Goal: Task Accomplishment & Management: Manage account settings

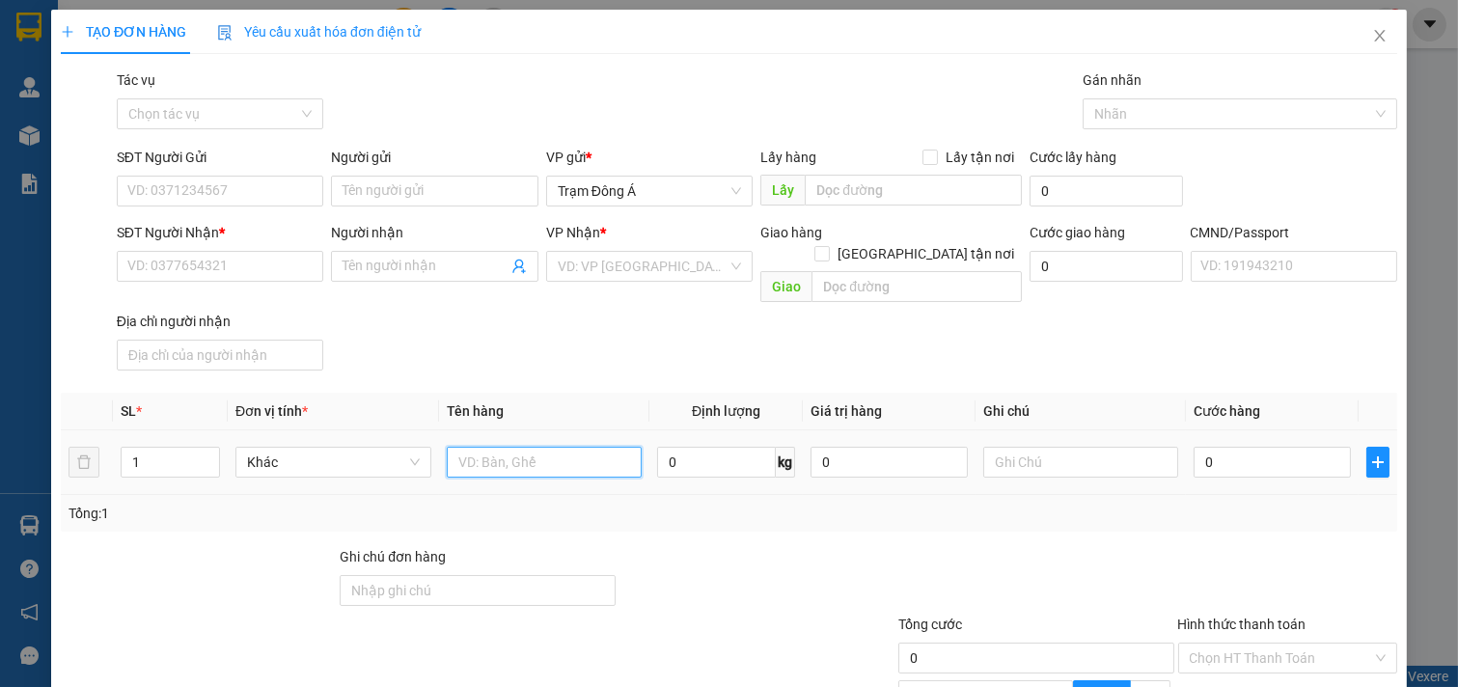
click at [508, 447] on input "text" at bounding box center [545, 462] width 196 height 31
type input "1X XANH 9KG NP (ĐA)"
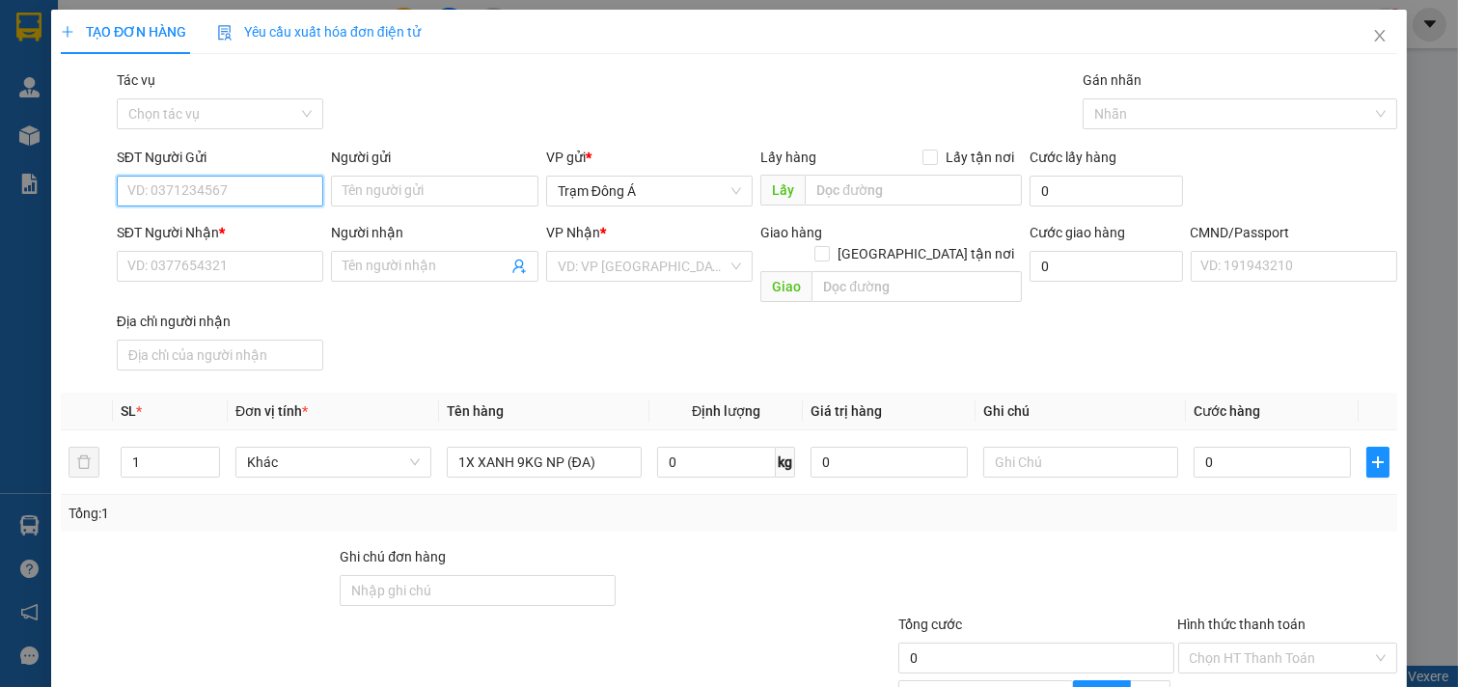
click at [241, 189] on input "SĐT Người Gửi" at bounding box center [220, 191] width 207 height 31
type input "0373925529"
click at [246, 232] on div "0373925529 - NGUYỆT" at bounding box center [217, 229] width 181 height 21
type input "NGUYỆT"
type input "0374483469"
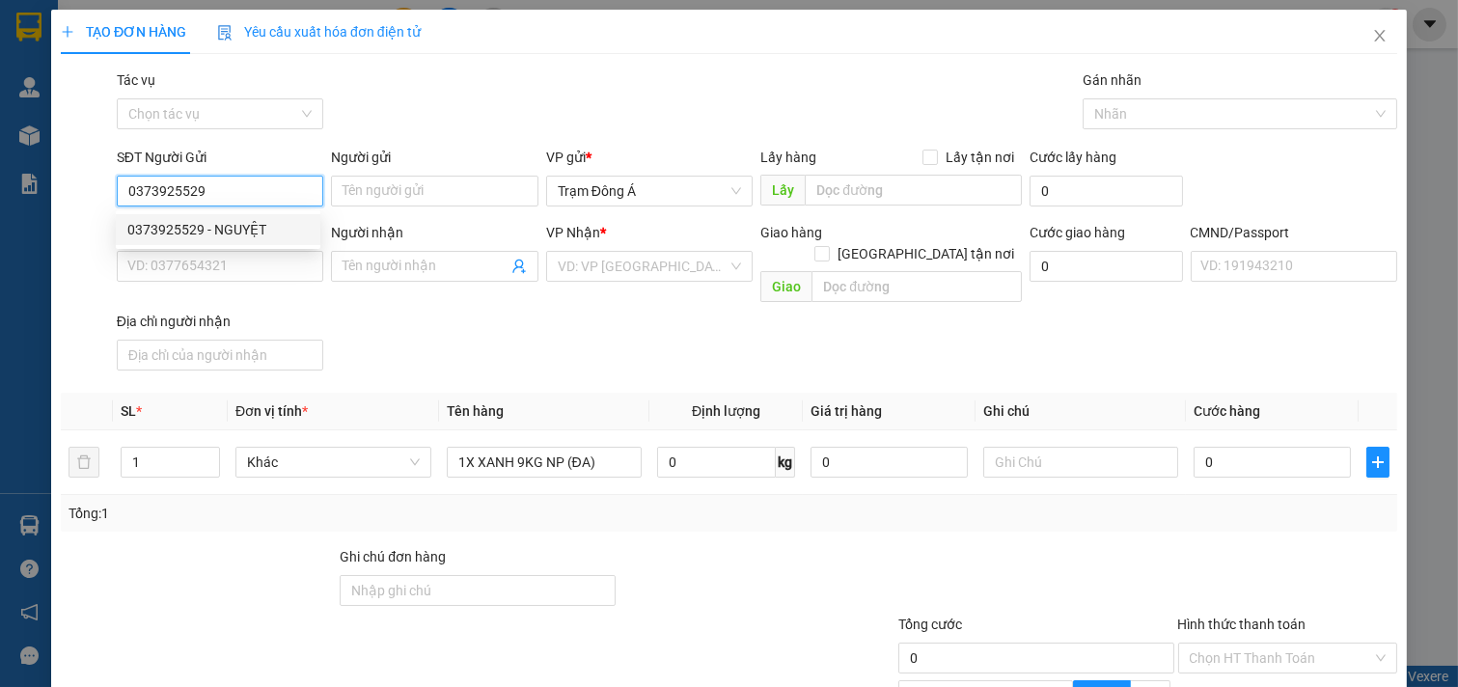
type input "NHI"
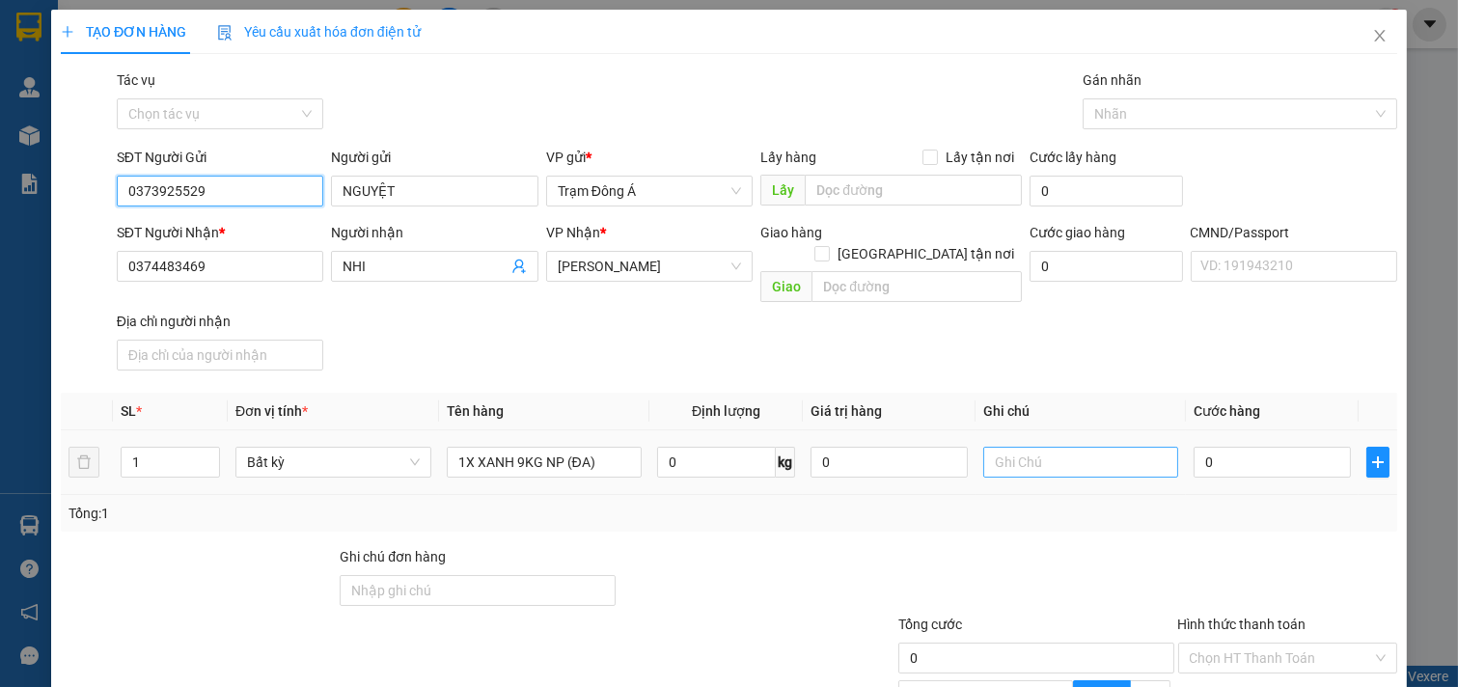
type input "0373925529"
click at [1096, 448] on input "text" at bounding box center [1081, 462] width 196 height 31
type input "HUONG"
type input "2"
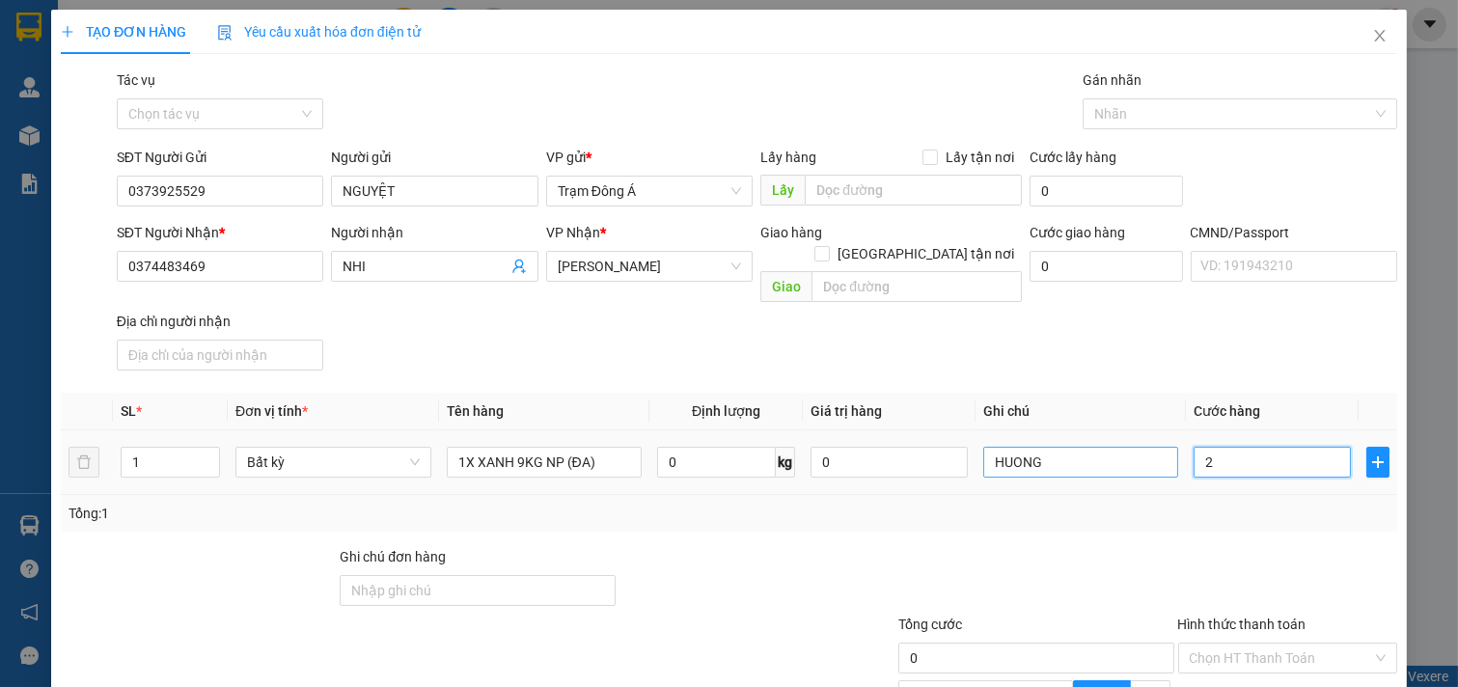
type input "2"
type input "25"
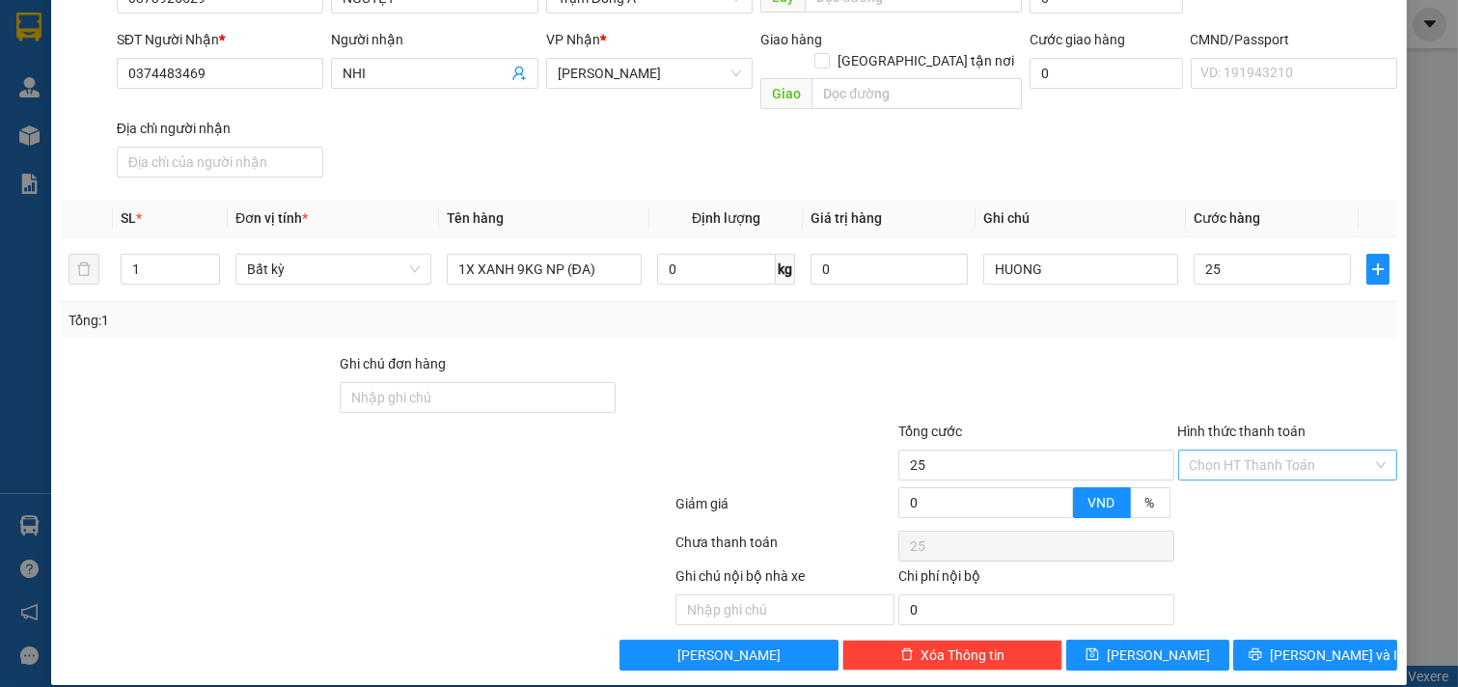
type input "25.000"
drag, startPoint x: 1271, startPoint y: 439, endPoint x: 1255, endPoint y: 480, distance: 44.3
click at [1271, 451] on input "Hình thức thanh toán" at bounding box center [1281, 465] width 183 height 29
click at [1251, 479] on div "Tại văn phòng" at bounding box center [1274, 482] width 194 height 21
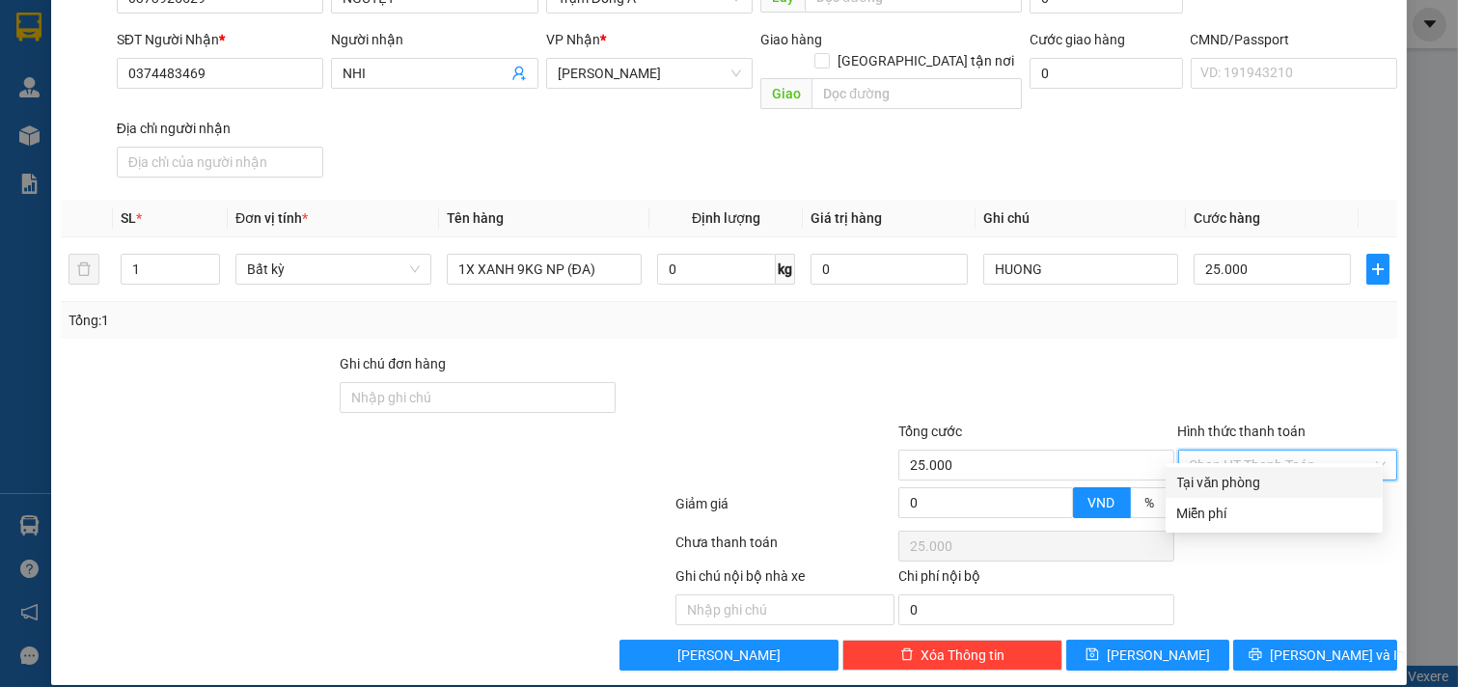
type input "0"
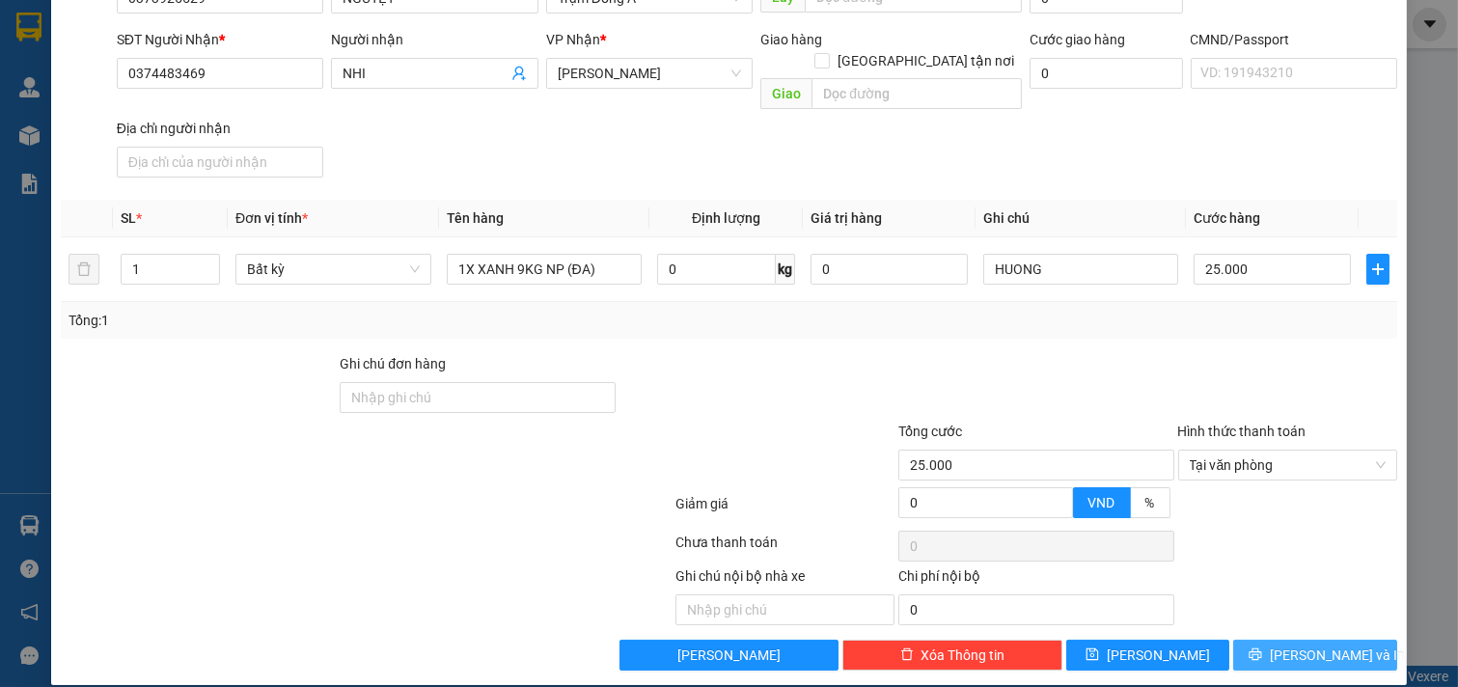
click at [1313, 645] on span "[PERSON_NAME] và In" at bounding box center [1337, 655] width 135 height 21
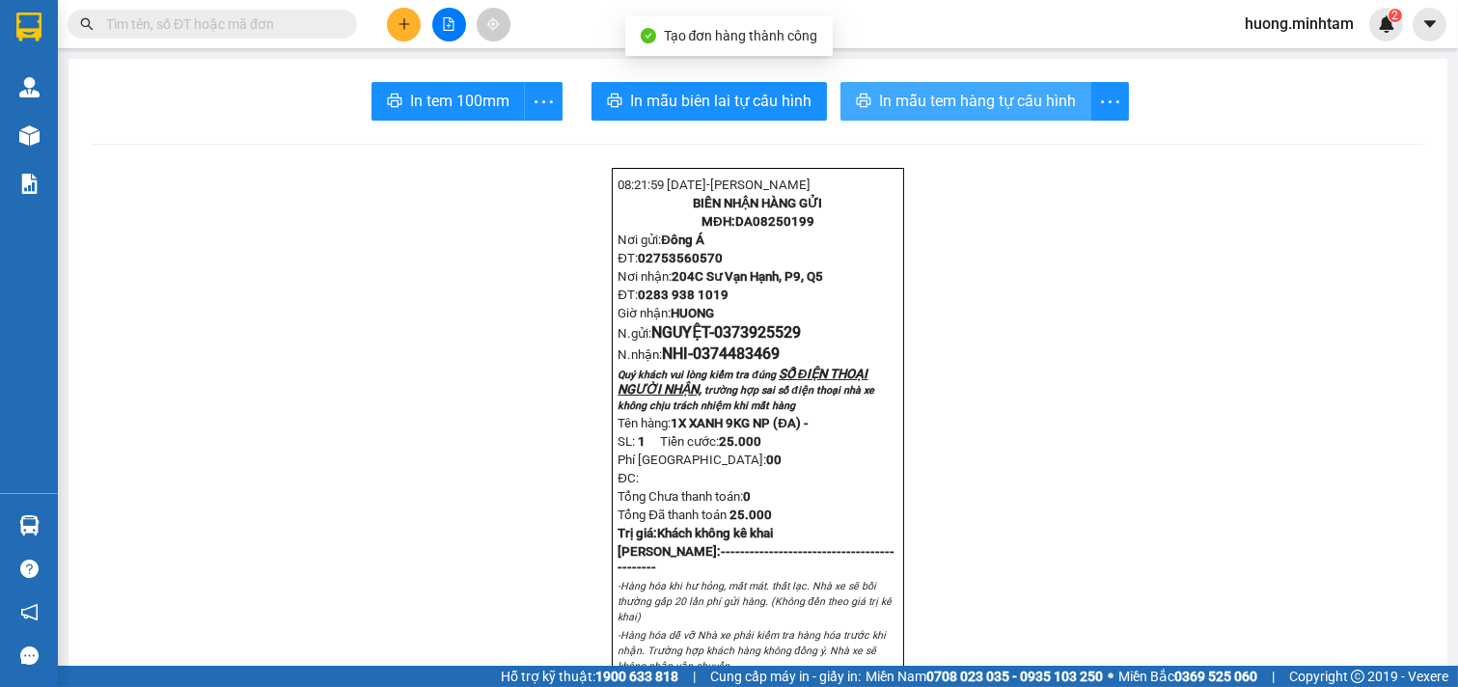
click at [1002, 91] on span "In mẫu tem hàng tự cấu hình" at bounding box center [977, 101] width 197 height 24
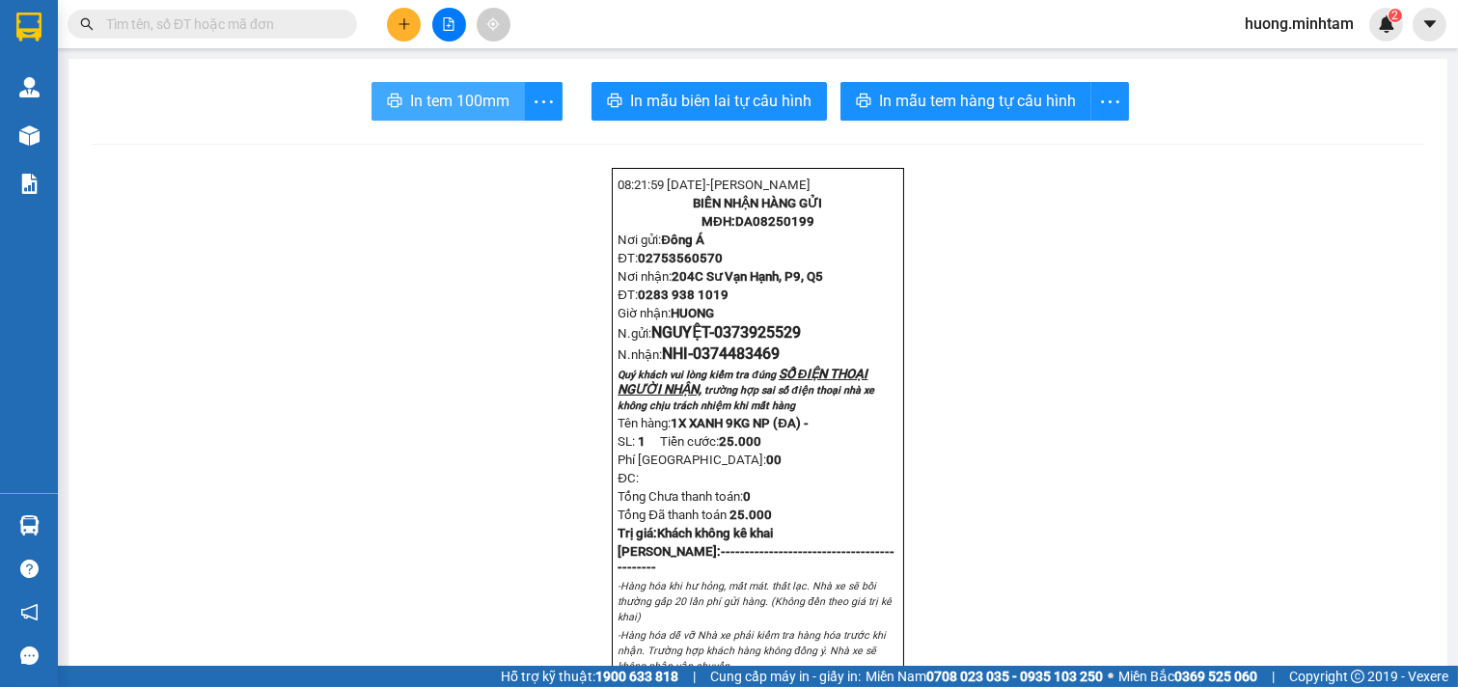
click at [437, 90] on span "In tem 100mm" at bounding box center [459, 101] width 99 height 24
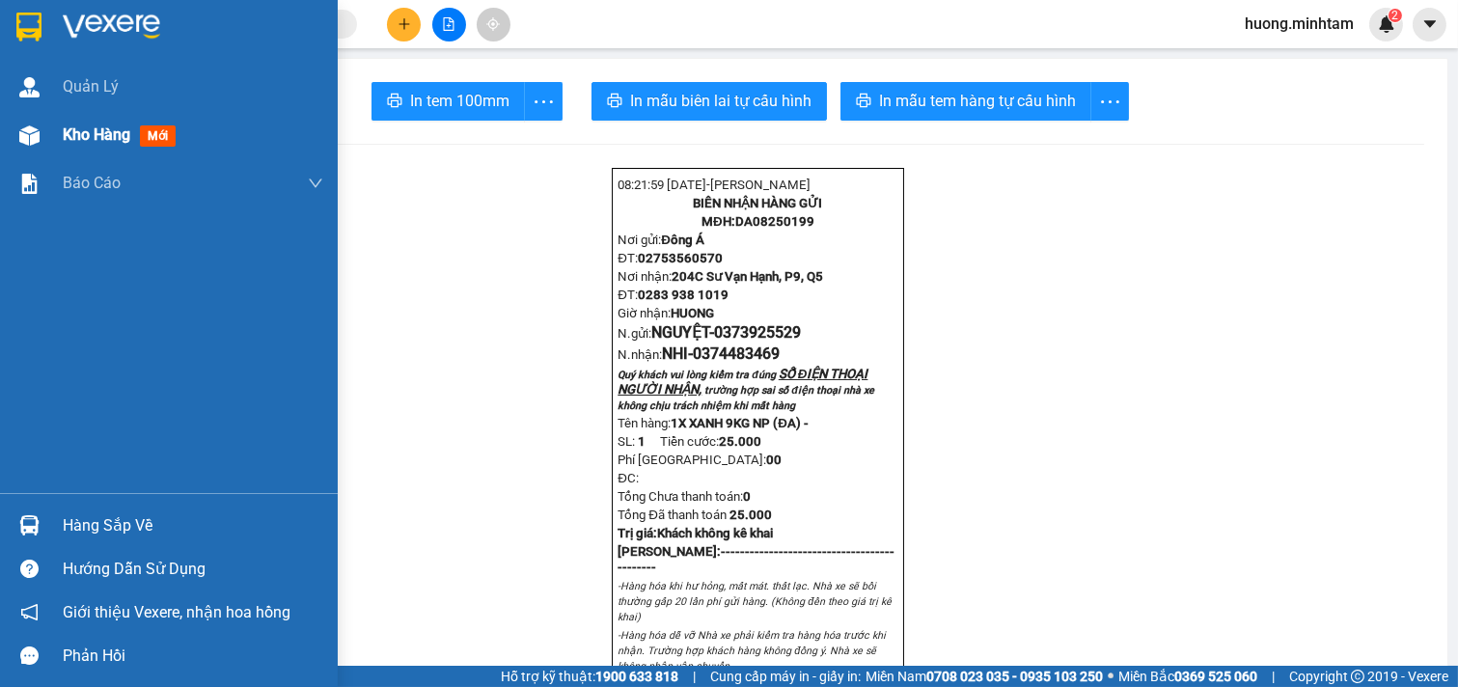
click at [106, 136] on span "Kho hàng" at bounding box center [97, 134] width 68 height 18
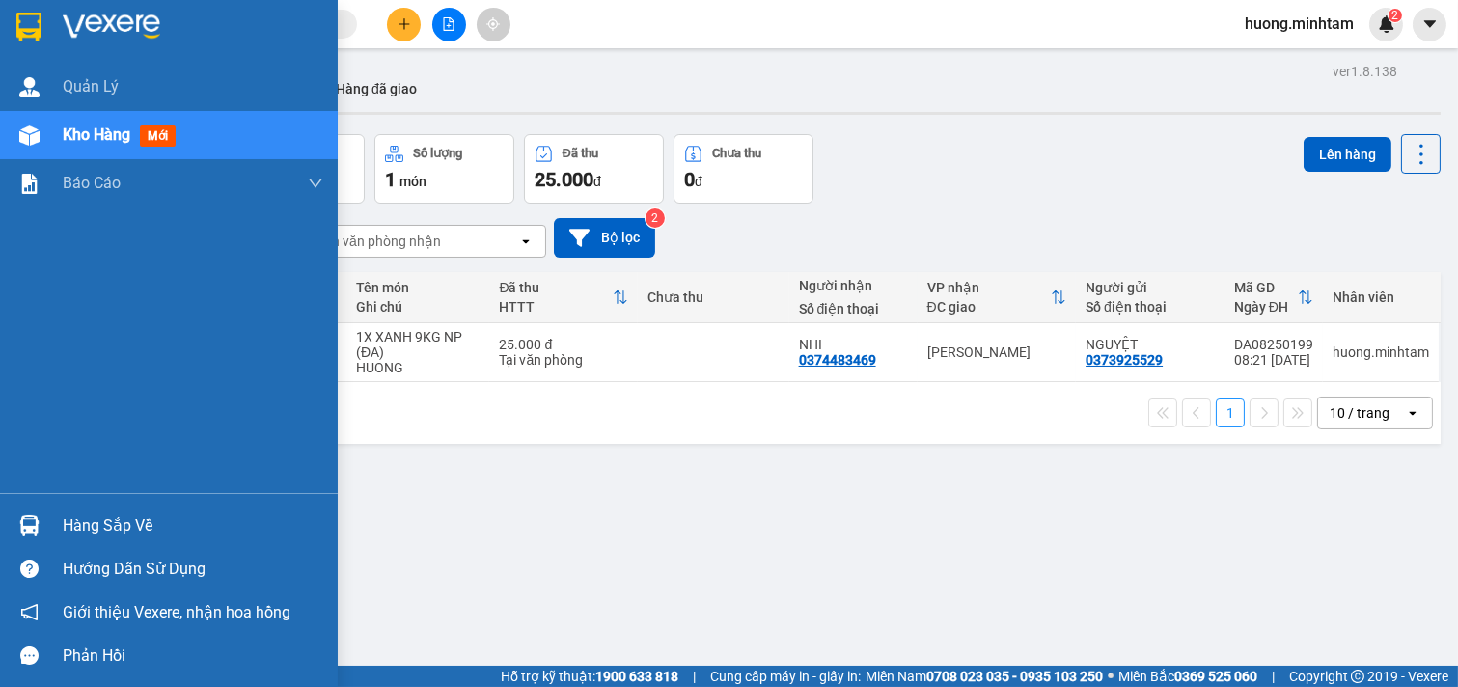
click at [125, 528] on div "Hàng sắp về" at bounding box center [193, 525] width 261 height 29
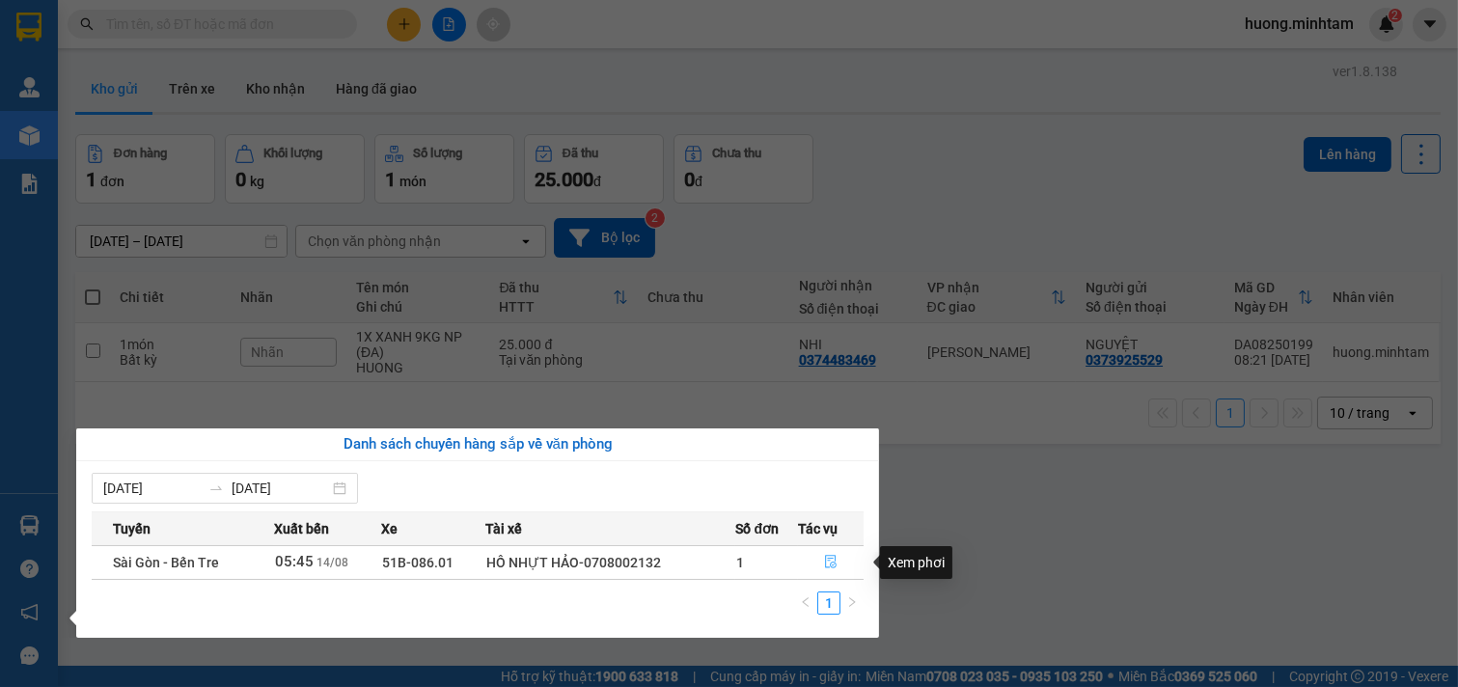
click at [833, 563] on icon "file-done" at bounding box center [831, 562] width 12 height 14
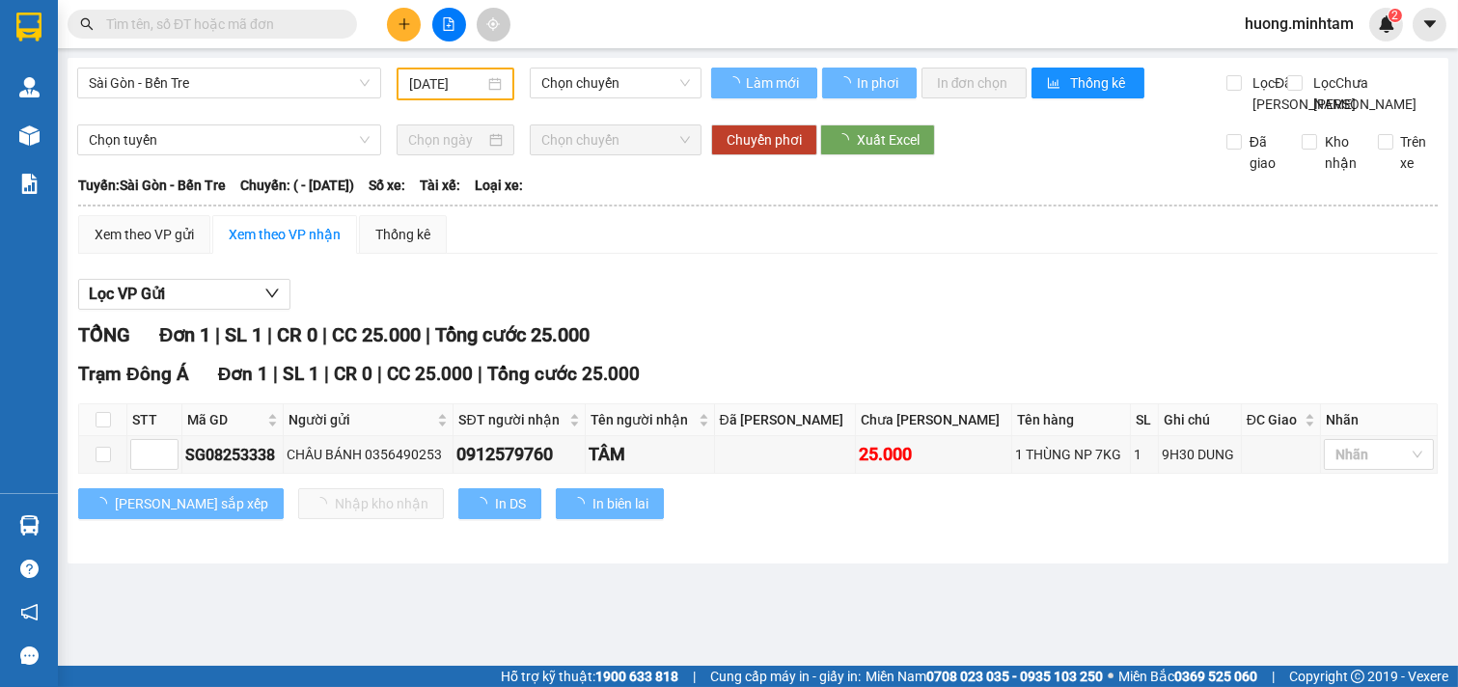
type input "[DATE]"
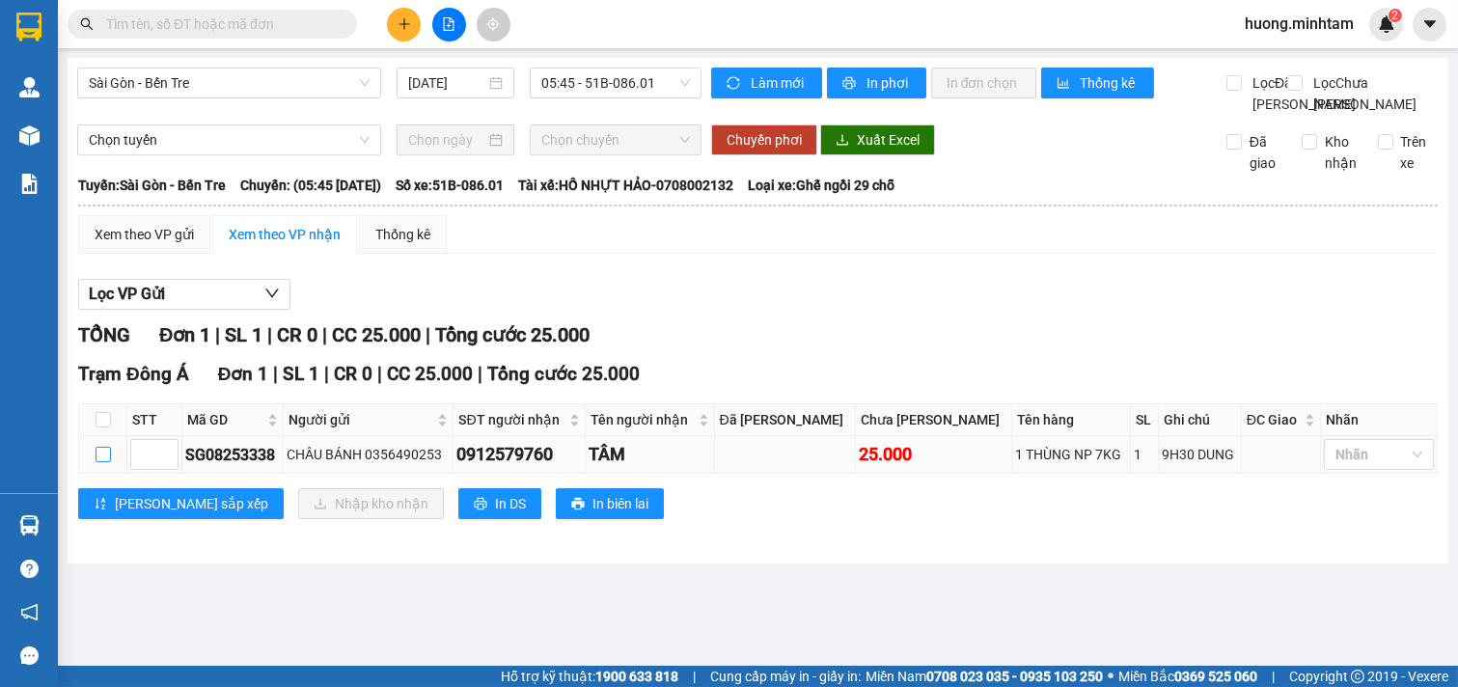
click at [102, 462] on input "checkbox" at bounding box center [103, 454] width 15 height 15
checkbox input "true"
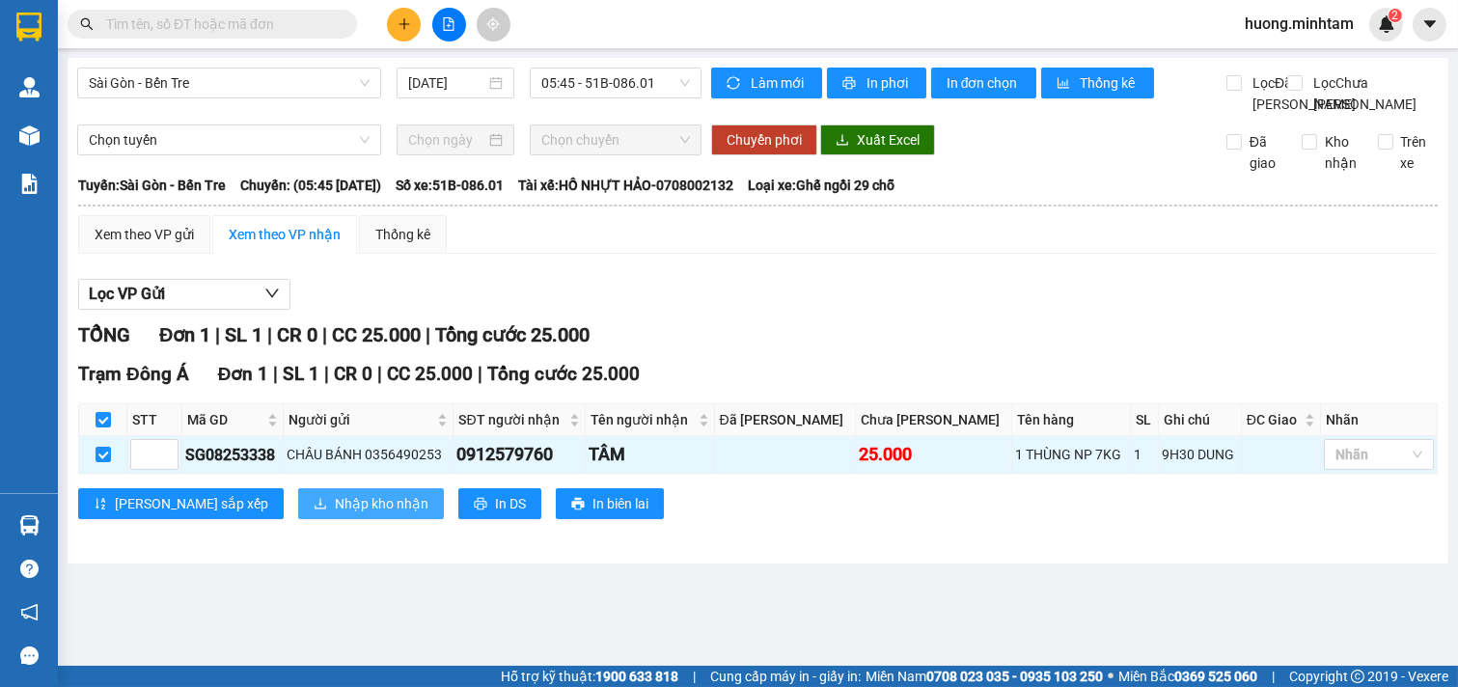
click at [335, 514] on span "Nhập kho nhận" at bounding box center [382, 503] width 94 height 21
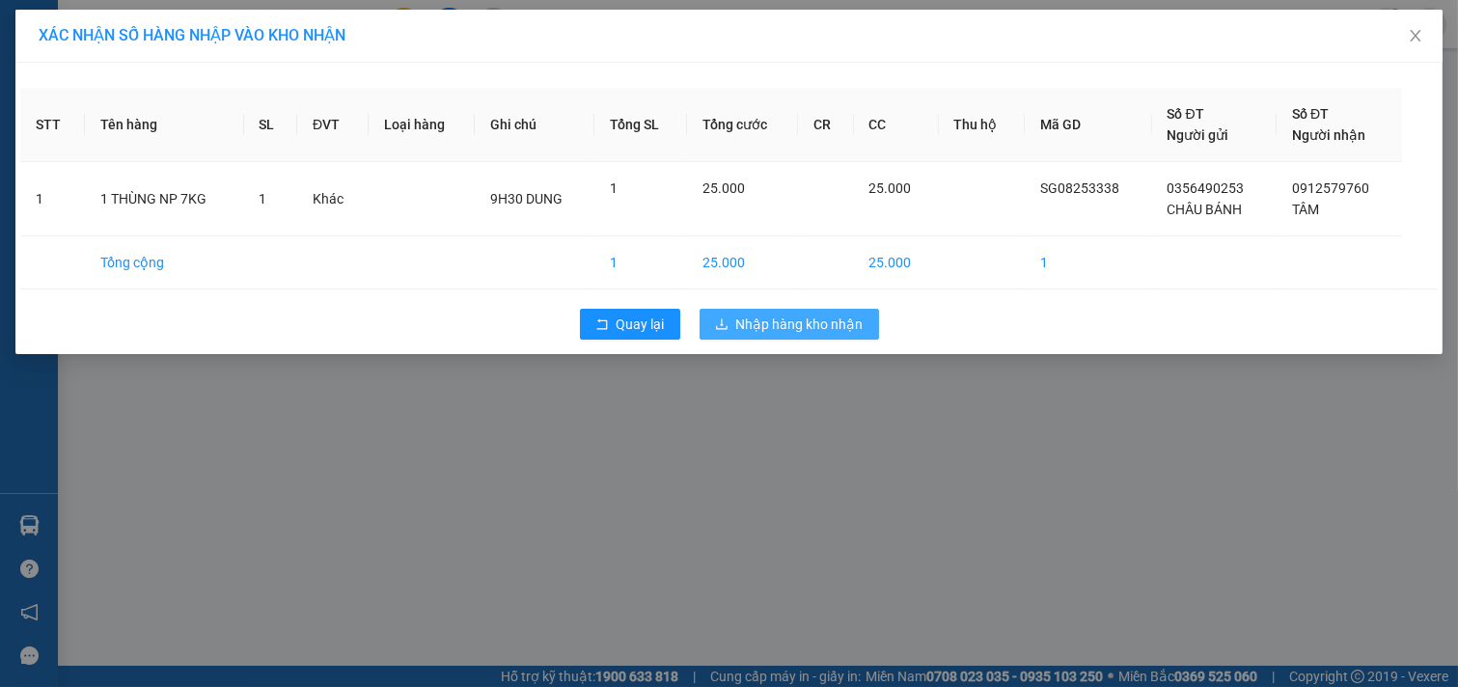
click at [806, 325] on span "Nhập hàng kho nhận" at bounding box center [799, 324] width 127 height 21
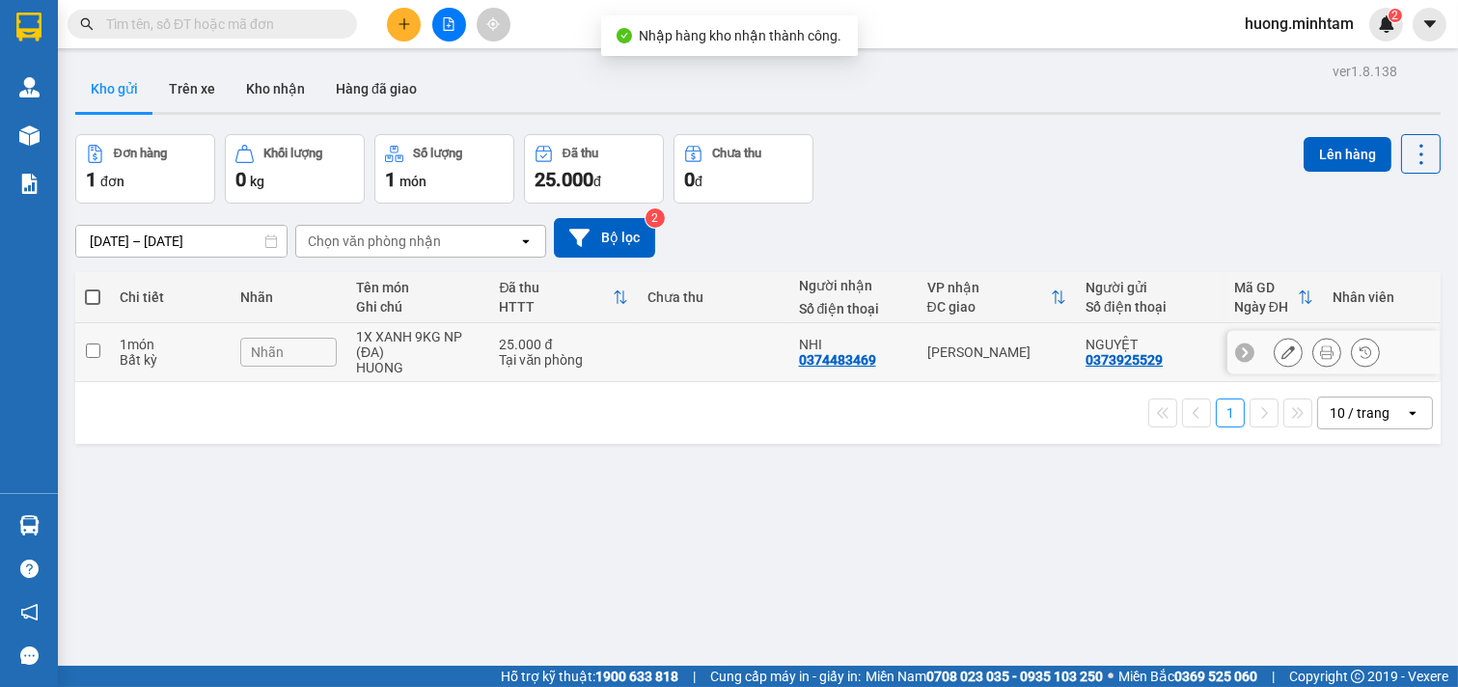
click at [98, 355] on input "checkbox" at bounding box center [93, 350] width 14 height 14
checkbox input "true"
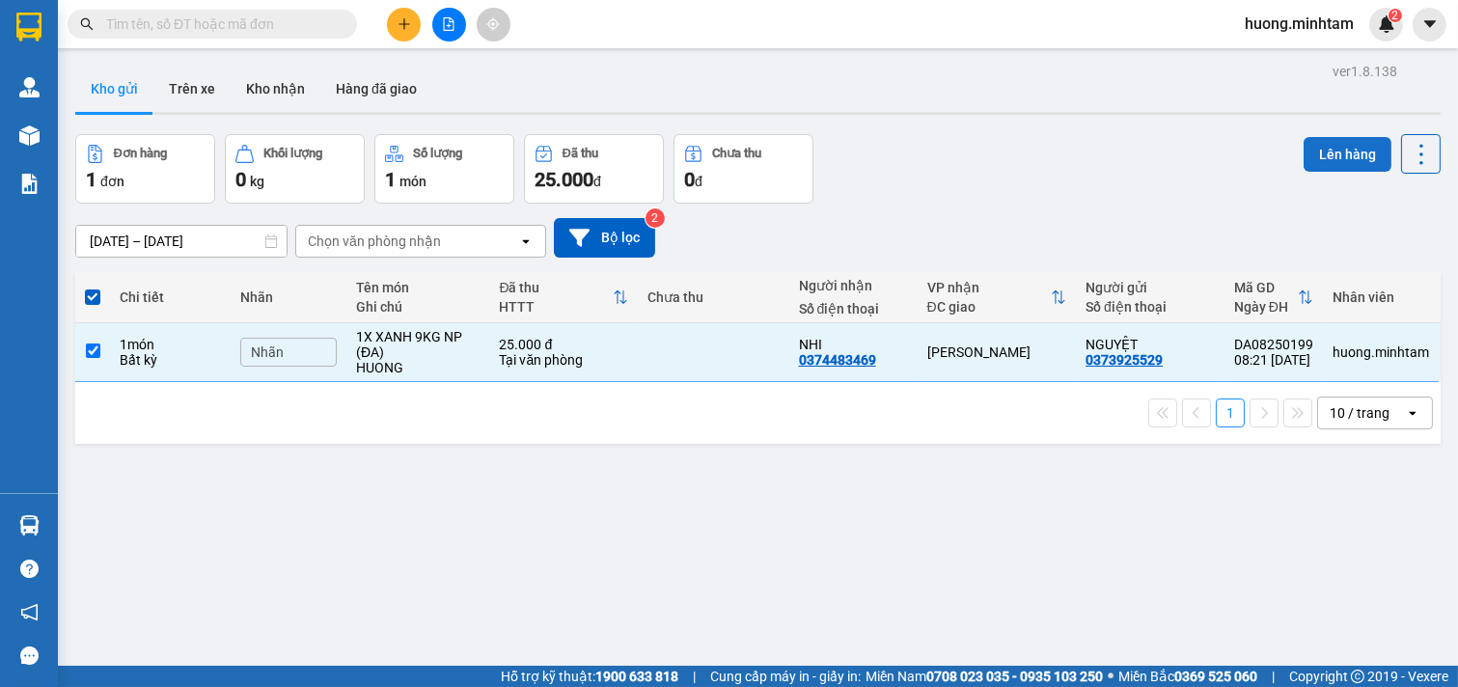
click at [1339, 148] on button "Lên hàng" at bounding box center [1348, 154] width 88 height 35
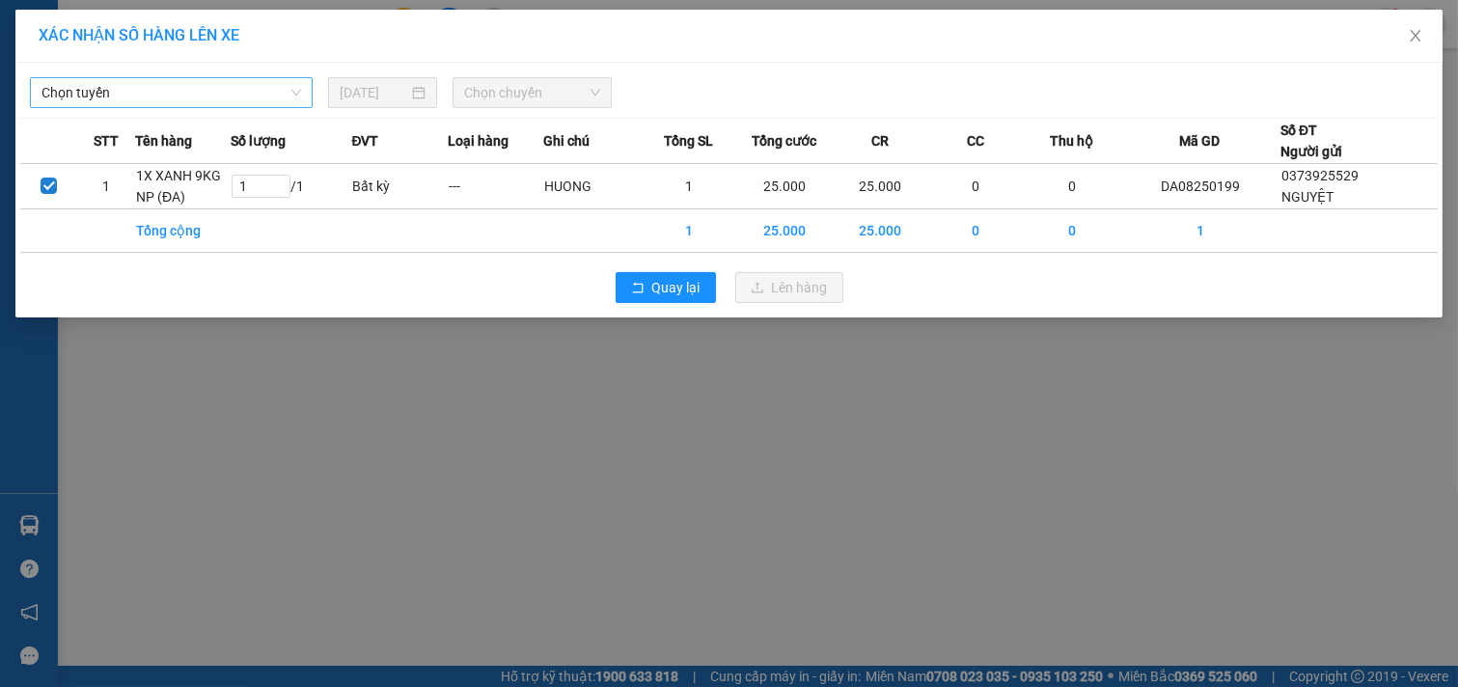
click at [276, 95] on span "Chọn tuyến" at bounding box center [171, 92] width 260 height 29
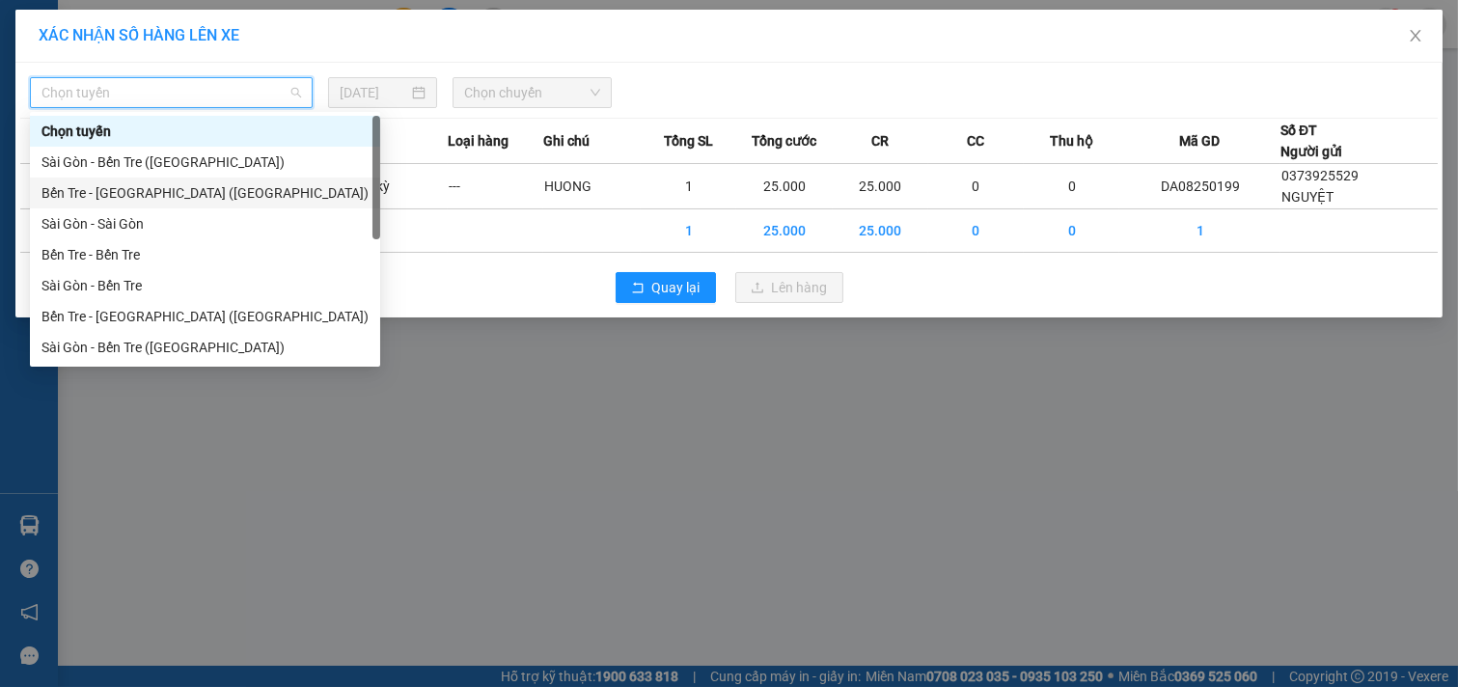
scroll to position [31, 0]
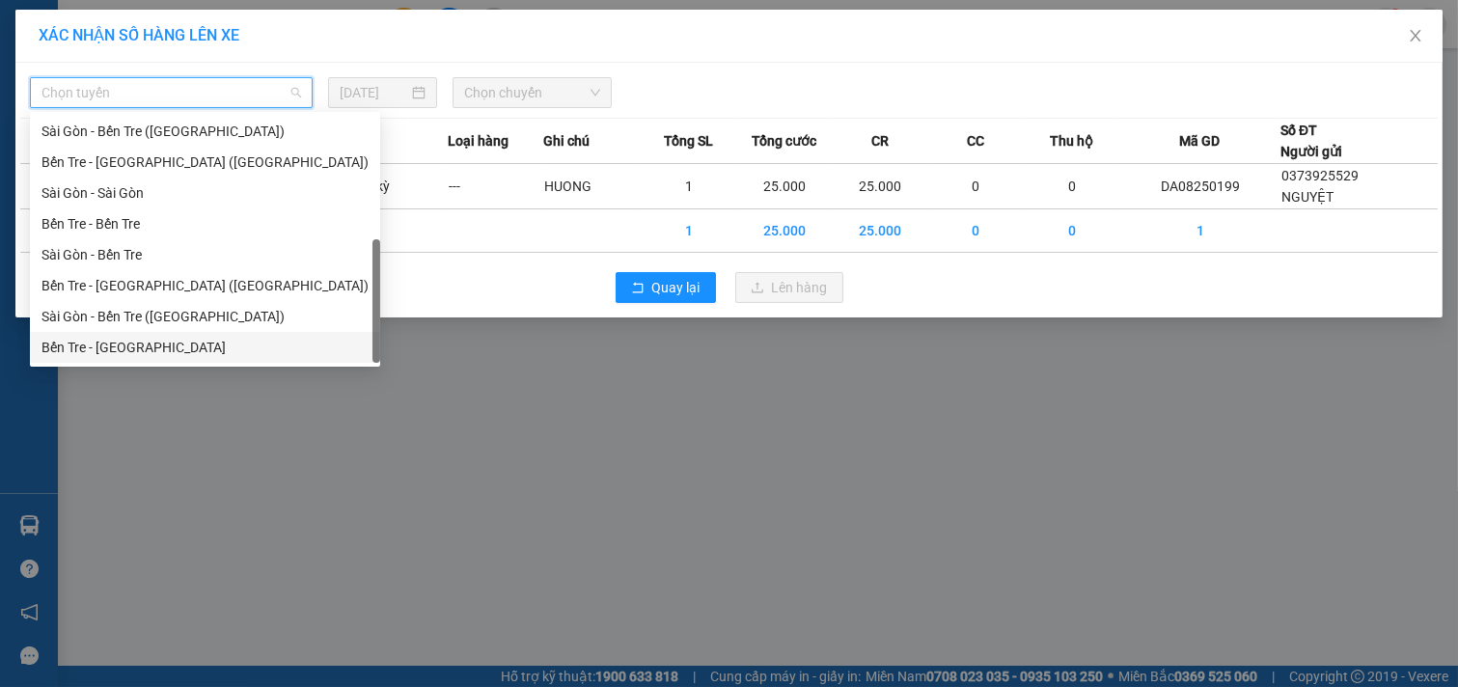
click at [143, 342] on div "Bến Tre - [GEOGRAPHIC_DATA]" at bounding box center [204, 347] width 327 height 21
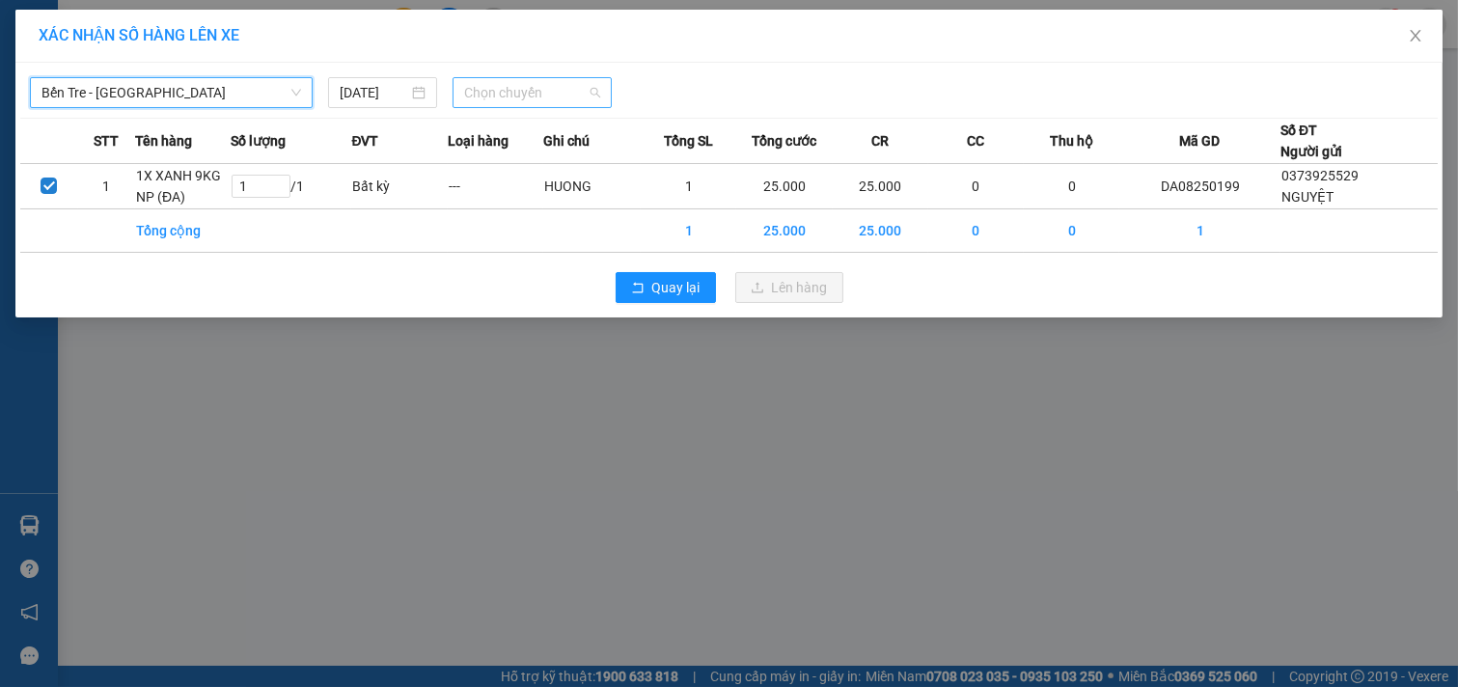
click at [563, 99] on span "Chọn chuyến" at bounding box center [532, 92] width 136 height 29
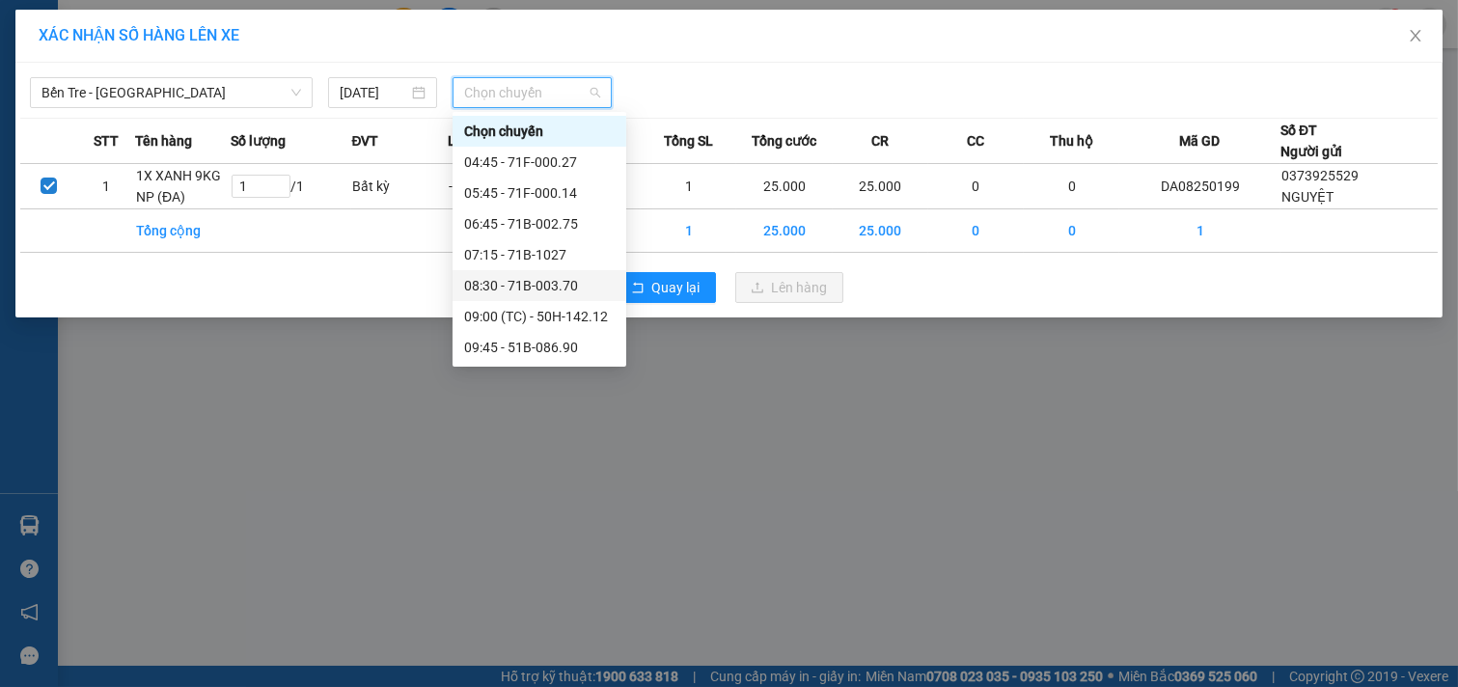
click at [534, 280] on div "08:30 - 71B-003.70" at bounding box center [539, 285] width 151 height 21
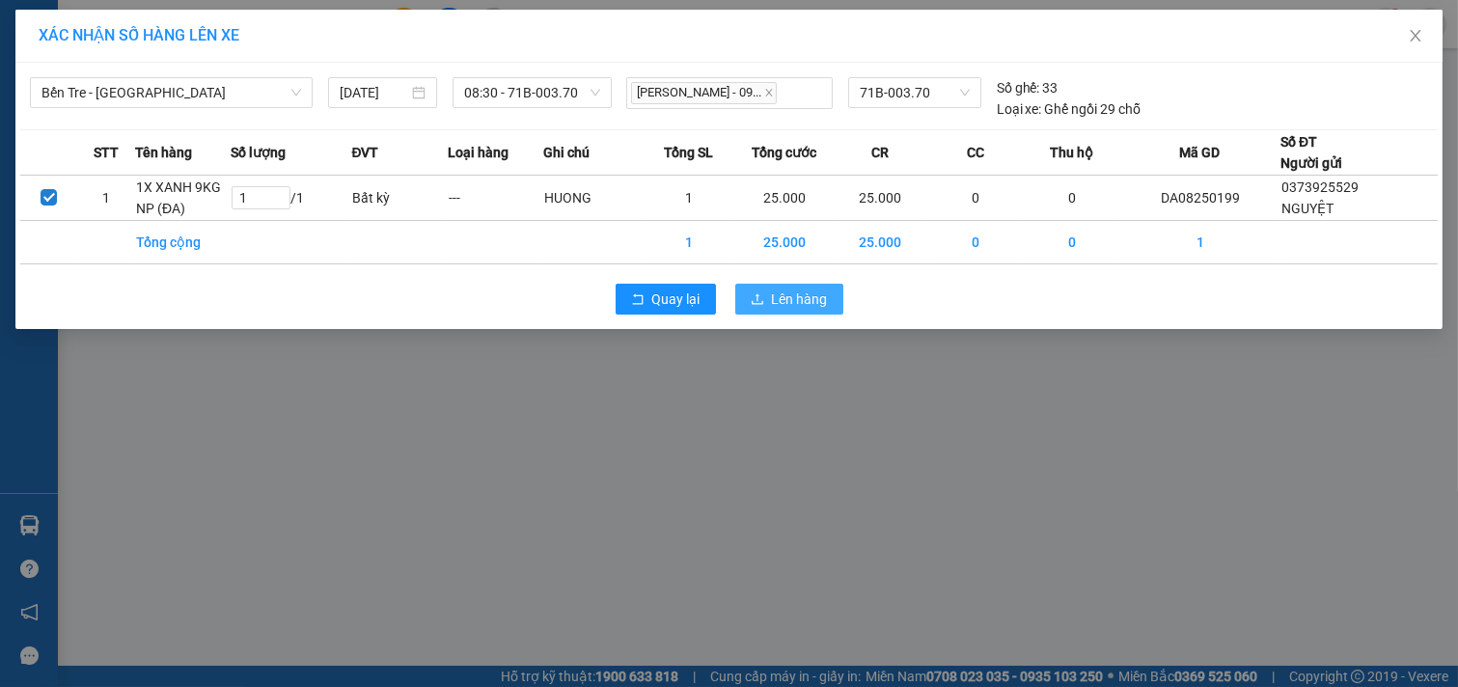
click at [788, 303] on span "Lên hàng" at bounding box center [800, 298] width 56 height 21
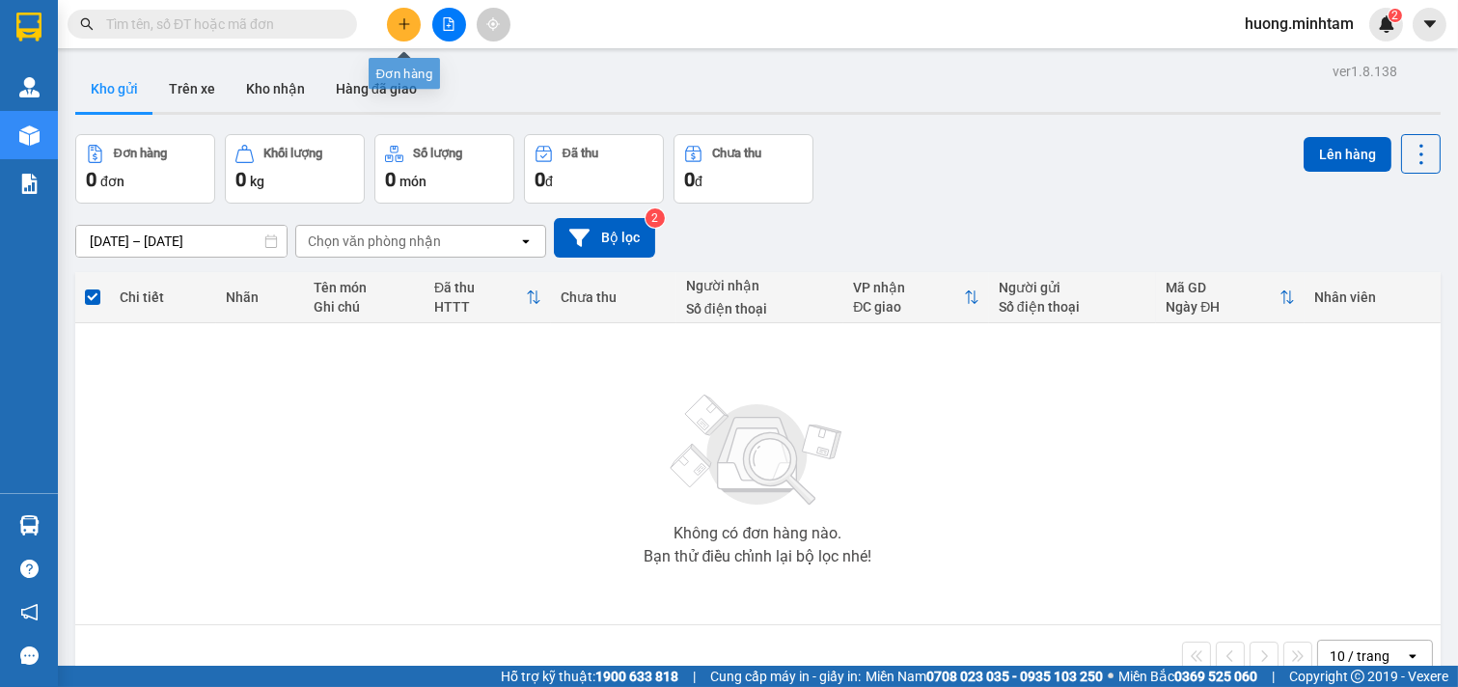
click at [406, 27] on icon "plus" at bounding box center [405, 24] width 14 height 14
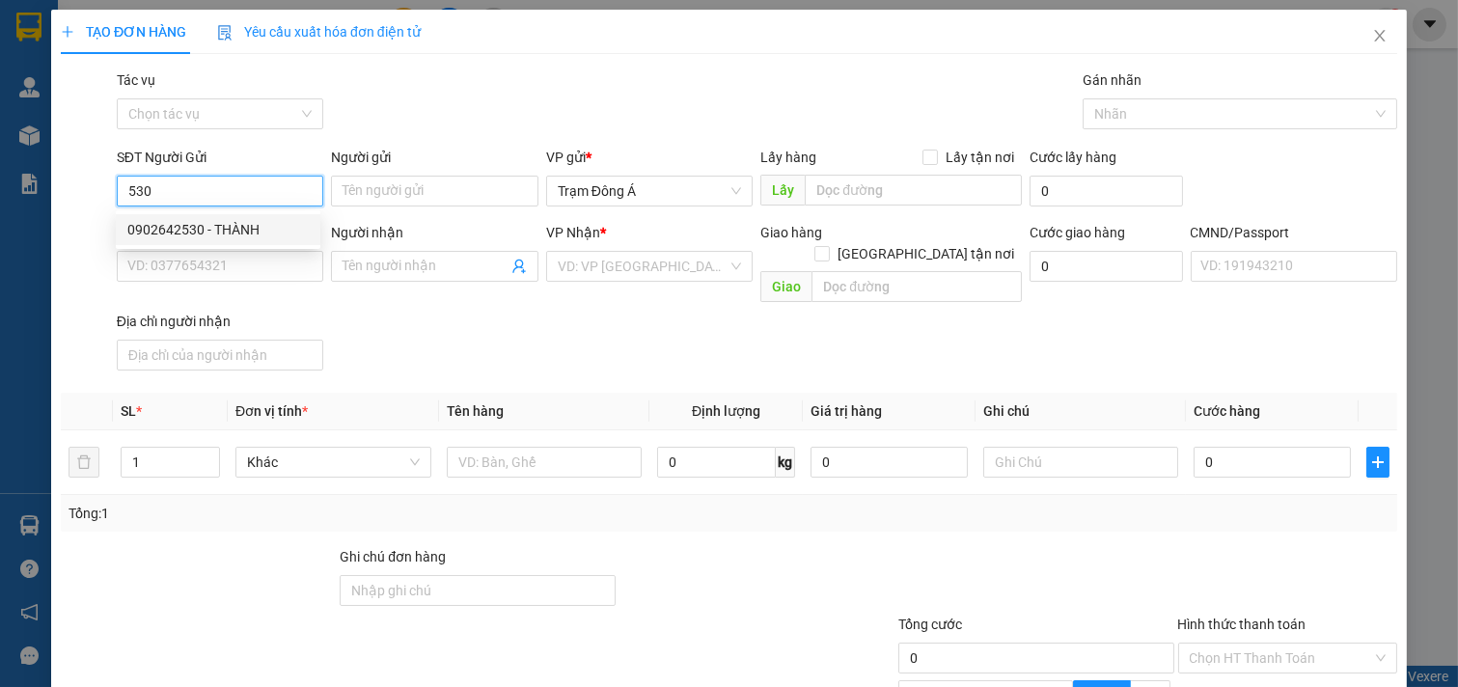
click at [179, 232] on div "0902642530 - THÀNH" at bounding box center [217, 229] width 181 height 21
type input "0902642530"
type input "THÀNH"
type input "0853886935"
type input "NGỌC"
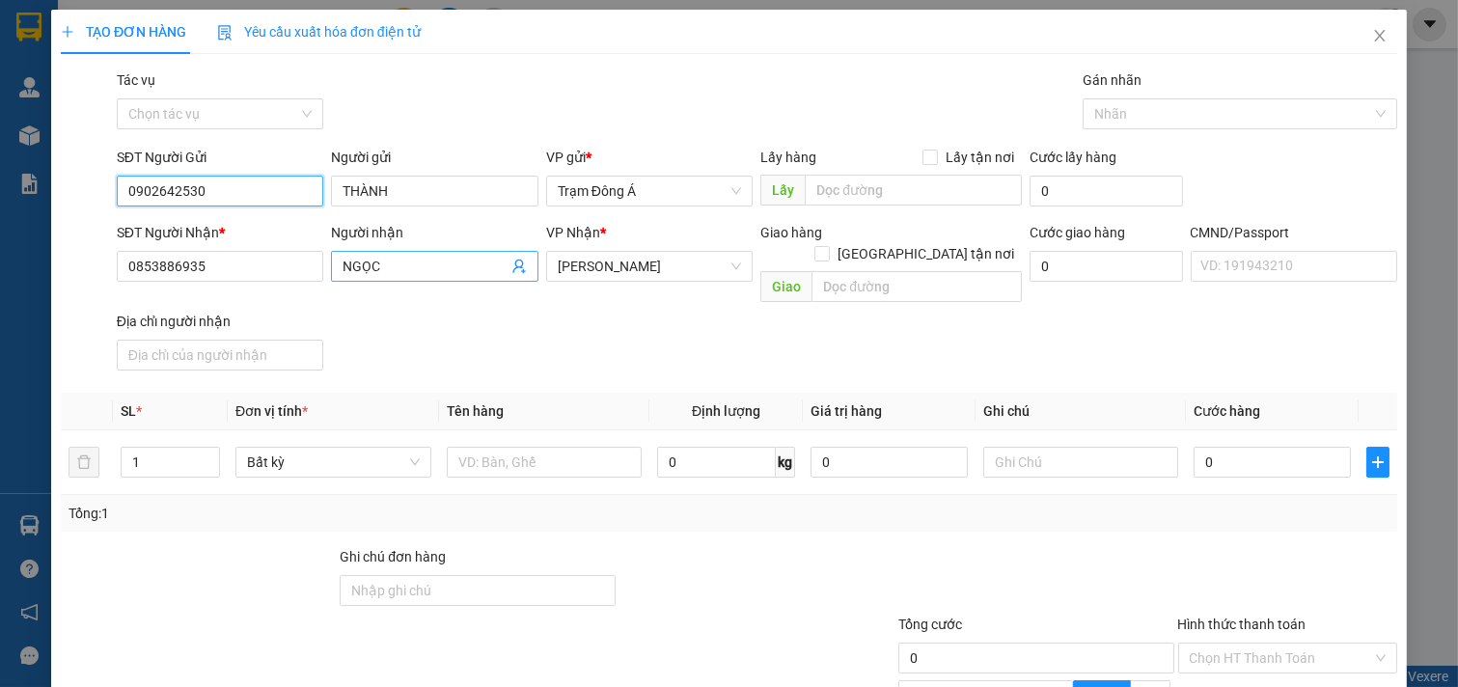
type input "0902642530"
click at [511, 263] on icon "user-add" at bounding box center [518, 266] width 15 height 15
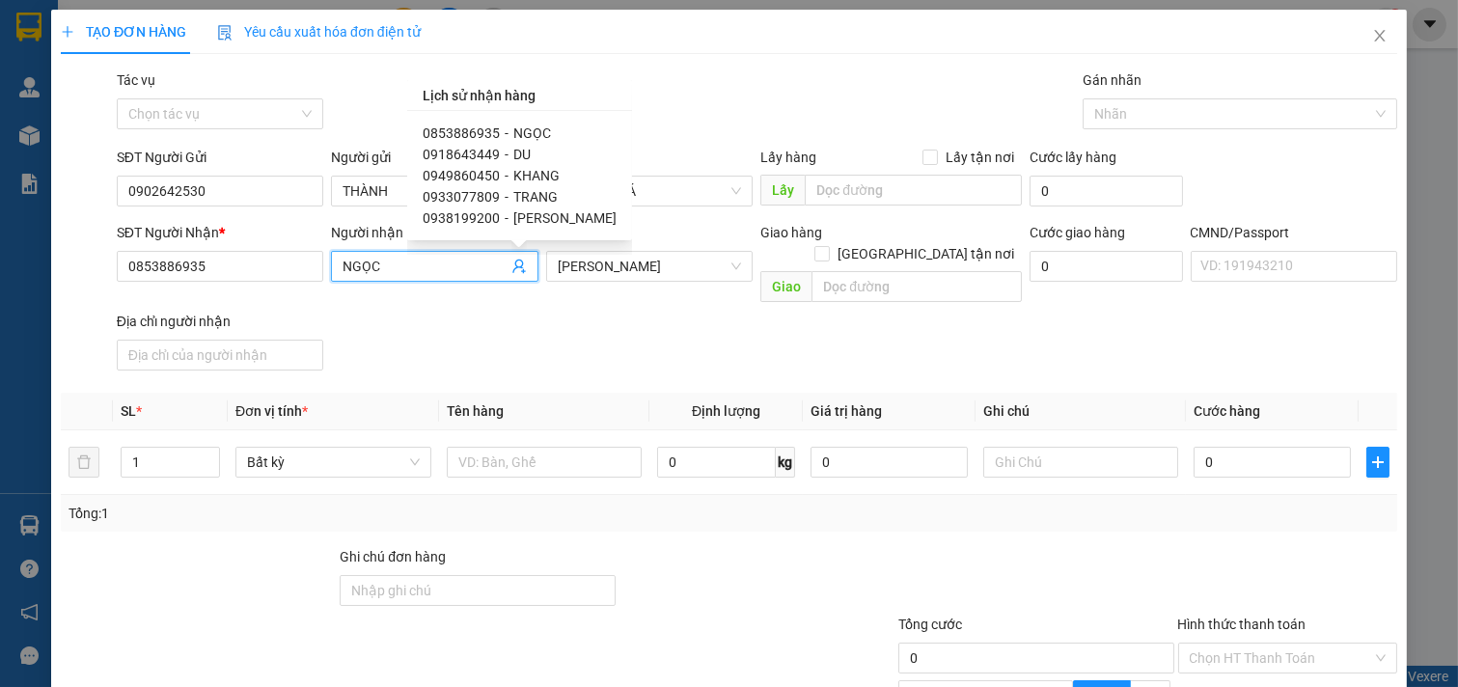
click at [479, 151] on span "0918643449" at bounding box center [461, 154] width 77 height 15
type input "0918643449"
type input "DU"
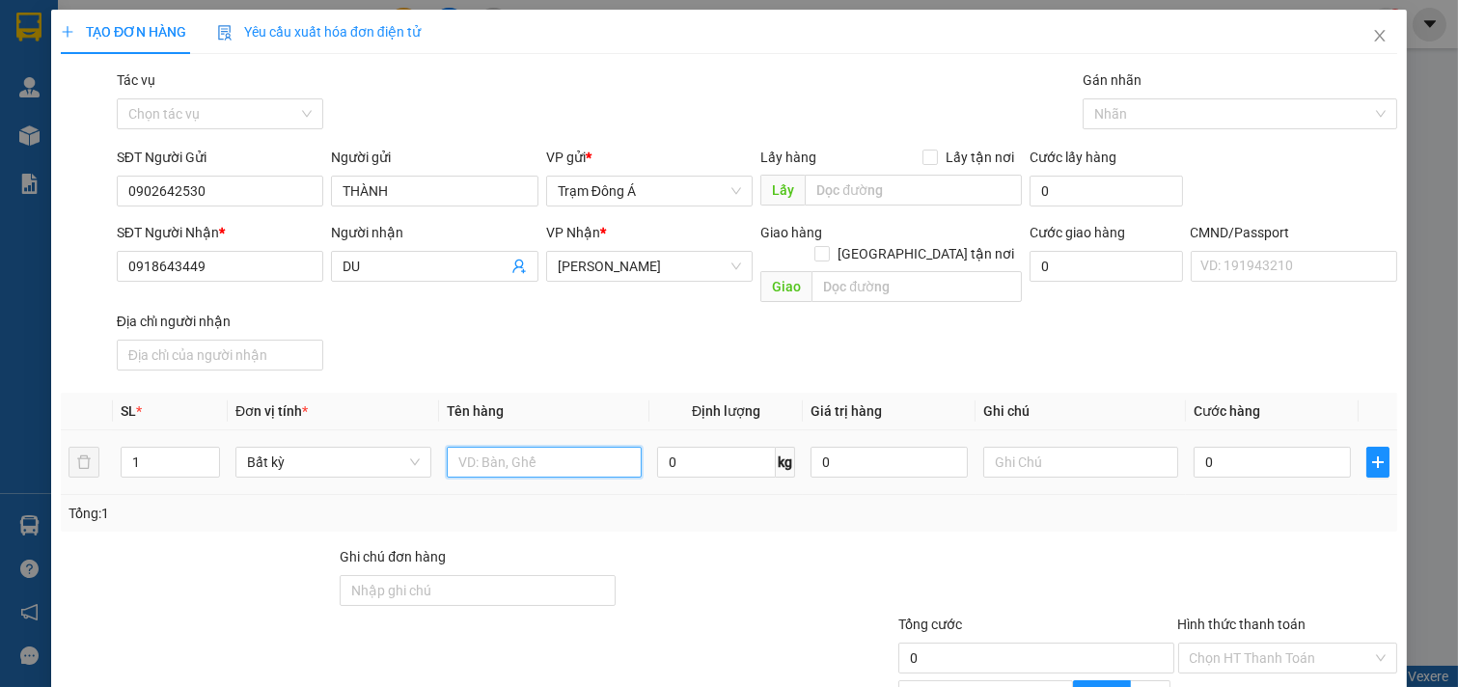
click at [508, 447] on input "text" at bounding box center [545, 462] width 196 height 31
type input "1K XOP HÔNG 1KG"
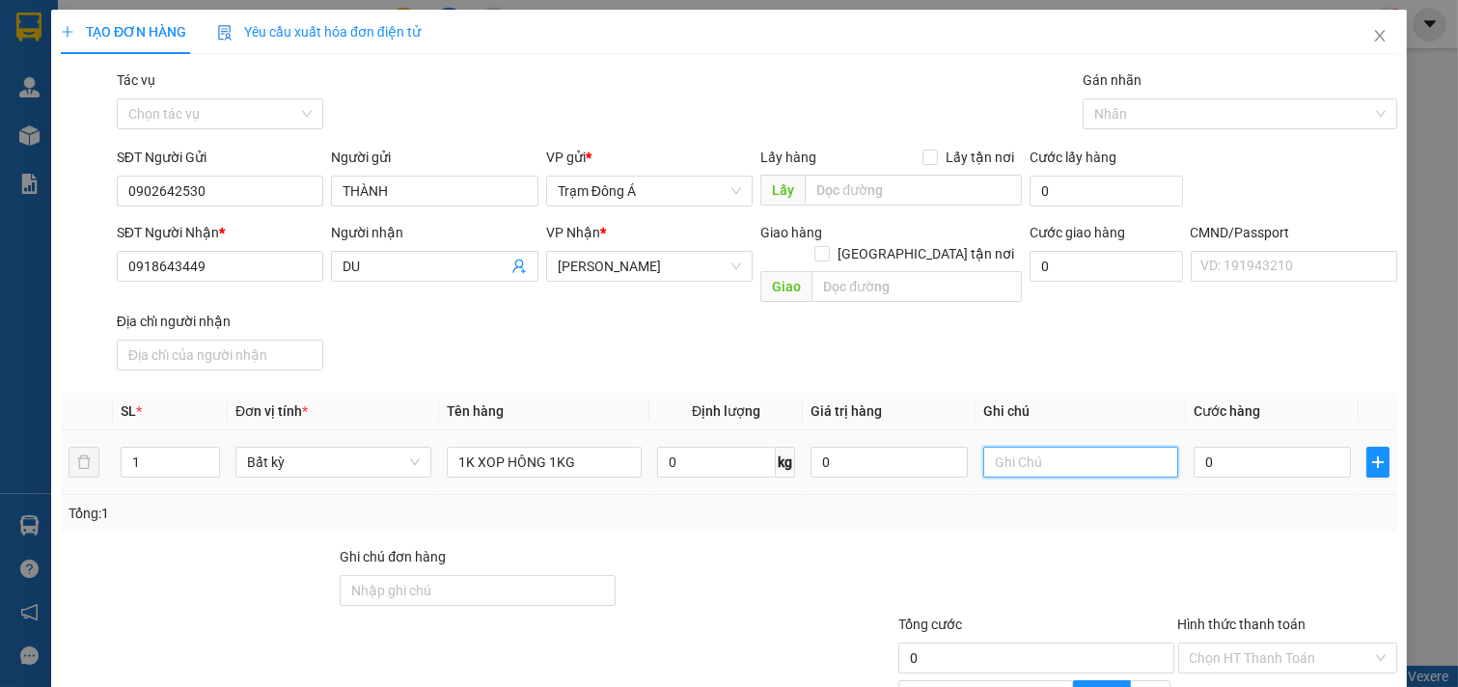
click at [1001, 447] on input "text" at bounding box center [1081, 462] width 196 height 31
type input "HUONG"
type input "2"
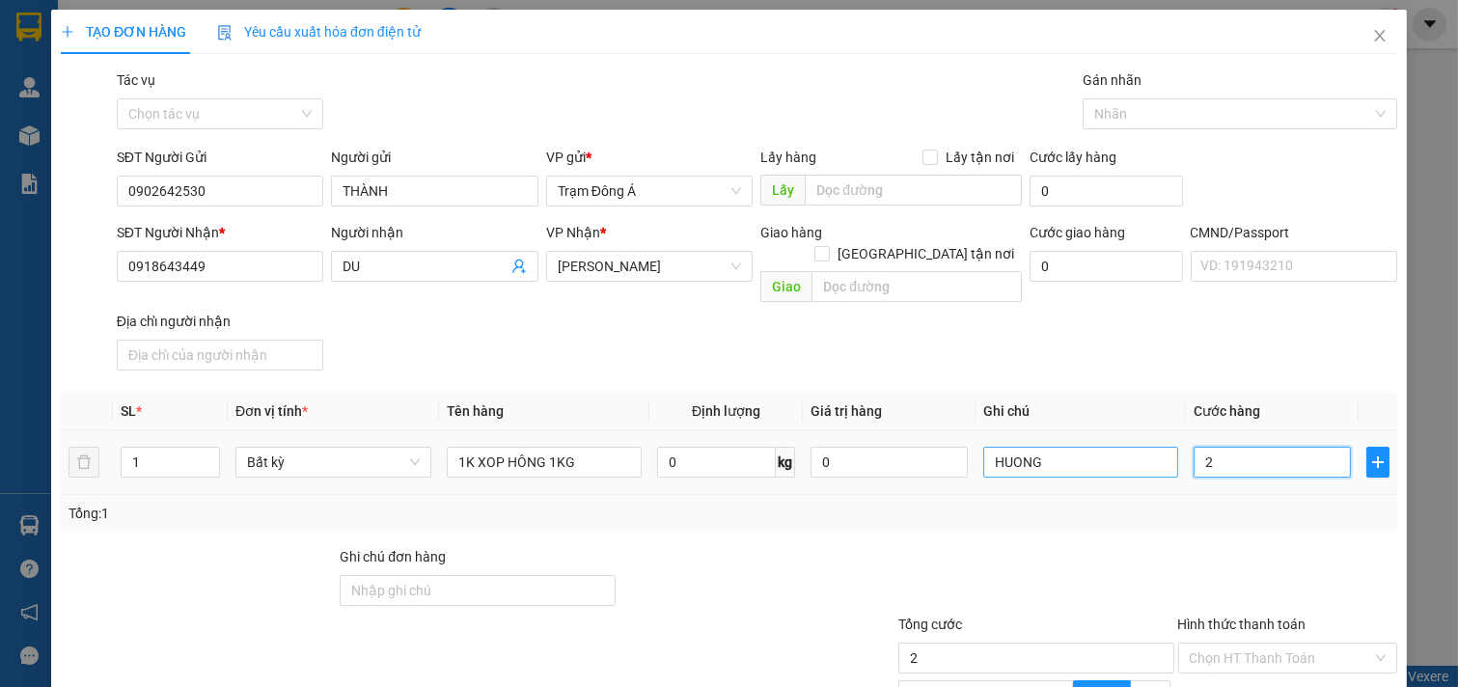
type input "20"
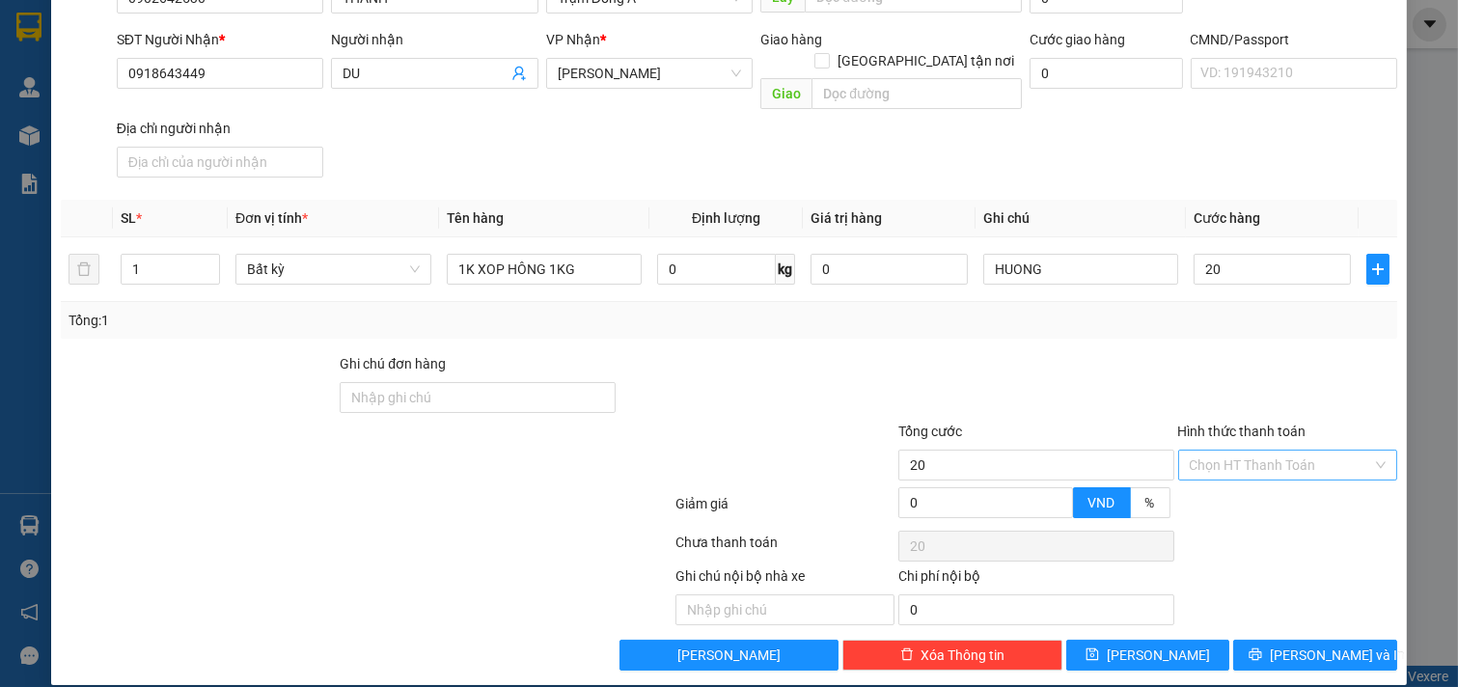
type input "20.000"
click at [1239, 451] on input "Hình thức thanh toán" at bounding box center [1281, 465] width 183 height 29
drag, startPoint x: 1232, startPoint y: 480, endPoint x: 1363, endPoint y: 635, distance: 202.6
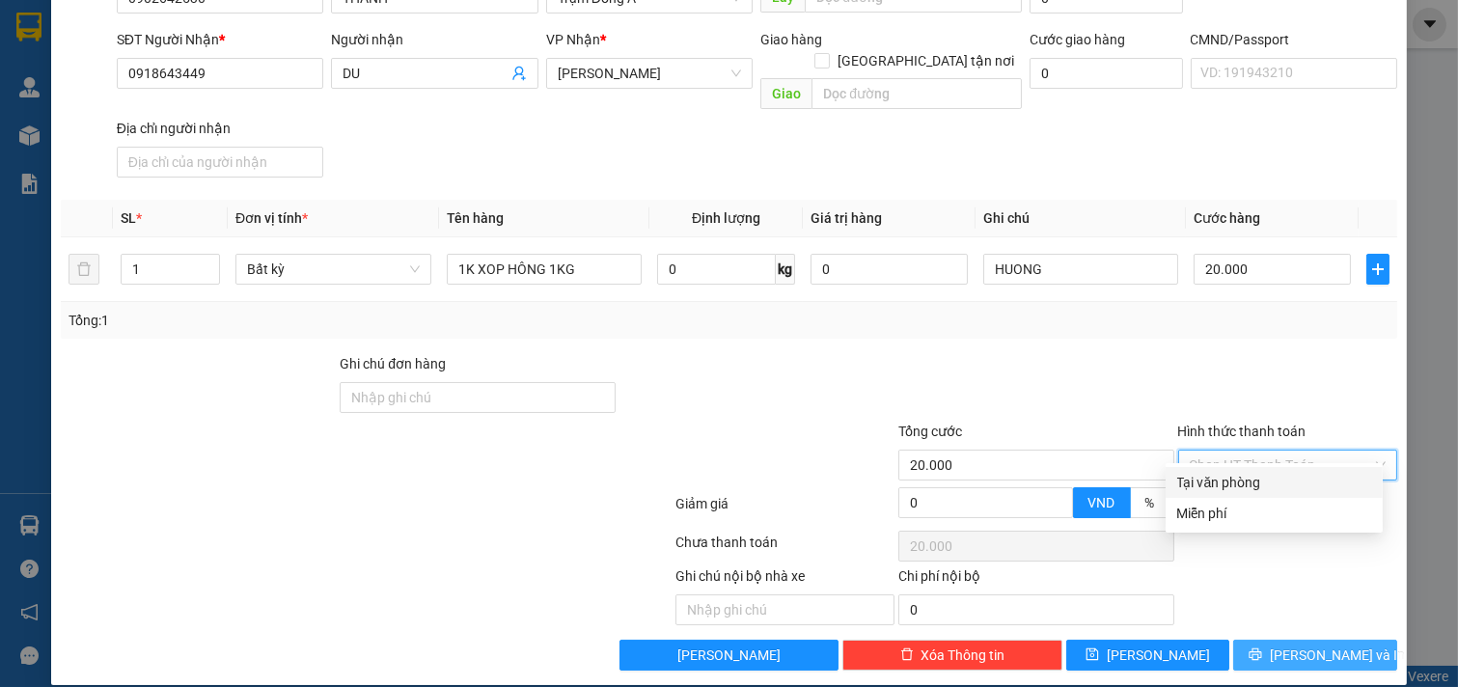
click at [1236, 480] on div "Tại văn phòng" at bounding box center [1274, 482] width 194 height 21
type input "0"
click at [1319, 645] on span "[PERSON_NAME] và In" at bounding box center [1337, 655] width 135 height 21
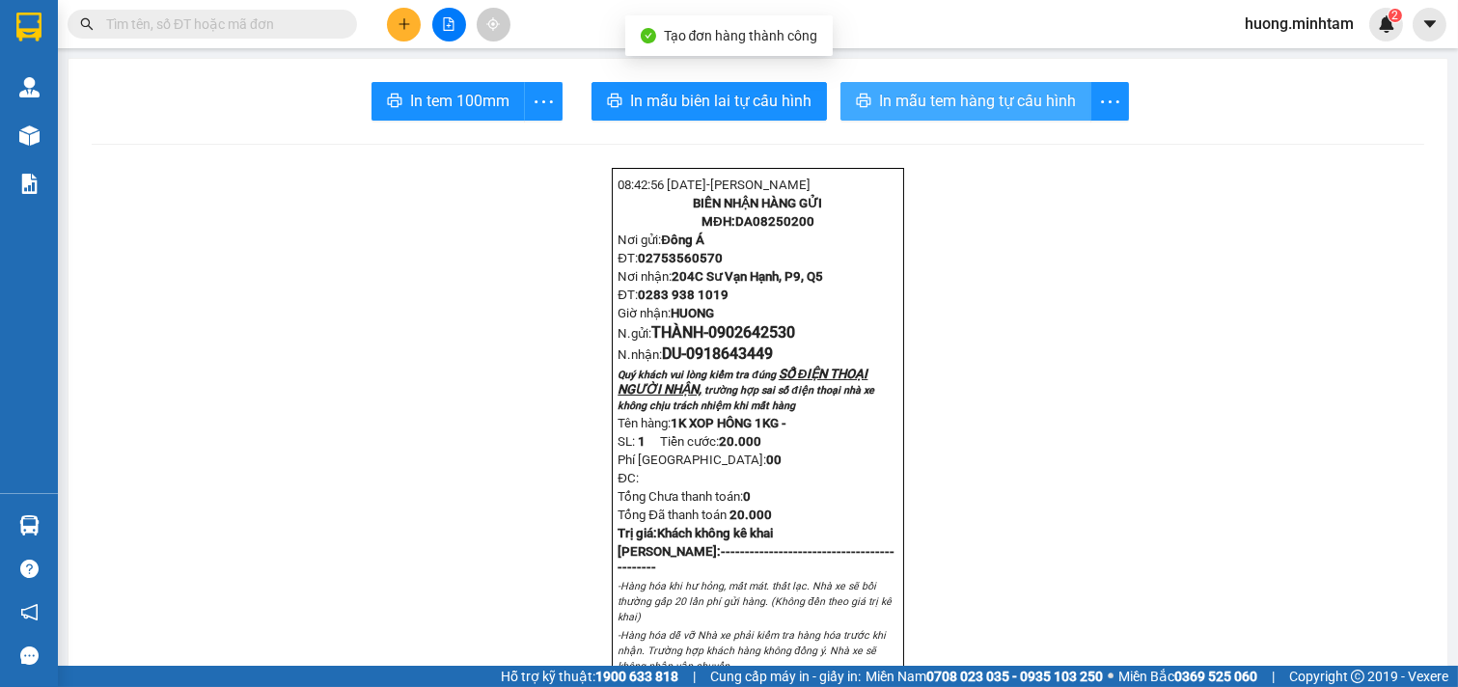
click at [982, 107] on span "In mẫu tem hàng tự cấu hình" at bounding box center [977, 101] width 197 height 24
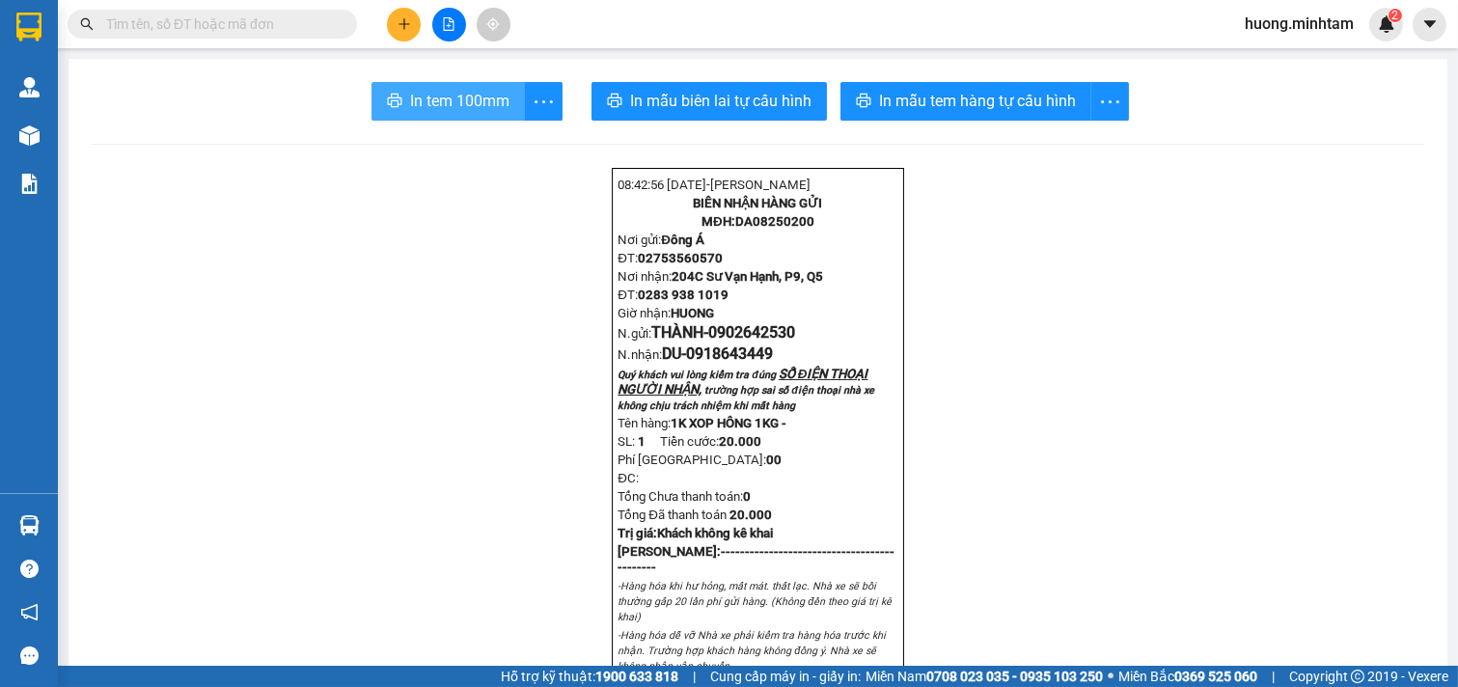
click at [428, 99] on span "In tem 100mm" at bounding box center [459, 101] width 99 height 24
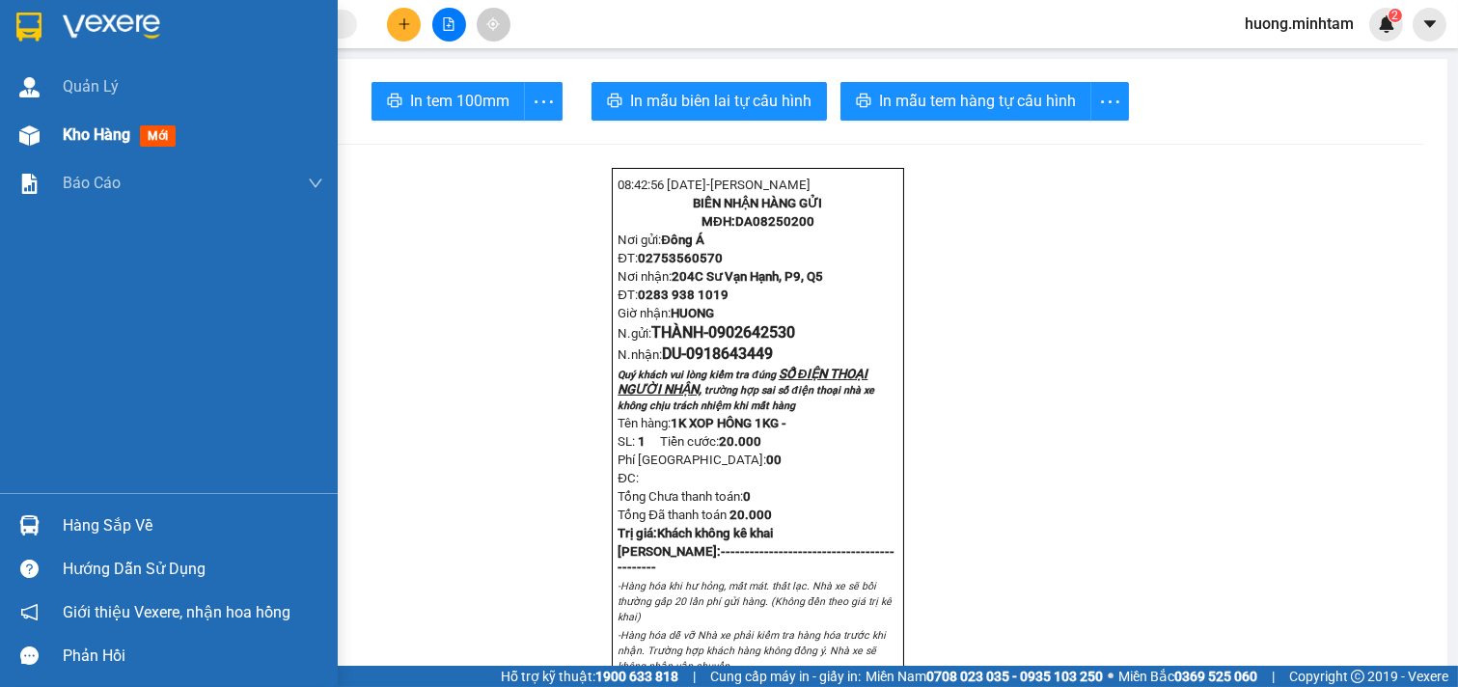
click at [119, 135] on span "Kho hàng" at bounding box center [97, 134] width 68 height 18
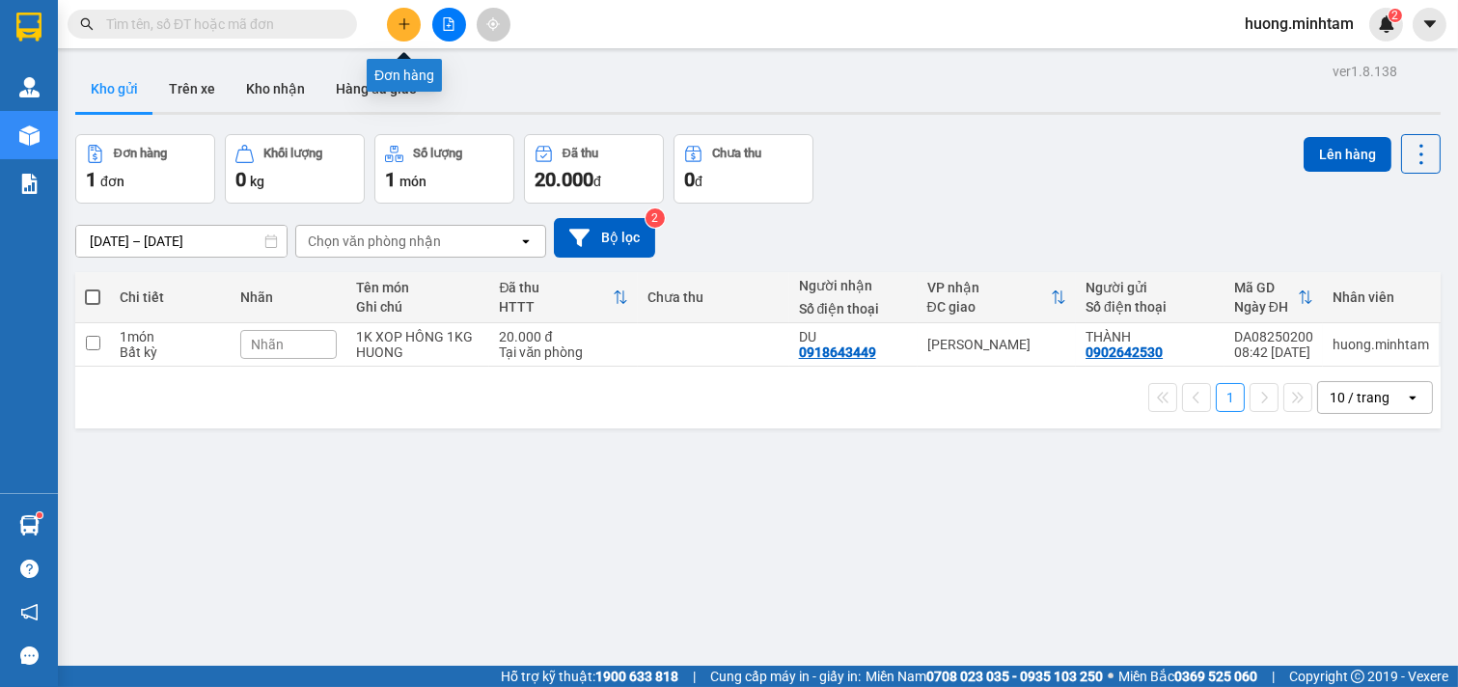
click at [416, 25] on button at bounding box center [404, 25] width 34 height 34
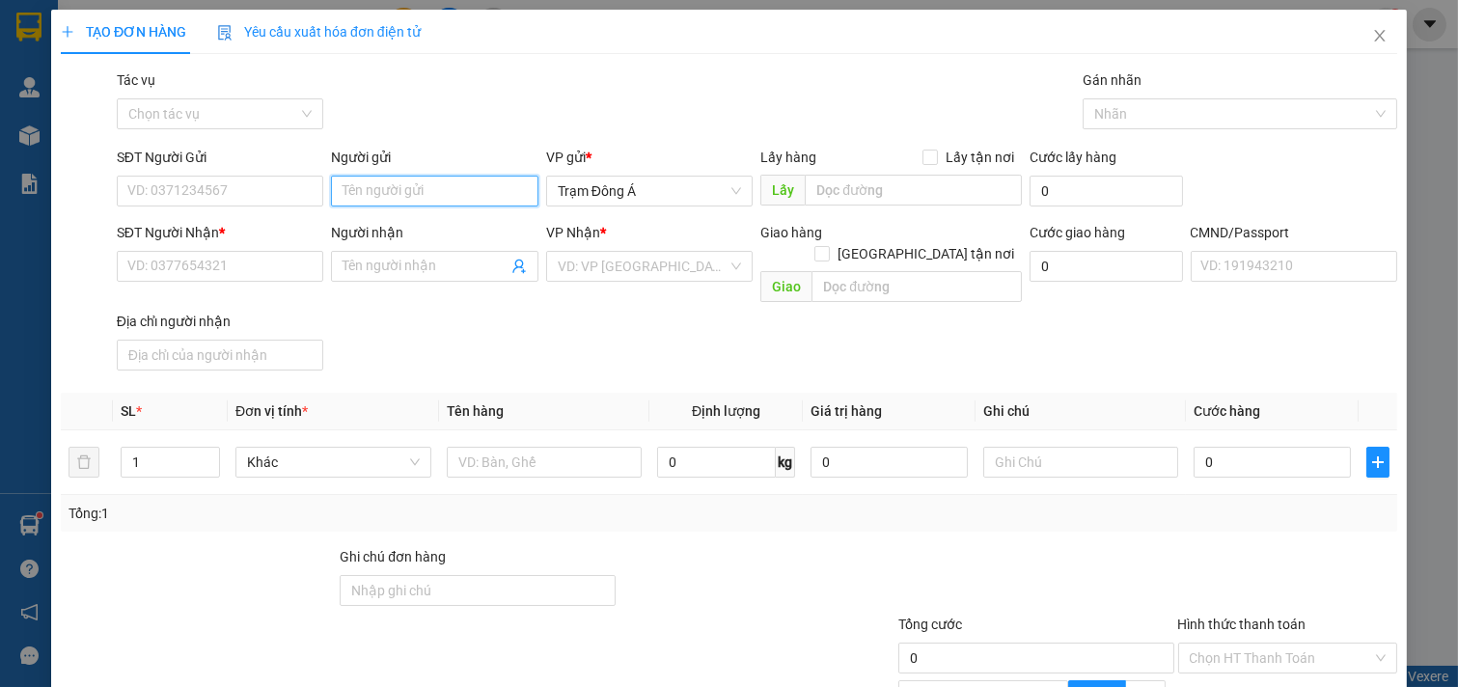
click at [396, 194] on input "Người gửi" at bounding box center [434, 191] width 207 height 31
type input "XB"
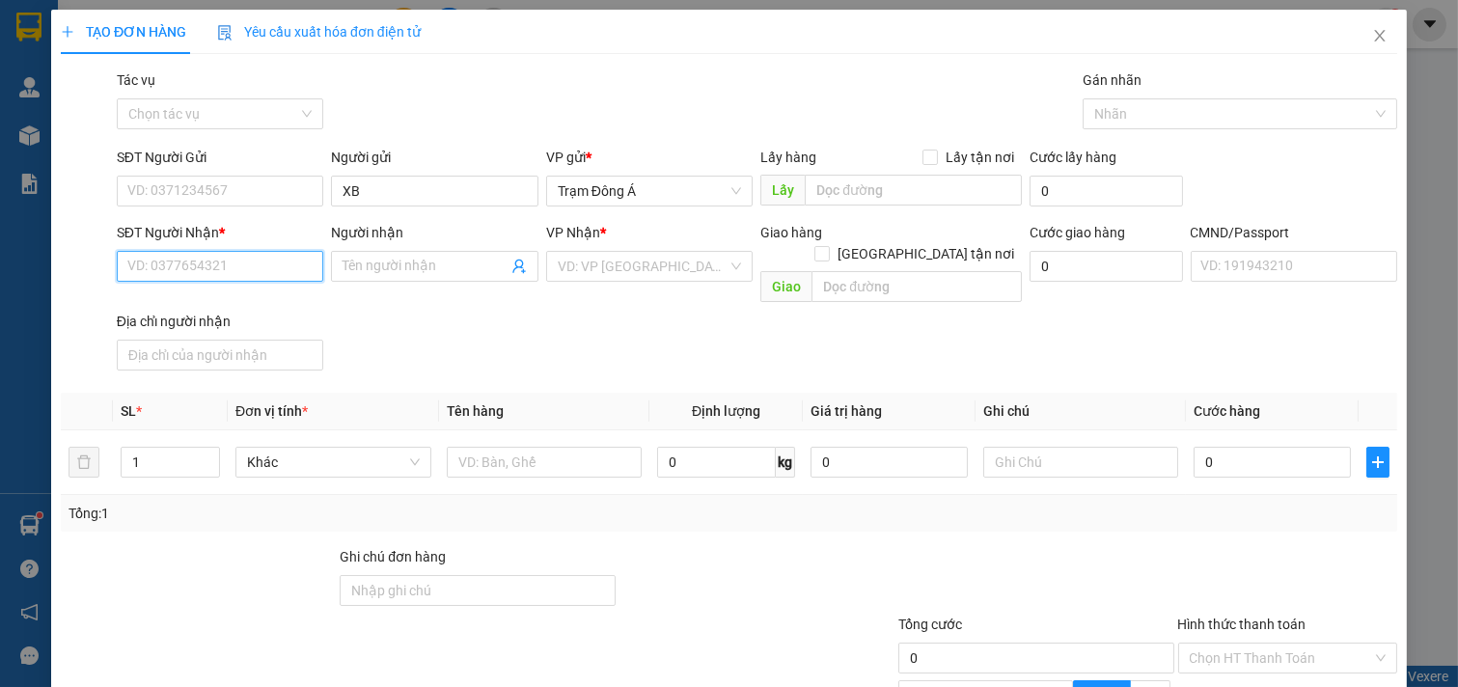
click at [254, 253] on input "SĐT Người Nhận *" at bounding box center [220, 266] width 207 height 31
type input "0983498307"
click at [243, 299] on div "0983498307 - PHOI PHOI" at bounding box center [217, 304] width 181 height 21
type input "PHOI PHOI"
type input "0983498307"
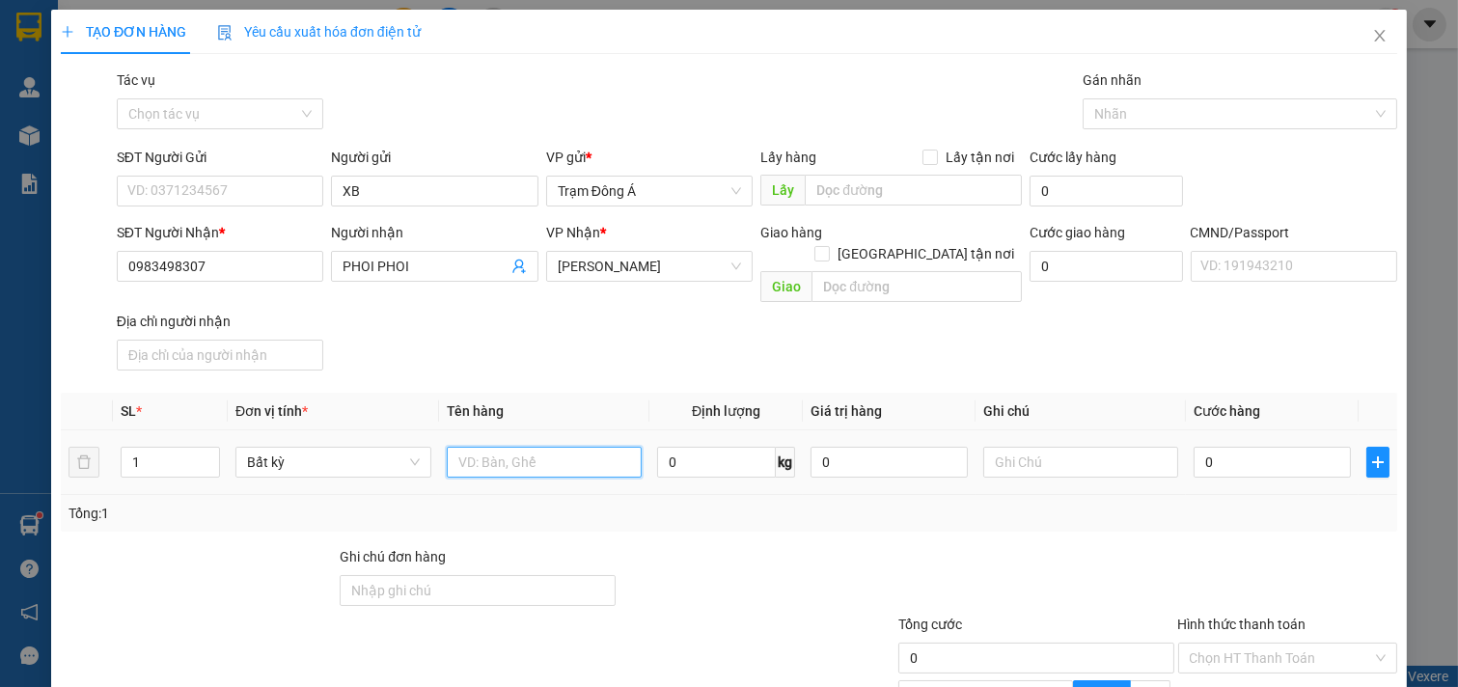
drag, startPoint x: 531, startPoint y: 448, endPoint x: 548, endPoint y: 441, distance: 18.6
click at [533, 447] on input "text" at bounding box center [545, 462] width 196 height 31
type input "1GB 5KG"
click at [1019, 451] on input "text" at bounding box center [1081, 462] width 196 height 31
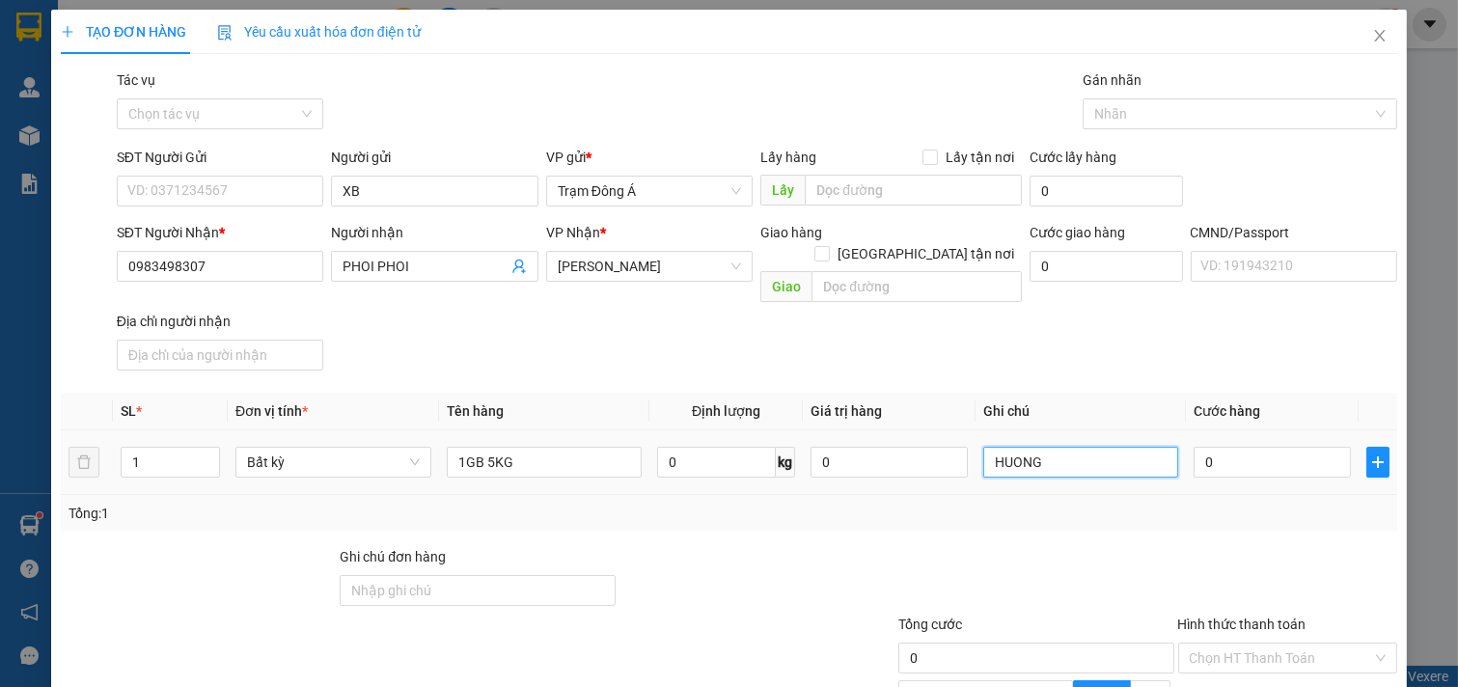
type input "HUONG"
type input "2"
type input "20"
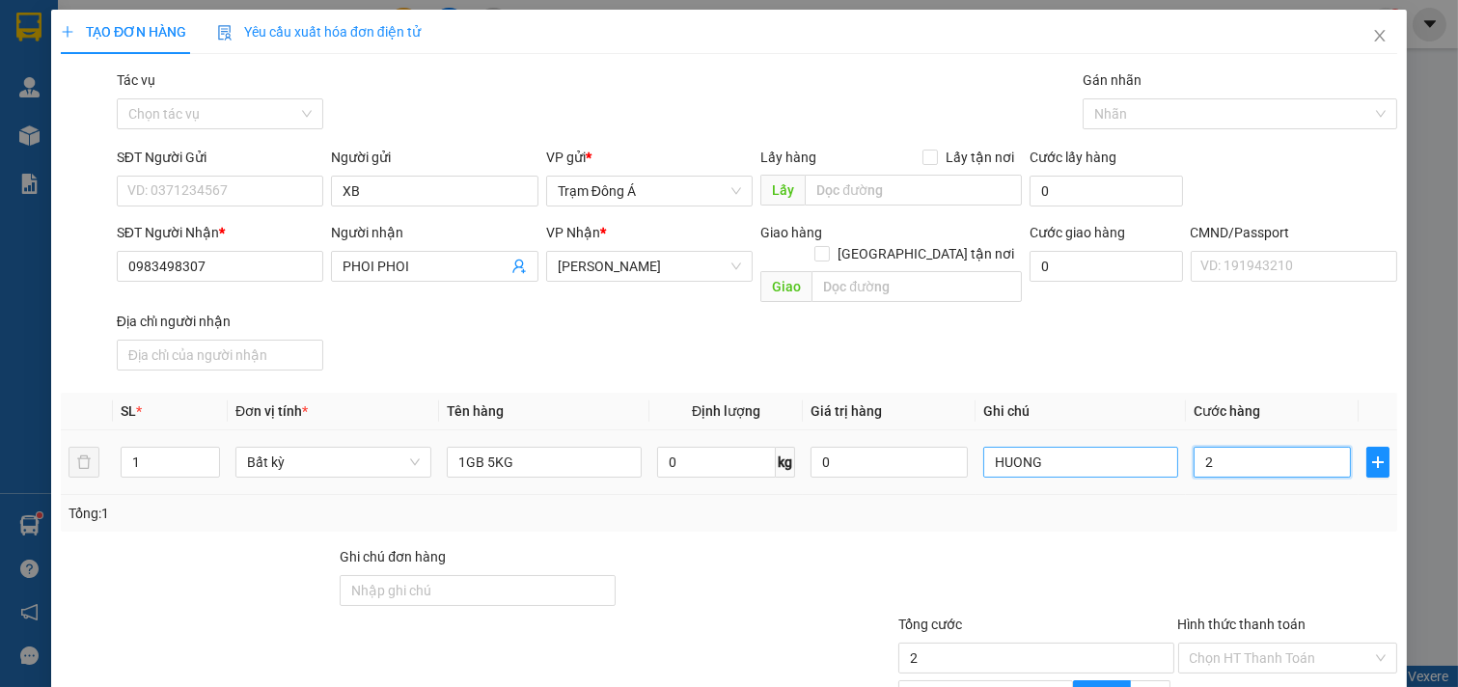
type input "20"
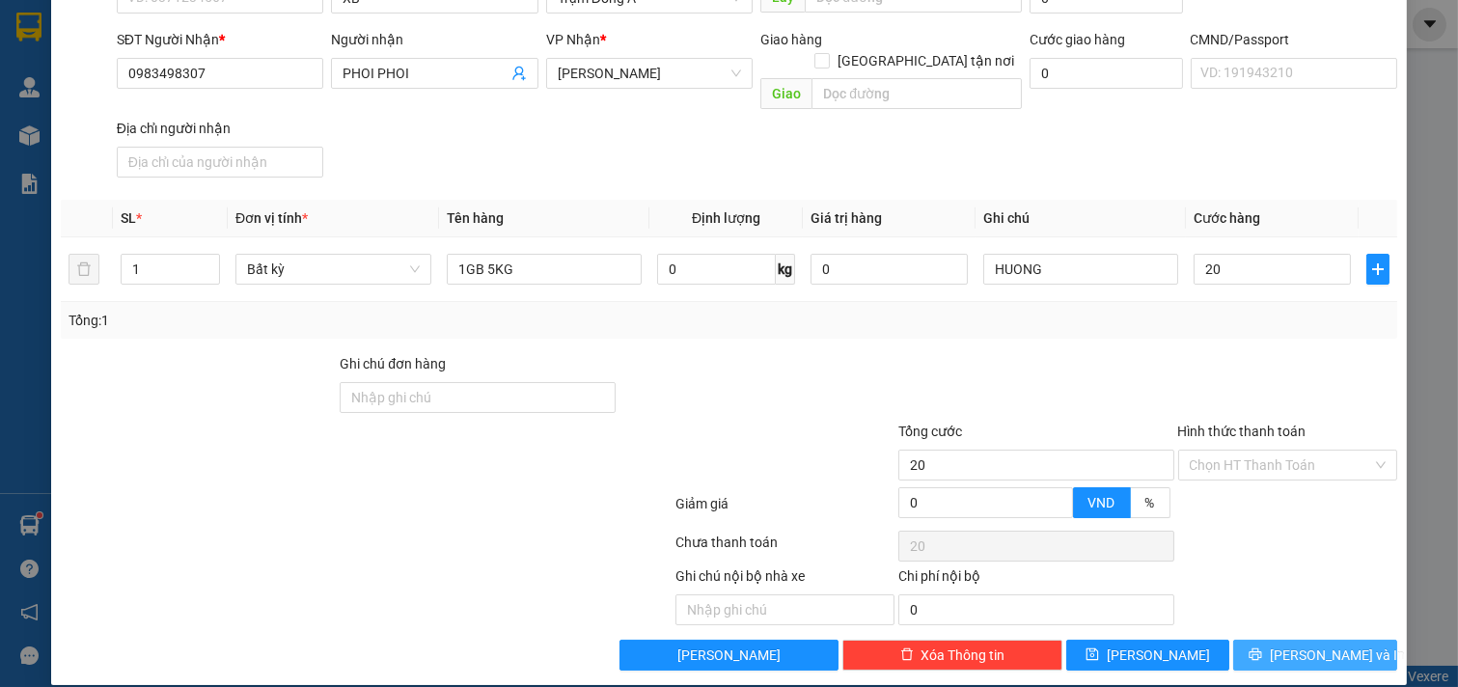
type input "20.000"
drag, startPoint x: 1299, startPoint y: 639, endPoint x: 688, endPoint y: 412, distance: 651.5
click at [1298, 645] on span "[PERSON_NAME] và In" at bounding box center [1337, 655] width 135 height 21
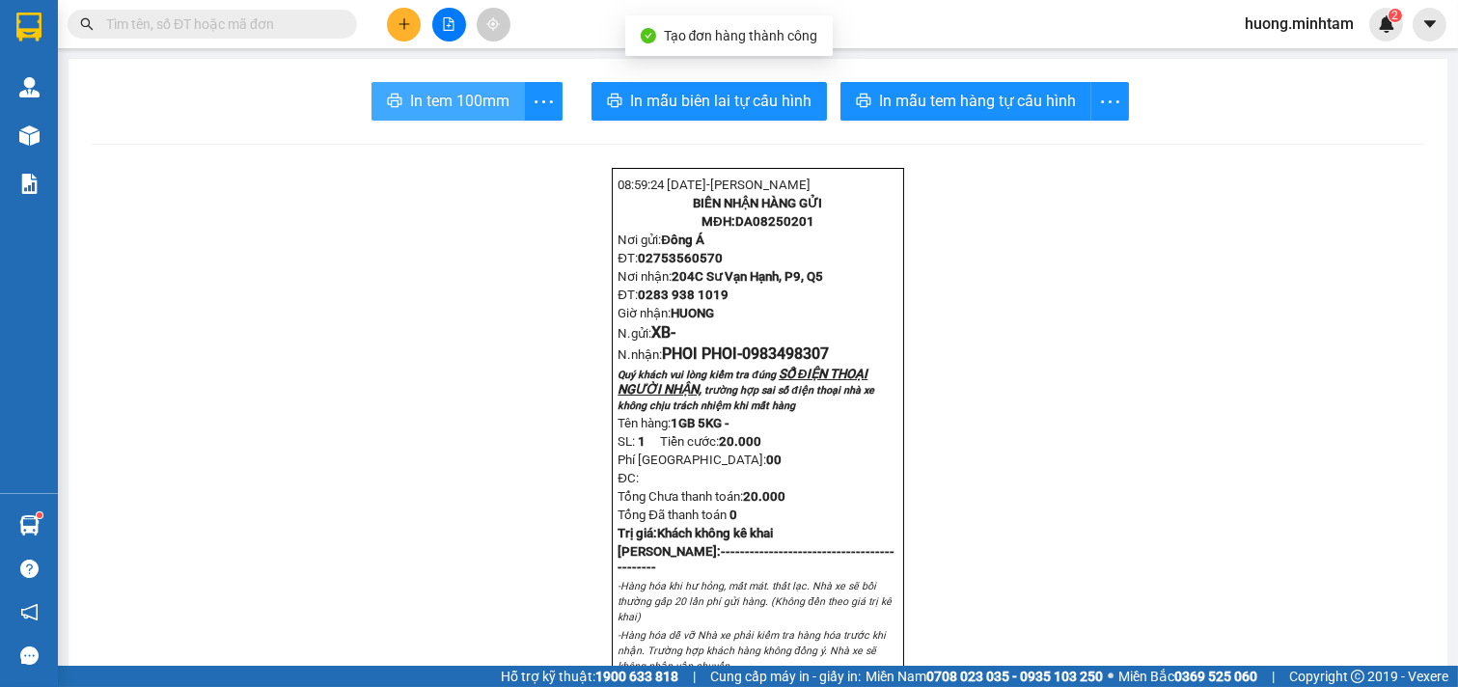
click at [459, 107] on span "In tem 100mm" at bounding box center [459, 101] width 99 height 24
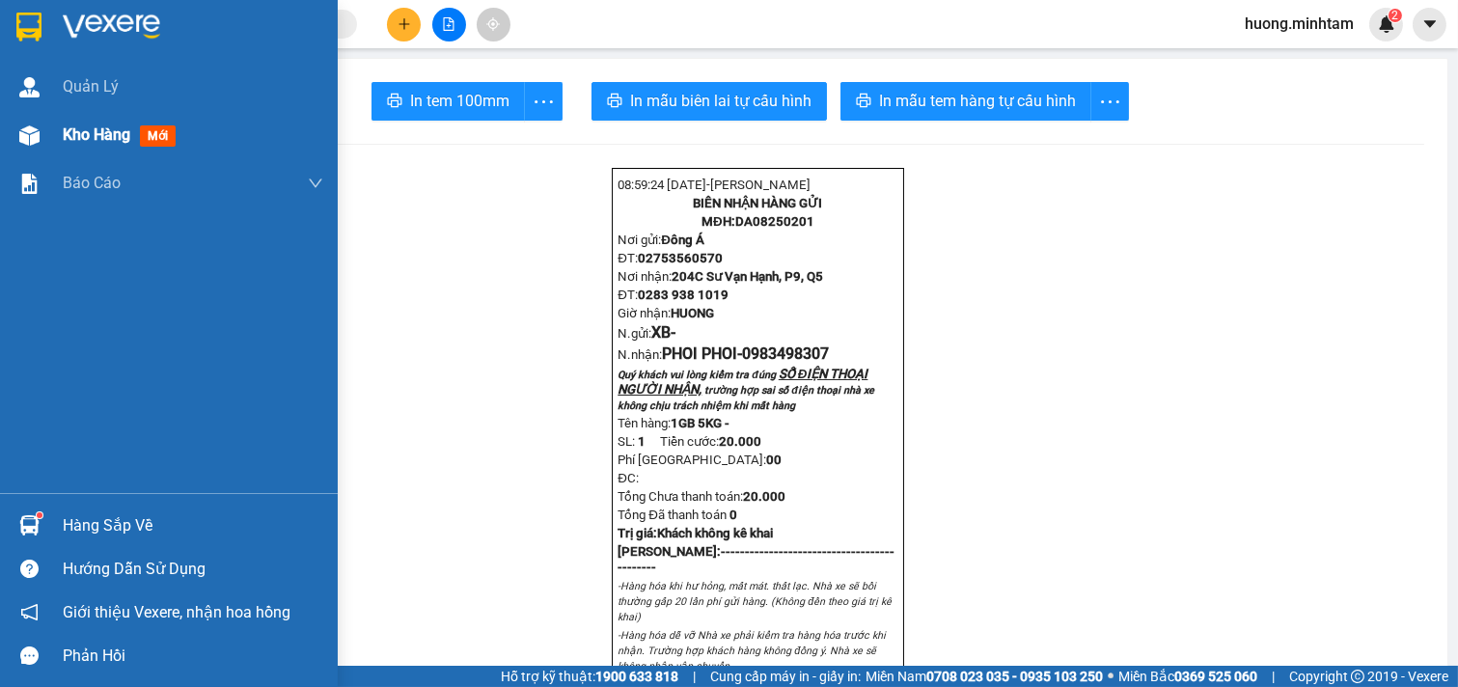
click at [114, 135] on span "Kho hàng" at bounding box center [97, 134] width 68 height 18
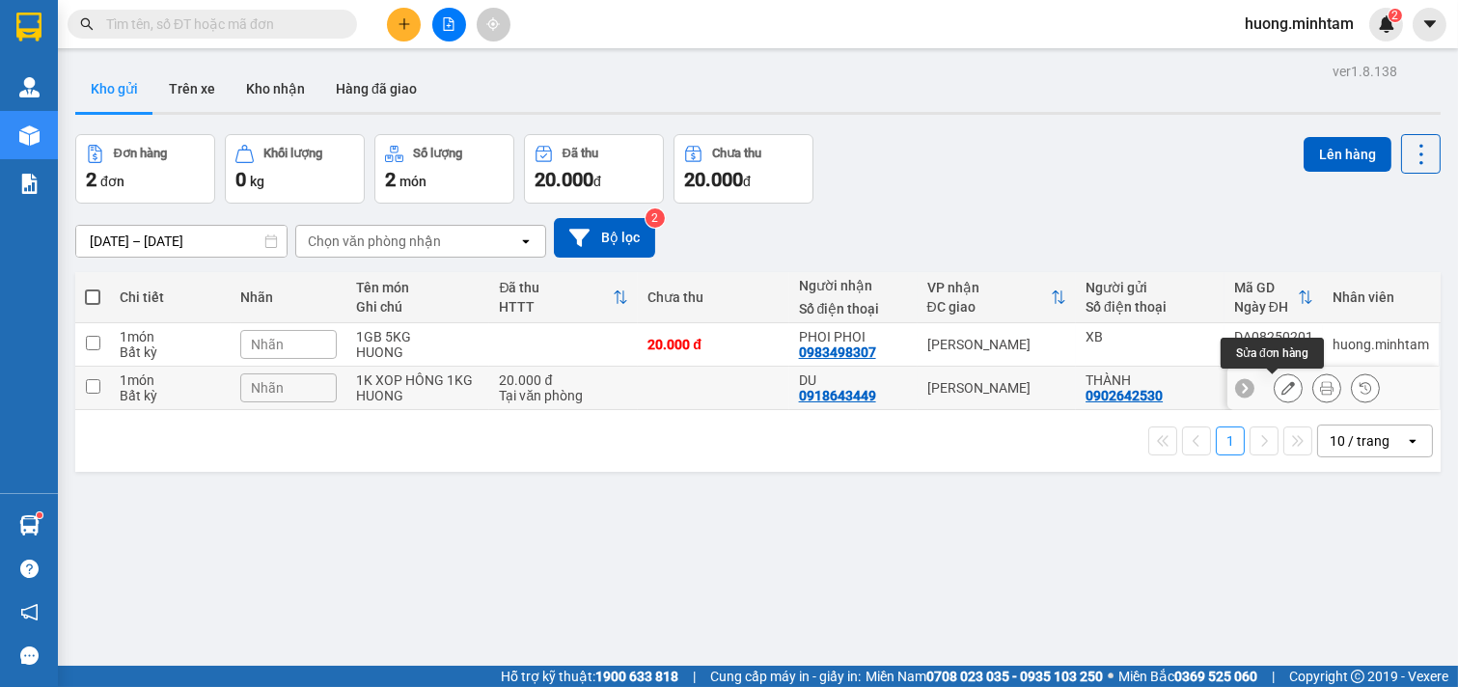
click at [1281, 389] on icon at bounding box center [1288, 388] width 14 height 14
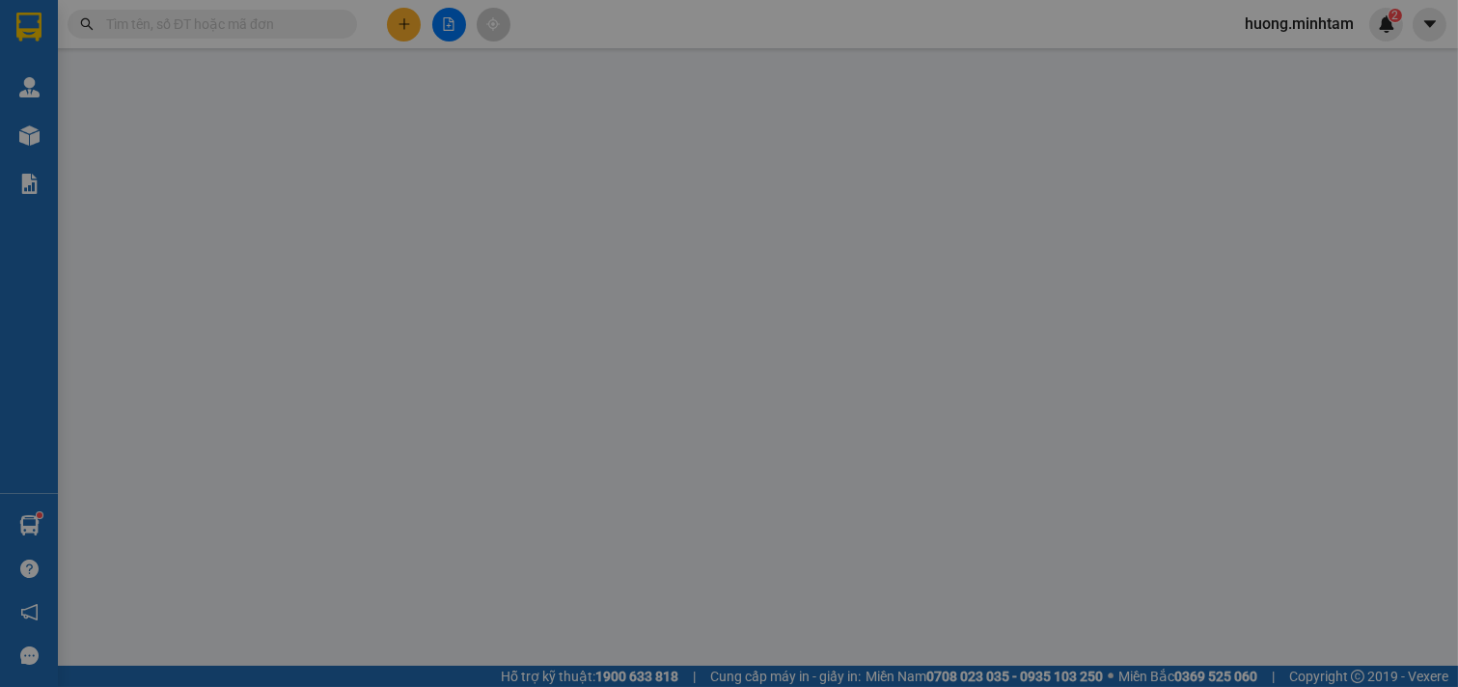
type input "0902642530"
type input "THÀNH"
type input "0918643449"
type input "DU"
type input "20.000"
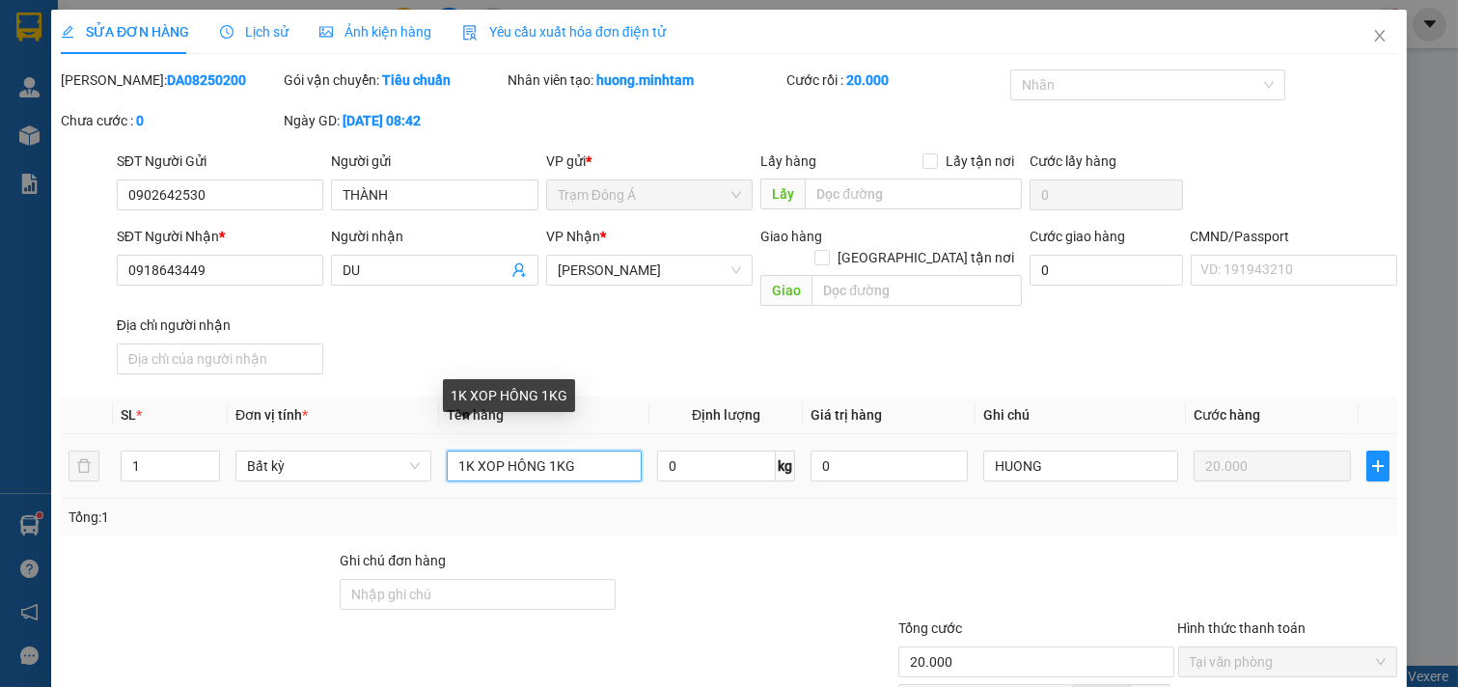
drag, startPoint x: 468, startPoint y: 440, endPoint x: 536, endPoint y: 445, distance: 68.7
click at [536, 451] on input "1K XOP HÔNG 1KG" at bounding box center [545, 466] width 196 height 31
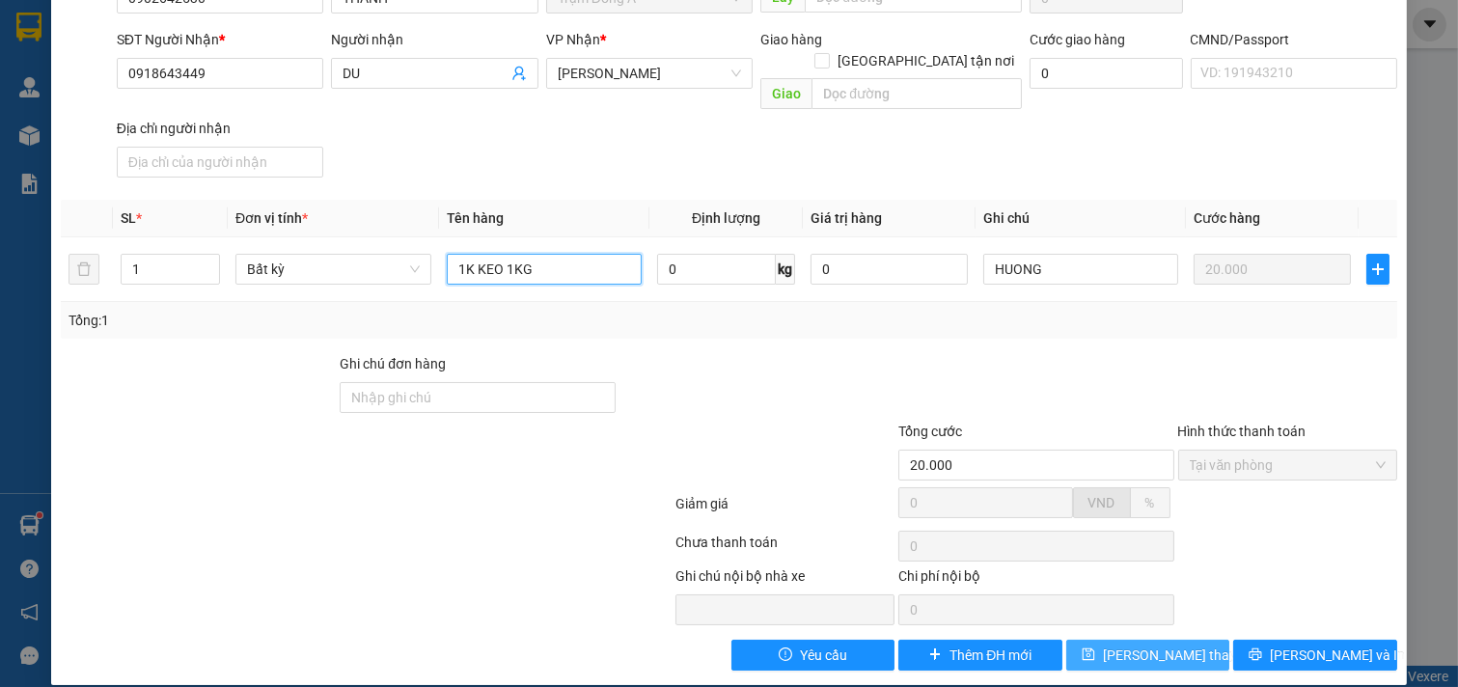
type input "1K KEO 1KG"
click at [1120, 645] on span "Lưu thay đổi" at bounding box center [1180, 655] width 154 height 21
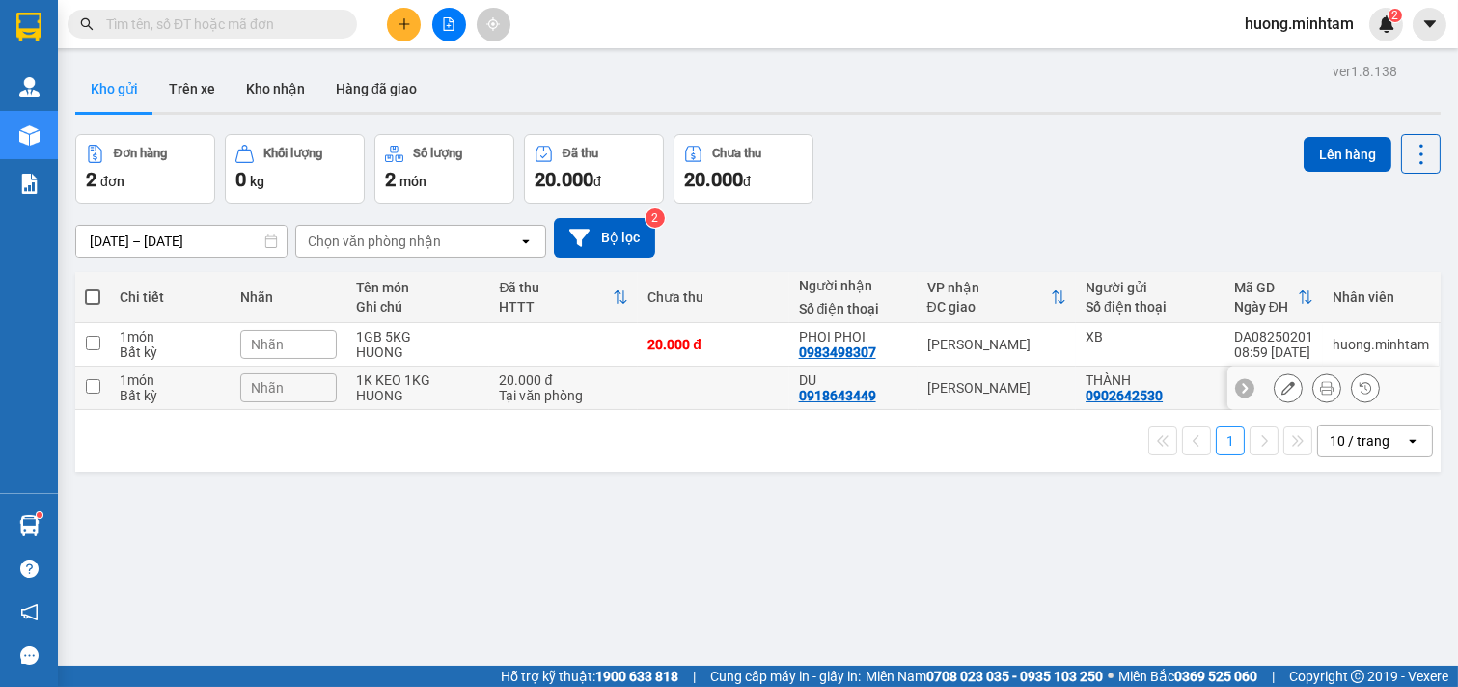
click at [1281, 391] on icon at bounding box center [1288, 388] width 14 height 14
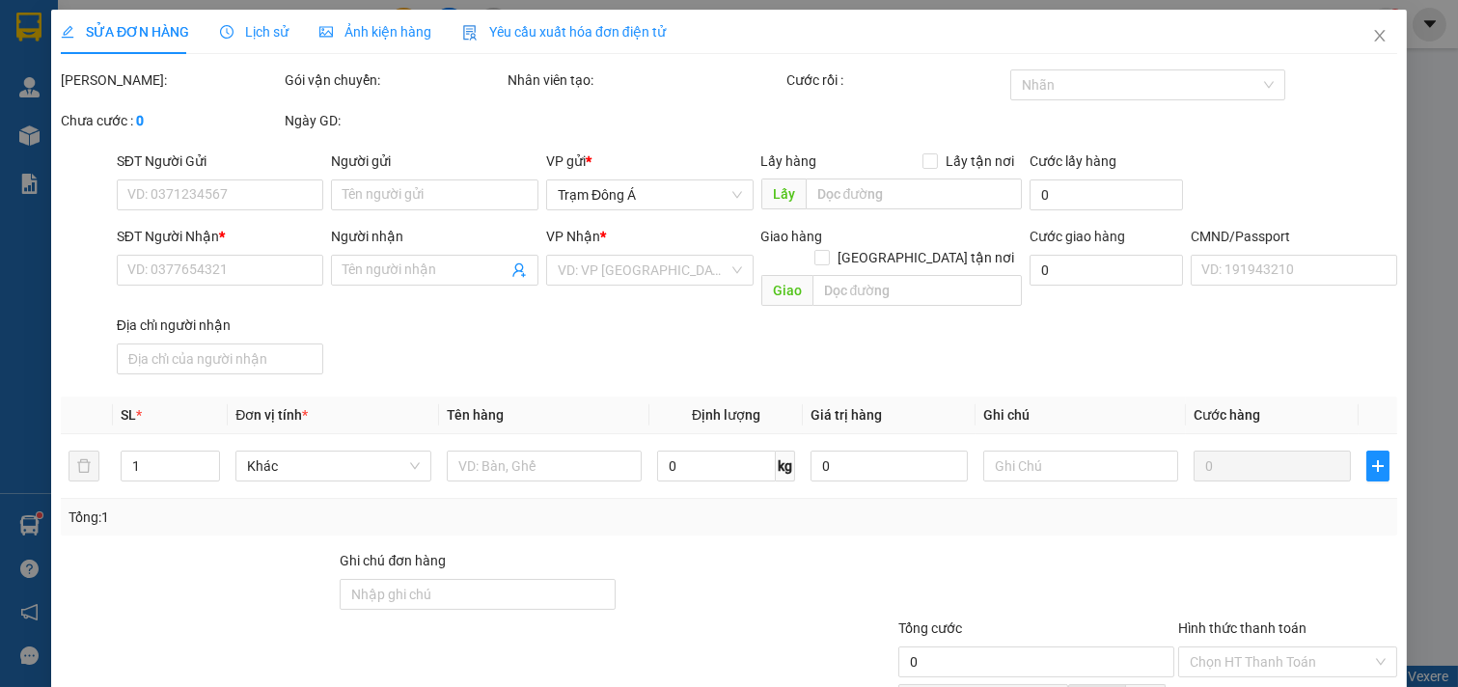
type input "0902642530"
type input "THÀNH"
type input "0918643449"
type input "DU"
type input "20.000"
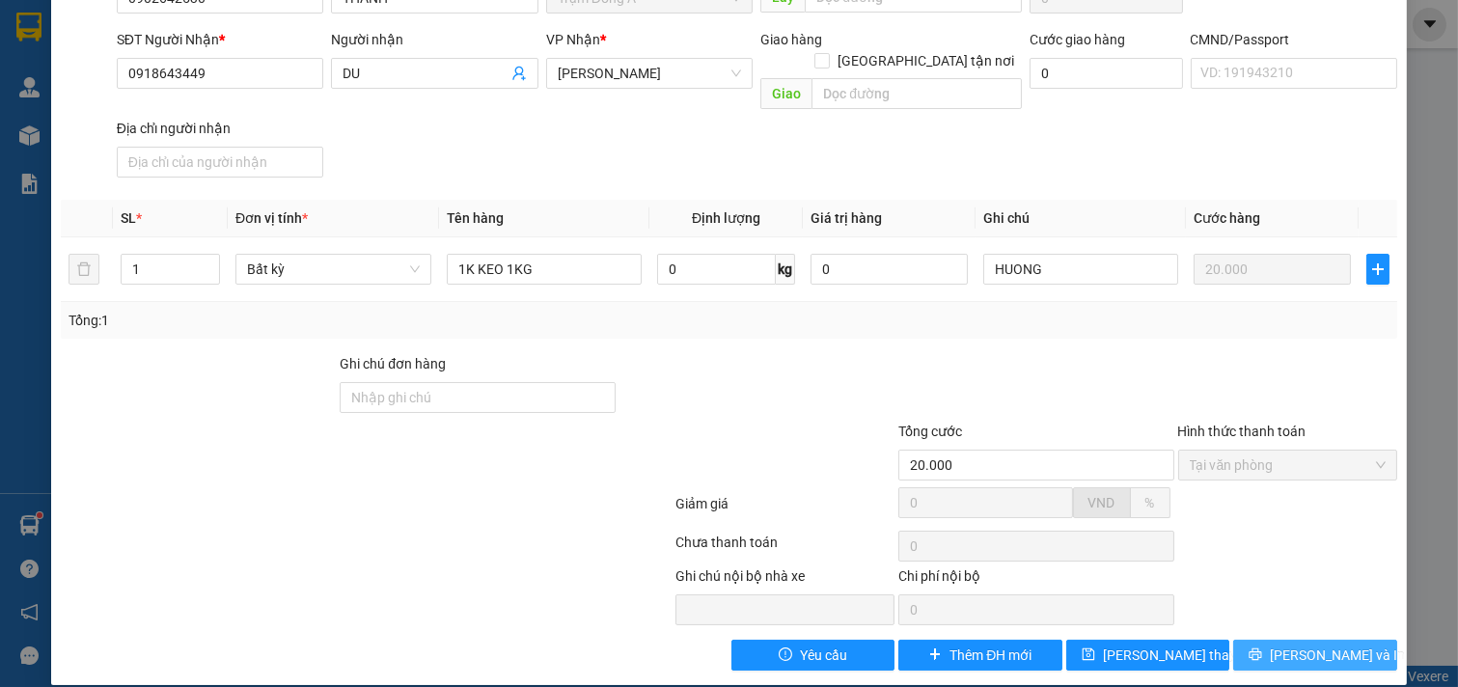
click at [1324, 645] on span "[PERSON_NAME] và In" at bounding box center [1337, 655] width 135 height 21
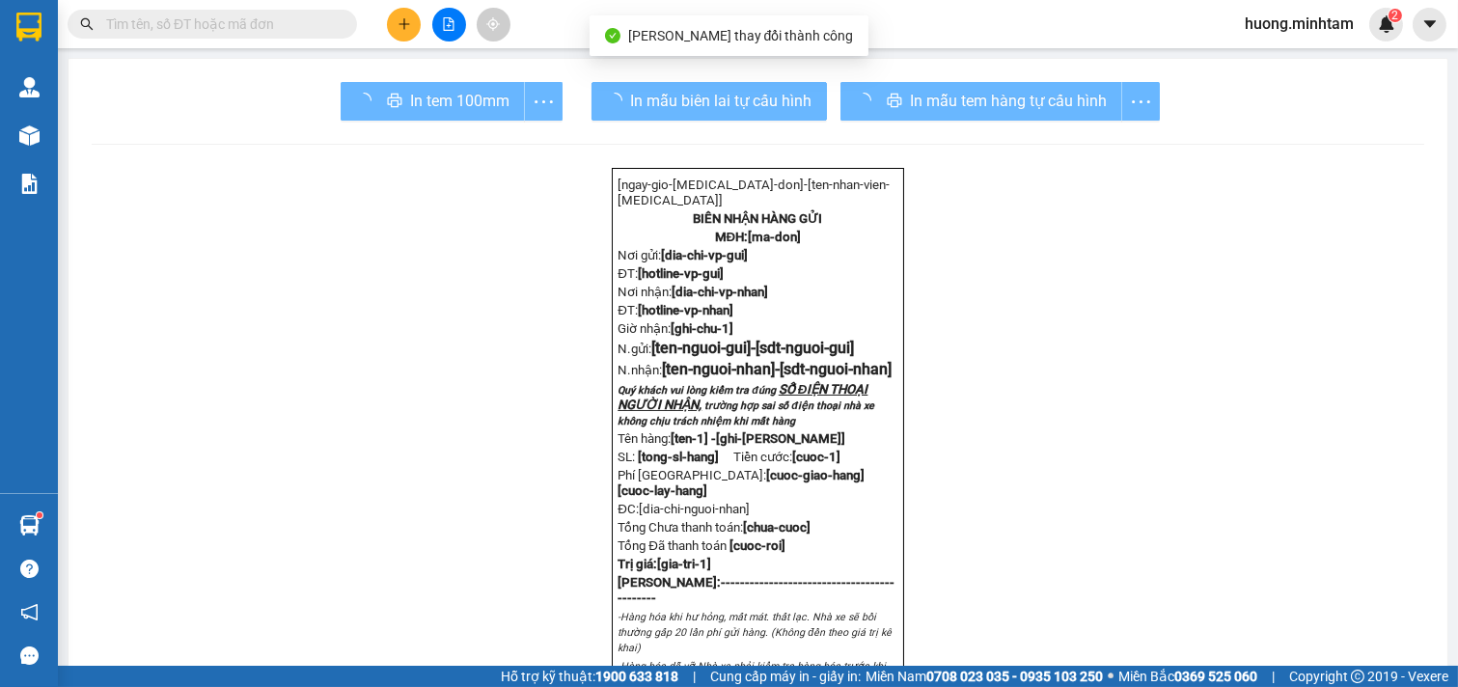
click at [398, 98] on div "In tem 100mm" at bounding box center [452, 101] width 222 height 39
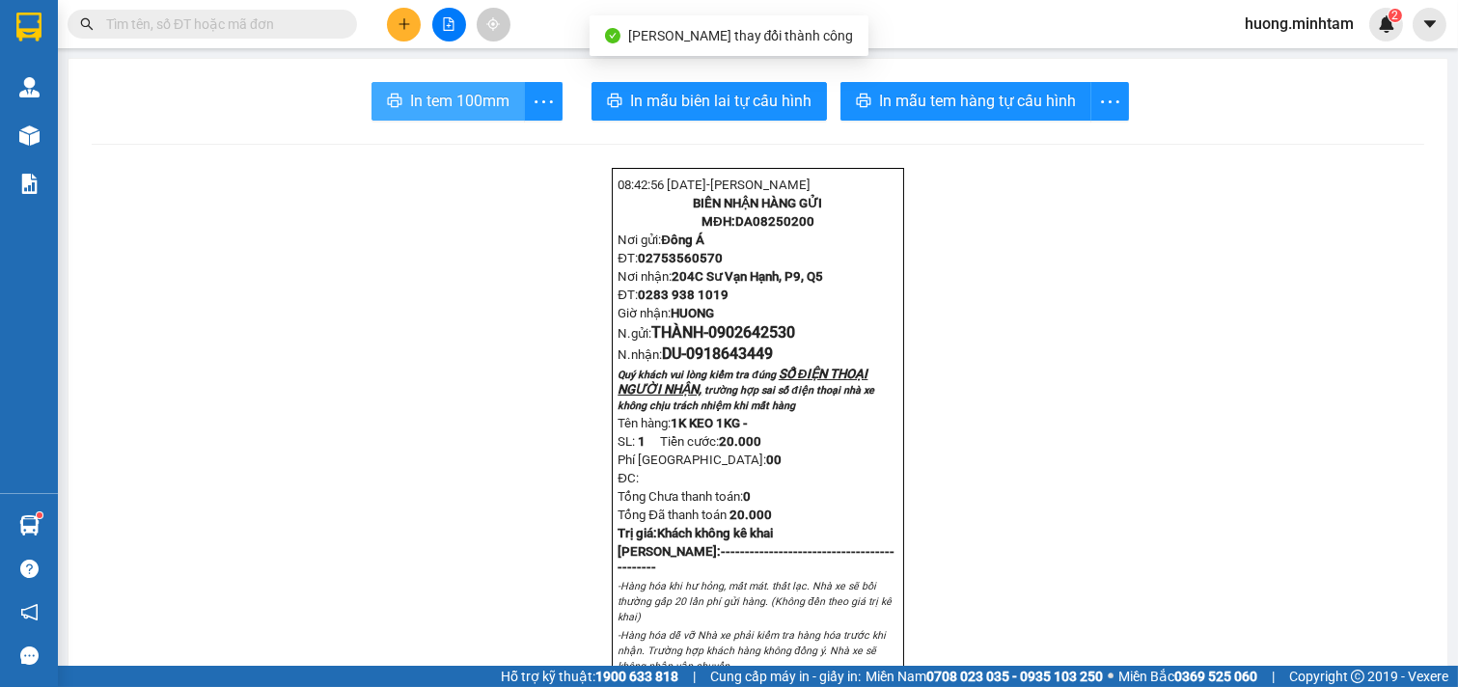
click at [452, 91] on span "In tem 100mm" at bounding box center [459, 101] width 99 height 24
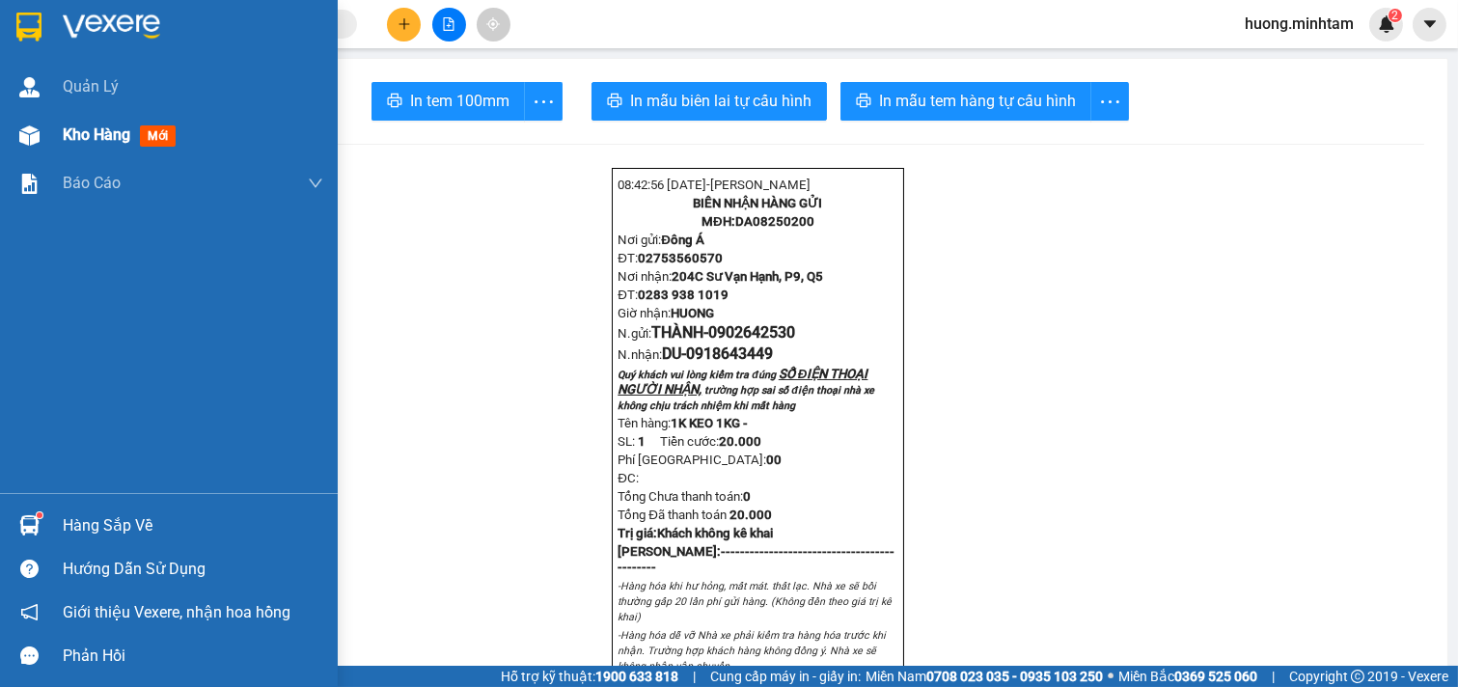
click at [127, 142] on span "Kho hàng" at bounding box center [97, 134] width 68 height 18
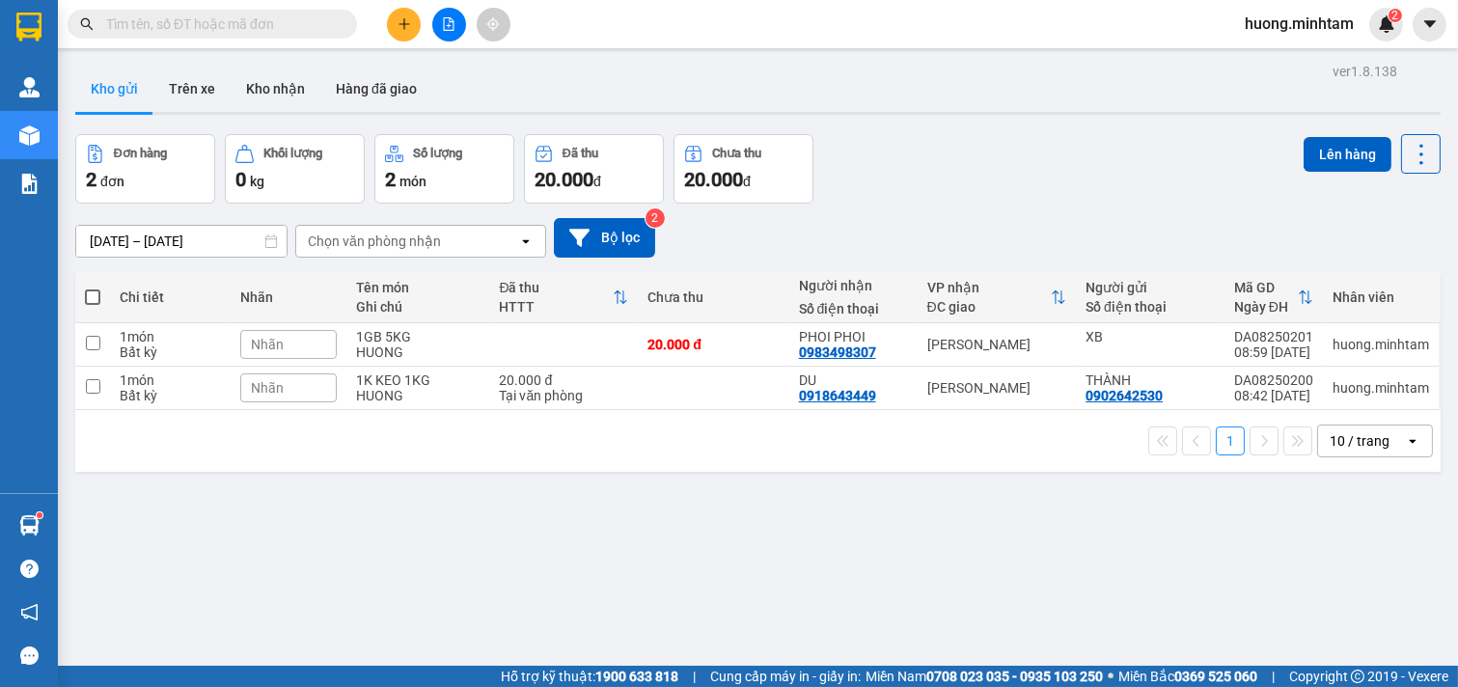
click at [96, 291] on span at bounding box center [92, 296] width 15 height 15
click at [93, 288] on input "checkbox" at bounding box center [93, 288] width 0 height 0
checkbox input "true"
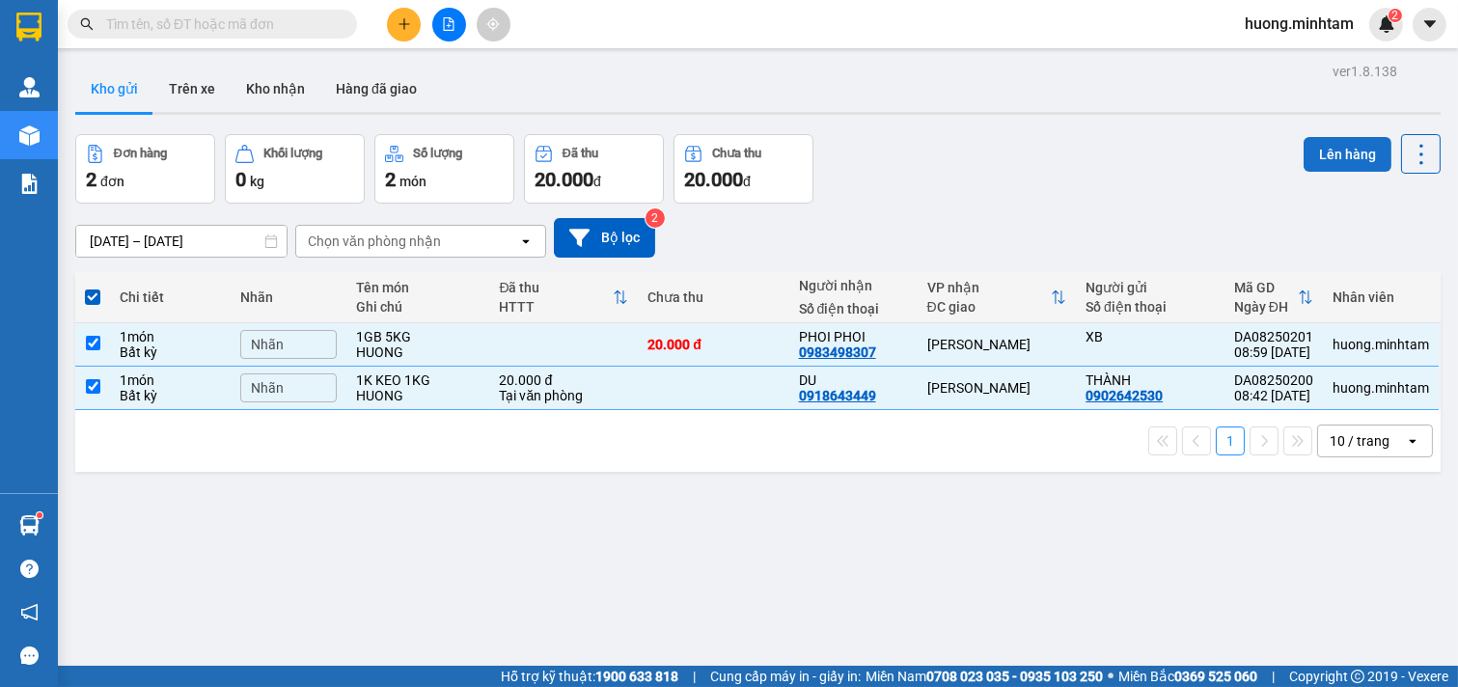
click at [1330, 142] on button "Lên hàng" at bounding box center [1348, 154] width 88 height 35
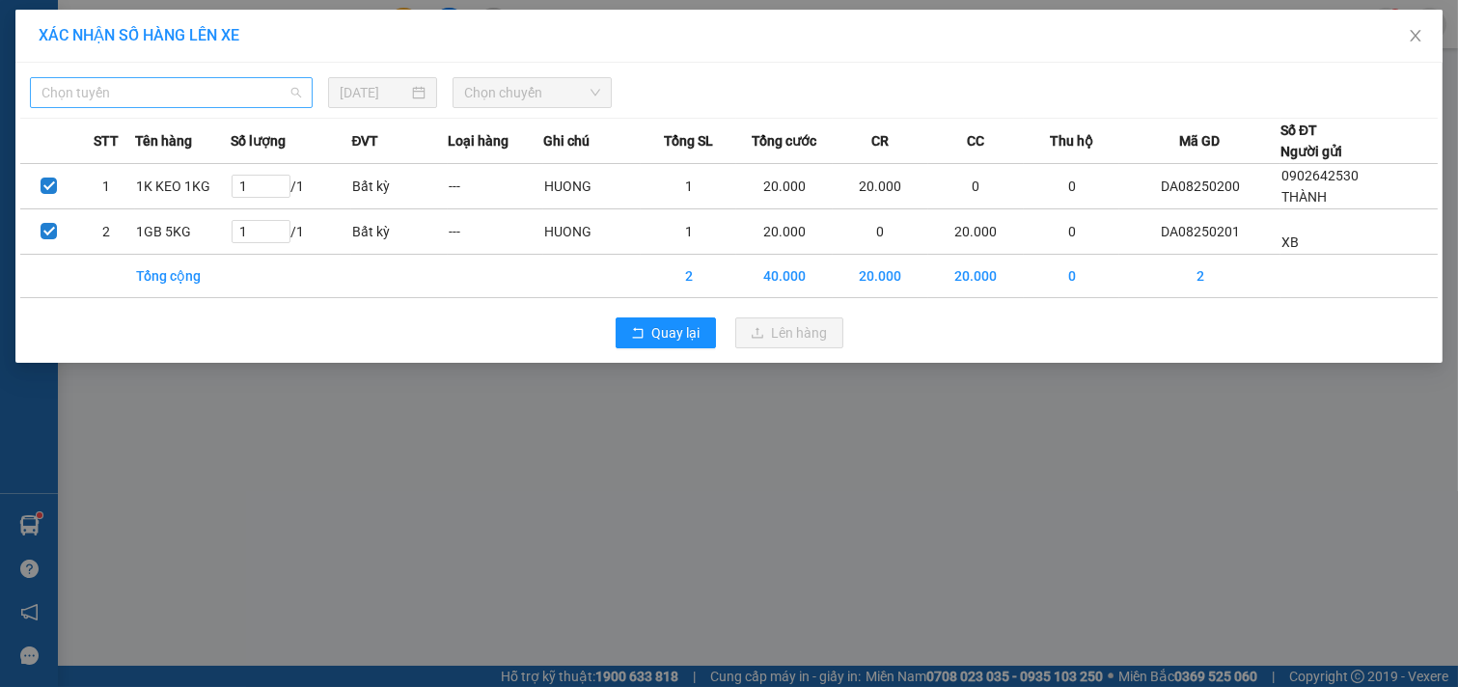
click at [270, 91] on span "Chọn tuyến" at bounding box center [171, 92] width 260 height 29
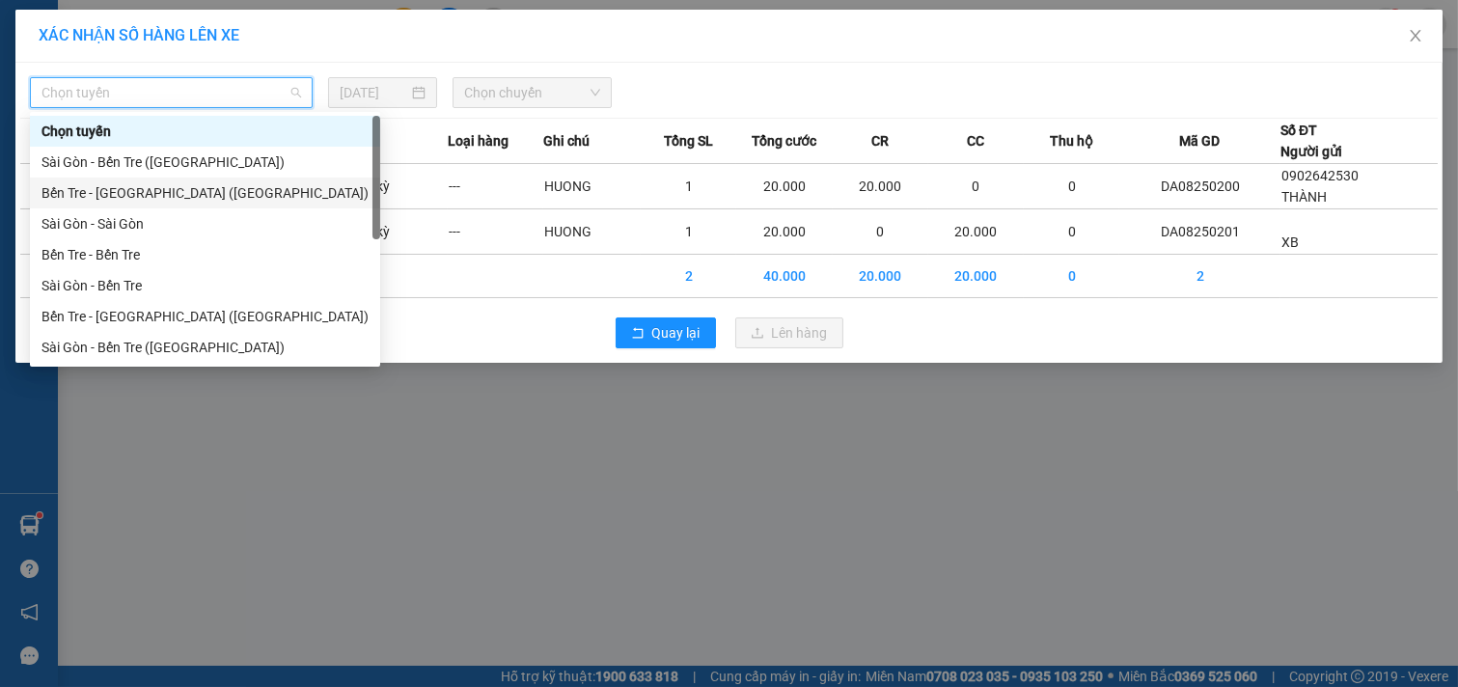
scroll to position [31, 0]
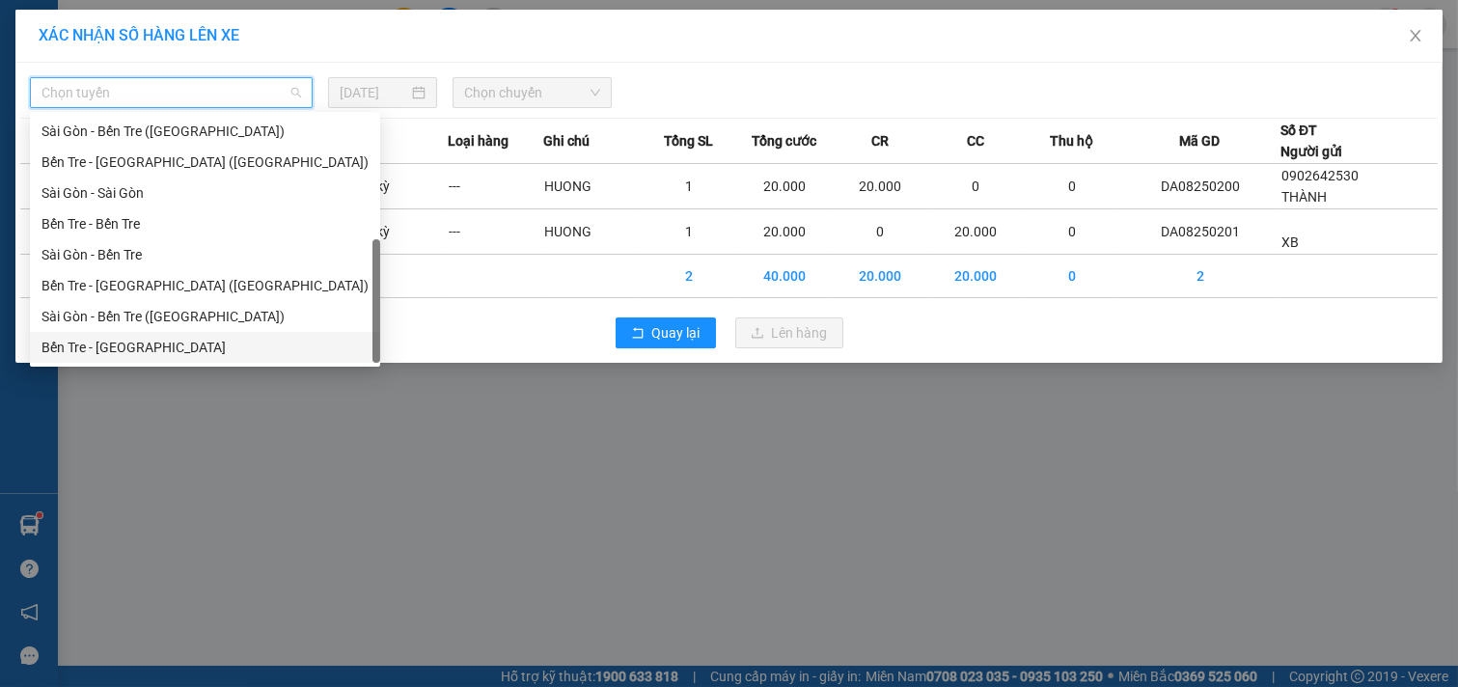
click at [141, 357] on div "Bến Tre - [GEOGRAPHIC_DATA]" at bounding box center [204, 347] width 327 height 21
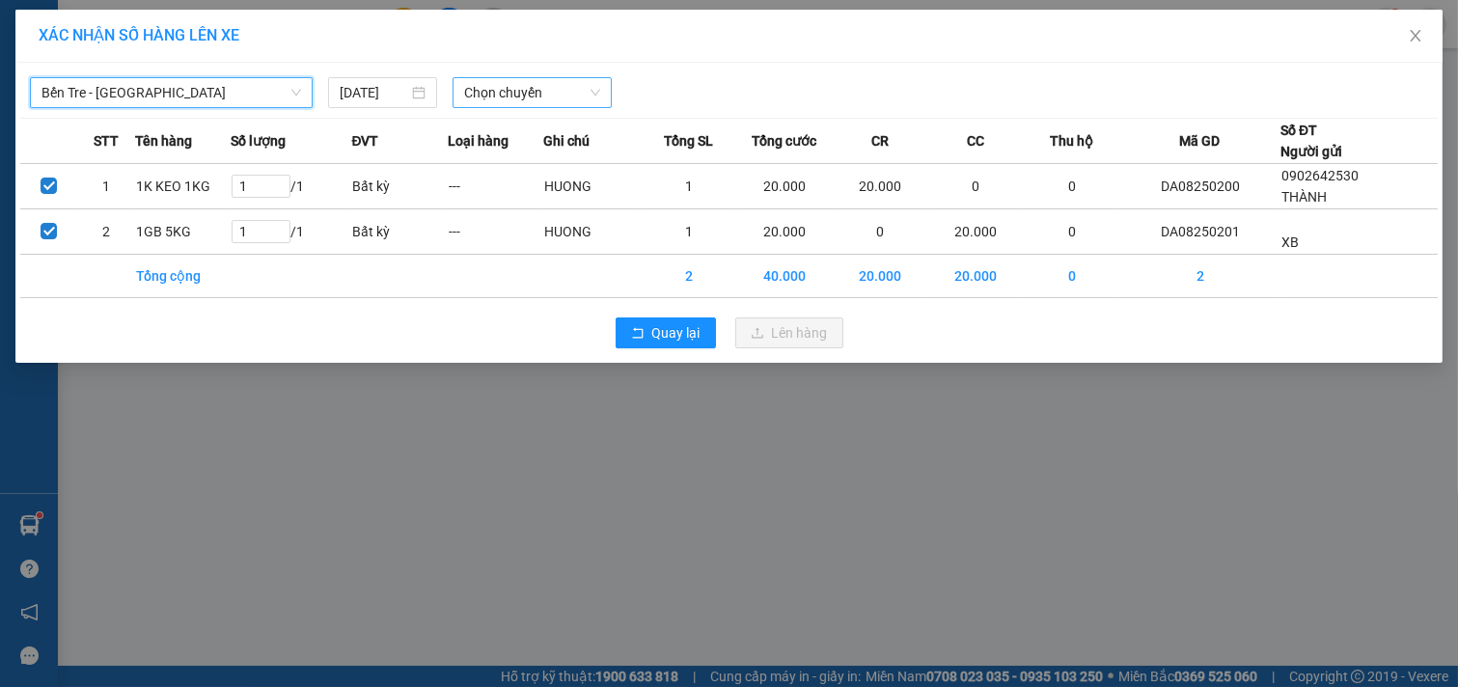
click at [542, 80] on span "Chọn chuyến" at bounding box center [532, 92] width 136 height 29
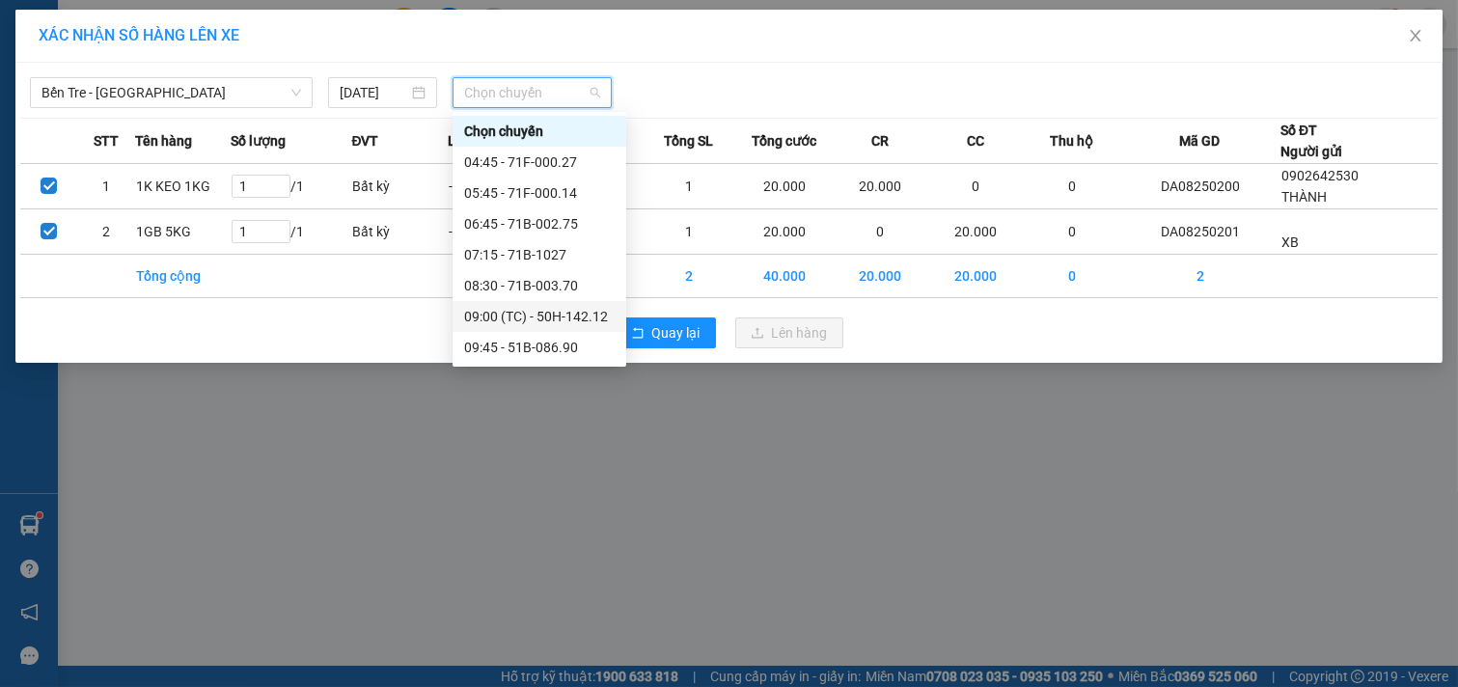
click at [586, 315] on div "09:00 (TC) - 50H-142.12" at bounding box center [539, 316] width 151 height 21
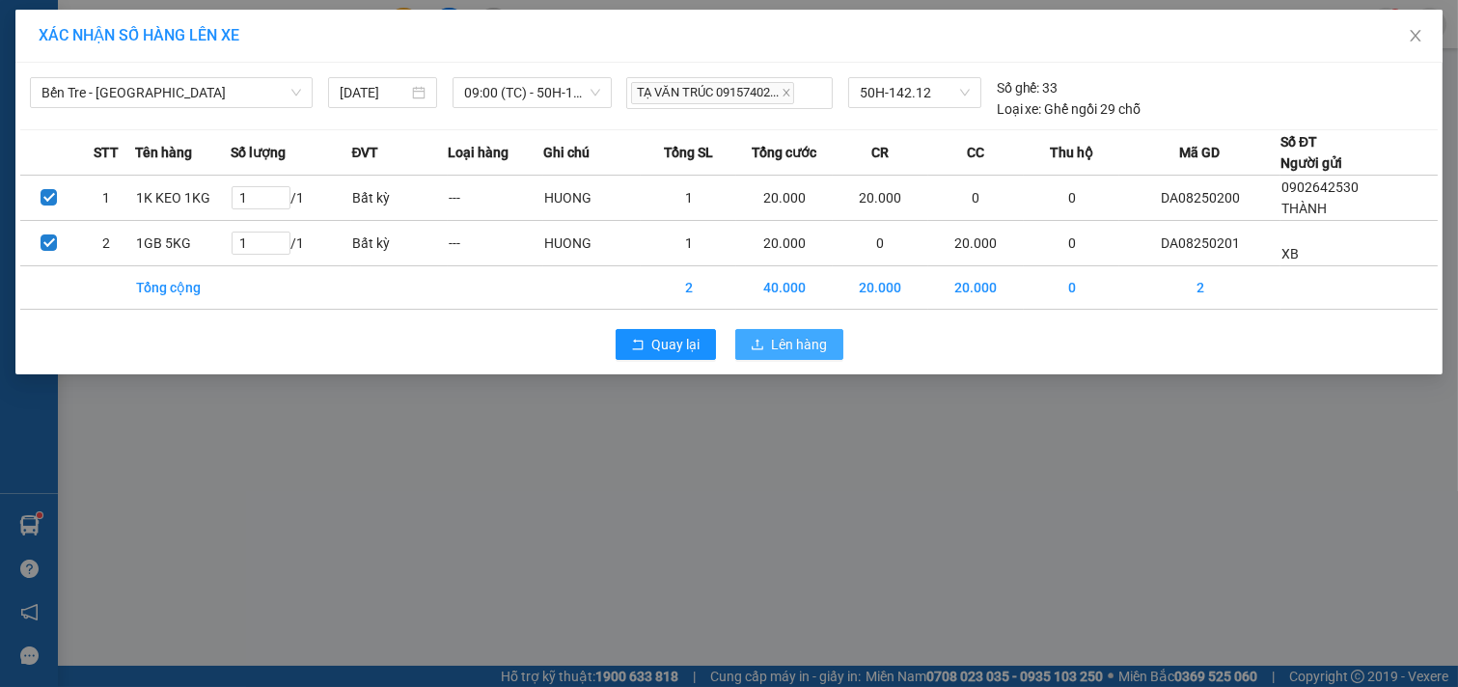
click at [797, 347] on span "Lên hàng" at bounding box center [800, 344] width 56 height 21
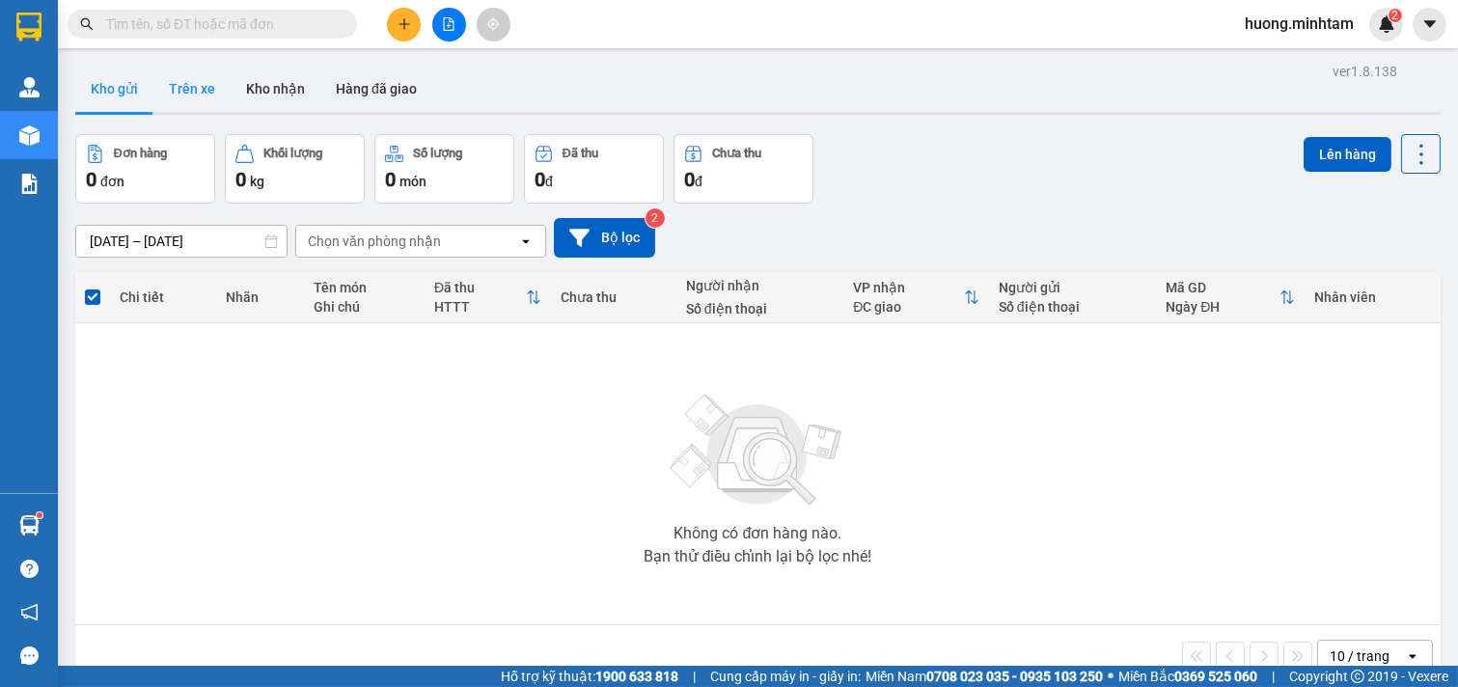
click at [180, 84] on button "Trên xe" at bounding box center [191, 89] width 77 height 46
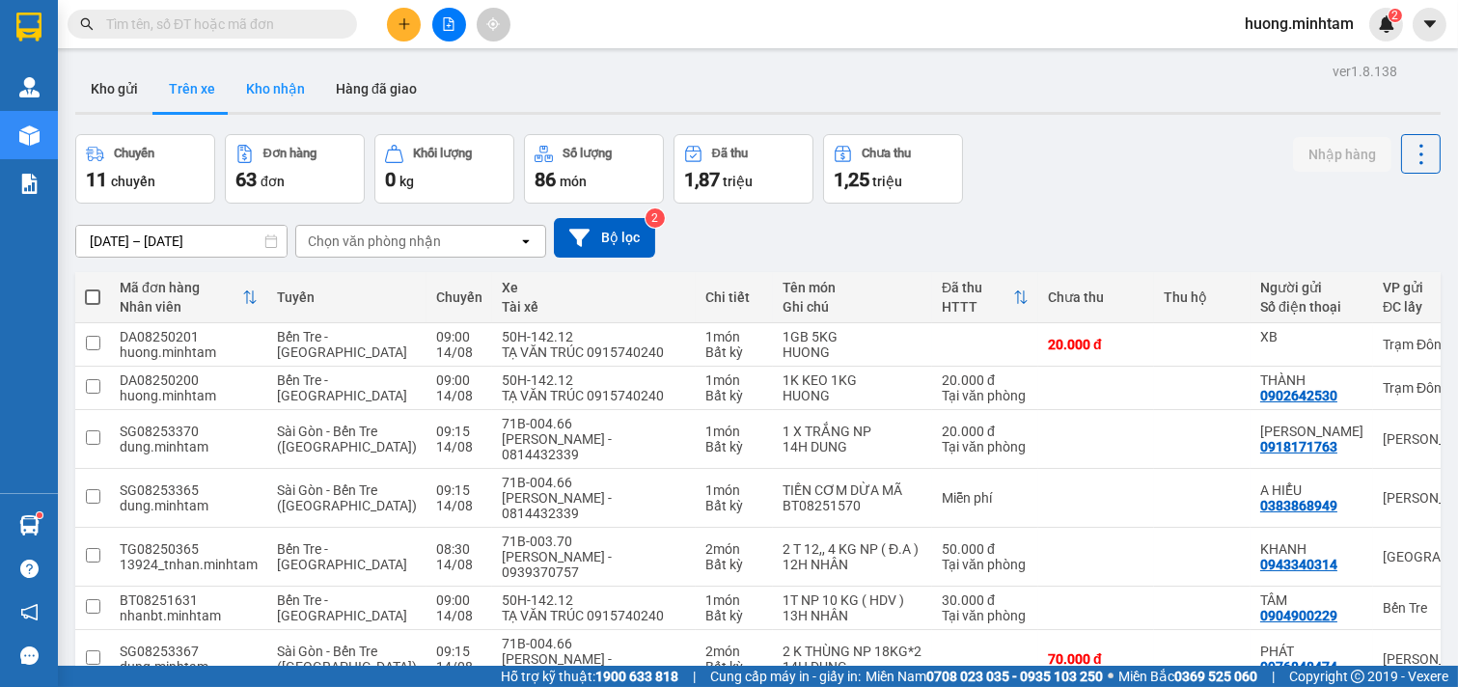
click at [290, 101] on button "Kho nhận" at bounding box center [276, 89] width 90 height 46
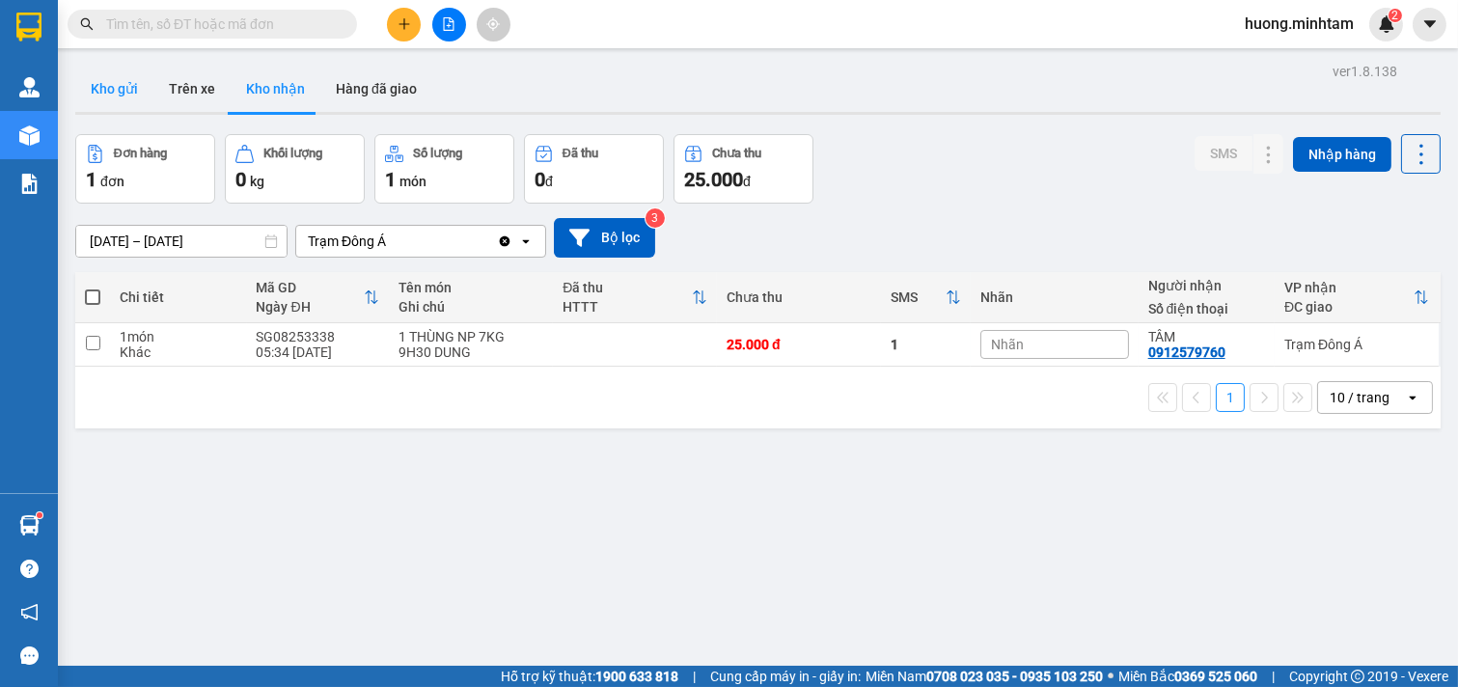
click at [103, 87] on button "Kho gửi" at bounding box center [114, 89] width 78 height 46
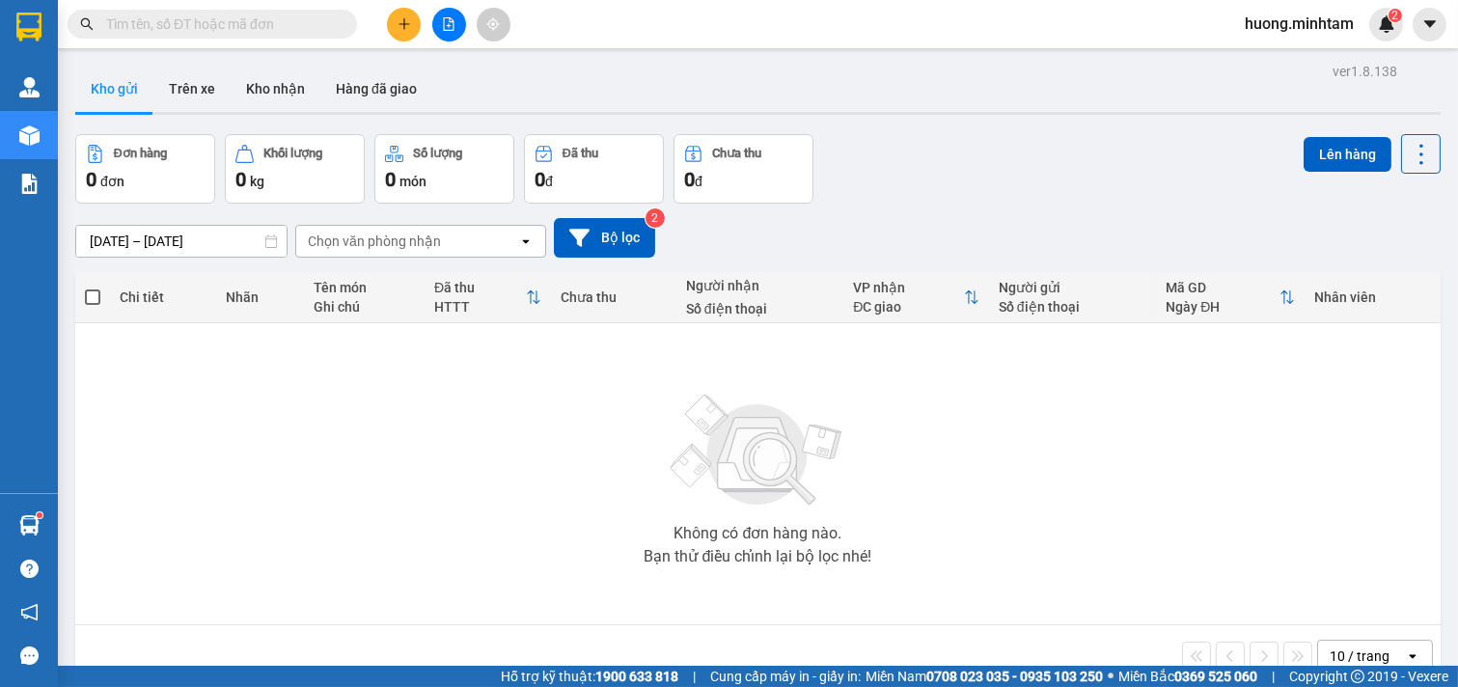
click at [1057, 454] on div "Không có đơn hàng nào. Bạn thử điều chỉnh lại bộ lọc nhé!" at bounding box center [758, 473] width 1346 height 289
click at [405, 20] on icon "plus" at bounding box center [405, 24] width 14 height 14
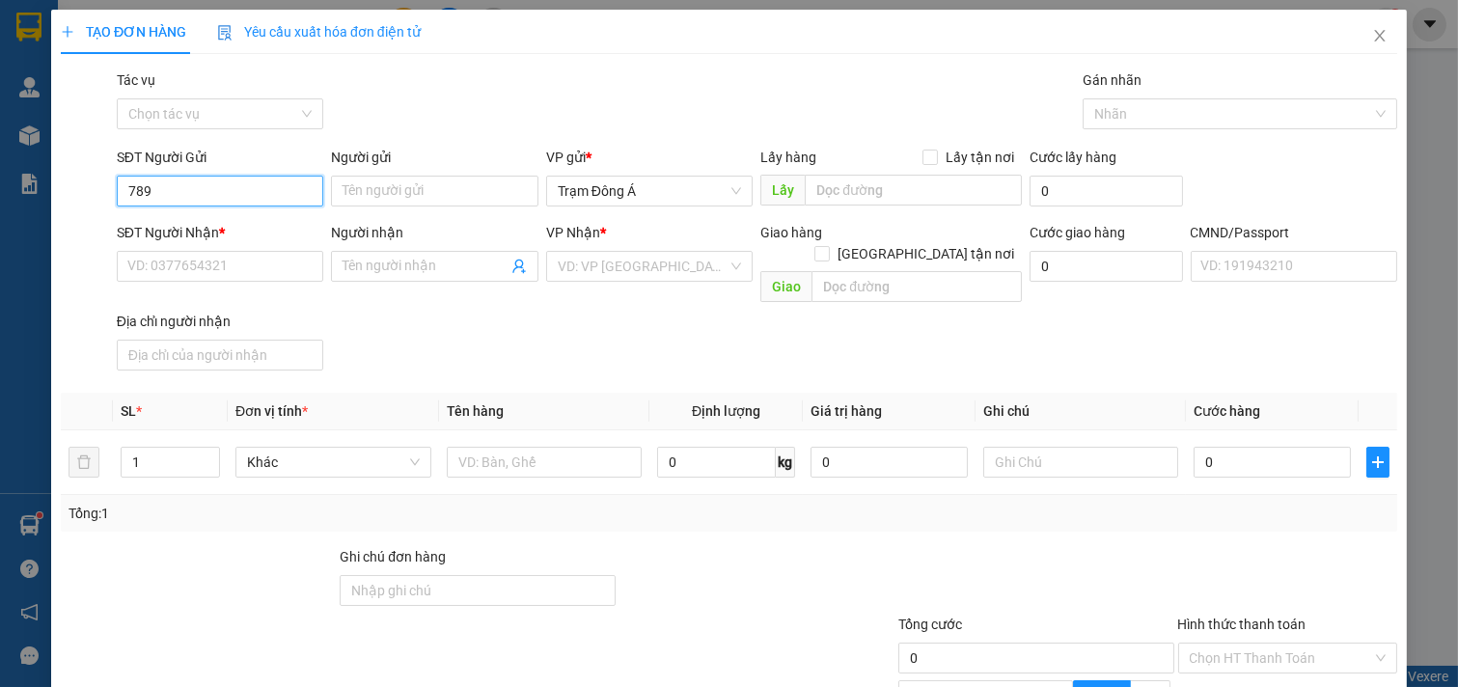
scroll to position [107, 0]
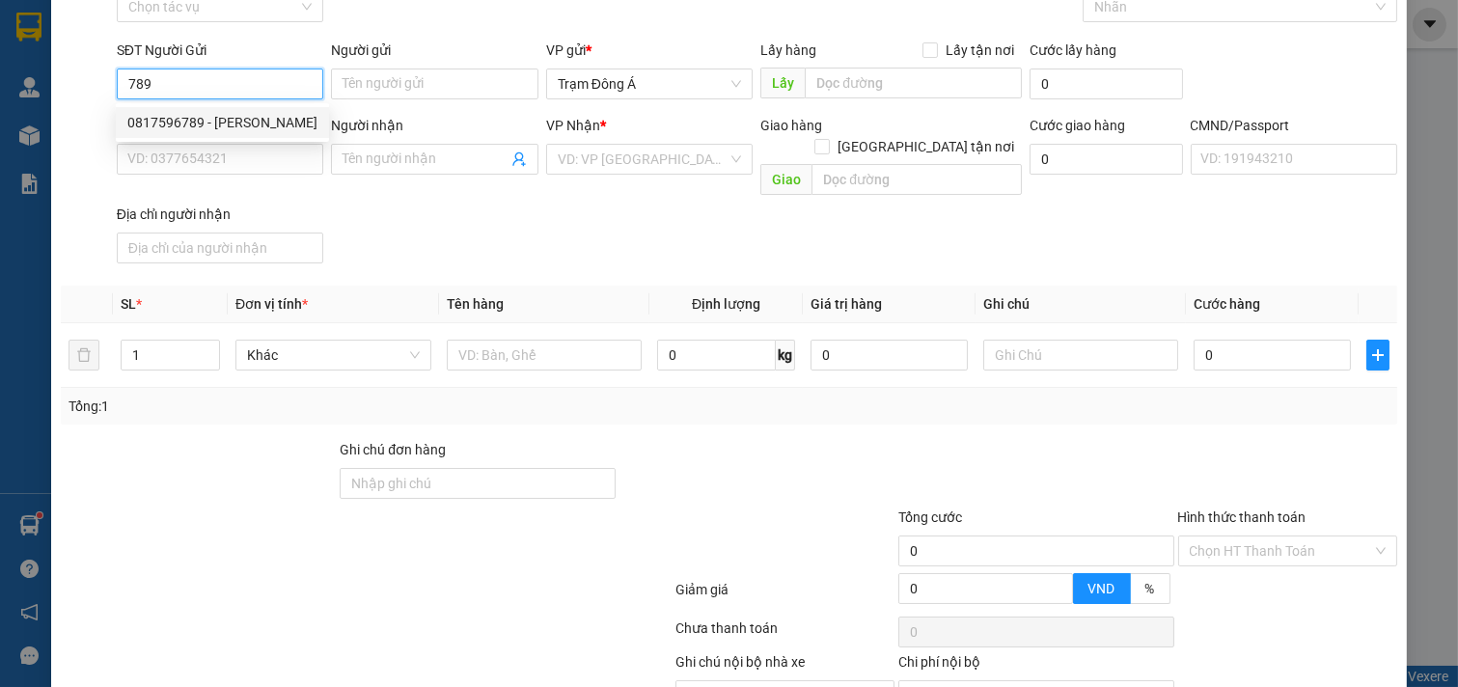
click at [248, 127] on div "0817596789 - TUẤN ANH" at bounding box center [222, 122] width 190 height 21
type input "0817596789"
type input "TUẤN ANH"
type input "0985413171"
type input "BÀ CHÍN"
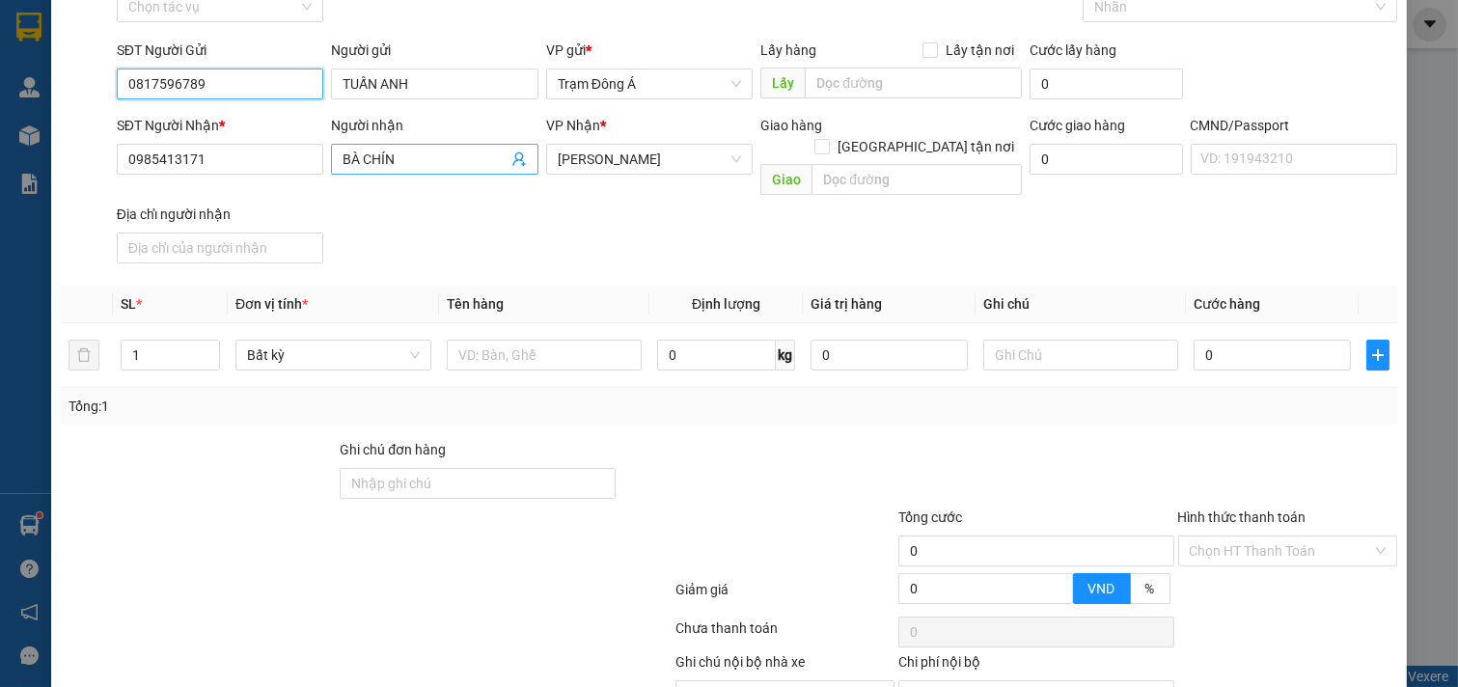
type input "0817596789"
click at [514, 157] on icon "user-add" at bounding box center [518, 158] width 15 height 15
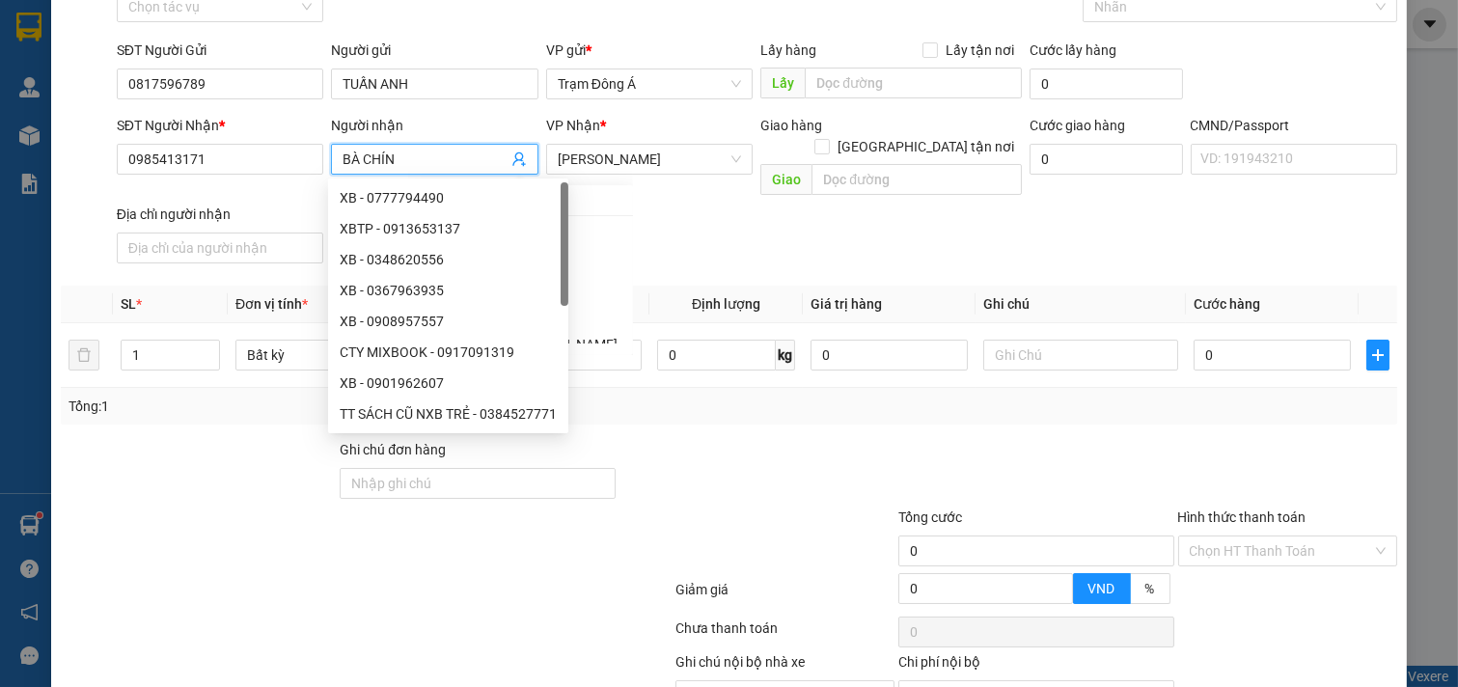
click at [514, 157] on icon "user-add" at bounding box center [518, 158] width 15 height 15
click at [511, 158] on icon "user-add" at bounding box center [518, 158] width 15 height 15
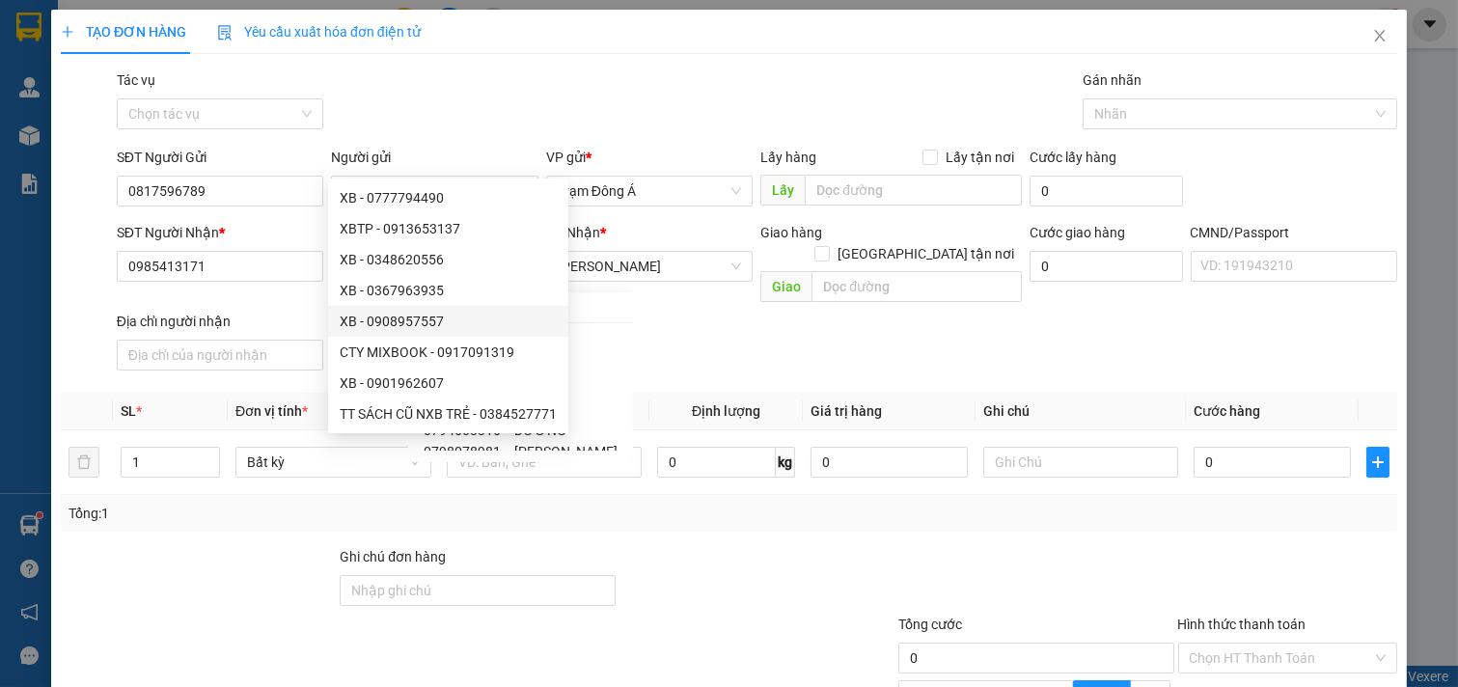
click at [680, 316] on div "SĐT Người Nhận * 0985413171 Người nhận BÀ CHÍN VP Nhận * Hồ Chí Minh Giao hàng …" at bounding box center [757, 300] width 1288 height 156
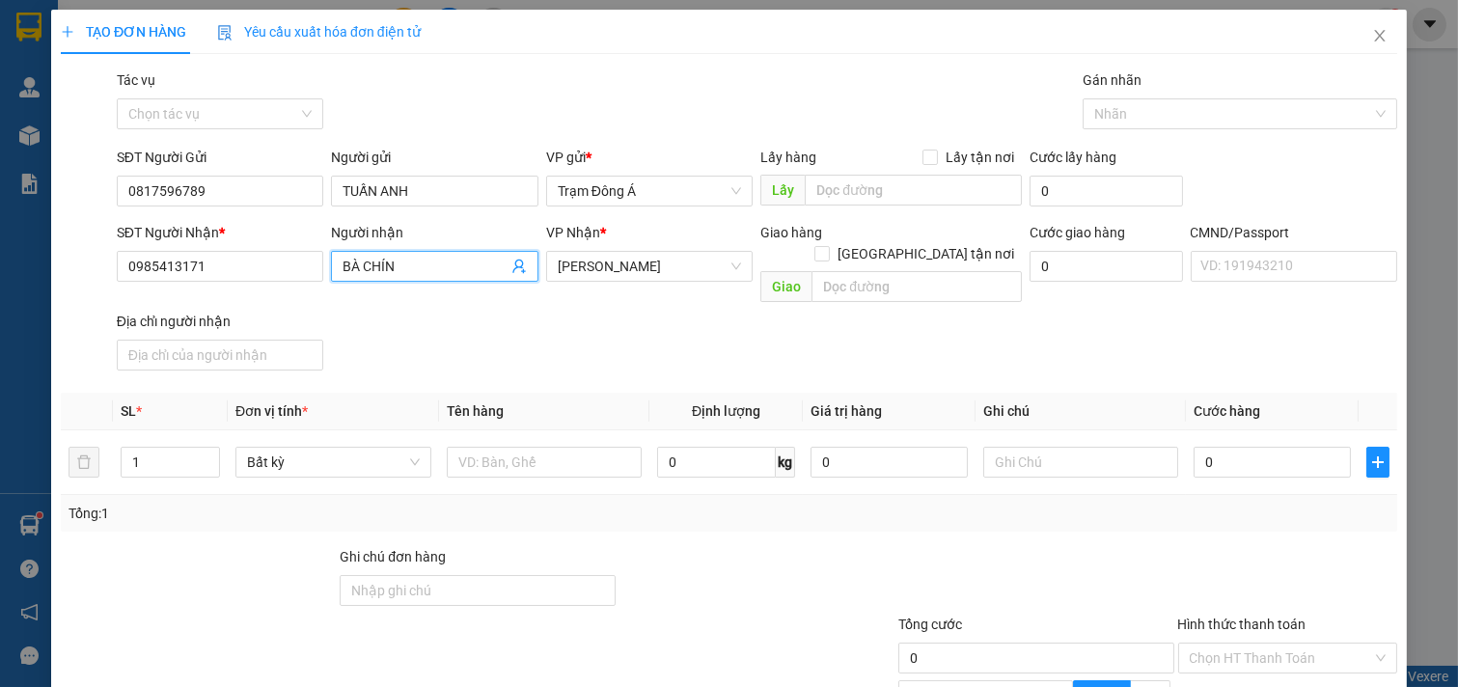
click at [512, 265] on icon "user-add" at bounding box center [518, 267] width 13 height 14
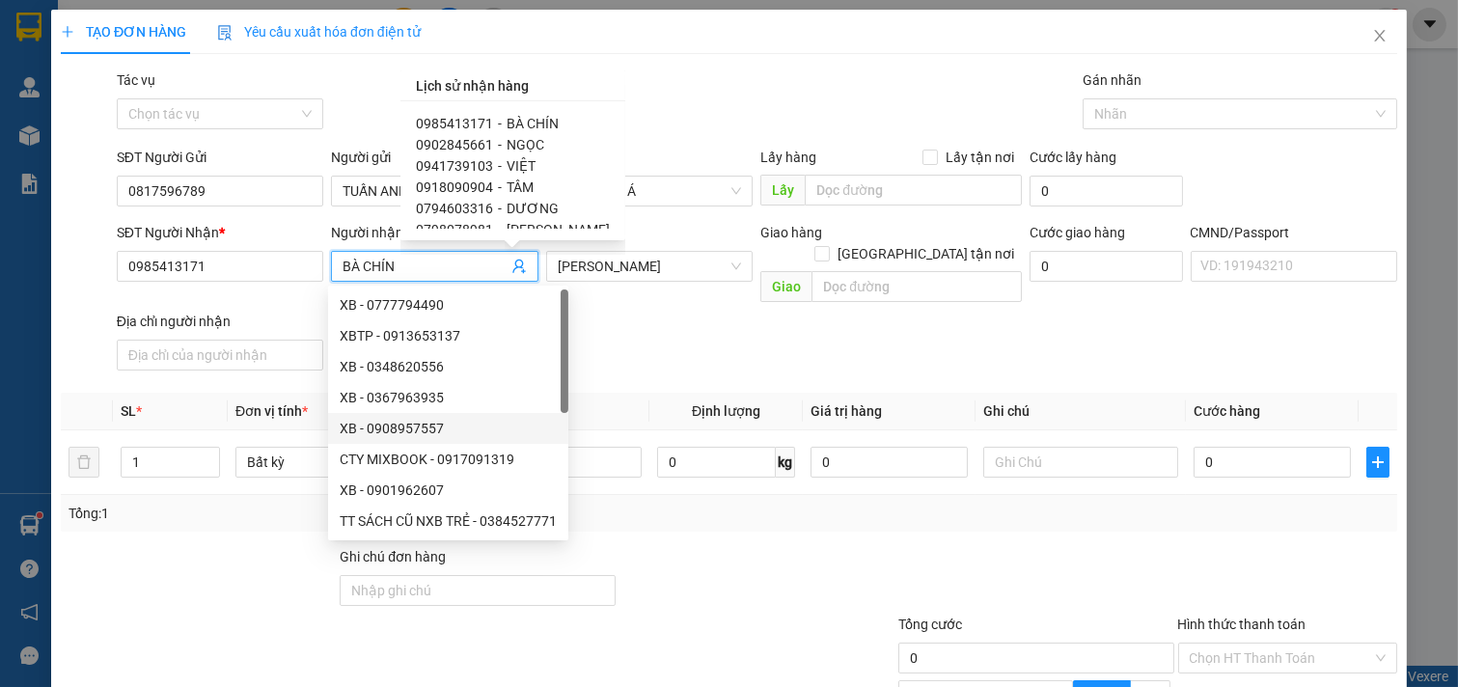
click at [517, 146] on span "NGỌC" at bounding box center [526, 144] width 38 height 15
type input "0902845661"
type input "NGỌC"
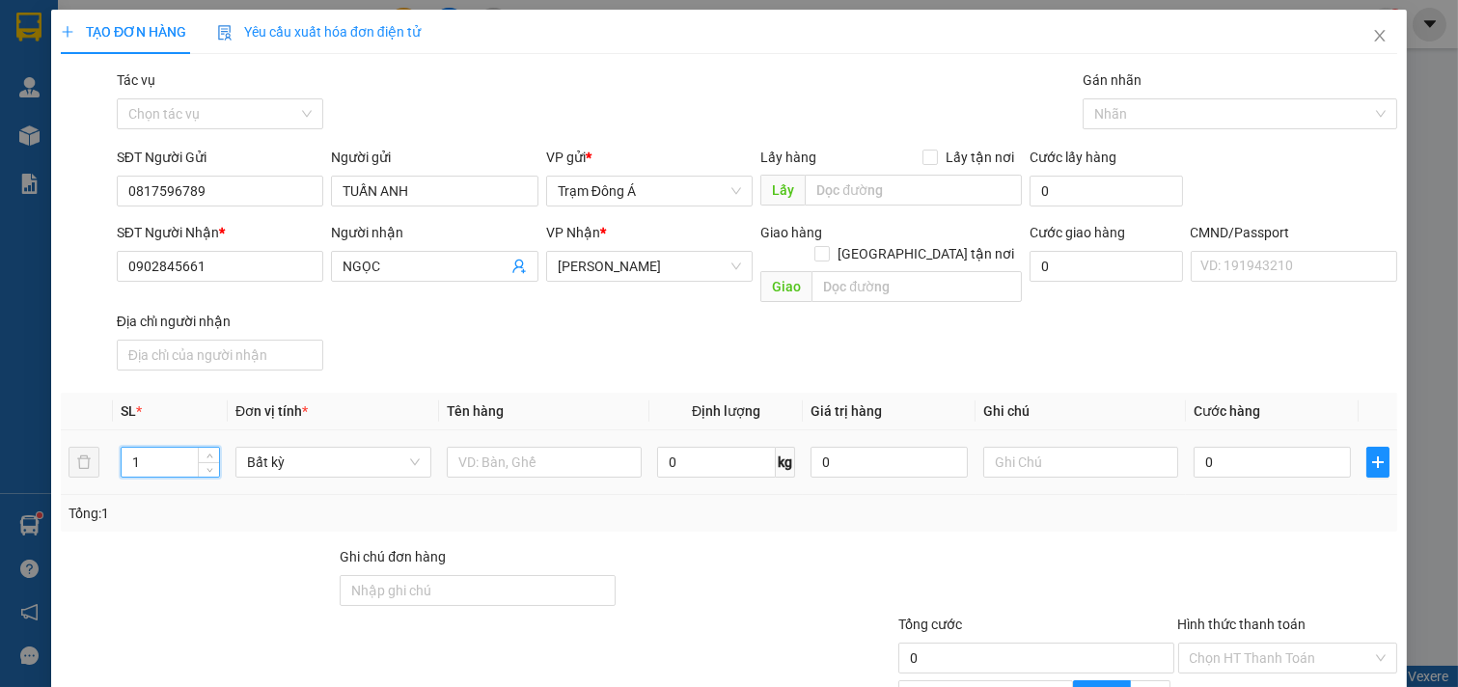
drag, startPoint x: 148, startPoint y: 442, endPoint x: 45, endPoint y: 440, distance: 102.3
click at [55, 448] on div "TẠO ĐƠN HÀNG Yêu cầu xuất hóa đơn điện tử Transit Pickup Surcharge Ids Transit …" at bounding box center [729, 444] width 1356 height 868
type input "2"
click at [488, 447] on input "text" at bounding box center [545, 462] width 196 height 31
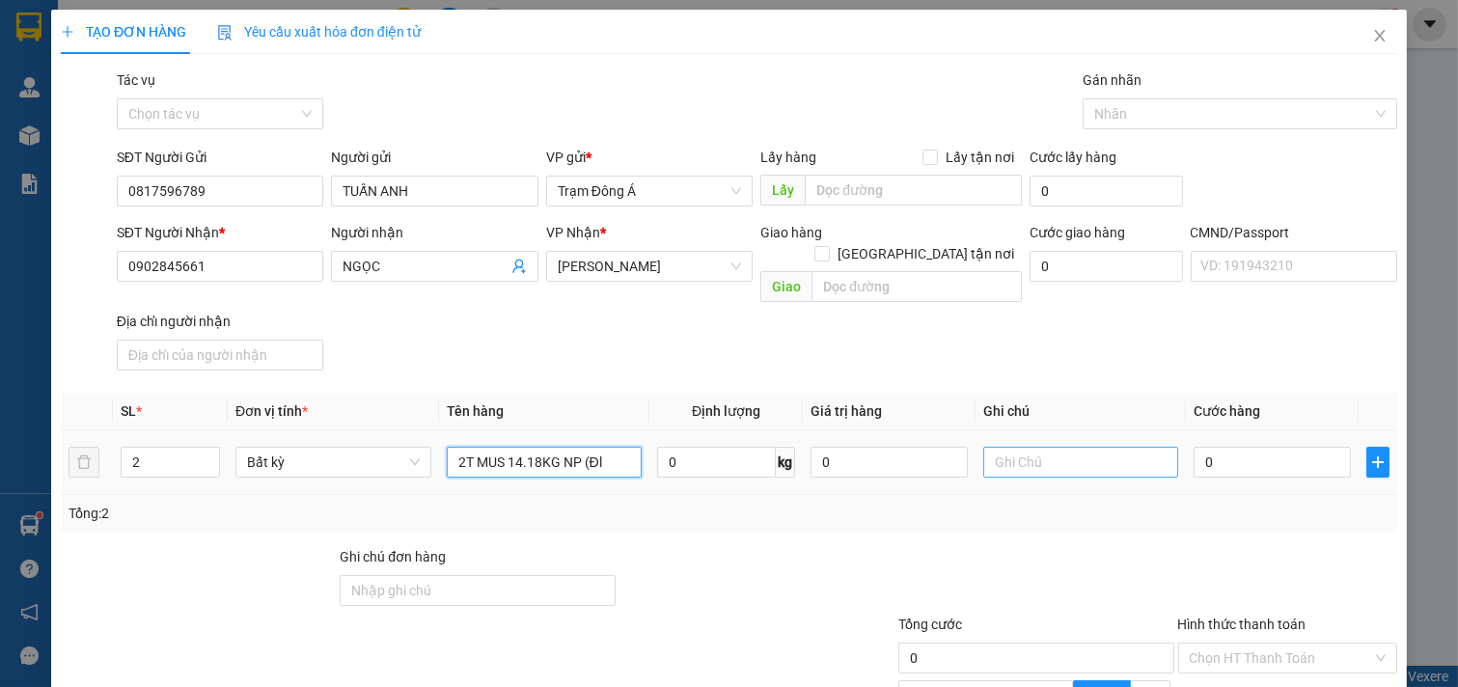
type input "2T MUS 14.18KG NP (Đl"
click at [1081, 449] on input "text" at bounding box center [1081, 462] width 196 height 31
type input "HUONG"
type input "6"
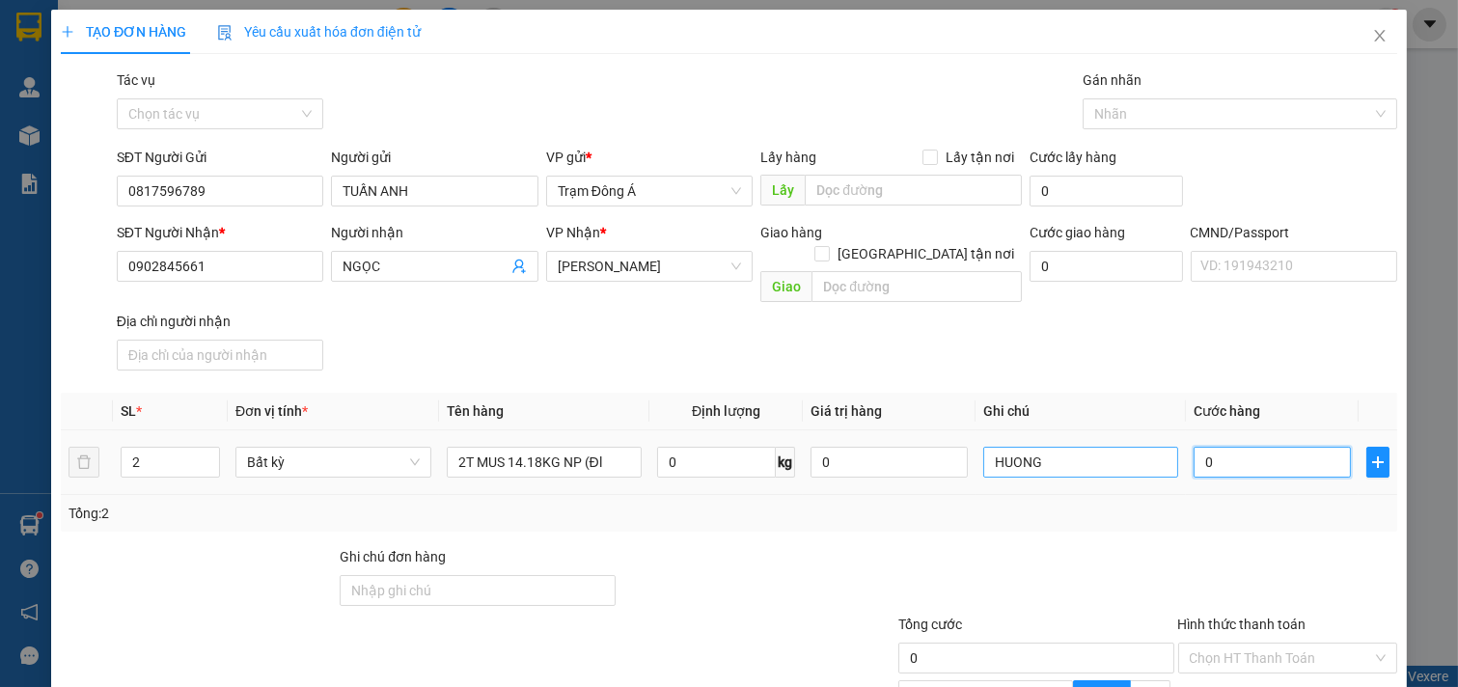
type input "6"
type input "65"
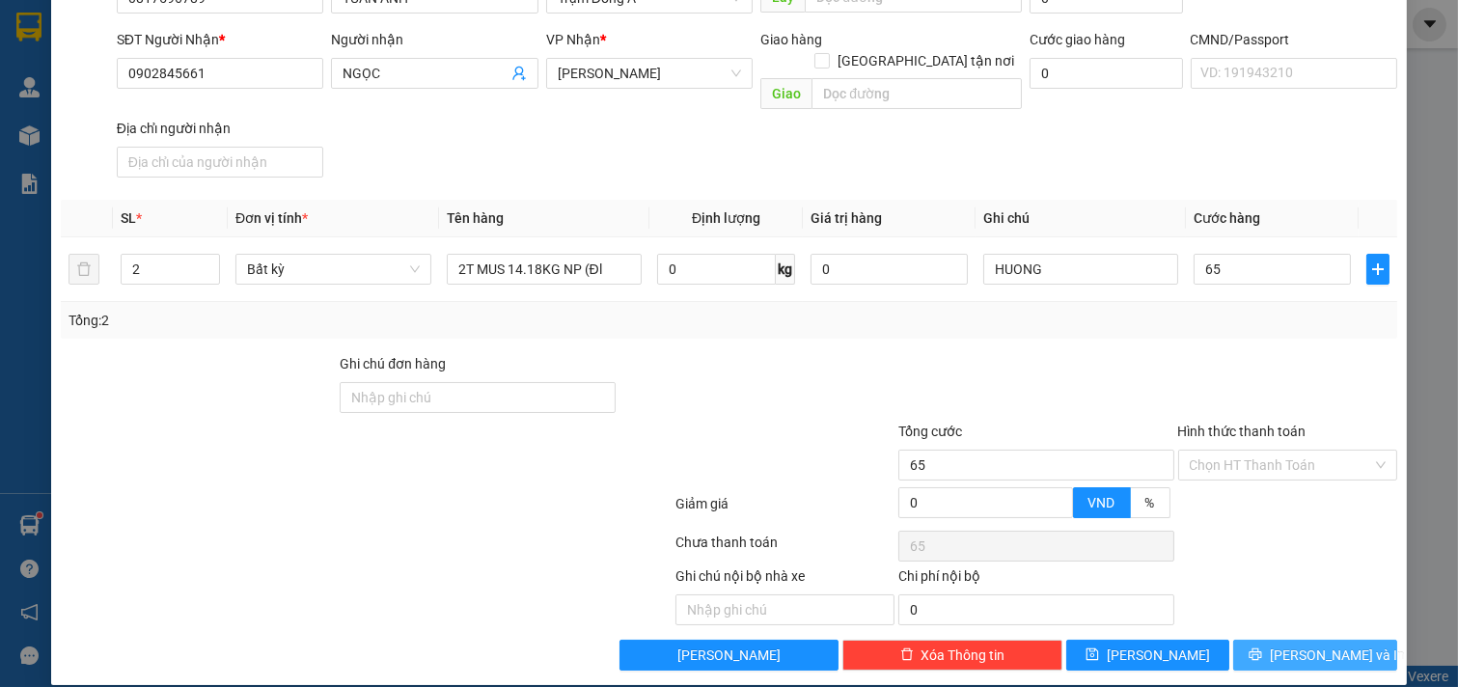
type input "65.000"
click at [1320, 645] on span "[PERSON_NAME] và In" at bounding box center [1337, 655] width 135 height 21
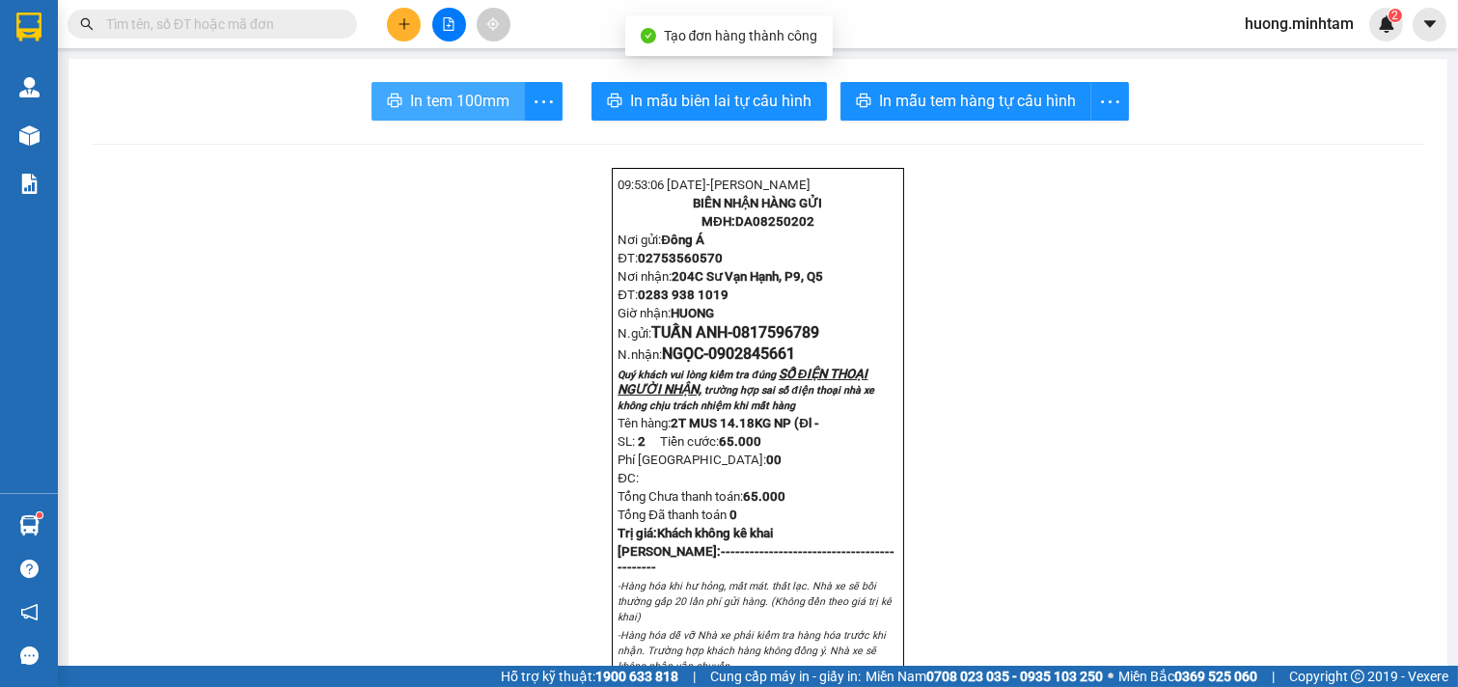
drag, startPoint x: 429, startPoint y: 96, endPoint x: 478, endPoint y: 91, distance: 48.6
click at [429, 95] on span "In tem 100mm" at bounding box center [459, 101] width 99 height 24
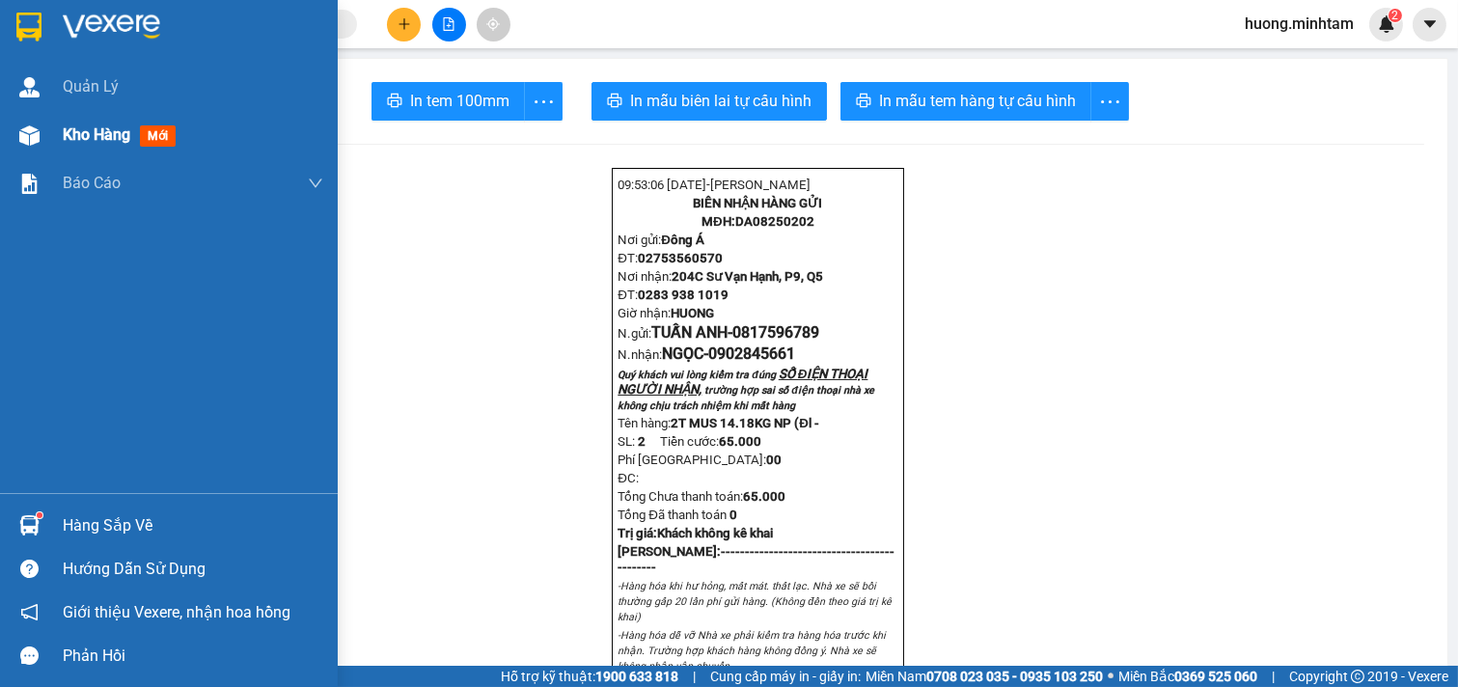
click at [112, 140] on span "Kho hàng" at bounding box center [97, 134] width 68 height 18
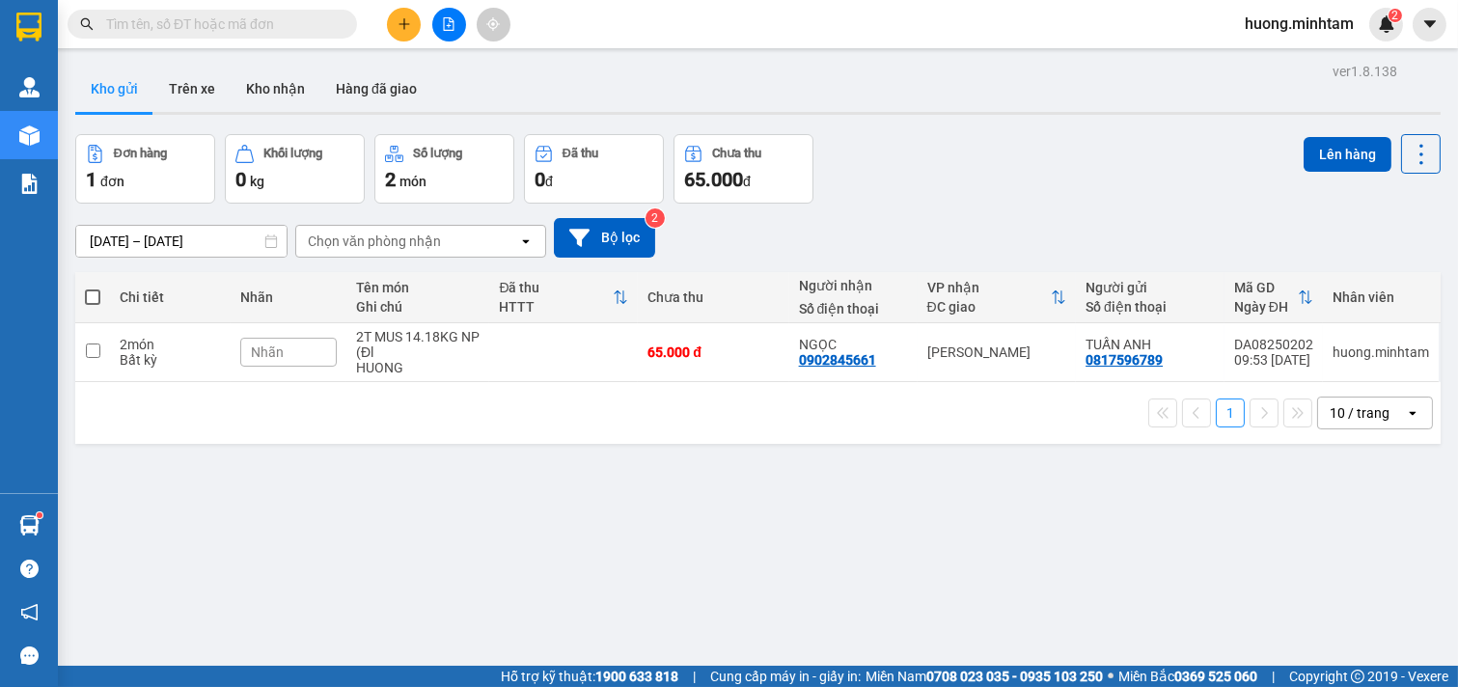
click at [88, 303] on span at bounding box center [92, 296] width 15 height 15
click at [93, 288] on input "checkbox" at bounding box center [93, 288] width 0 height 0
checkbox input "true"
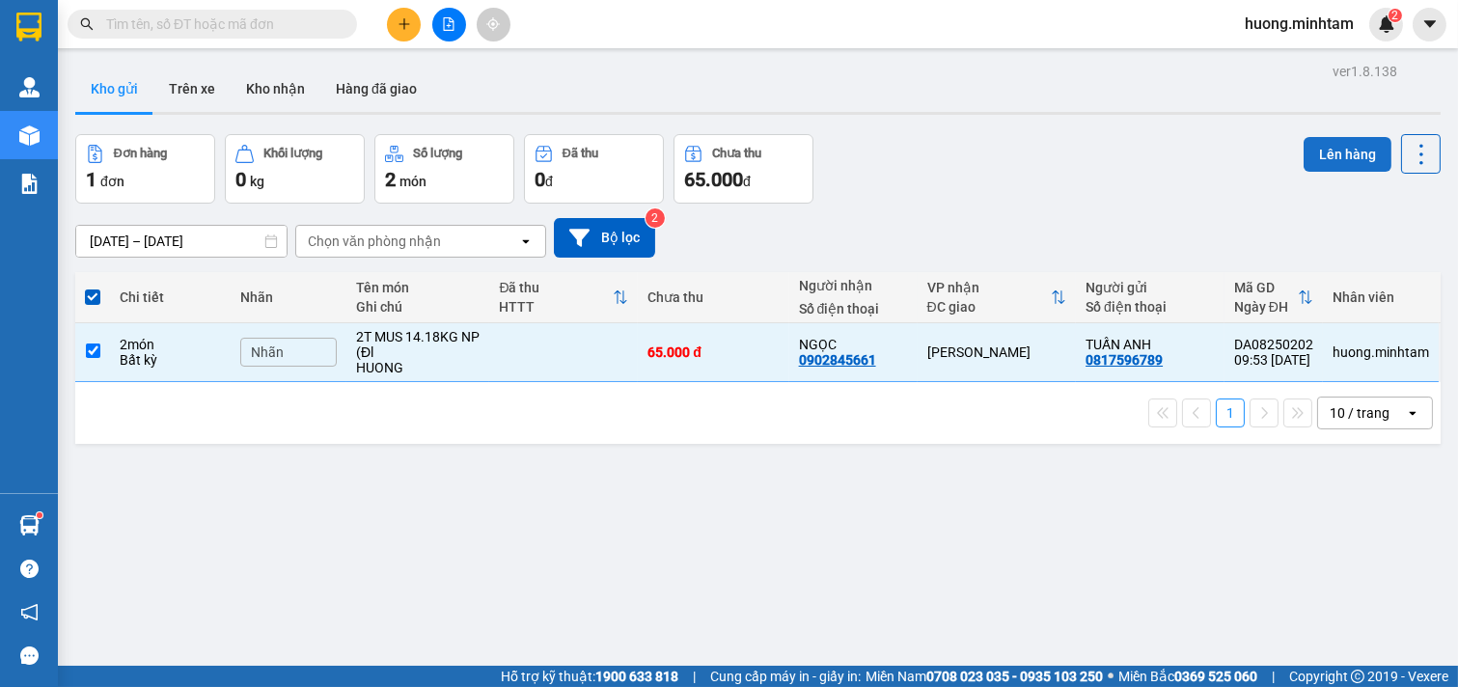
click at [1322, 156] on button "Lên hàng" at bounding box center [1348, 154] width 88 height 35
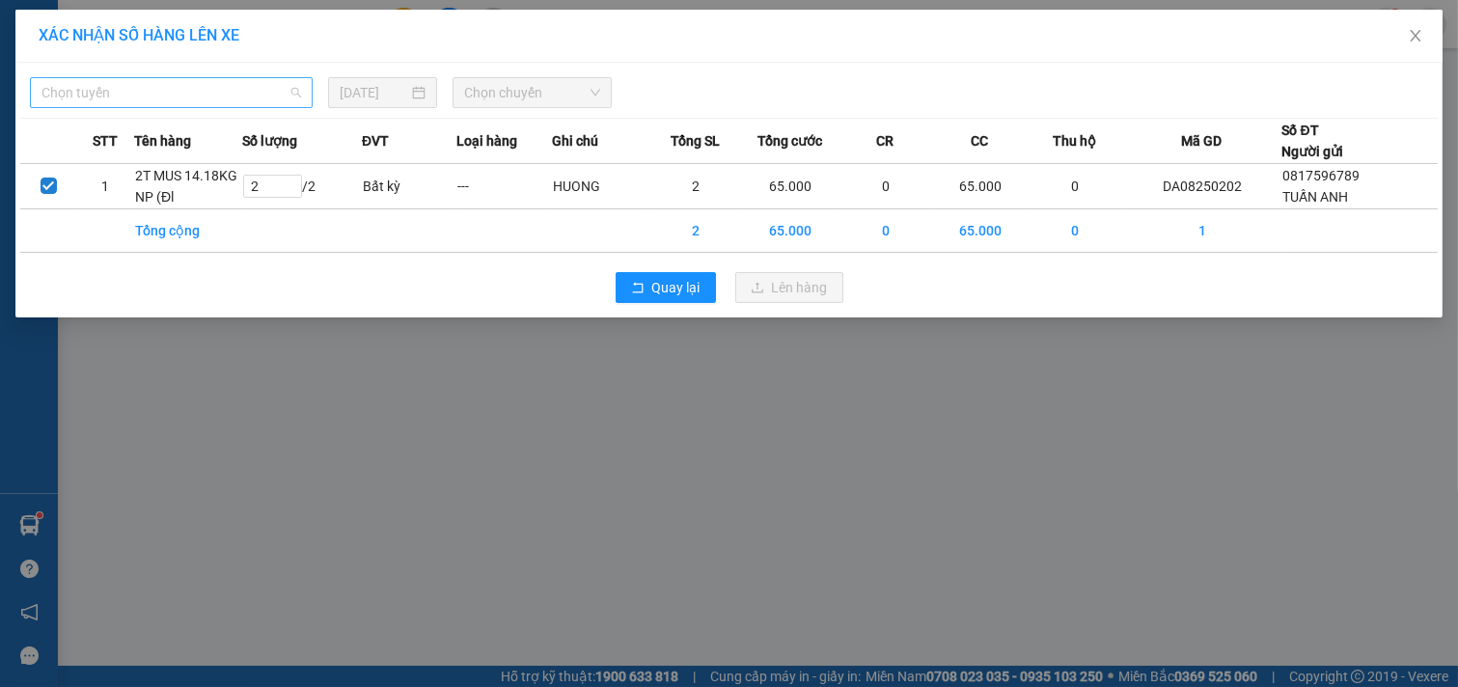
click at [287, 87] on span "Chọn tuyến" at bounding box center [171, 92] width 260 height 29
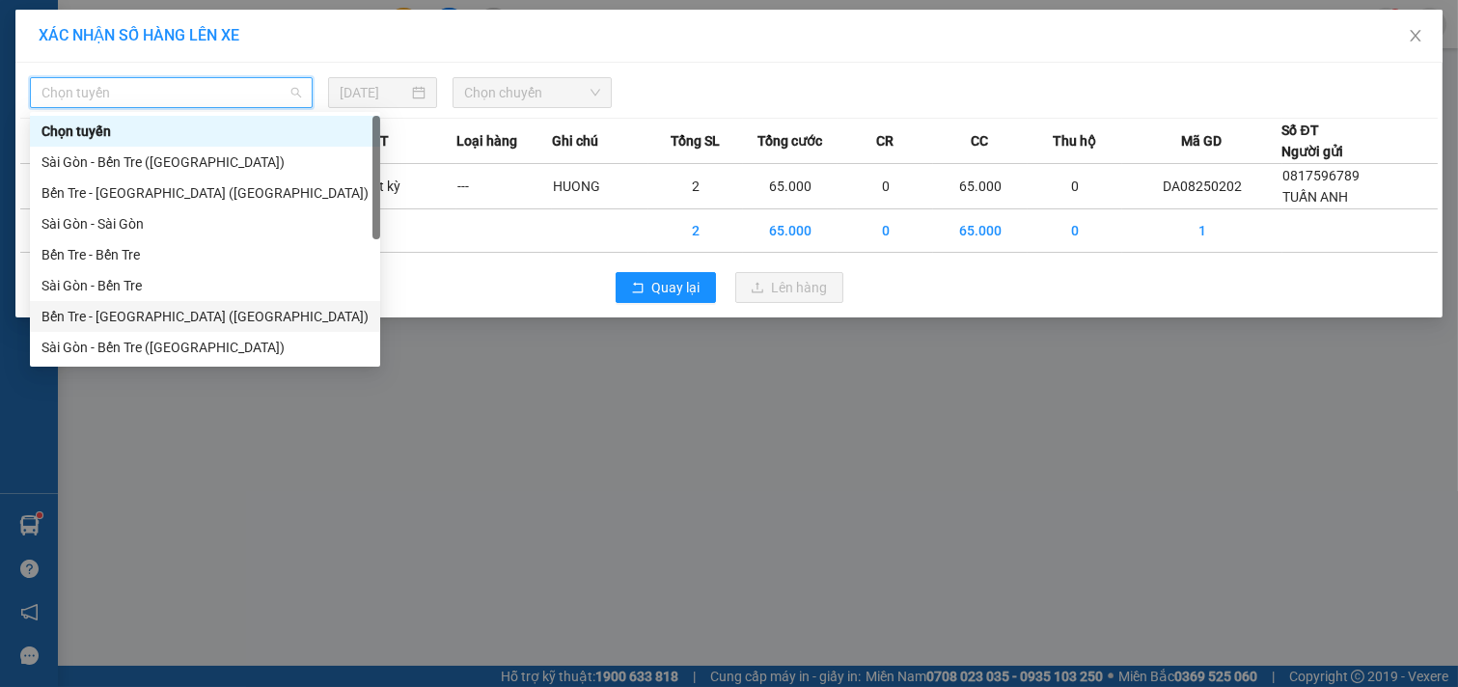
click at [145, 314] on div "Bến Tre - [GEOGRAPHIC_DATA] ([GEOGRAPHIC_DATA])" at bounding box center [204, 316] width 327 height 21
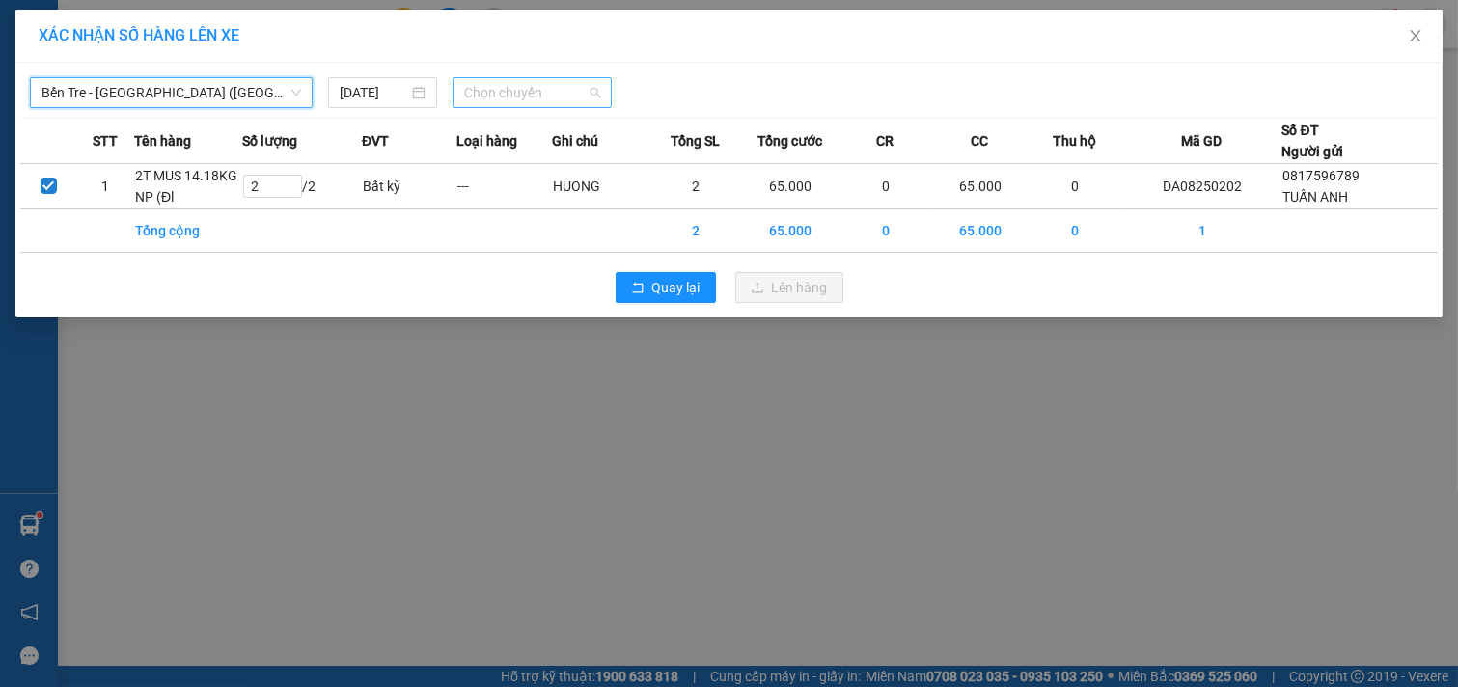
click at [551, 95] on span "Chọn chuyến" at bounding box center [532, 92] width 136 height 29
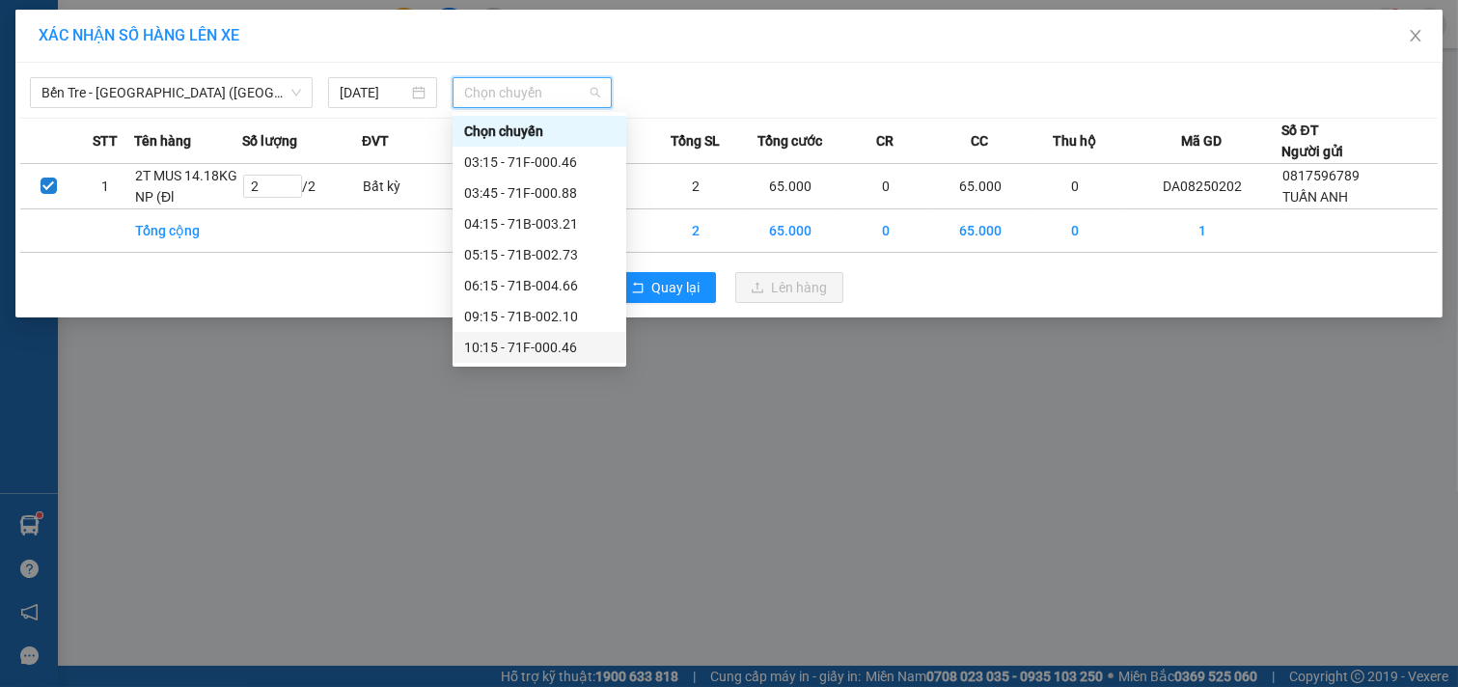
click at [519, 353] on div "10:15 - 71F-000.46" at bounding box center [539, 347] width 151 height 21
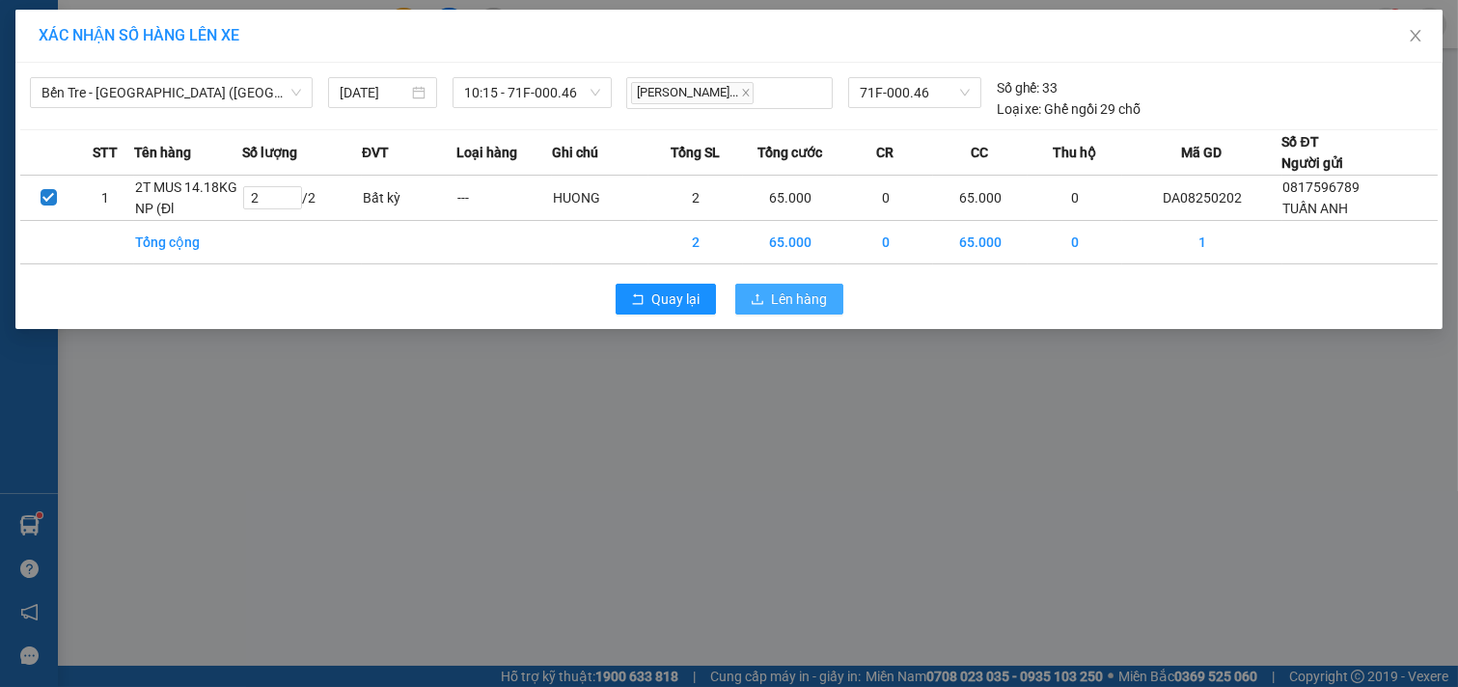
click at [777, 284] on button "Lên hàng" at bounding box center [789, 299] width 108 height 31
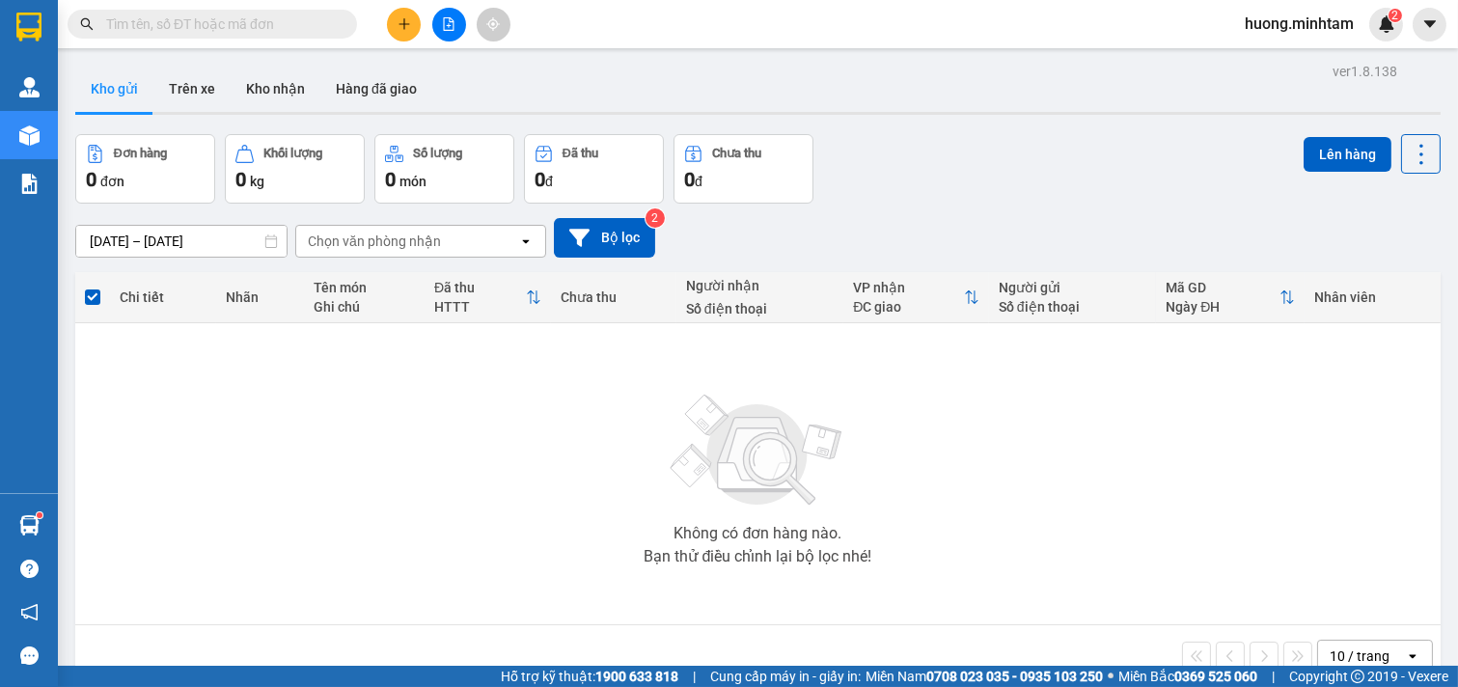
click at [235, 16] on input "text" at bounding box center [220, 24] width 228 height 21
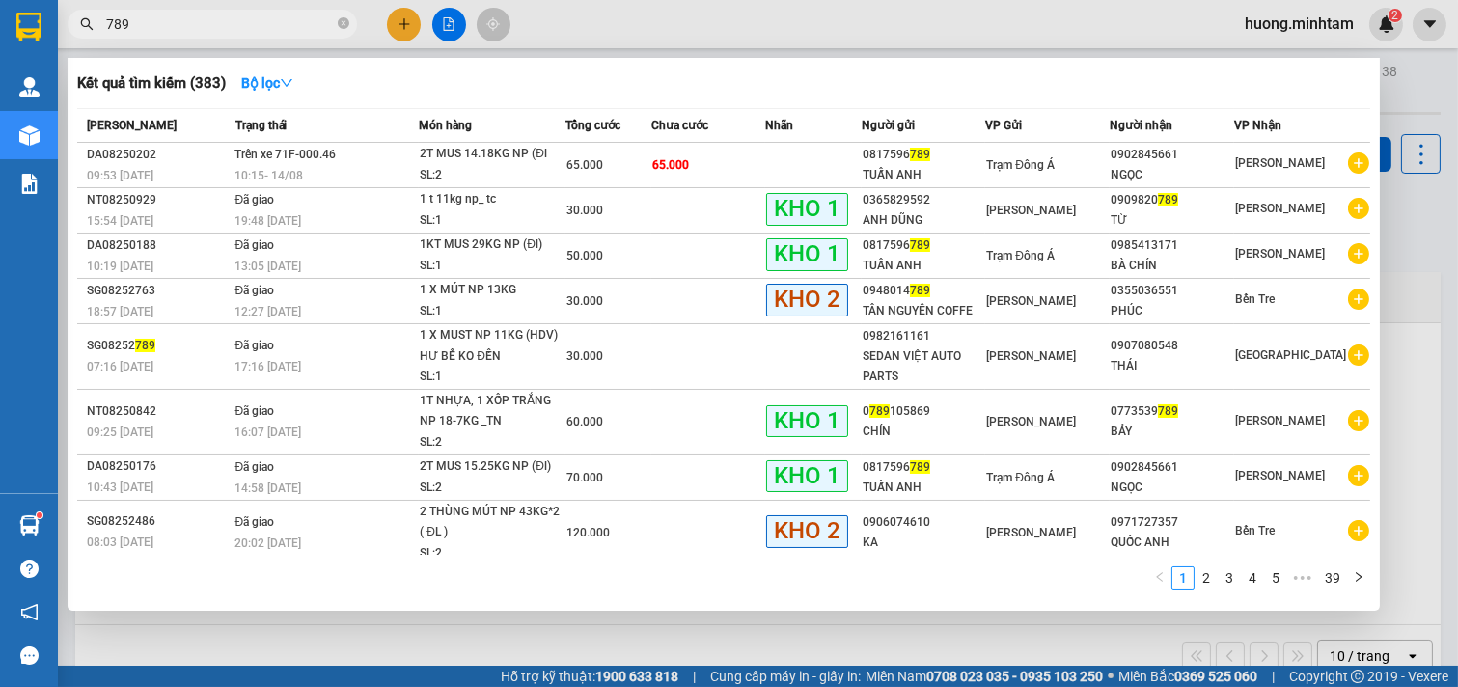
type input "789"
click at [921, 639] on div at bounding box center [729, 343] width 1458 height 687
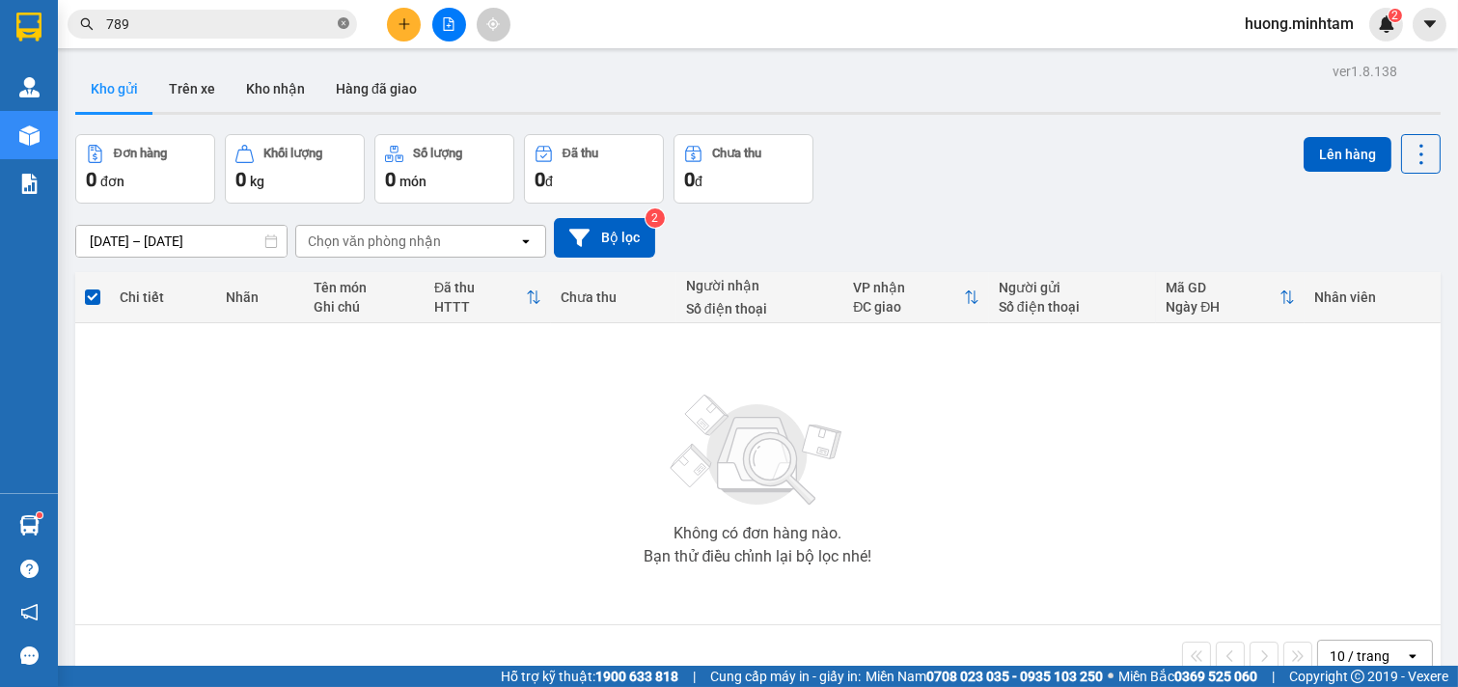
click at [340, 20] on icon "close-circle" at bounding box center [344, 23] width 12 height 12
click at [411, 15] on button at bounding box center [404, 25] width 34 height 34
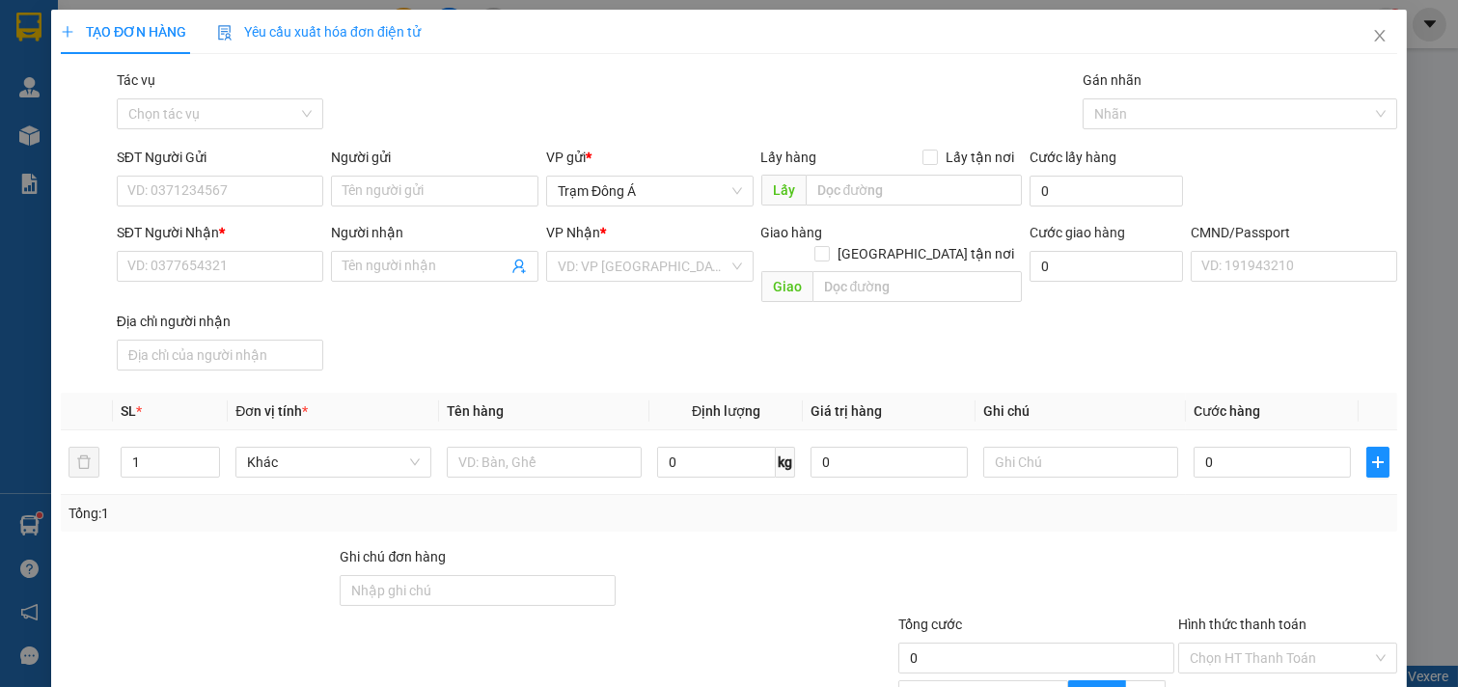
click at [463, 181] on div "TẠO ĐƠN HÀNG Yêu cầu xuất hóa đơn điện tử Transit Pickup Surcharge Ids Transit …" at bounding box center [729, 444] width 1356 height 868
click at [455, 190] on input "Người gửi" at bounding box center [434, 191] width 207 height 31
click at [406, 200] on input "CHI,LY" at bounding box center [434, 191] width 207 height 31
click at [407, 196] on input "CHI,LY" at bounding box center [434, 191] width 207 height 31
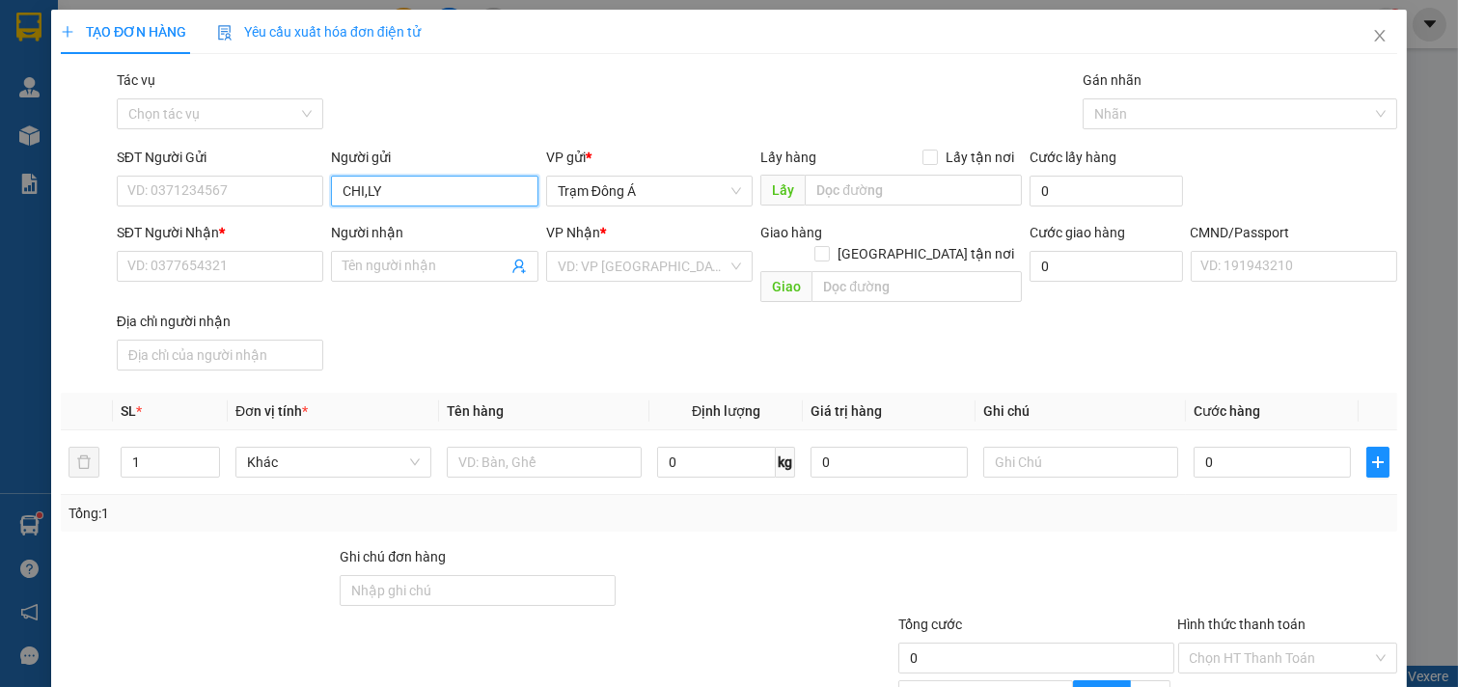
click at [408, 195] on input "CHI,LY" at bounding box center [434, 191] width 207 height 31
type input "CHI,LY"
click at [230, 190] on input "SĐT Người Gửi" at bounding box center [220, 191] width 207 height 31
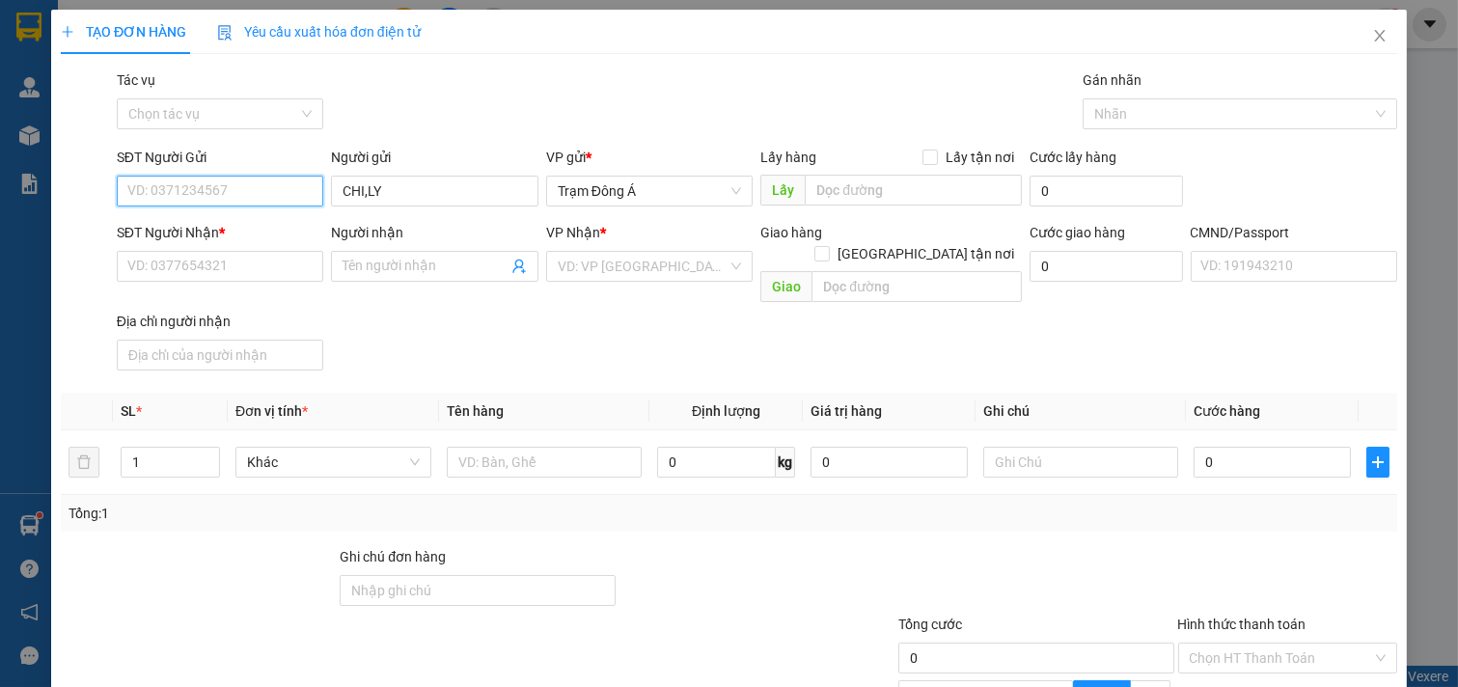
click at [233, 190] on input "SĐT Người Gửi" at bounding box center [220, 191] width 207 height 31
click at [228, 227] on div "0856621216 - CHI,LY" at bounding box center [217, 229] width 181 height 21
type input "0856621216"
type input "0398986878"
type input "LY"
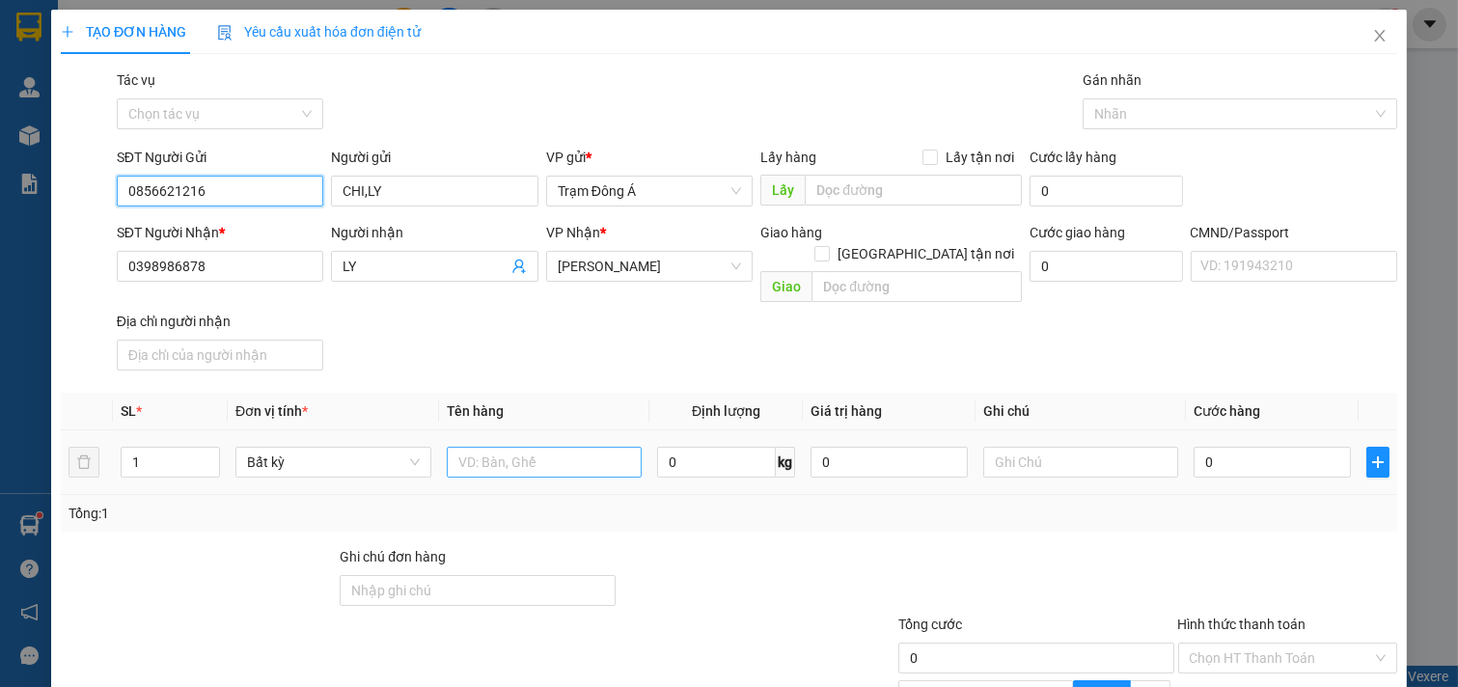
type input "0856621216"
click at [560, 447] on input "text" at bounding box center [545, 462] width 196 height 31
type input "1T 6KG NP"
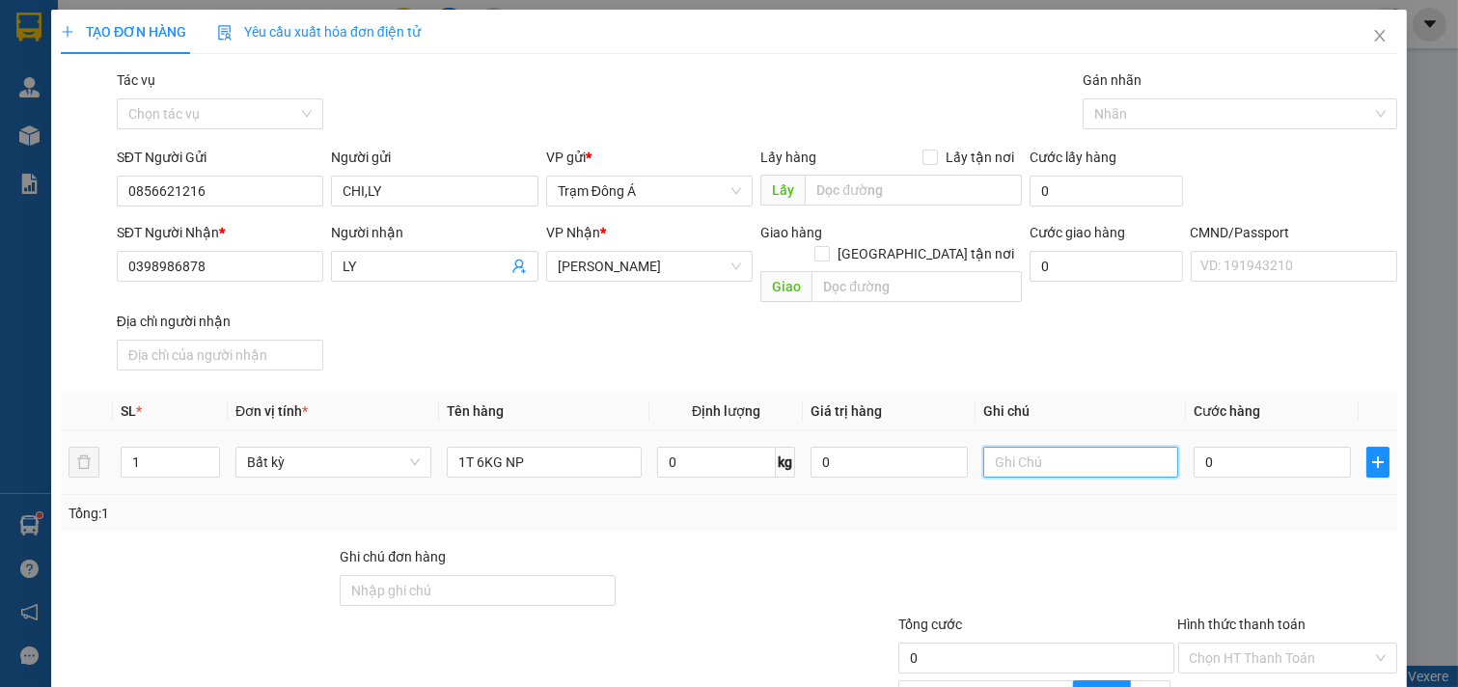
click at [1071, 449] on input "text" at bounding box center [1081, 462] width 196 height 31
type input "HUONG"
type input "2"
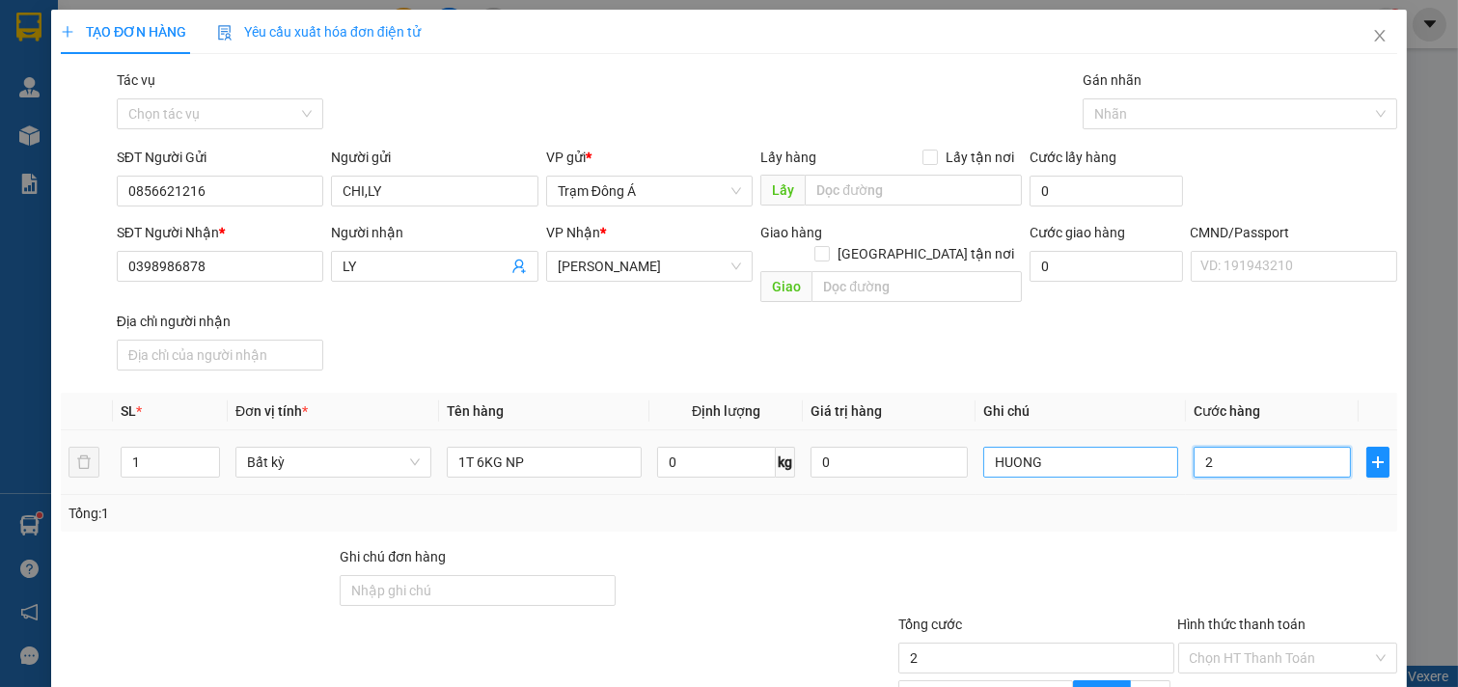
type input "25"
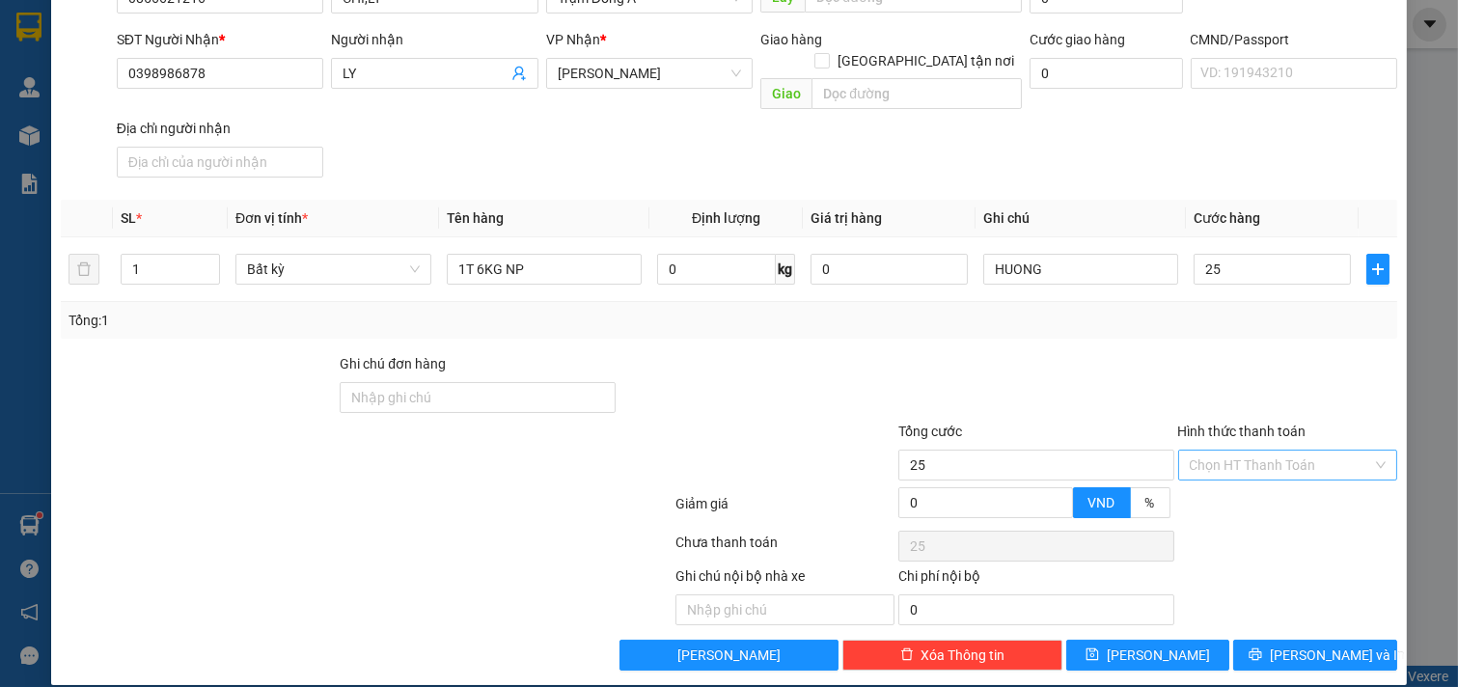
type input "25.000"
drag, startPoint x: 1259, startPoint y: 440, endPoint x: 1265, endPoint y: 467, distance: 27.6
click at [1260, 451] on input "Hình thức thanh toán" at bounding box center [1281, 465] width 183 height 29
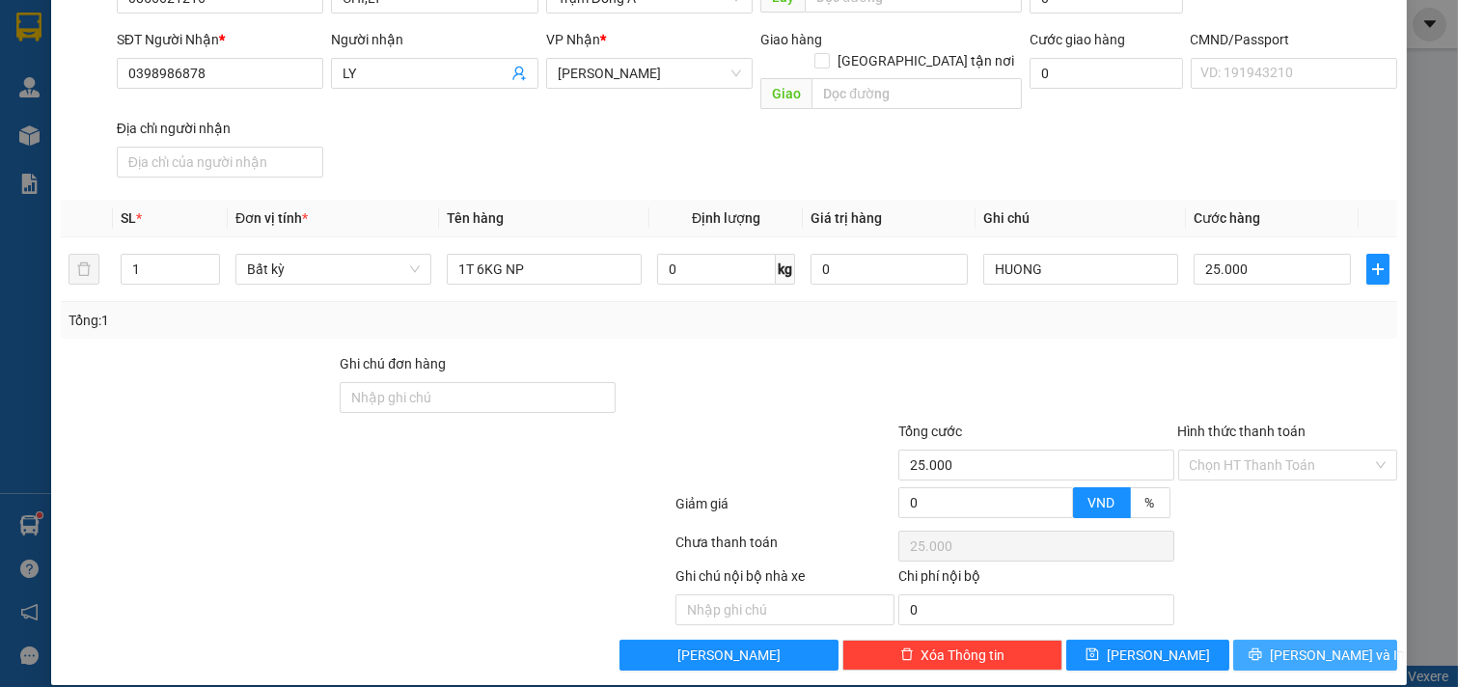
click at [1335, 645] on span "[PERSON_NAME] và In" at bounding box center [1337, 655] width 135 height 21
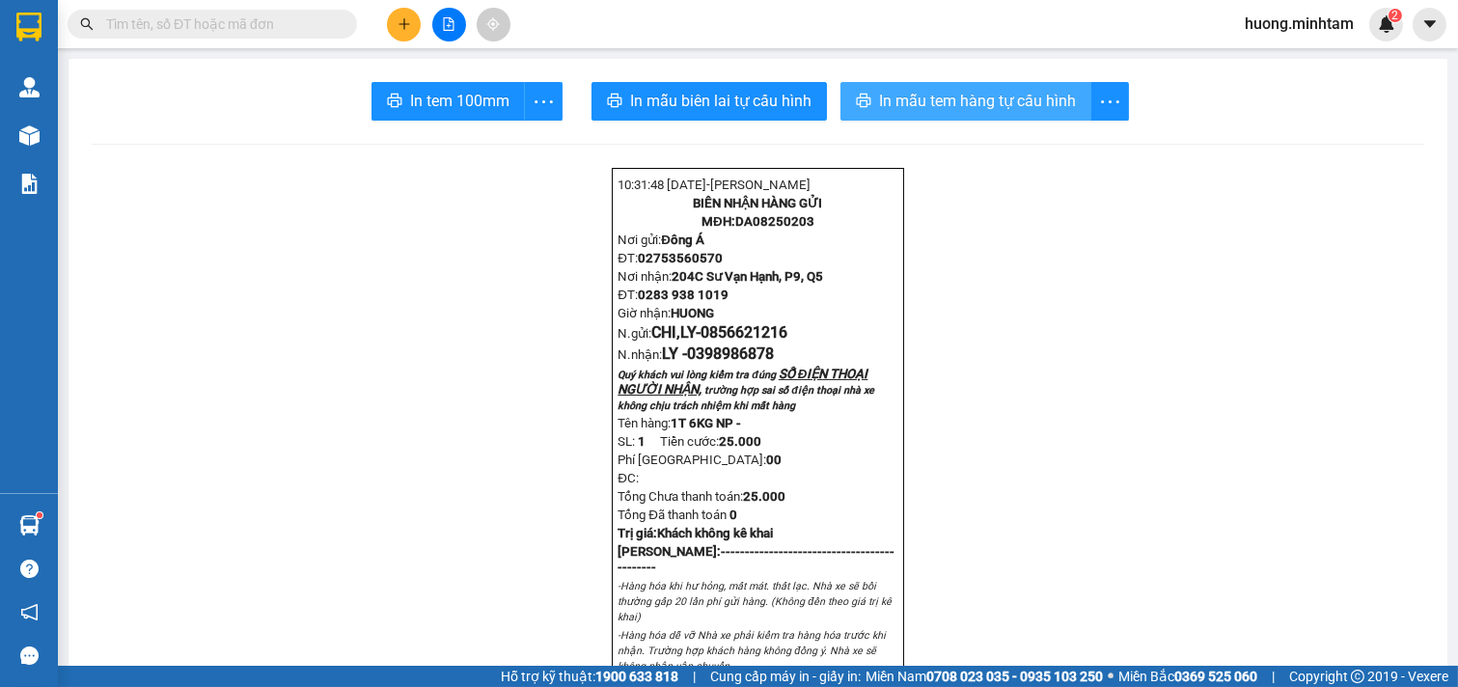
click at [941, 97] on span "In mẫu tem hàng tự cấu hình" at bounding box center [977, 101] width 197 height 24
click at [919, 100] on span "In mẫu tem hàng tự cấu hình" at bounding box center [977, 101] width 197 height 24
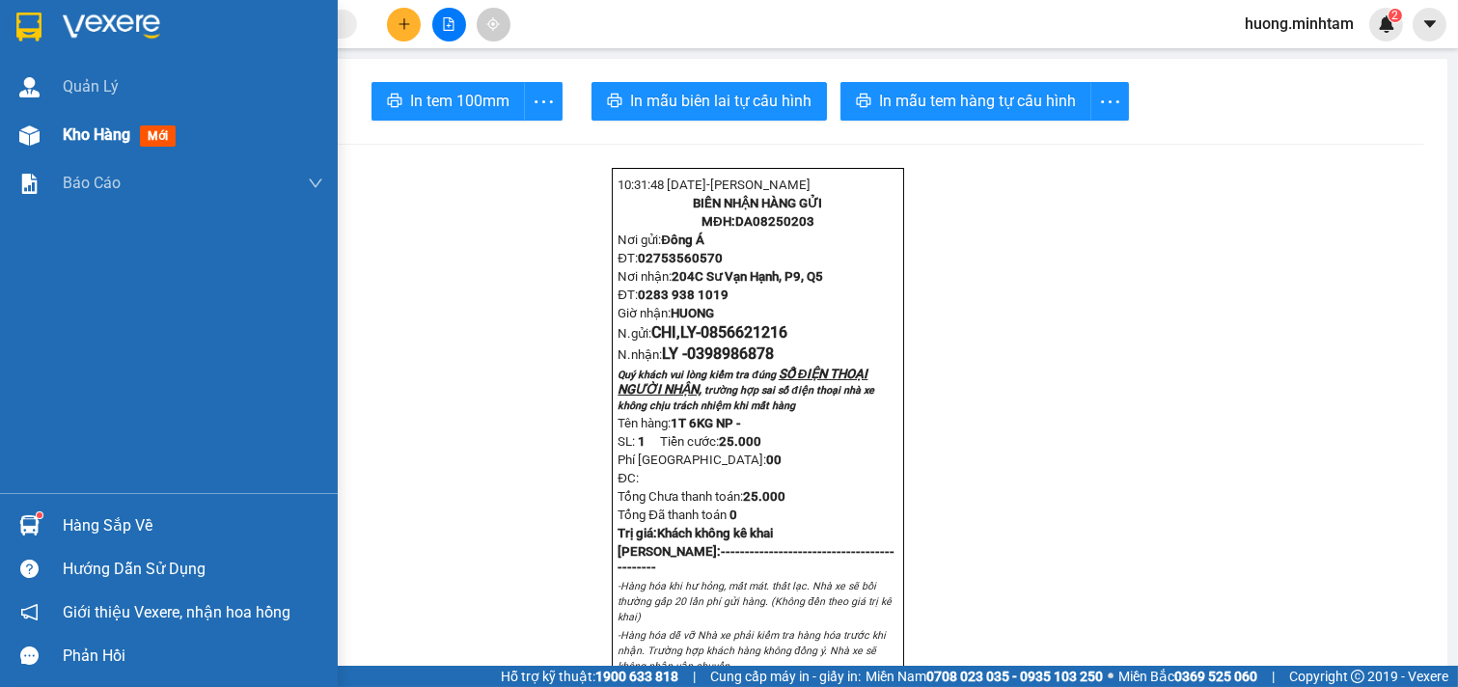
click at [102, 137] on span "Kho hàng" at bounding box center [97, 134] width 68 height 18
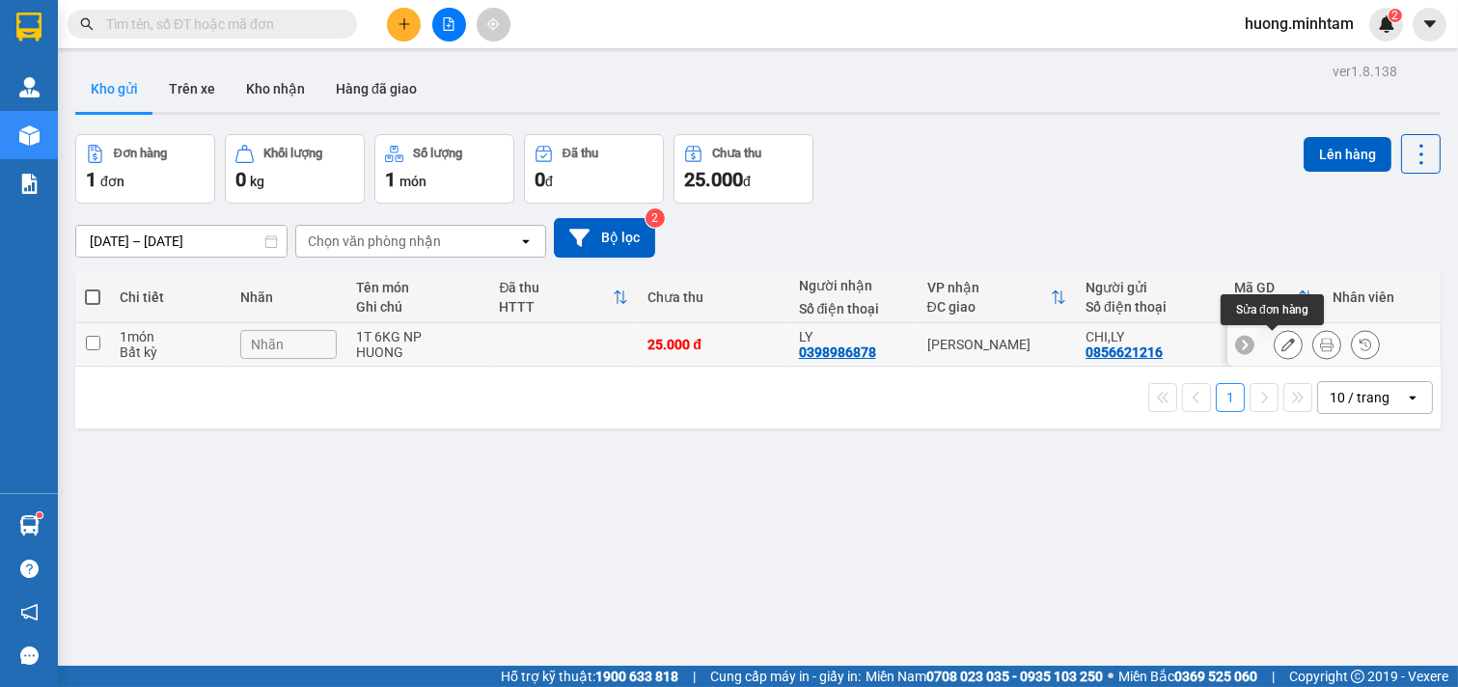
click at [1281, 345] on icon at bounding box center [1288, 345] width 14 height 14
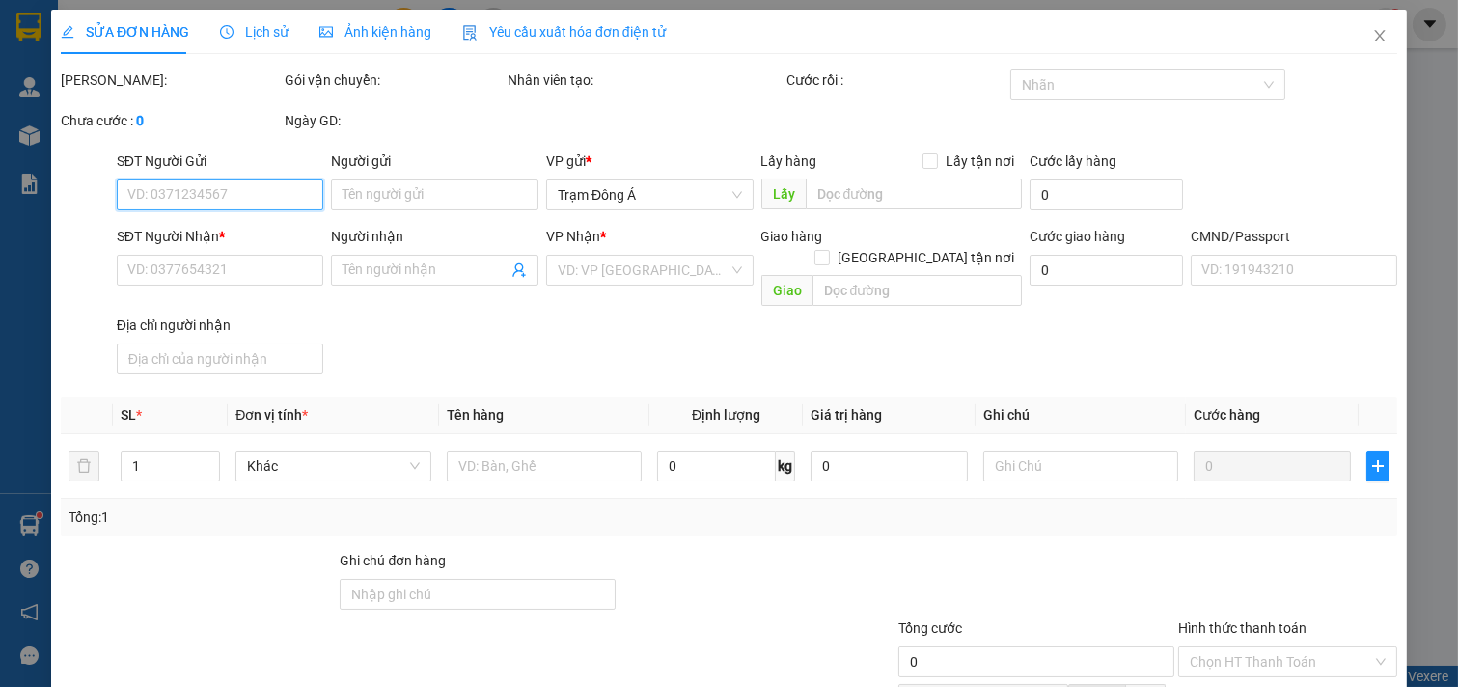
type input "0856621216"
type input "CHI,LY"
type input "0398986878"
type input "LY"
type input "25.000"
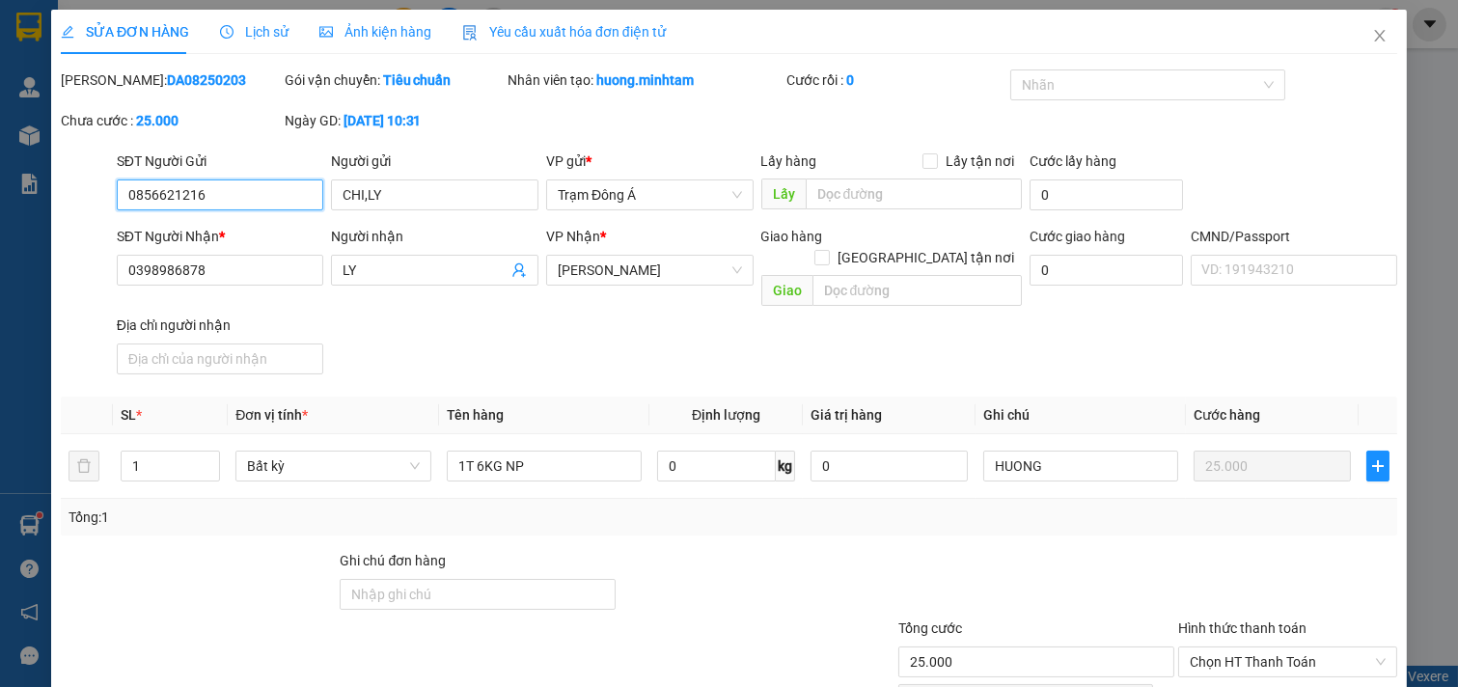
scroll to position [187, 0]
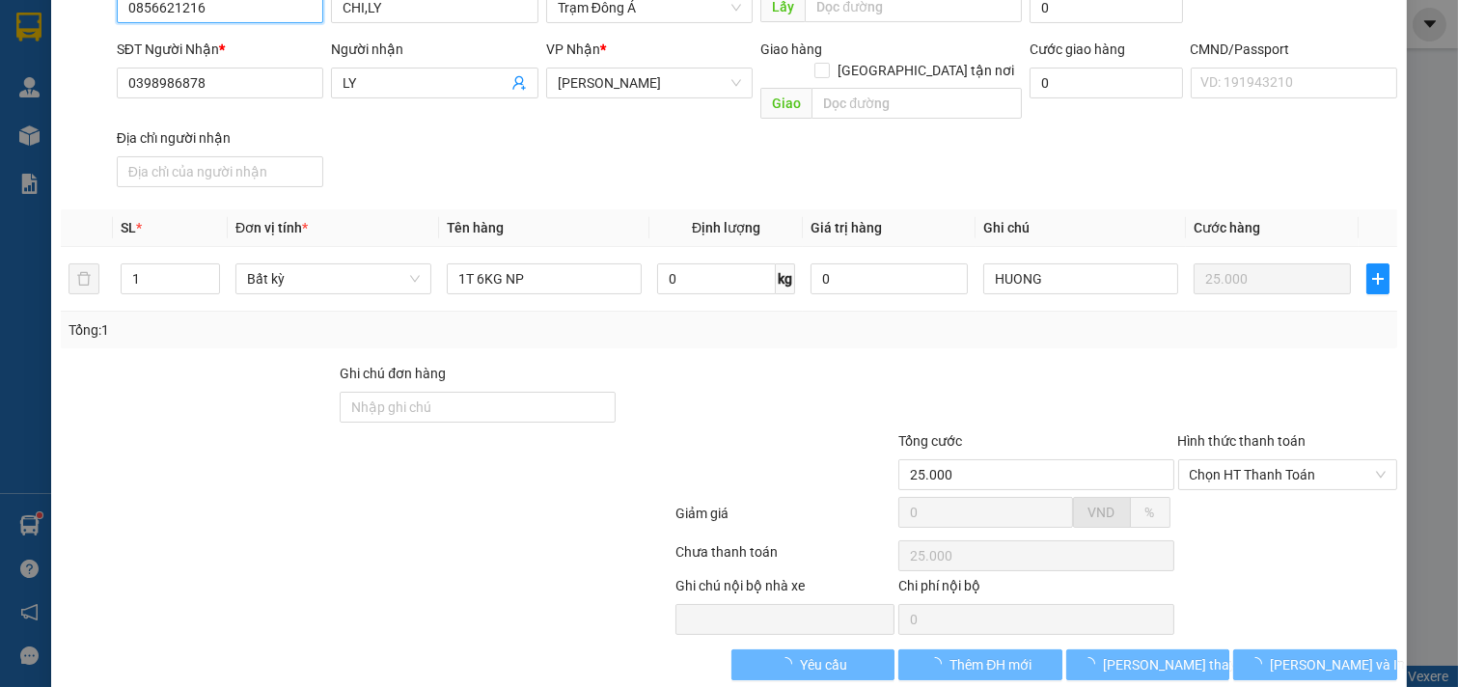
click at [1304, 460] on span "Chọn HT Thanh Toán" at bounding box center [1288, 474] width 197 height 29
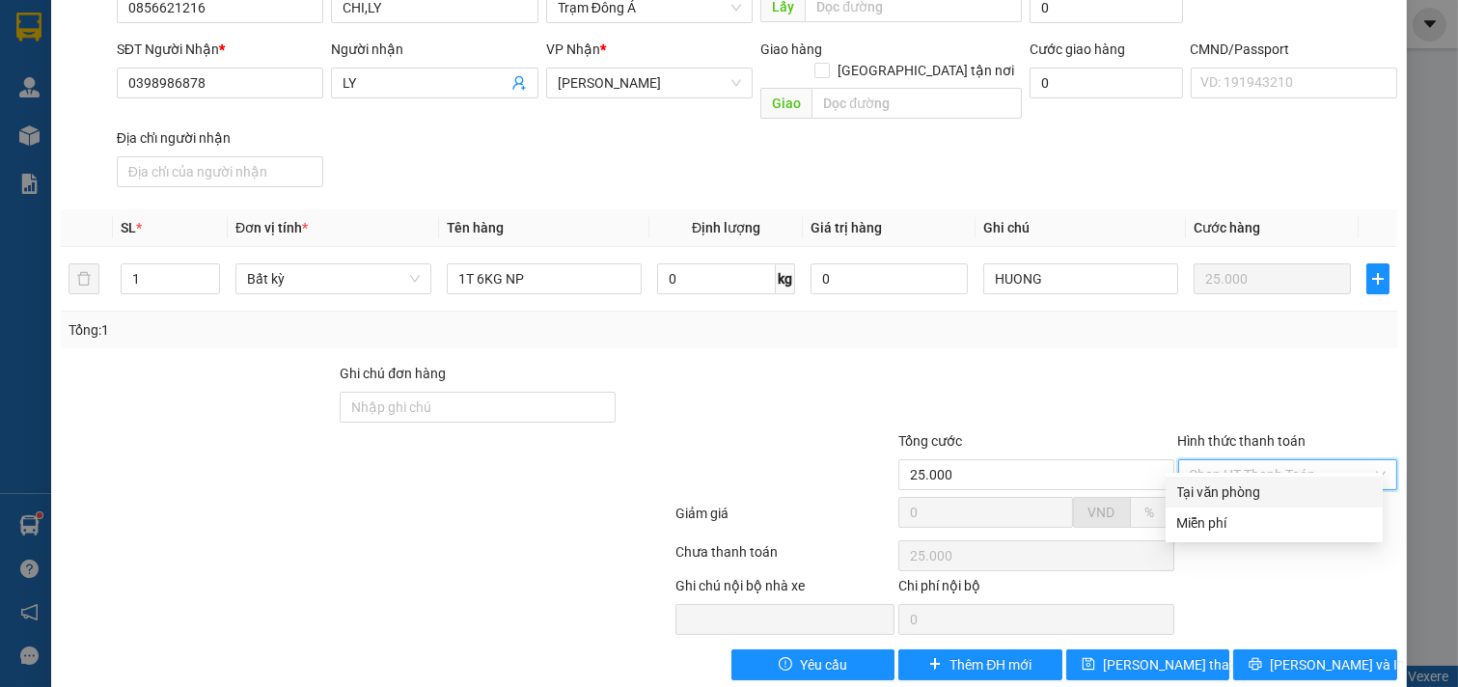
drag, startPoint x: 1260, startPoint y: 496, endPoint x: 1305, endPoint y: 508, distance: 47.1
click at [1264, 495] on div "Tại văn phòng" at bounding box center [1274, 491] width 194 height 21
type input "0"
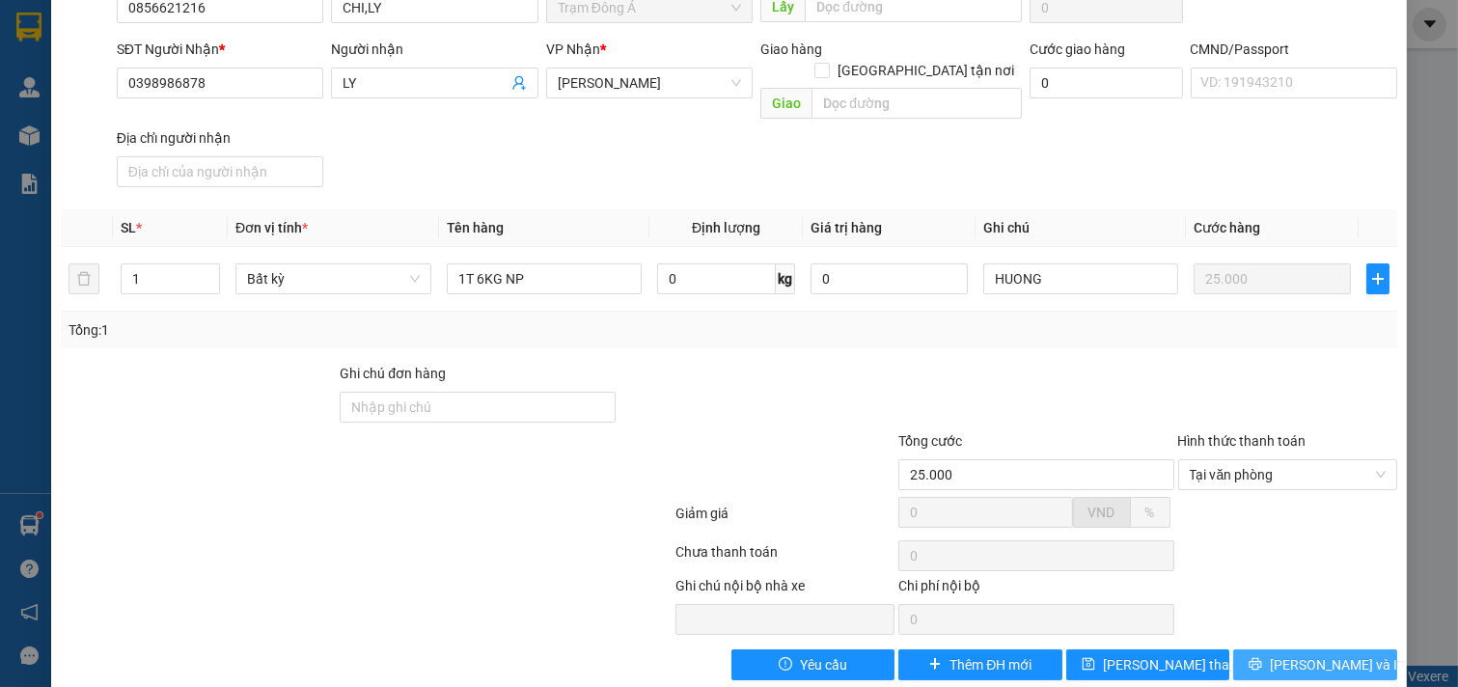
click at [1304, 654] on span "[PERSON_NAME] và In" at bounding box center [1337, 664] width 135 height 21
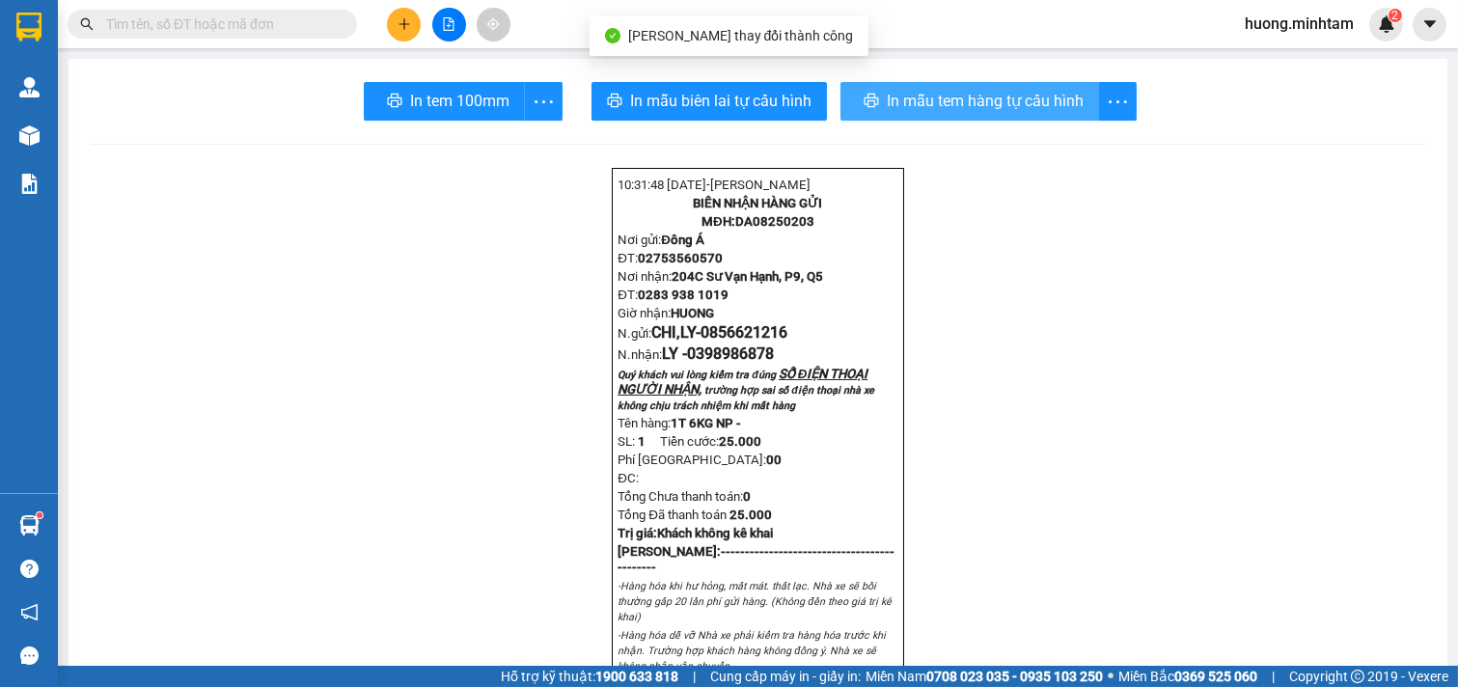
click at [980, 112] on span "In mẫu tem hàng tự cấu hình" at bounding box center [985, 101] width 197 height 24
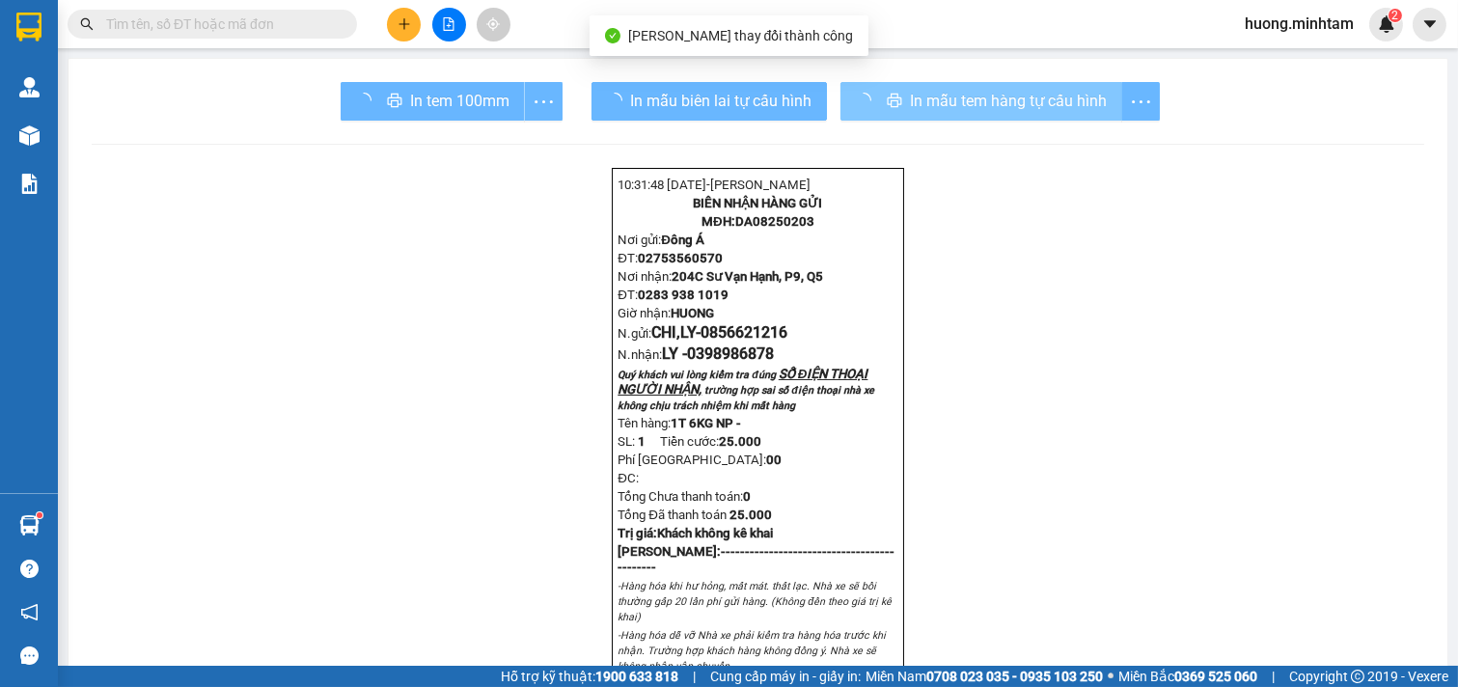
click at [425, 89] on div "In tem 100mm" at bounding box center [452, 101] width 222 height 39
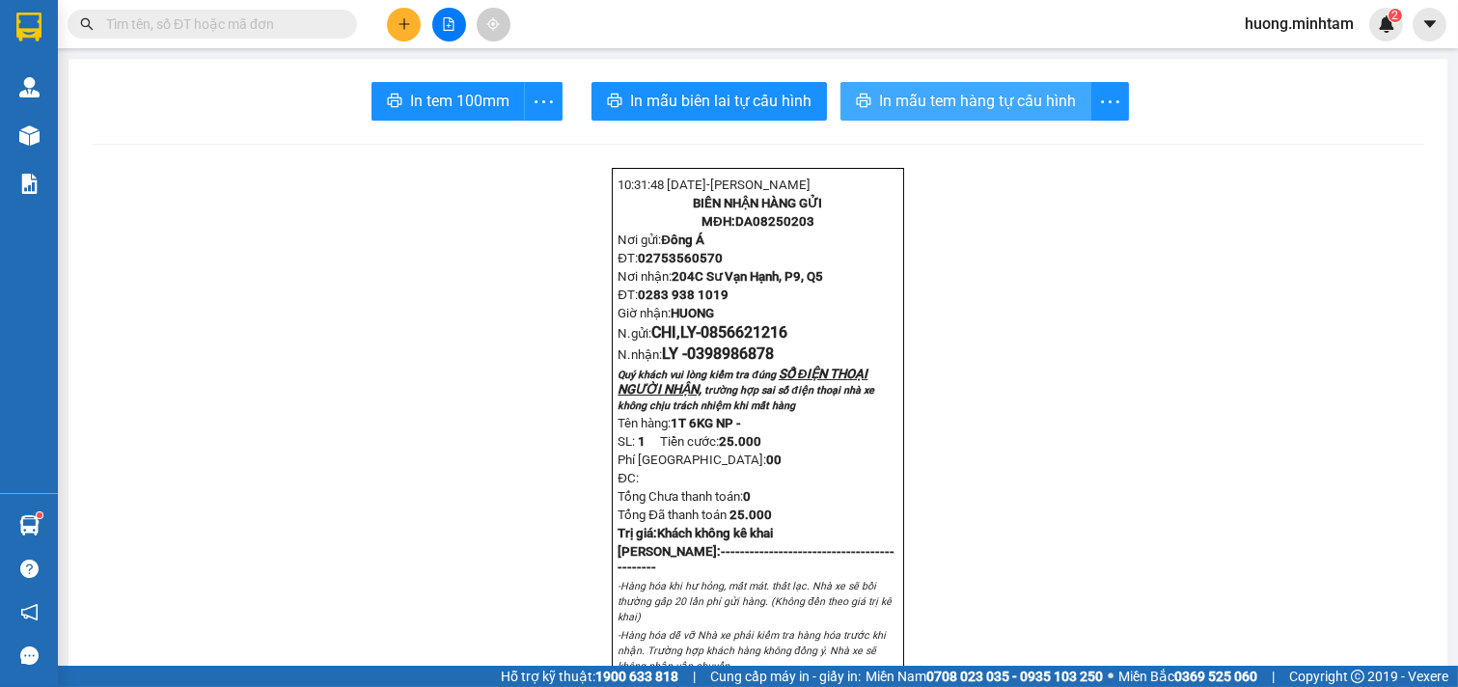
click at [425, 89] on span "In tem 100mm" at bounding box center [459, 101] width 99 height 24
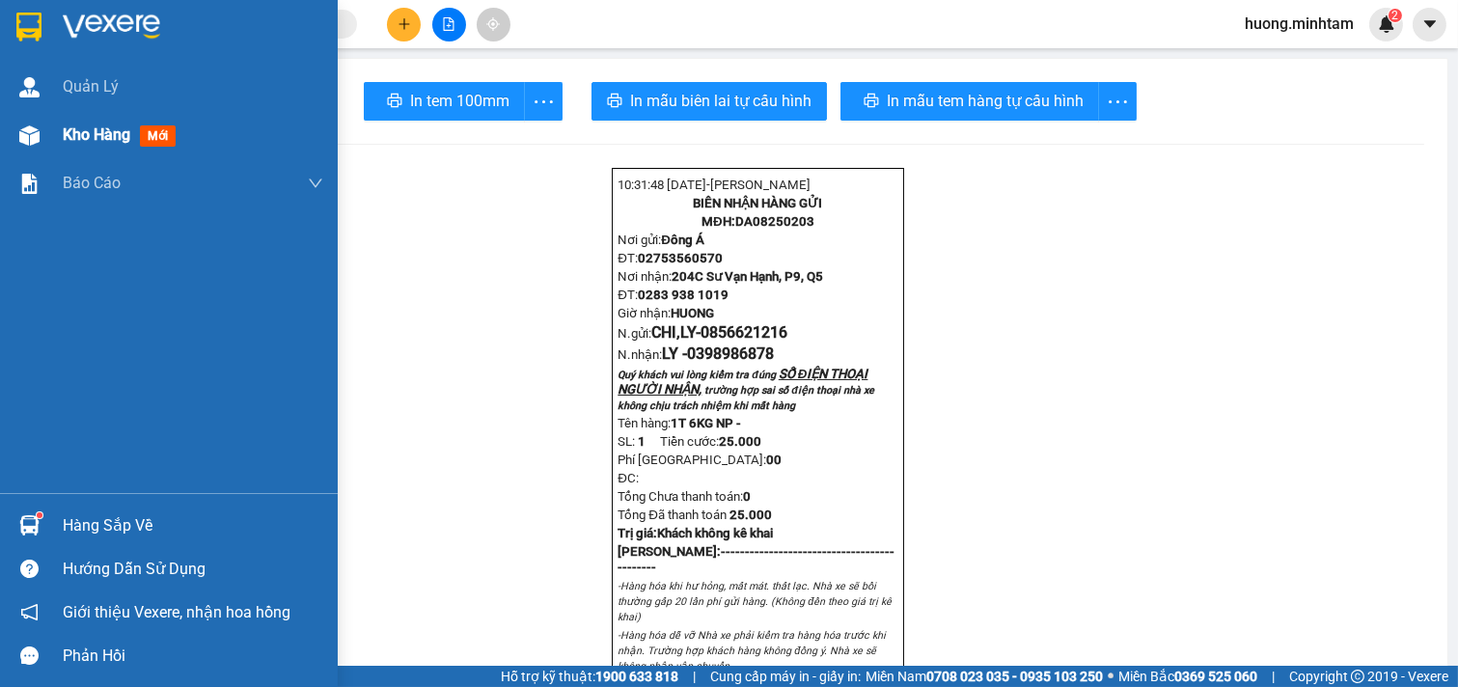
click at [87, 138] on span "Kho hàng" at bounding box center [97, 134] width 68 height 18
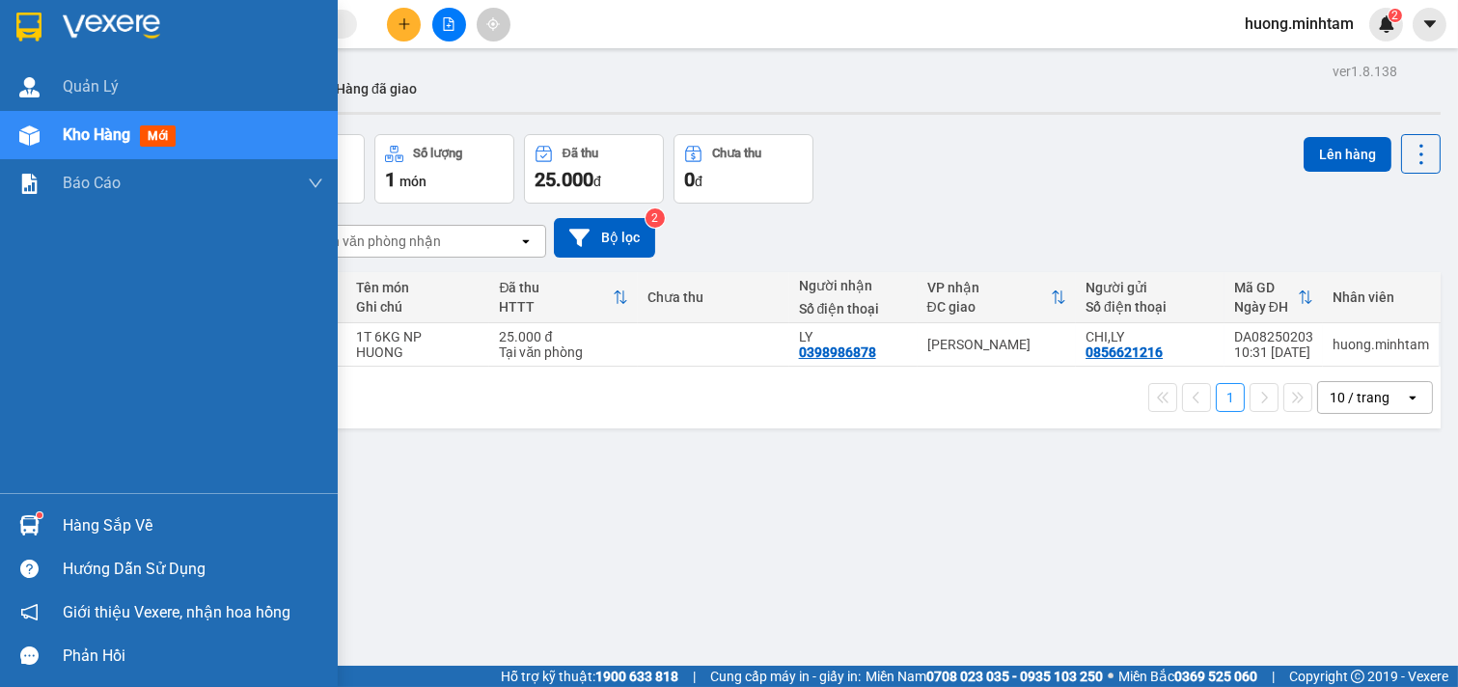
click at [82, 126] on span "Kho hàng" at bounding box center [97, 134] width 68 height 18
click at [88, 125] on span "Kho hàng" at bounding box center [97, 134] width 68 height 18
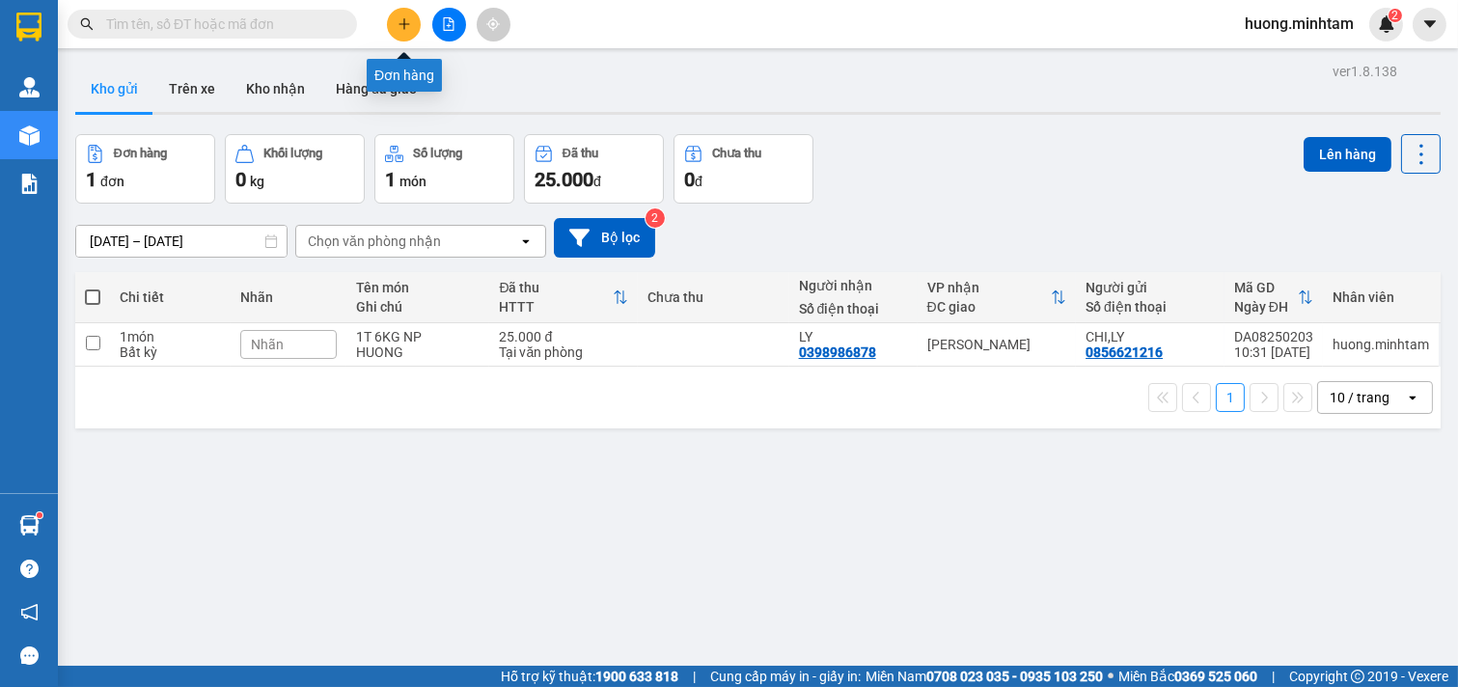
click at [403, 23] on icon "plus" at bounding box center [403, 23] width 11 height 1
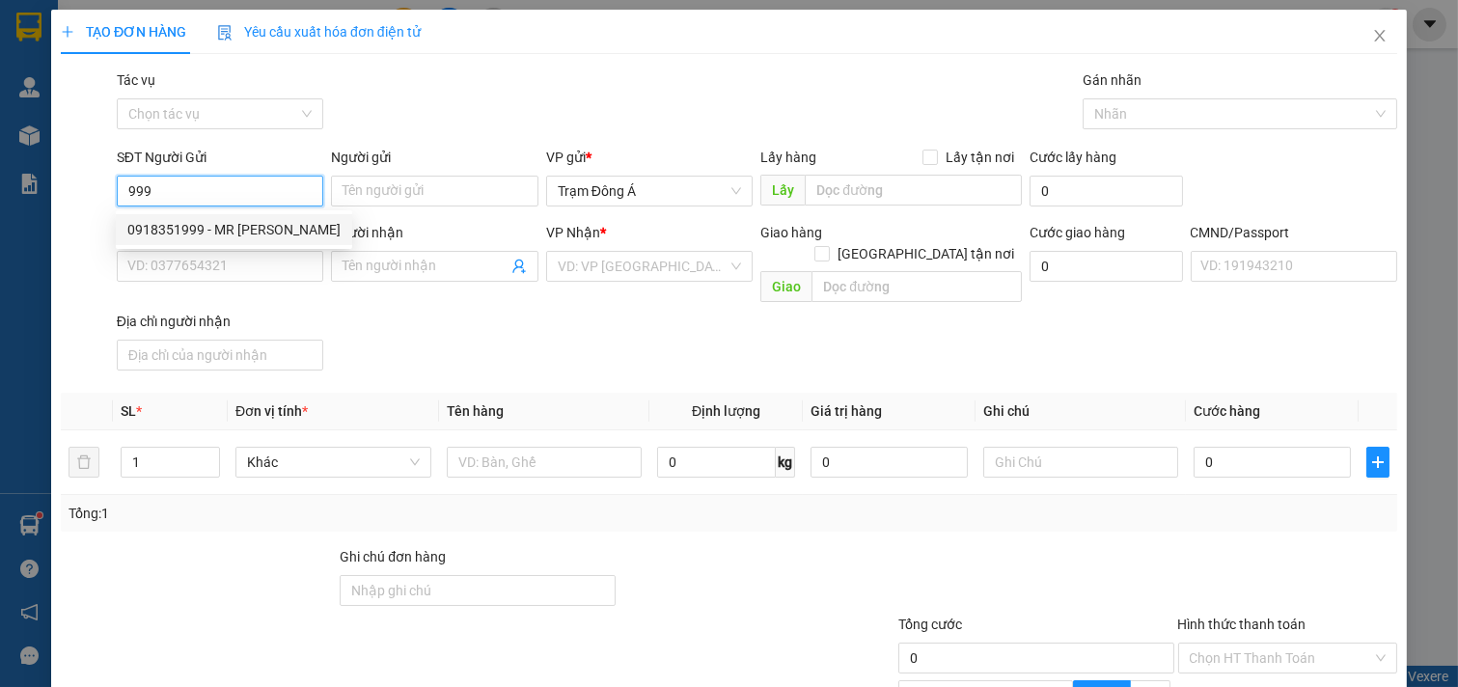
click at [252, 233] on div "0918351999 - MR QUAN" at bounding box center [233, 229] width 213 height 21
type input "0918351999"
type input "MR QUAN"
type input "0944365363"
type input "MR NGUYÊN"
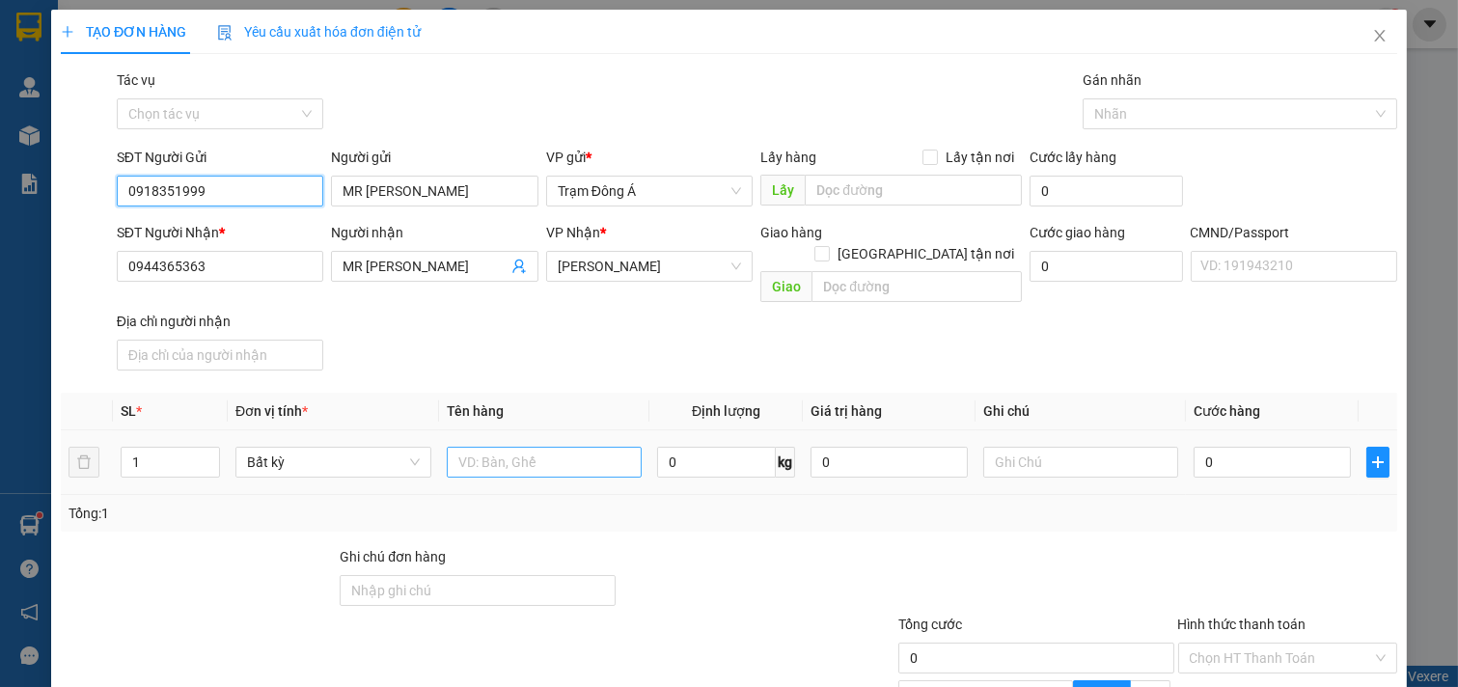
type input "0918351999"
click at [480, 447] on input "text" at bounding box center [545, 462] width 196 height 31
type input "1X TRẮNG 7KG"
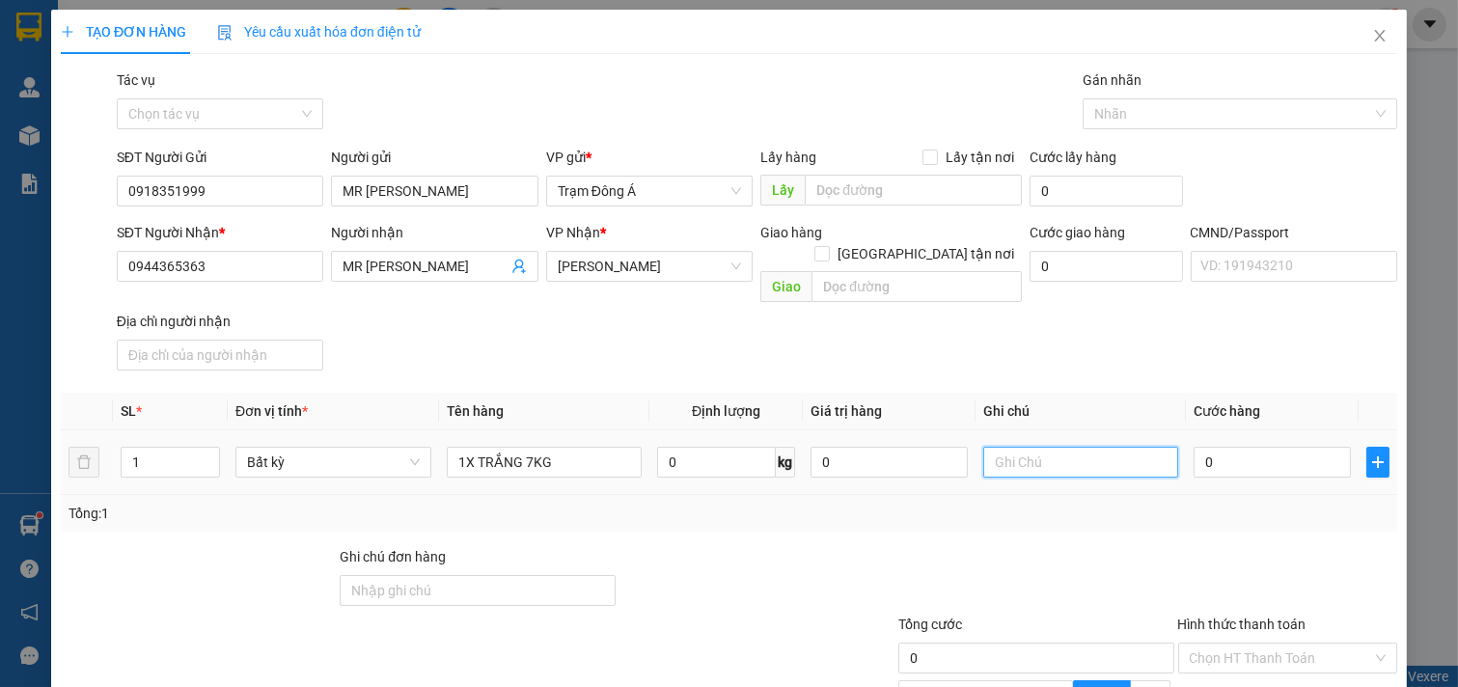
click at [1105, 447] on input "text" at bounding box center [1081, 462] width 196 height 31
type input "HUONG"
type input "2"
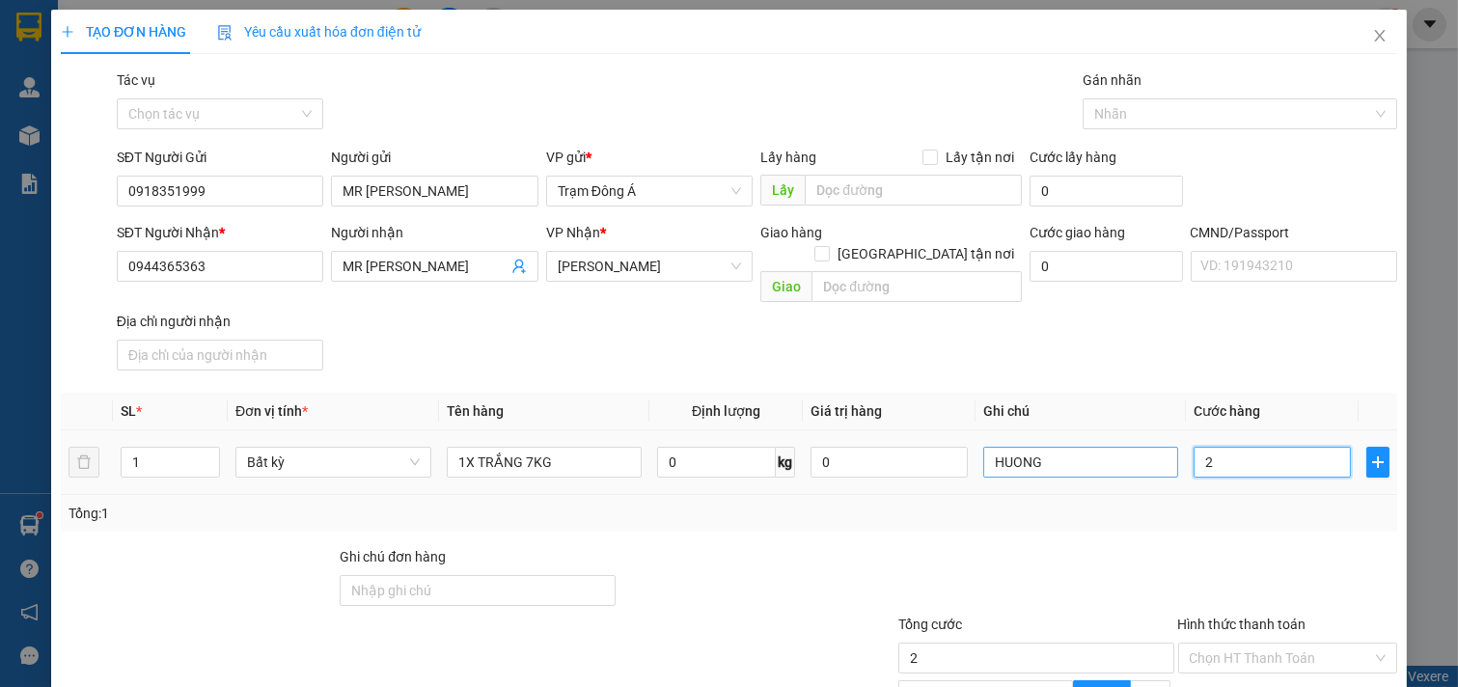
type input "25"
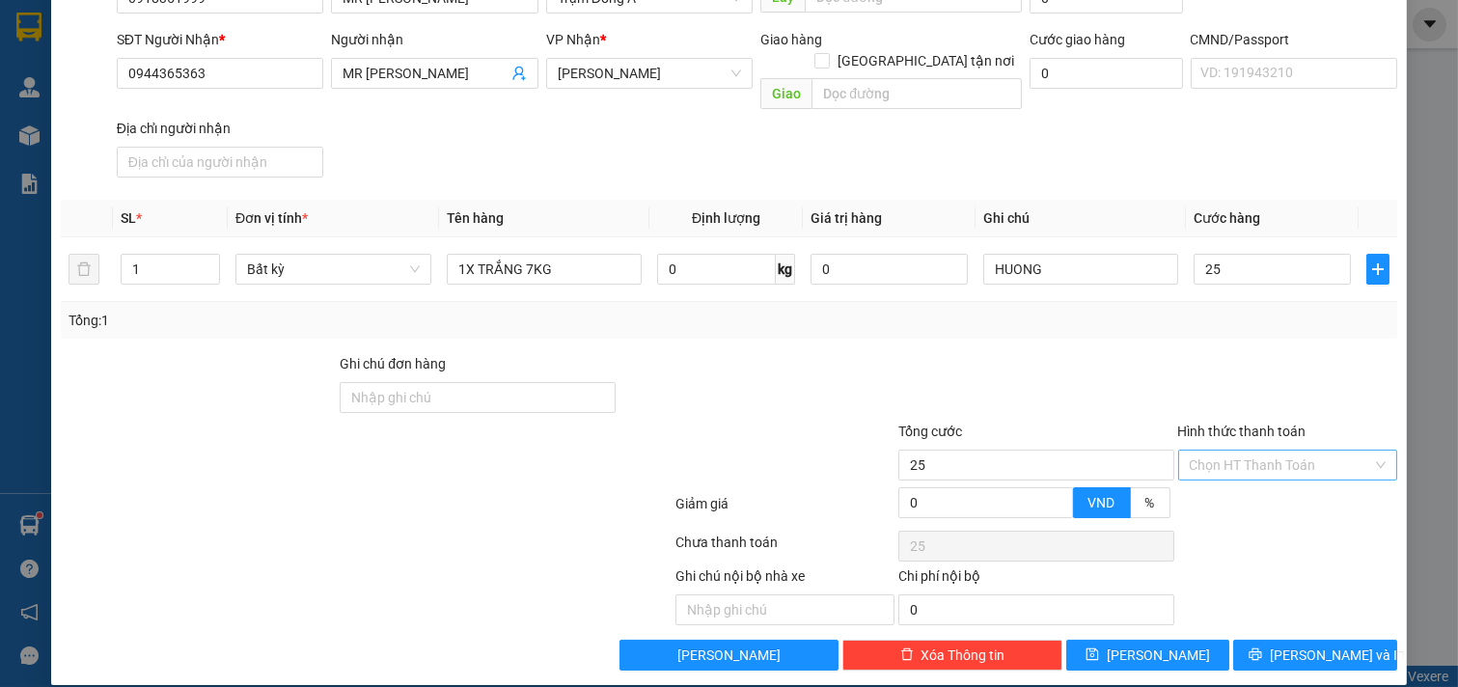
type input "25.000"
click at [1252, 451] on input "Hình thức thanh toán" at bounding box center [1281, 465] width 183 height 29
click at [1247, 484] on div "Tại văn phòng" at bounding box center [1274, 482] width 194 height 21
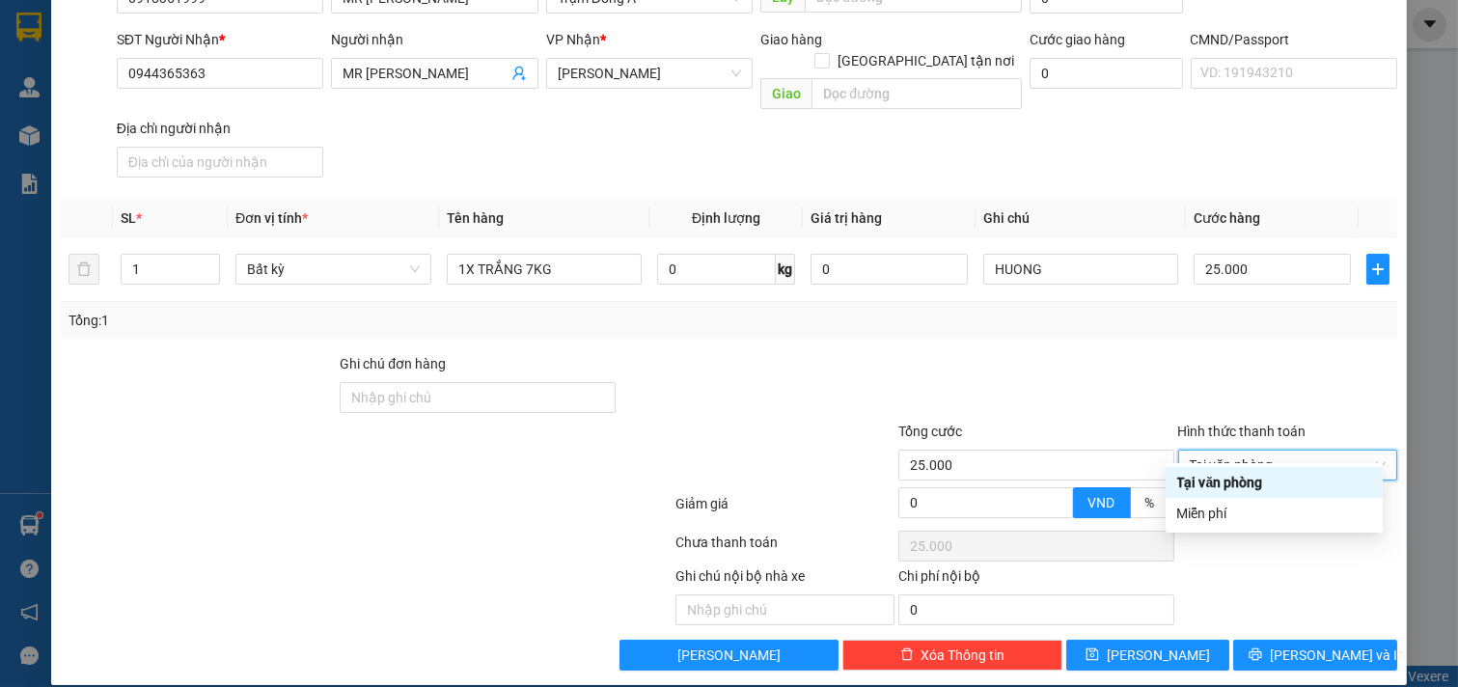
type input "0"
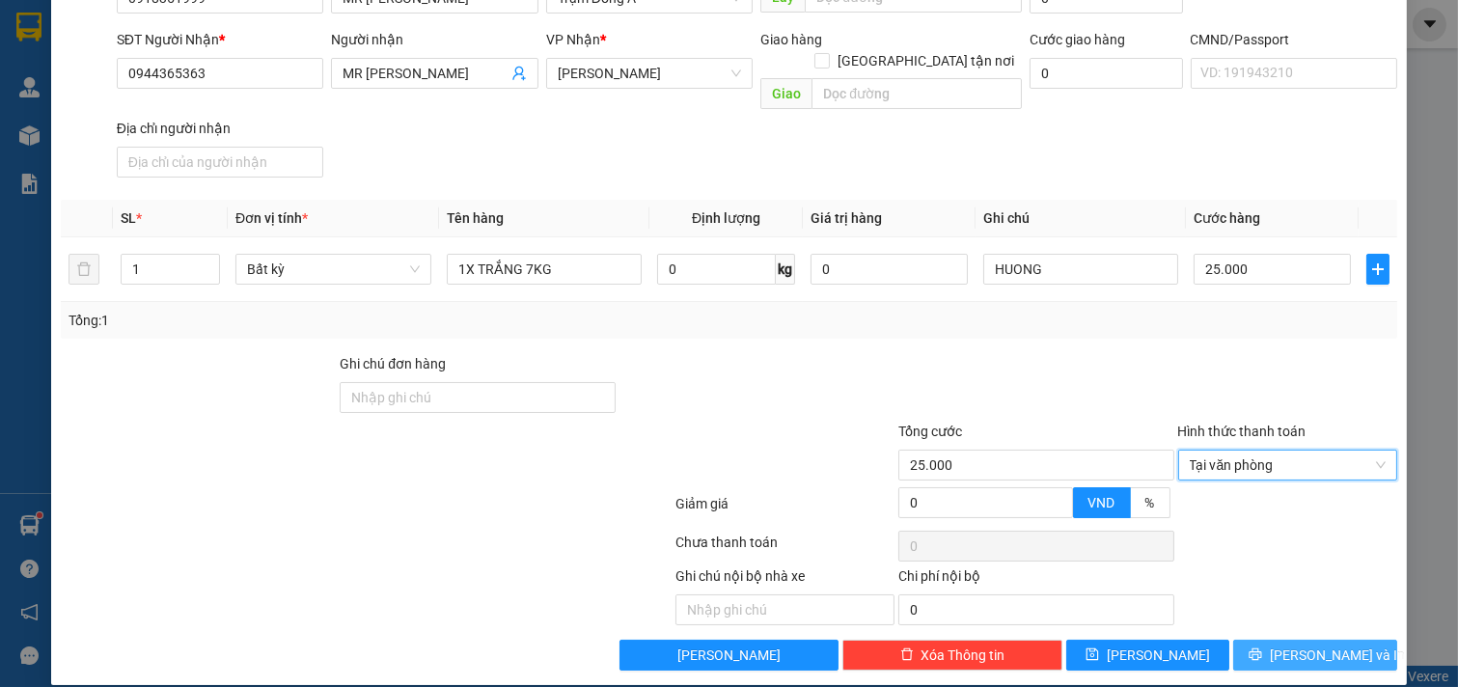
click at [1345, 640] on button "[PERSON_NAME] và In" at bounding box center [1315, 655] width 164 height 31
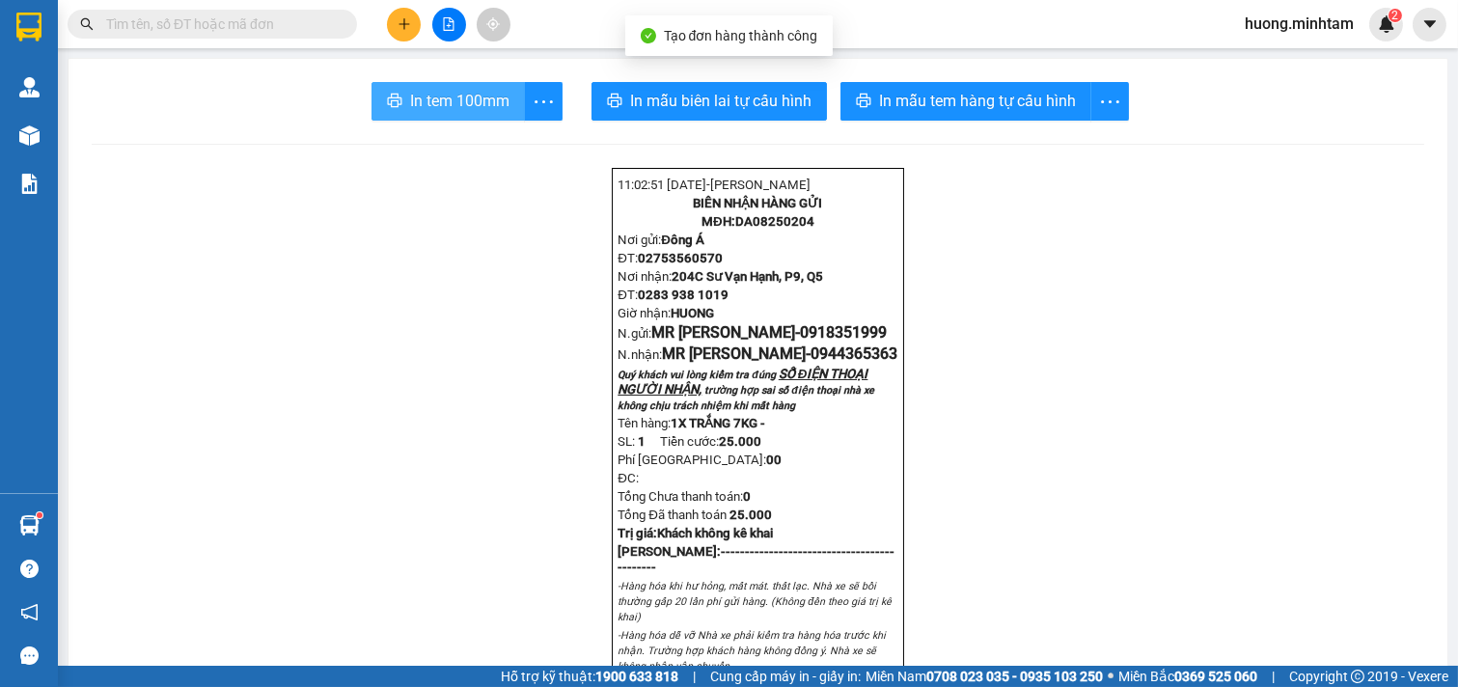
click at [425, 87] on button "In tem 100mm" at bounding box center [447, 101] width 153 height 39
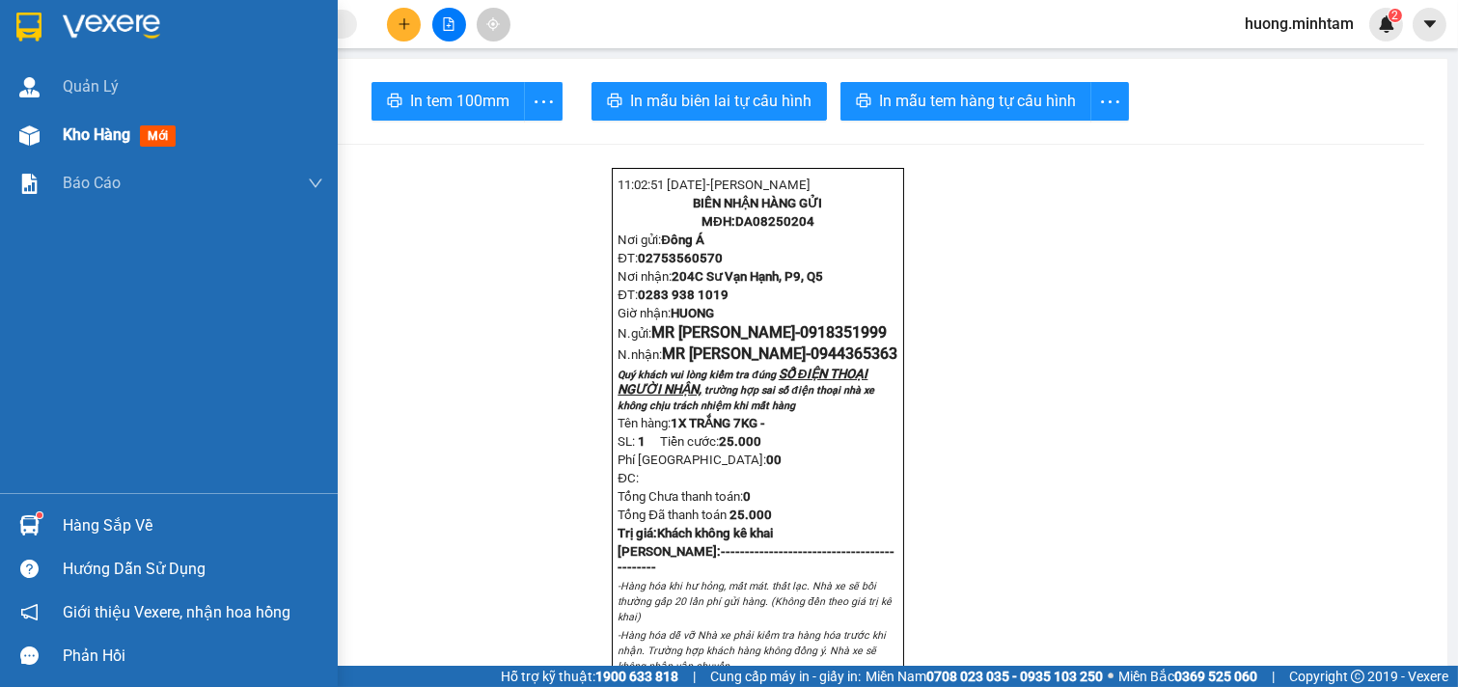
click at [83, 127] on span "Kho hàng" at bounding box center [97, 134] width 68 height 18
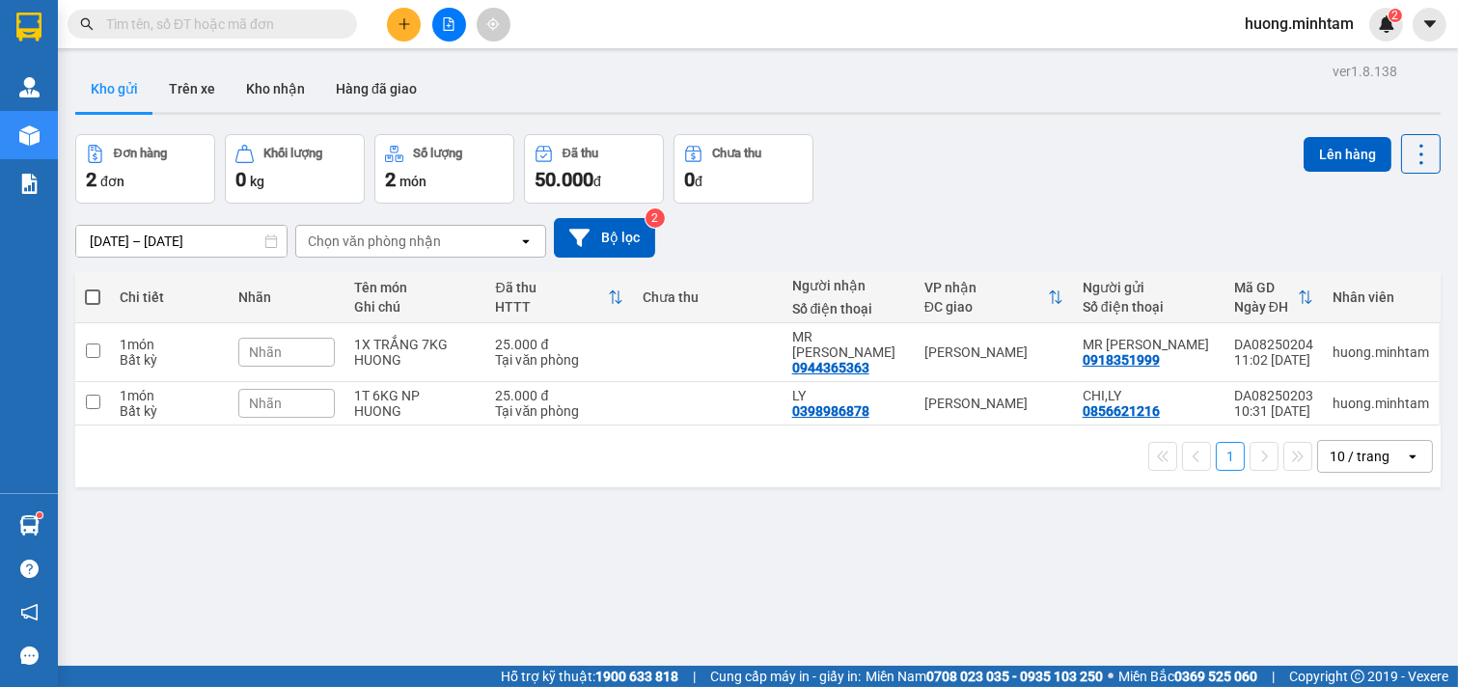
click at [100, 305] on th at bounding box center [92, 297] width 35 height 51
click at [94, 294] on span at bounding box center [92, 296] width 15 height 15
click at [93, 288] on input "checkbox" at bounding box center [93, 288] width 0 height 0
checkbox input "true"
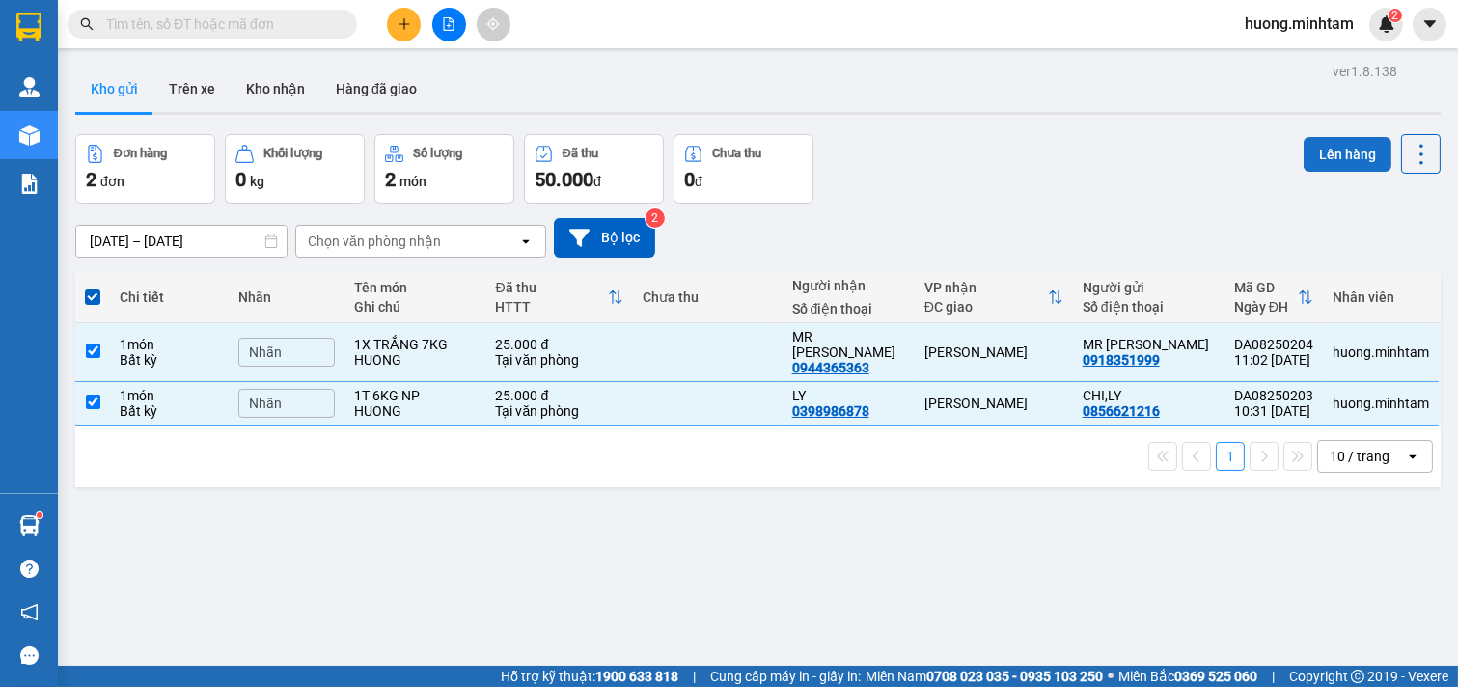
click at [1328, 155] on button "Lên hàng" at bounding box center [1348, 154] width 88 height 35
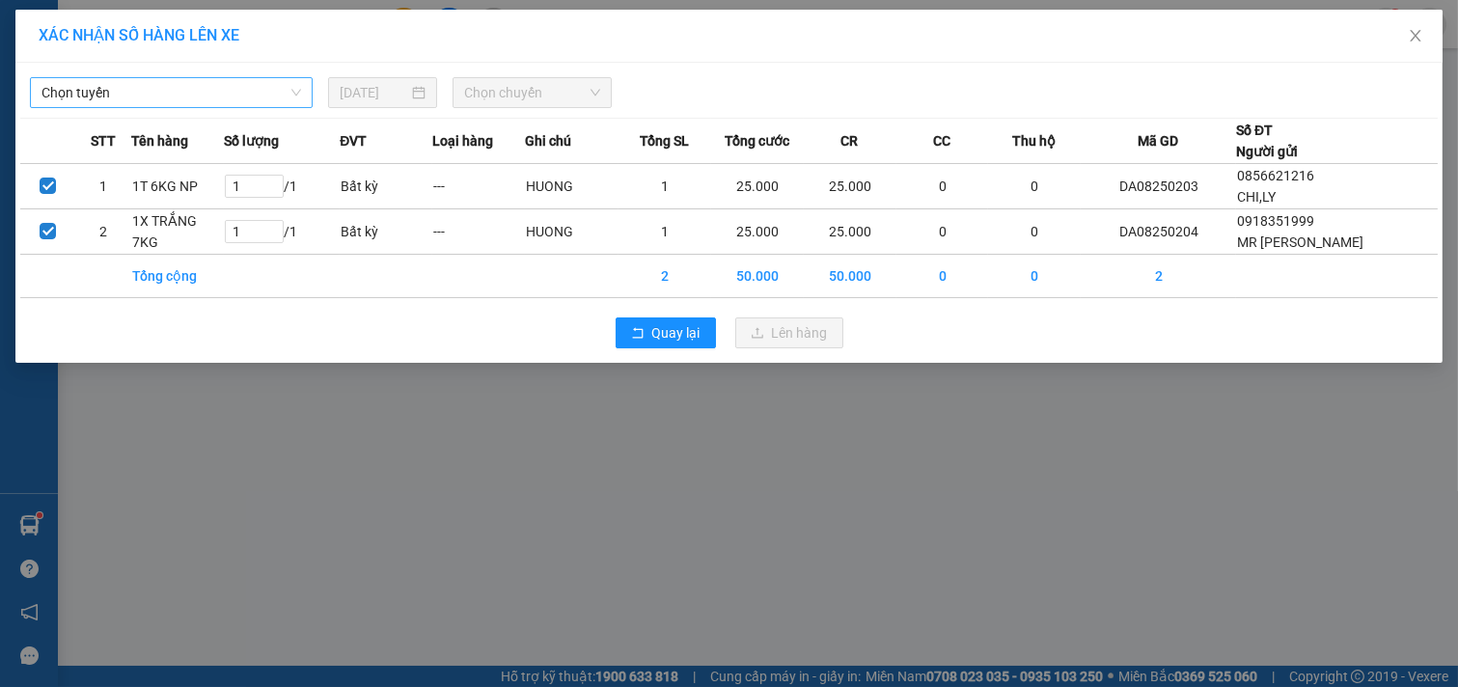
click at [278, 84] on span "Chọn tuyến" at bounding box center [171, 92] width 260 height 29
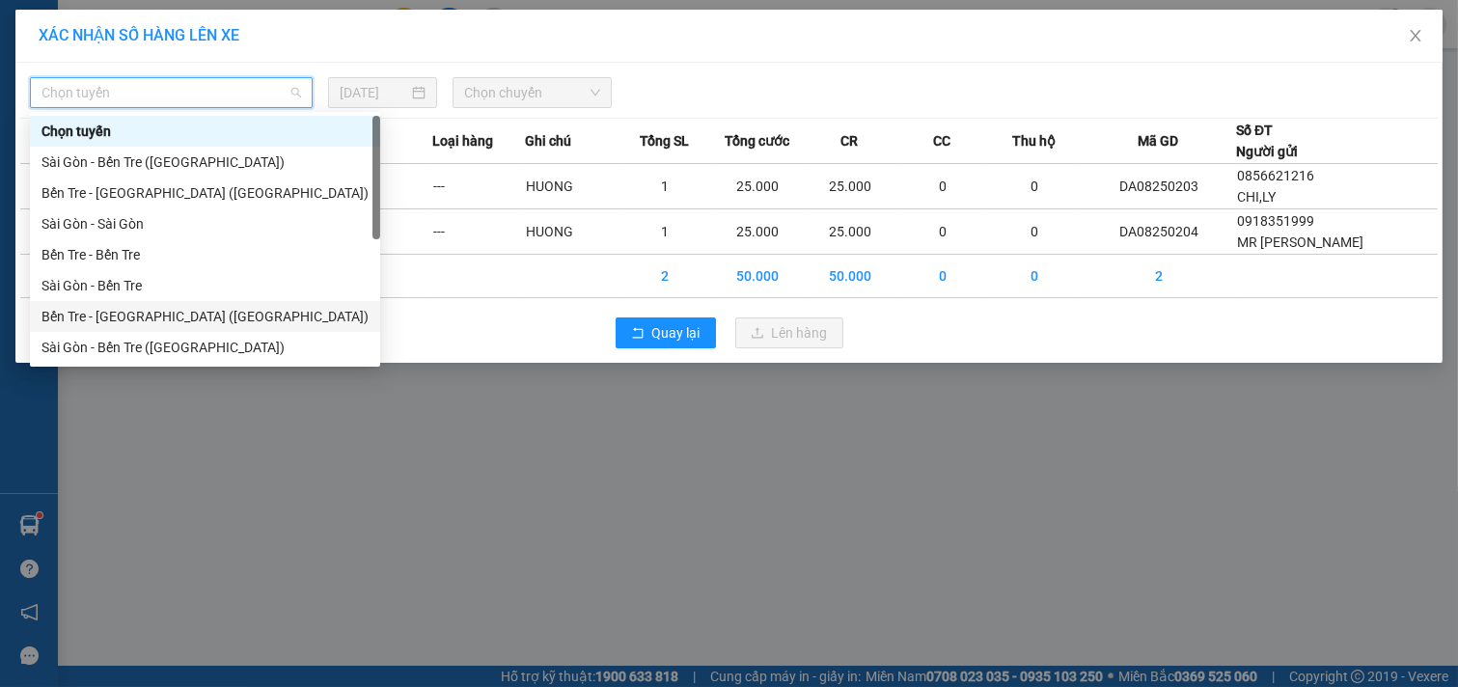
click at [161, 312] on div "Bến Tre - [GEOGRAPHIC_DATA] ([GEOGRAPHIC_DATA])" at bounding box center [204, 316] width 327 height 21
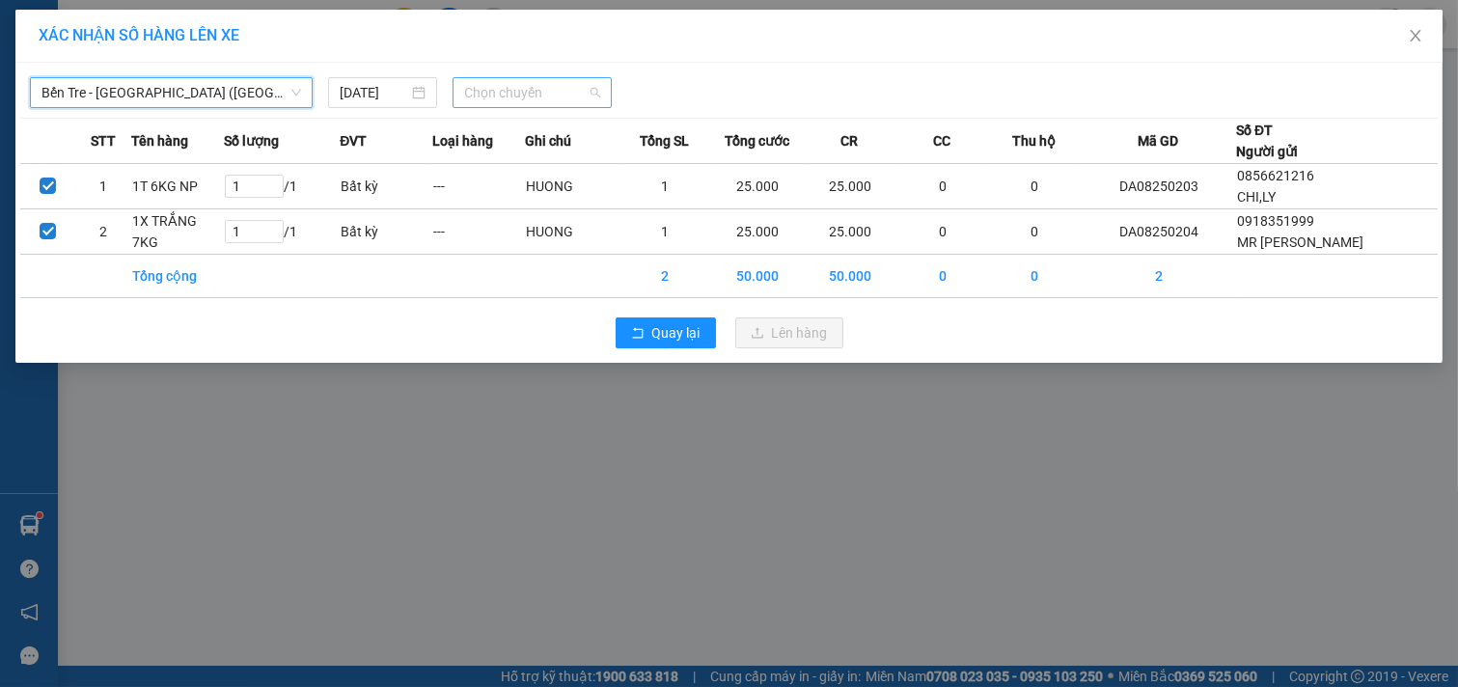
click at [585, 90] on span "Chọn chuyến" at bounding box center [532, 92] width 136 height 29
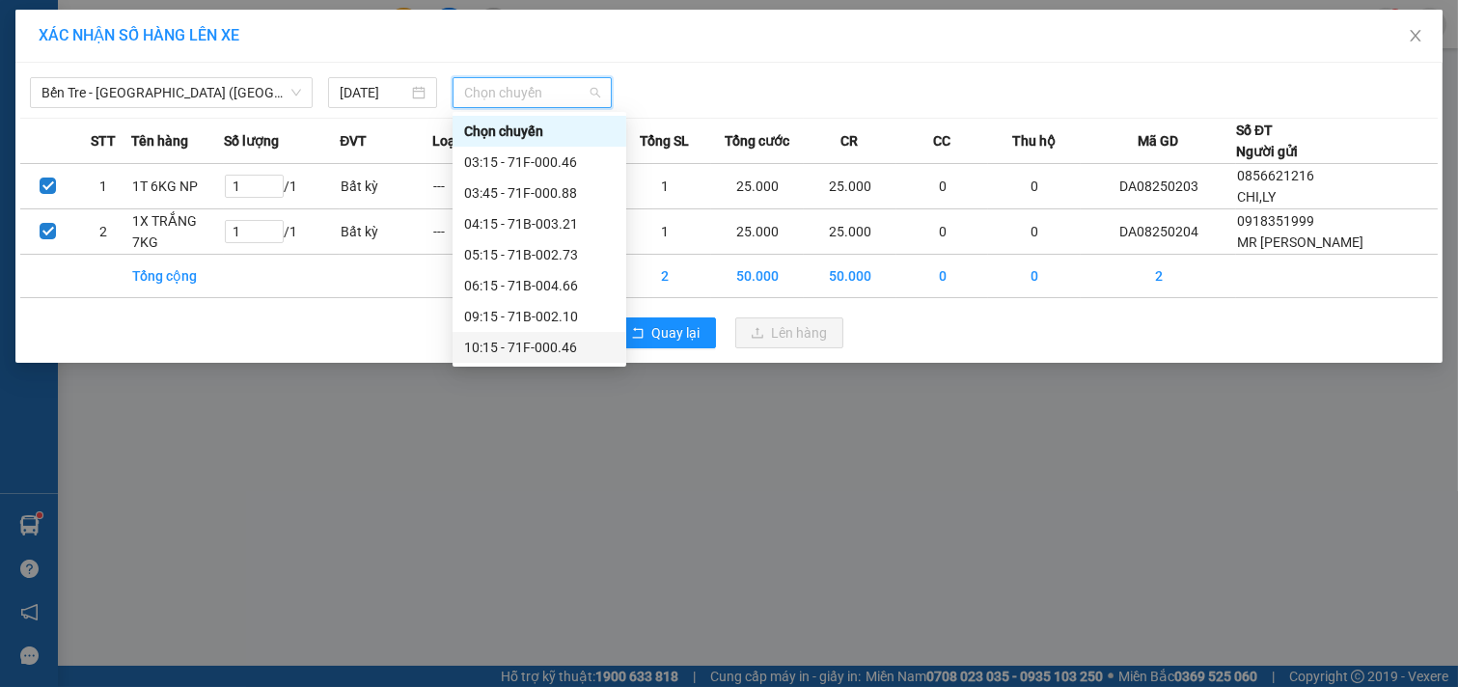
scroll to position [107, 0]
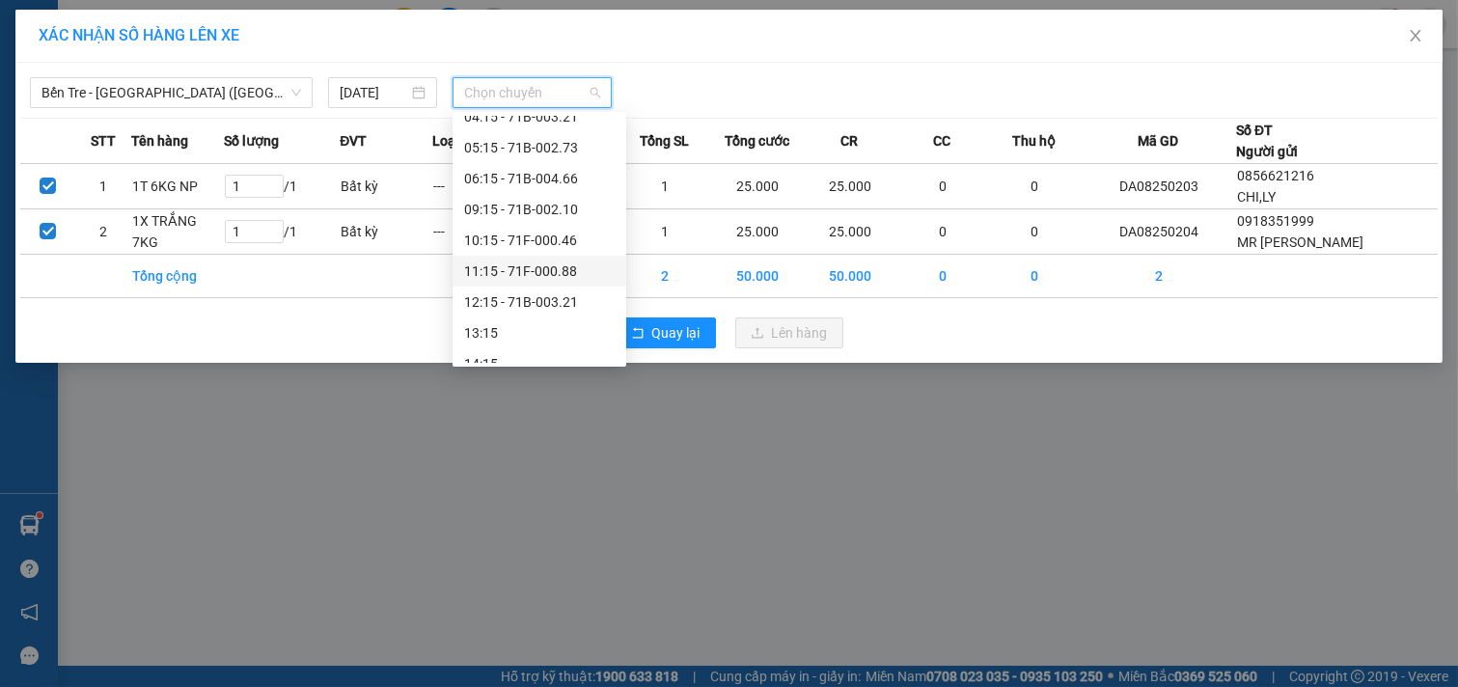
click at [527, 277] on div "11:15 - 71F-000.88" at bounding box center [539, 271] width 151 height 21
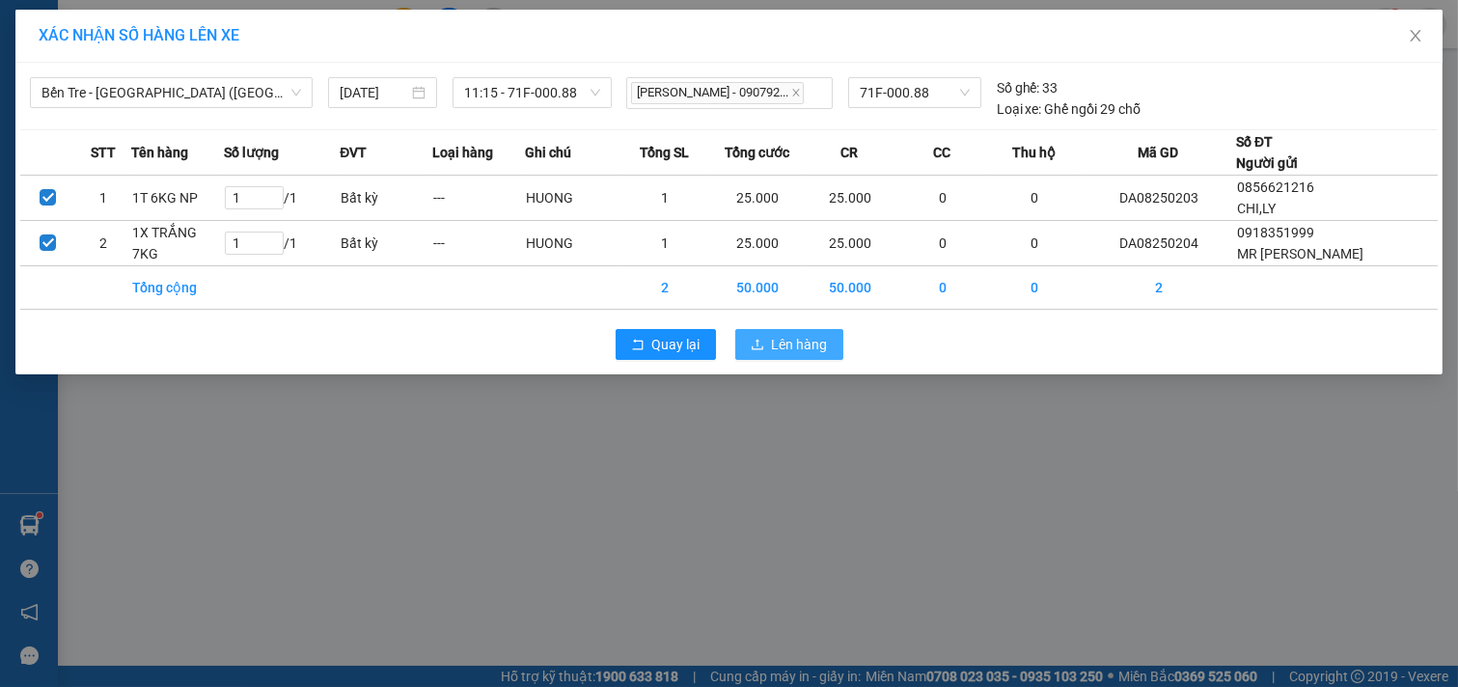
click at [786, 334] on span "Lên hàng" at bounding box center [800, 344] width 56 height 21
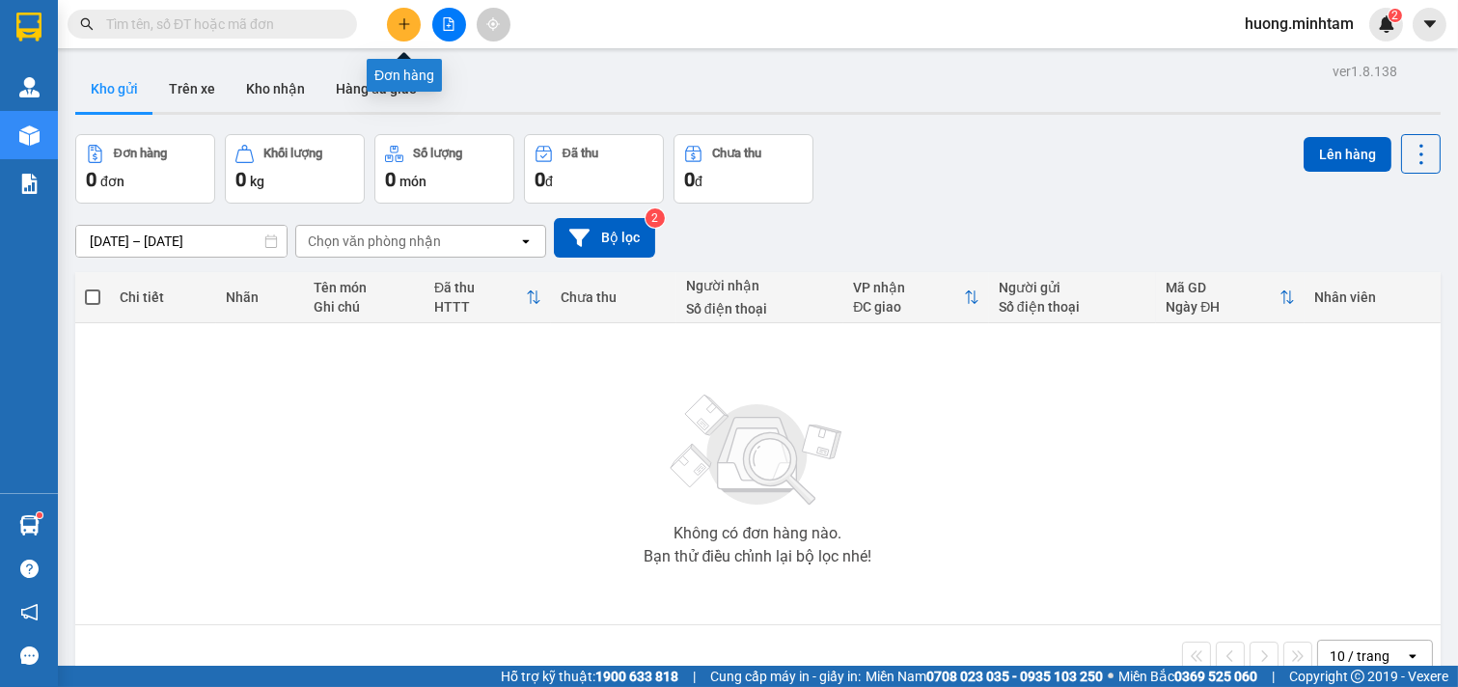
click at [401, 23] on icon "plus" at bounding box center [403, 23] width 11 height 1
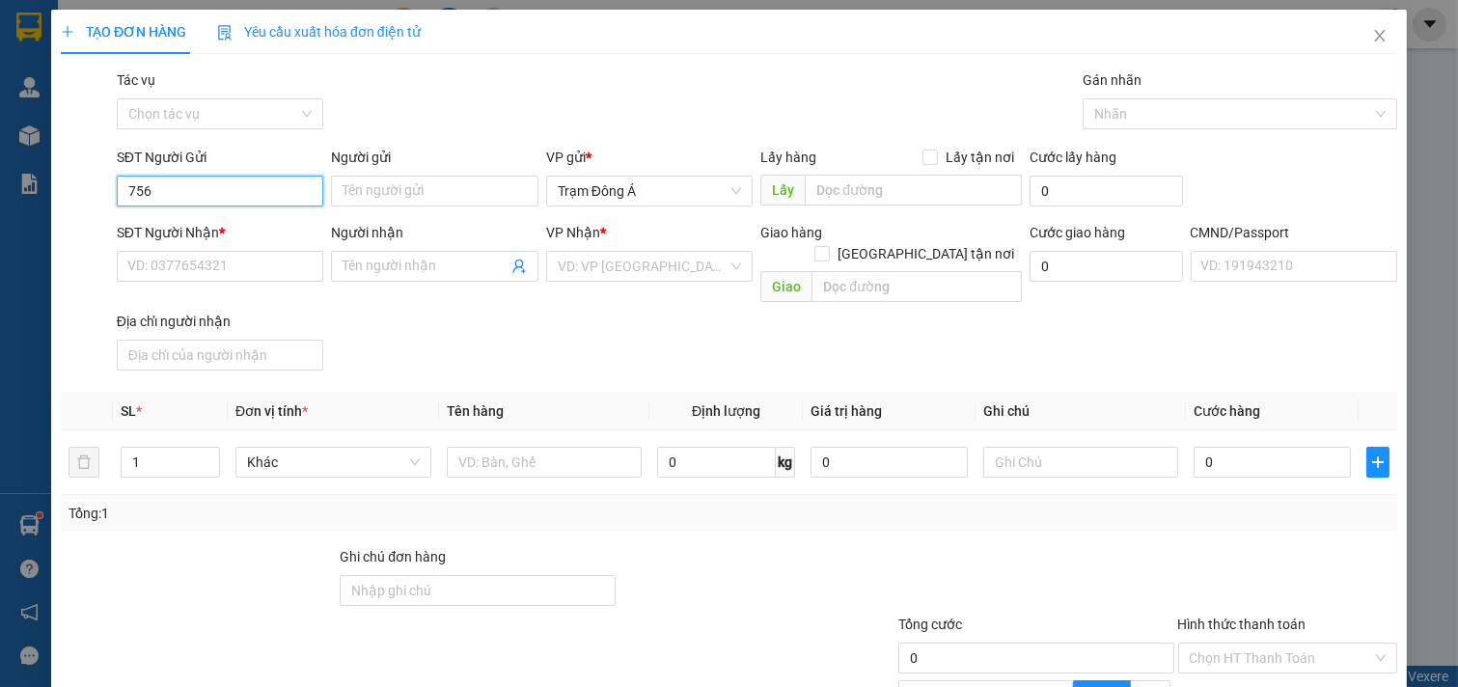
click at [205, 191] on input "756" at bounding box center [220, 191] width 207 height 31
click at [207, 190] on input "756" at bounding box center [220, 191] width 207 height 31
type input "756"
click at [216, 186] on input "756" at bounding box center [220, 191] width 207 height 31
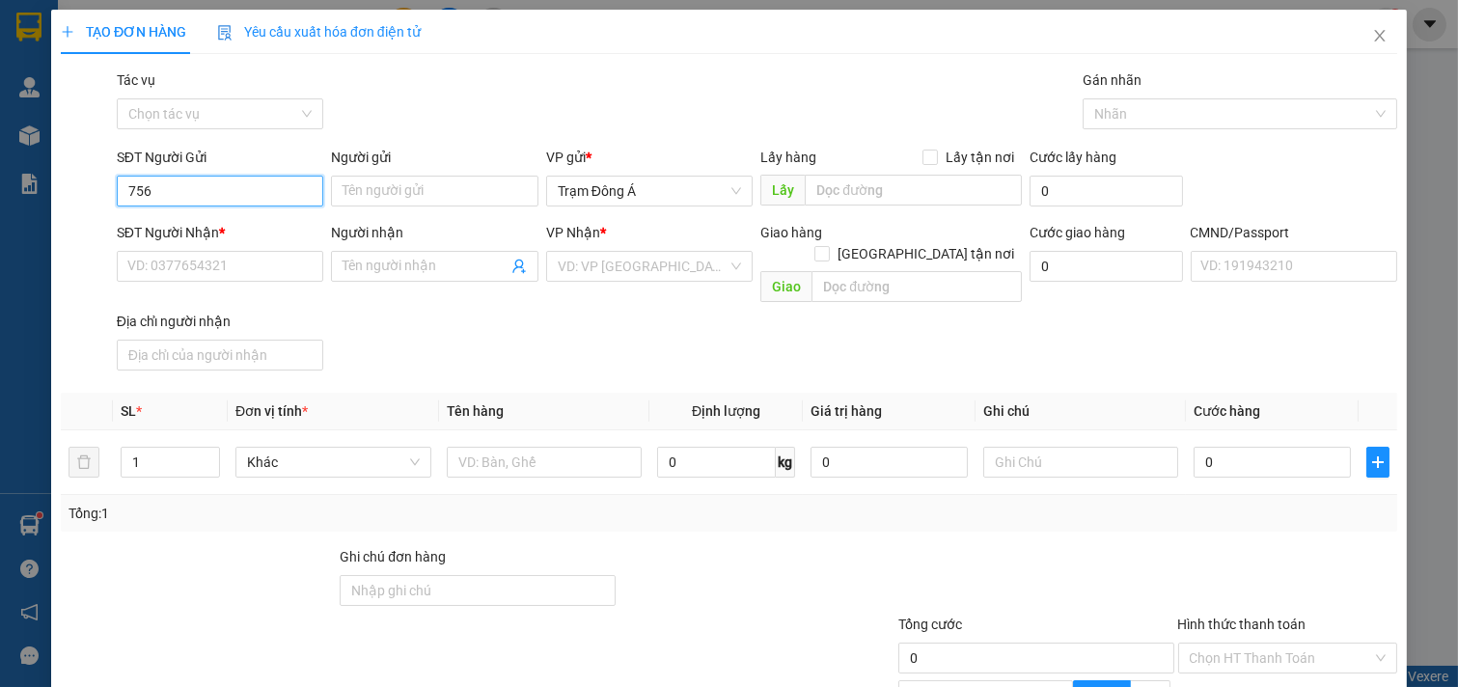
click at [215, 187] on input "756" at bounding box center [220, 191] width 207 height 31
click at [218, 191] on input "756" at bounding box center [220, 191] width 207 height 31
click at [218, 193] on input "756" at bounding box center [220, 191] width 207 height 31
click at [218, 195] on input "756" at bounding box center [220, 191] width 207 height 31
type input "756"
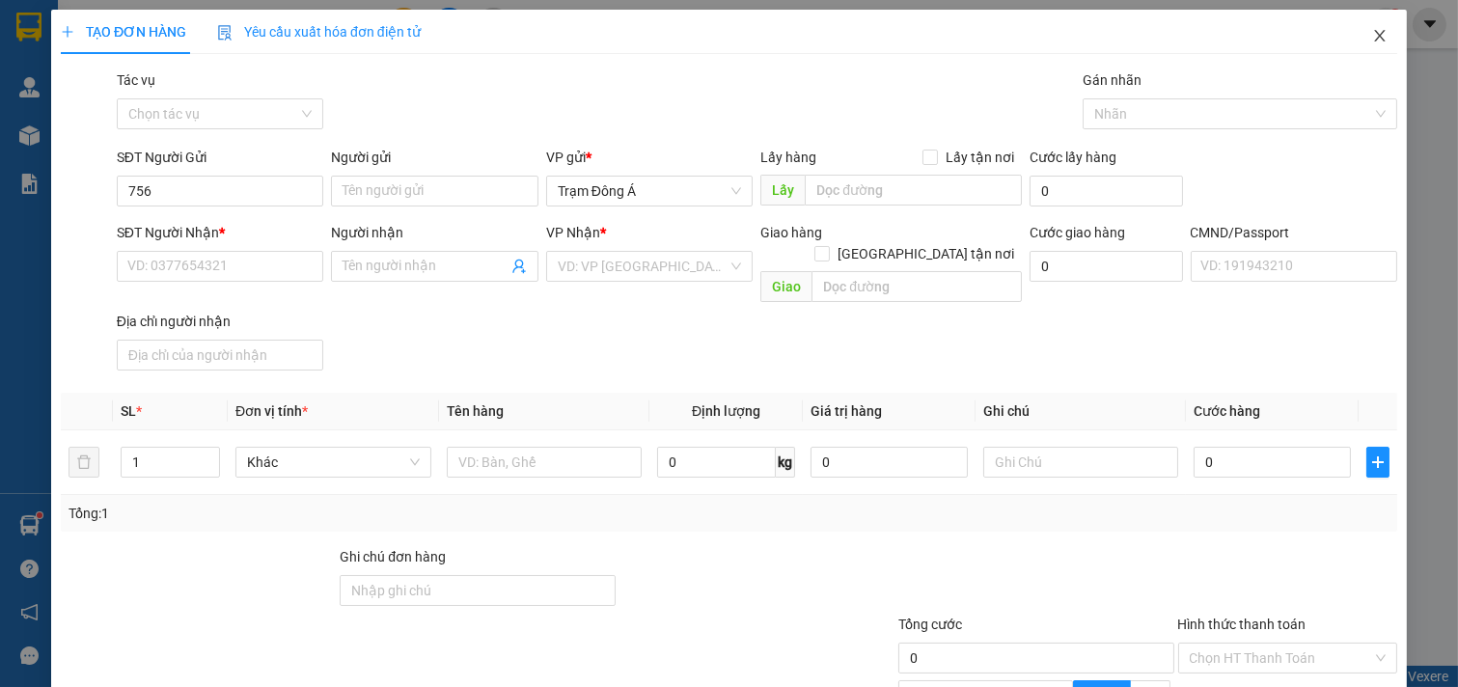
click at [1372, 42] on icon "close" at bounding box center [1379, 35] width 15 height 15
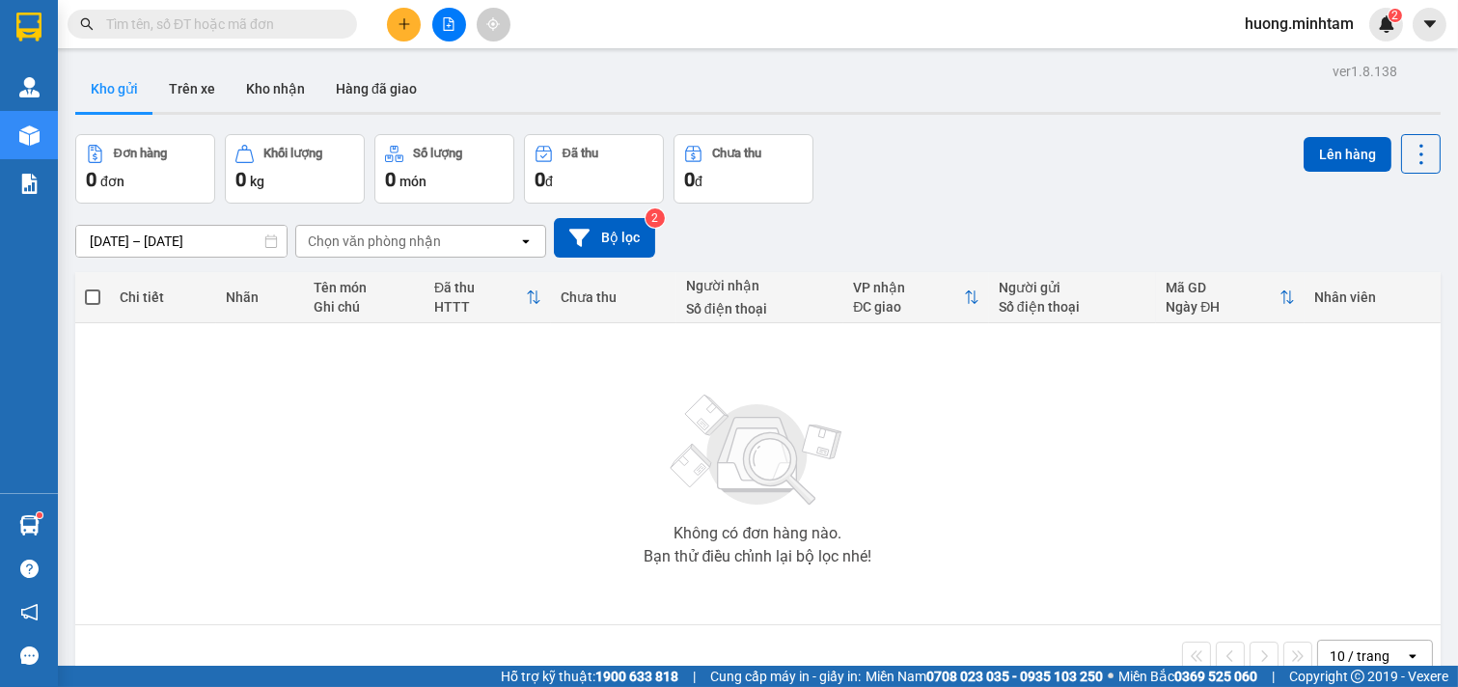
click at [216, 30] on input "text" at bounding box center [220, 24] width 228 height 21
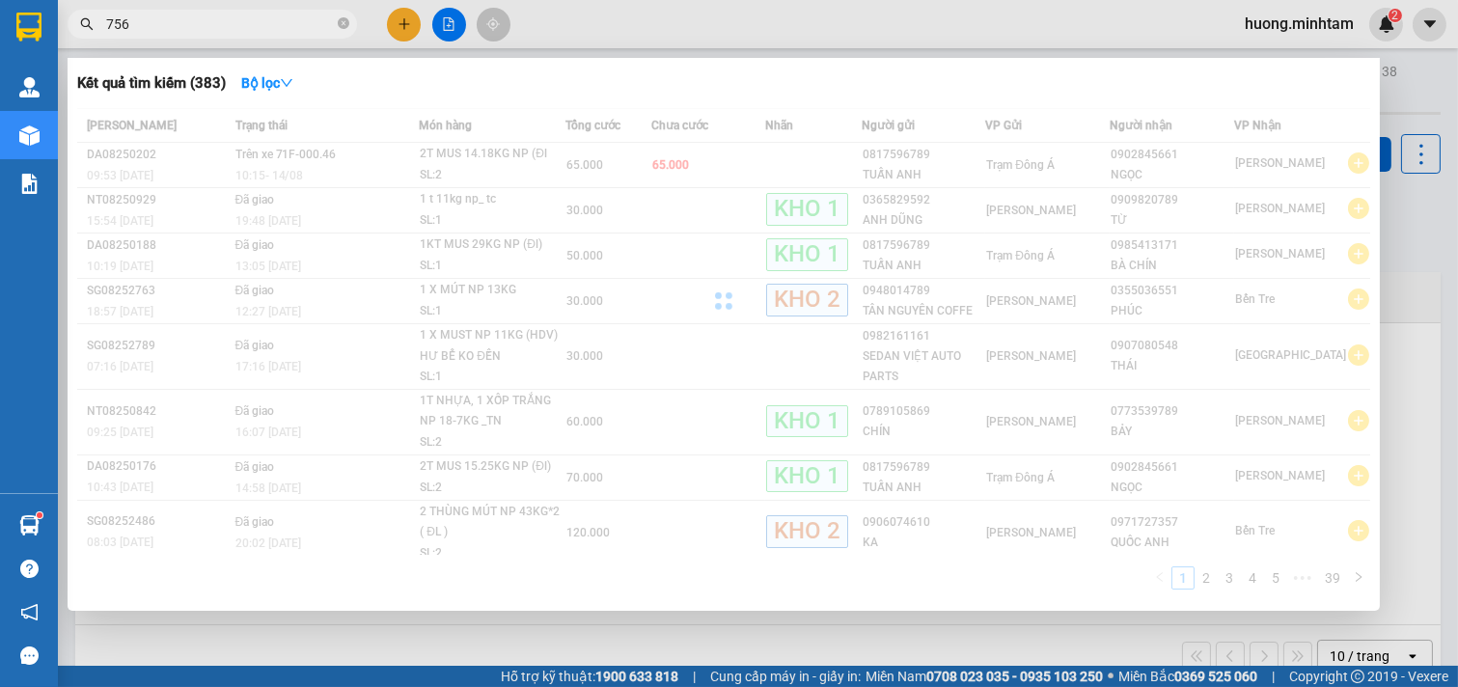
type input "756"
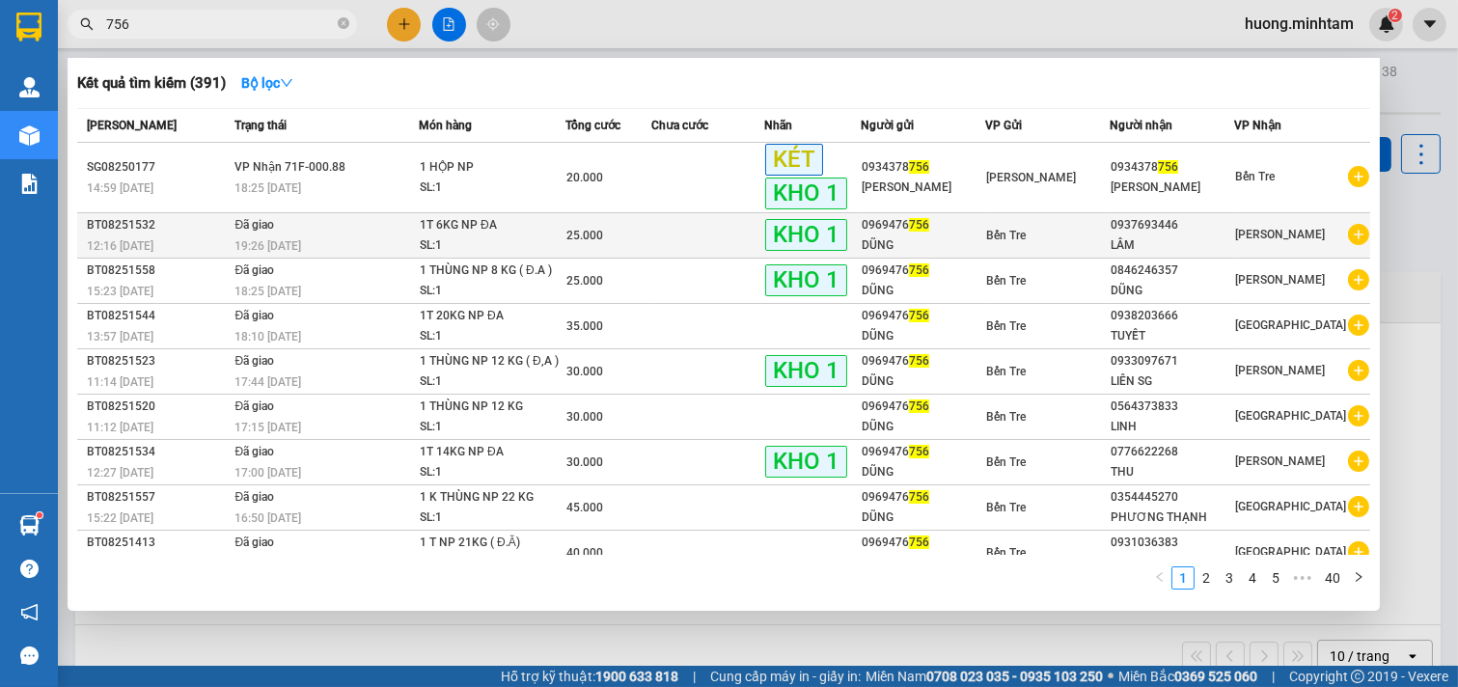
click at [889, 226] on div "0969476 756" at bounding box center [923, 225] width 123 height 20
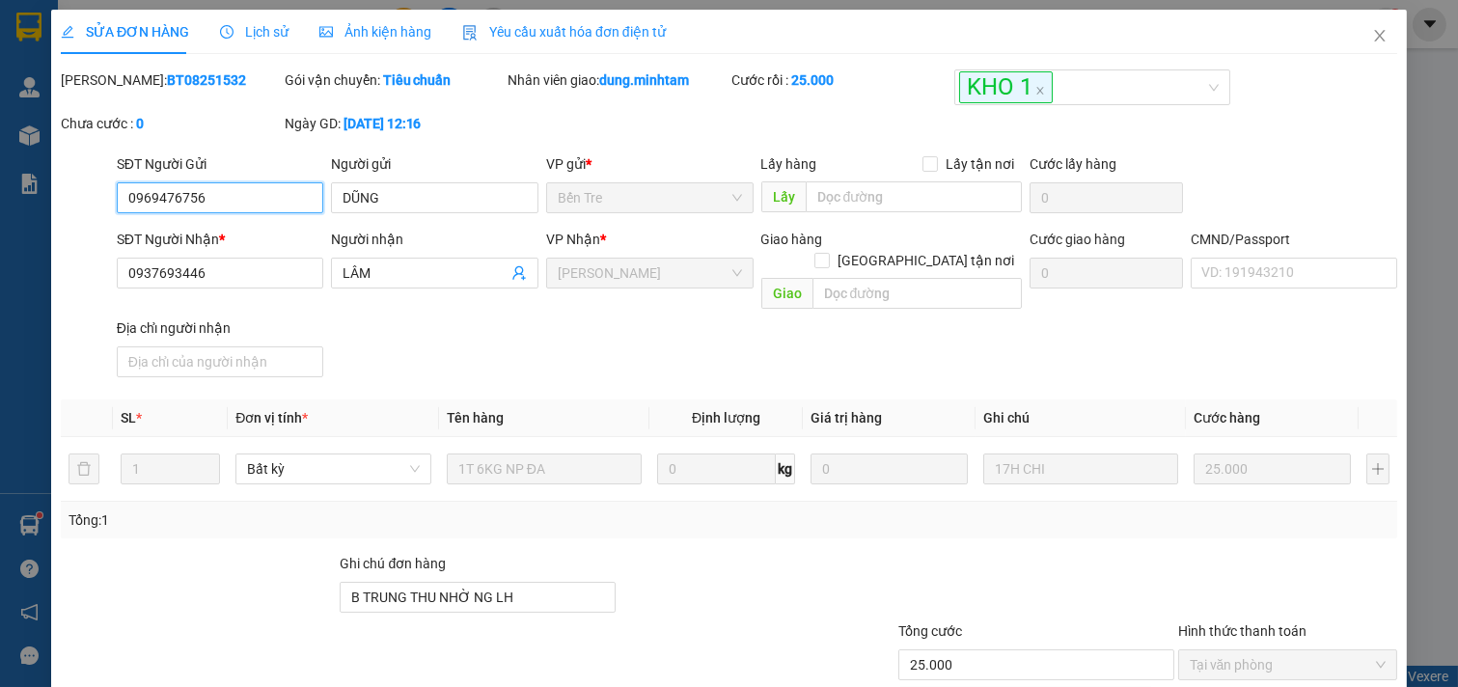
type input "0969476756"
type input "DŨNG"
type input "0937693446"
type input "LÂM"
type input "B TRUNG THU NHỜ NG LH"
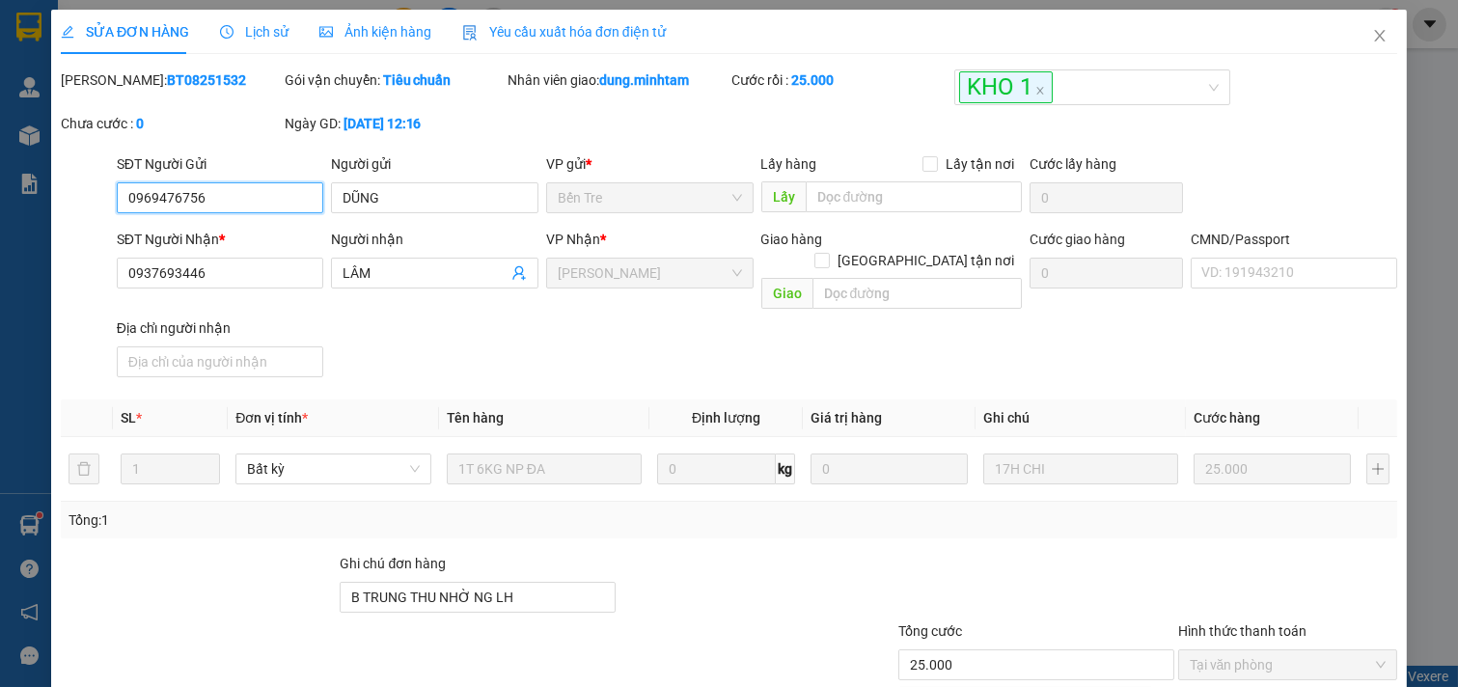
type input "25.000"
drag, startPoint x: 208, startPoint y: 200, endPoint x: 59, endPoint y: 212, distance: 150.1
click at [59, 212] on div "SĐT Người Gửi 0969476756 0969476756 Người gửi DŨNG VP gửi * Bến Tre Lấy hàng L…" at bounding box center [729, 187] width 1340 height 68
click at [1372, 43] on icon "close" at bounding box center [1379, 35] width 15 height 15
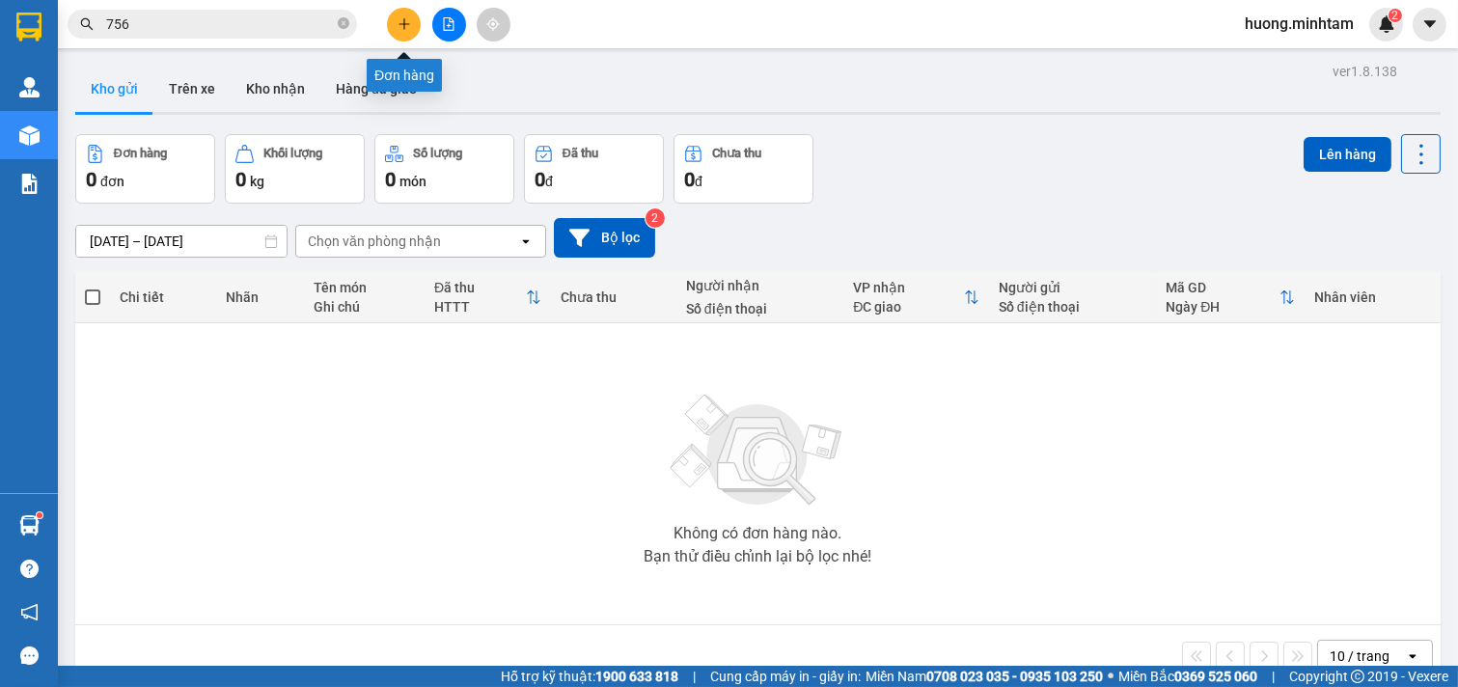
click at [406, 22] on icon "plus" at bounding box center [405, 24] width 14 height 14
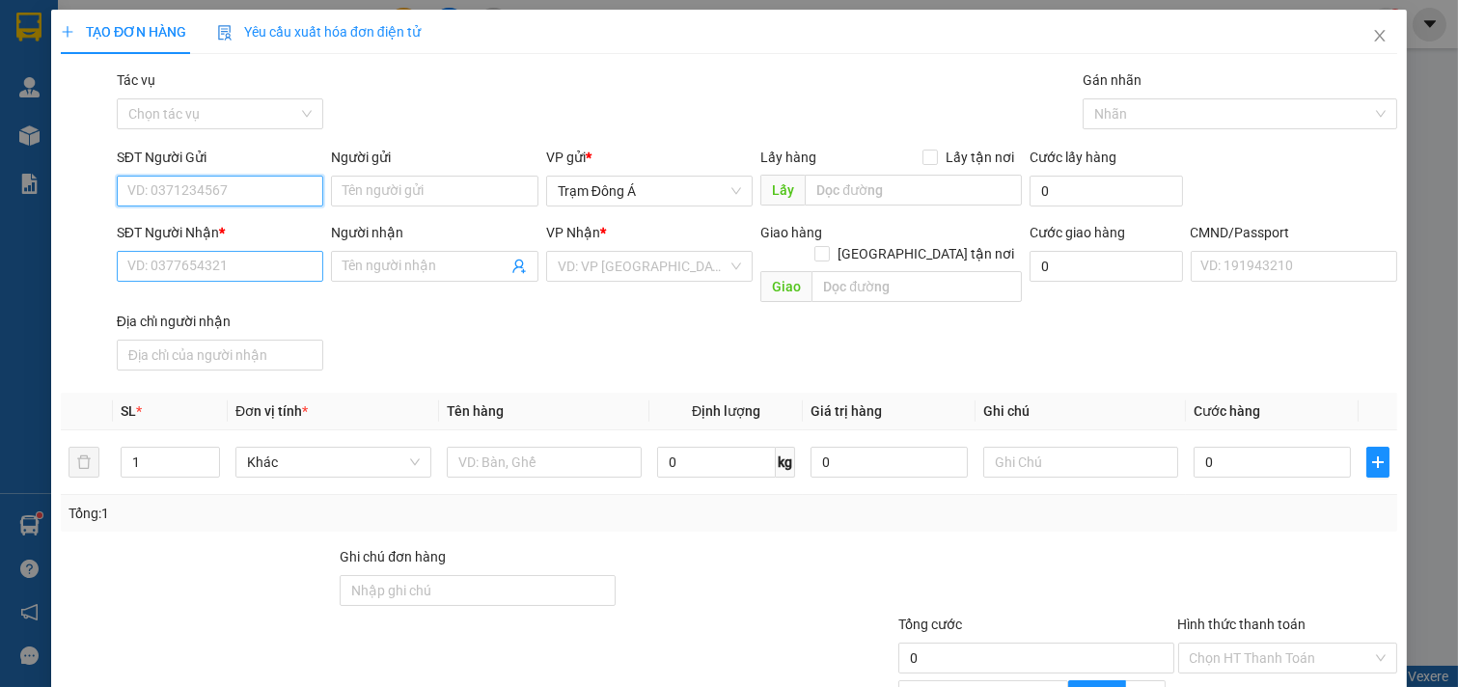
paste input "0969476756"
type input "0969476756"
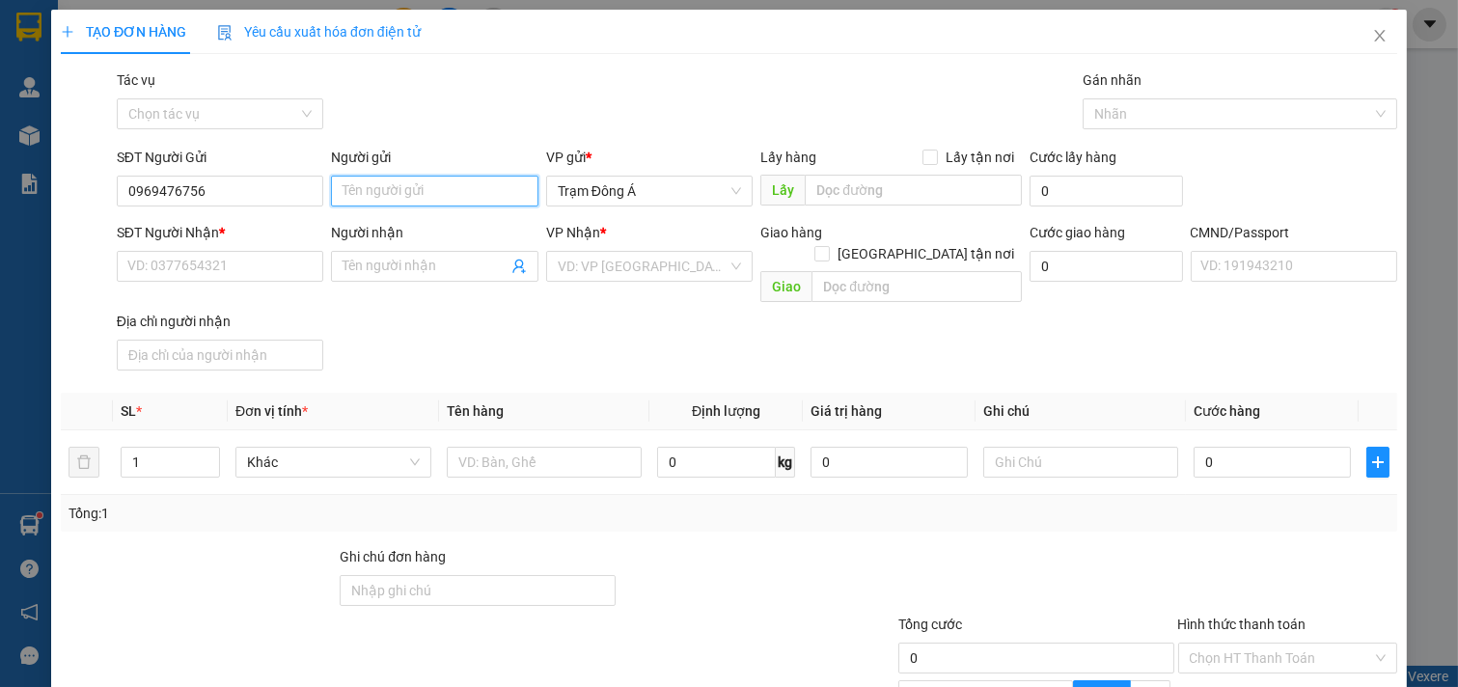
click at [371, 190] on input "Người gửi" at bounding box center [434, 191] width 207 height 31
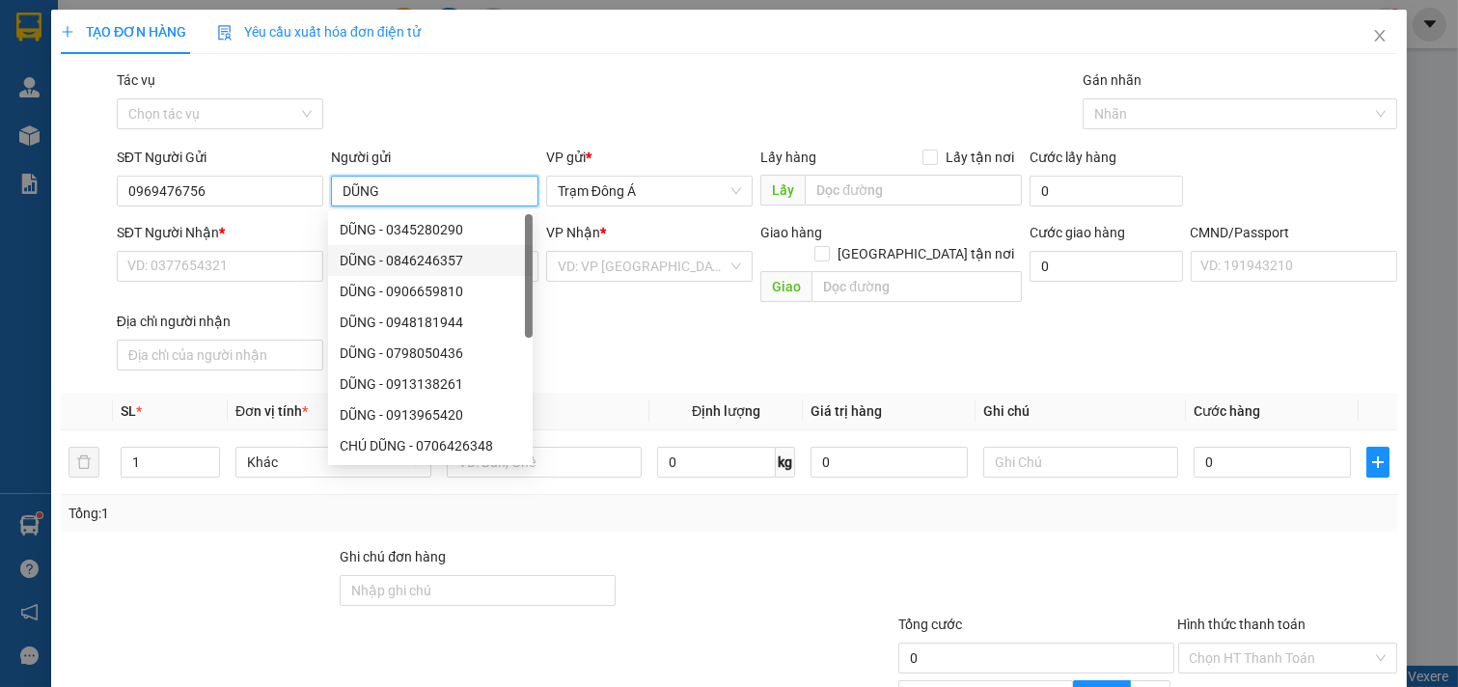
type input "DŨNG"
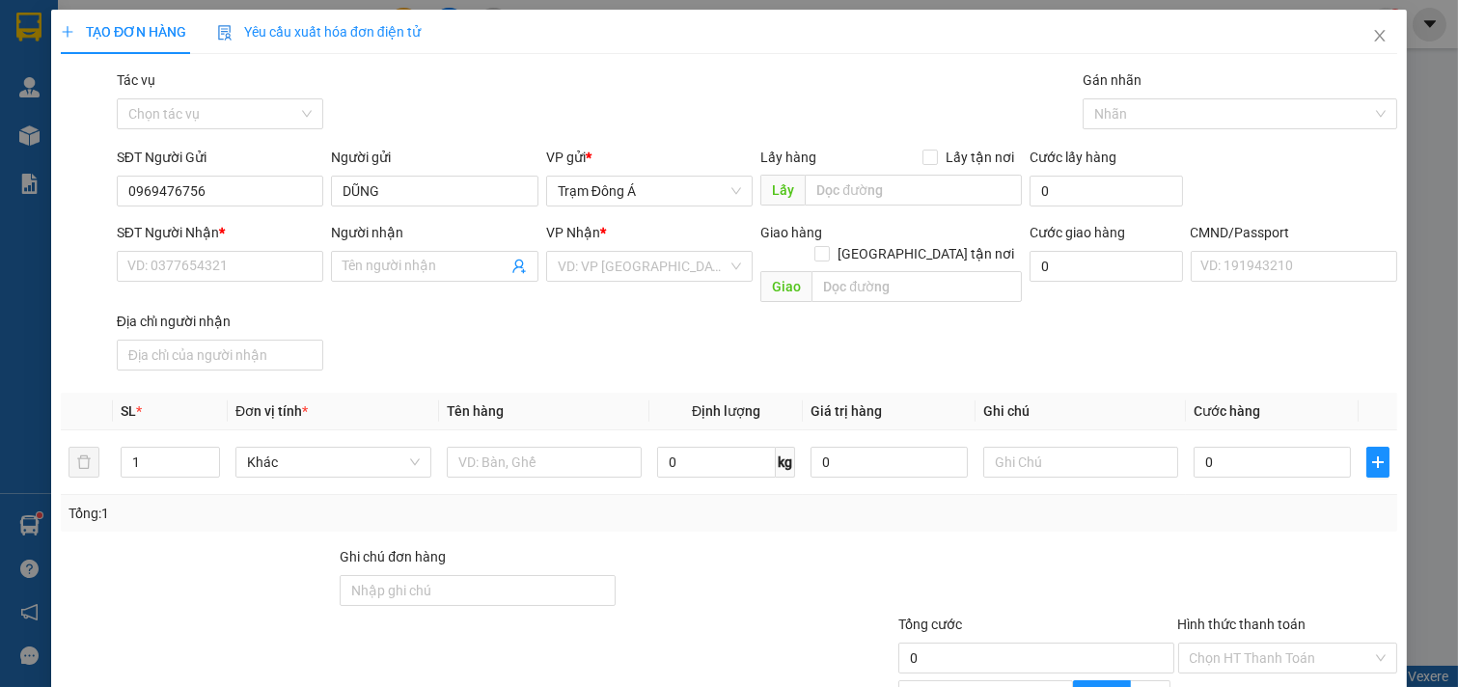
click at [594, 330] on div "SĐT Người Nhận * VD: 0377654321 Người nhận Tên người nhận VP Nhận * VD: VP Sài …" at bounding box center [757, 300] width 1288 height 156
click at [516, 261] on icon "user-add" at bounding box center [518, 266] width 15 height 15
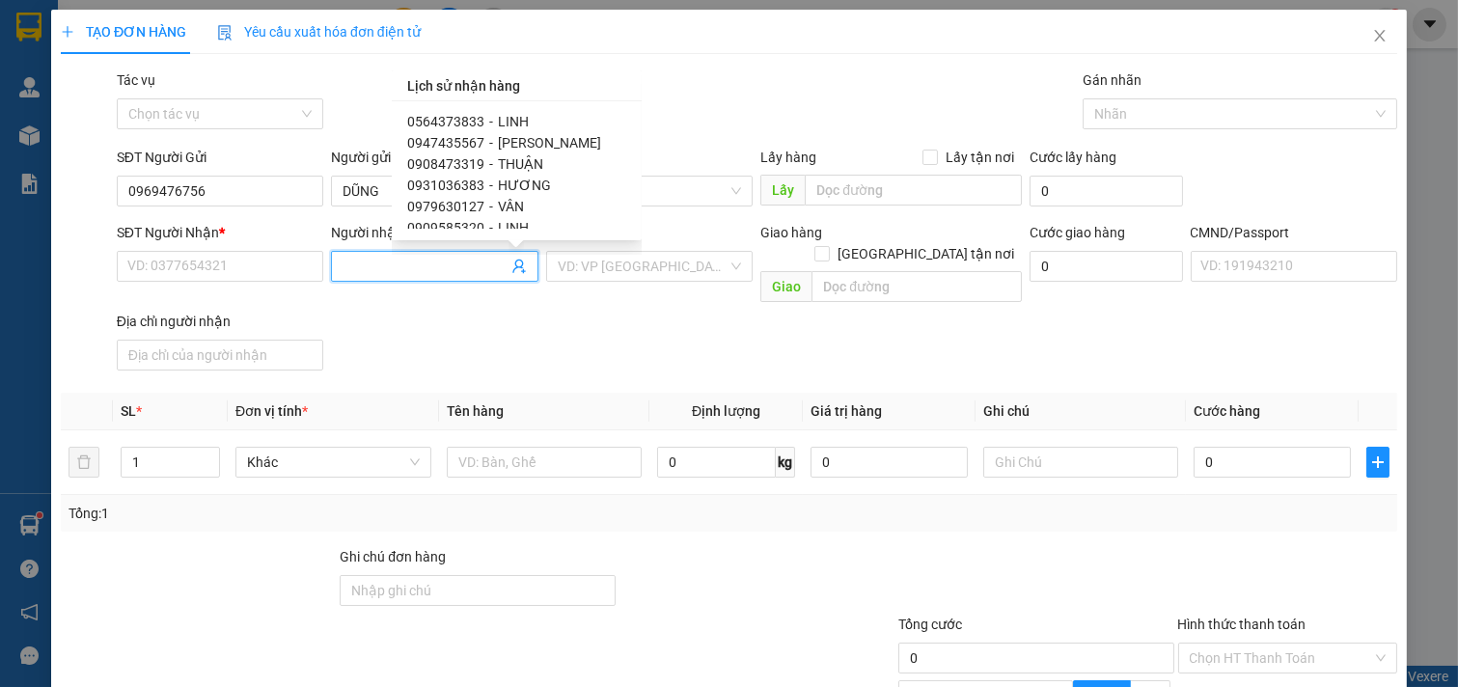
scroll to position [194, 0]
click at [471, 203] on span "0909585320" at bounding box center [445, 205] width 77 height 15
type input "0909585320"
type input "LINH"
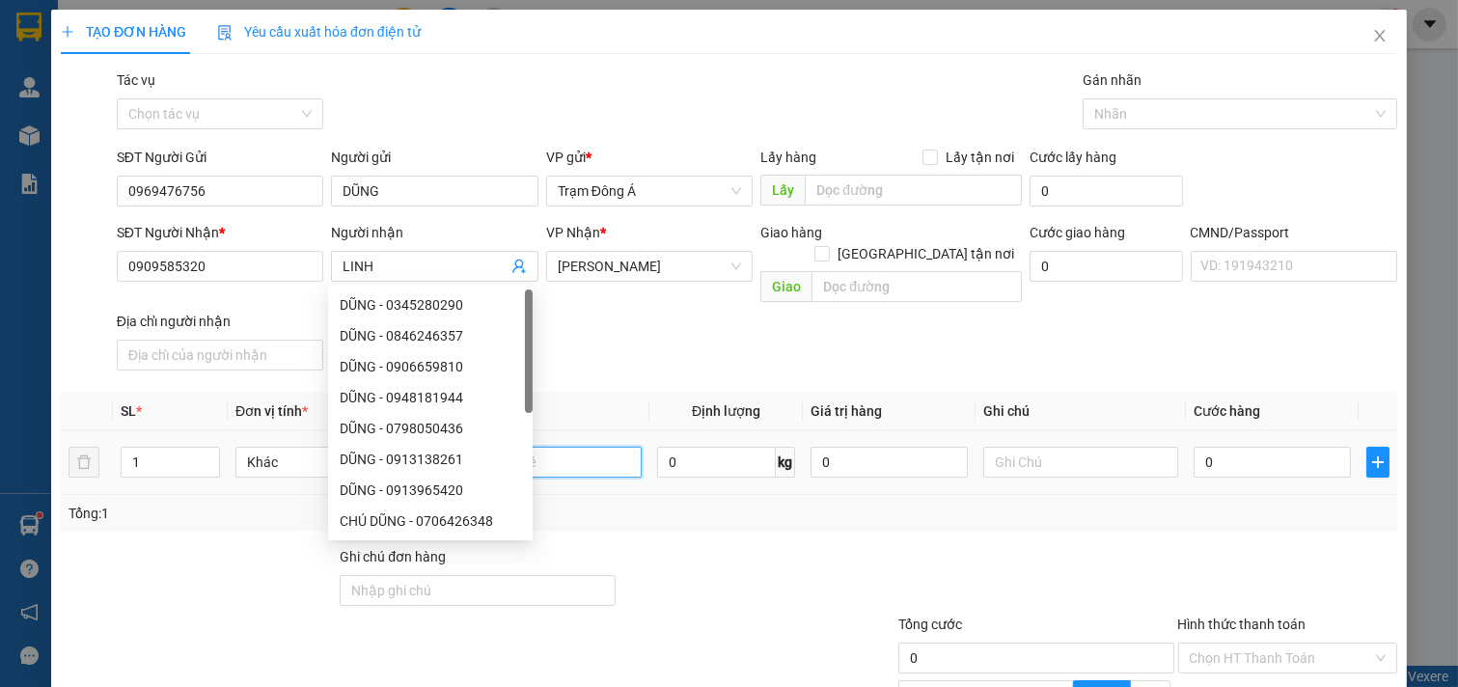
click at [585, 447] on input "text" at bounding box center [545, 462] width 196 height 31
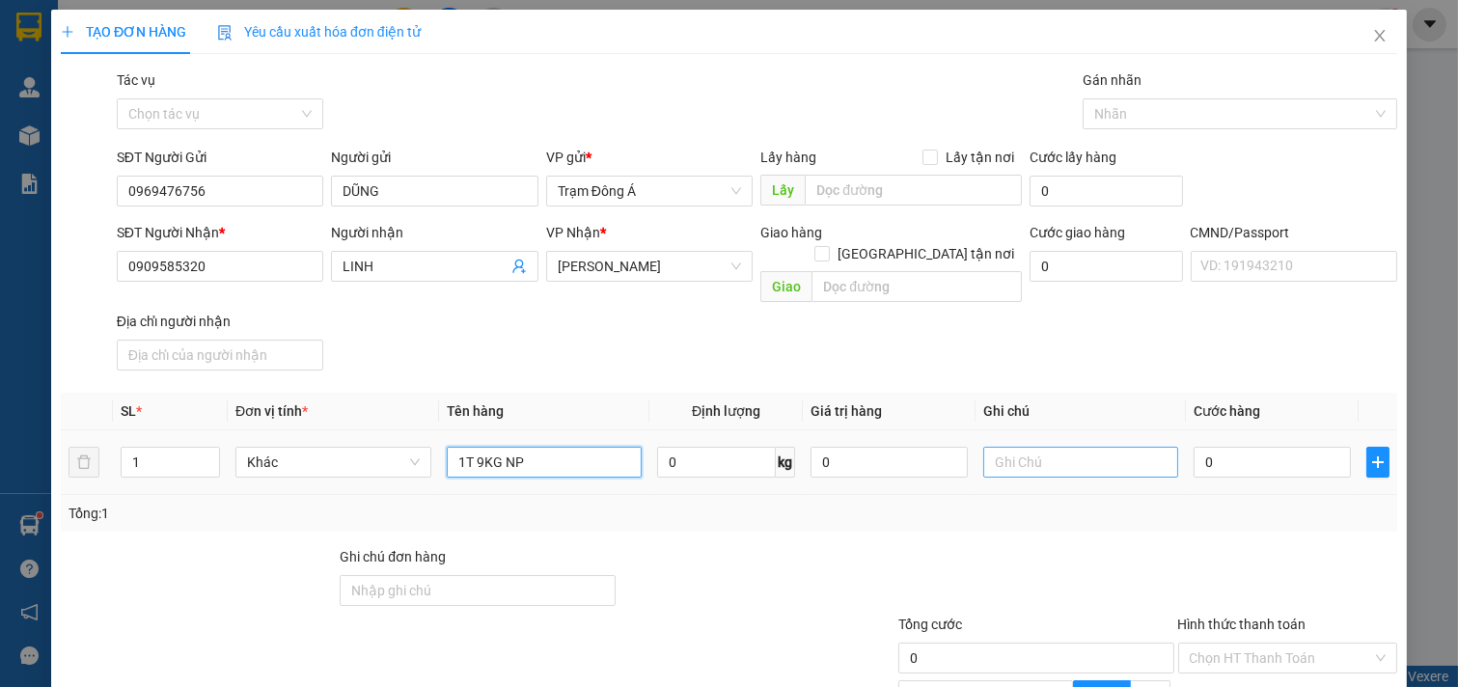
type input "1T 9KG NP"
click at [1059, 447] on input "text" at bounding box center [1081, 462] width 196 height 31
type input "HUONG"
type input "2"
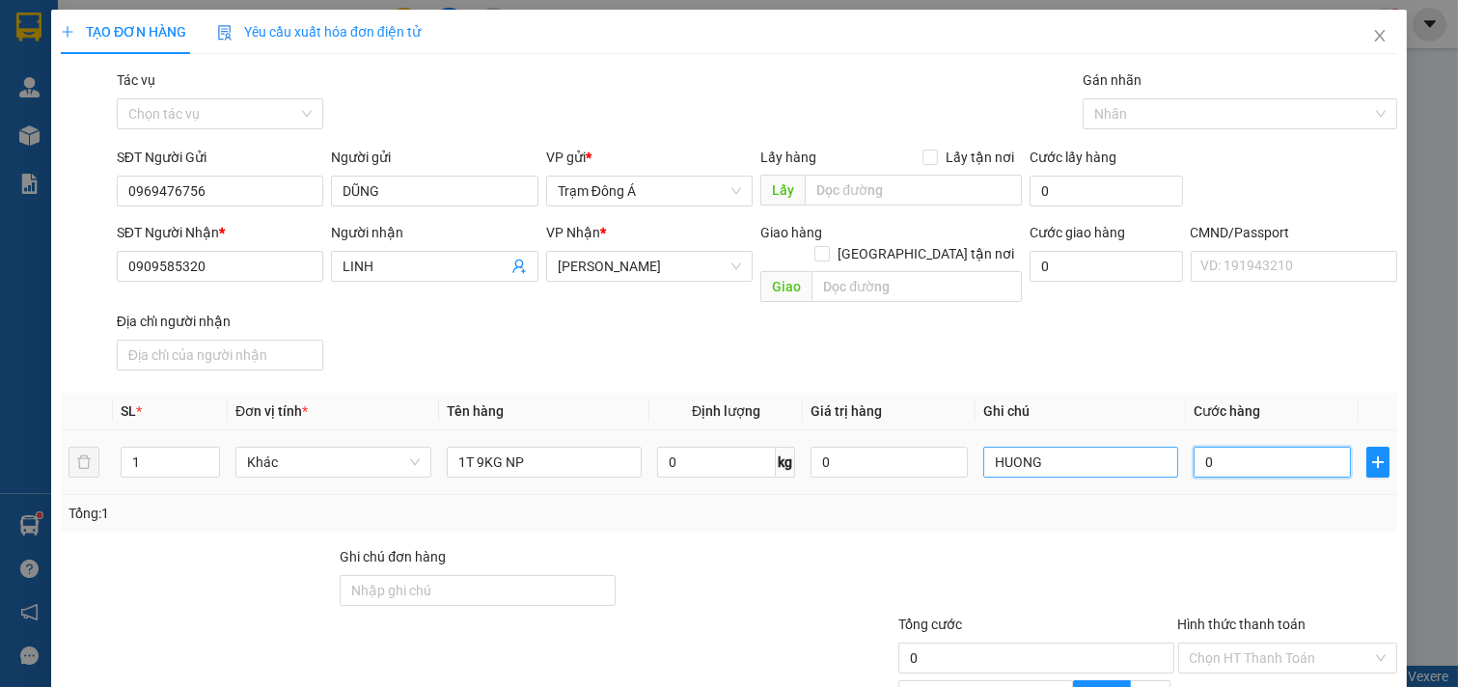
type input "2"
type input "25"
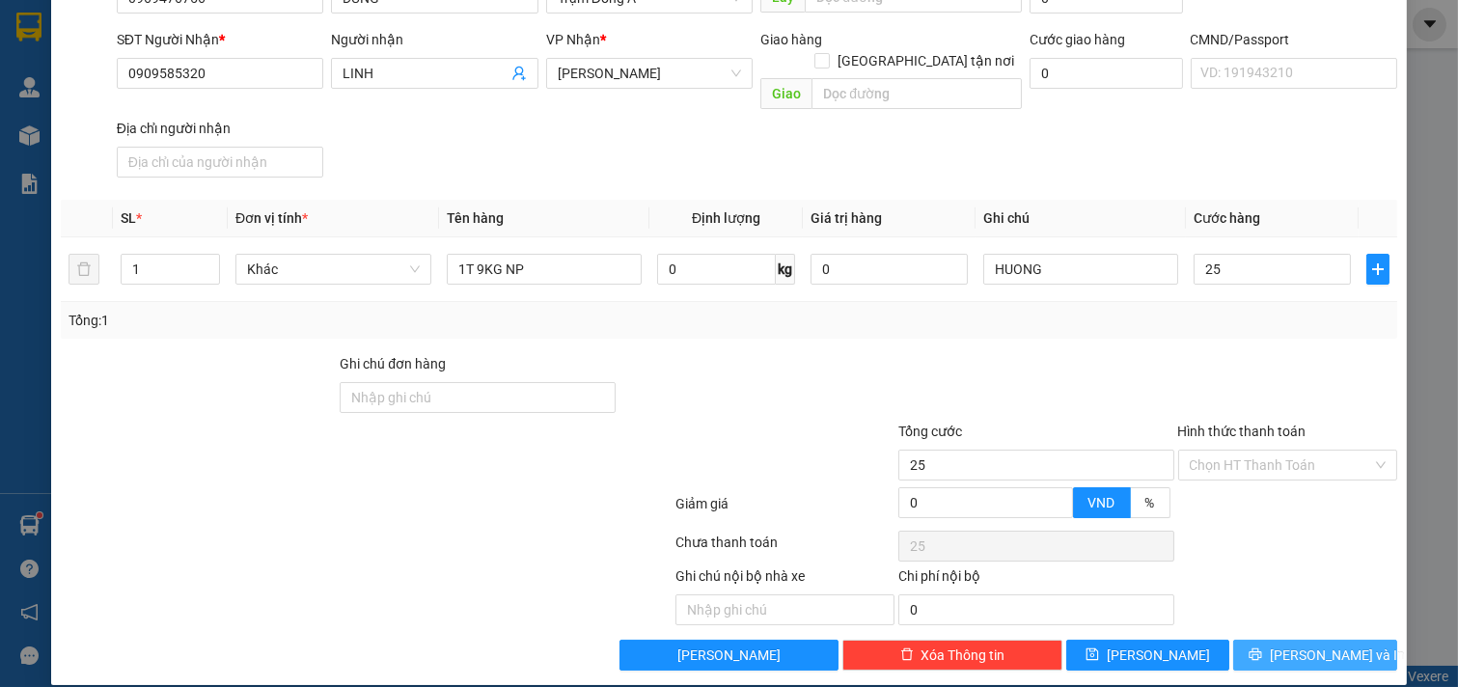
type input "25.000"
click at [1328, 645] on span "[PERSON_NAME] và In" at bounding box center [1337, 655] width 135 height 21
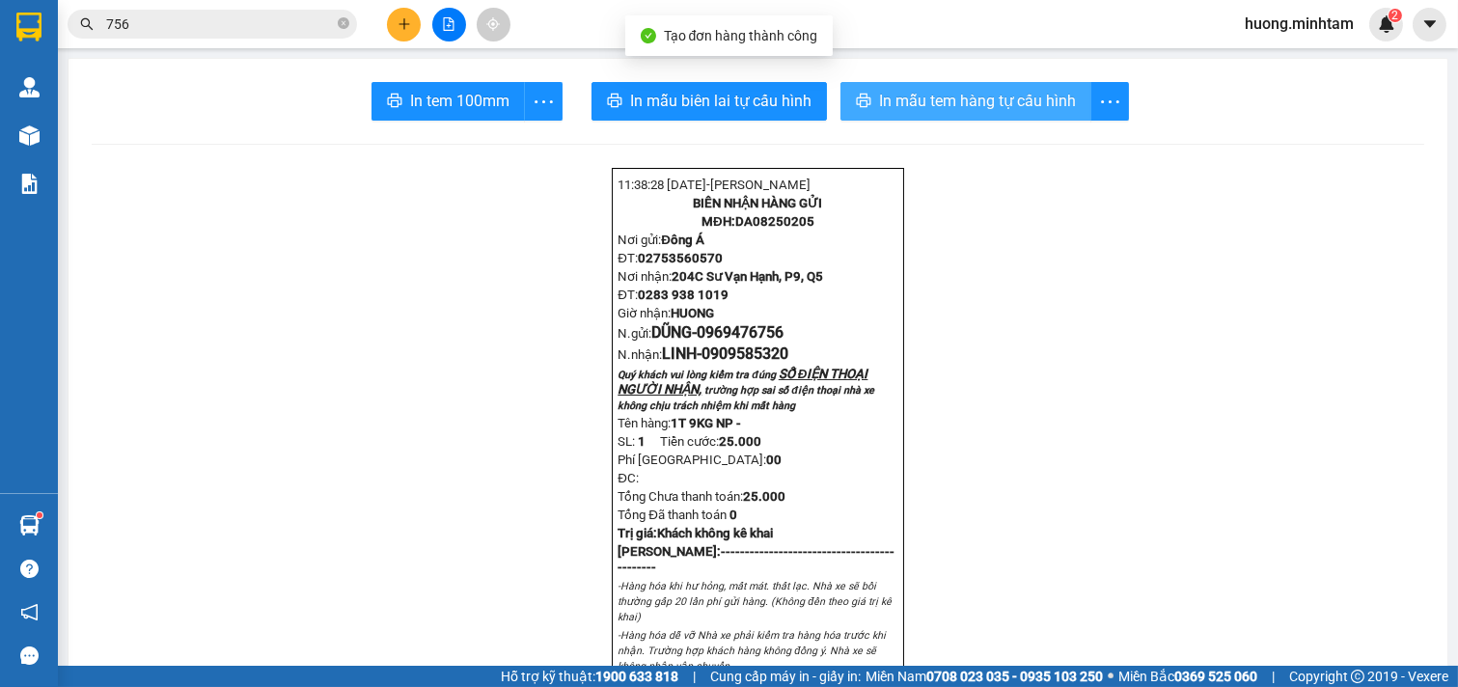
click at [975, 102] on span "In mẫu tem hàng tự cấu hình" at bounding box center [977, 101] width 197 height 24
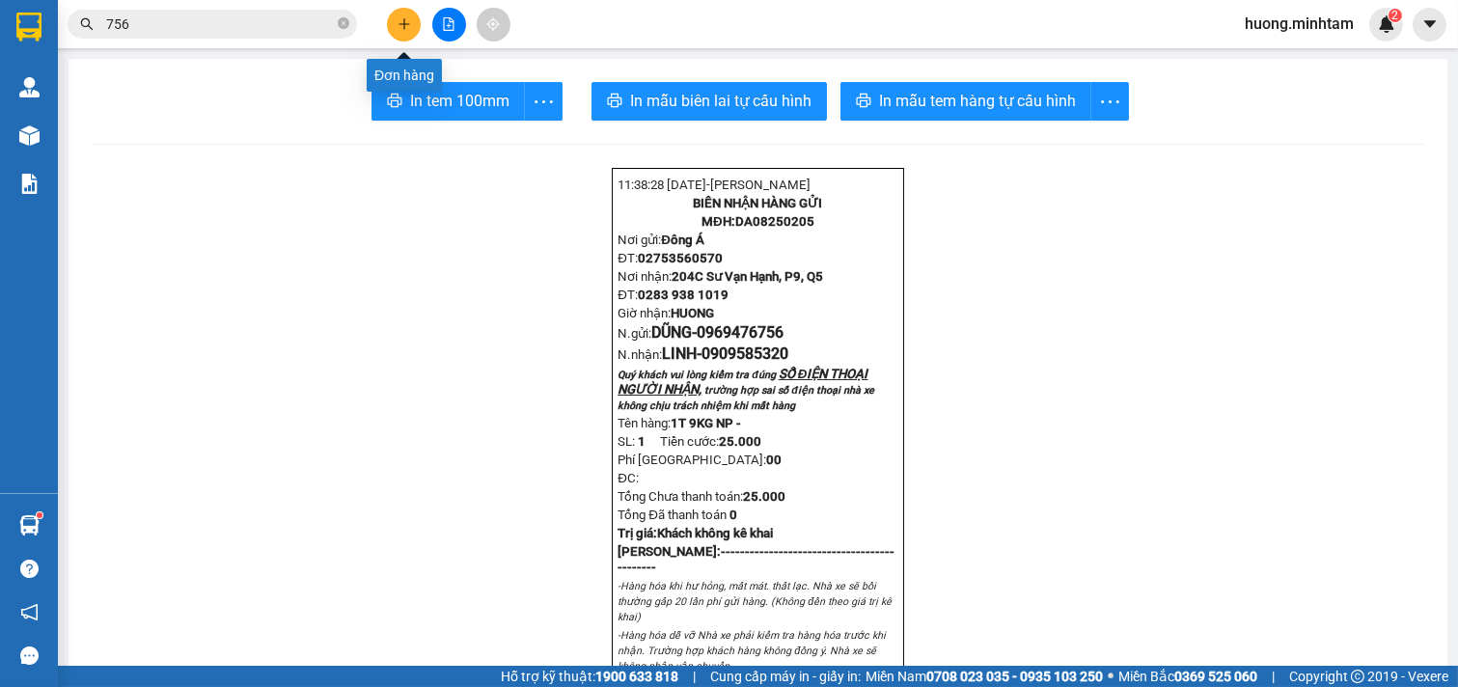
click at [406, 24] on icon "plus" at bounding box center [403, 23] width 11 height 1
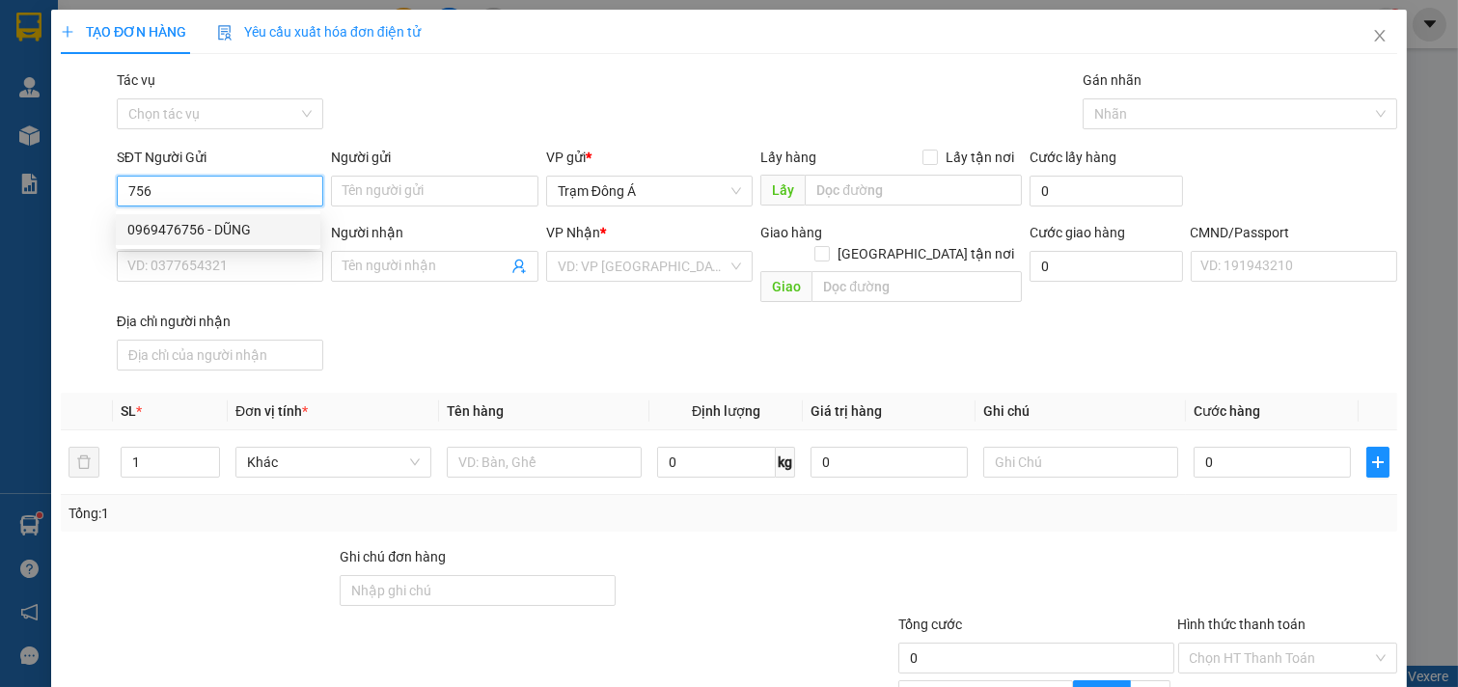
click at [183, 233] on div "0969476756 - DŨNG" at bounding box center [217, 229] width 181 height 21
type input "0969476756"
type input "DŨNG"
type input "0909585320"
type input "LINH"
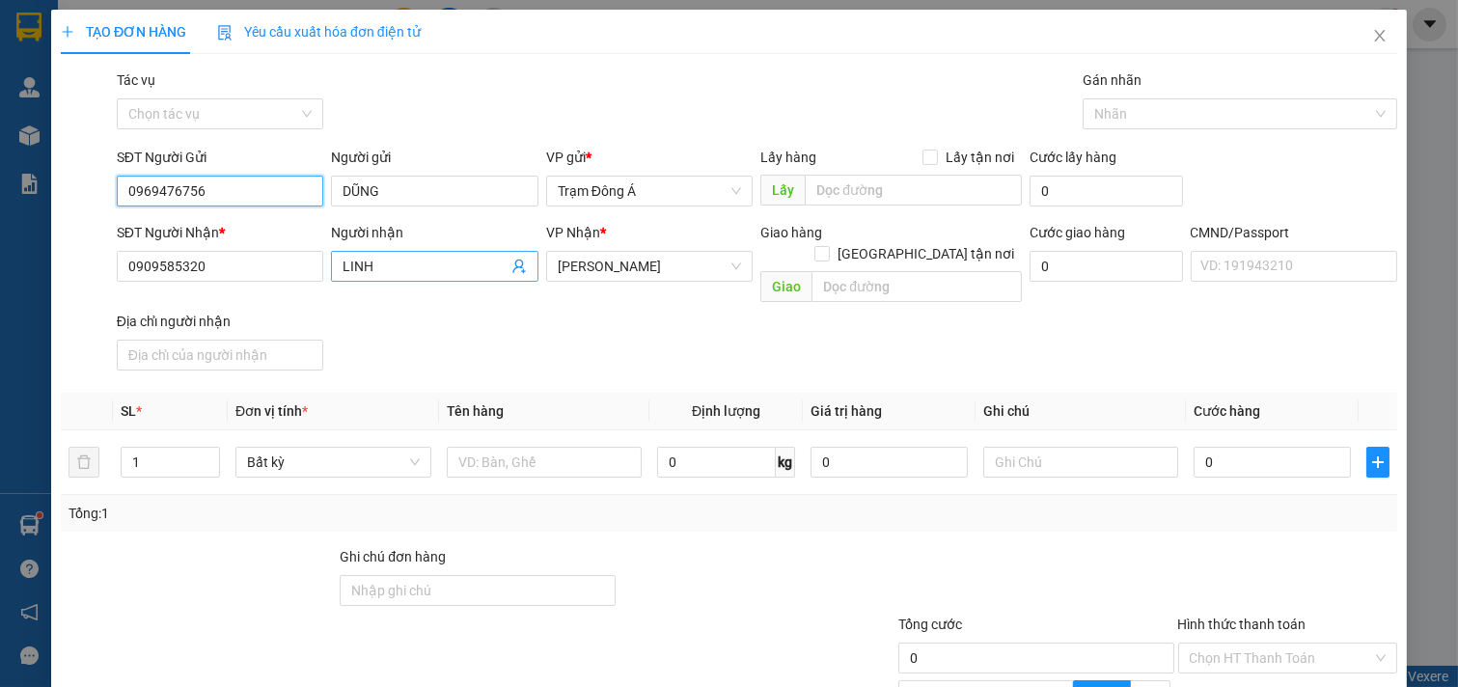
type input "0969476756"
click at [512, 267] on icon "user-add" at bounding box center [518, 267] width 13 height 14
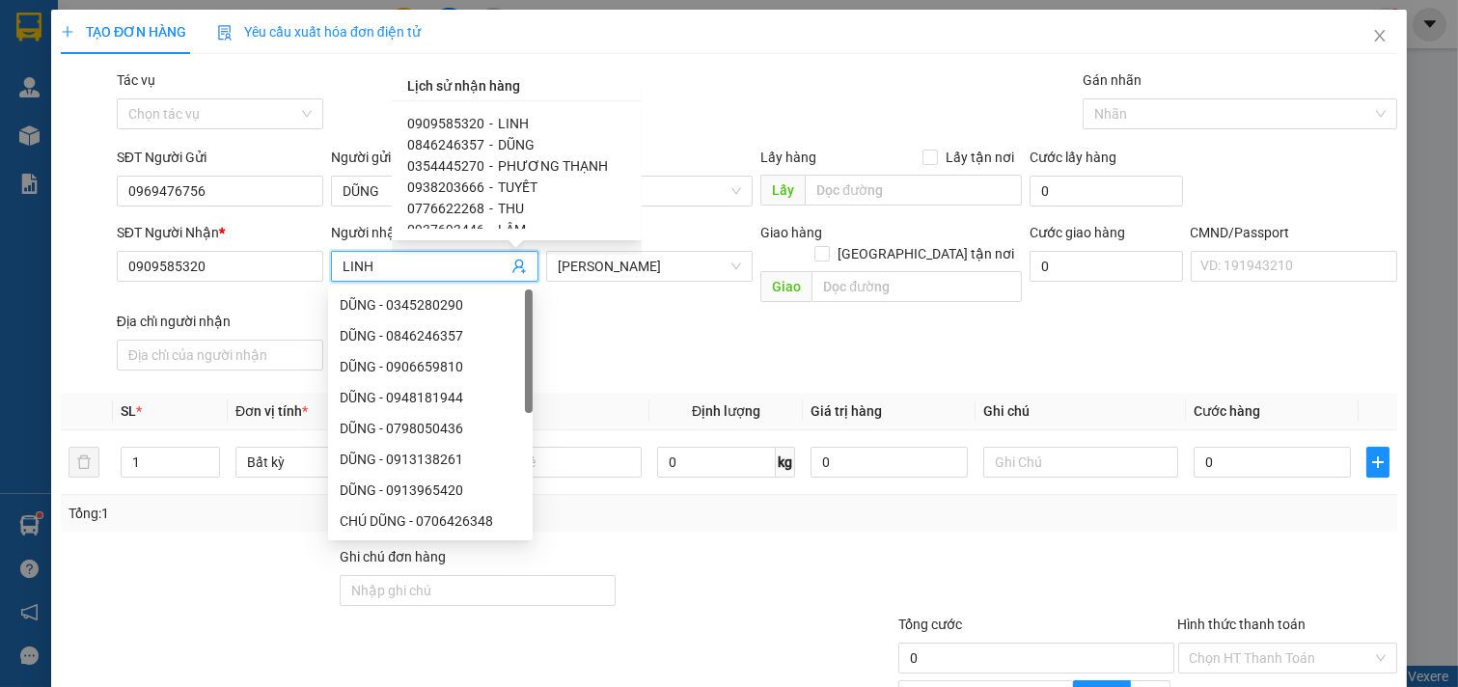
click at [523, 187] on span "TUYẾT" at bounding box center [518, 186] width 40 height 15
type input "0938203666"
type input "TUYẾT"
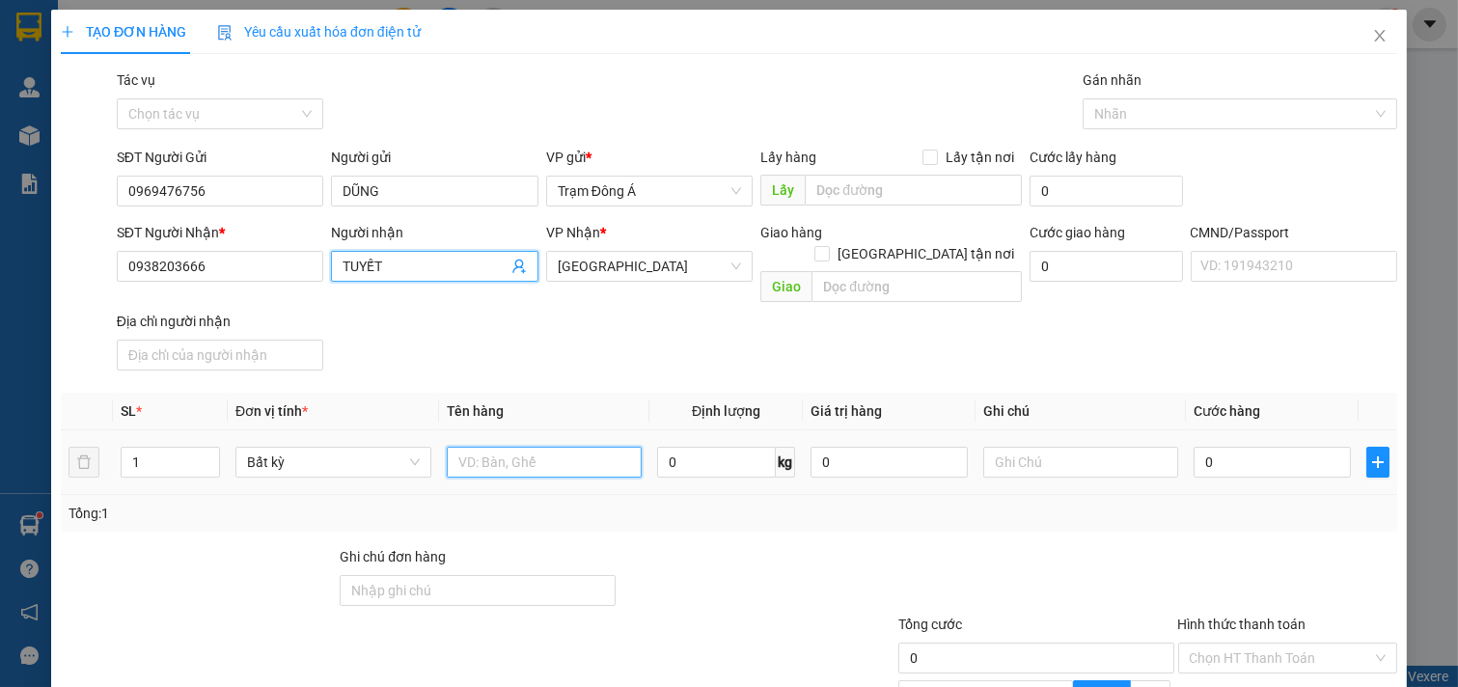
drag, startPoint x: 557, startPoint y: 445, endPoint x: 561, endPoint y: 431, distance: 14.0
click at [557, 447] on input "text" at bounding box center [545, 462] width 196 height 31
type input "1T 3KG NP"
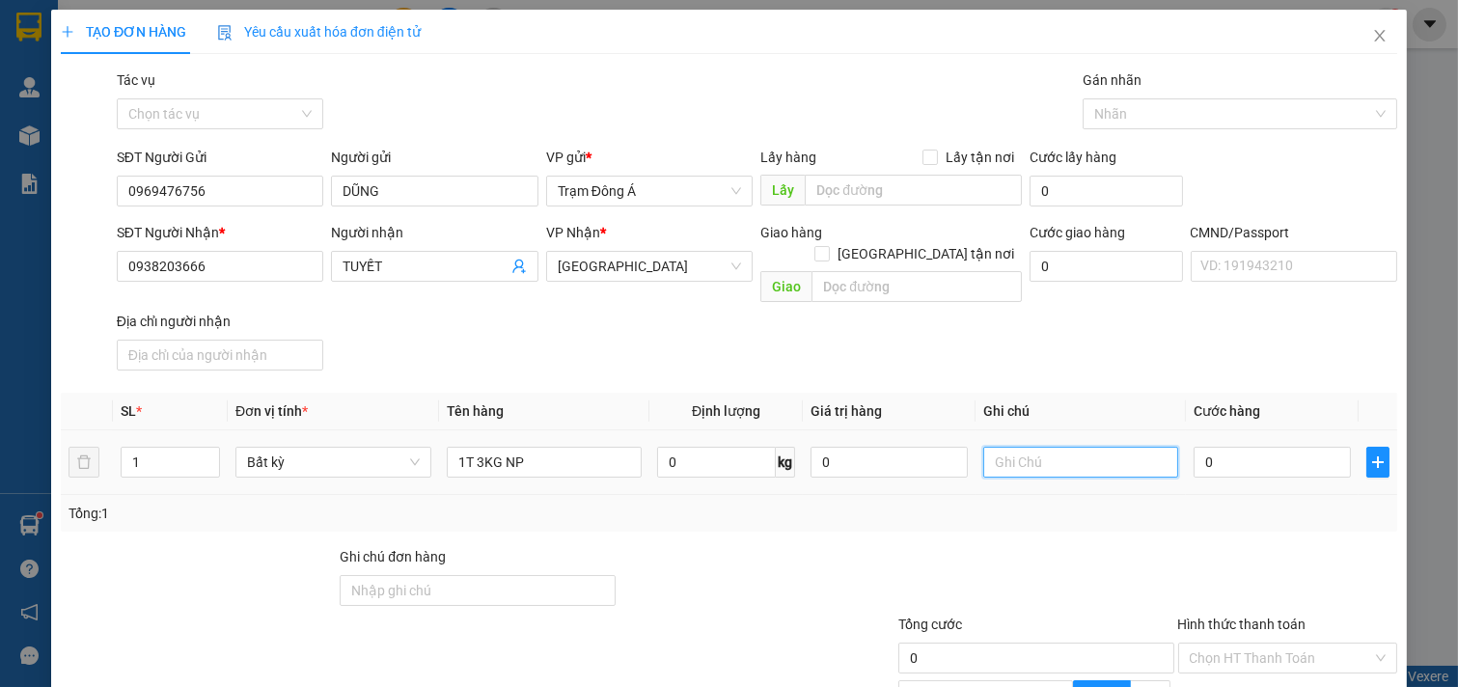
click at [1046, 449] on input "text" at bounding box center [1081, 462] width 196 height 31
type input "HUONG"
type input "2"
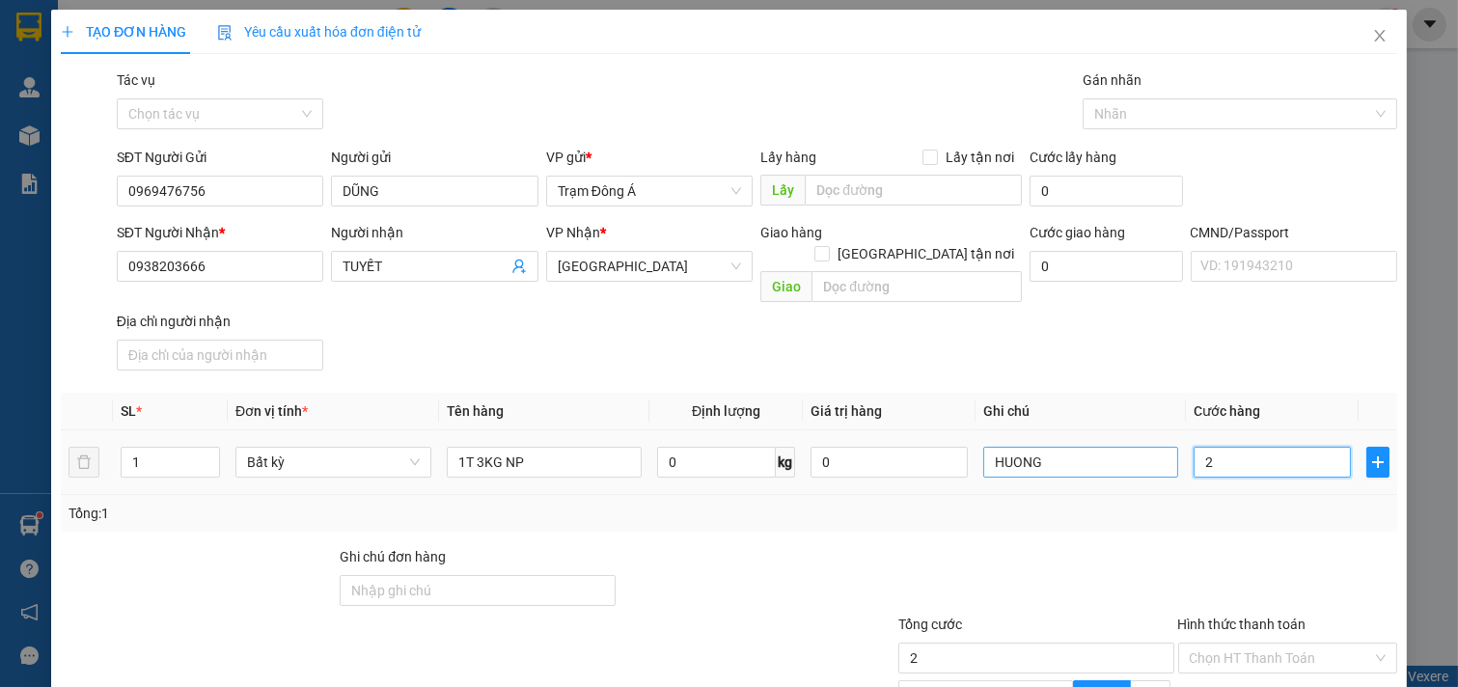
type input "20"
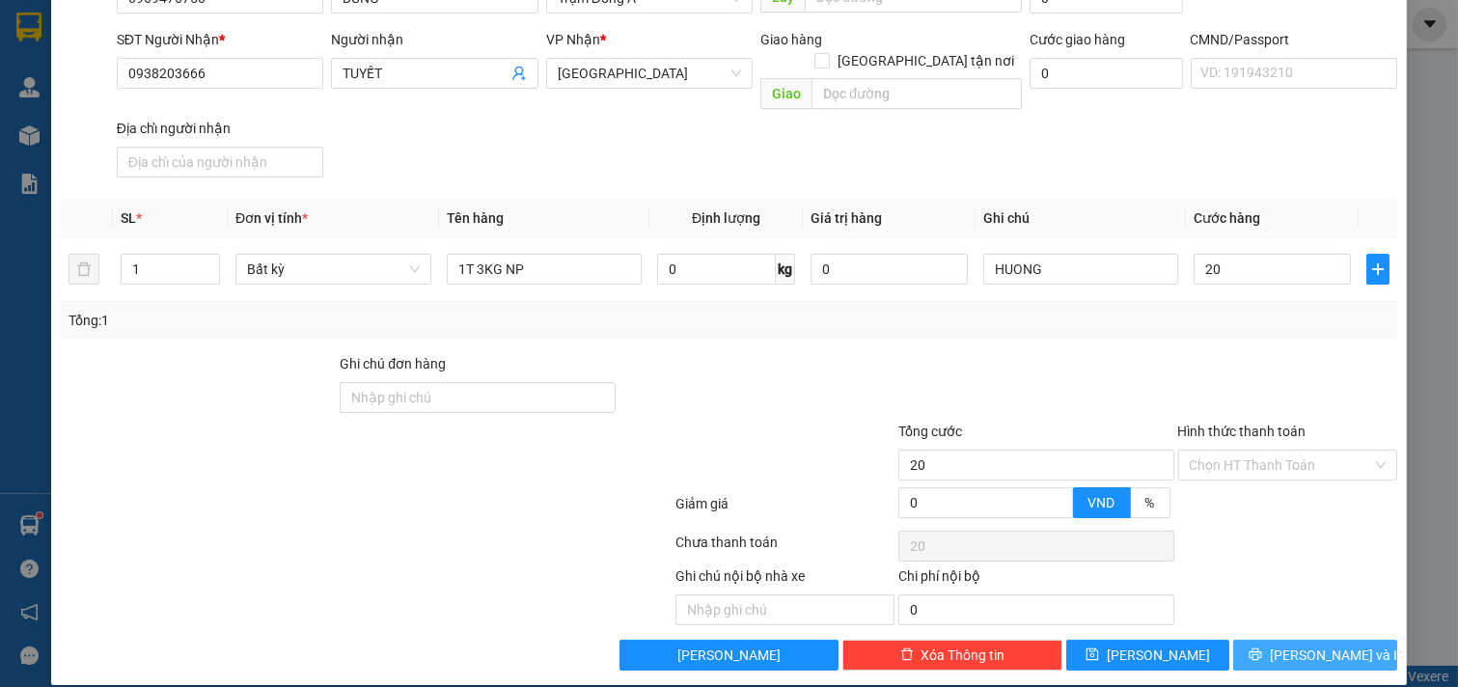
type input "20.000"
click at [1309, 645] on span "[PERSON_NAME] và In" at bounding box center [1337, 655] width 135 height 21
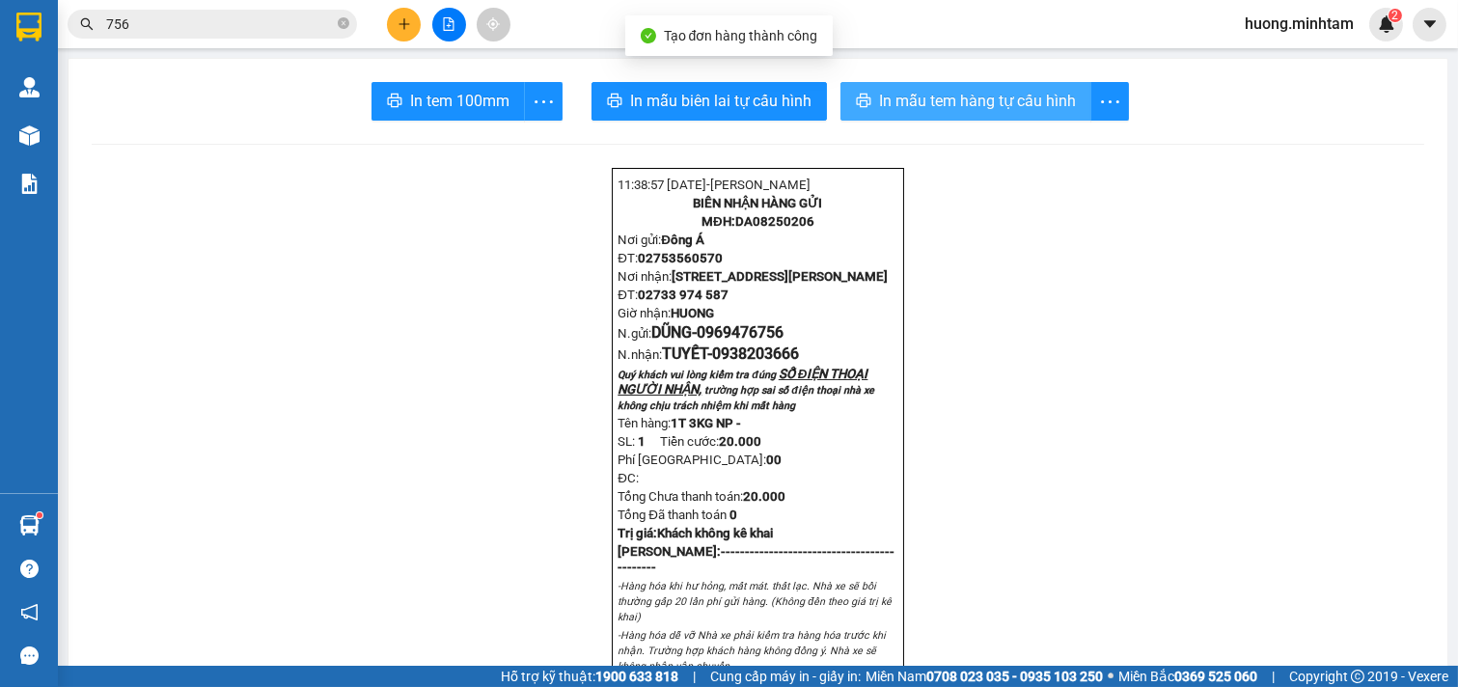
click at [979, 108] on span "In mẫu tem hàng tự cấu hình" at bounding box center [977, 101] width 197 height 24
click at [413, 106] on span "In tem 100mm" at bounding box center [459, 101] width 99 height 24
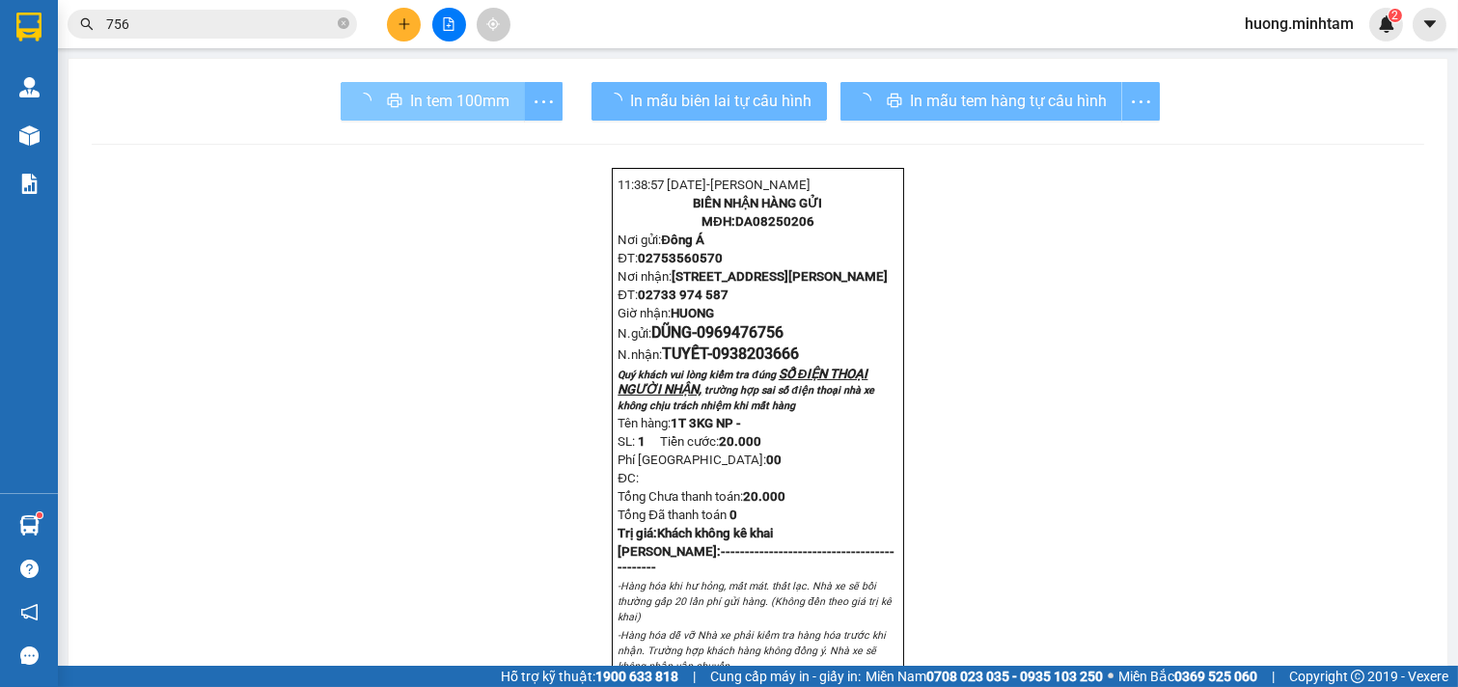
click at [466, 107] on div "In tem 100mm" at bounding box center [452, 101] width 222 height 39
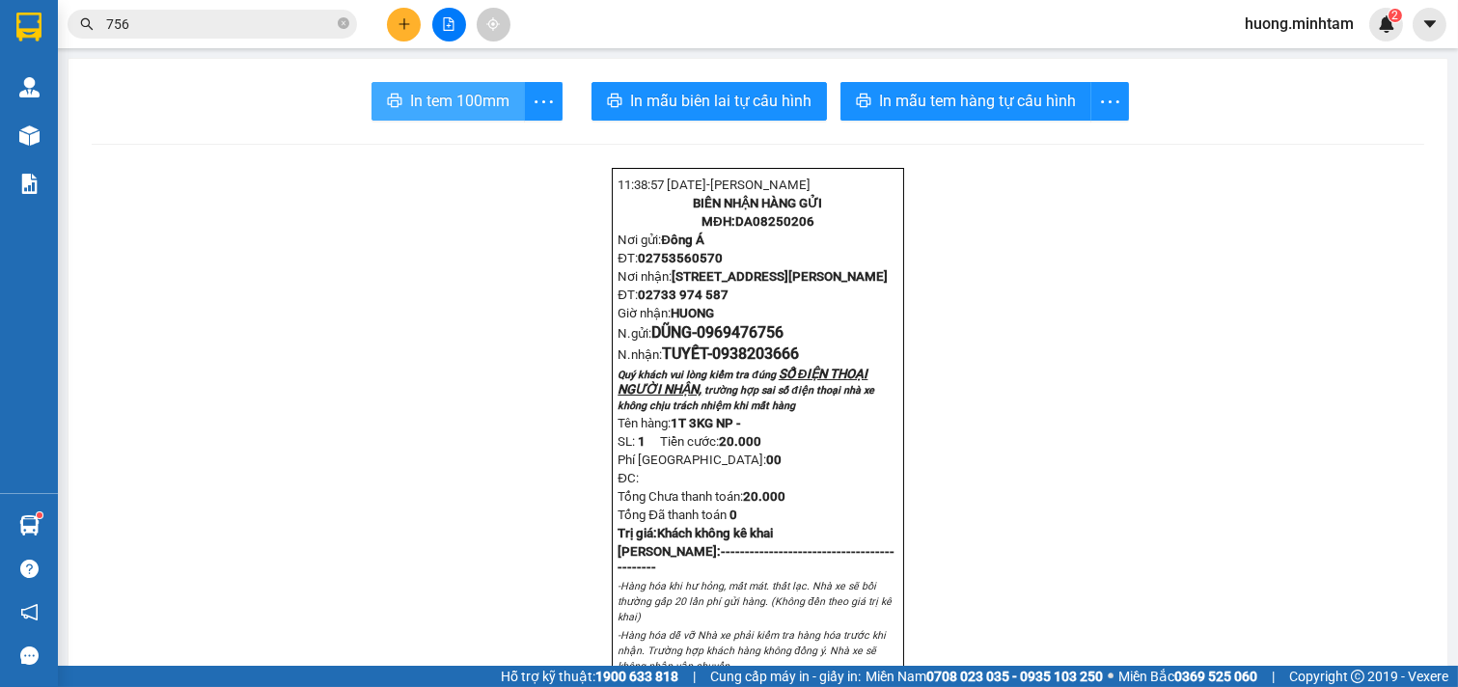
click at [448, 97] on span "In tem 100mm" at bounding box center [459, 101] width 99 height 24
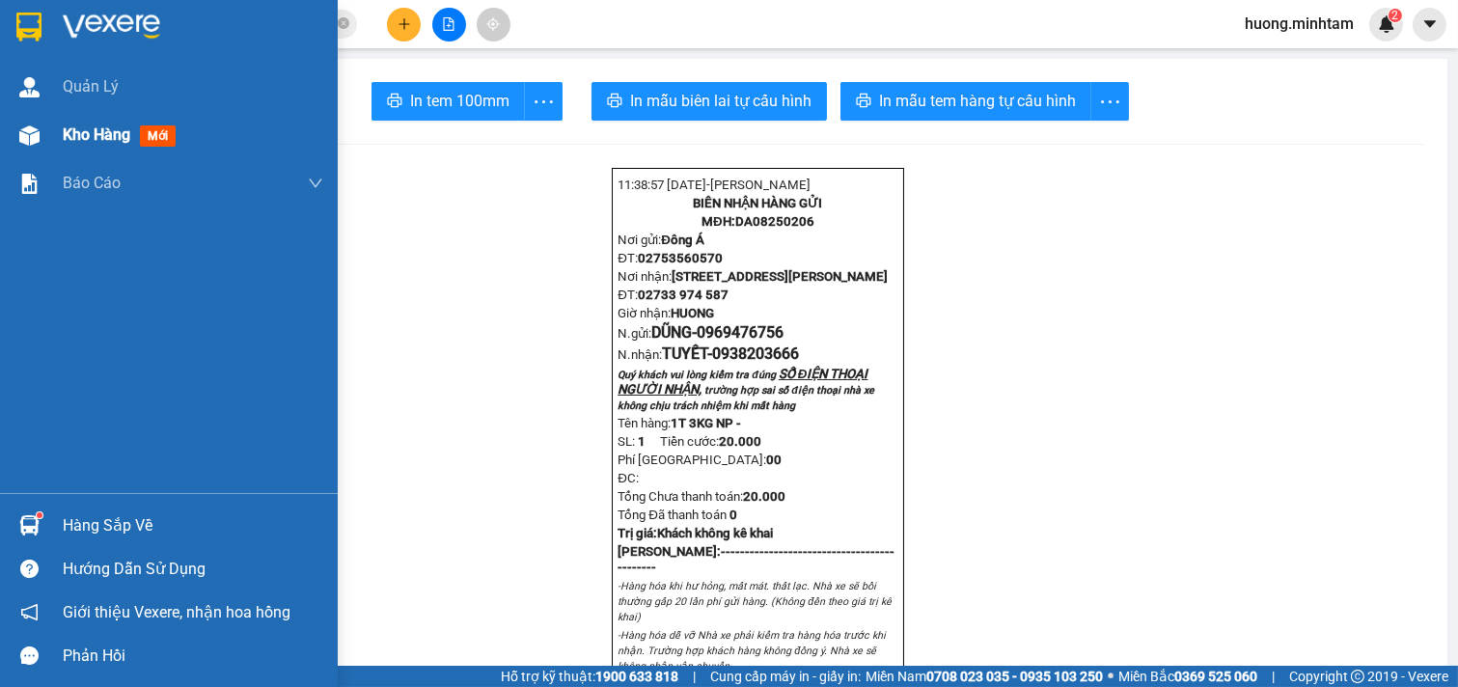
click at [81, 128] on span "Kho hàng" at bounding box center [97, 134] width 68 height 18
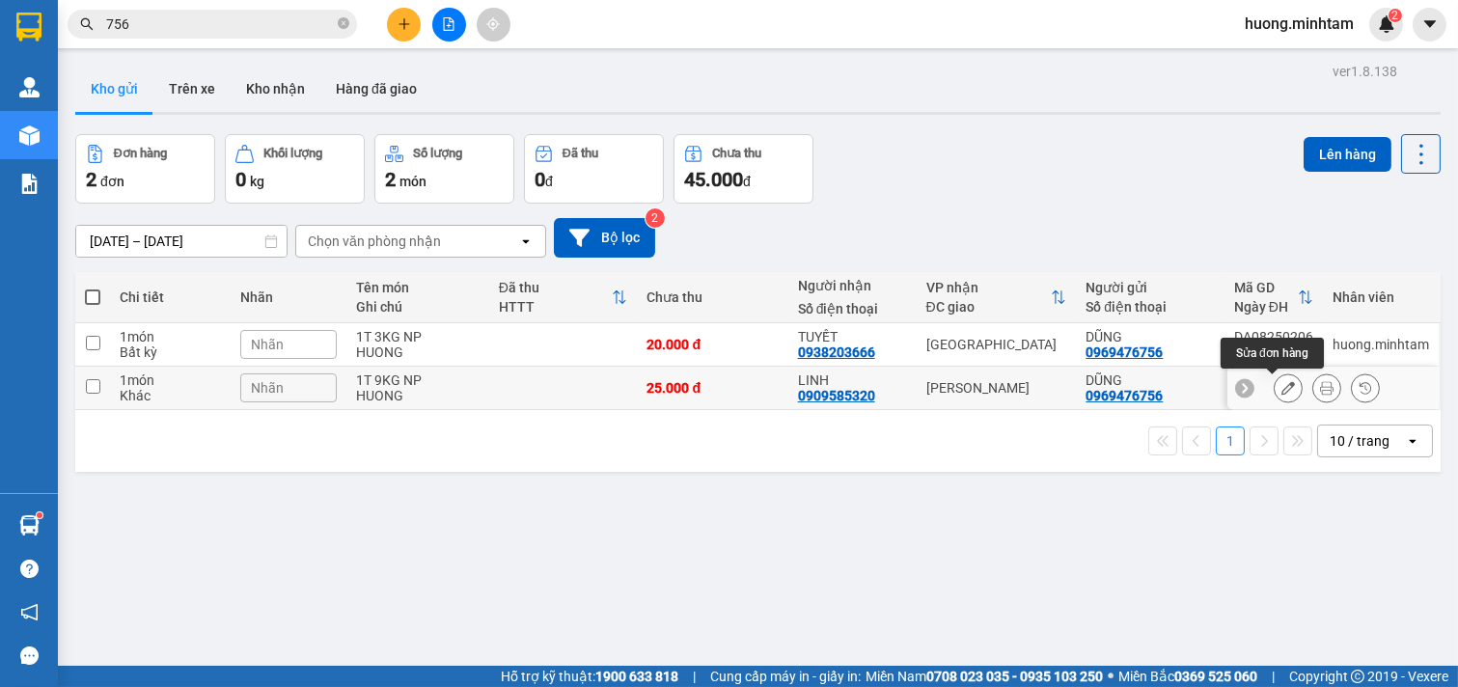
click at [1281, 391] on icon at bounding box center [1288, 388] width 14 height 14
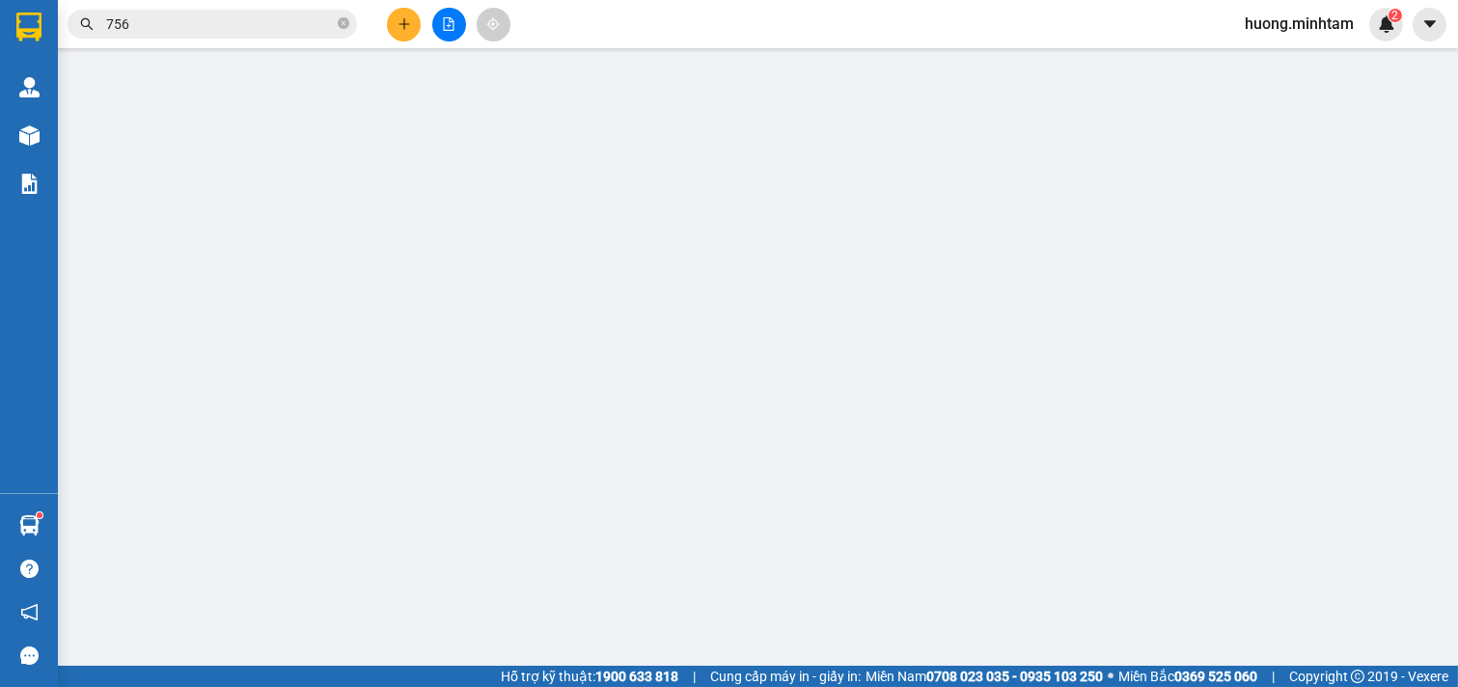
type input "0969476756"
type input "DŨNG"
type input "0909585320"
type input "LINH"
type input "25.000"
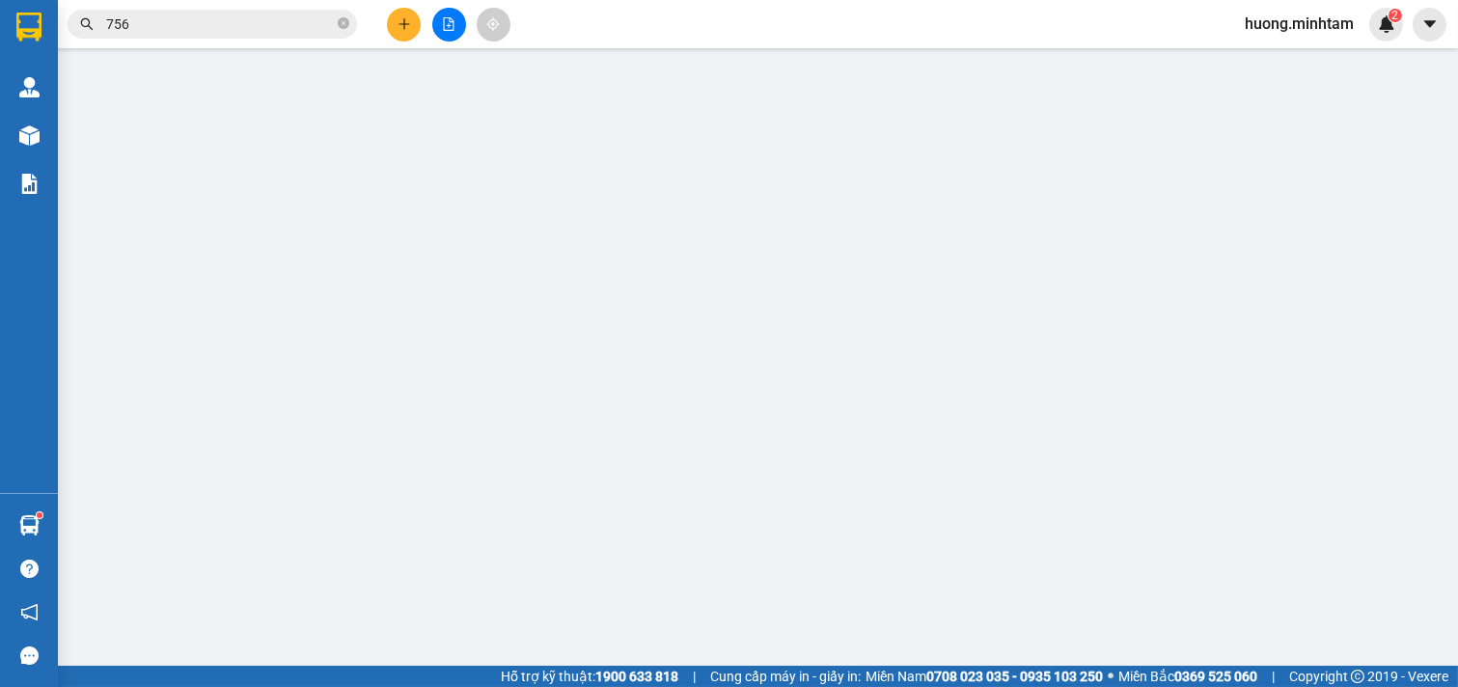
type input "25.000"
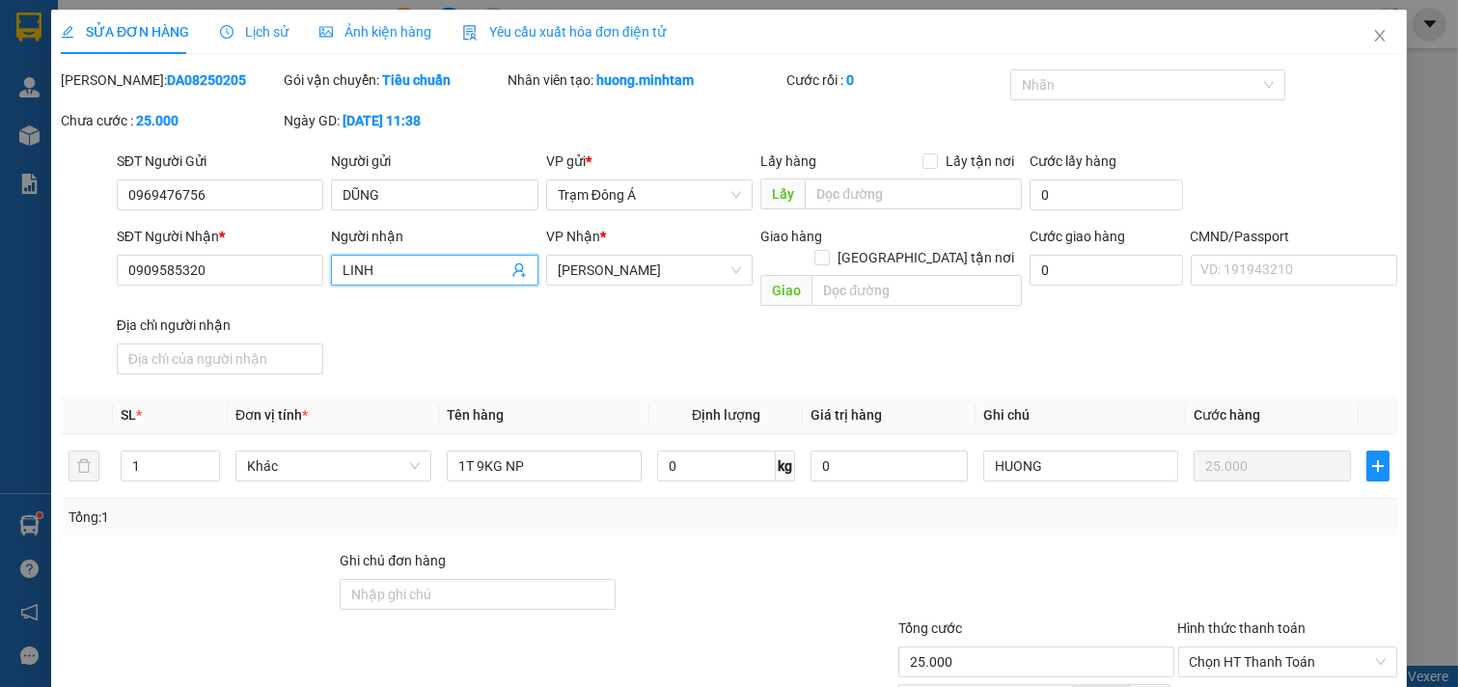
click at [403, 274] on input "LINH" at bounding box center [425, 270] width 165 height 21
type input "LINH SG"
click at [841, 319] on div "SĐT Người Nhận * 0909585320 Người nhận LINH SG LINH SG VP Nhận * Hồ Chí Minh Gi…" at bounding box center [757, 304] width 1288 height 156
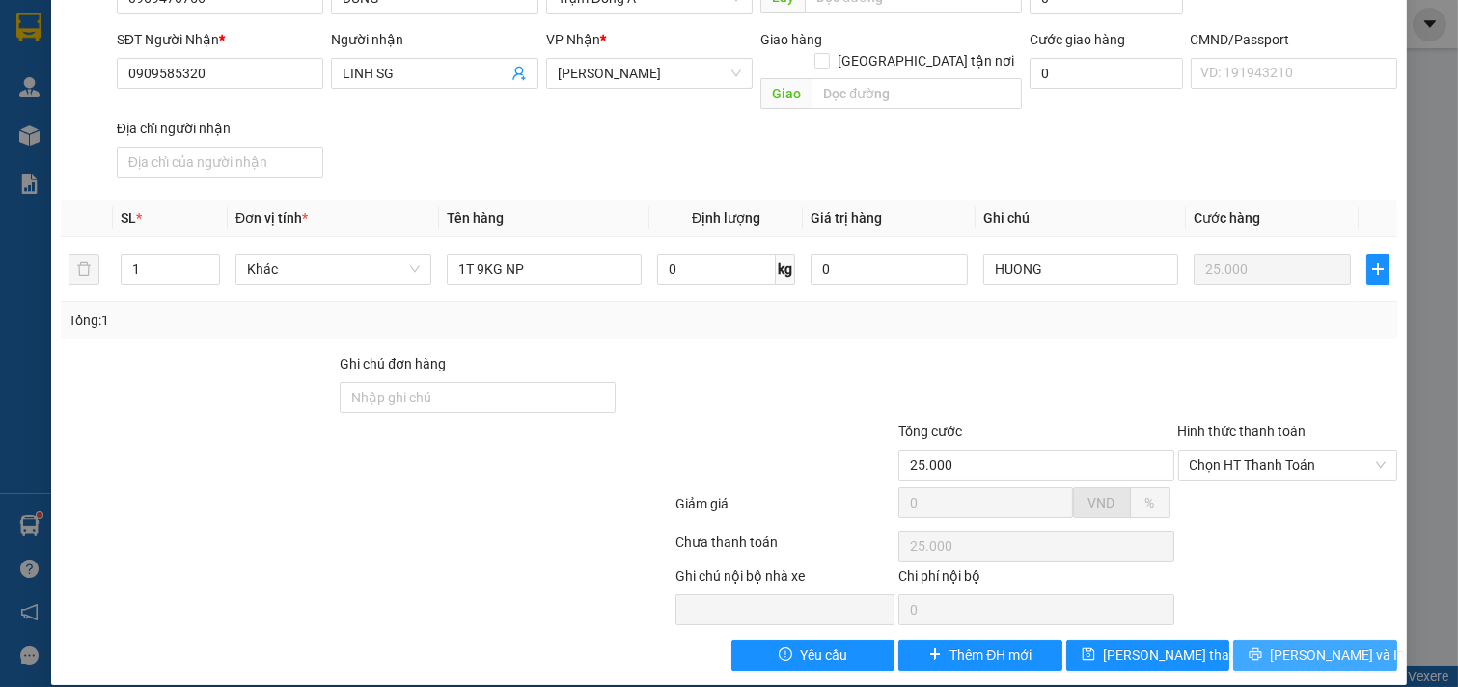
click at [1304, 645] on span "[PERSON_NAME] và In" at bounding box center [1337, 655] width 135 height 21
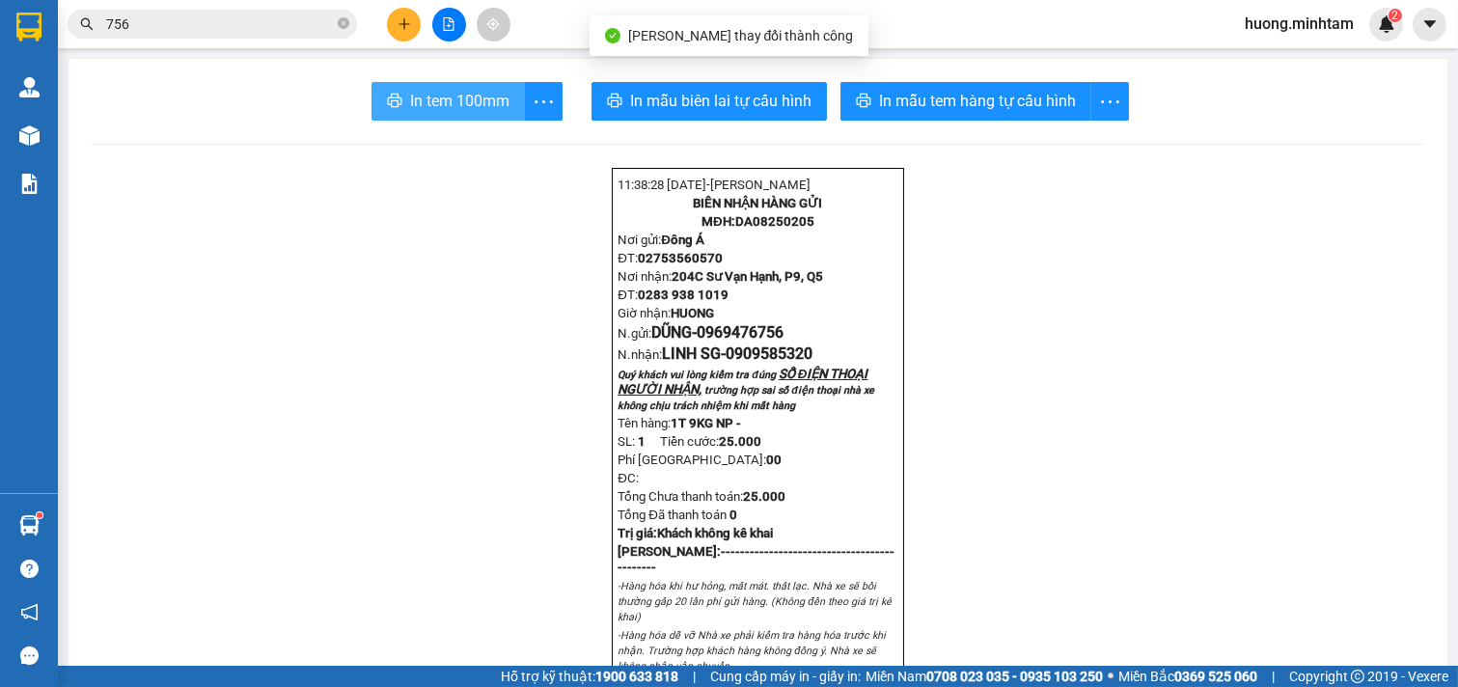
click at [430, 94] on span "In tem 100mm" at bounding box center [459, 101] width 99 height 24
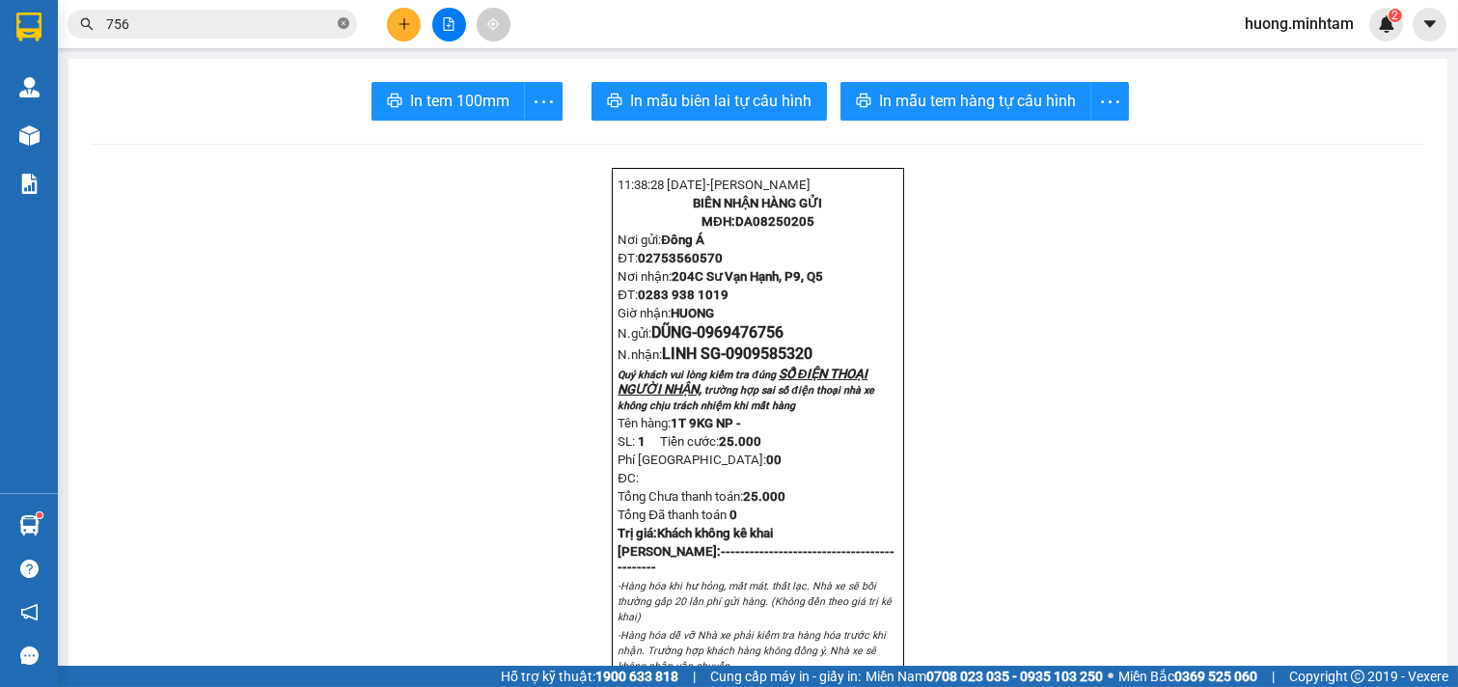
click at [343, 25] on icon "close-circle" at bounding box center [344, 23] width 12 height 12
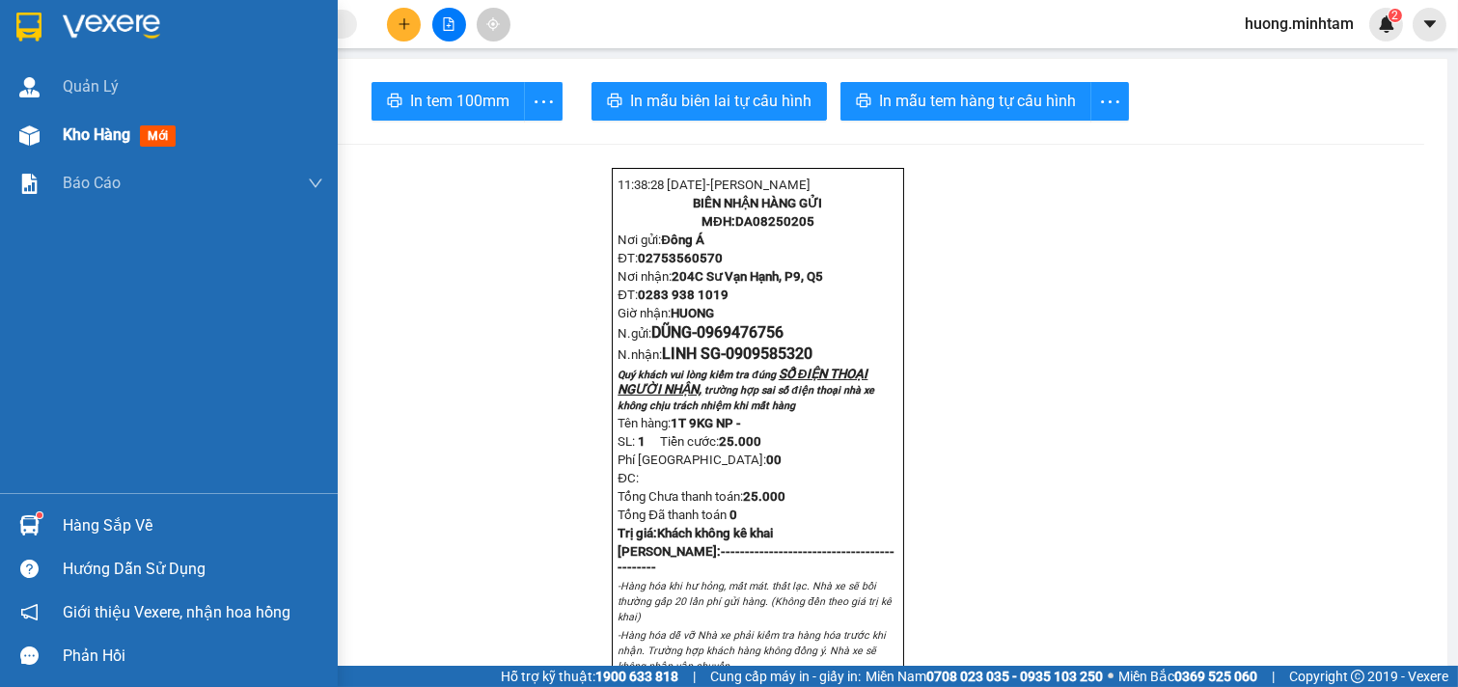
click at [94, 135] on span "Kho hàng" at bounding box center [97, 134] width 68 height 18
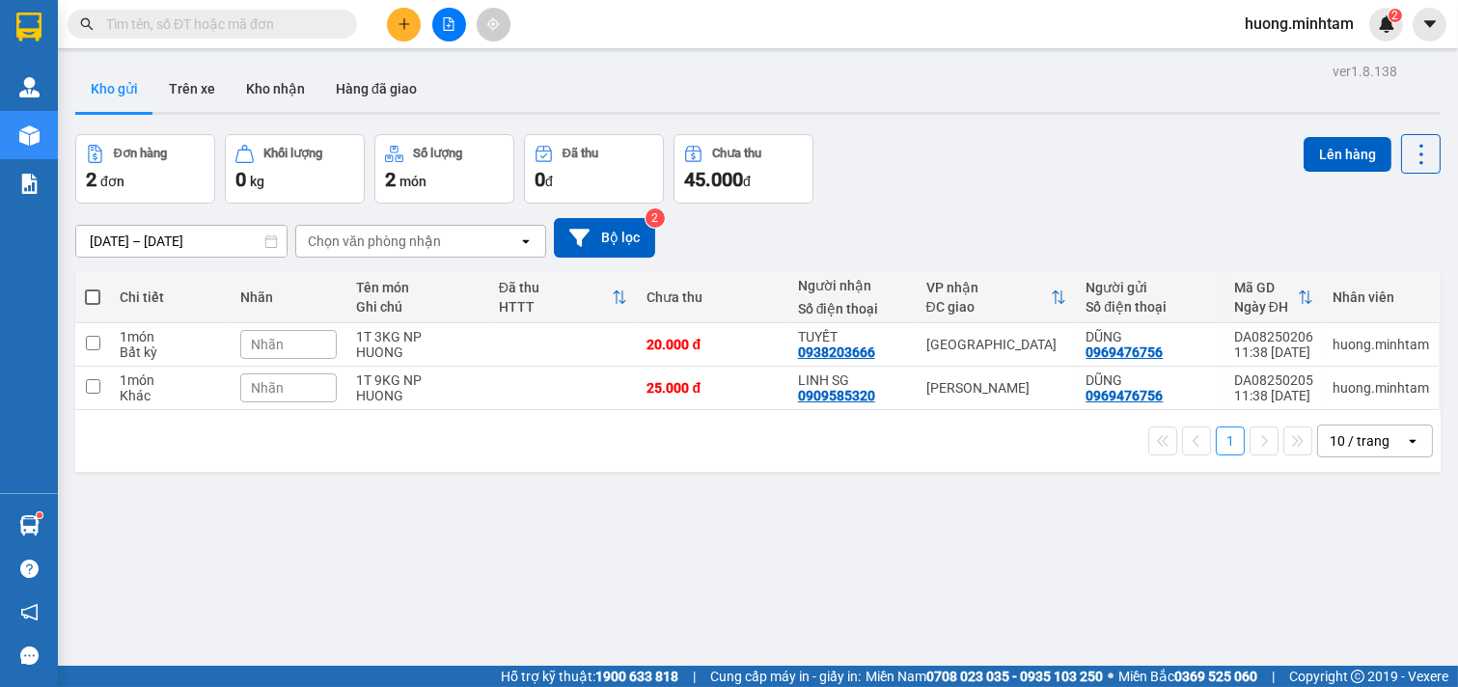
click at [97, 293] on span at bounding box center [92, 296] width 15 height 15
click at [93, 288] on input "checkbox" at bounding box center [93, 288] width 0 height 0
checkbox input "true"
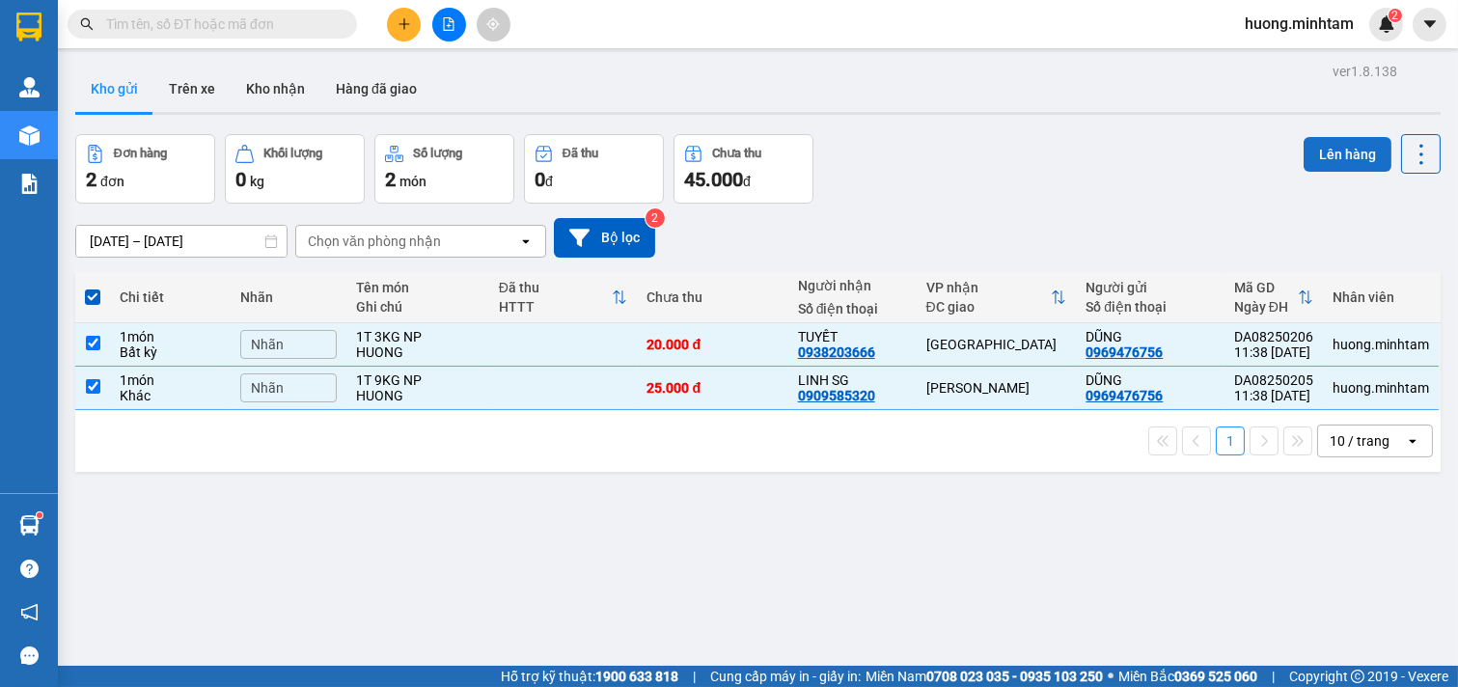
click at [1335, 143] on button "Lên hàng" at bounding box center [1348, 154] width 88 height 35
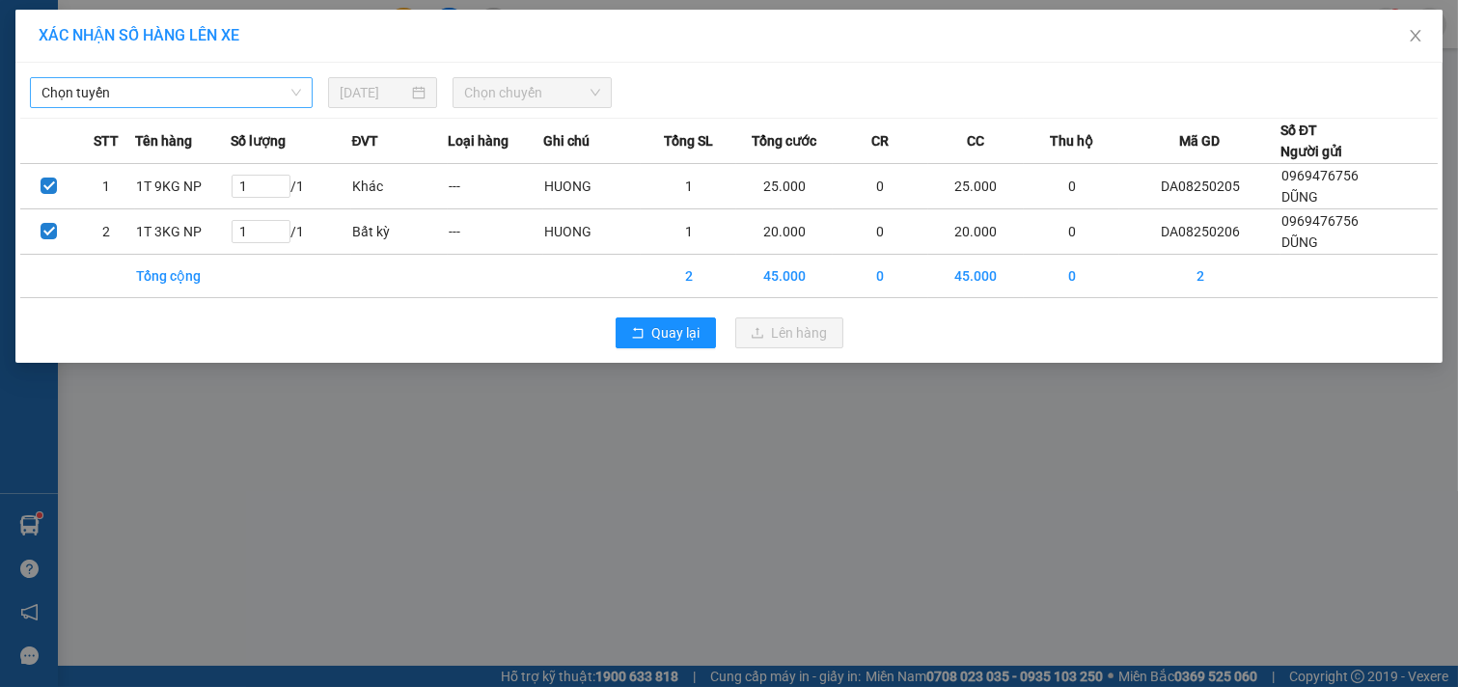
click at [296, 84] on span "Chọn tuyến" at bounding box center [171, 92] width 260 height 29
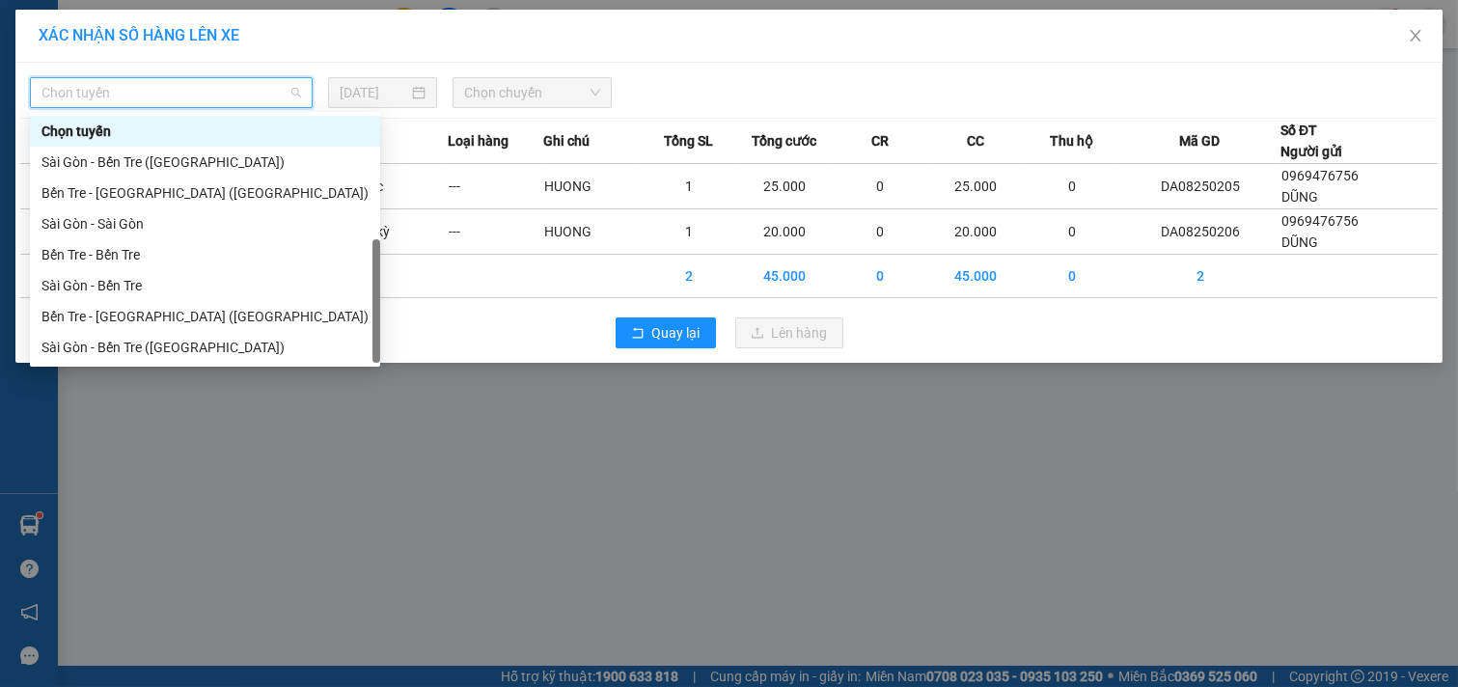
scroll to position [31, 0]
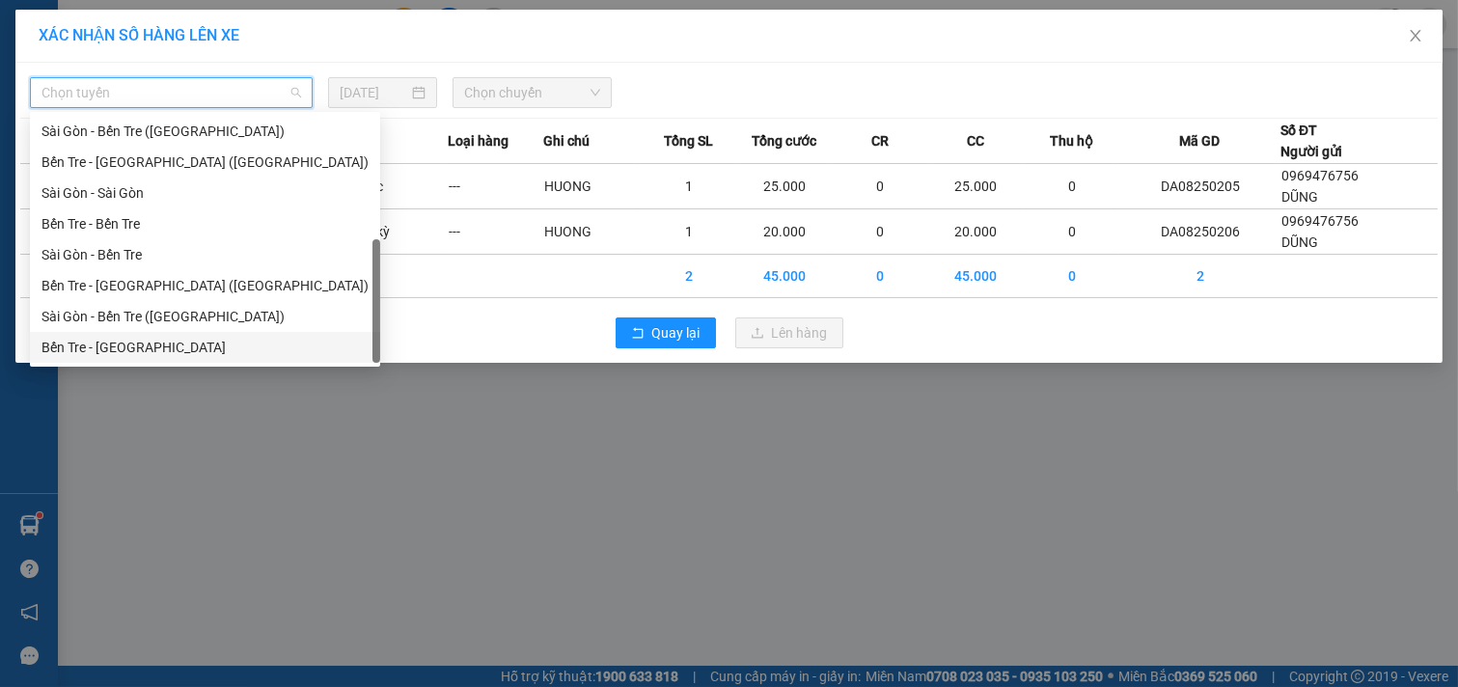
click at [104, 353] on div "Bến Tre - [GEOGRAPHIC_DATA]" at bounding box center [204, 347] width 327 height 21
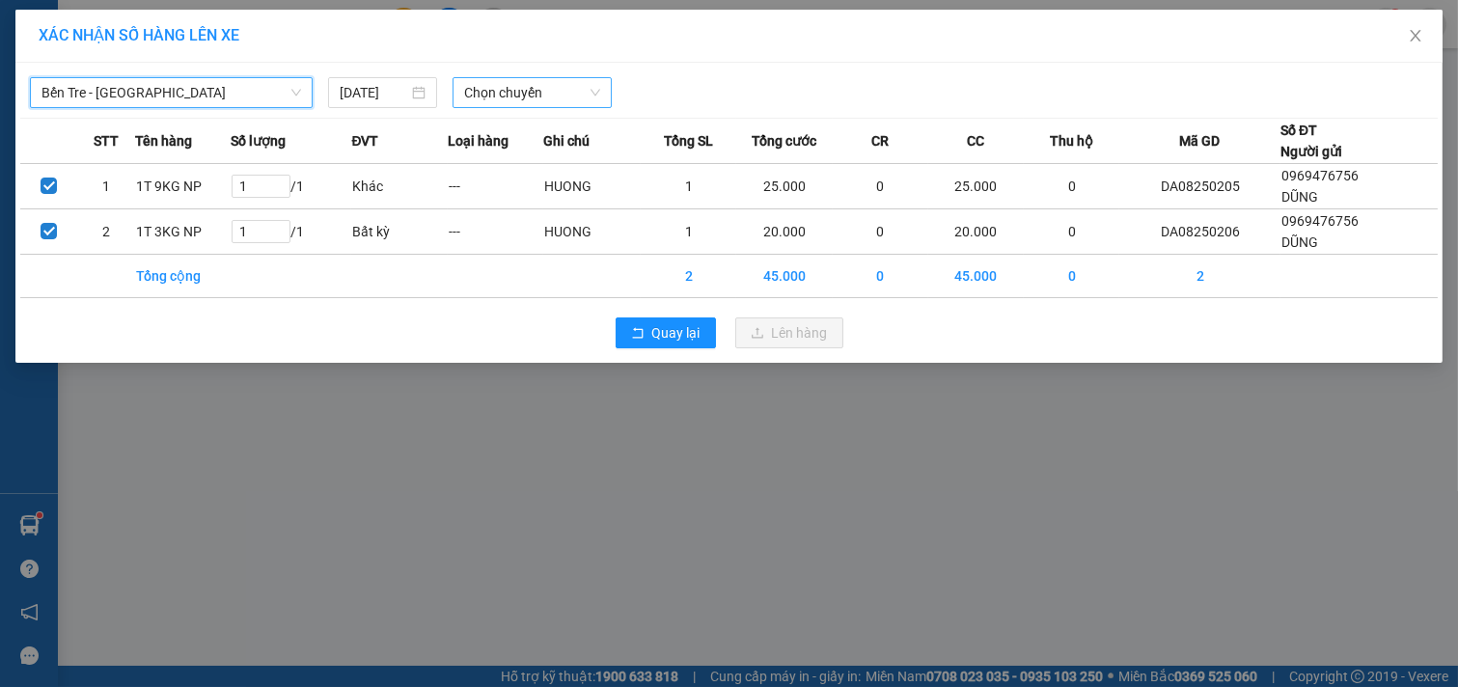
click at [586, 87] on span "Chọn chuyến" at bounding box center [532, 92] width 136 height 29
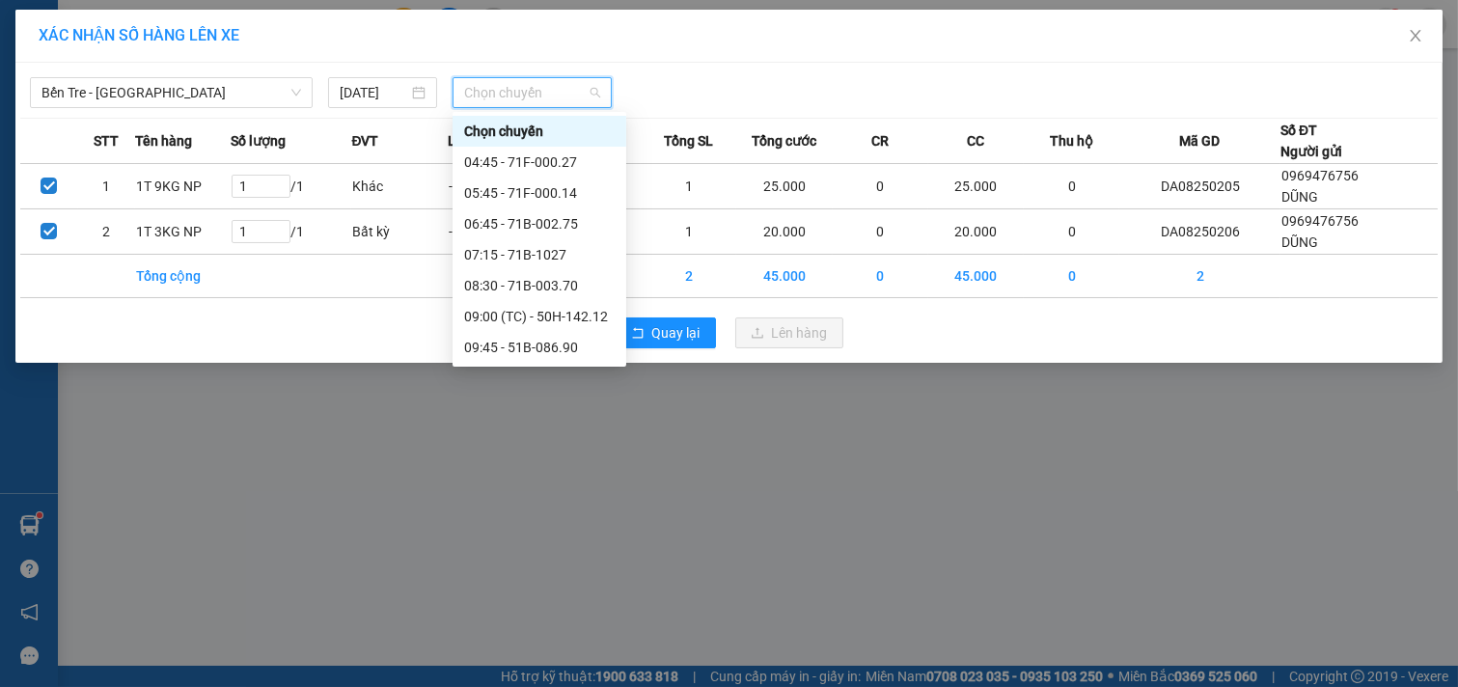
scroll to position [107, 0]
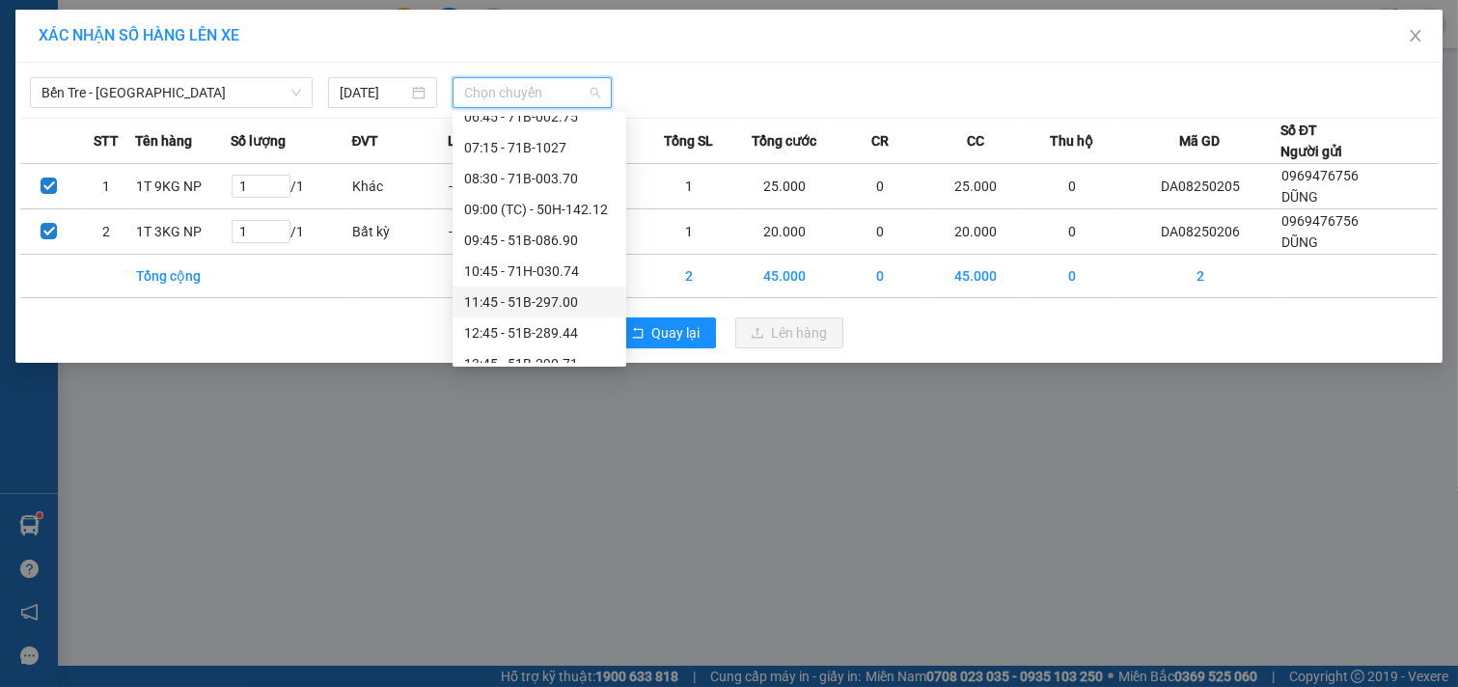
click at [545, 303] on div "11:45 - 51B-297.00" at bounding box center [539, 301] width 151 height 21
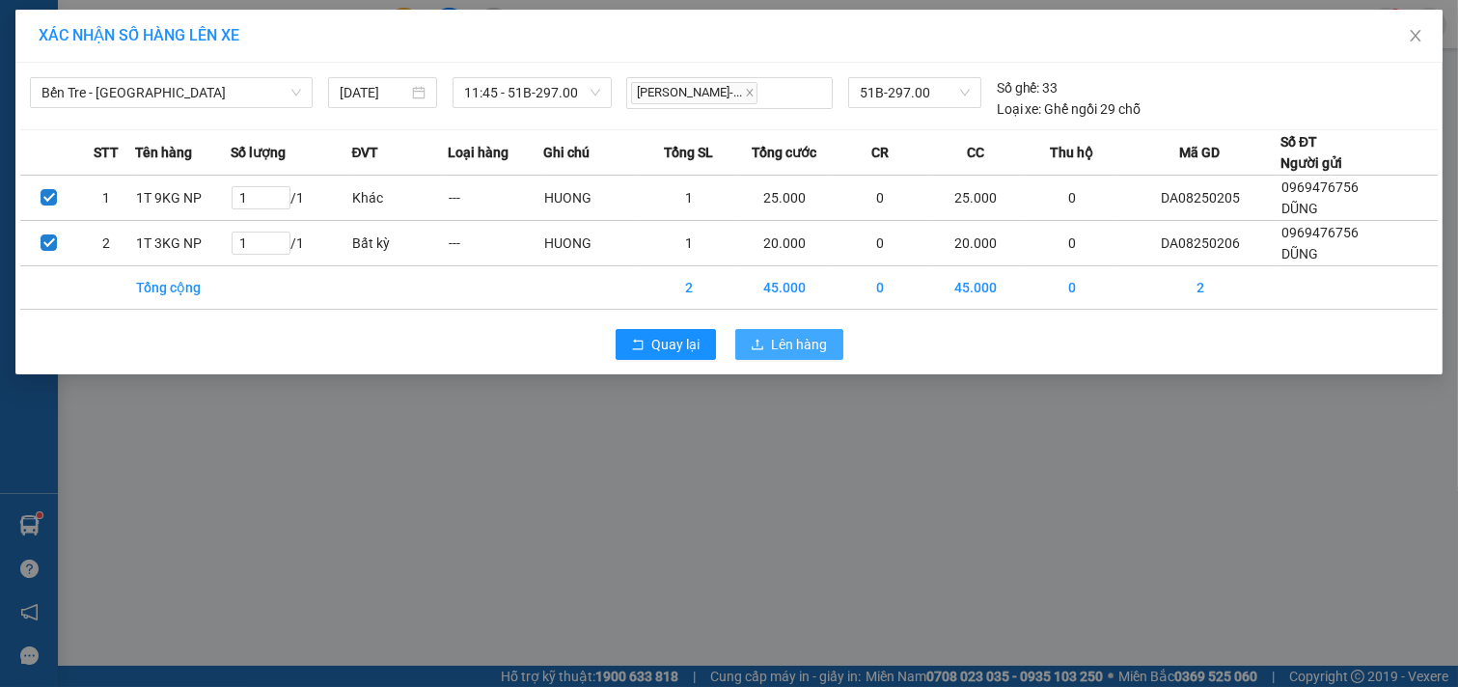
click at [818, 343] on span "Lên hàng" at bounding box center [800, 344] width 56 height 21
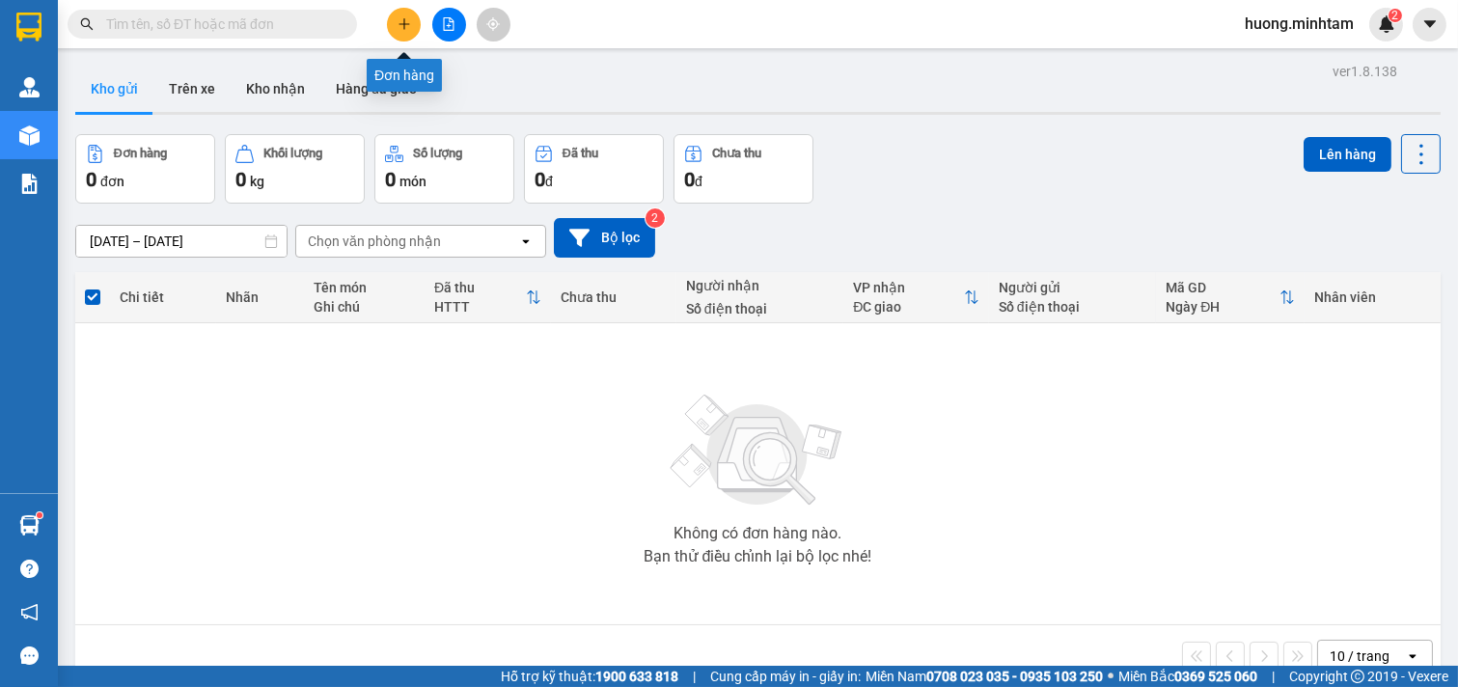
click at [407, 25] on icon "plus" at bounding box center [405, 24] width 14 height 14
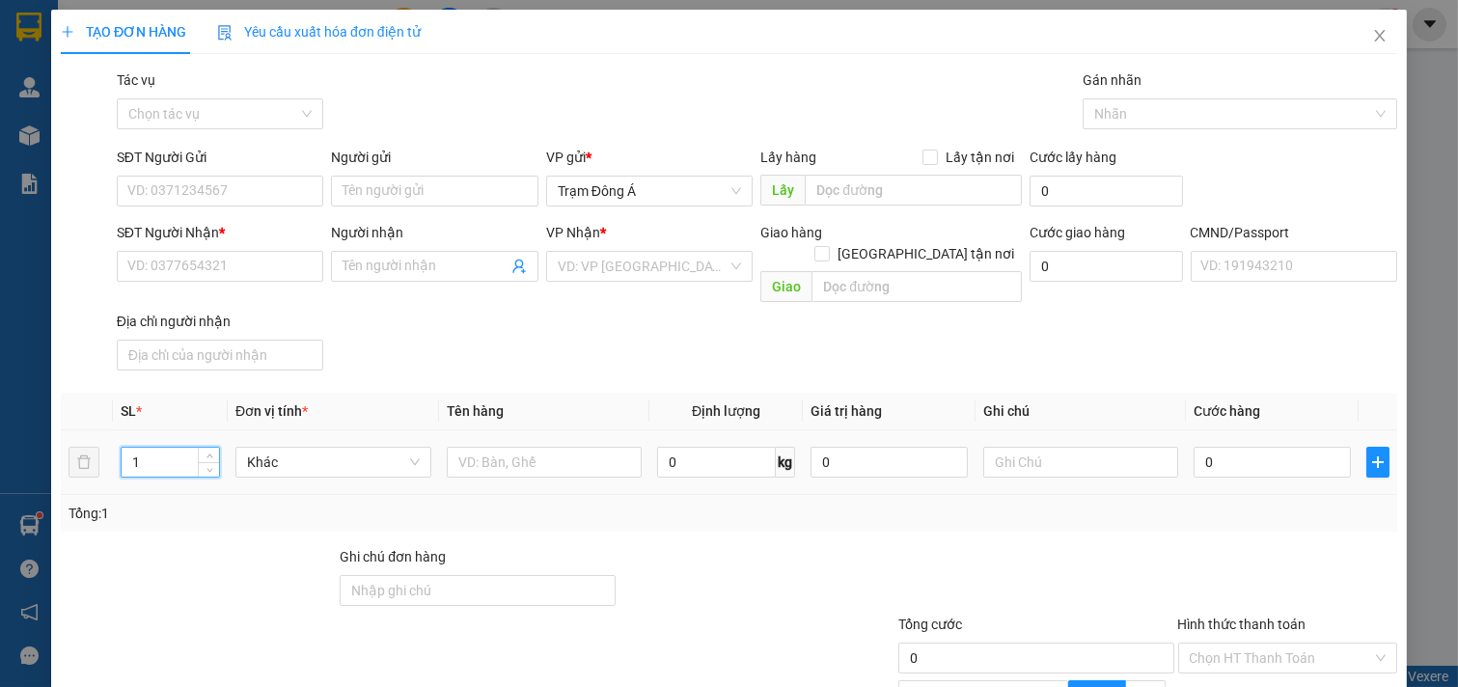
drag, startPoint x: 158, startPoint y: 446, endPoint x: 0, endPoint y: 432, distance: 158.8
click at [0, 432] on div "TẠO ĐƠN HÀNG Yêu cầu xuất hóa đơn điện tử Transit Pickup Surcharge Ids Transit …" at bounding box center [729, 343] width 1458 height 687
type input "2"
click at [537, 447] on input "text" at bounding box center [545, 462] width 196 height 31
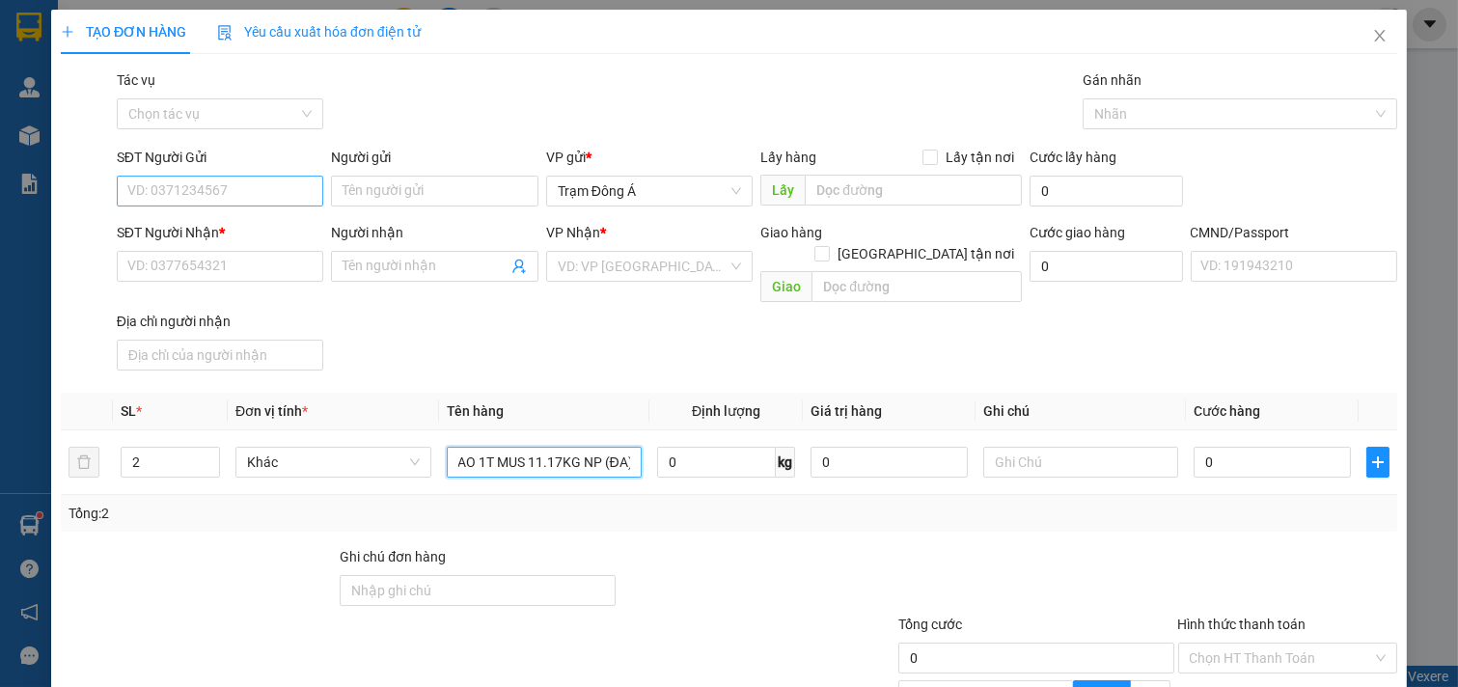
type input "1BAO 1T MUS 11.17KG NP (ĐA)"
click at [208, 193] on input "SĐT Người Gửi" at bounding box center [220, 191] width 207 height 31
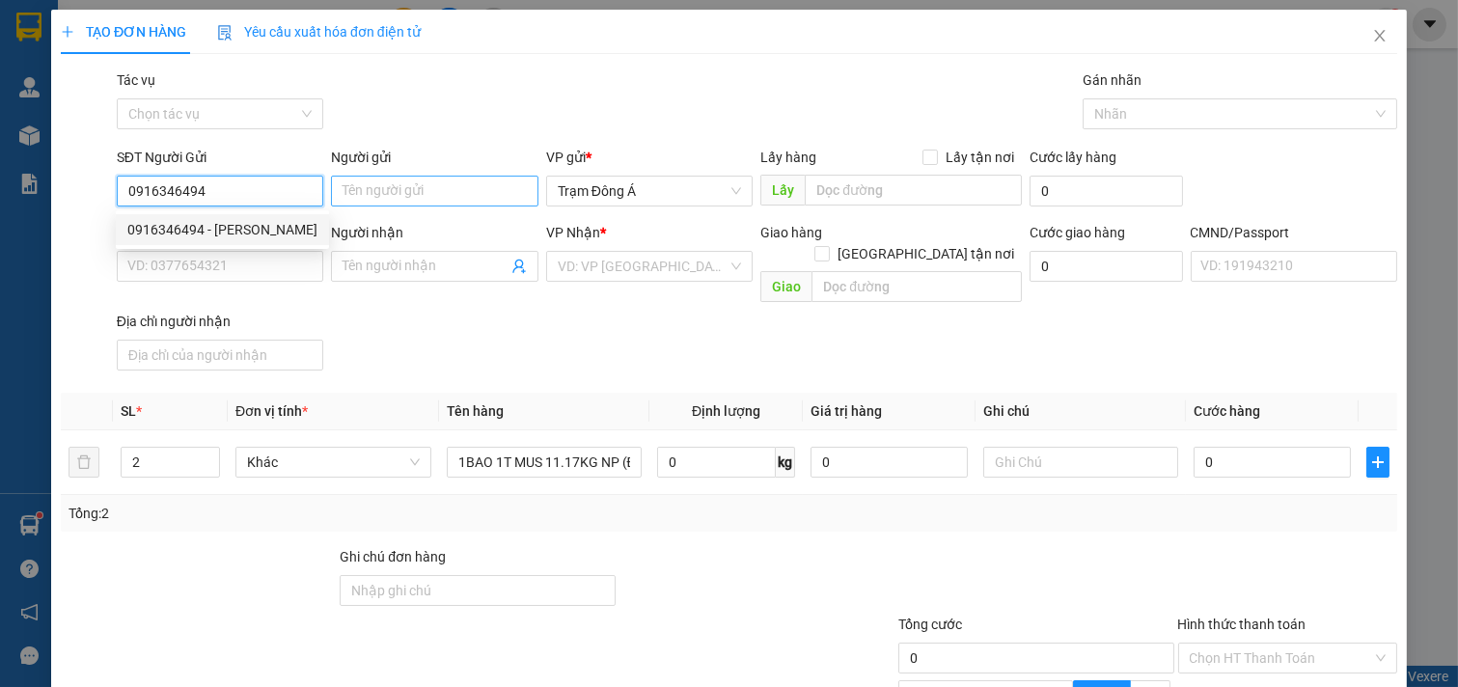
type input "0916346494"
click at [371, 191] on input "Người gửi" at bounding box center [434, 191] width 207 height 31
click at [273, 195] on input "0916346494" at bounding box center [220, 191] width 207 height 31
click at [246, 228] on div "0916346494 - HUỲNH" at bounding box center [222, 229] width 190 height 21
type input "HUỲNH"
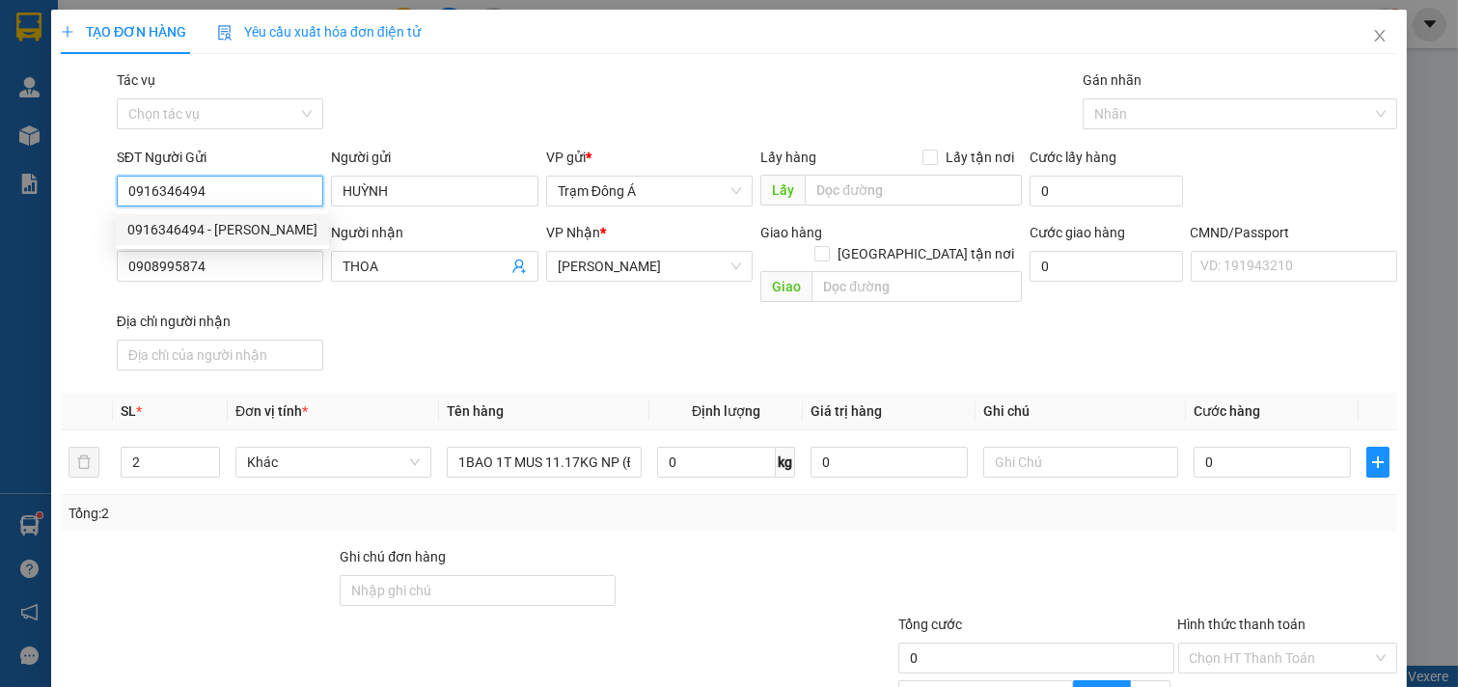
type input "0908995874"
type input "THOA"
click at [1068, 447] on input "text" at bounding box center [1081, 462] width 196 height 31
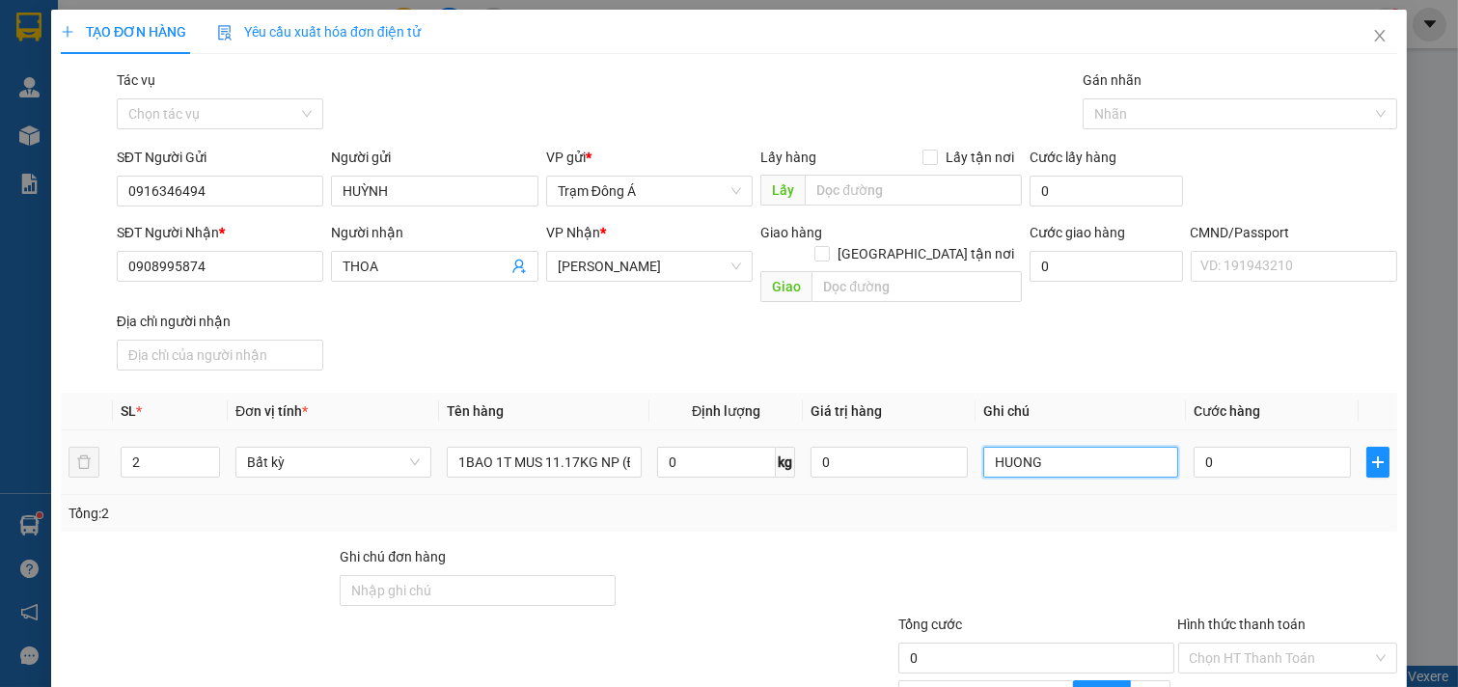
type input "HUONG"
type input "1"
type input "16"
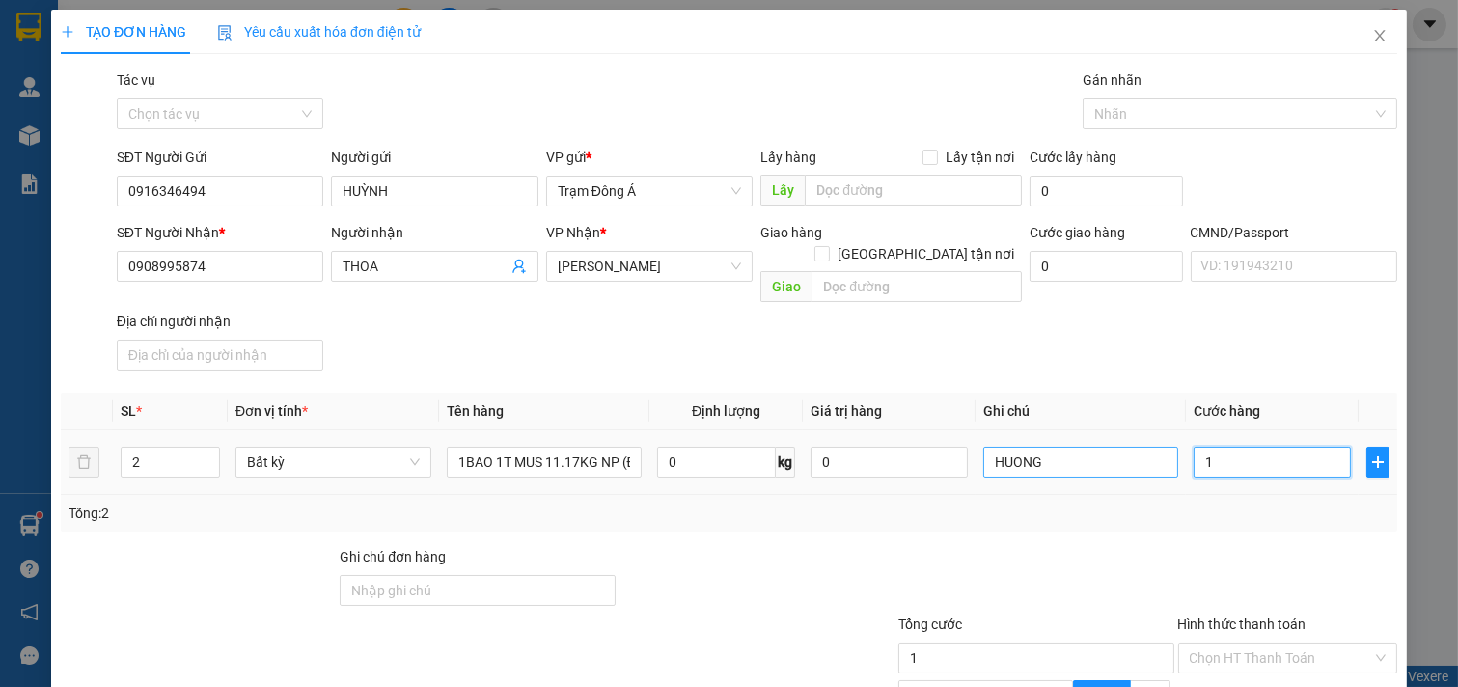
type input "16"
type input "16H"
type input "0"
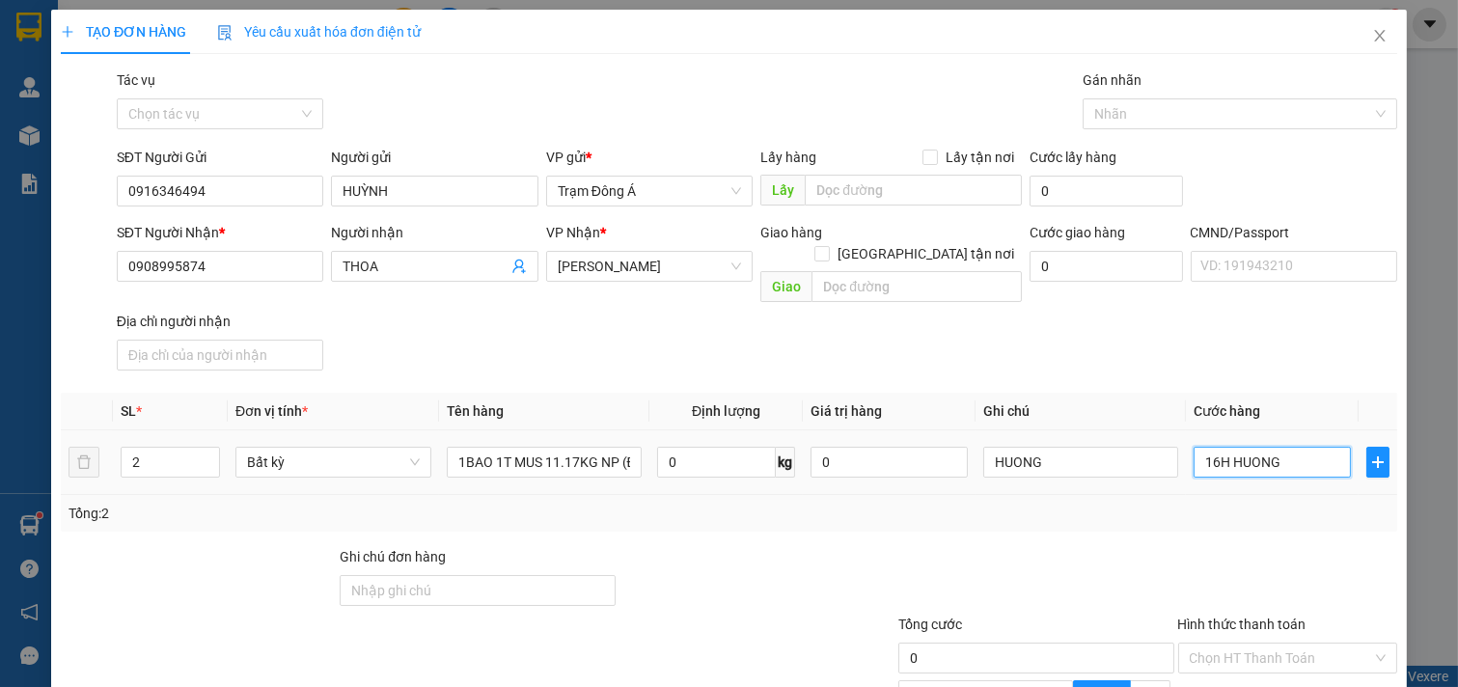
drag, startPoint x: 1281, startPoint y: 439, endPoint x: 605, endPoint y: 349, distance: 682.3
click at [618, 353] on div "Transit Pickup Surcharge Ids Transit Deliver Surcharge Ids Transit Deliver Surc…" at bounding box center [729, 466] width 1336 height 794
type input "6"
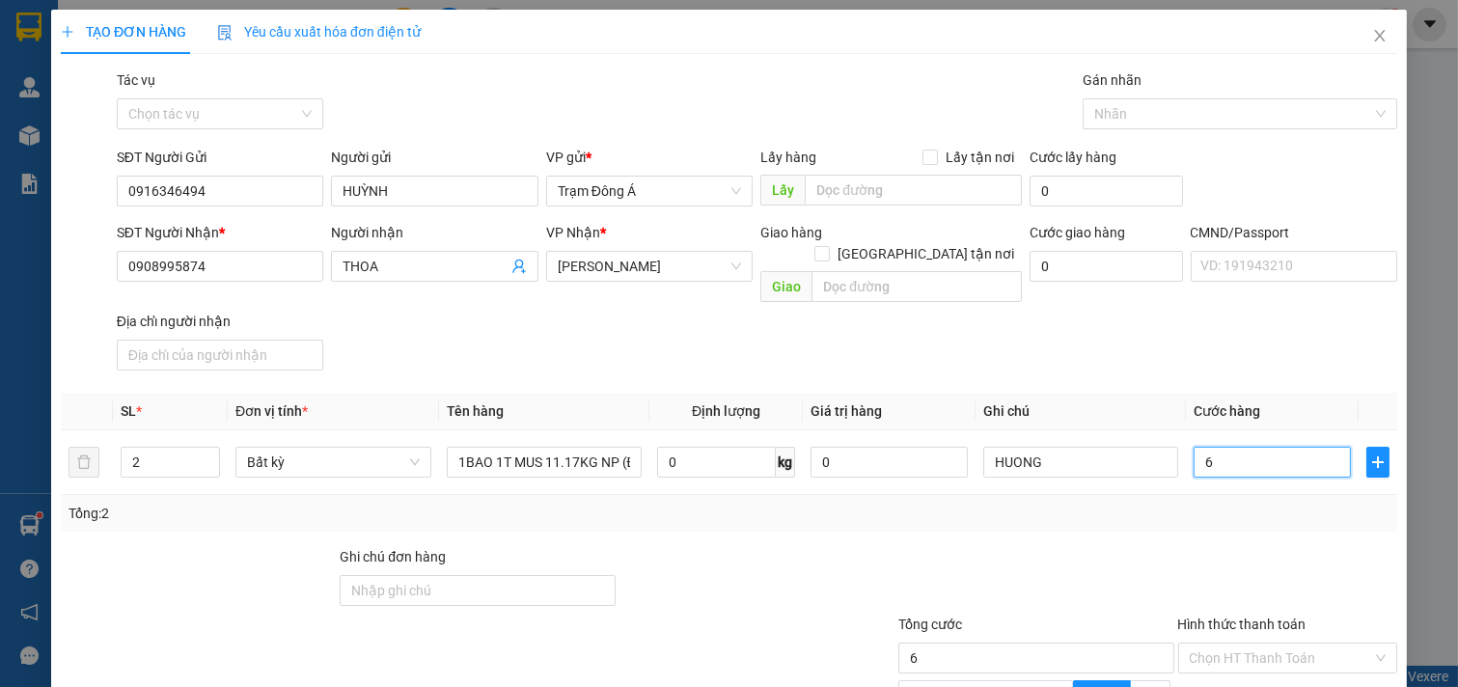
type input "65"
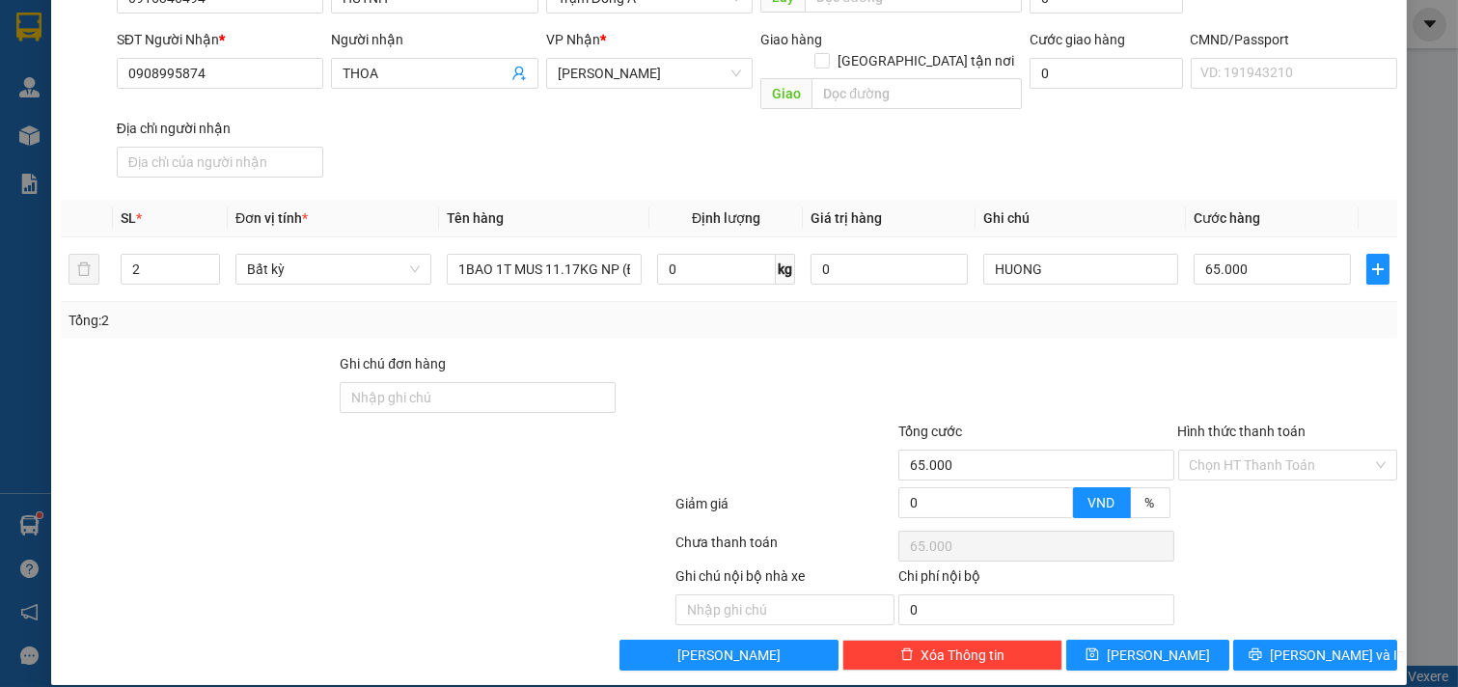
drag, startPoint x: 1297, startPoint y: 439, endPoint x: 1266, endPoint y: 498, distance: 66.5
click at [1297, 451] on input "Hình thức thanh toán" at bounding box center [1281, 465] width 183 height 29
drag, startPoint x: 1268, startPoint y: 483, endPoint x: 1276, endPoint y: 506, distance: 23.5
click at [1269, 483] on div "Tại văn phòng" at bounding box center [1274, 482] width 194 height 21
click at [1333, 645] on span "[PERSON_NAME] và In" at bounding box center [1337, 655] width 135 height 21
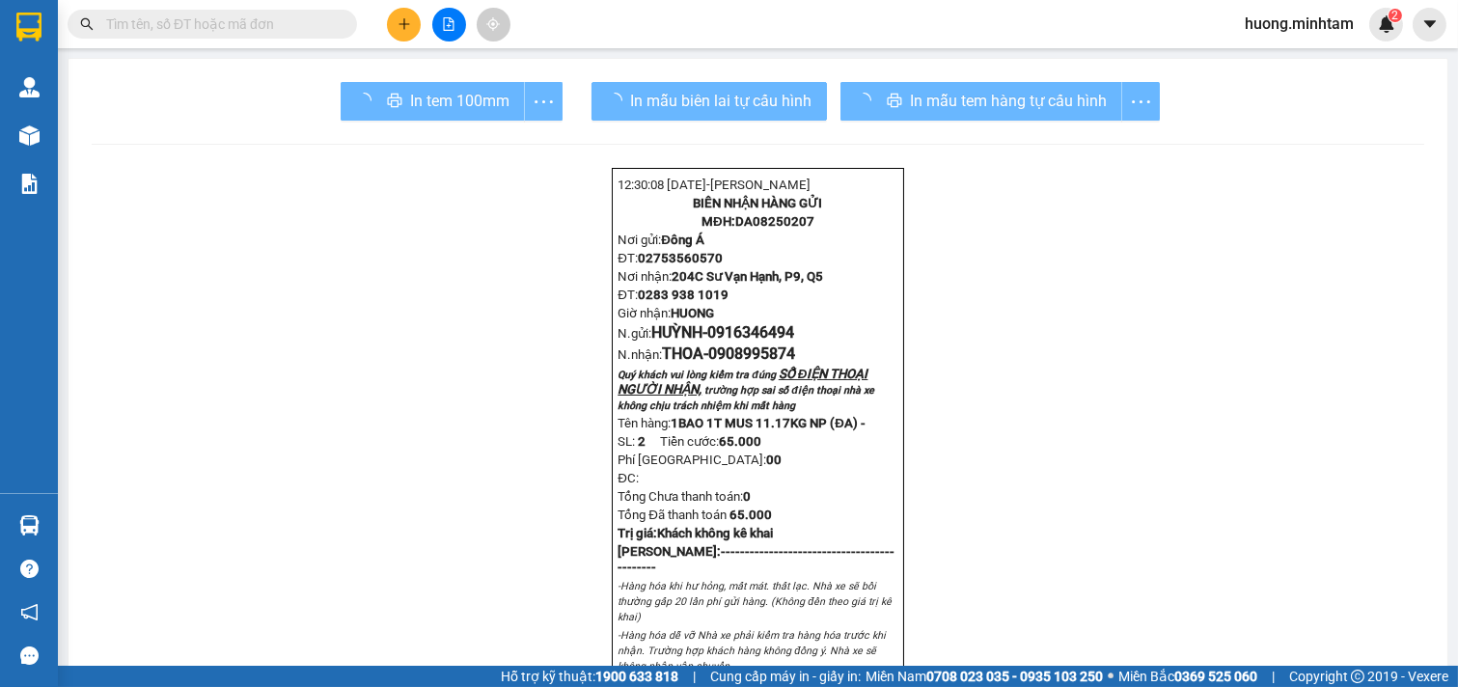
click at [968, 98] on div "In mẫu tem hàng tự cấu hình" at bounding box center [999, 101] width 319 height 39
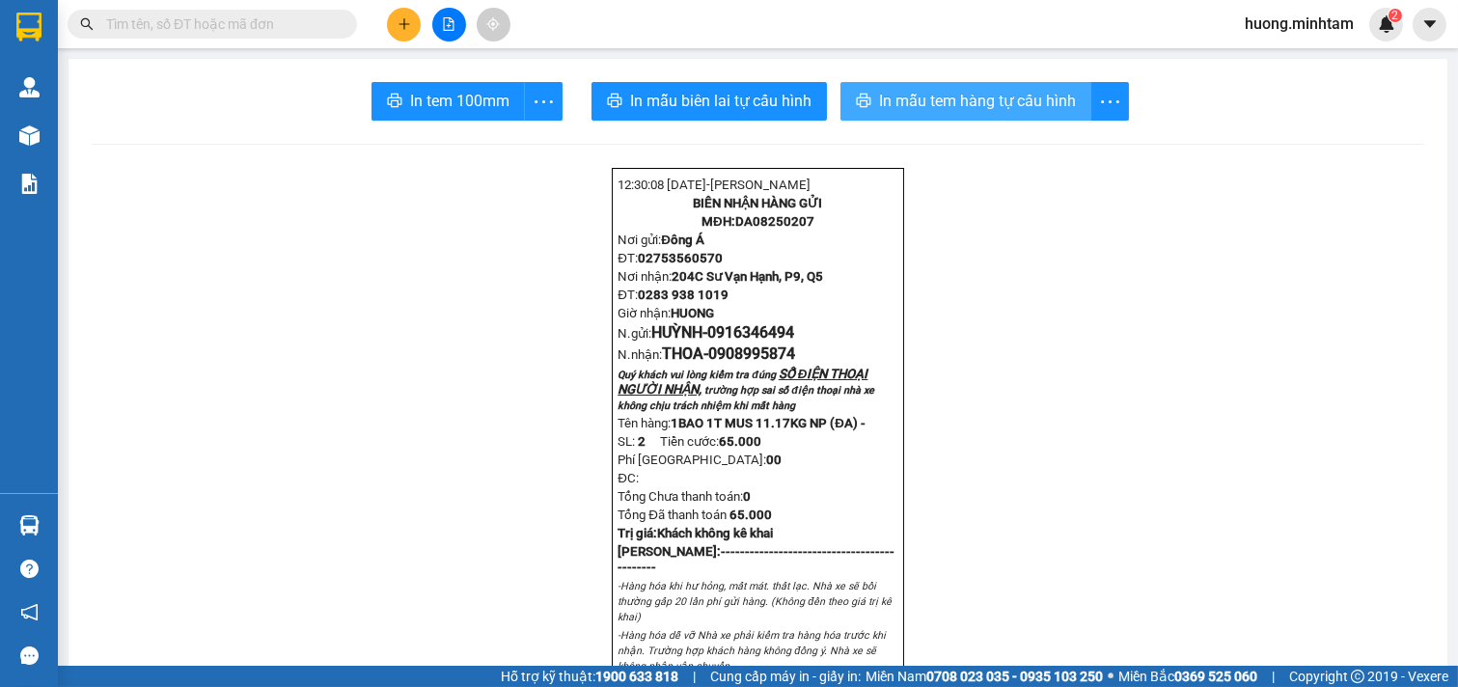
click at [970, 97] on span "In mẫu tem hàng tự cấu hình" at bounding box center [977, 101] width 197 height 24
click at [442, 106] on div "In tem 100mm" at bounding box center [466, 101] width 191 height 39
click at [442, 106] on span "In tem 100mm" at bounding box center [459, 101] width 99 height 24
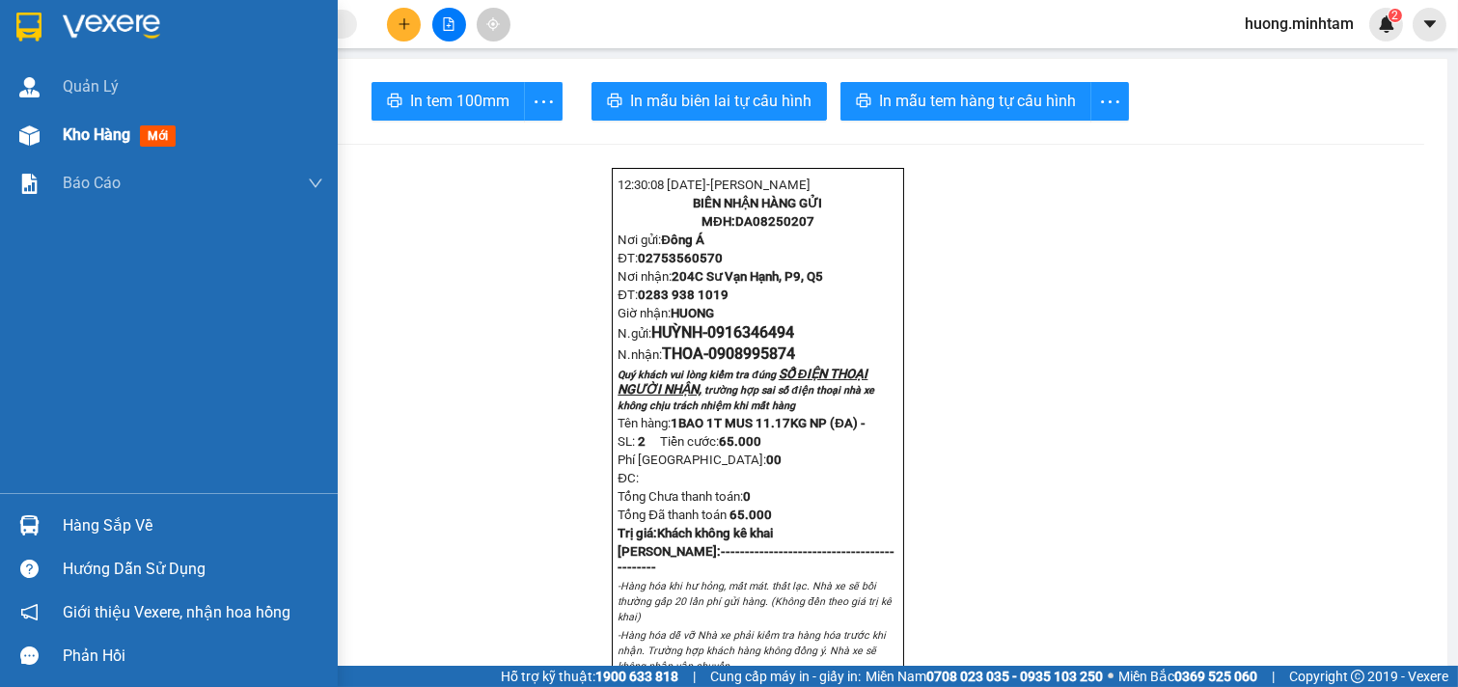
click at [106, 136] on span "Kho hàng" at bounding box center [97, 134] width 68 height 18
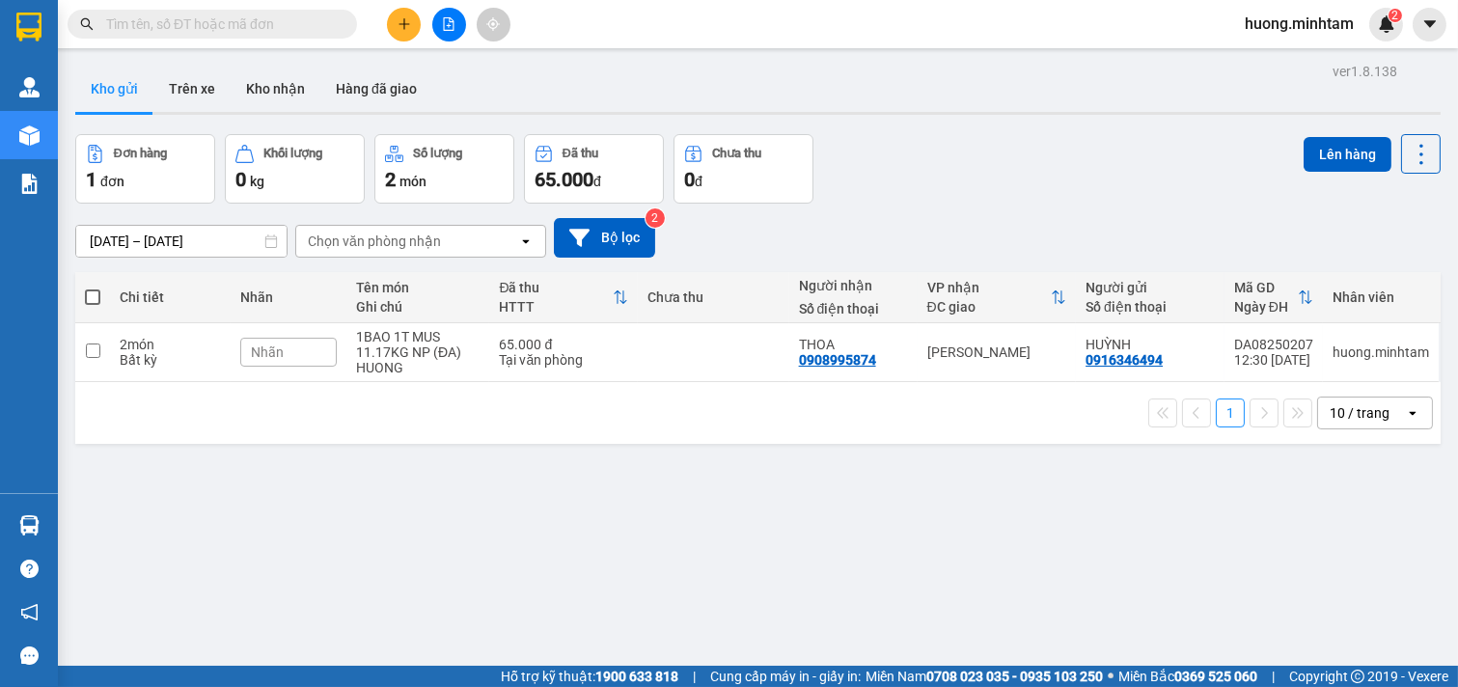
click at [405, 17] on icon "plus" at bounding box center [405, 24] width 14 height 14
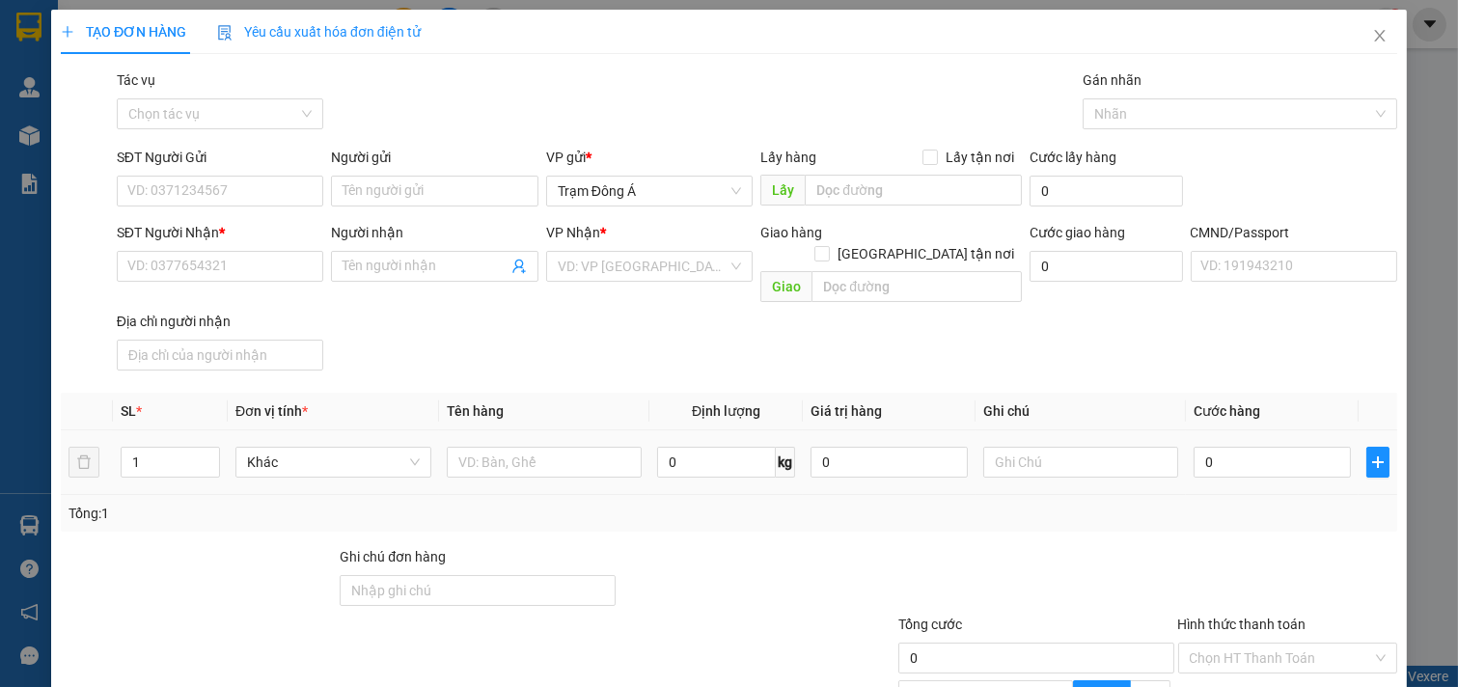
drag, startPoint x: 148, startPoint y: 445, endPoint x: 70, endPoint y: 434, distance: 77.9
click at [45, 434] on div "TẠO ĐƠN HÀNG Yêu cầu xuất hóa đơn điện tử Transit Pickup Surcharge Ids Transit …" at bounding box center [729, 343] width 1458 height 687
type input "2"
click at [480, 449] on input "text" at bounding box center [545, 462] width 196 height 31
type input "1X TRẮNG 1 BALO 5.7KG"
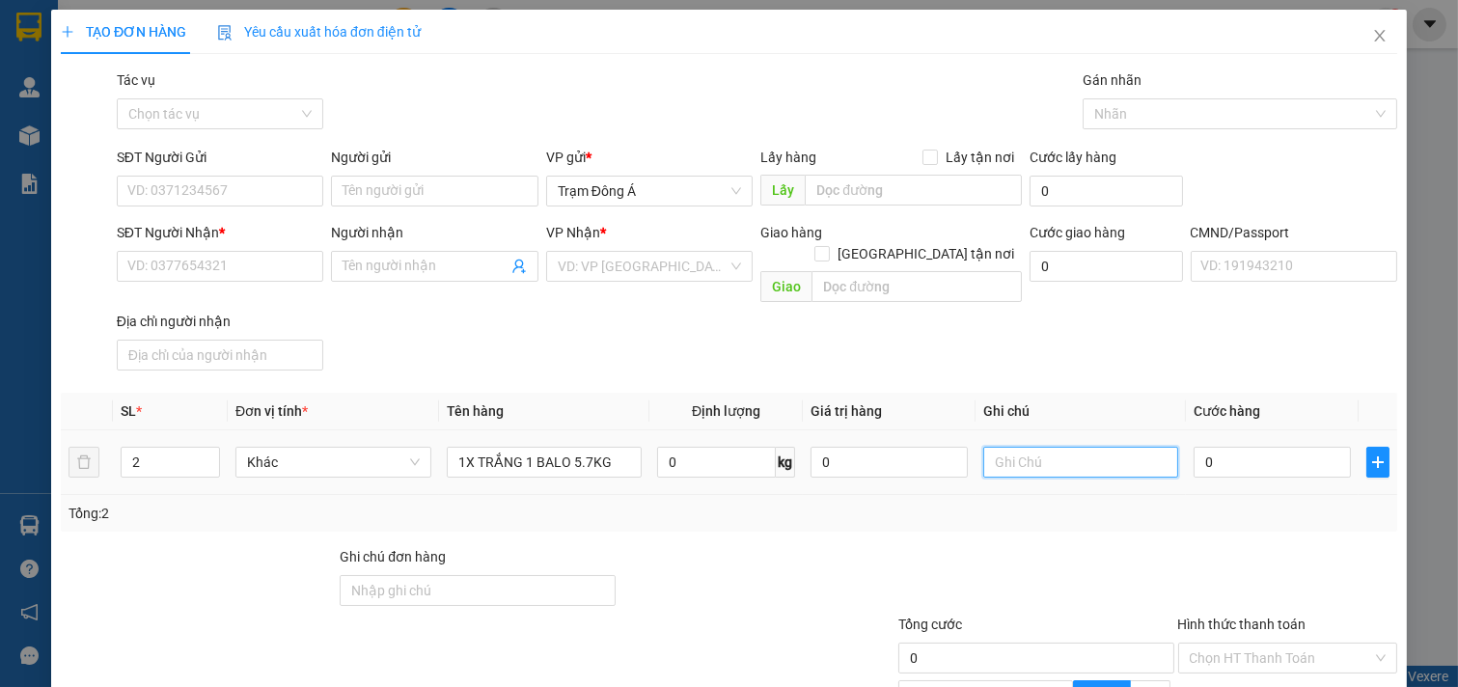
click at [1047, 447] on input "text" at bounding box center [1081, 462] width 196 height 31
type input "HUONG"
type input "4"
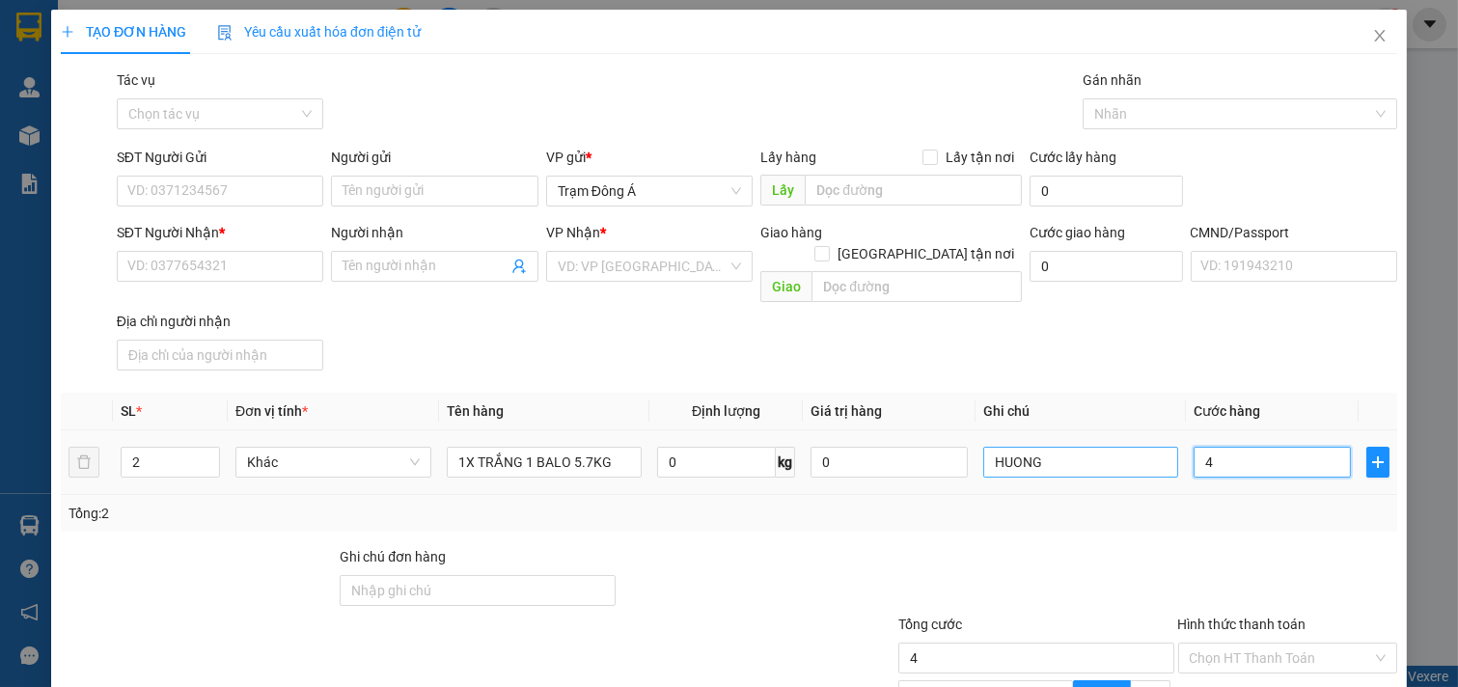
type input "45"
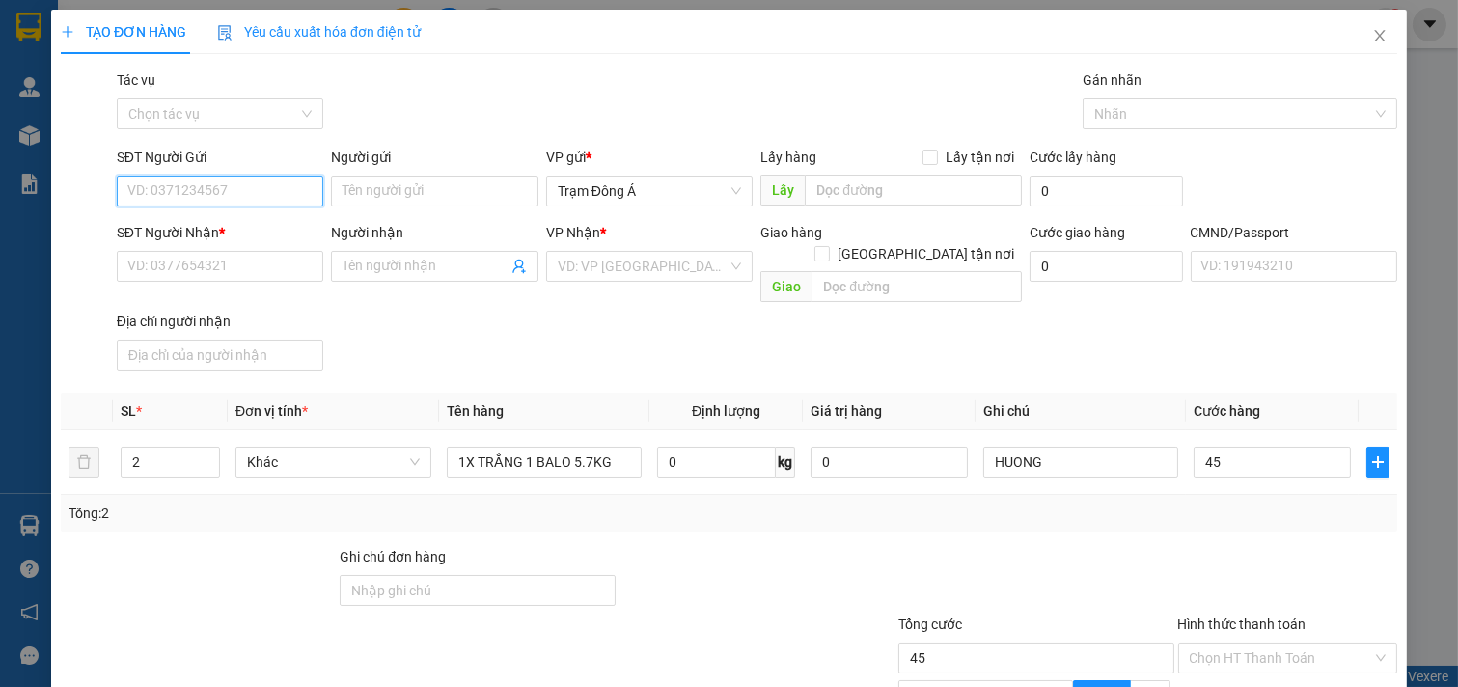
type input "45.000"
click at [183, 194] on input "SĐT Người Gửi" at bounding box center [220, 191] width 207 height 31
type input "0708900950"
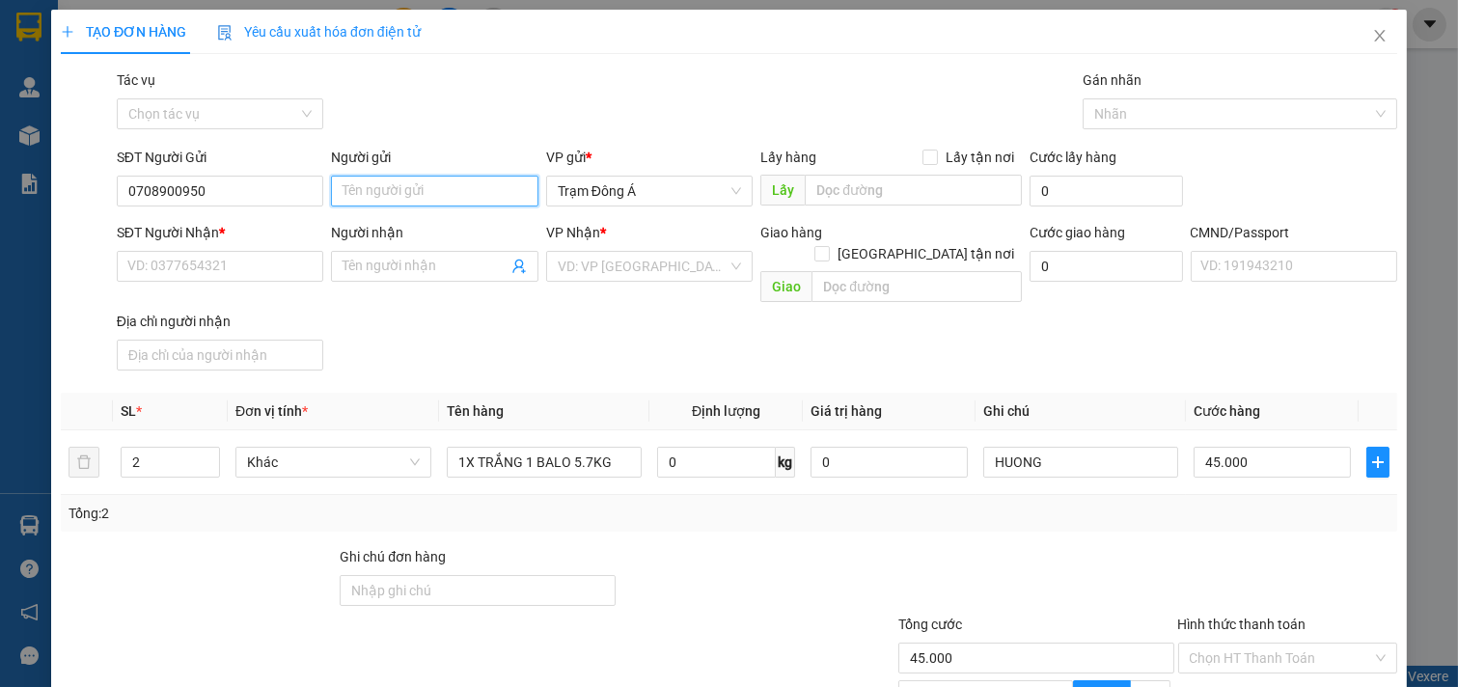
click at [391, 187] on input "Người gửi" at bounding box center [434, 191] width 207 height 31
type input "OANH"
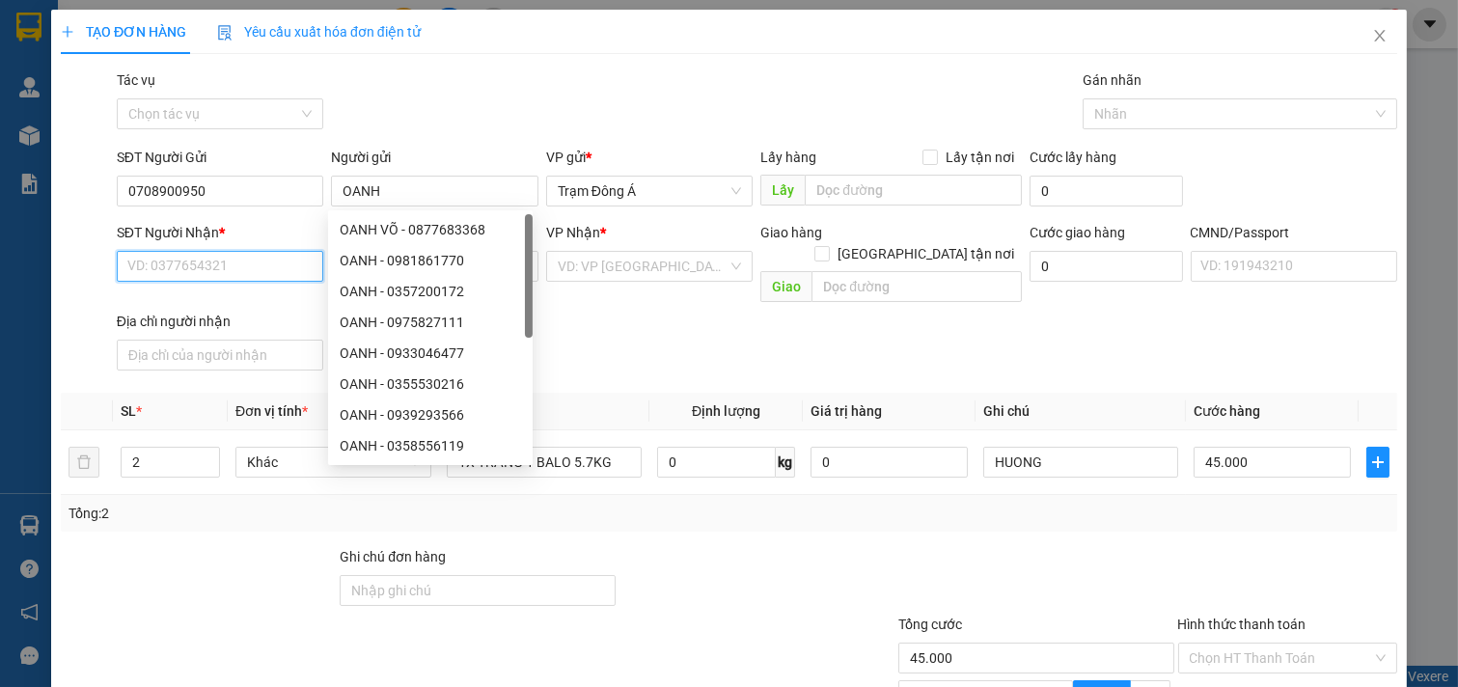
click at [237, 262] on input "SĐT Người Nhận *" at bounding box center [220, 266] width 207 height 31
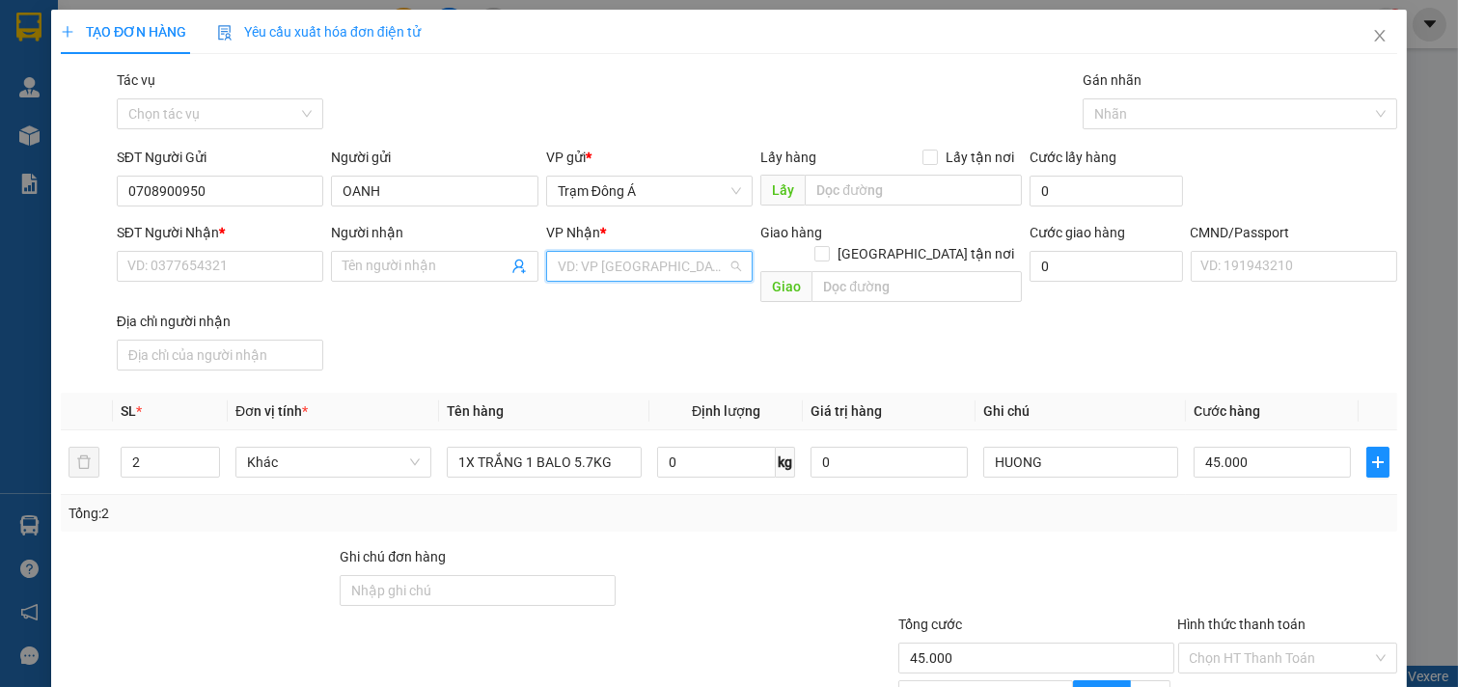
click at [711, 262] on input "search" at bounding box center [643, 266] width 171 height 29
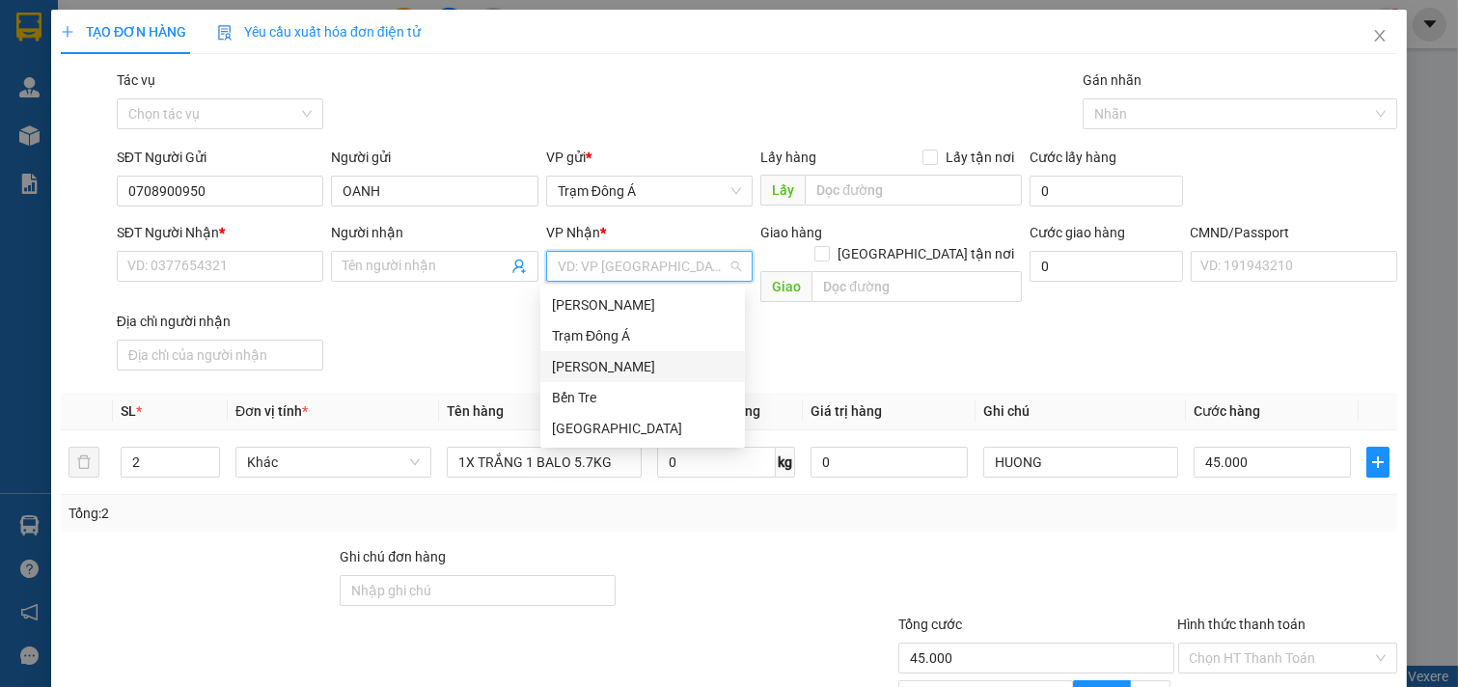
click at [631, 368] on div "[PERSON_NAME]" at bounding box center [642, 366] width 181 height 21
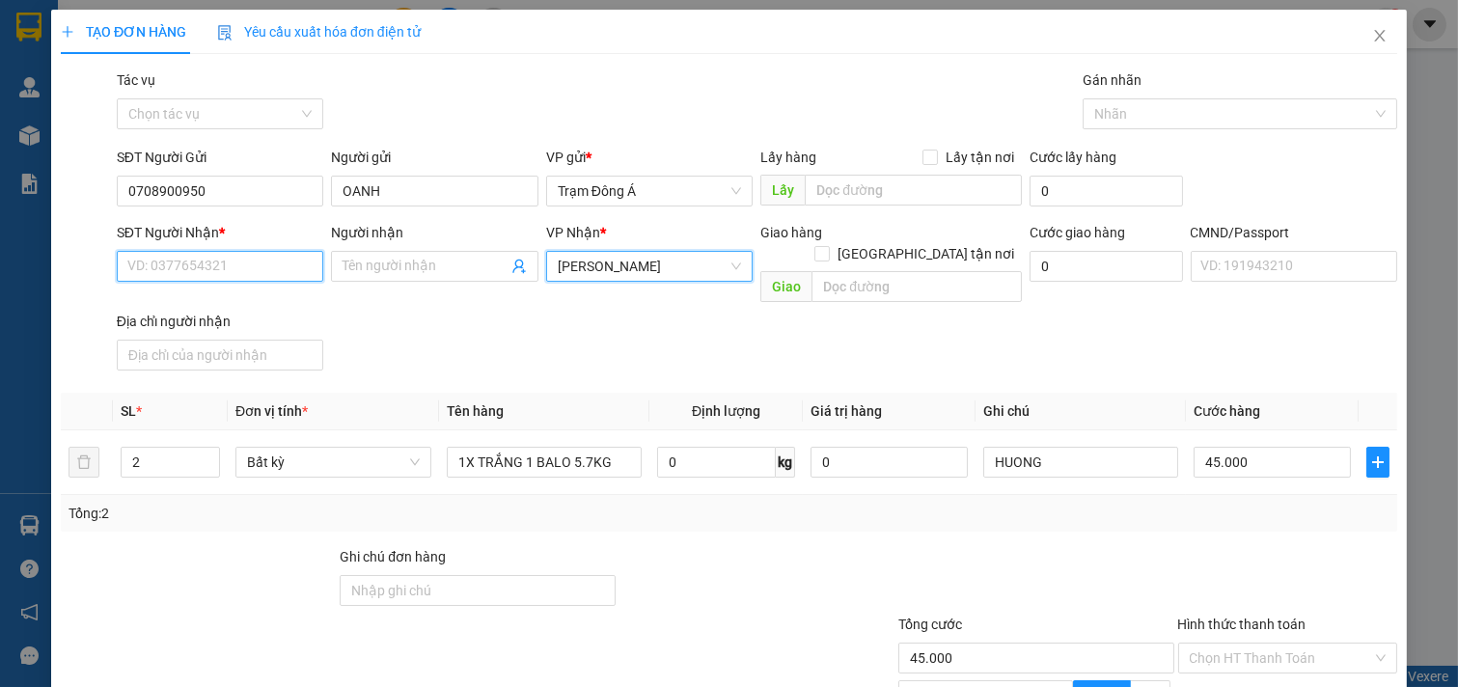
click at [297, 265] on input "SĐT Người Nhận *" at bounding box center [220, 266] width 207 height 31
type input "0936776141"
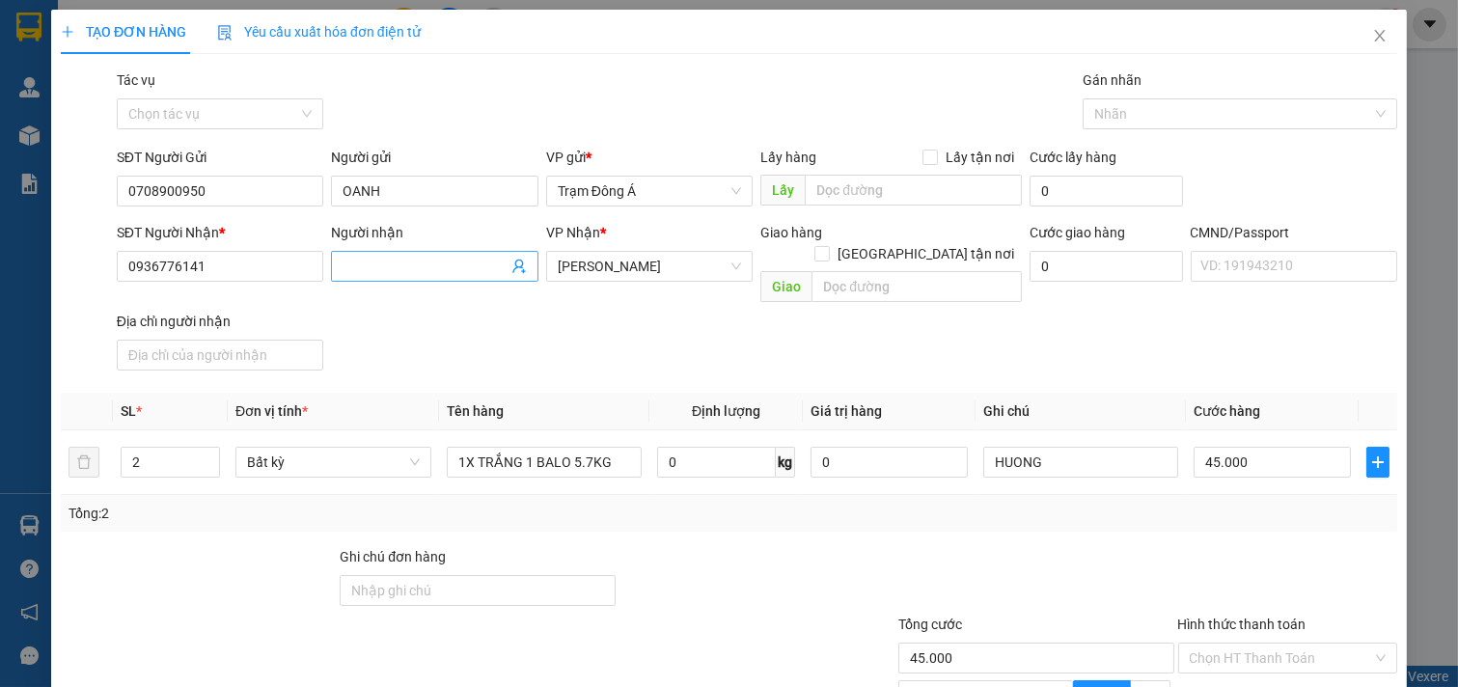
click at [428, 268] on input "Người nhận" at bounding box center [425, 266] width 165 height 21
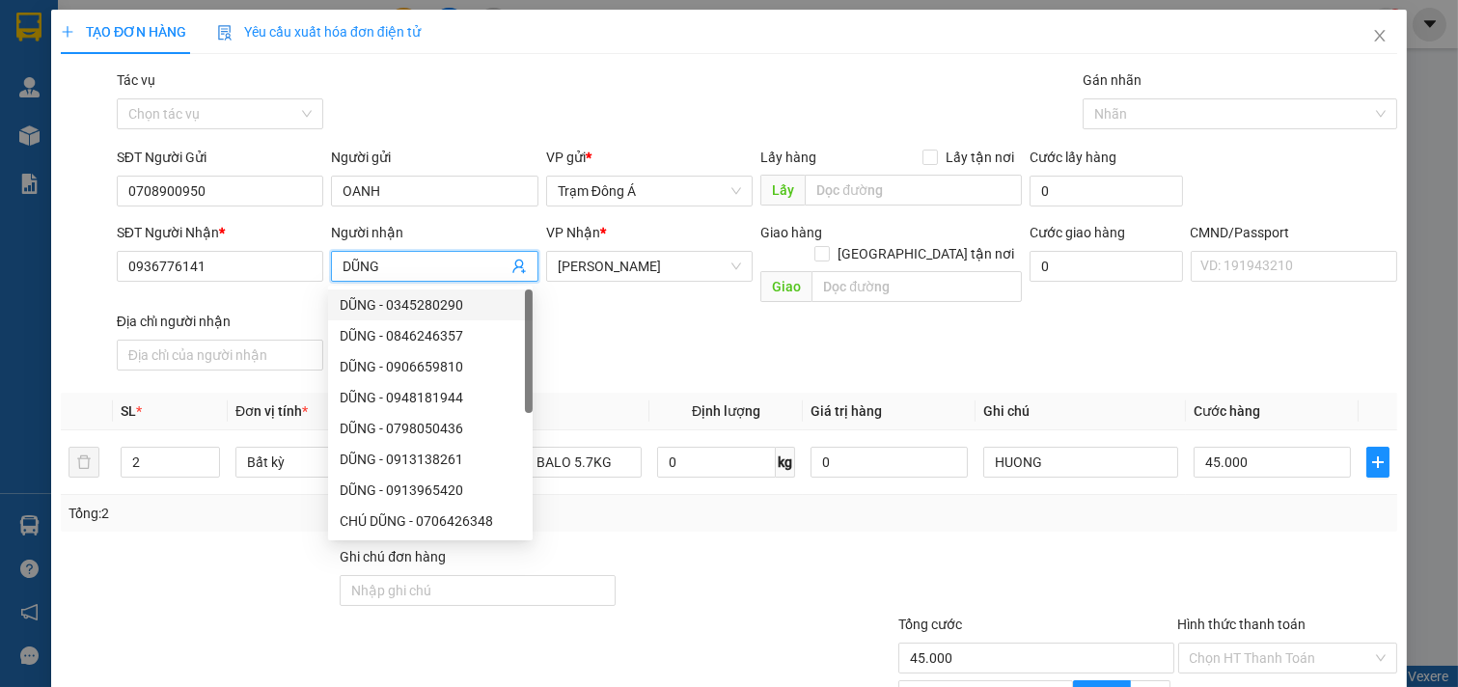
scroll to position [193, 0]
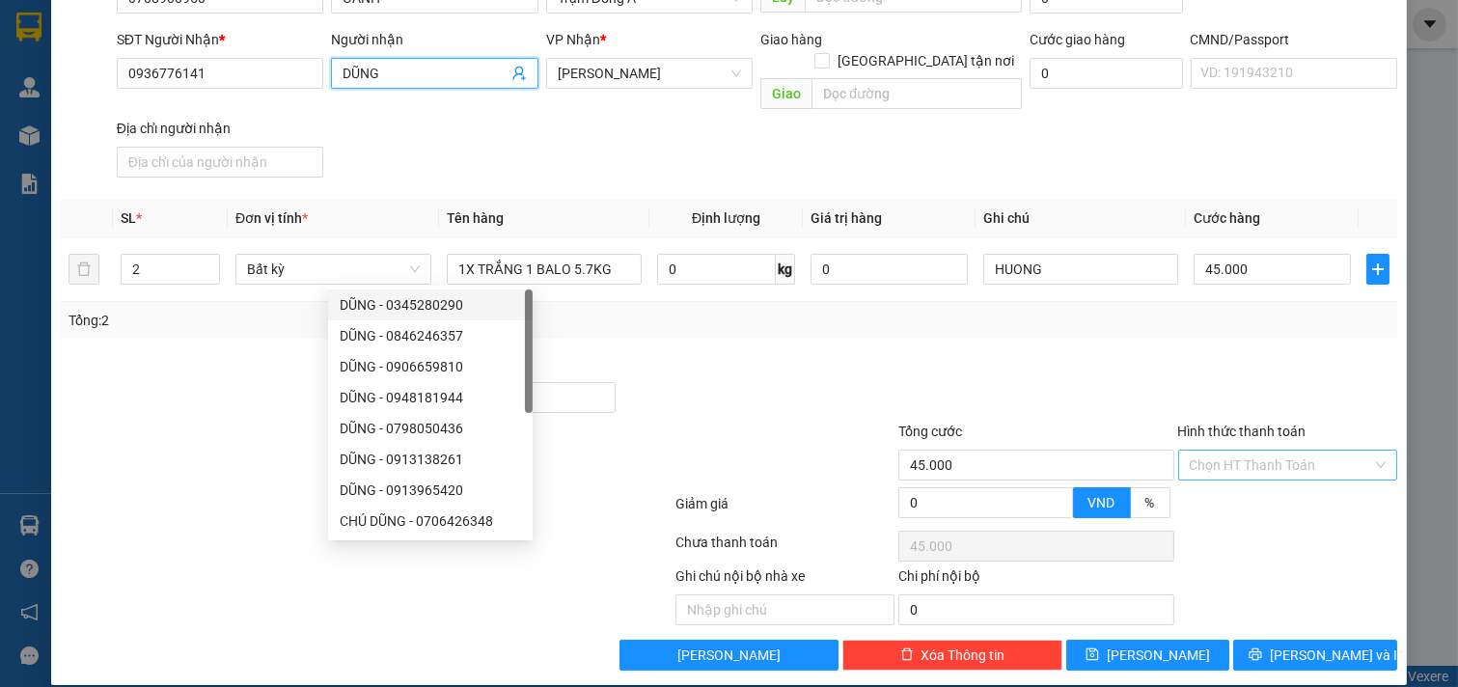
type input "DŨNG"
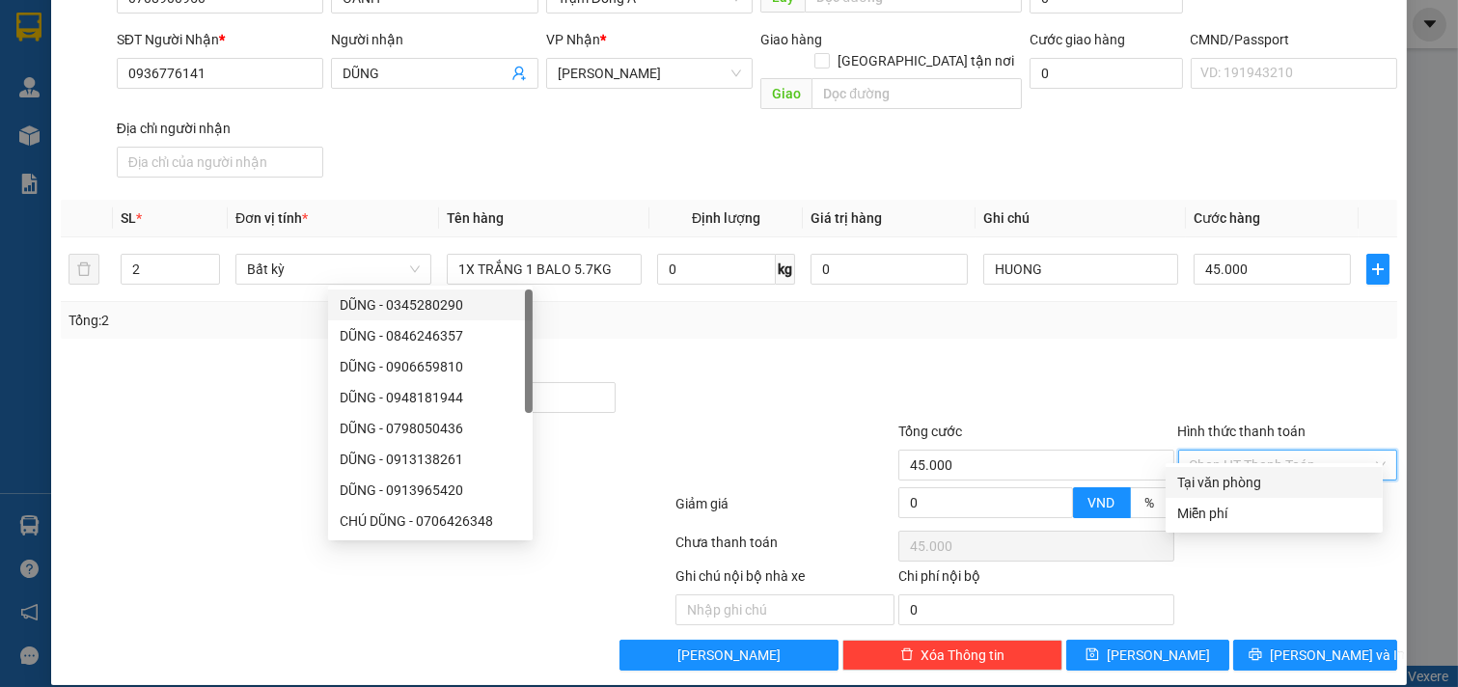
click at [1264, 451] on input "Hình thức thanh toán" at bounding box center [1281, 465] width 183 height 29
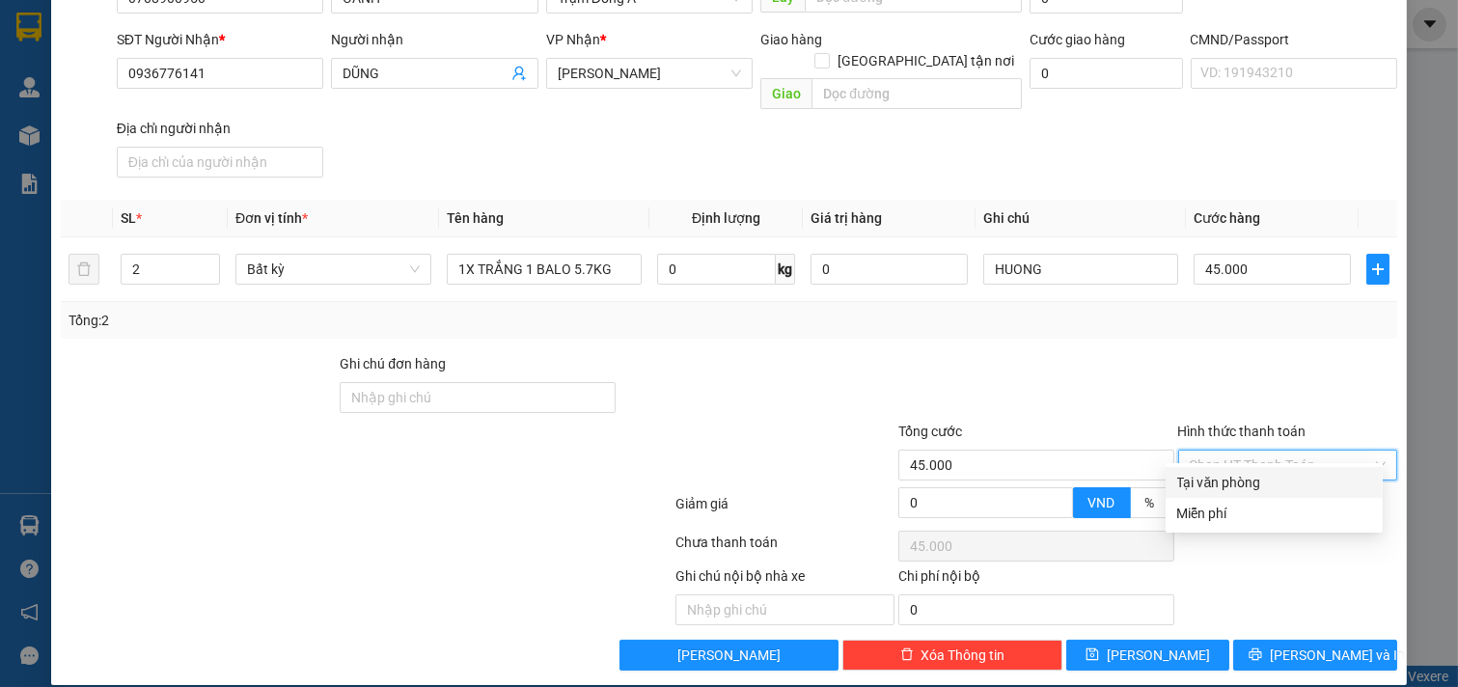
drag, startPoint x: 1249, startPoint y: 488, endPoint x: 1289, endPoint y: 543, distance: 68.3
click at [1257, 485] on div "Tại văn phòng" at bounding box center [1274, 482] width 194 height 21
type input "0"
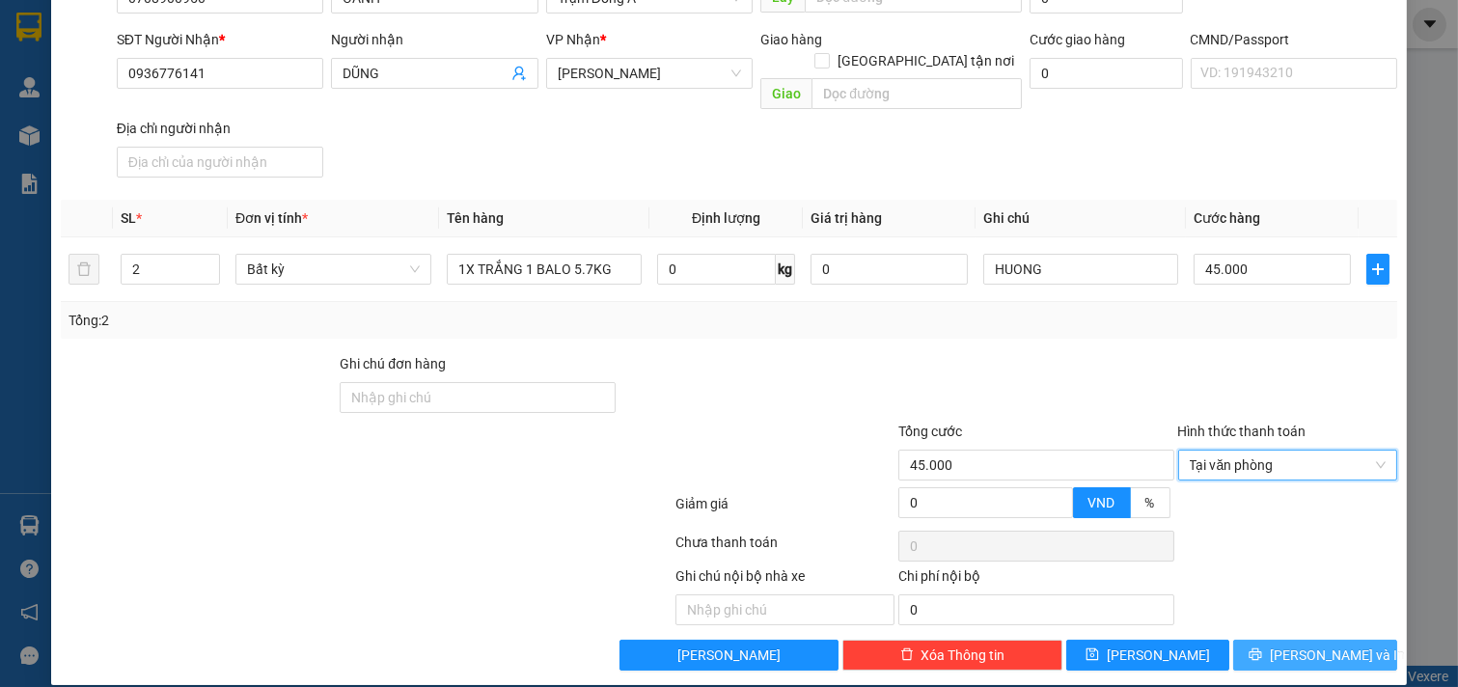
click at [1319, 645] on span "[PERSON_NAME] và In" at bounding box center [1337, 655] width 135 height 21
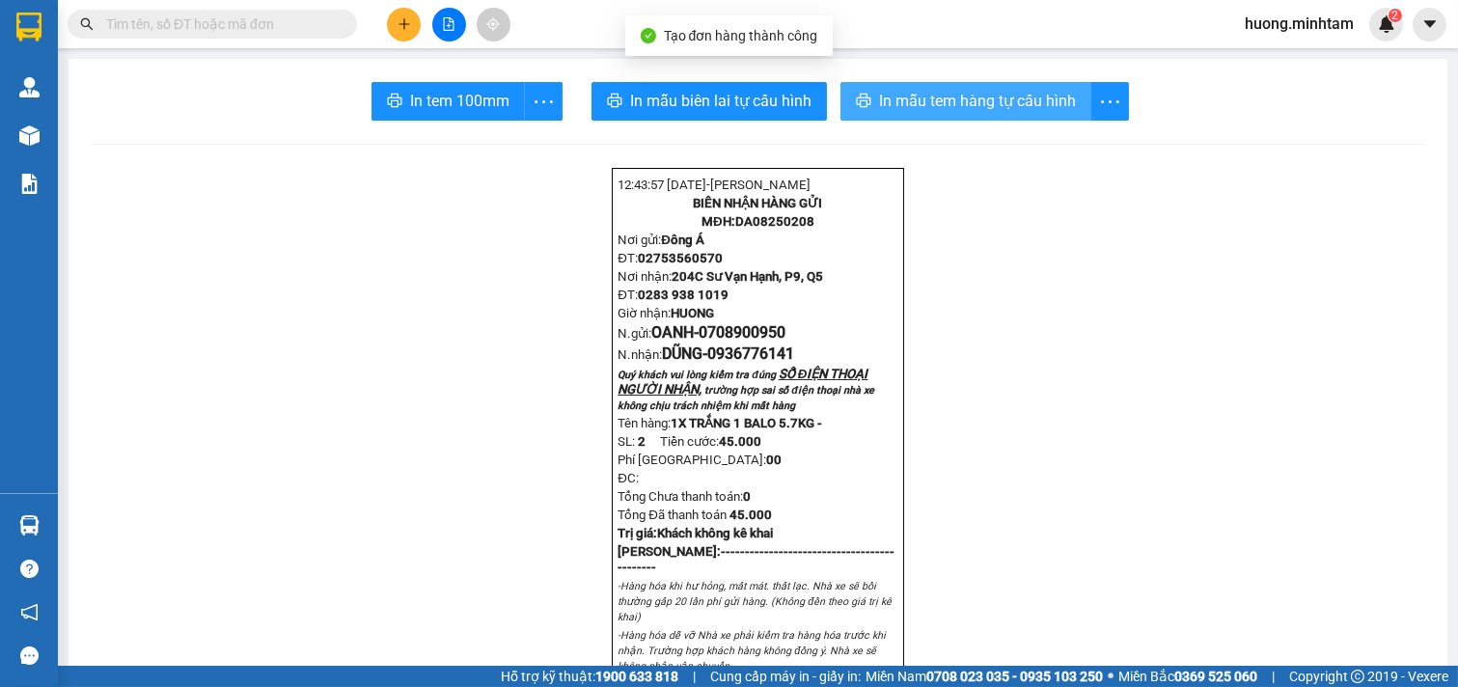
click at [995, 104] on span "In mẫu tem hàng tự cấu hình" at bounding box center [977, 101] width 197 height 24
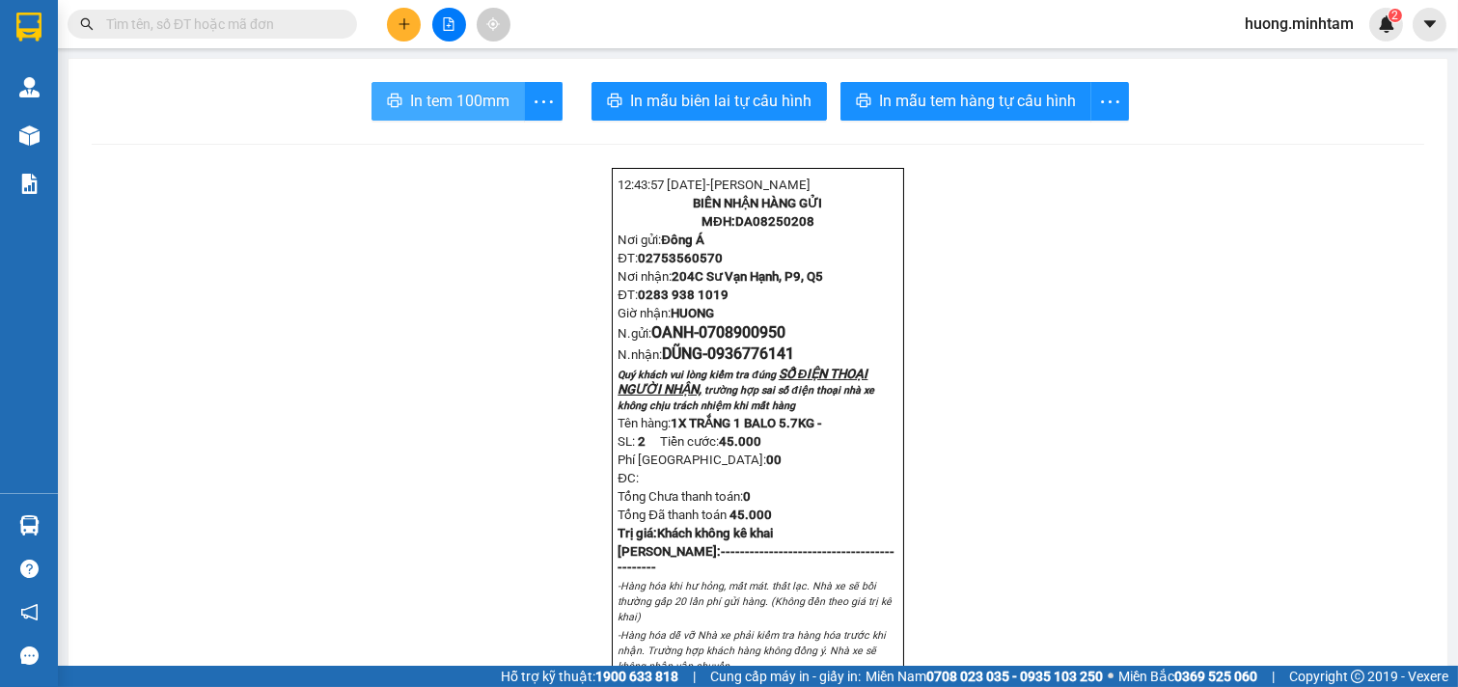
click at [453, 107] on span "In tem 100mm" at bounding box center [459, 101] width 99 height 24
drag, startPoint x: 417, startPoint y: 100, endPoint x: 436, endPoint y: 62, distance: 43.1
click at [418, 100] on span "In tem 100mm" at bounding box center [459, 101] width 99 height 24
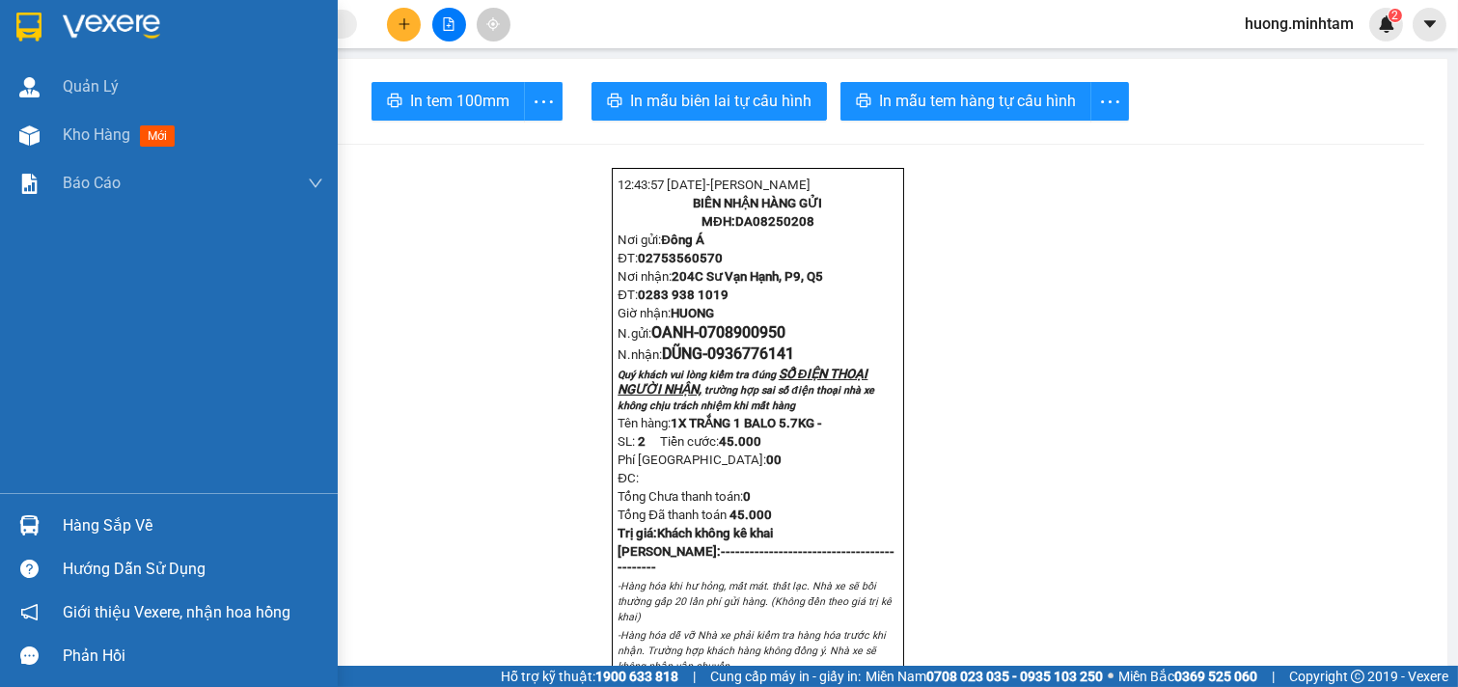
drag, startPoint x: 97, startPoint y: 130, endPoint x: 343, endPoint y: 0, distance: 277.5
click at [101, 133] on div "Kho hàng mới" at bounding box center [123, 135] width 120 height 24
click at [101, 133] on span "Kho hàng" at bounding box center [97, 134] width 68 height 18
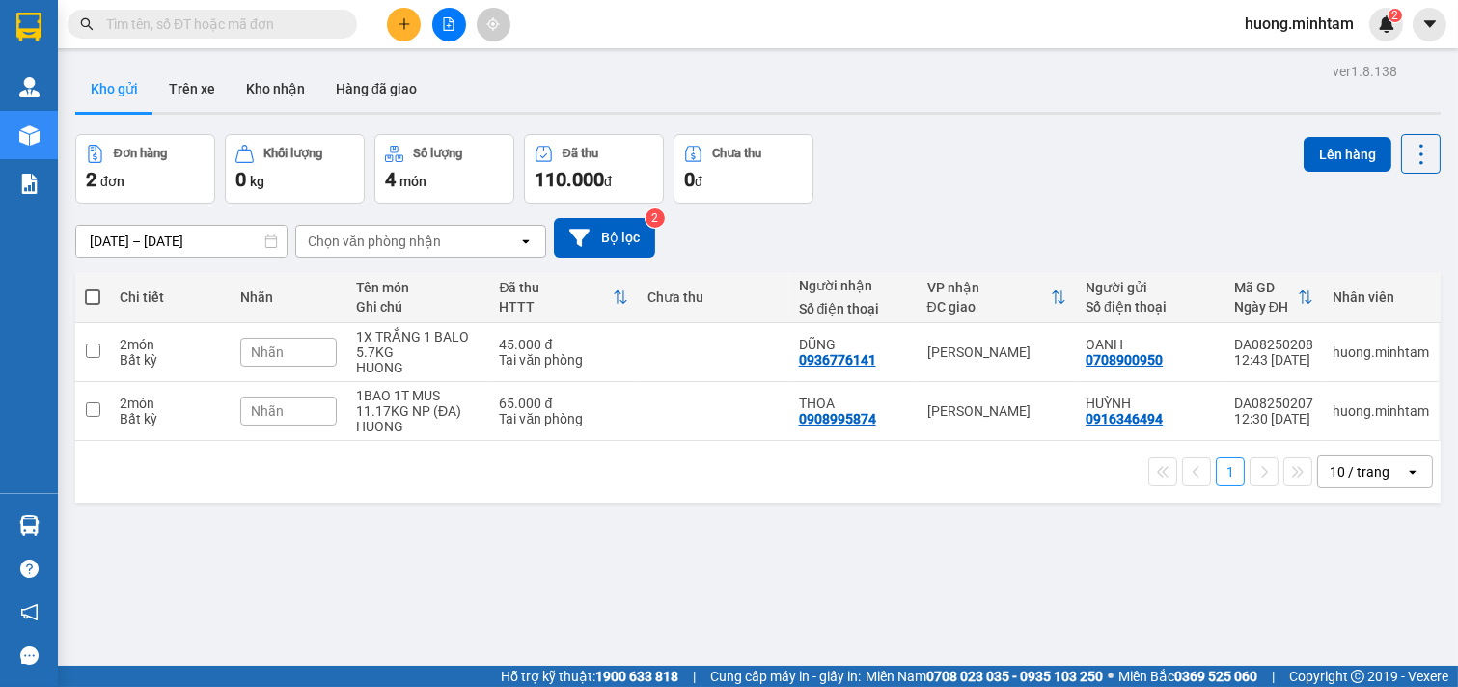
click at [748, 586] on div "ver 1.8.138 Kho gửi Trên xe Kho nhận Hàng đã giao Đơn hàng 2 đơn Khối lượng 0 k…" at bounding box center [758, 401] width 1381 height 687
click at [98, 297] on span at bounding box center [92, 296] width 15 height 15
click at [93, 288] on input "checkbox" at bounding box center [93, 288] width 0 height 0
checkbox input "true"
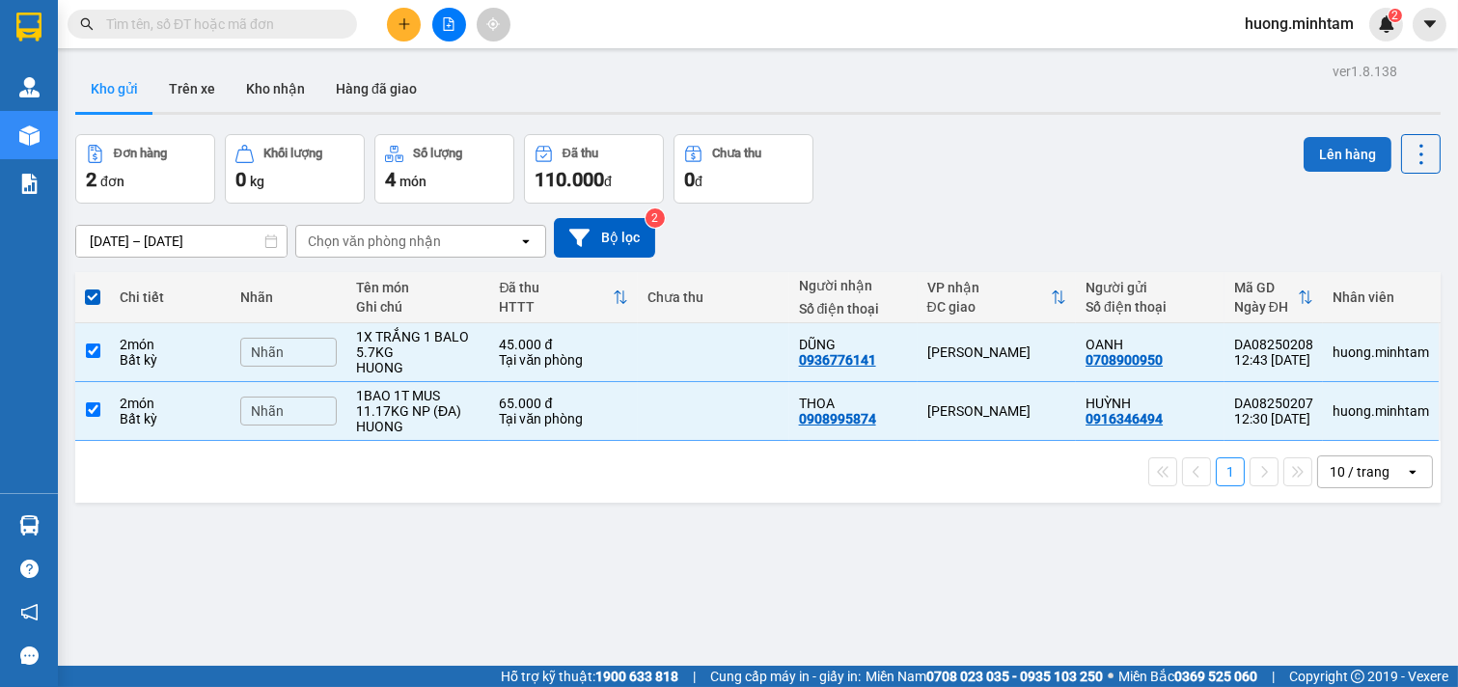
click at [1320, 148] on button "Lên hàng" at bounding box center [1348, 154] width 88 height 35
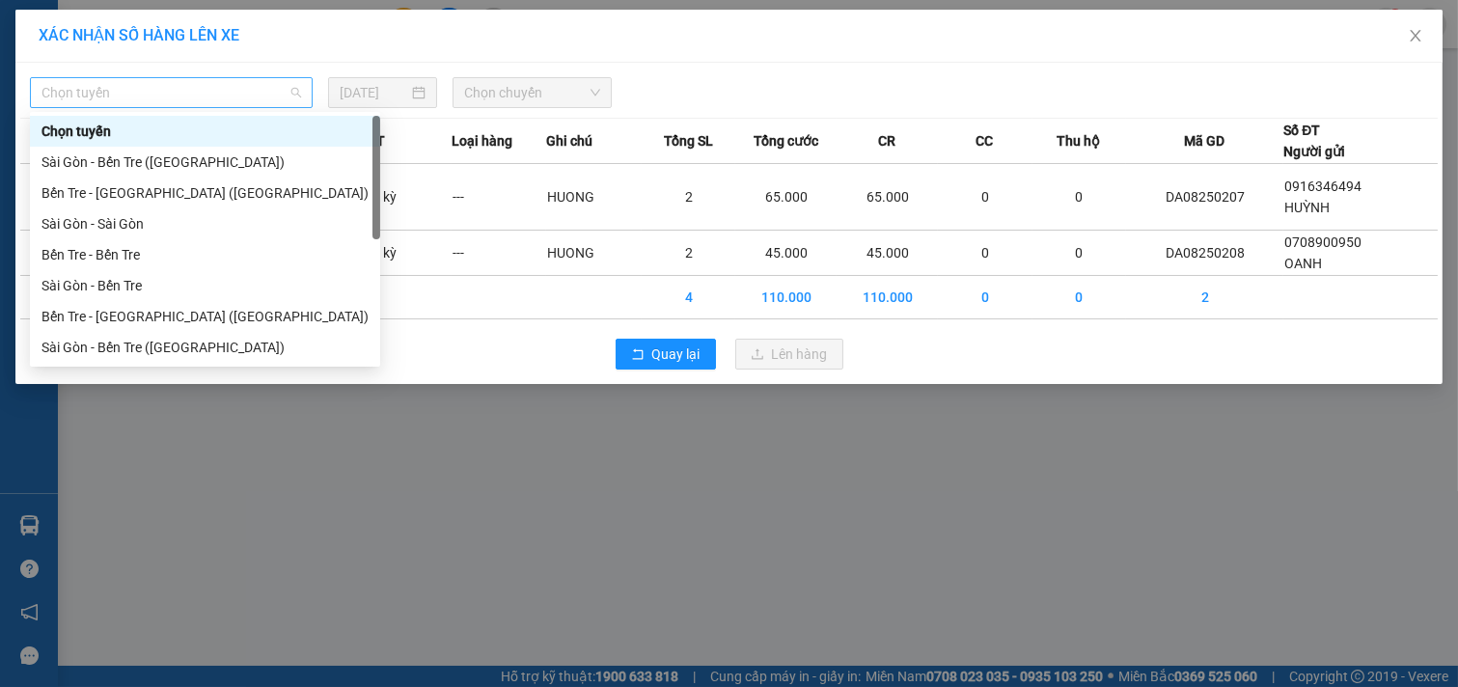
click at [296, 85] on span "Chọn tuyến" at bounding box center [171, 92] width 260 height 29
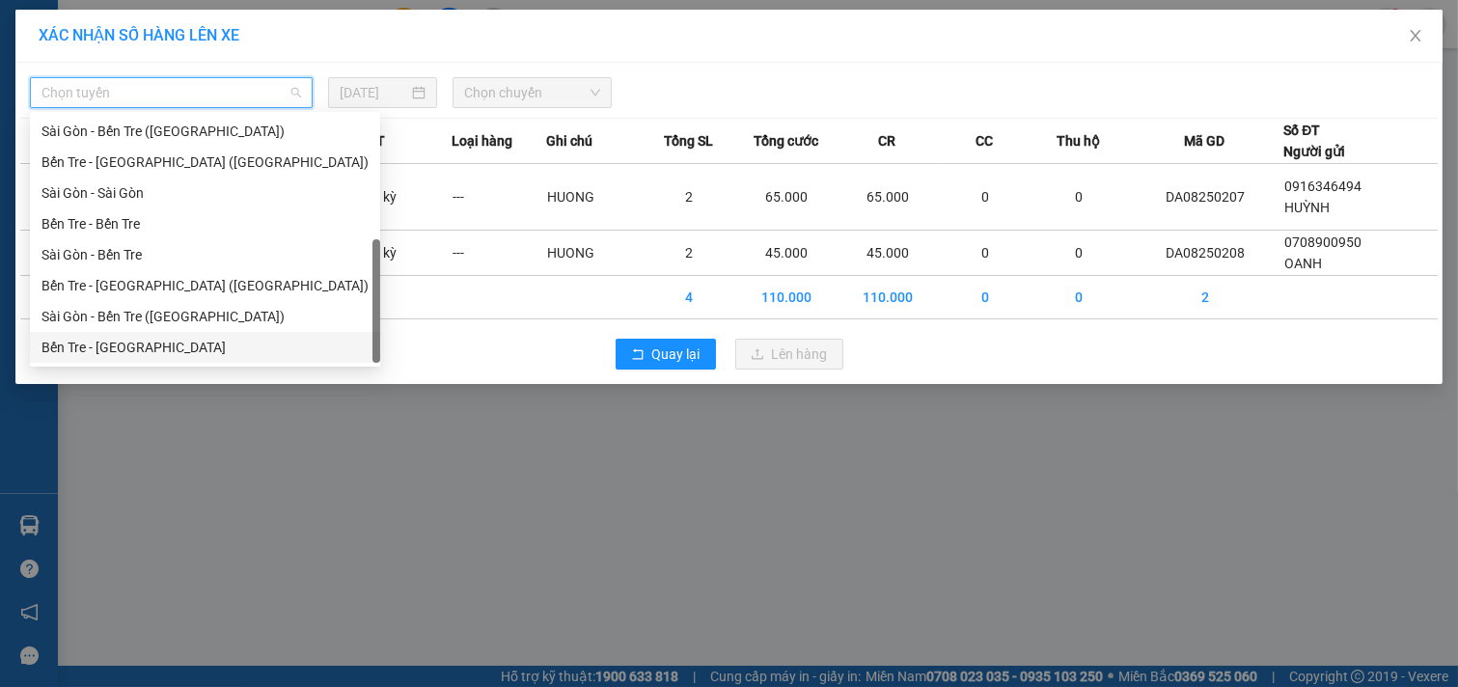
drag, startPoint x: 116, startPoint y: 347, endPoint x: 442, endPoint y: 154, distance: 378.9
click at [118, 345] on div "Bến Tre - [GEOGRAPHIC_DATA]" at bounding box center [204, 347] width 327 height 21
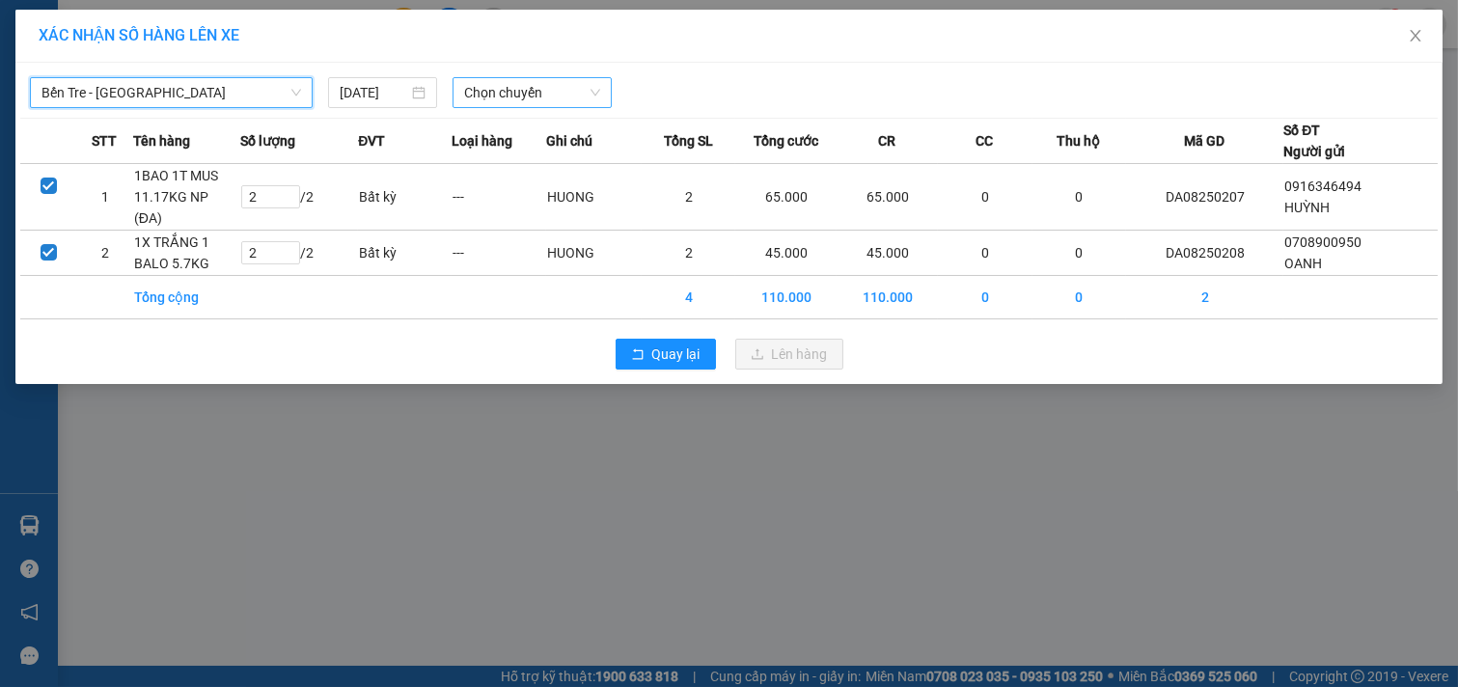
click at [516, 94] on span "Chọn chuyến" at bounding box center [532, 92] width 136 height 29
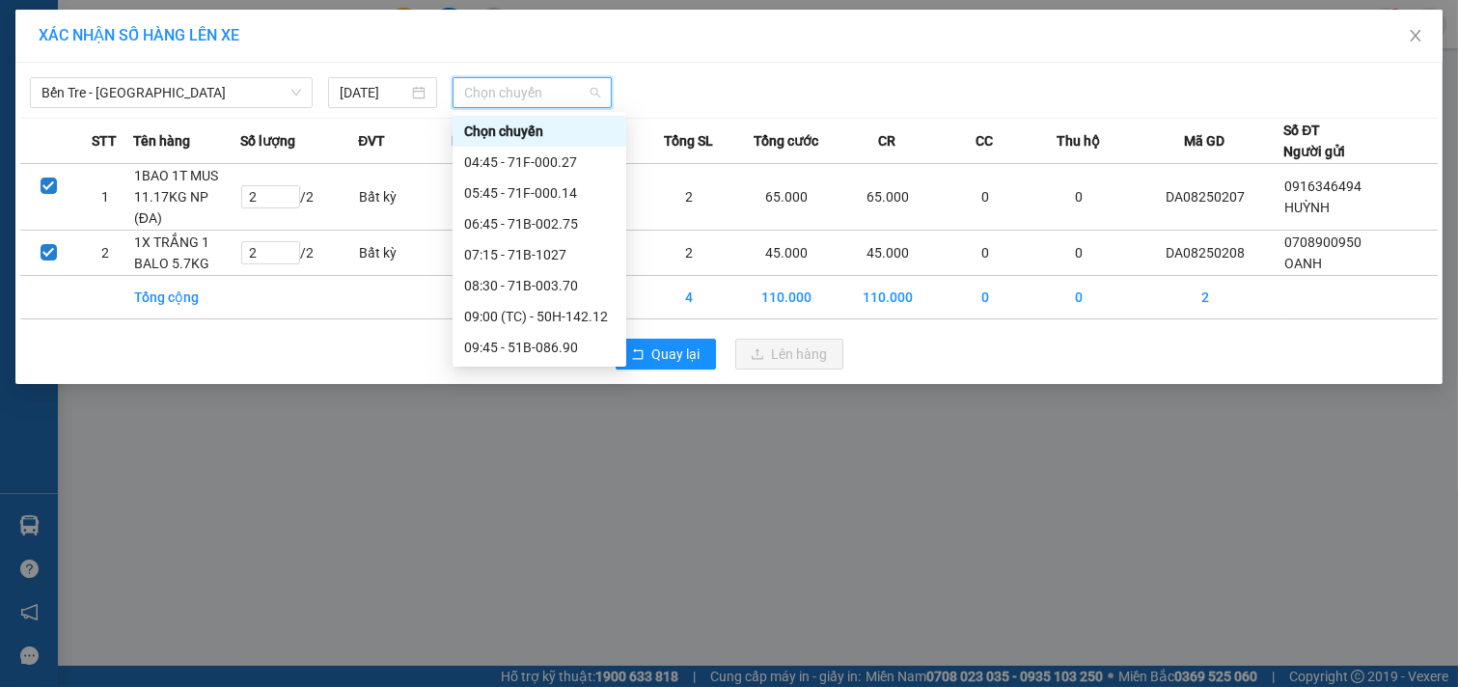
scroll to position [214, 0]
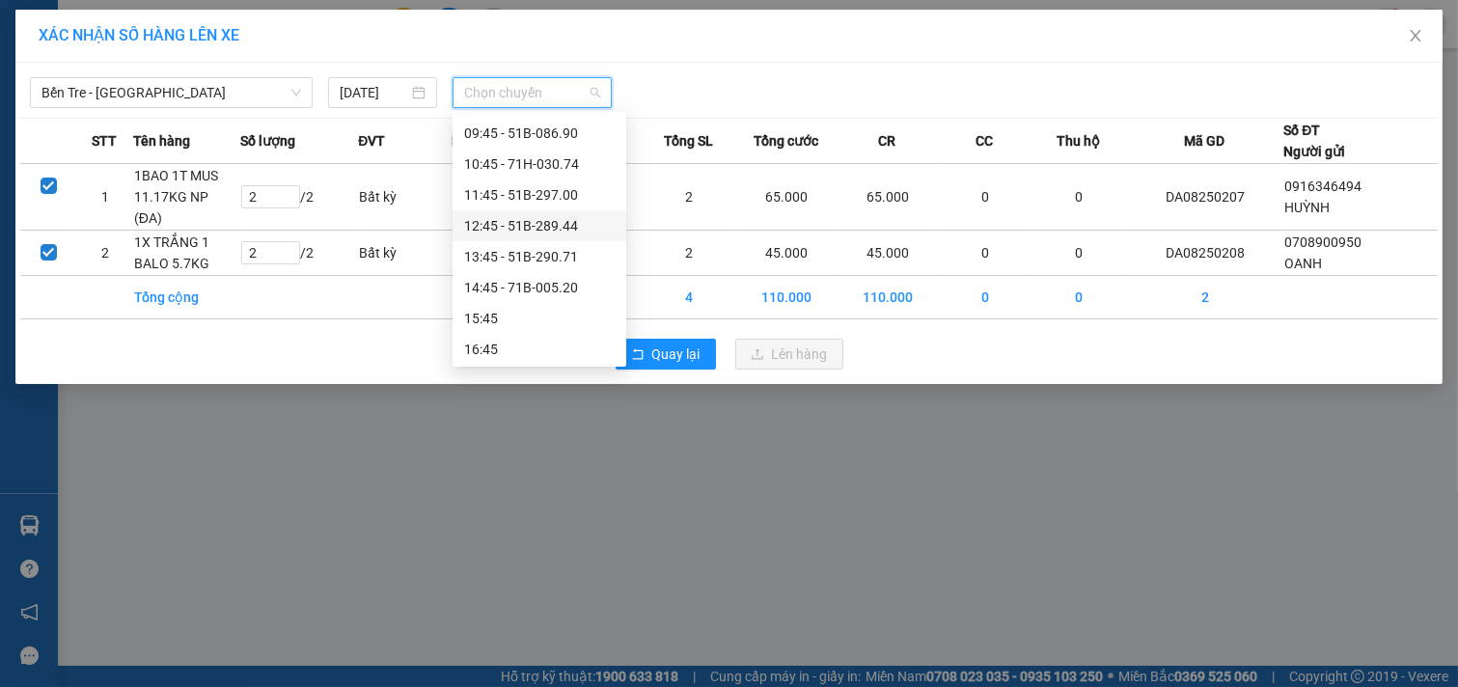
click at [531, 226] on div "12:45 - 51B-289.44" at bounding box center [539, 225] width 151 height 21
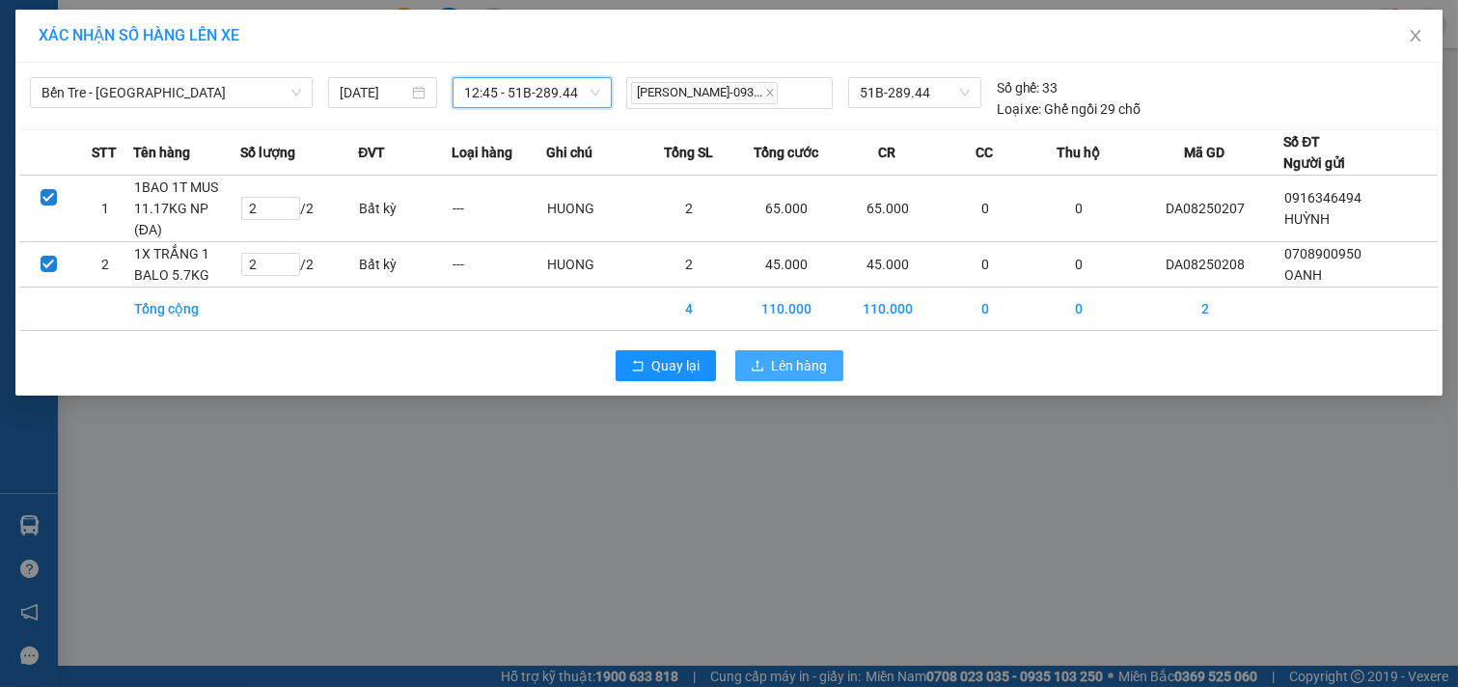
drag, startPoint x: 778, startPoint y: 362, endPoint x: 770, endPoint y: 310, distance: 52.7
click at [774, 362] on span "Lên hàng" at bounding box center [800, 365] width 56 height 21
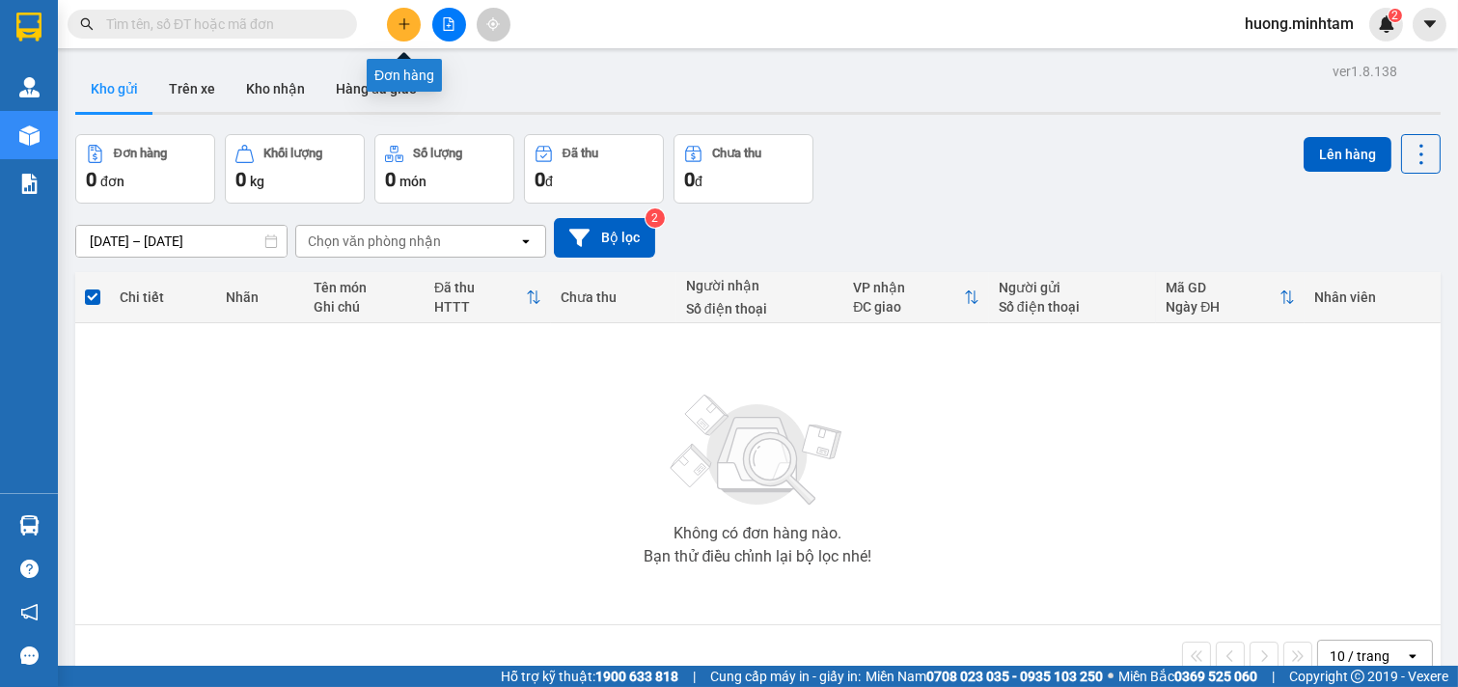
click at [402, 27] on icon "plus" at bounding box center [405, 24] width 14 height 14
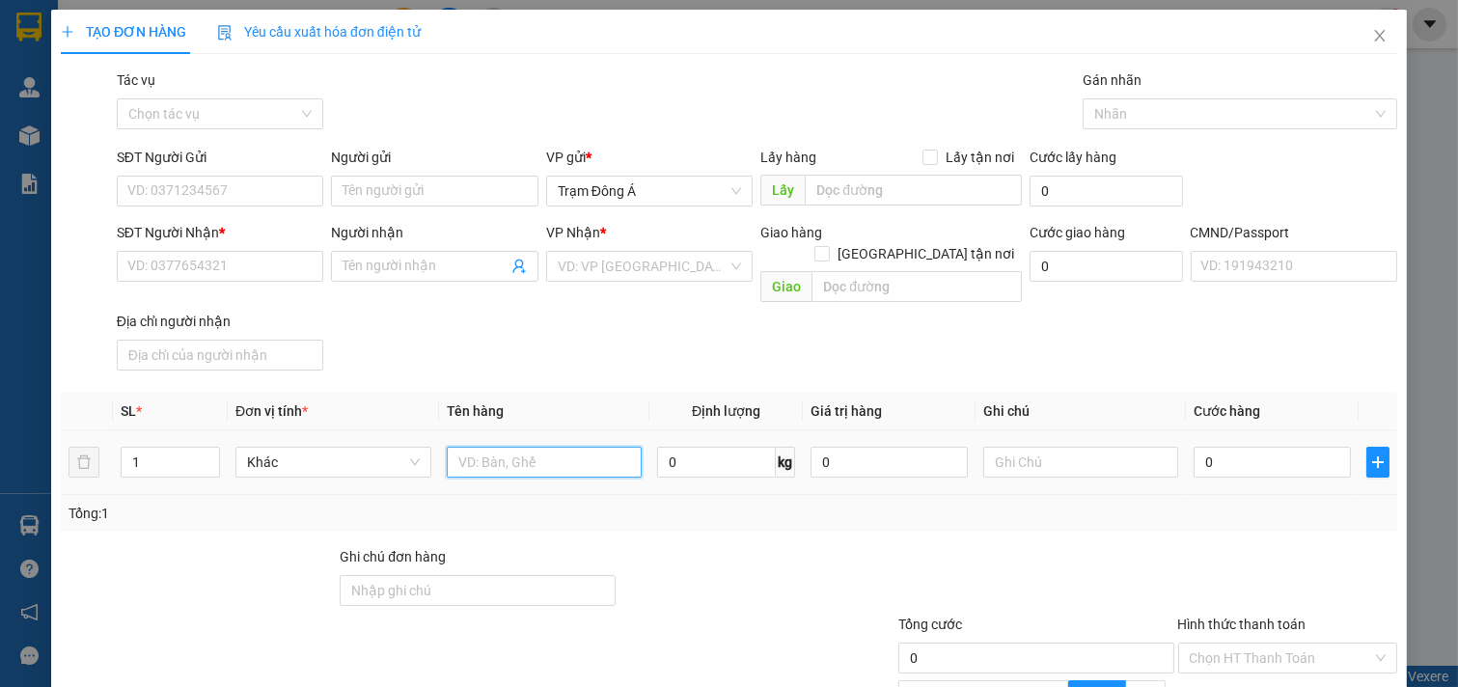
click at [529, 447] on input "text" at bounding box center [545, 462] width 196 height 31
click at [554, 450] on input "1T MUS 4KG" at bounding box center [545, 462] width 196 height 31
type input "1T MUS 4KG (ĐA)"
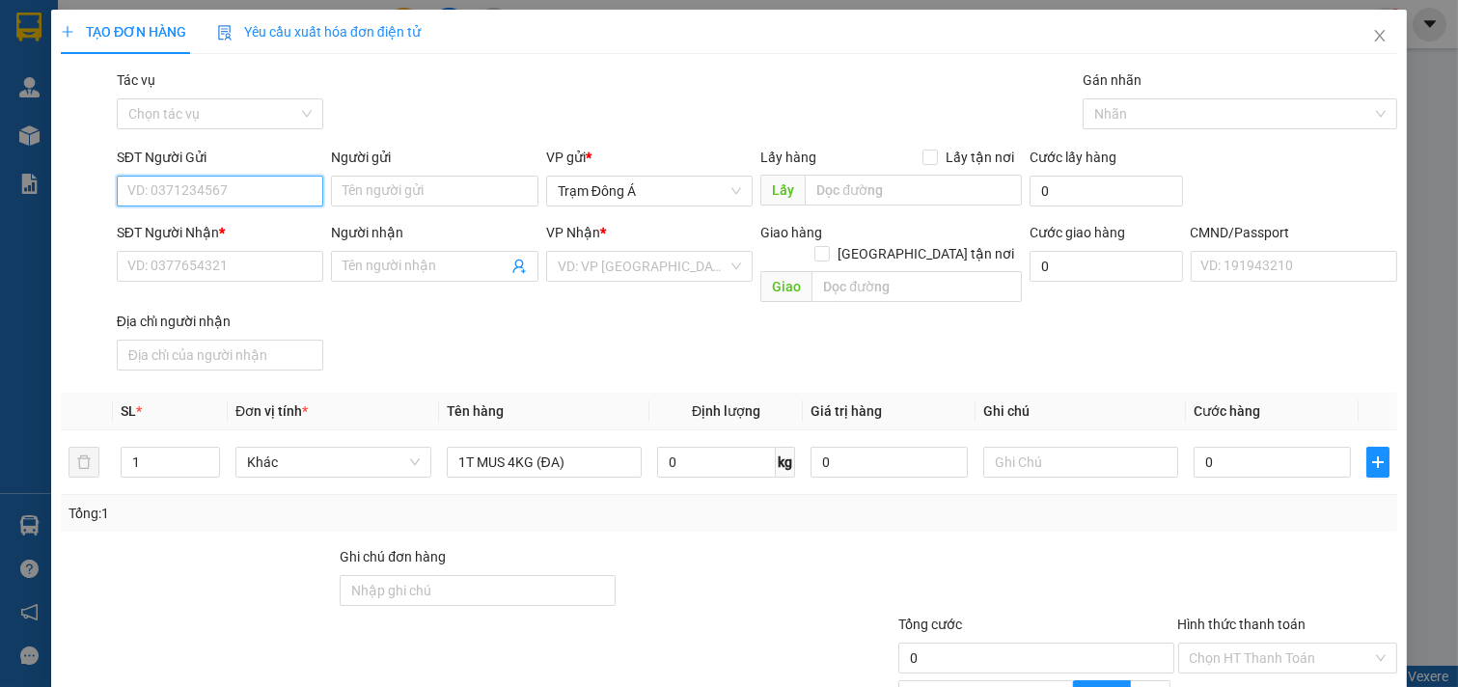
click at [253, 194] on input "SĐT Người Gửi" at bounding box center [220, 191] width 207 height 31
type input "0907033846"
click at [226, 229] on div "0907033846 - TRANG" at bounding box center [217, 229] width 181 height 21
type input "TRANG"
type input "0325898389"
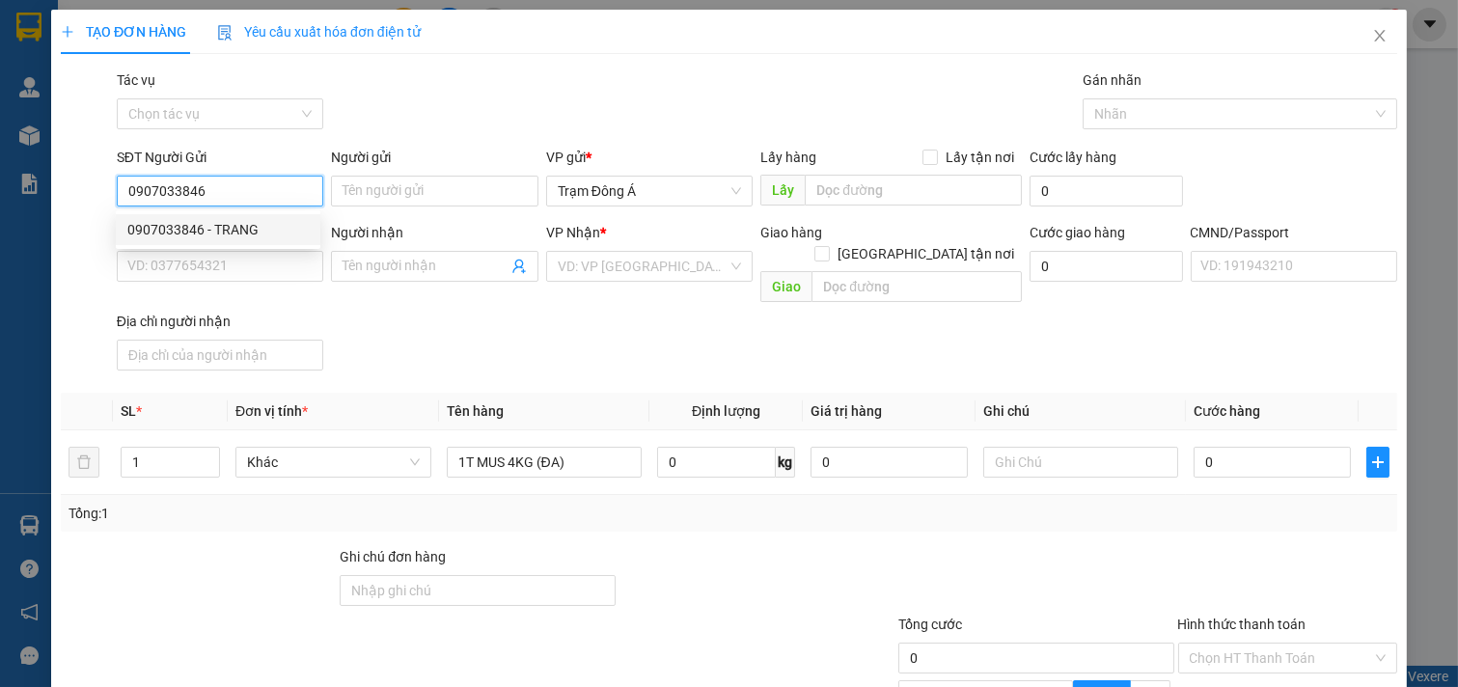
type input "HẠNH"
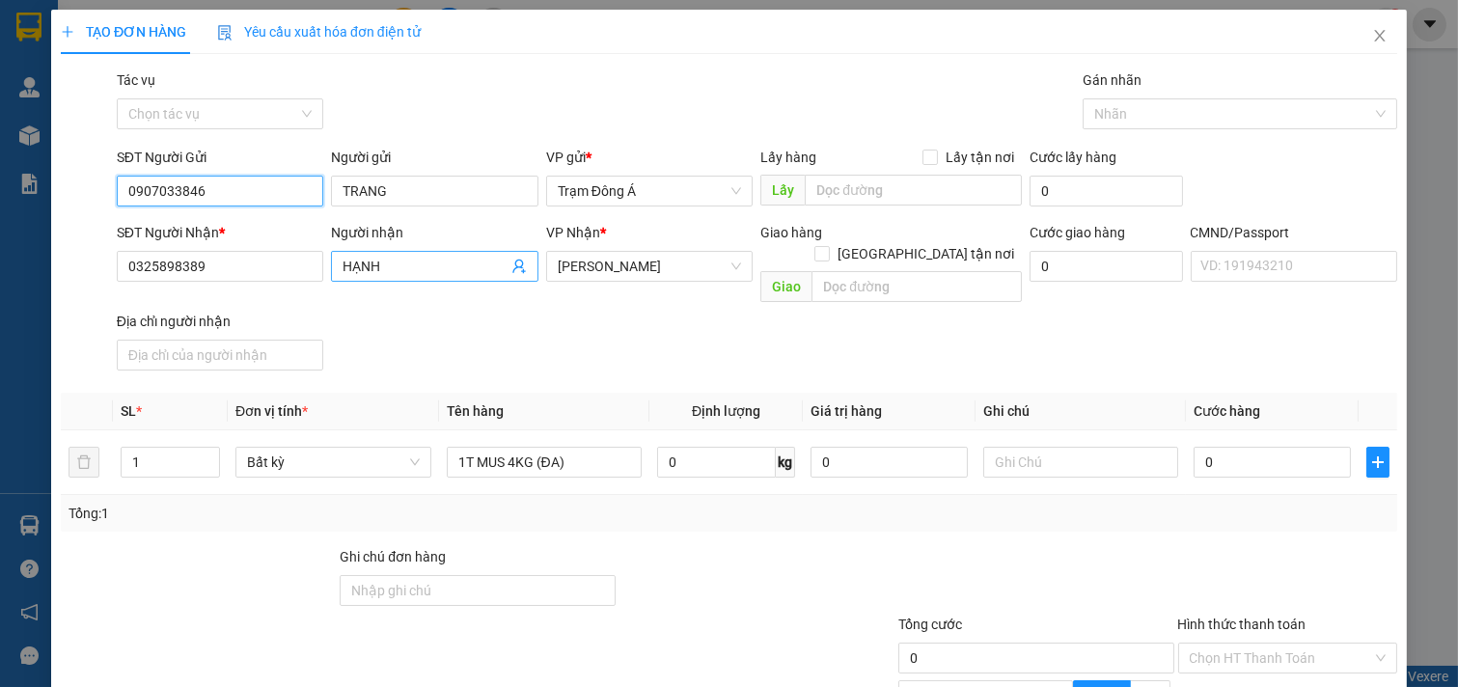
type input "0907033846"
click at [514, 263] on icon "user-add" at bounding box center [518, 266] width 15 height 15
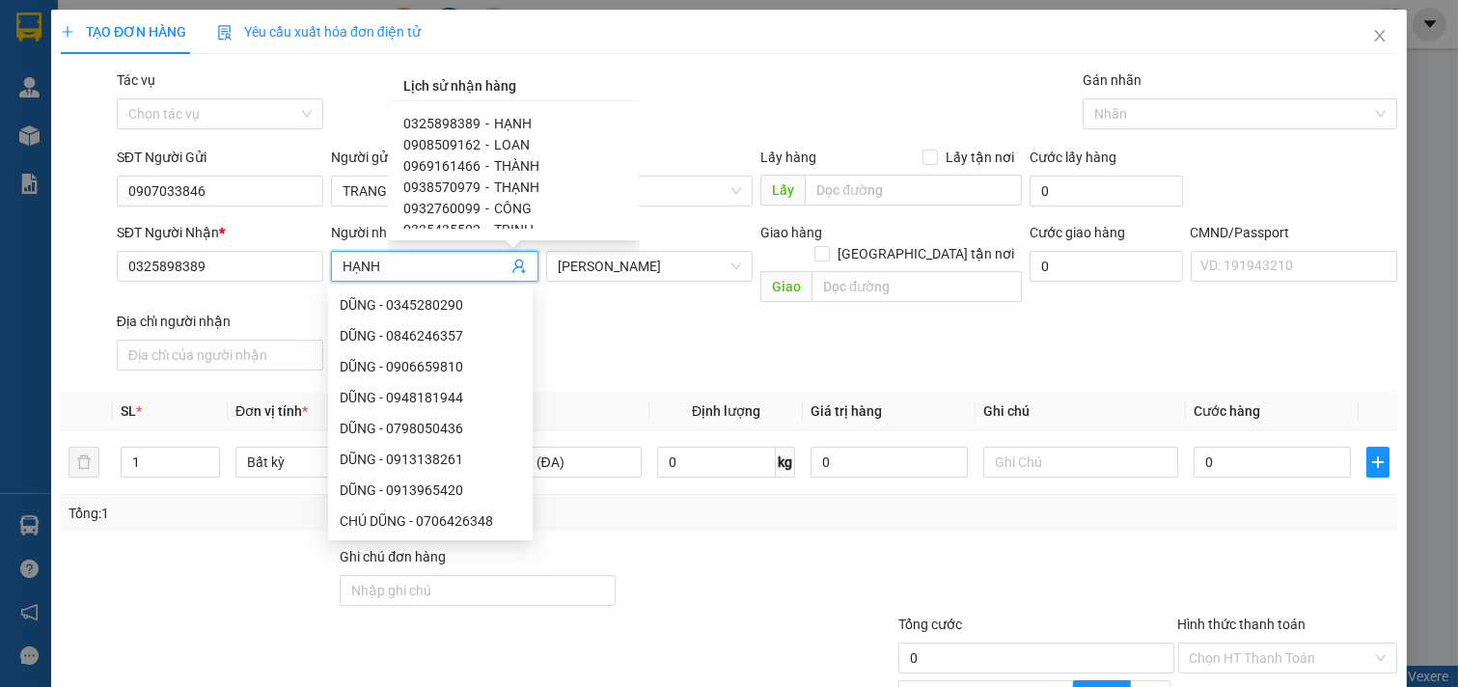
click at [463, 210] on span "0932760099" at bounding box center [441, 208] width 77 height 15
type input "0932760099"
type input "CÔNG"
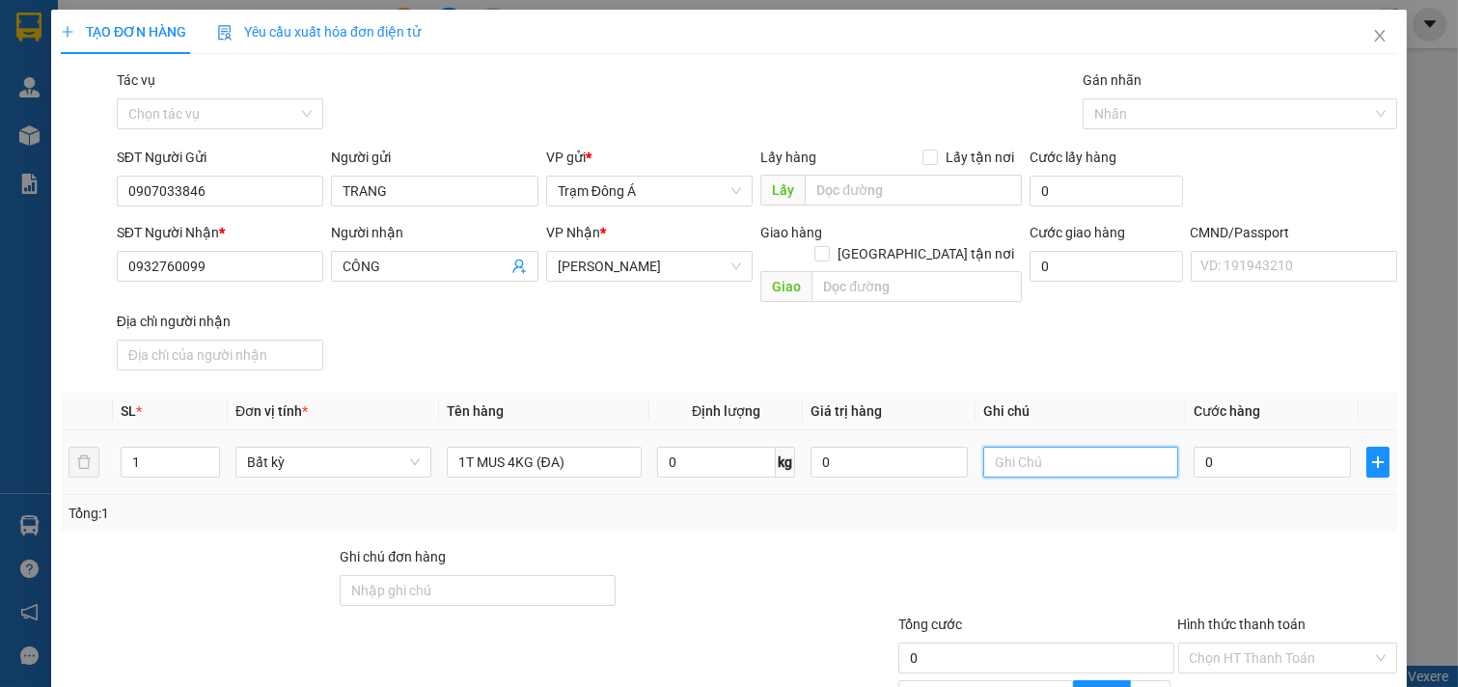
click at [990, 447] on input "text" at bounding box center [1081, 462] width 196 height 31
type input "HUONG"
type input "2"
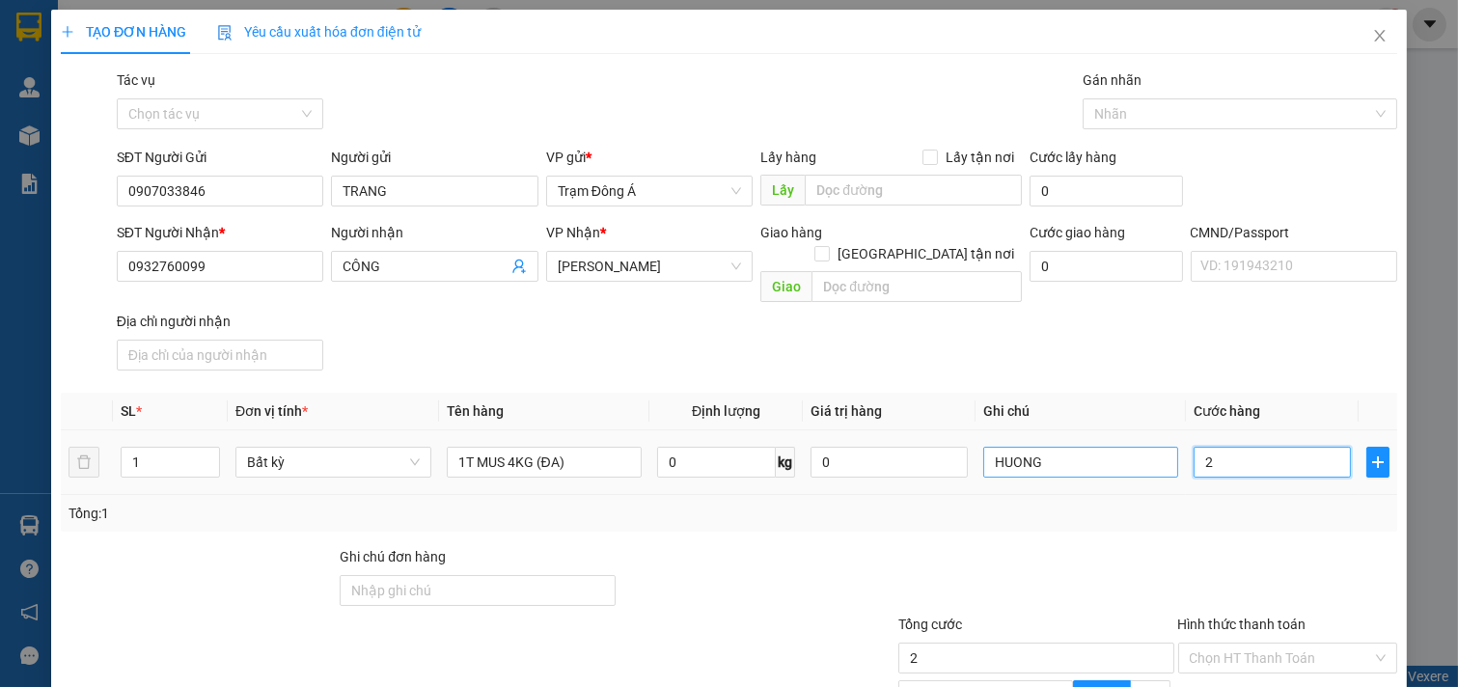
type input "20"
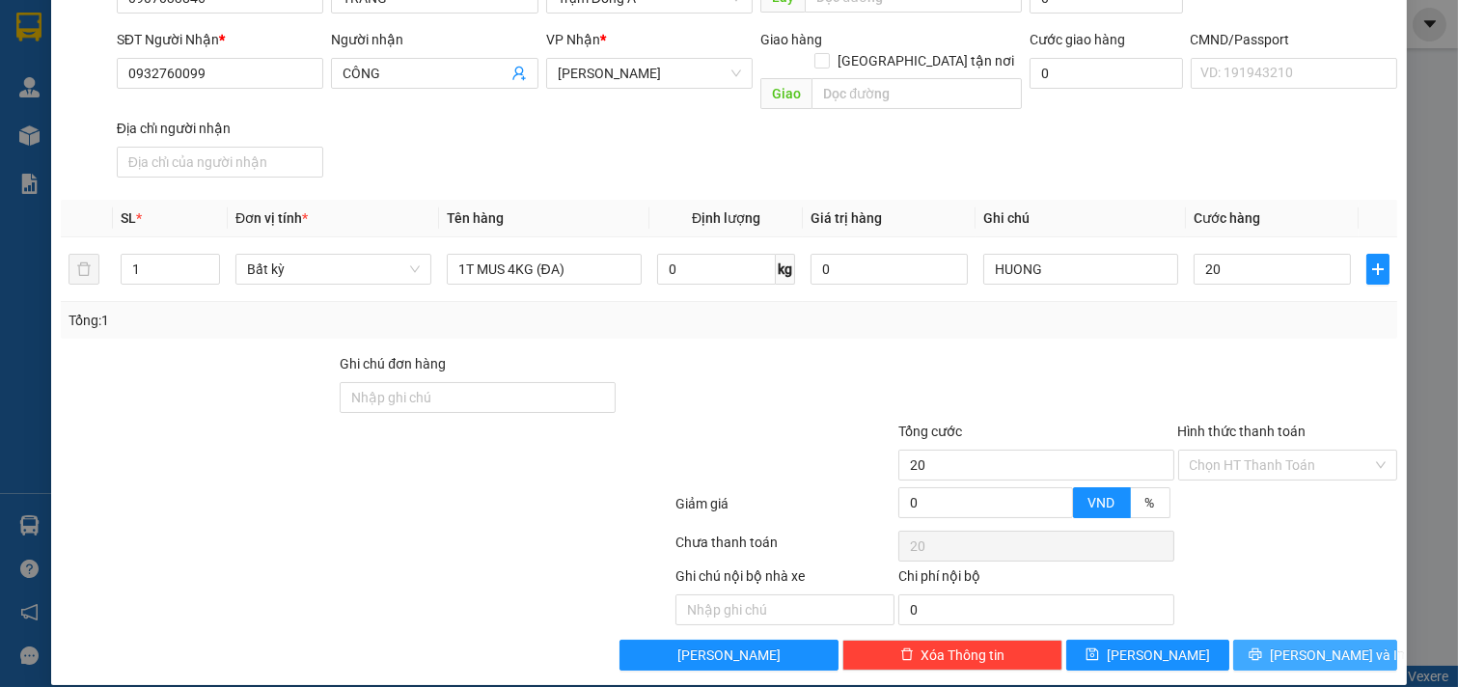
type input "20.000"
click at [1284, 645] on span "[PERSON_NAME] và In" at bounding box center [1337, 655] width 135 height 21
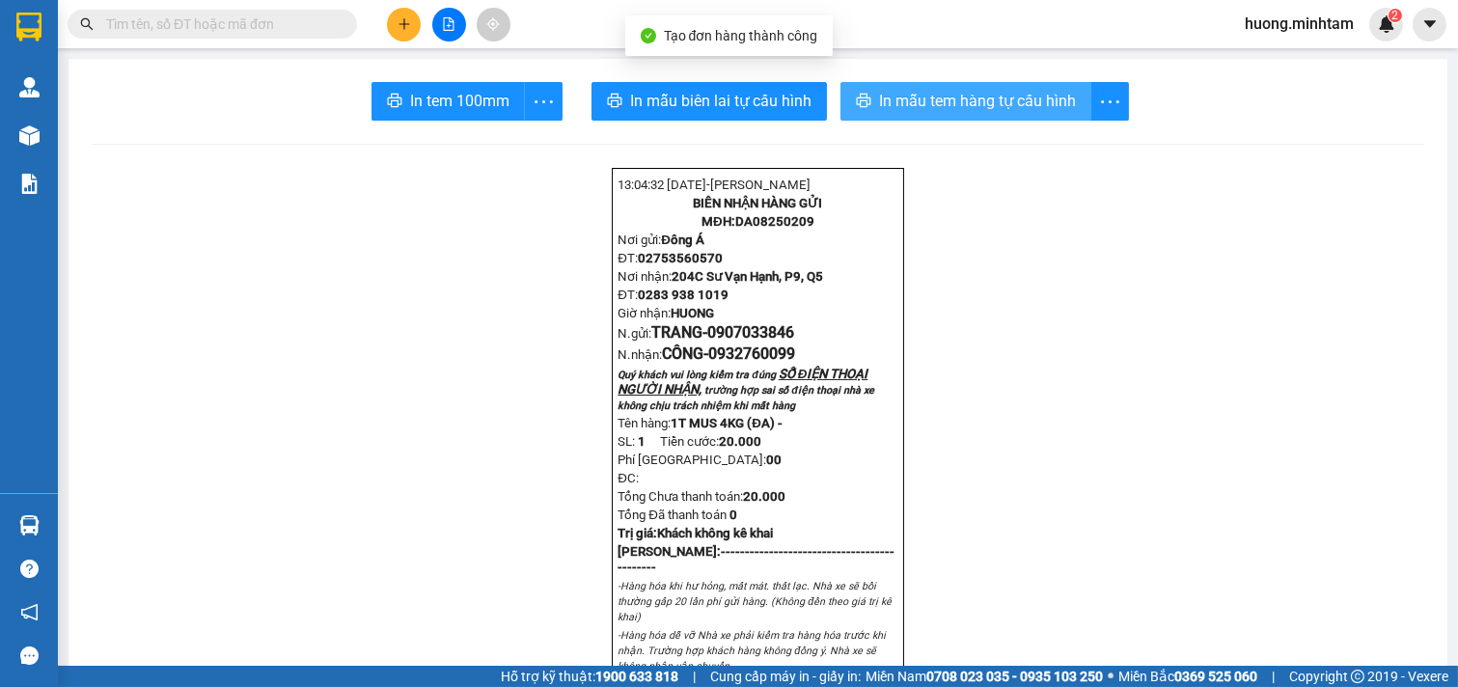
click at [918, 104] on span "In mẫu tem hàng tự cấu hình" at bounding box center [977, 101] width 197 height 24
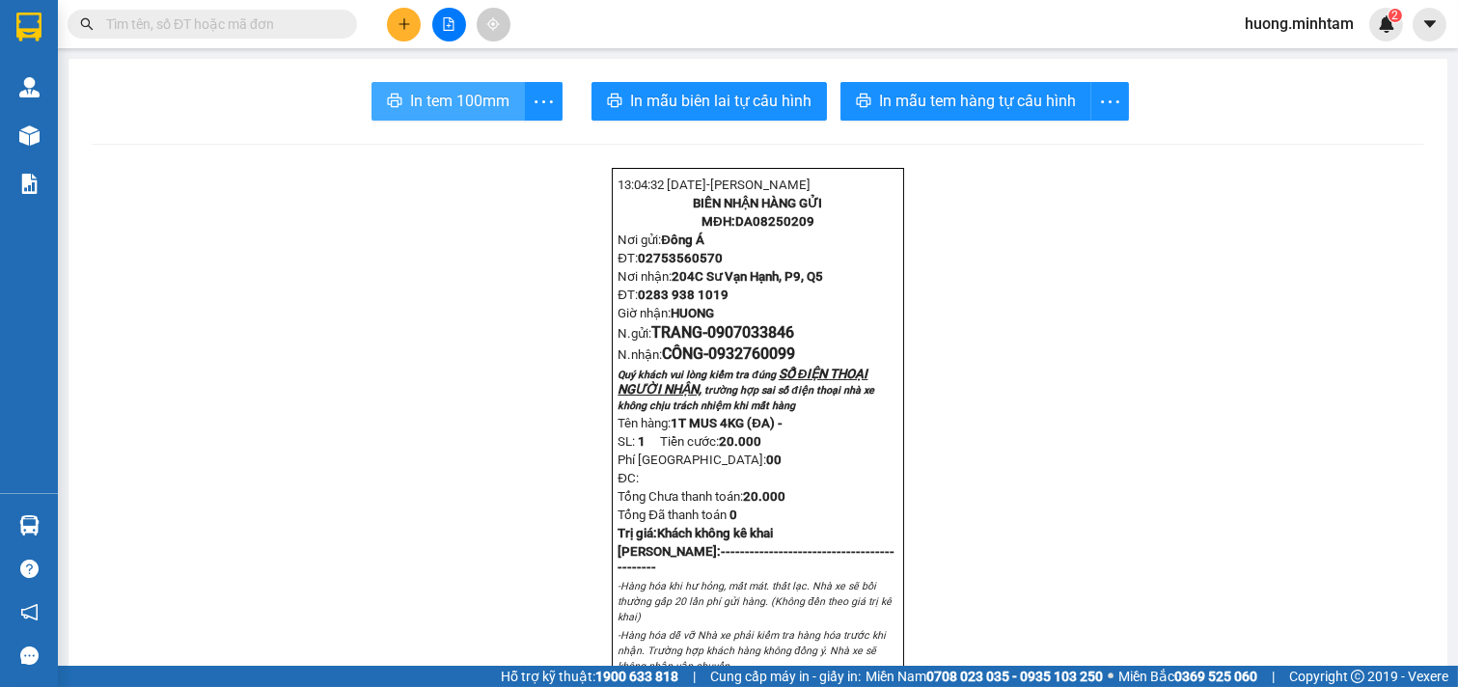
click at [435, 98] on span "In tem 100mm" at bounding box center [459, 101] width 99 height 24
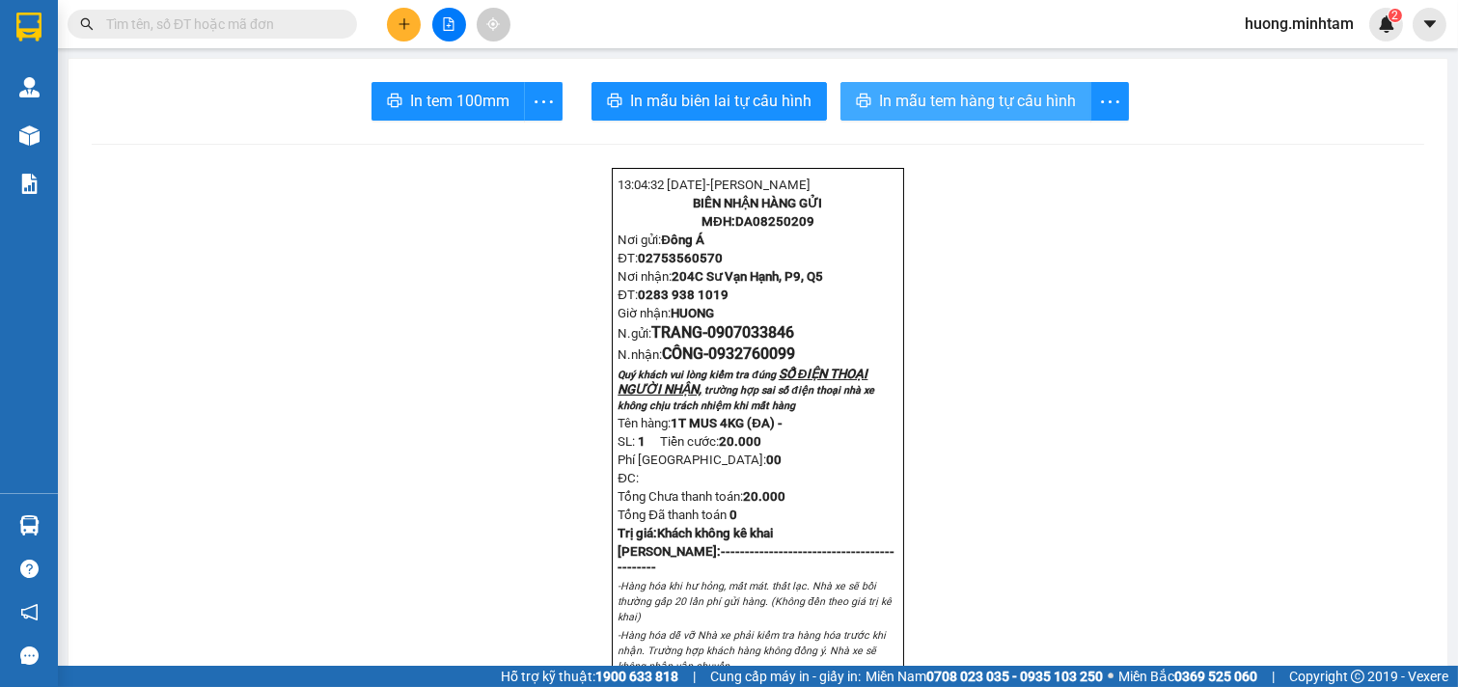
click at [938, 88] on button "In mẫu tem hàng tự cấu hình" at bounding box center [965, 101] width 251 height 39
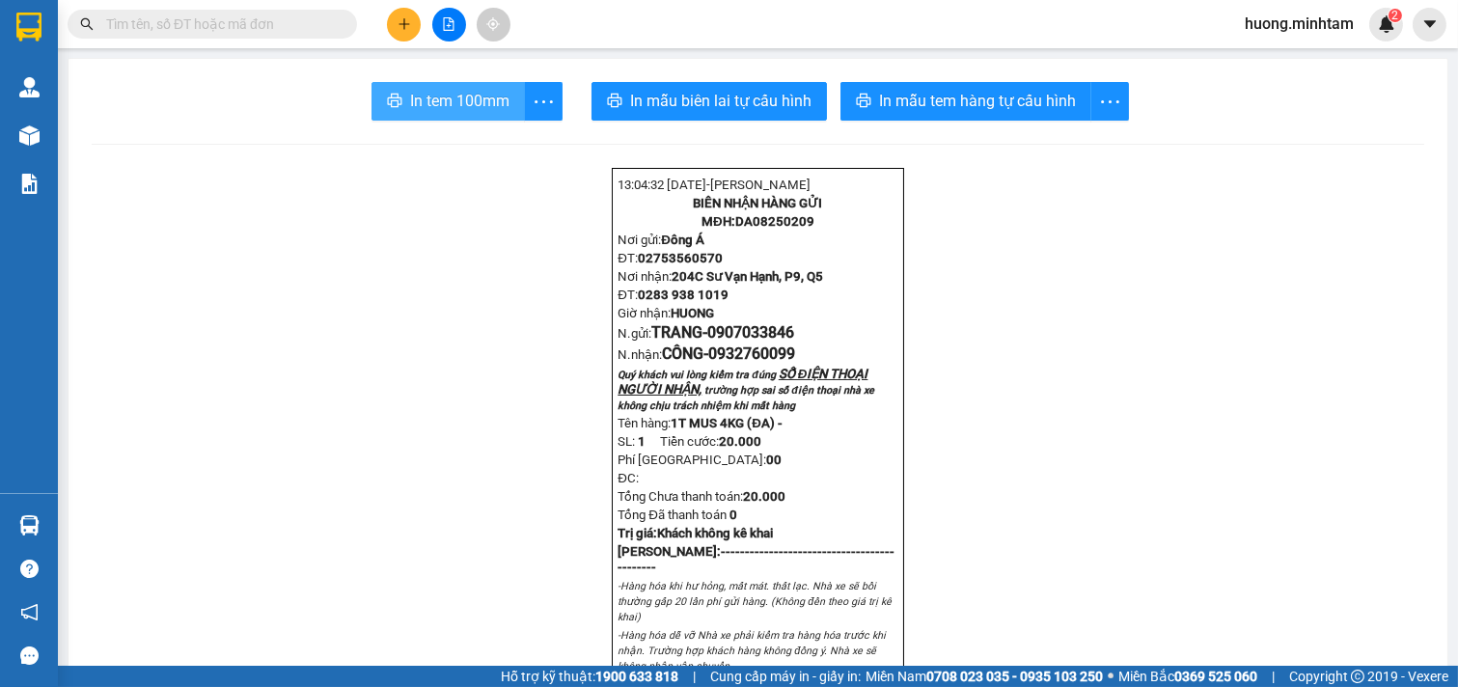
click at [442, 103] on span "In tem 100mm" at bounding box center [459, 101] width 99 height 24
drag, startPoint x: 1075, startPoint y: 353, endPoint x: 957, endPoint y: 328, distance: 120.4
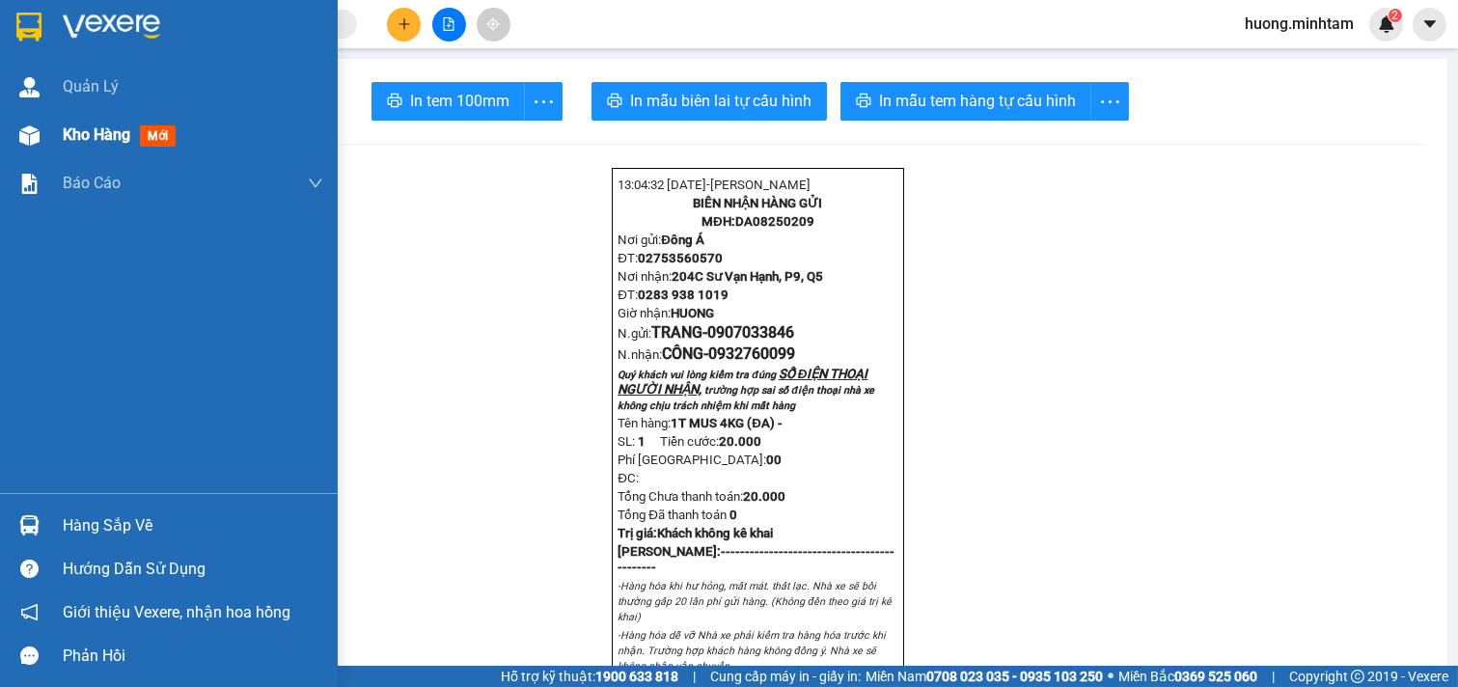
click at [96, 130] on span "Kho hàng" at bounding box center [97, 134] width 68 height 18
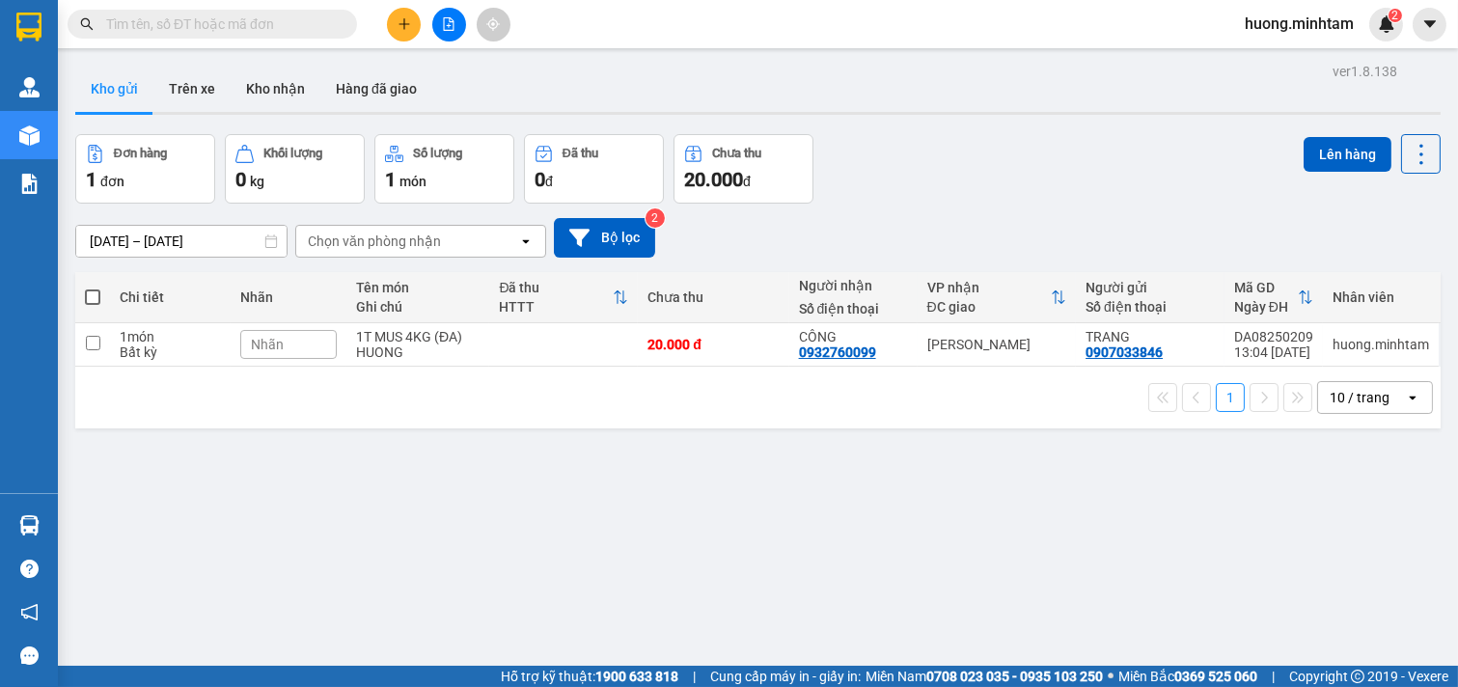
click at [824, 594] on div "ver 1.8.138 Kho gửi Trên xe Kho nhận Hàng đã giao Đơn hàng 1 đơn Khối lượng 0 k…" at bounding box center [758, 401] width 1381 height 687
click at [93, 300] on span at bounding box center [92, 296] width 15 height 15
click at [93, 288] on input "checkbox" at bounding box center [93, 288] width 0 height 0
checkbox input "true"
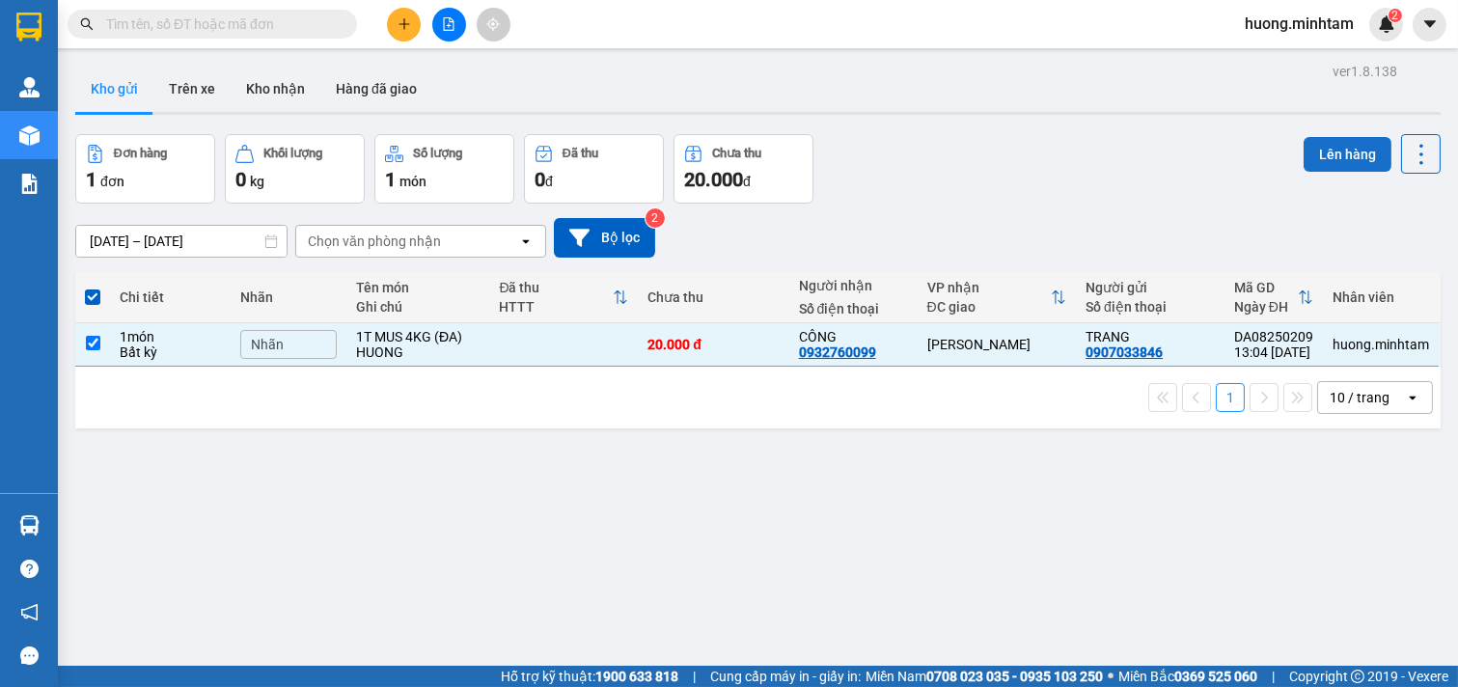
click at [1342, 154] on button "Lên hàng" at bounding box center [1348, 154] width 88 height 35
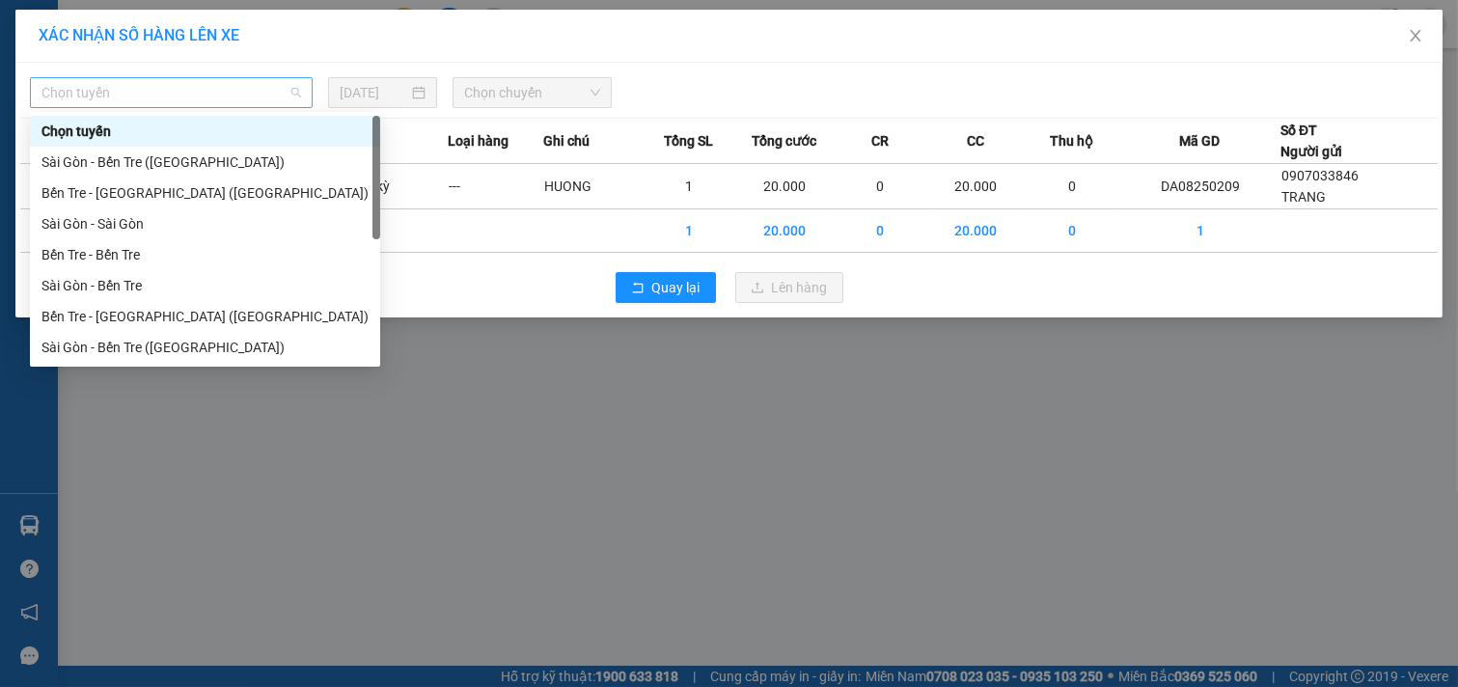
click at [259, 91] on span "Chọn tuyến" at bounding box center [171, 92] width 260 height 29
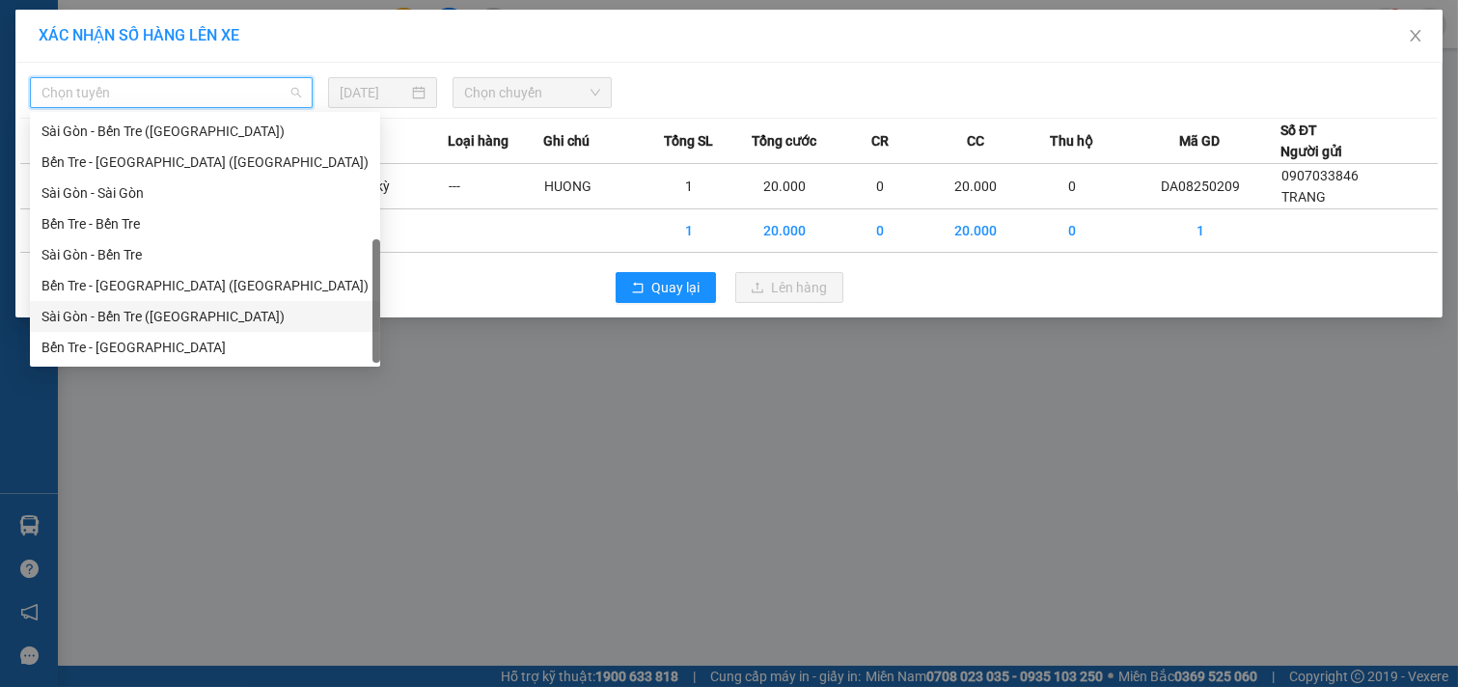
drag, startPoint x: 137, startPoint y: 313, endPoint x: 141, endPoint y: 288, distance: 25.4
click at [141, 288] on div "Chọn tuyến Sài Gòn - Bến Tre (CN) Bến Tre - Sài Gòn (CN) Sài Gòn - Sài Gòn Bế…" at bounding box center [205, 224] width 350 height 278
click at [141, 288] on div "Bến Tre - [GEOGRAPHIC_DATA] ([GEOGRAPHIC_DATA])" at bounding box center [204, 285] width 327 height 21
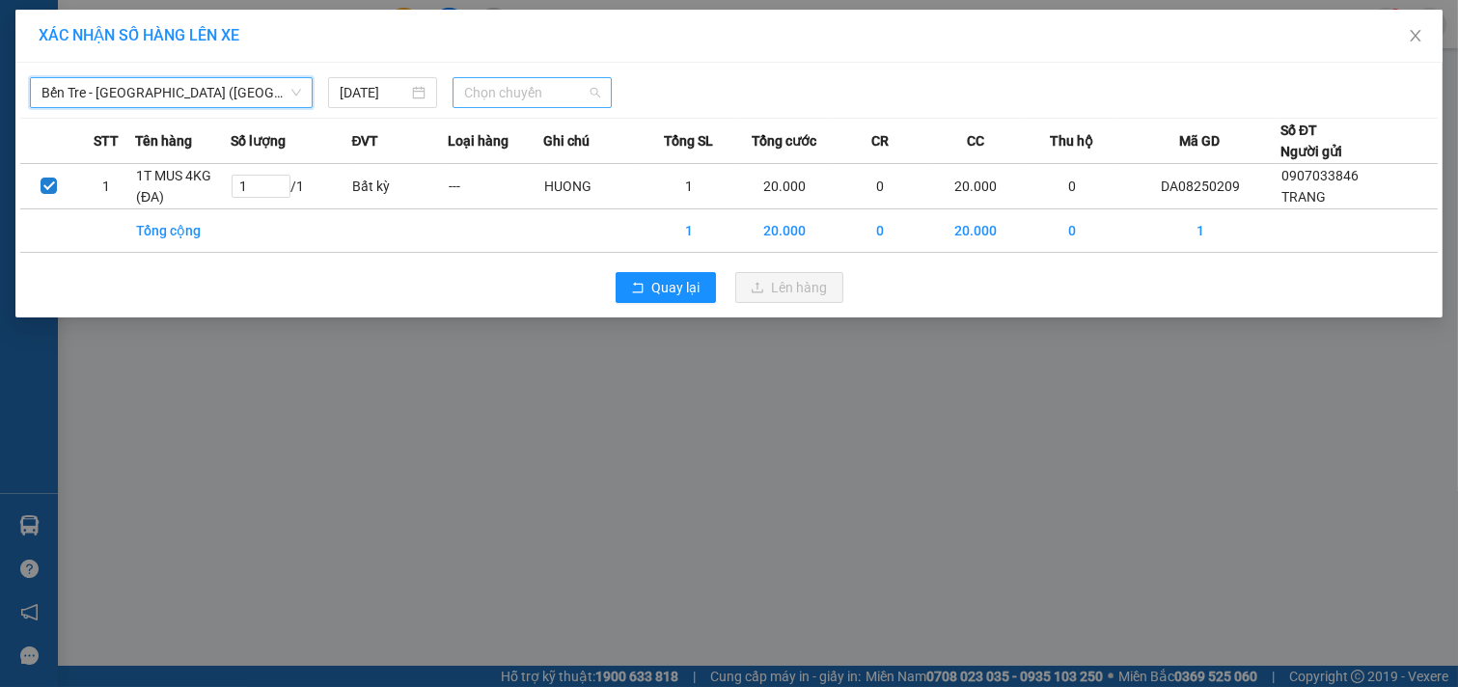
click at [553, 84] on span "Chọn chuyến" at bounding box center [532, 92] width 136 height 29
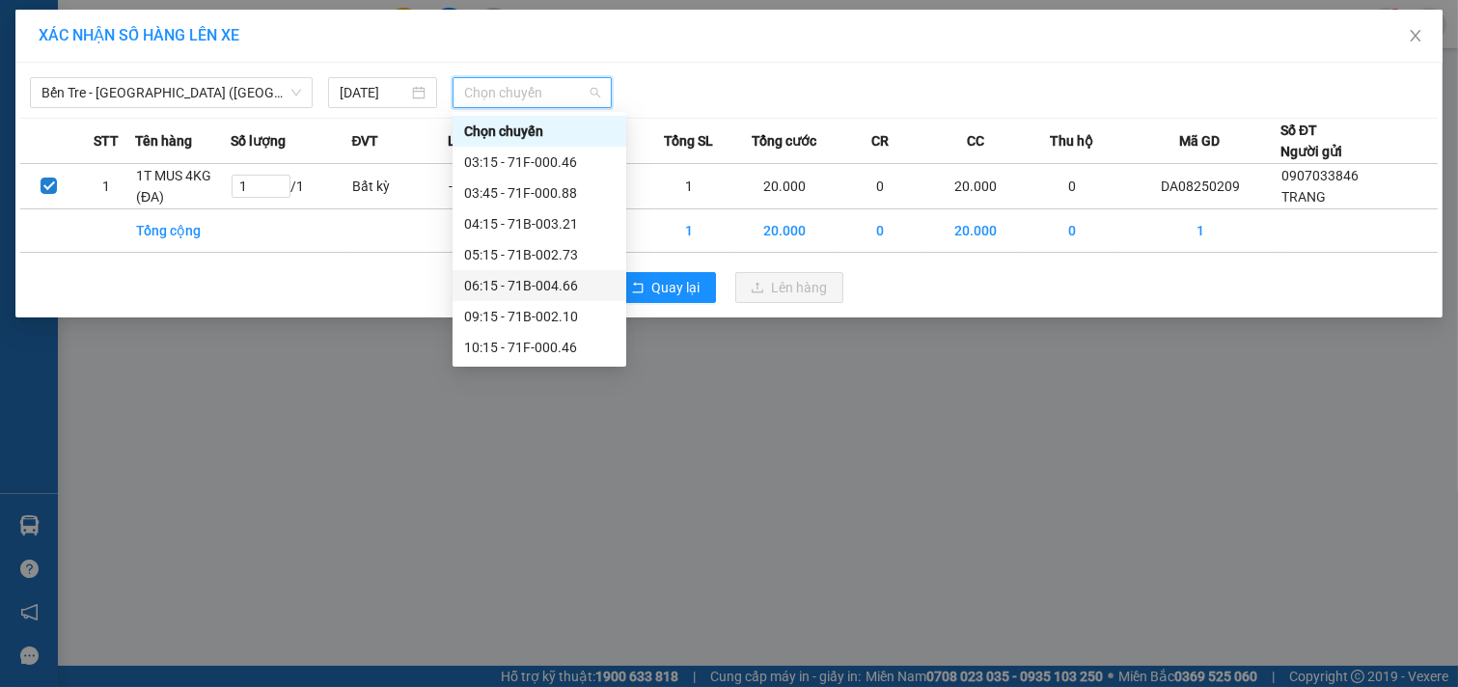
scroll to position [107, 0]
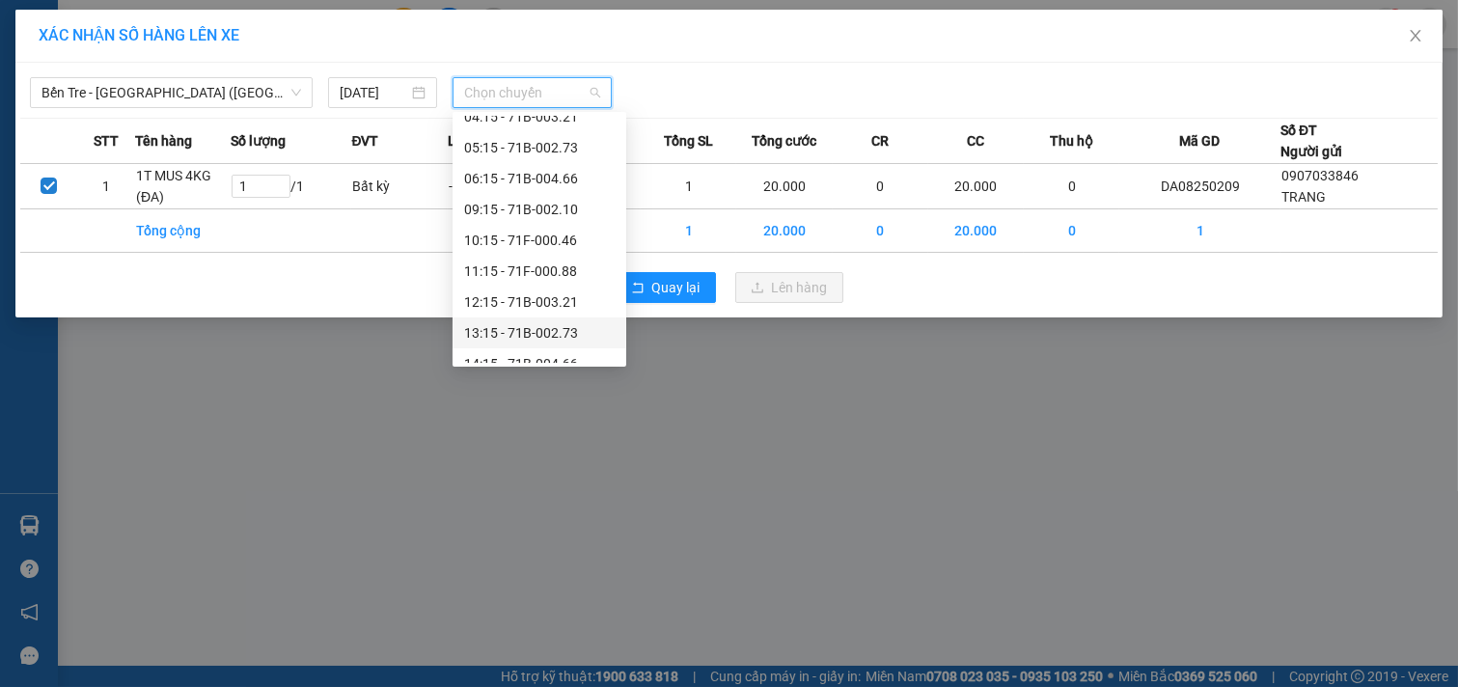
click at [514, 324] on div "13:15 - 71B-002.73" at bounding box center [539, 332] width 151 height 21
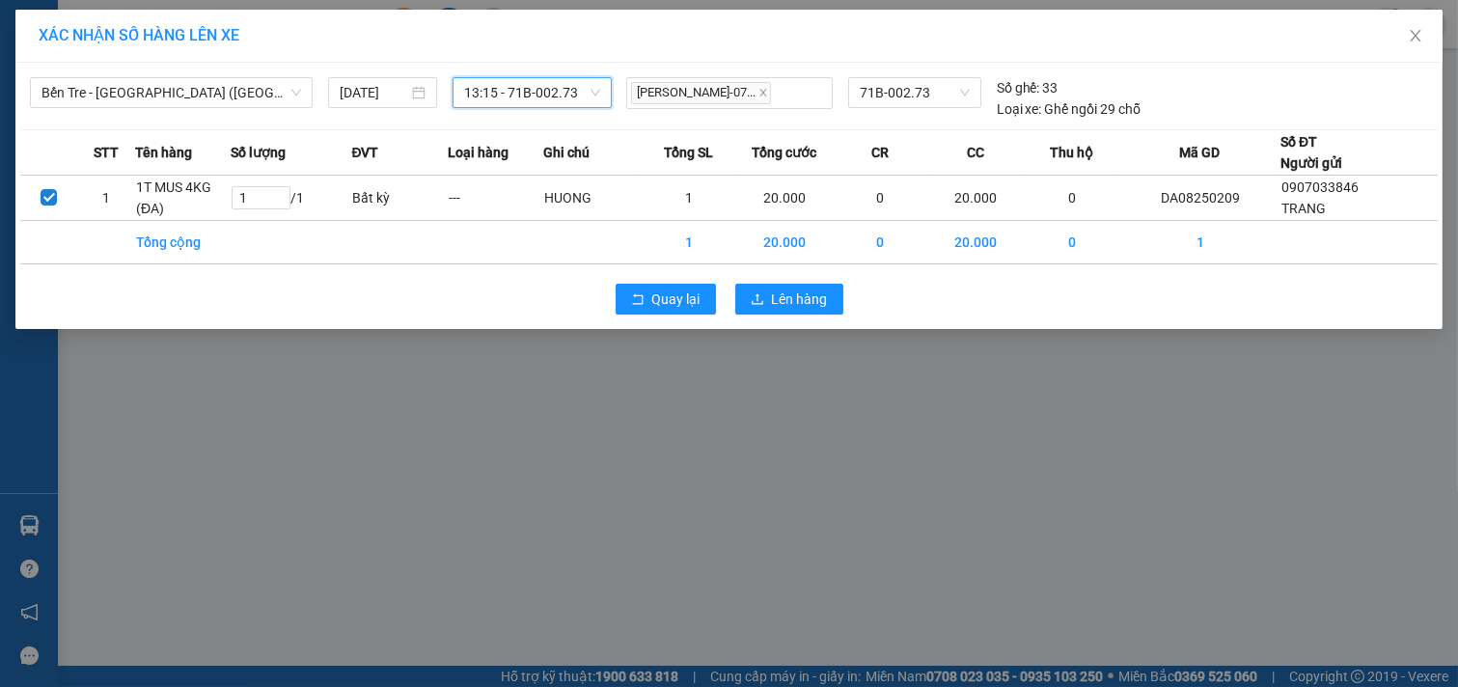
click at [804, 282] on div "Quay lại Lên hàng" at bounding box center [728, 299] width 1417 height 50
click at [803, 285] on button "Lên hàng" at bounding box center [789, 299] width 108 height 31
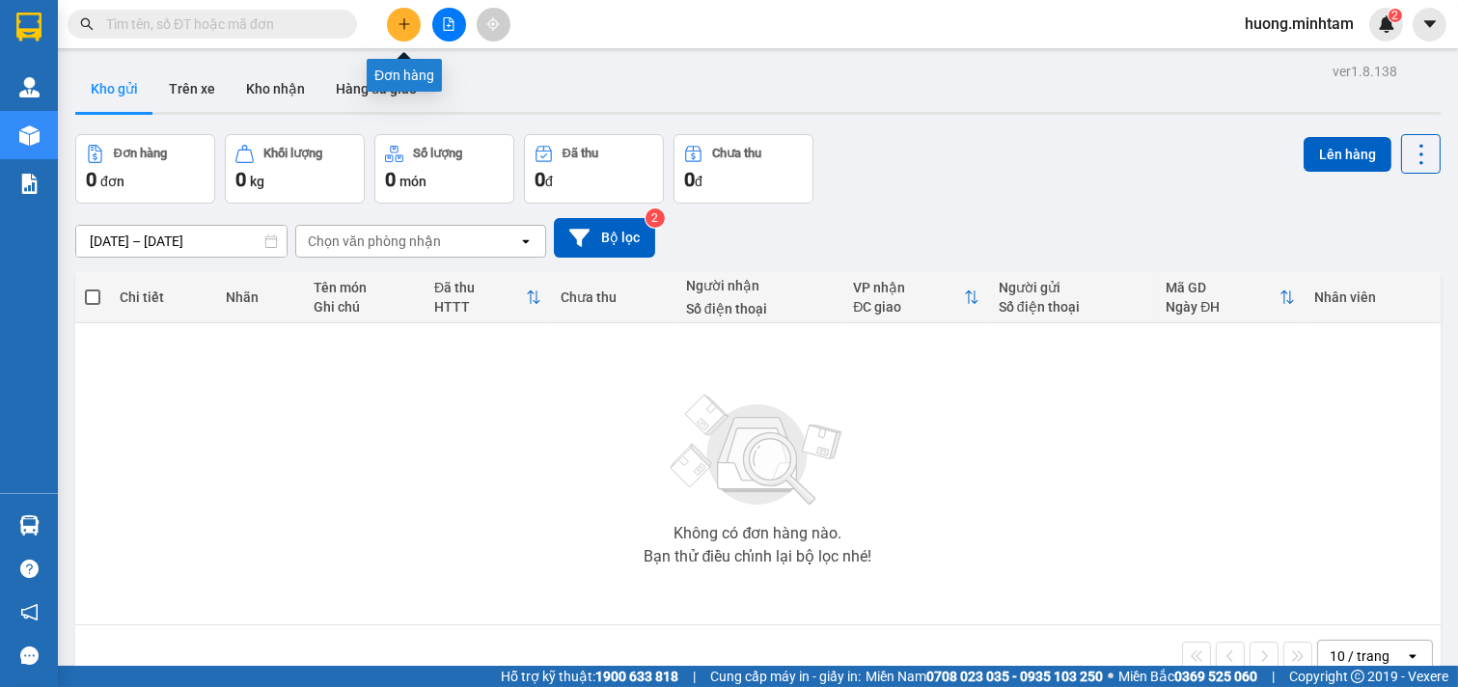
click at [408, 17] on icon "plus" at bounding box center [405, 24] width 14 height 14
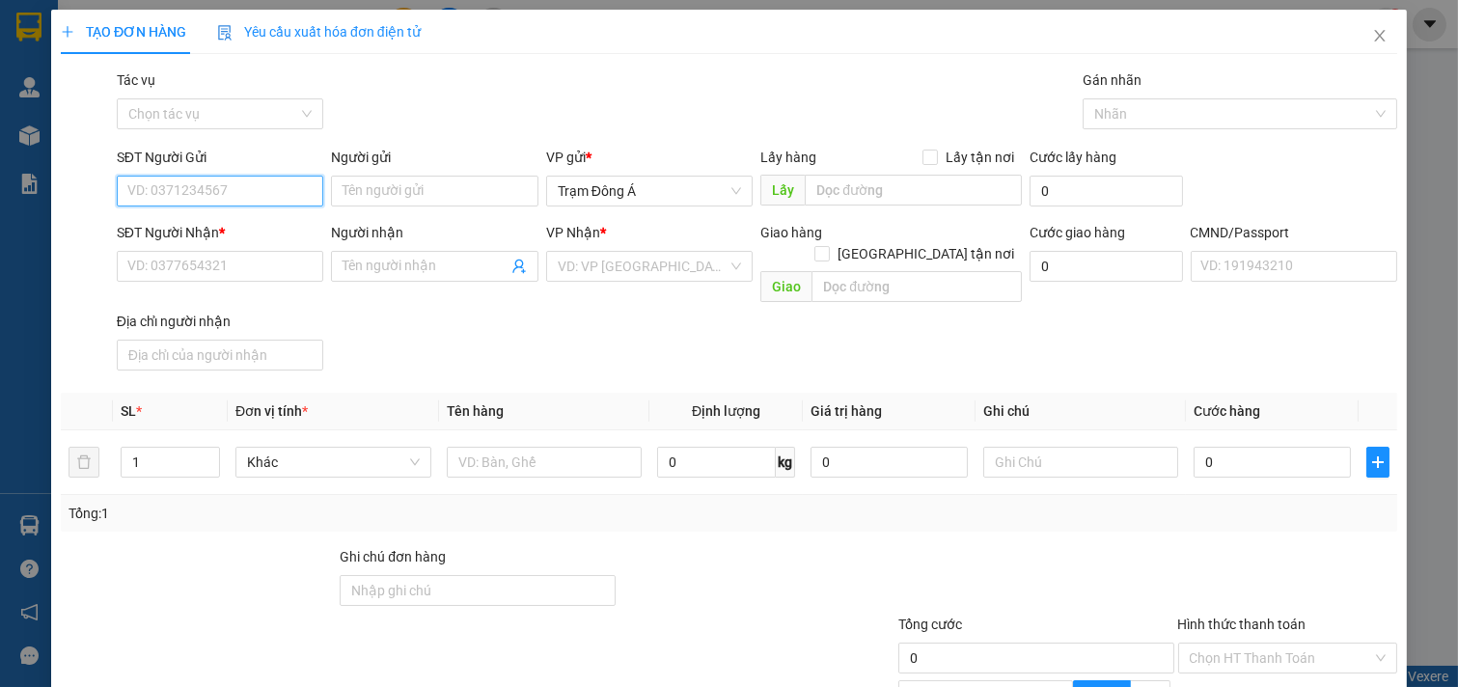
click at [247, 189] on input "SĐT Người Gửi" at bounding box center [220, 191] width 207 height 31
click at [156, 226] on div "0969476756 - DŨNG" at bounding box center [217, 229] width 181 height 21
type input "0969476756"
type input "DŨNG"
type input "0938203666"
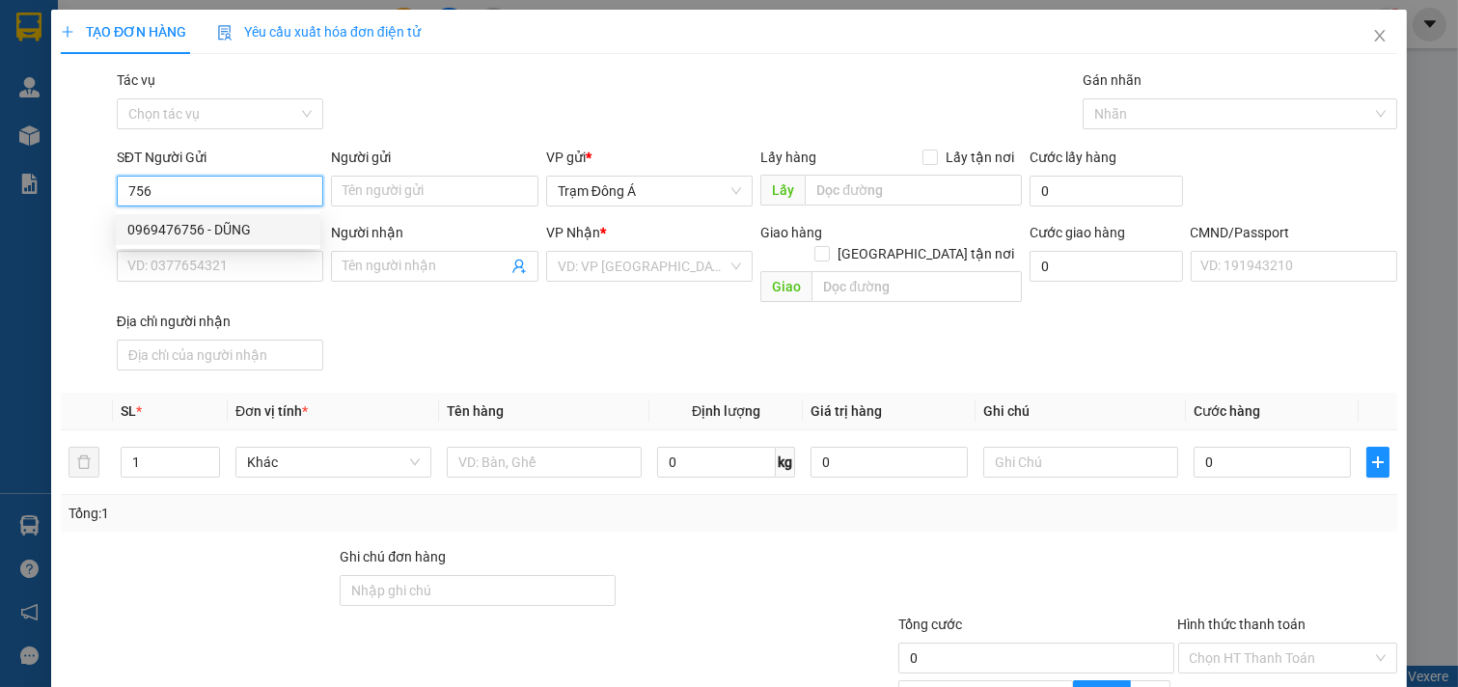
type input "TUYẾT"
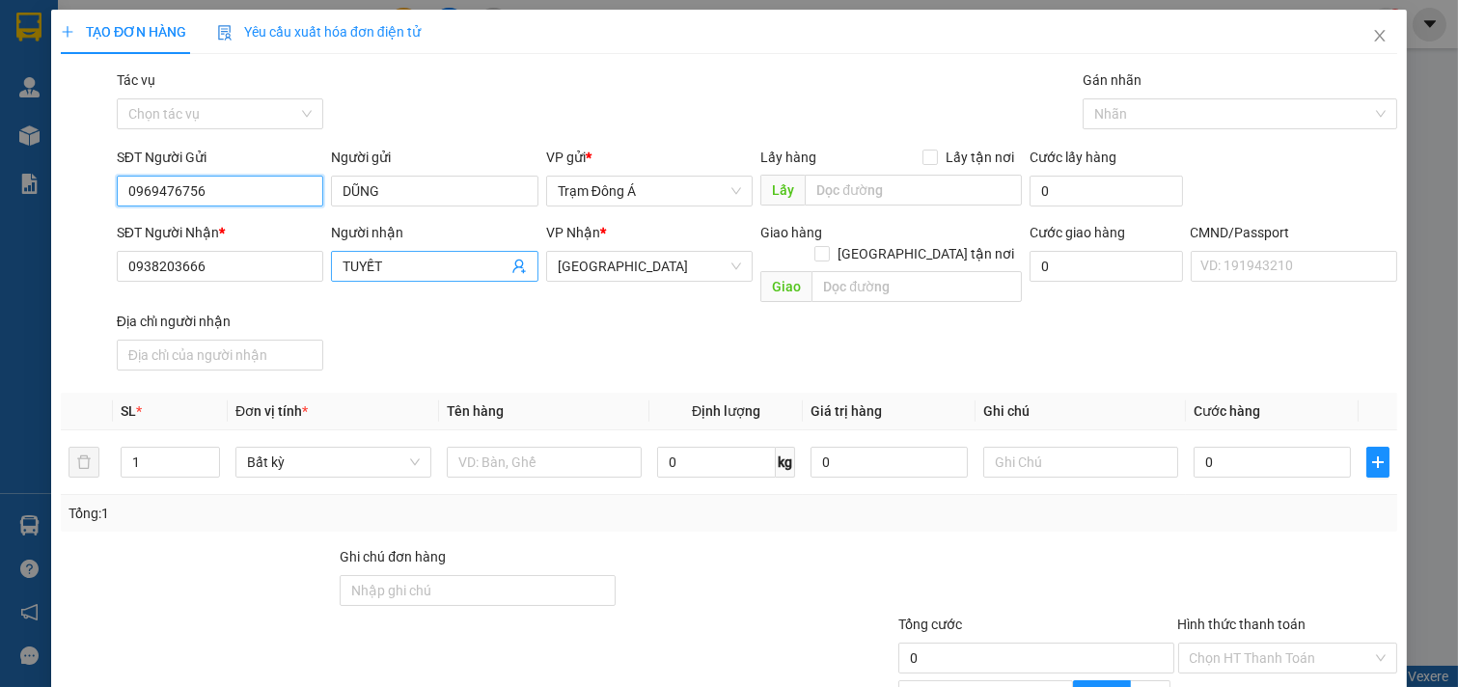
type input "0969476756"
click at [515, 267] on icon "user-add" at bounding box center [518, 267] width 13 height 14
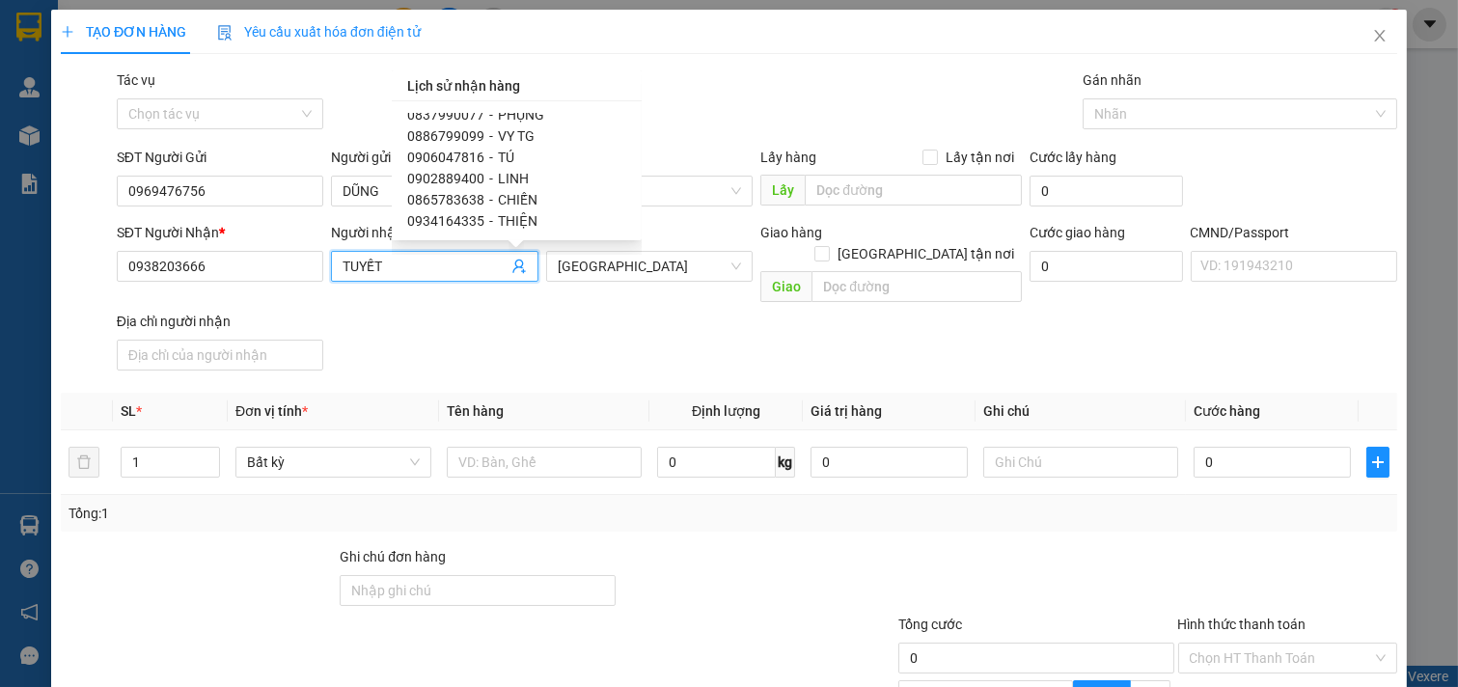
scroll to position [2004, 0]
click at [566, 450] on input "text" at bounding box center [545, 462] width 196 height 31
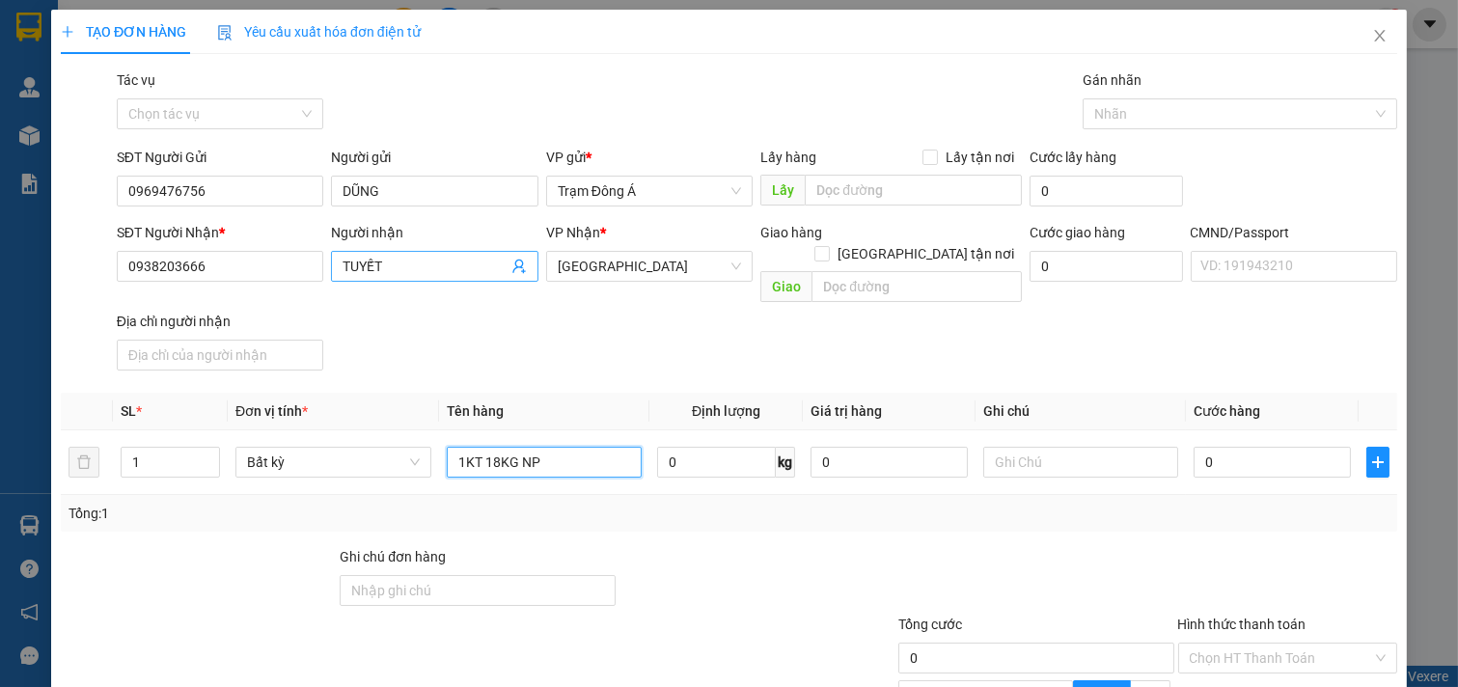
type input "1KT 18KG NP"
click at [516, 262] on icon "user-add" at bounding box center [518, 266] width 15 height 15
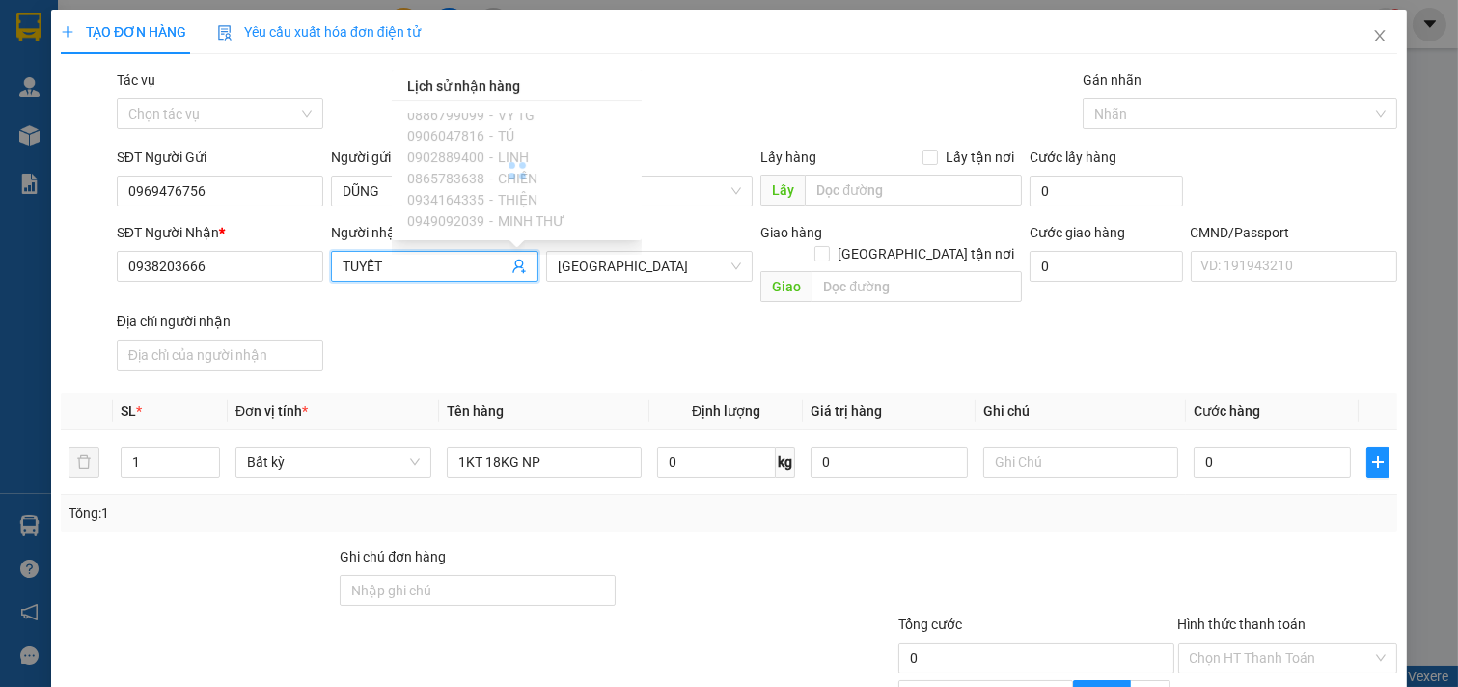
scroll to position [1856, 0]
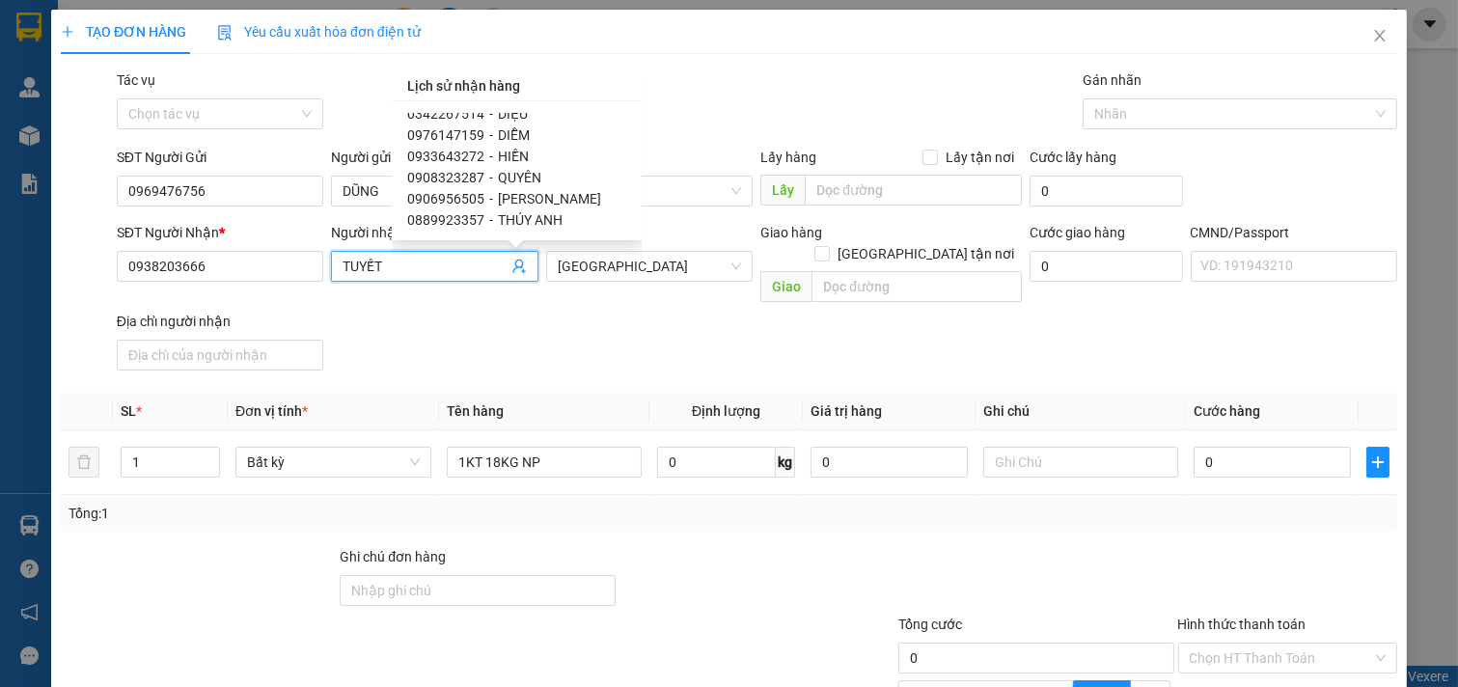
drag, startPoint x: 389, startPoint y: 265, endPoint x: 0, endPoint y: 186, distance: 396.8
click at [0, 196] on div "TẠO ĐƠN HÀNG Yêu cầu xuất hóa đơn điện tử Transit Pickup Surcharge Ids Transit …" at bounding box center [729, 343] width 1458 height 687
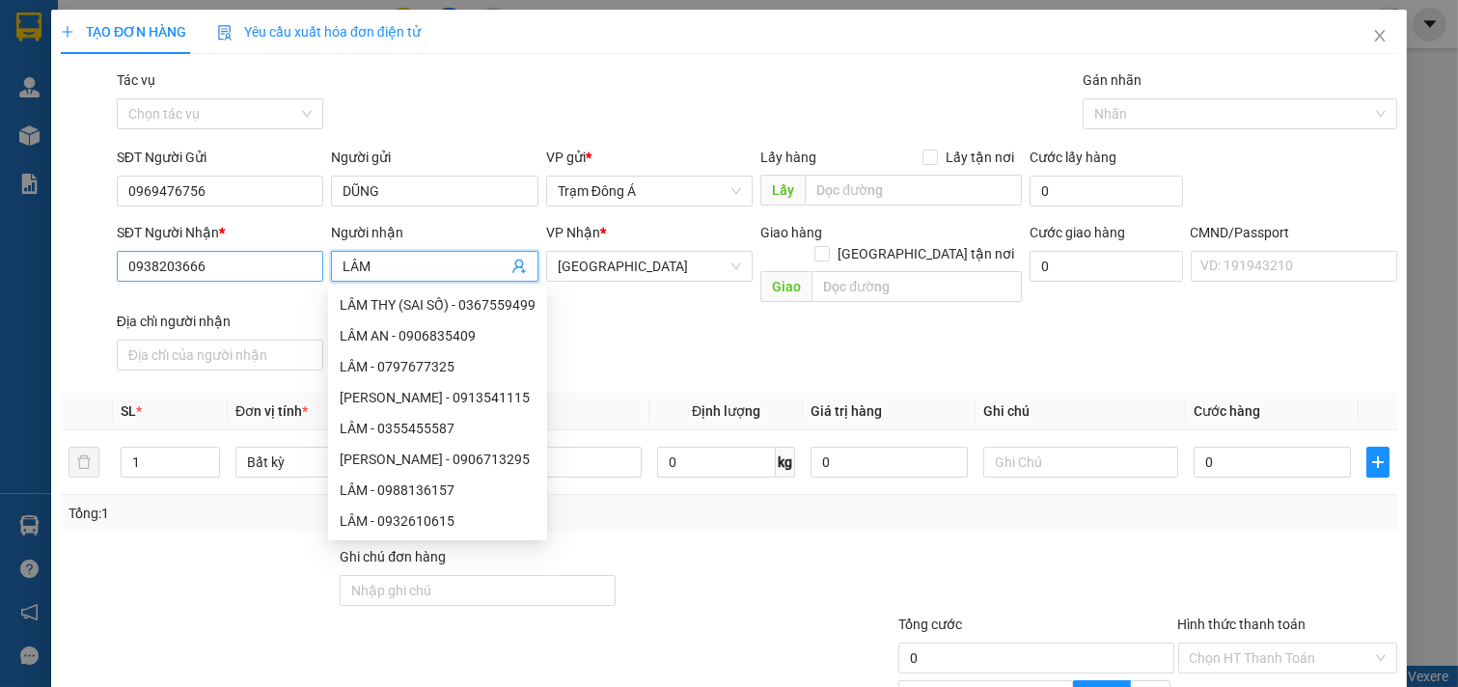
type input "LÂM"
drag, startPoint x: 215, startPoint y: 261, endPoint x: 44, endPoint y: 285, distance: 172.3
click at [44, 285] on div "TẠO ĐƠN HÀNG Yêu cầu xuất hóa đơn điện tử Transit Pickup Surcharge Ids Transit …" at bounding box center [729, 343] width 1458 height 687
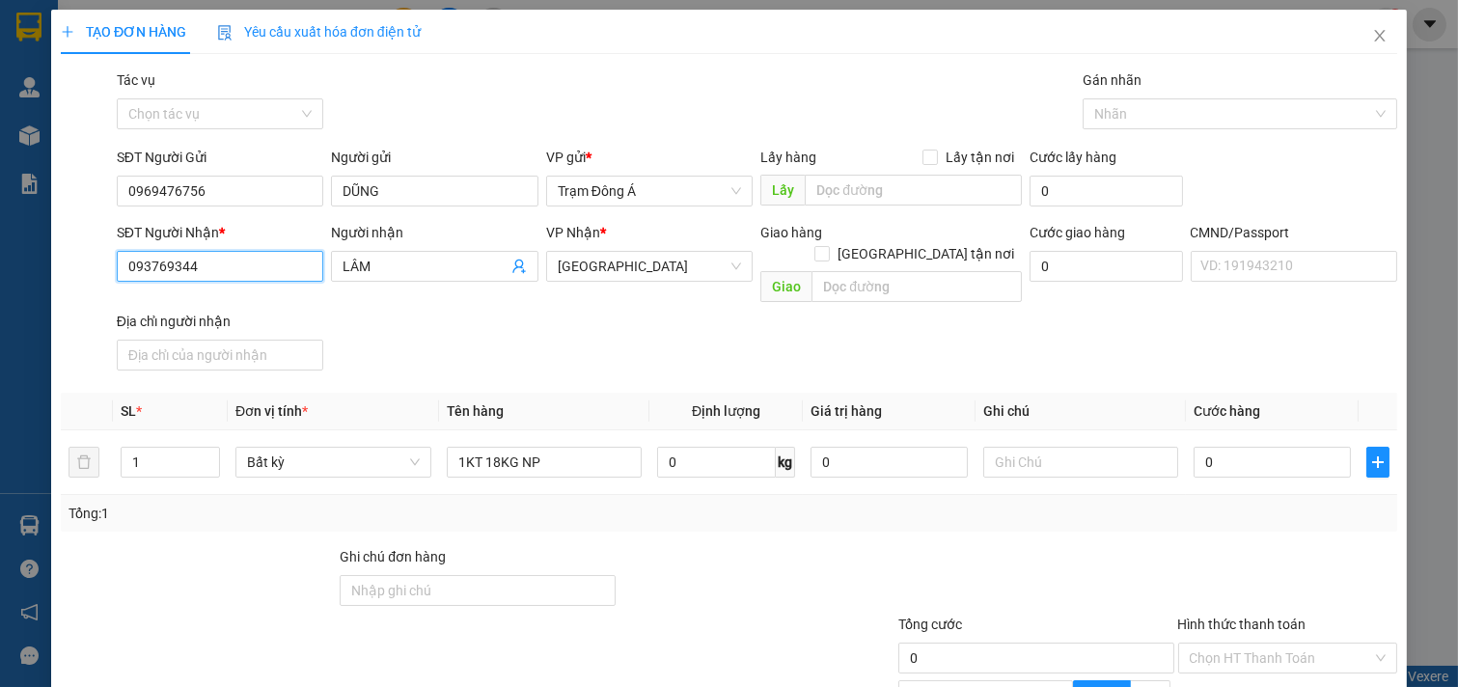
type input "0937693446"
click at [223, 303] on div "0937693446 - LÂM" at bounding box center [217, 304] width 181 height 21
type input "LÂM"
type input "0937693446"
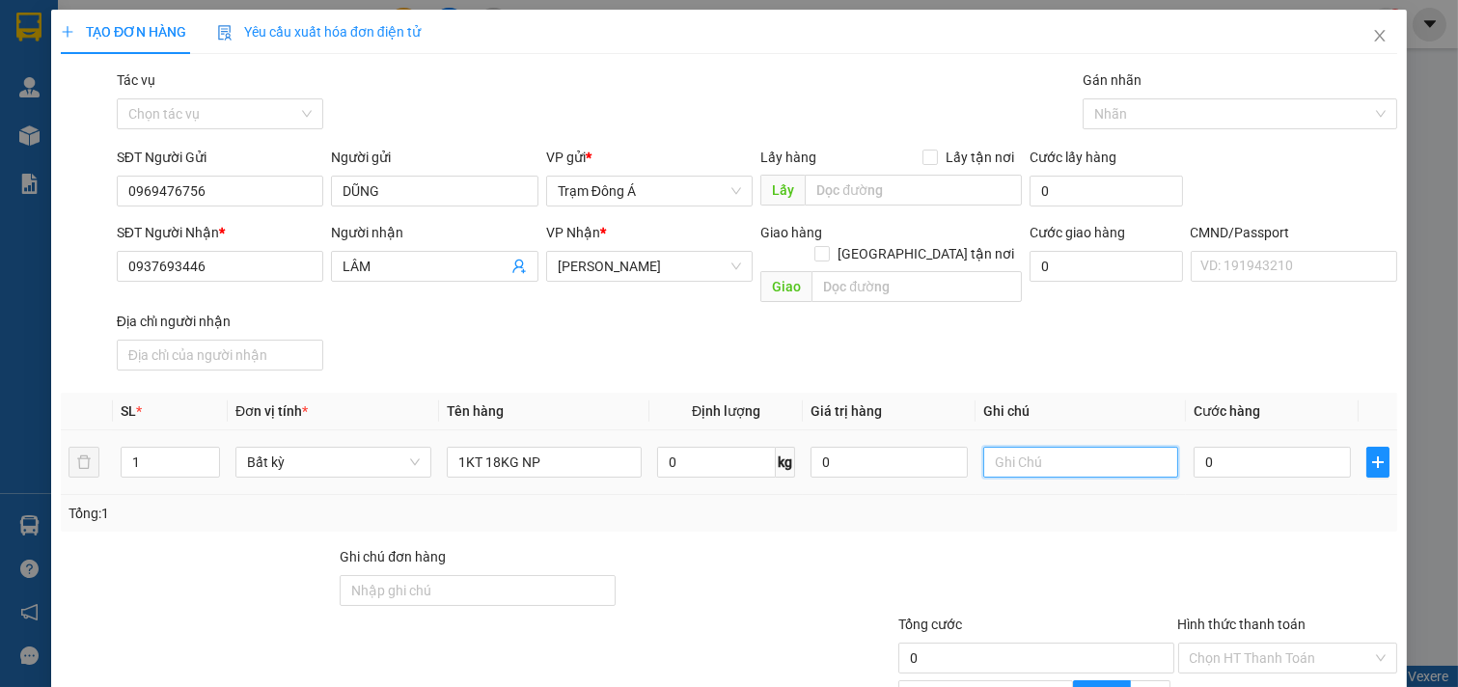
click at [1054, 454] on input "text" at bounding box center [1081, 462] width 196 height 31
type input "HUONG CK"
type input "4"
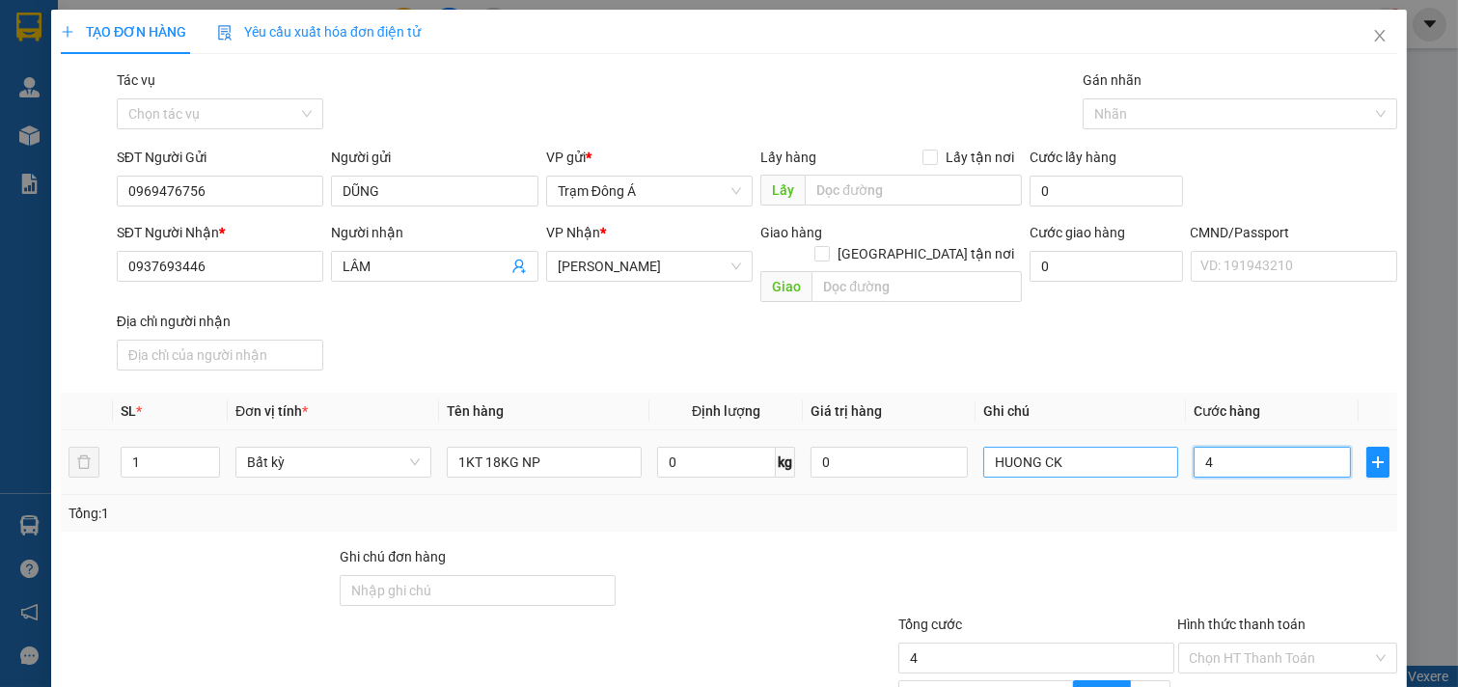
type input "40"
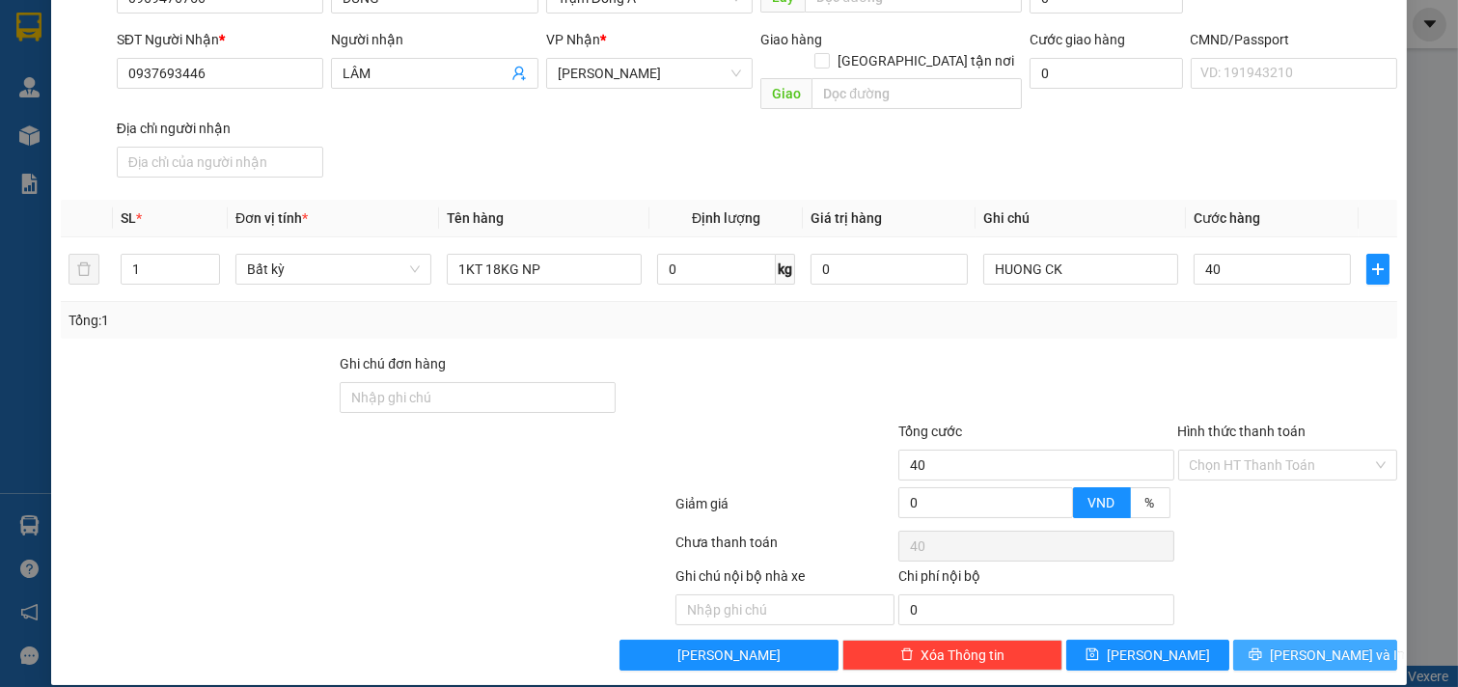
click at [1324, 645] on span "[PERSON_NAME] và In" at bounding box center [1337, 655] width 135 height 21
type input "40.000"
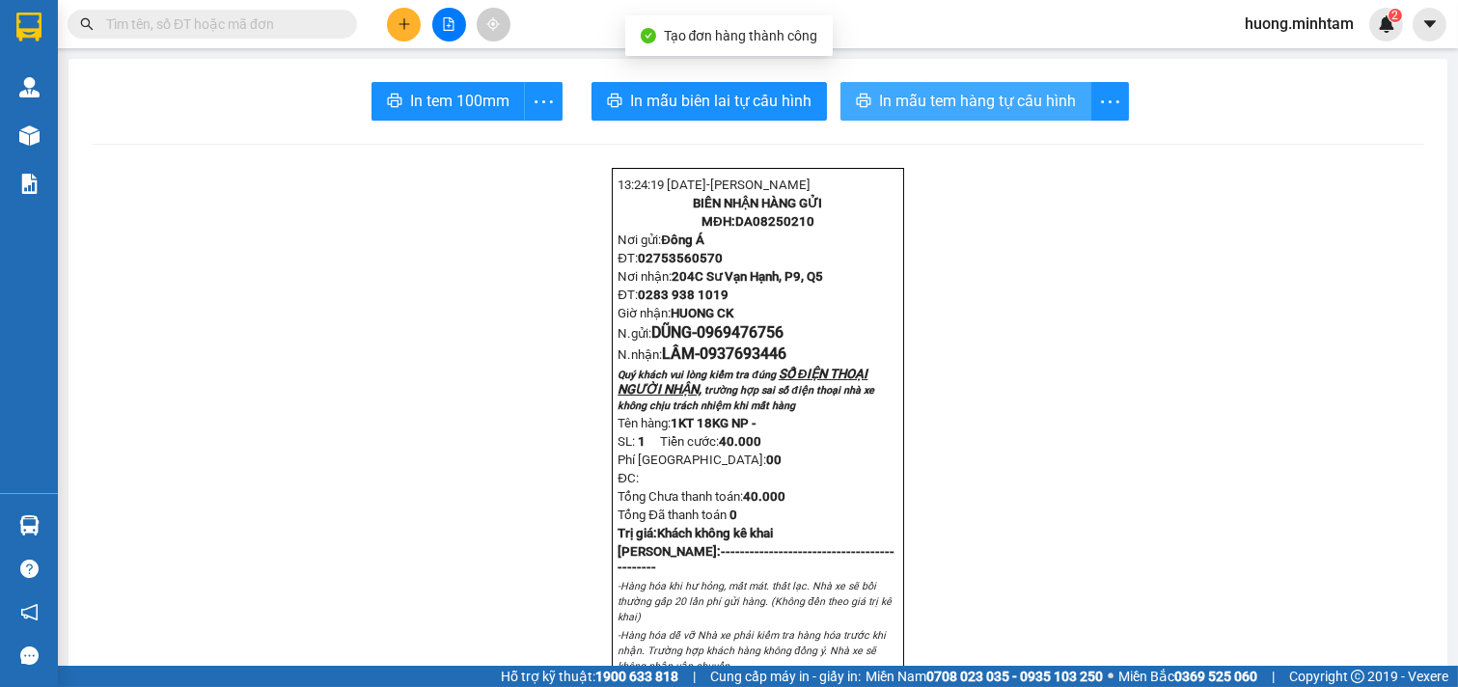
click at [986, 118] on button "In mẫu tem hàng tự cấu hình" at bounding box center [965, 101] width 251 height 39
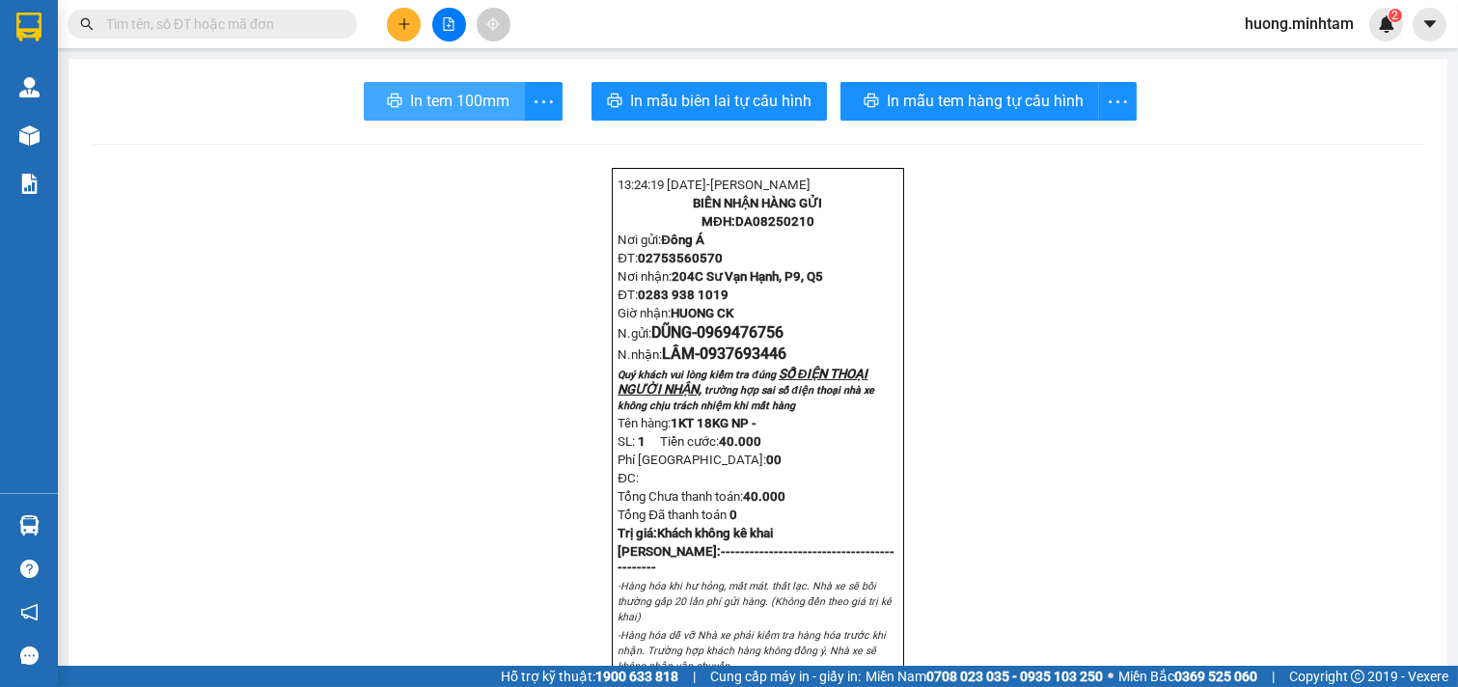
drag, startPoint x: 448, startPoint y: 93, endPoint x: 956, endPoint y: 265, distance: 537.0
click at [447, 93] on span "In tem 100mm" at bounding box center [459, 101] width 99 height 24
click at [399, 26] on icon "plus" at bounding box center [405, 24] width 14 height 14
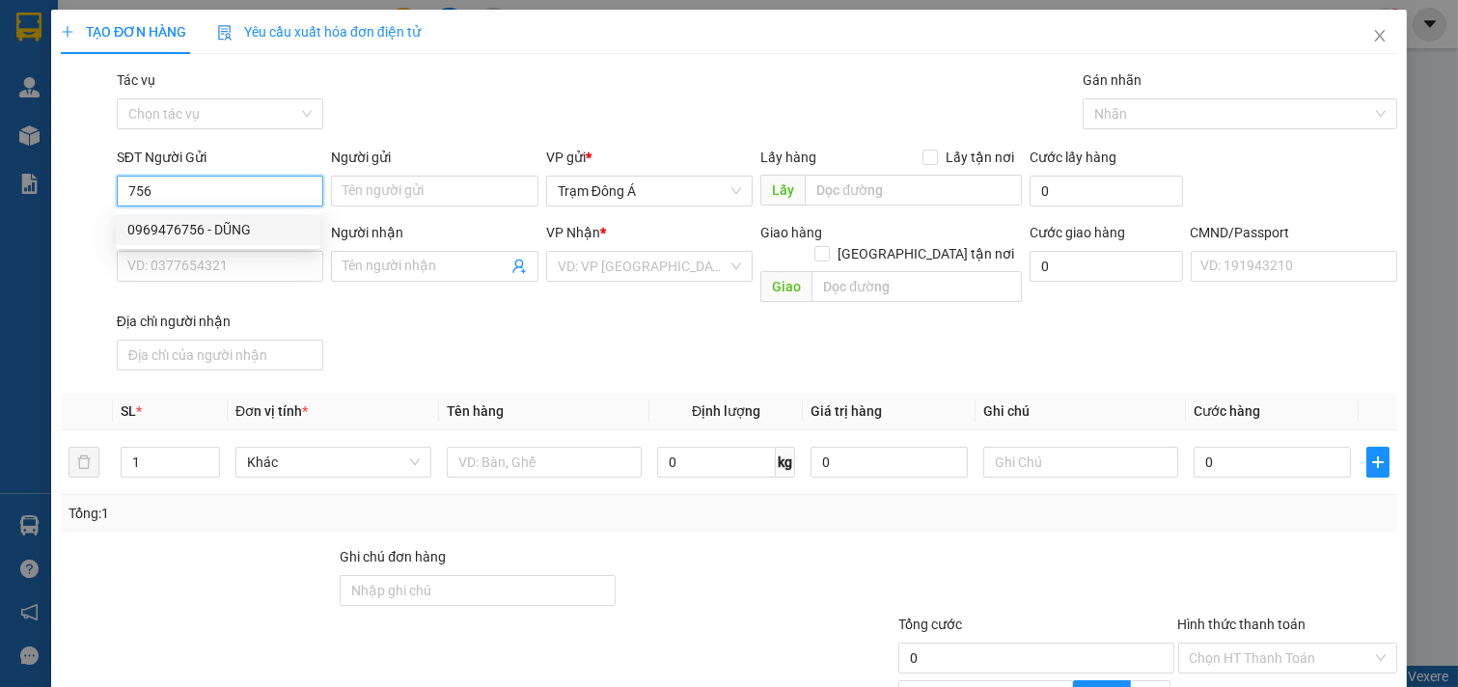
click at [178, 232] on div "0969476756 - DŨNG" at bounding box center [217, 229] width 181 height 21
type input "0969476756"
type input "DŨNG"
type input "0937693446"
type input "LÂM"
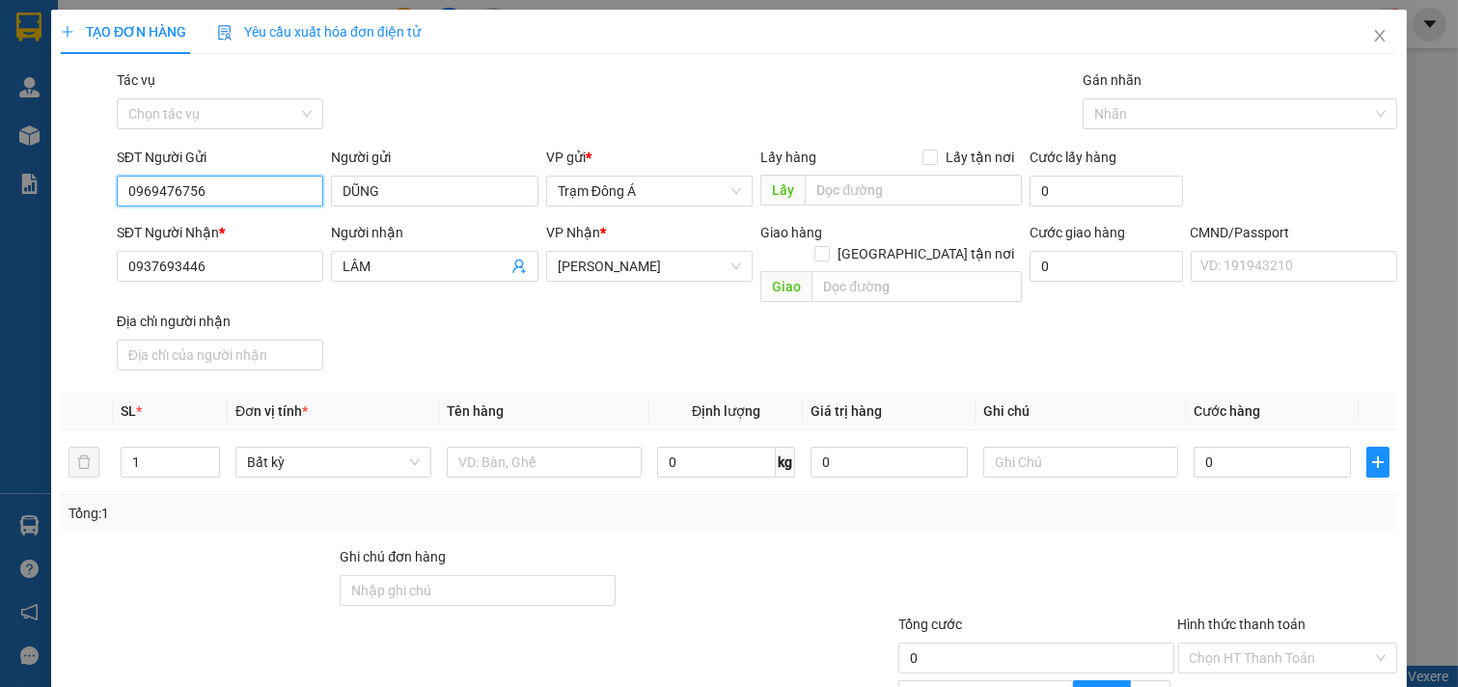
drag, startPoint x: 217, startPoint y: 189, endPoint x: 44, endPoint y: 188, distance: 172.7
click at [39, 197] on div "TẠO ĐƠN HÀNG Yêu cầu xuất hóa đơn điện tử Transit Pickup Surcharge Ids Transit …" at bounding box center [729, 343] width 1458 height 687
type input "0969476756"
click at [1374, 33] on icon "close" at bounding box center [1379, 36] width 11 height 12
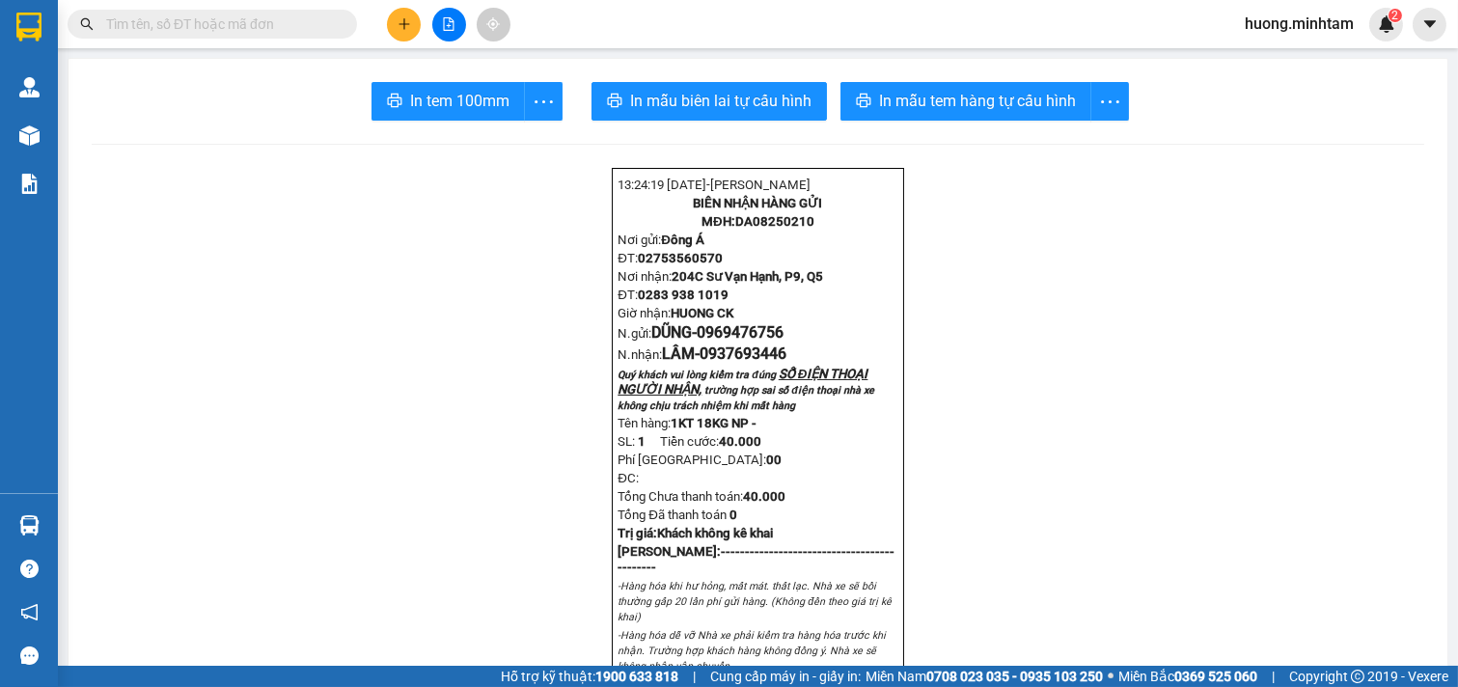
click at [254, 23] on input "text" at bounding box center [220, 24] width 228 height 21
paste input "0969476756"
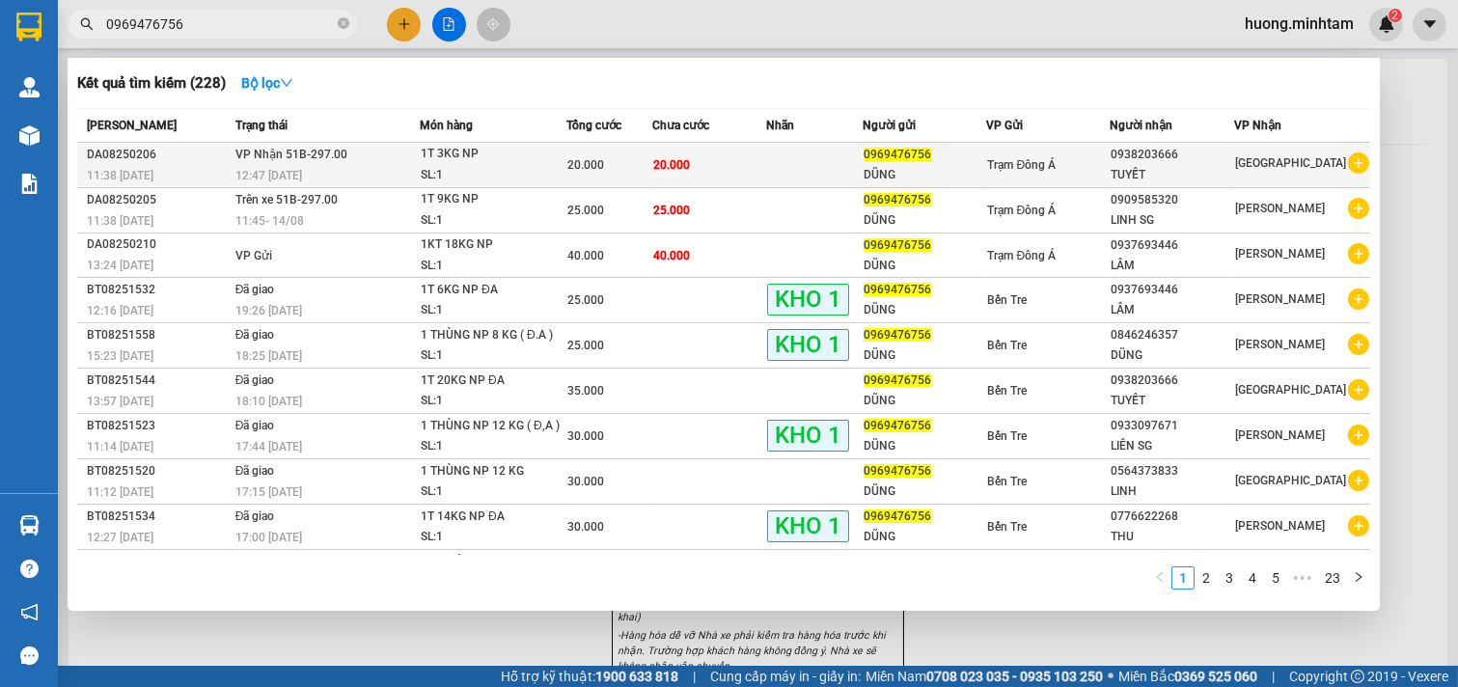
type input "0969476756"
click at [261, 160] on span "VP Nhận 51B-297.00" at bounding box center [291, 155] width 112 height 14
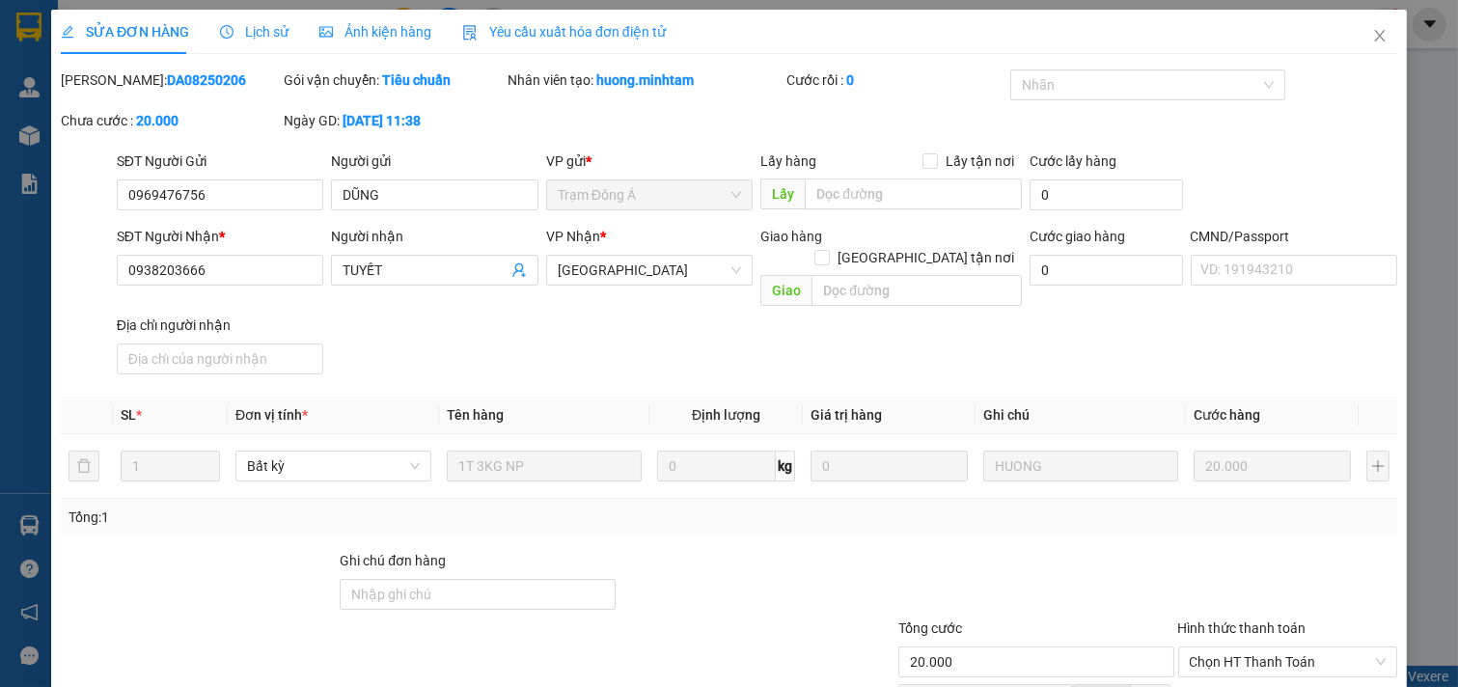
click at [264, 26] on span "Lịch sử" at bounding box center [254, 31] width 69 height 15
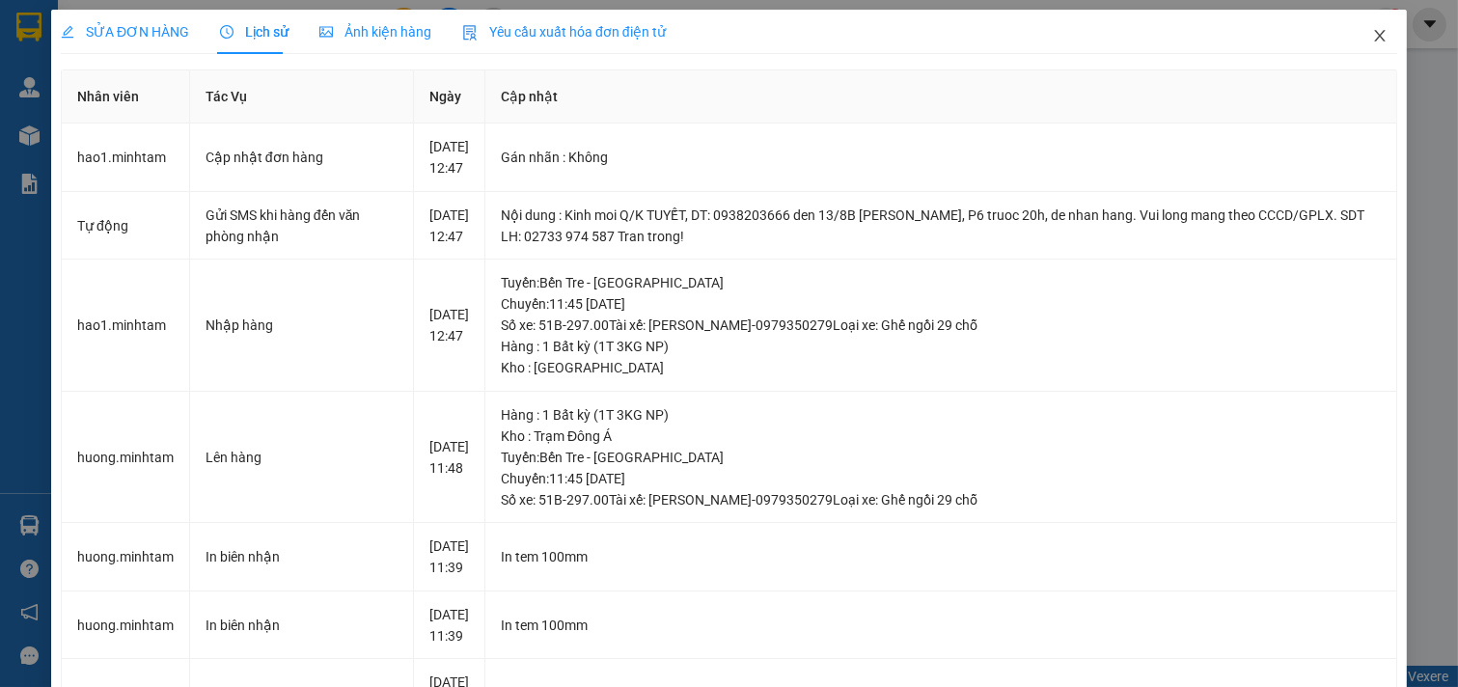
click at [1372, 33] on icon "close" at bounding box center [1379, 35] width 15 height 15
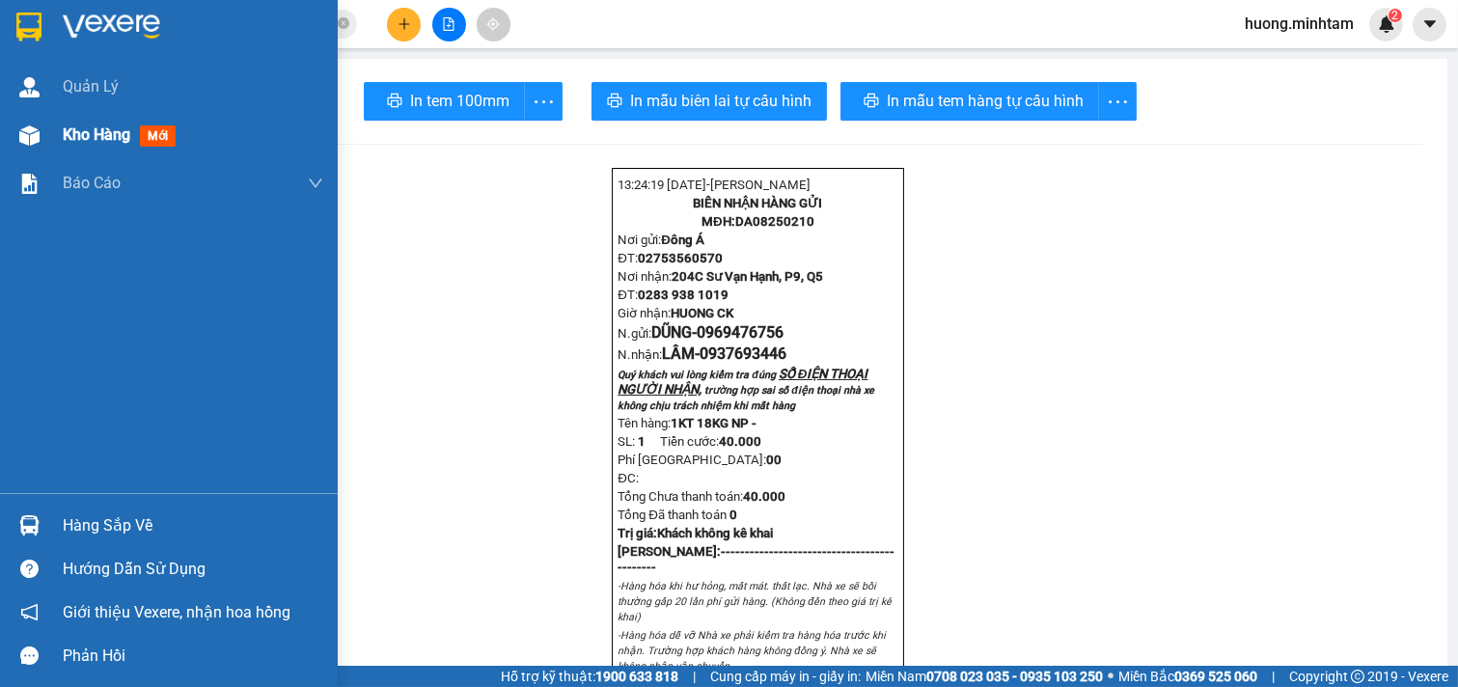
click at [90, 135] on span "Kho hàng" at bounding box center [97, 134] width 68 height 18
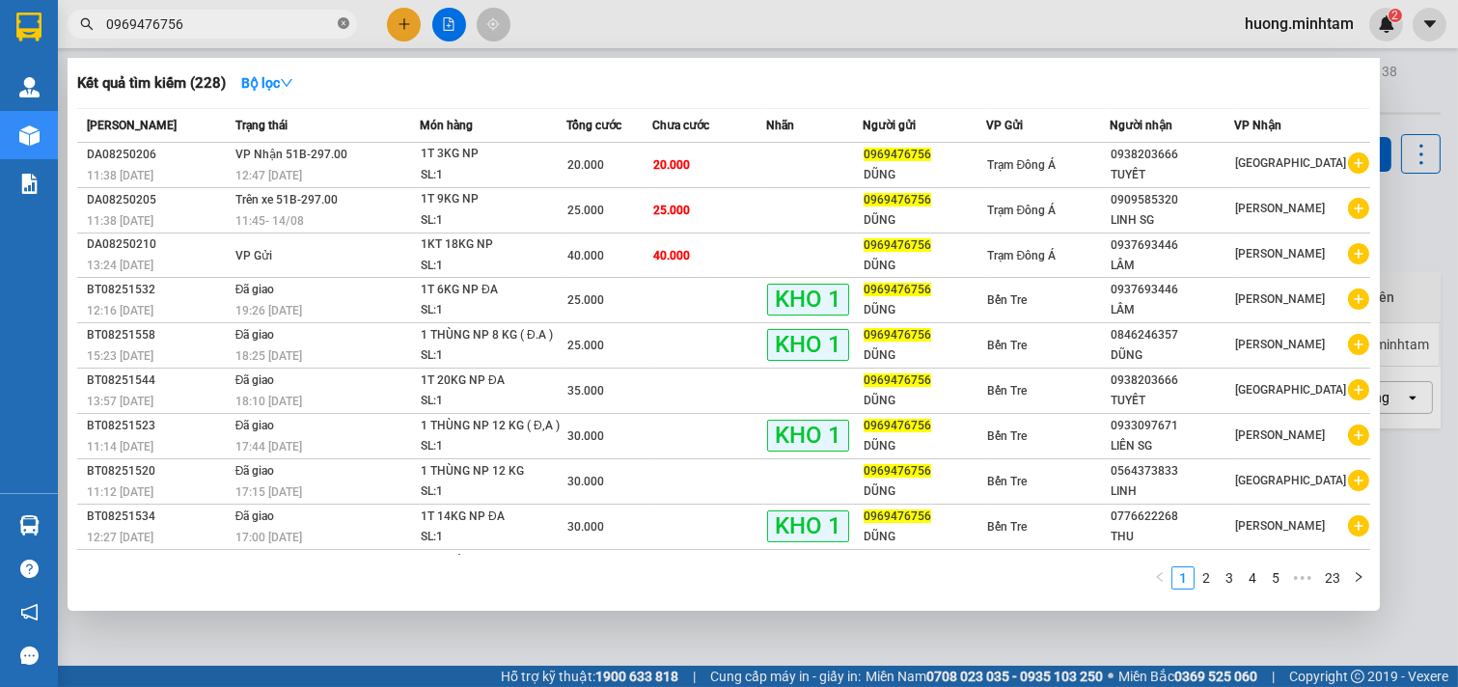
click at [340, 25] on icon "close-circle" at bounding box center [344, 23] width 12 height 12
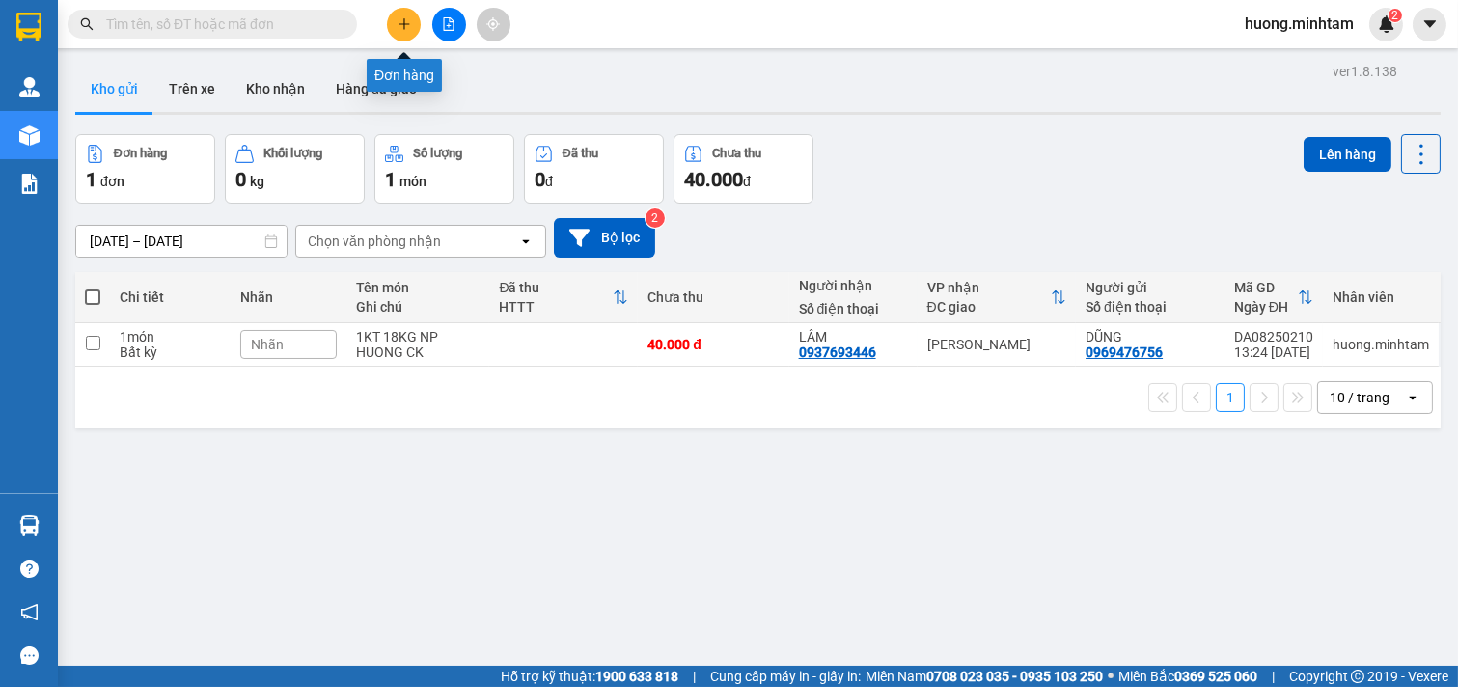
click at [399, 23] on icon "plus" at bounding box center [403, 23] width 11 height 1
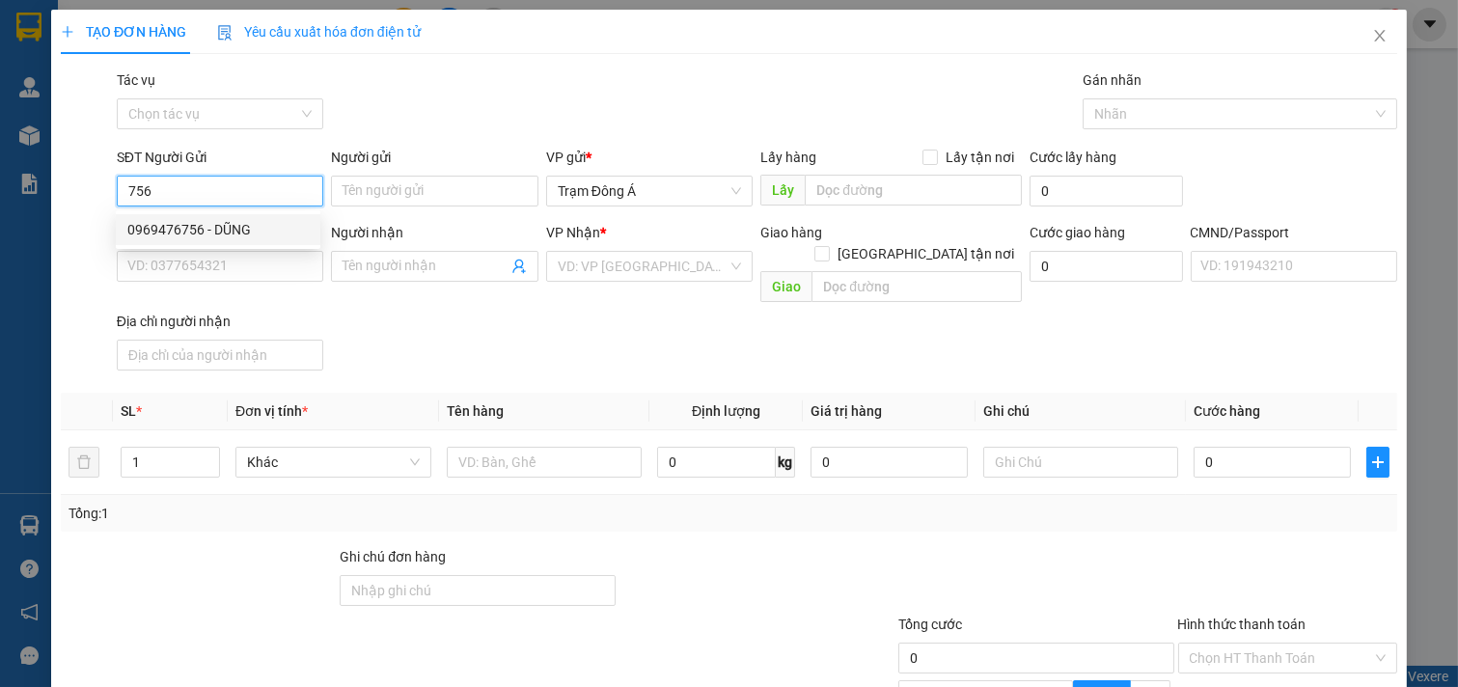
click at [210, 225] on div "0969476756 - DŨNG" at bounding box center [217, 229] width 181 height 21
type input "0969476756"
type input "DŨNG"
type input "0937693446"
type input "LÂM"
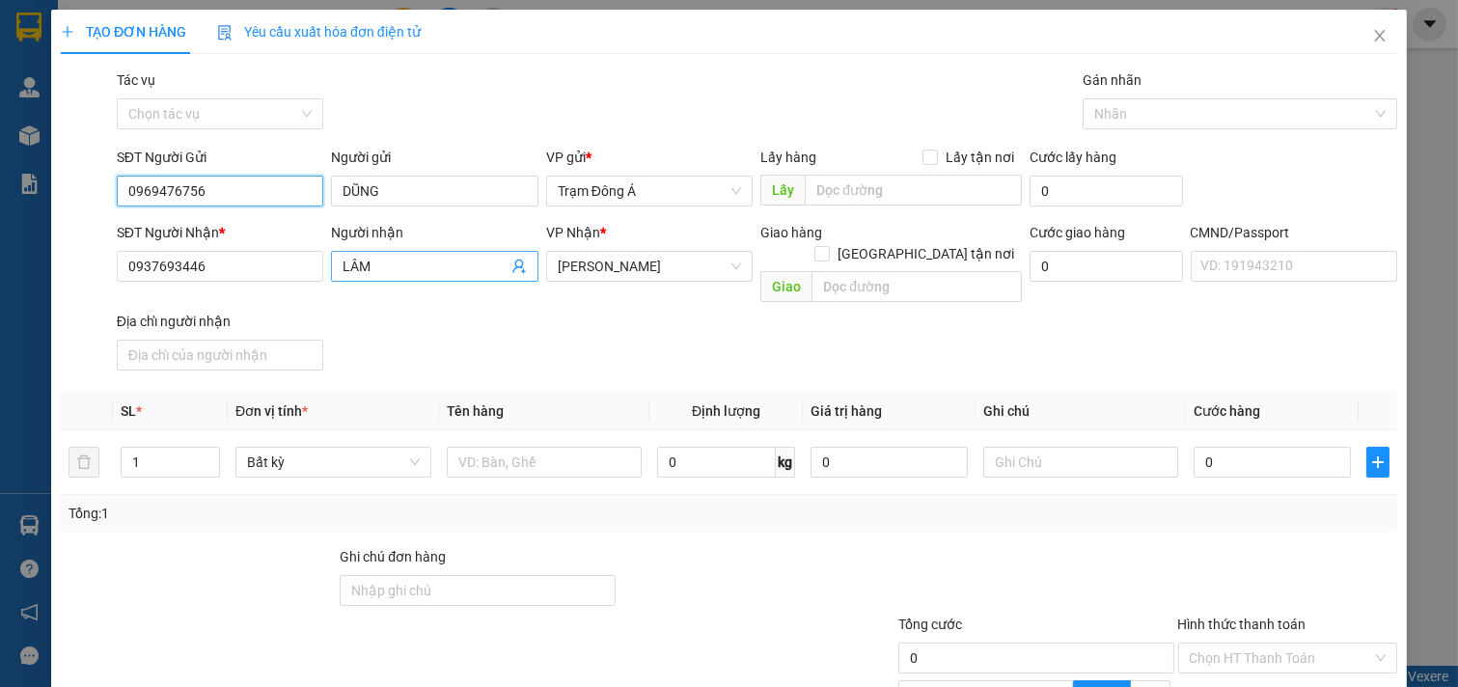
type input "0969476756"
click at [511, 270] on icon "user-add" at bounding box center [518, 266] width 15 height 15
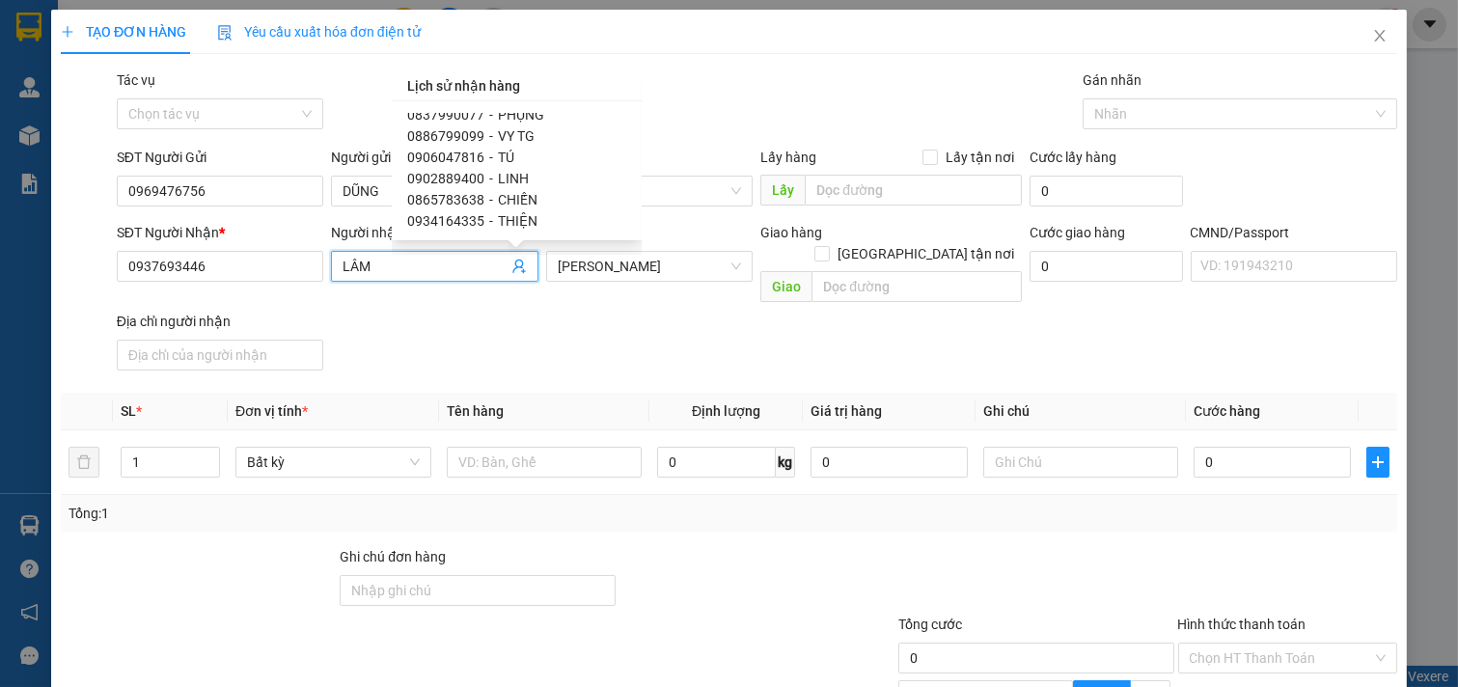
scroll to position [2004, 0]
click at [1372, 37] on icon "close" at bounding box center [1379, 35] width 15 height 15
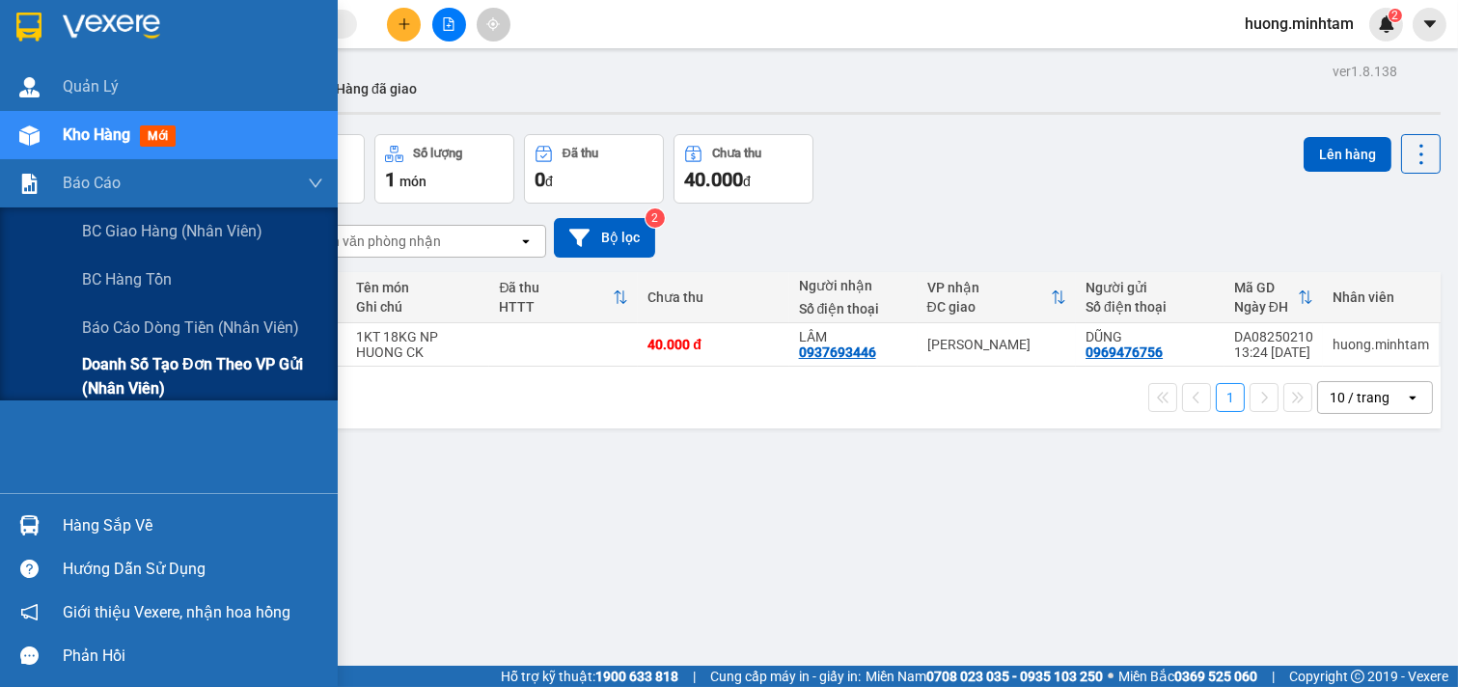
click at [208, 361] on span "Doanh số tạo đơn theo VP gửi (nhân viên)" at bounding box center [202, 376] width 241 height 48
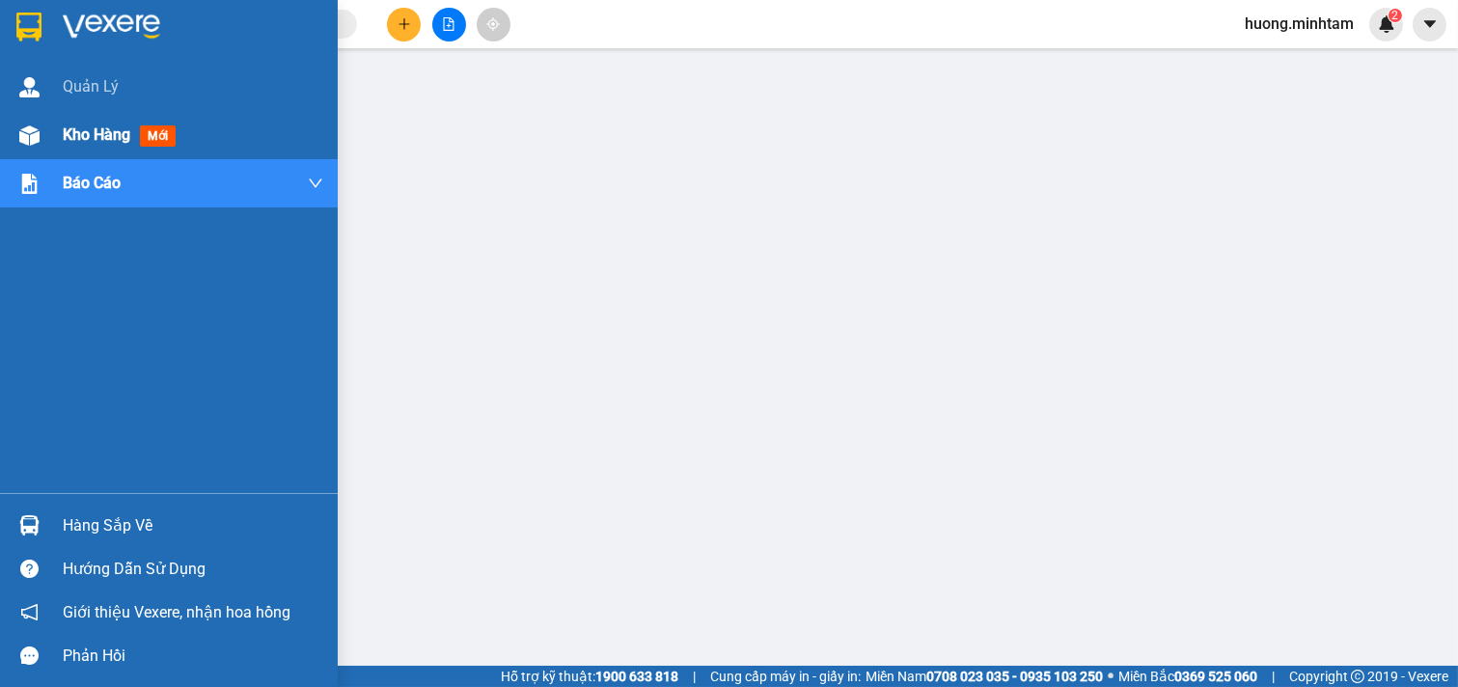
click at [100, 135] on span "Kho hàng" at bounding box center [97, 134] width 68 height 18
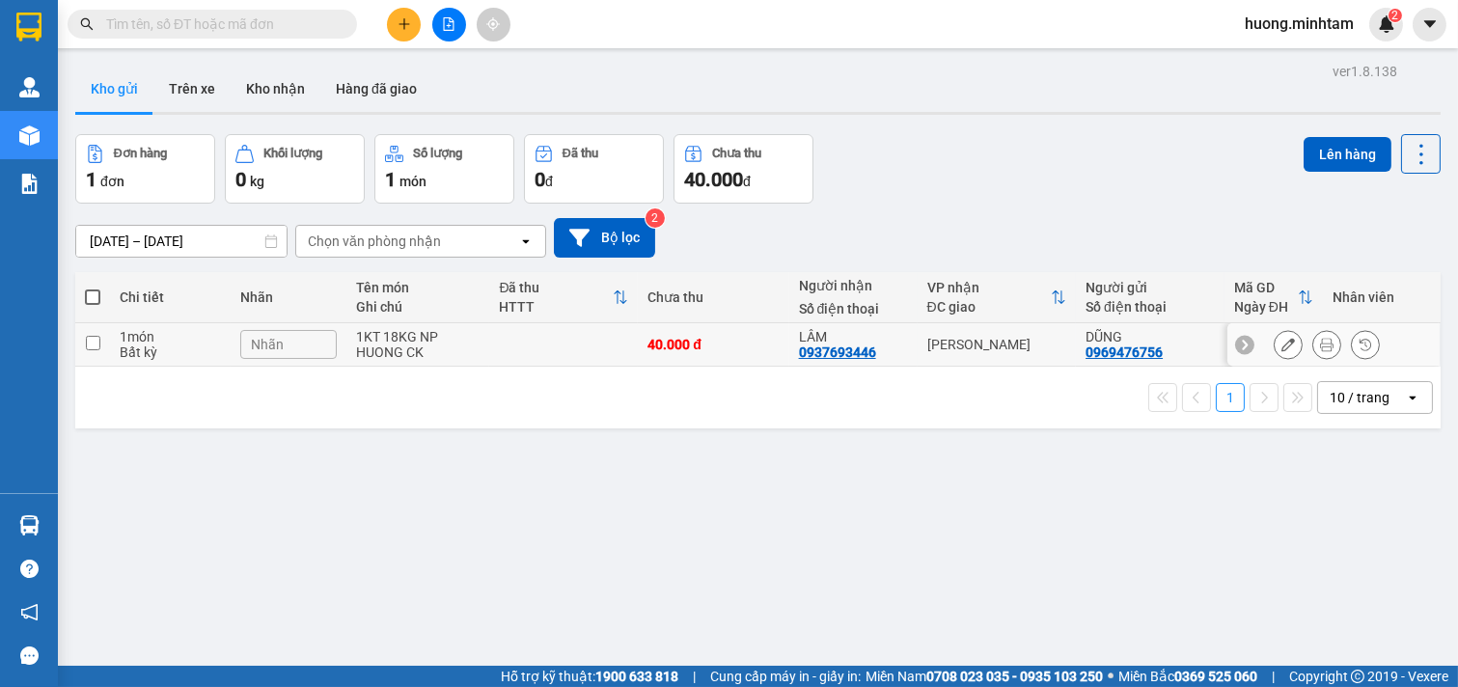
click at [95, 343] on input "checkbox" at bounding box center [93, 343] width 14 height 14
checkbox input "true"
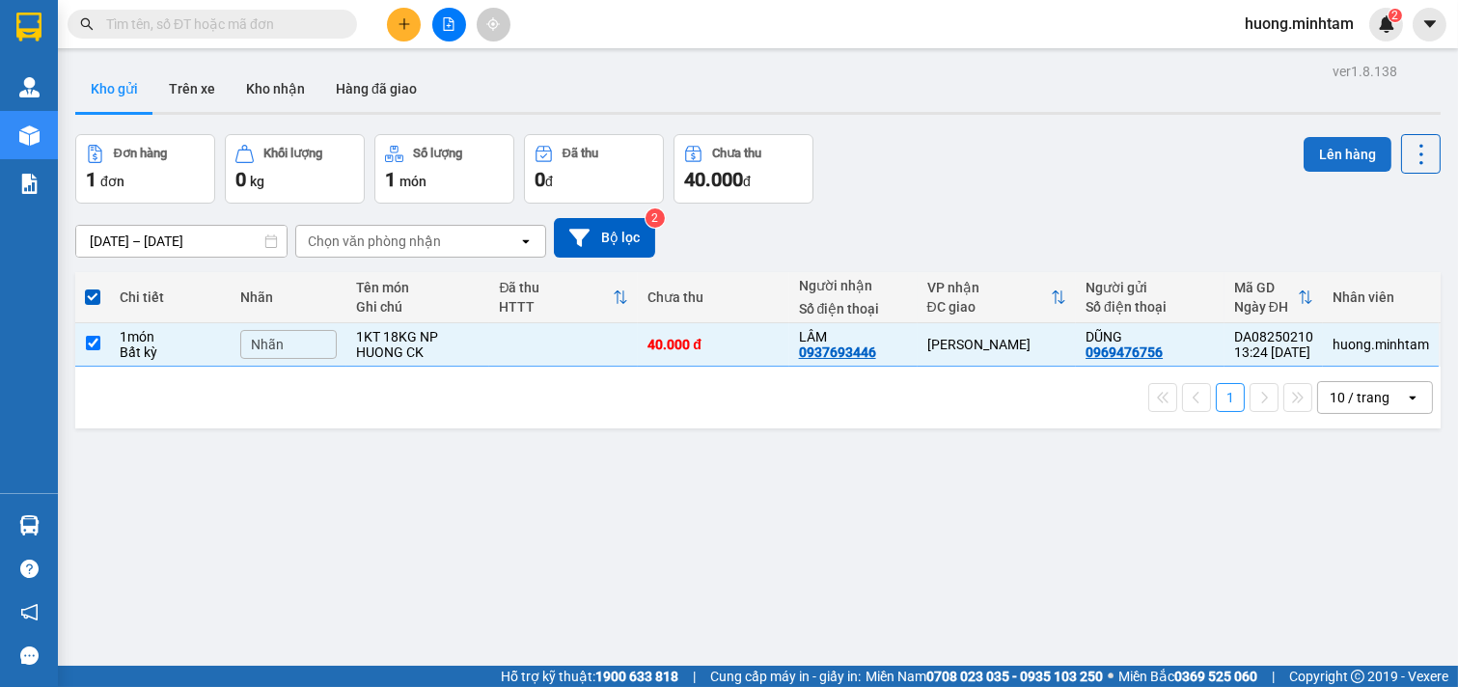
click at [1353, 151] on button "Lên hàng" at bounding box center [1348, 154] width 88 height 35
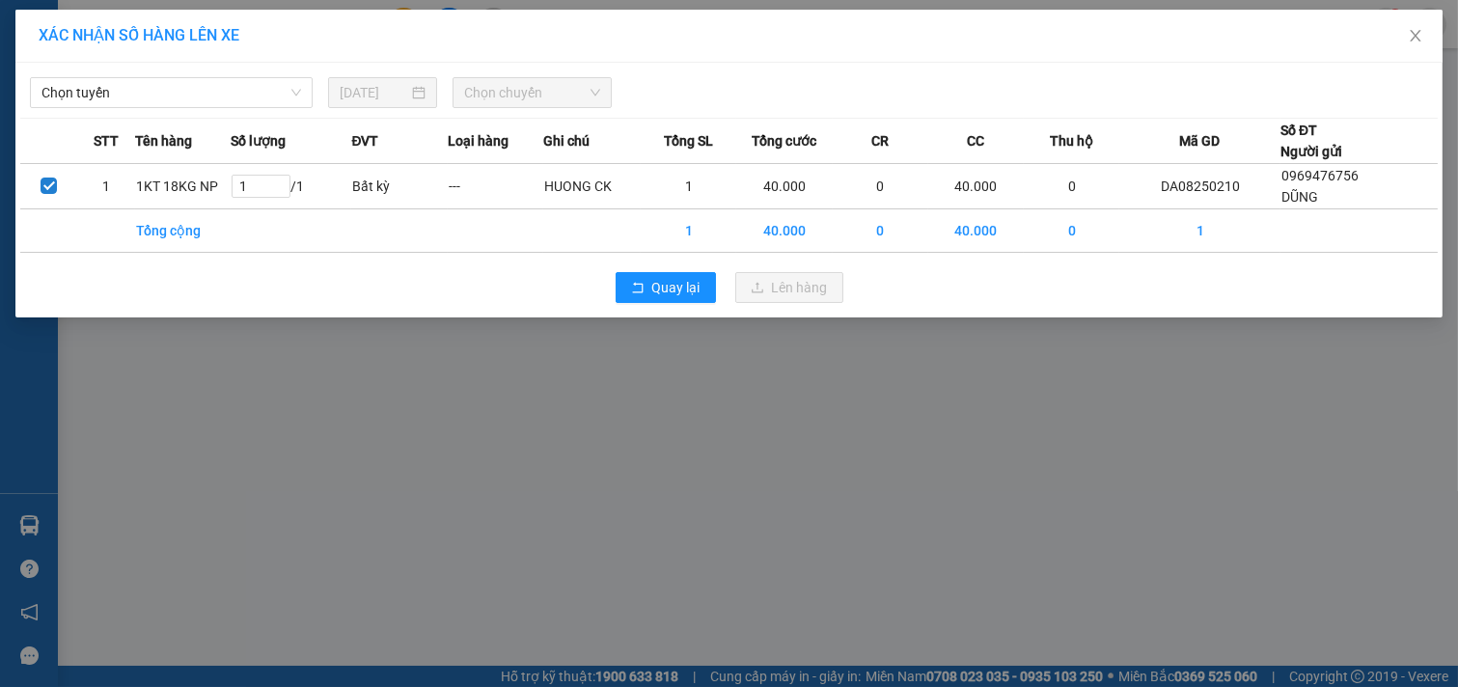
click at [316, 101] on div "Chọn tuyến" at bounding box center [171, 92] width 298 height 31
click at [224, 98] on span "Chọn tuyến" at bounding box center [171, 92] width 260 height 29
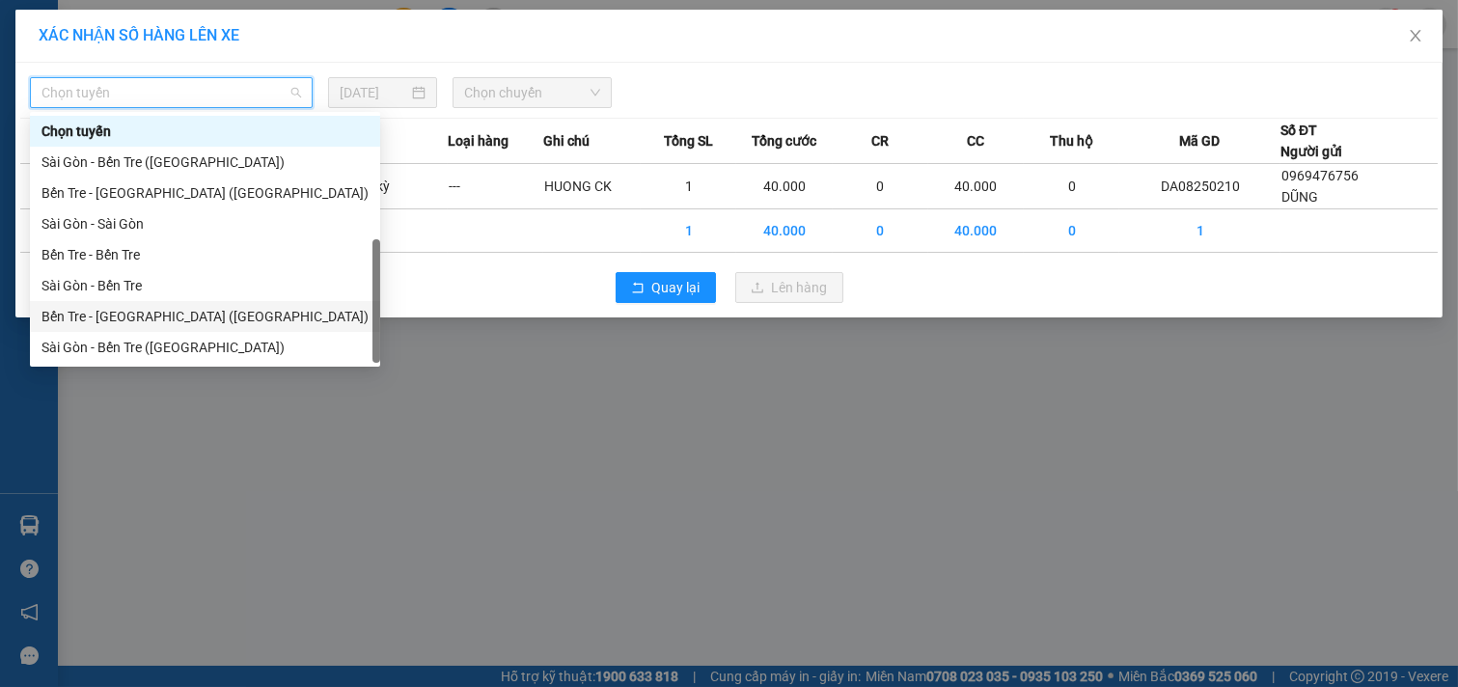
scroll to position [31, 0]
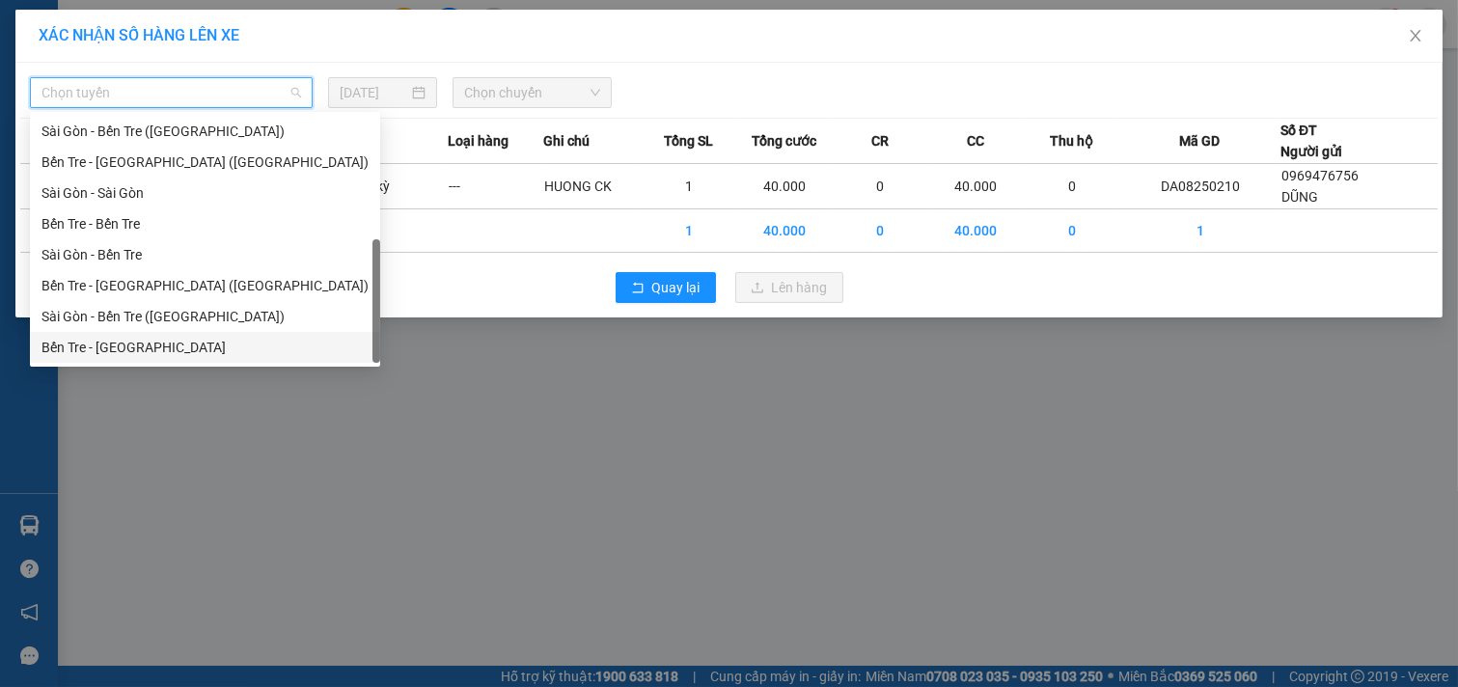
click at [123, 349] on div "Bến Tre - [GEOGRAPHIC_DATA]" at bounding box center [204, 347] width 327 height 21
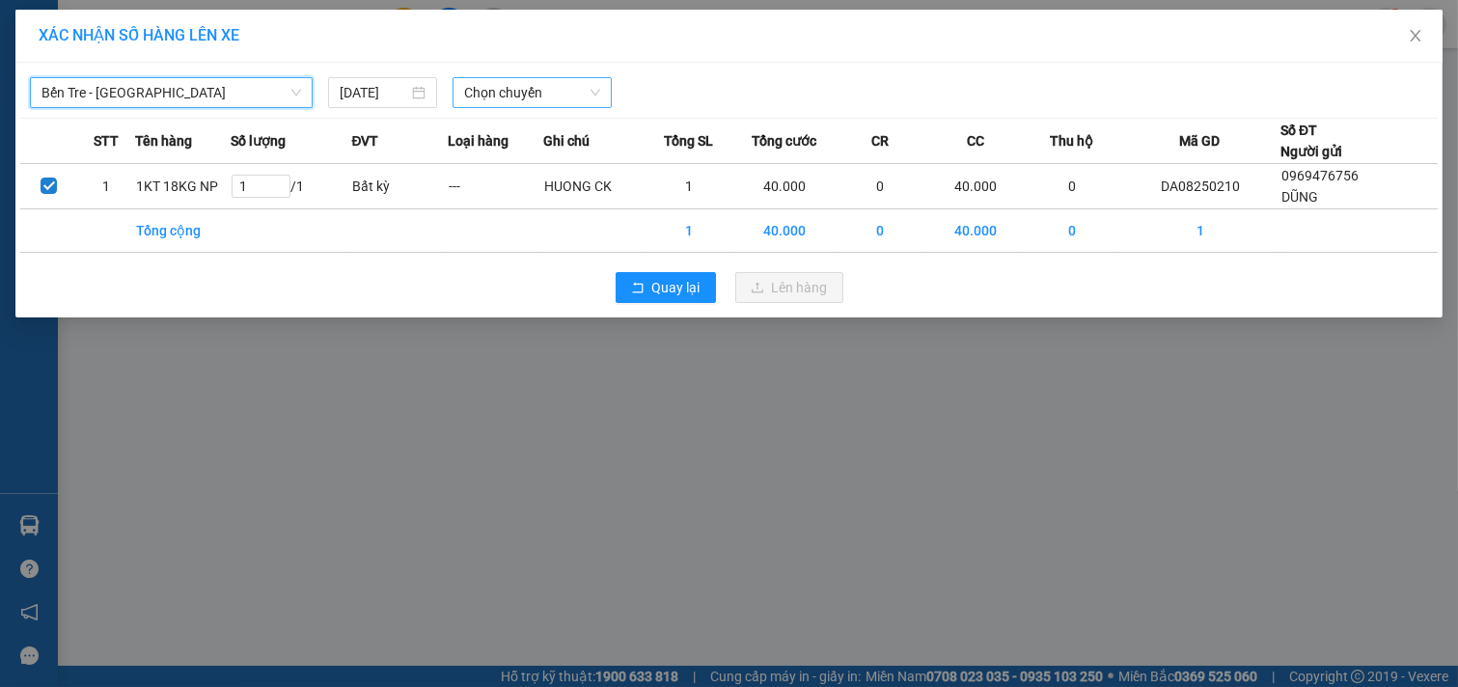
click at [565, 95] on span "Chọn chuyến" at bounding box center [532, 92] width 136 height 29
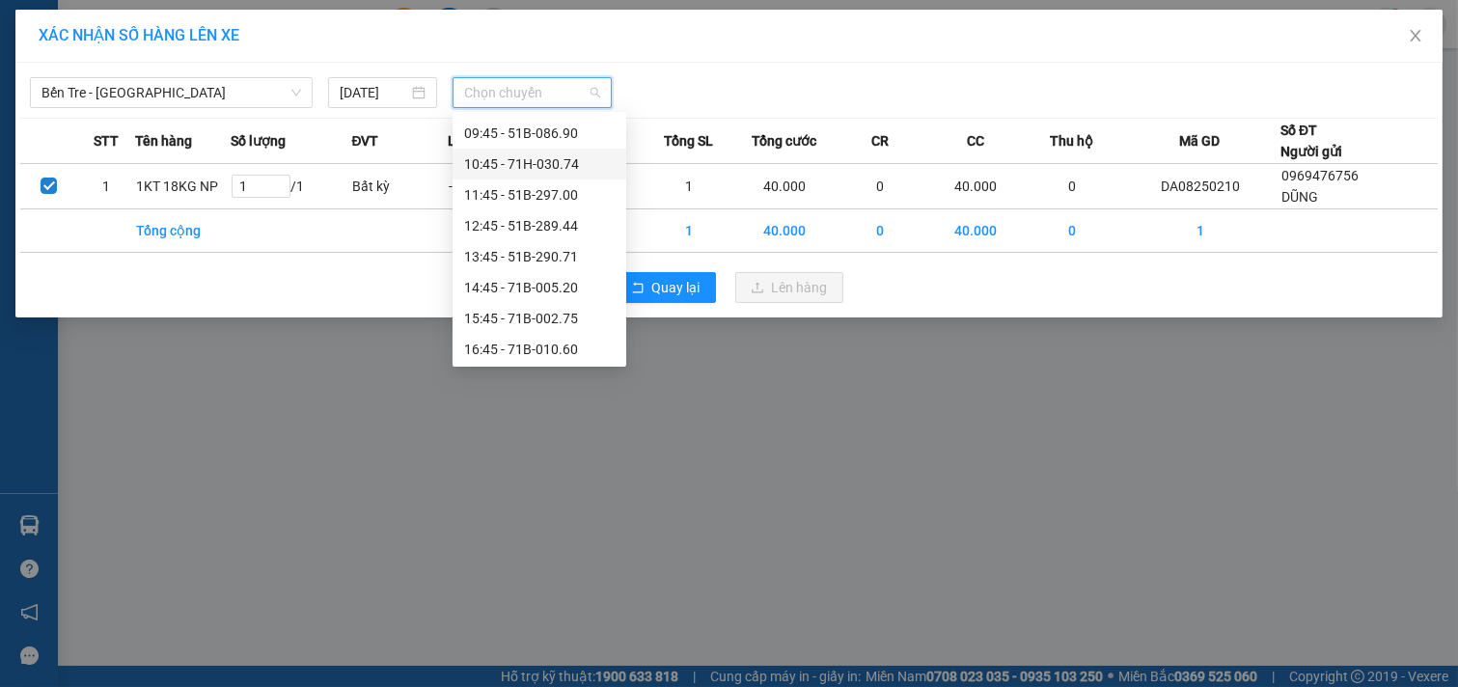
scroll to position [309, 0]
click at [552, 159] on div "13:45 - 51B-290.71" at bounding box center [539, 161] width 151 height 21
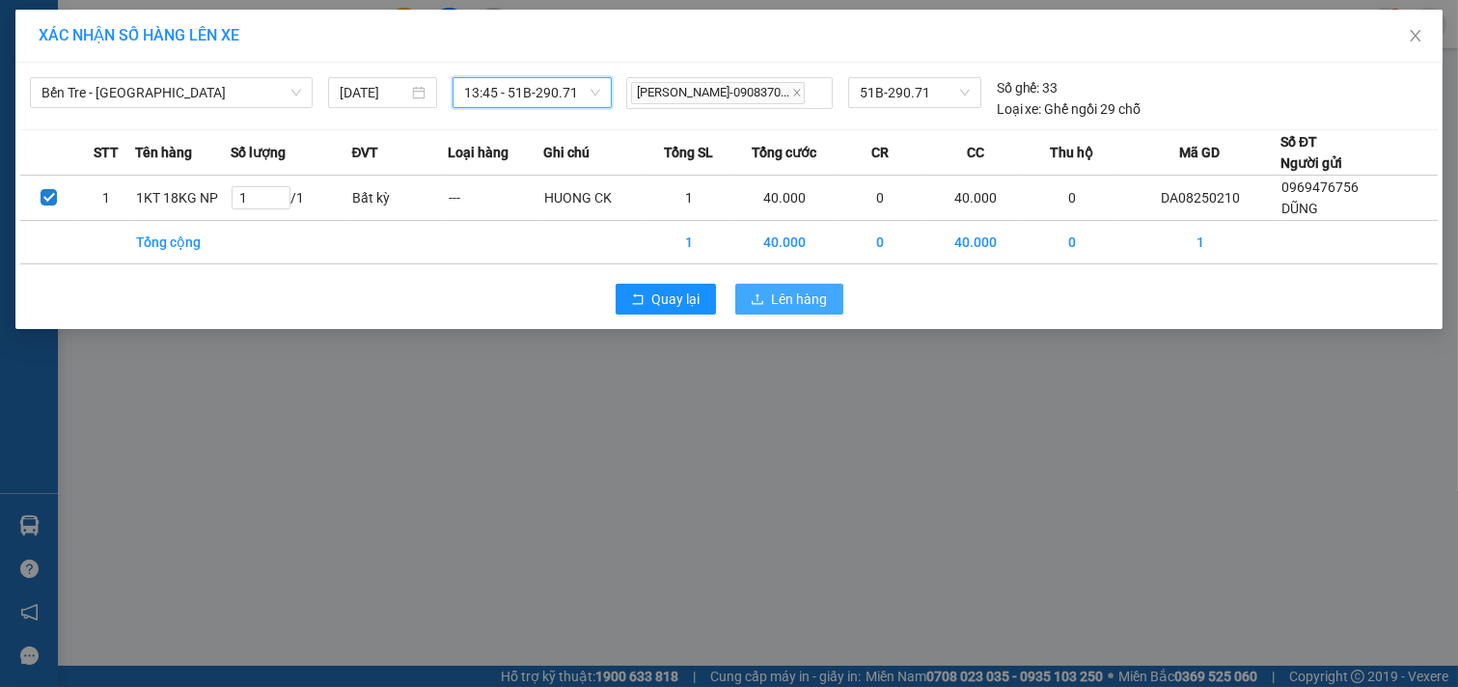
click at [817, 297] on span "Lên hàng" at bounding box center [800, 298] width 56 height 21
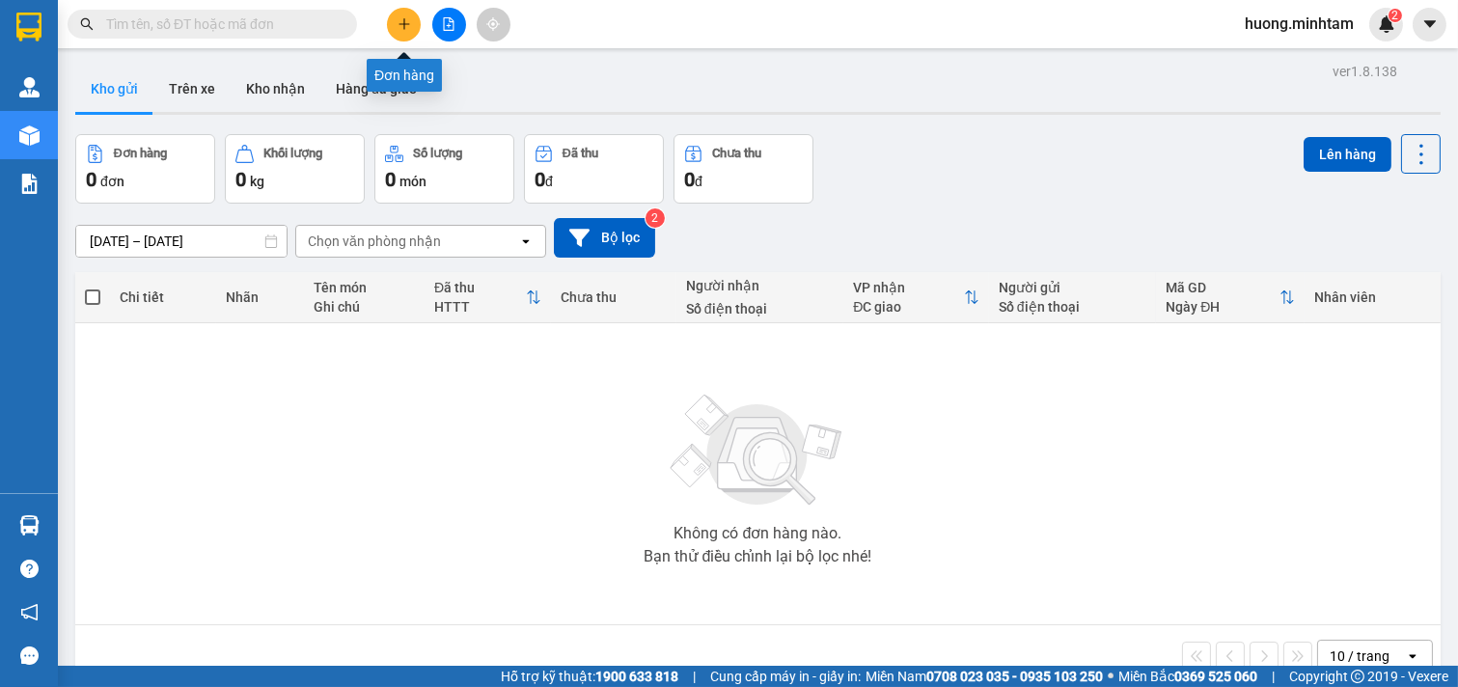
click at [398, 19] on icon "plus" at bounding box center [405, 24] width 14 height 14
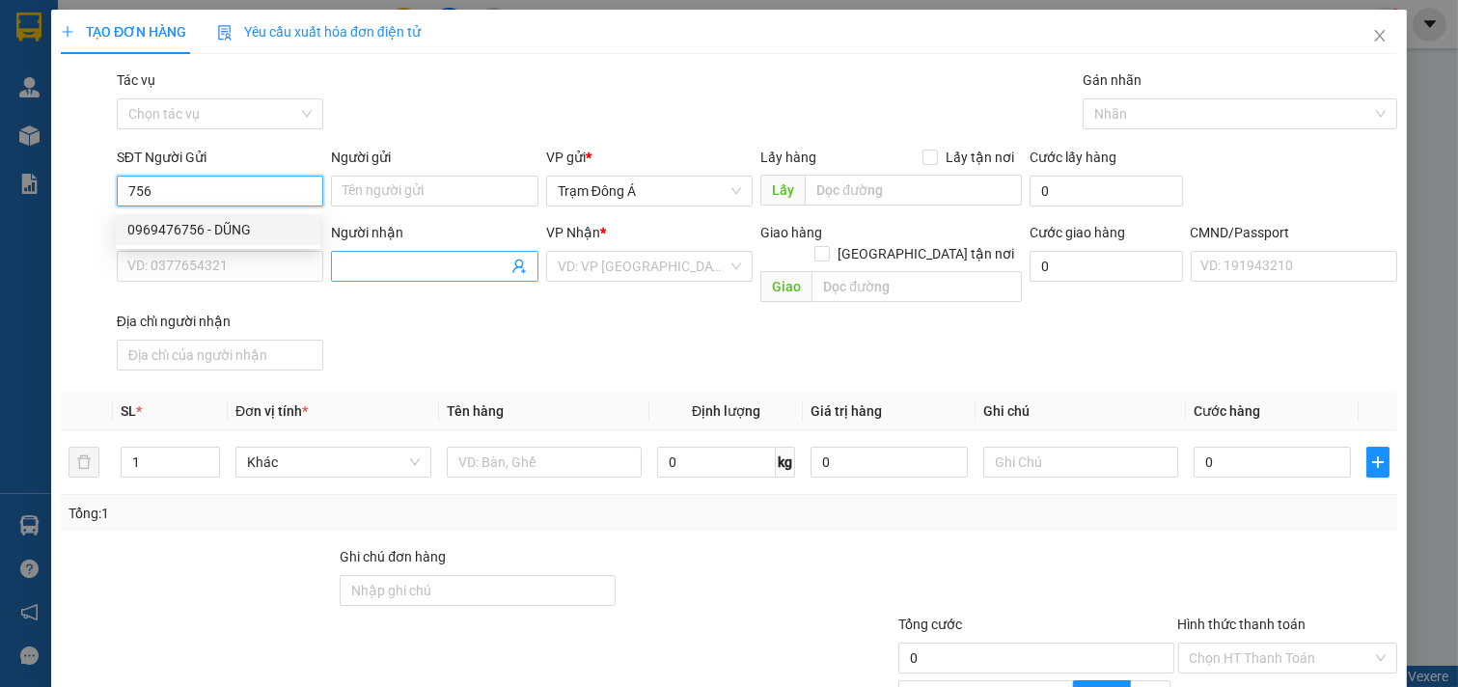
drag, startPoint x: 226, startPoint y: 229, endPoint x: 340, endPoint y: 252, distance: 116.2
click at [229, 229] on div "0969476756 - DŨNG" at bounding box center [217, 229] width 181 height 21
type input "0969476756"
type input "DŨNG"
type input "0937693446"
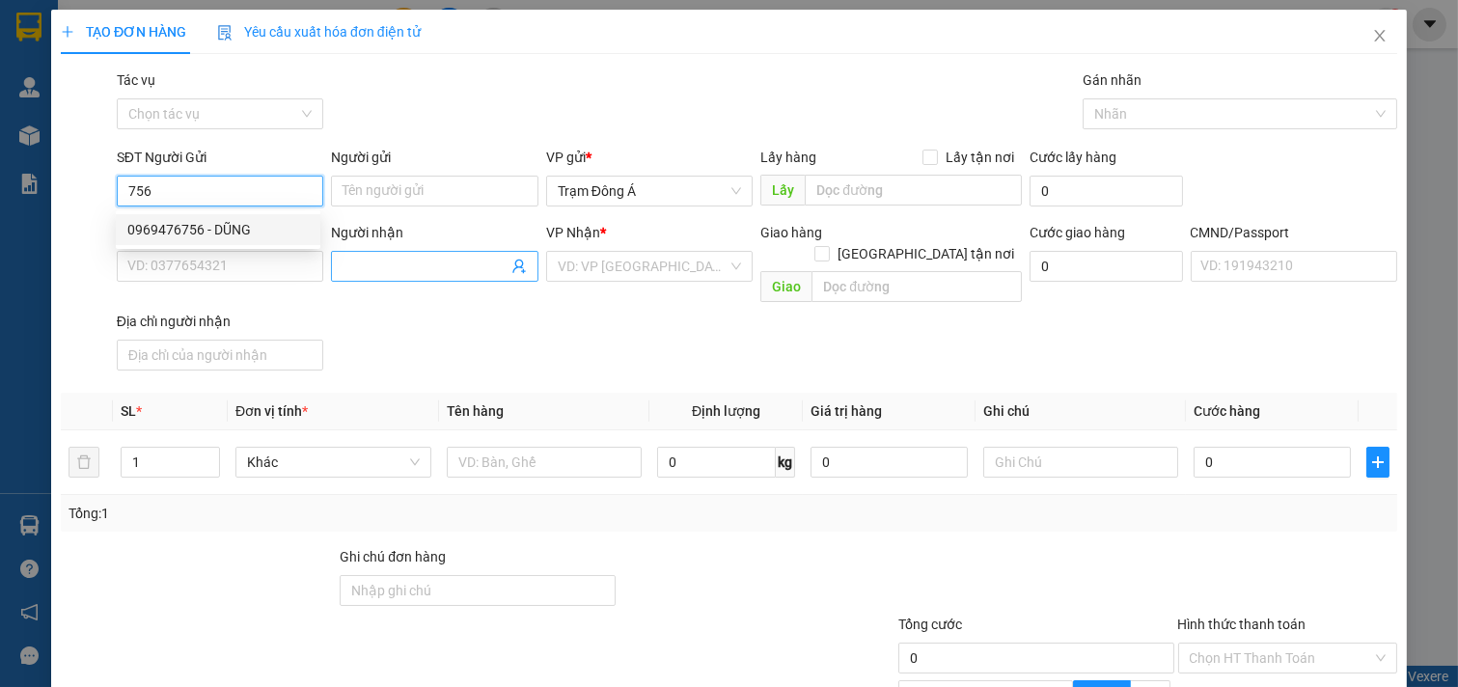
type input "LÂM"
type input "0969476756"
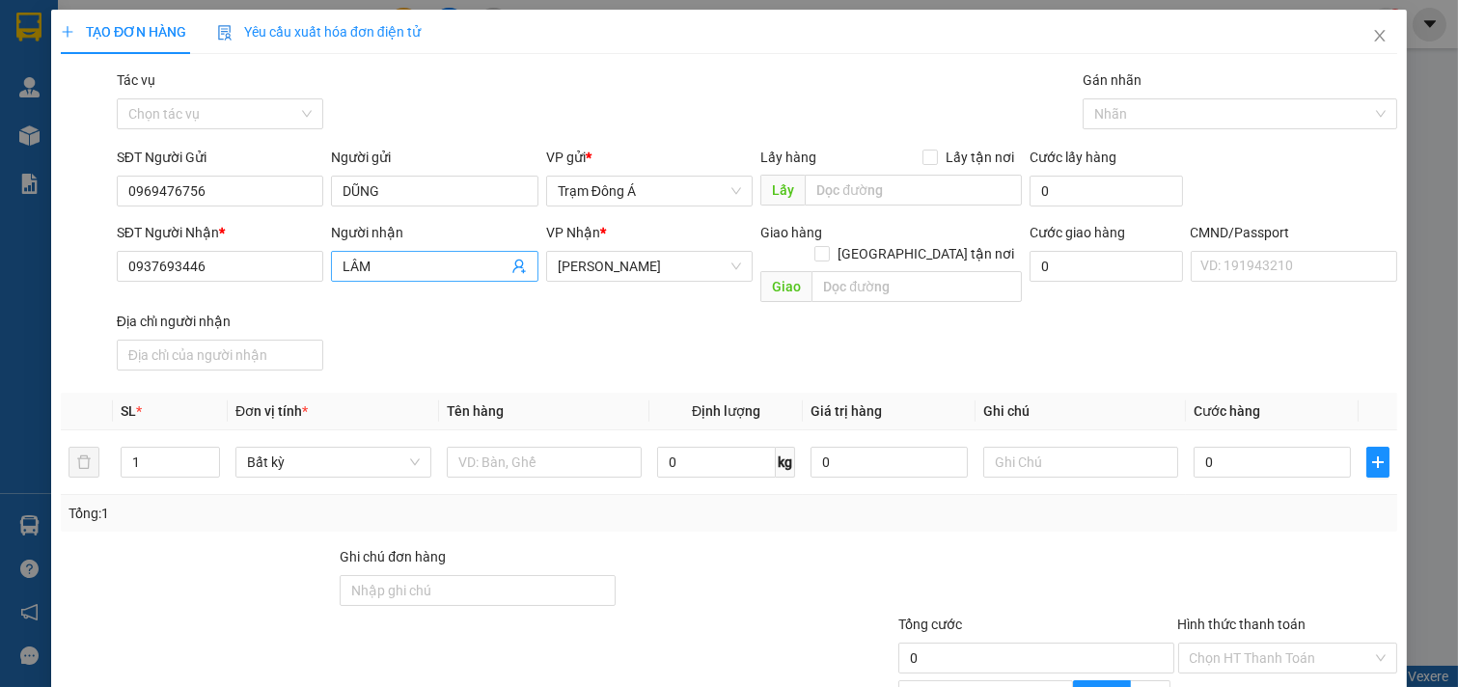
click at [511, 263] on icon "user-add" at bounding box center [518, 266] width 15 height 15
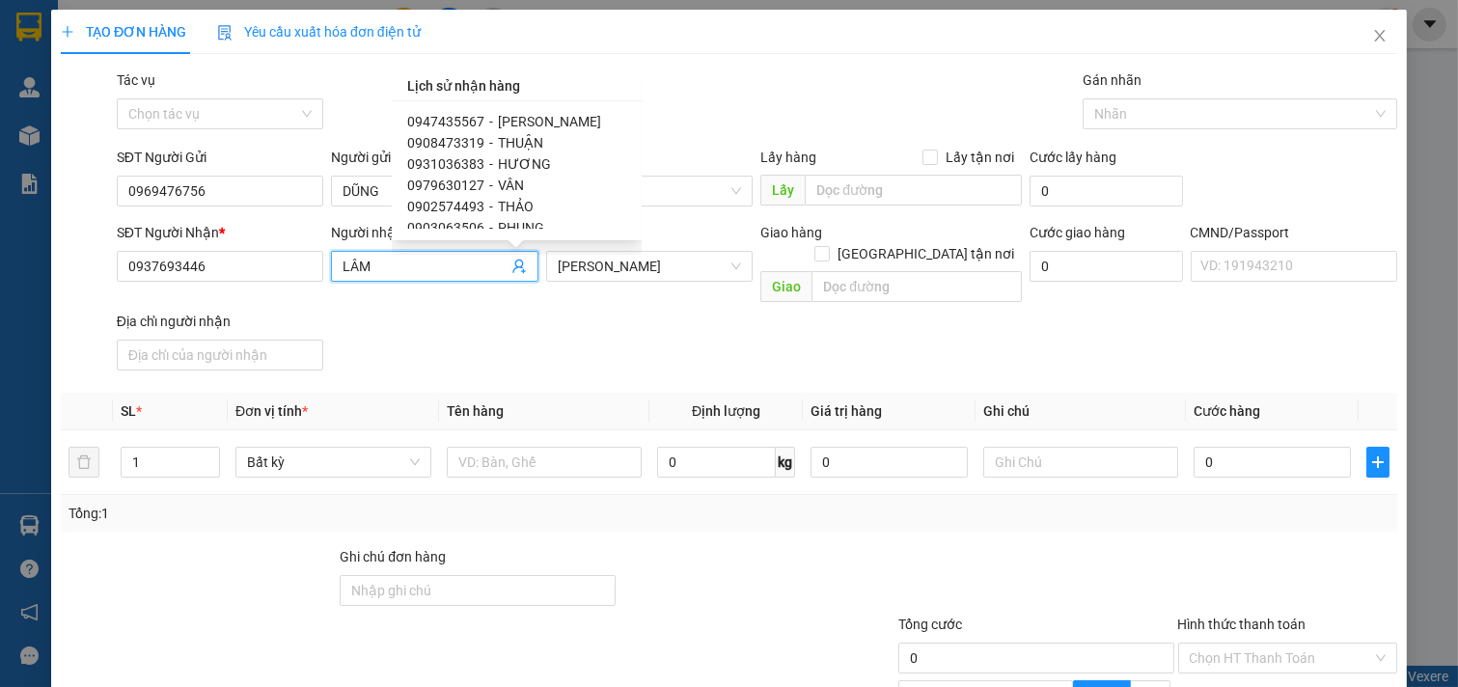
scroll to position [321, 0]
click at [475, 185] on span "0336769493" at bounding box center [445, 184] width 77 height 15
type input "0336769493"
type input "LINH"
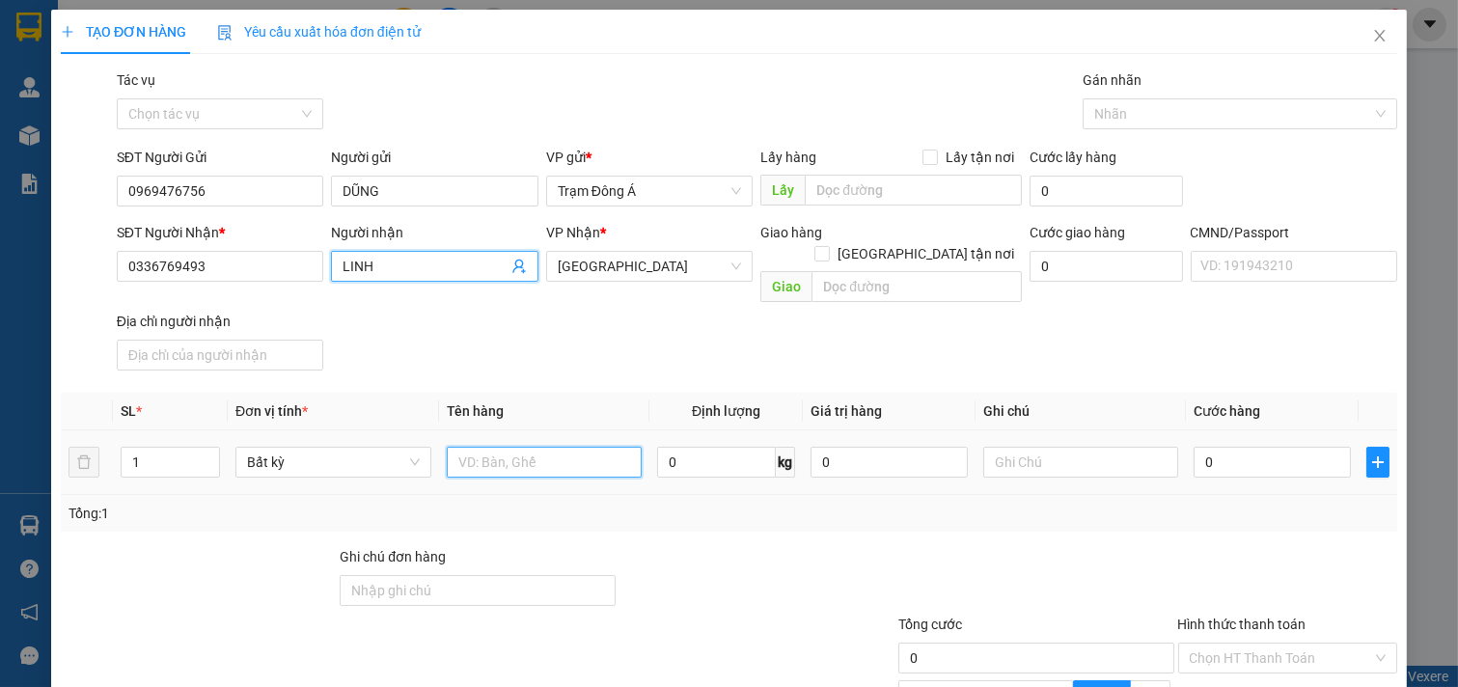
click at [582, 447] on input "text" at bounding box center [545, 462] width 196 height 31
type input "1T 12KG NP"
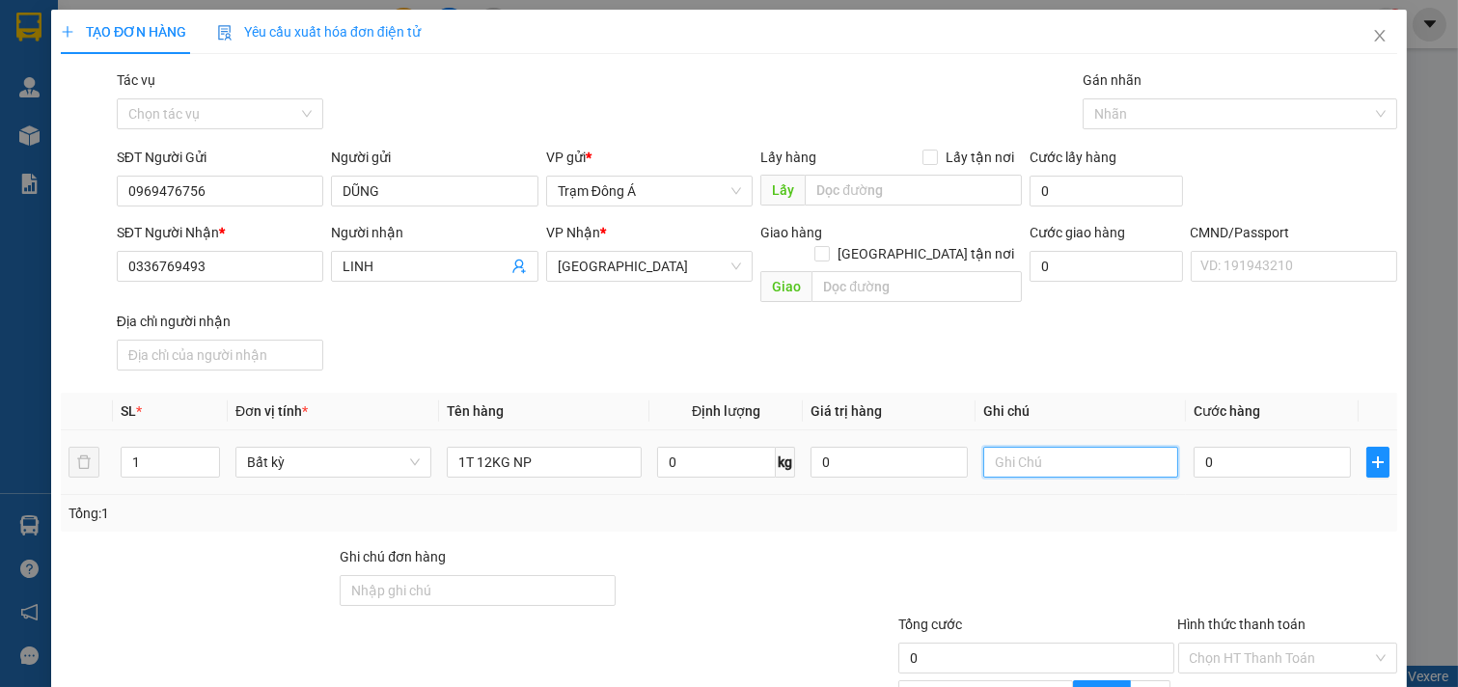
click at [1062, 447] on input "text" at bounding box center [1081, 462] width 196 height 31
type input "HUONG"
type input "3"
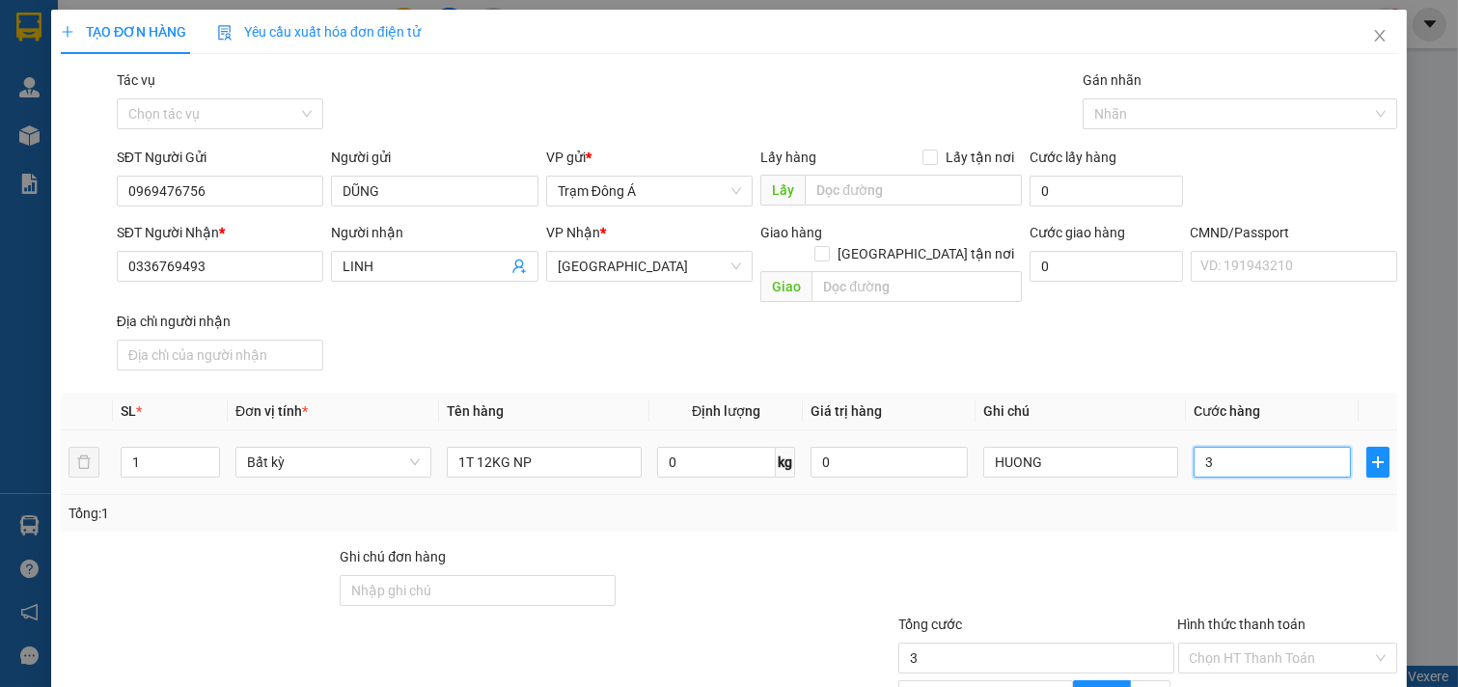
type input "30"
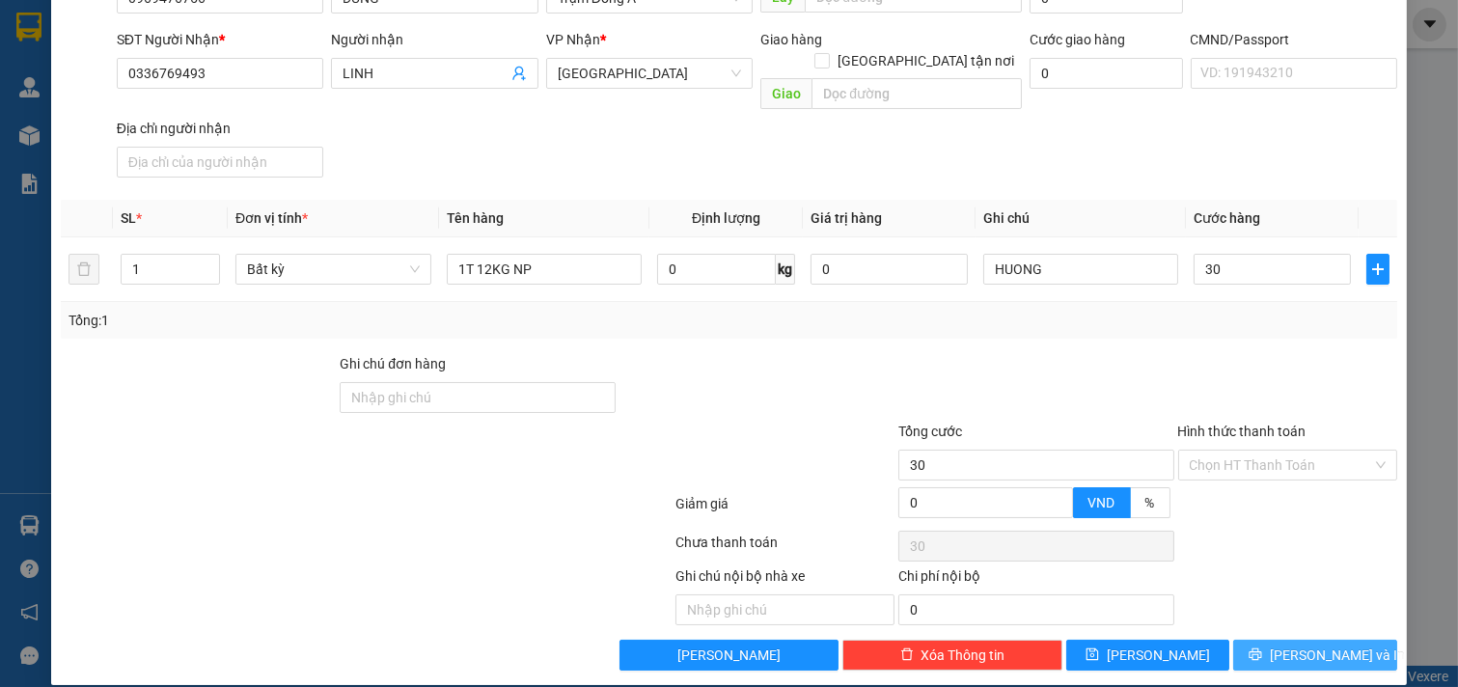
type input "30.000"
click at [1309, 645] on span "[PERSON_NAME] và In" at bounding box center [1337, 655] width 135 height 21
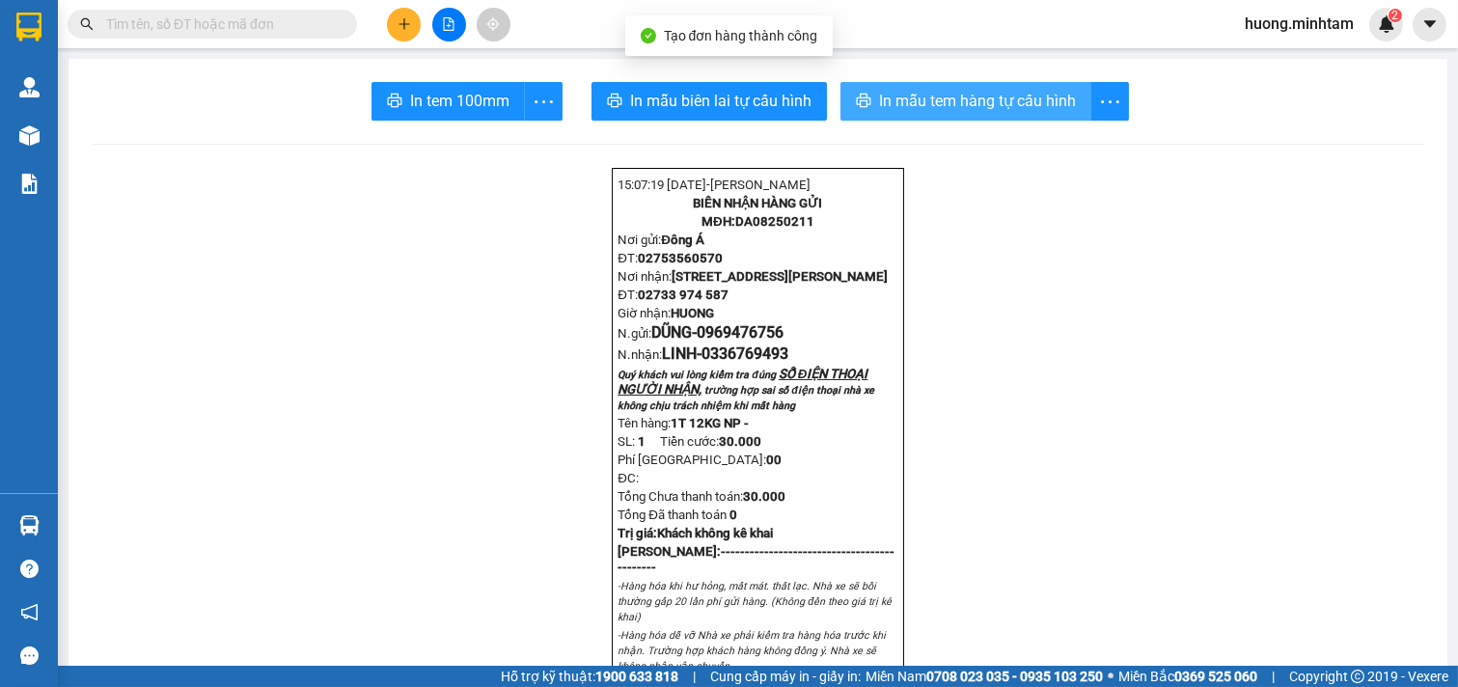
click at [947, 94] on span "In mẫu tem hàng tự cấu hình" at bounding box center [977, 101] width 197 height 24
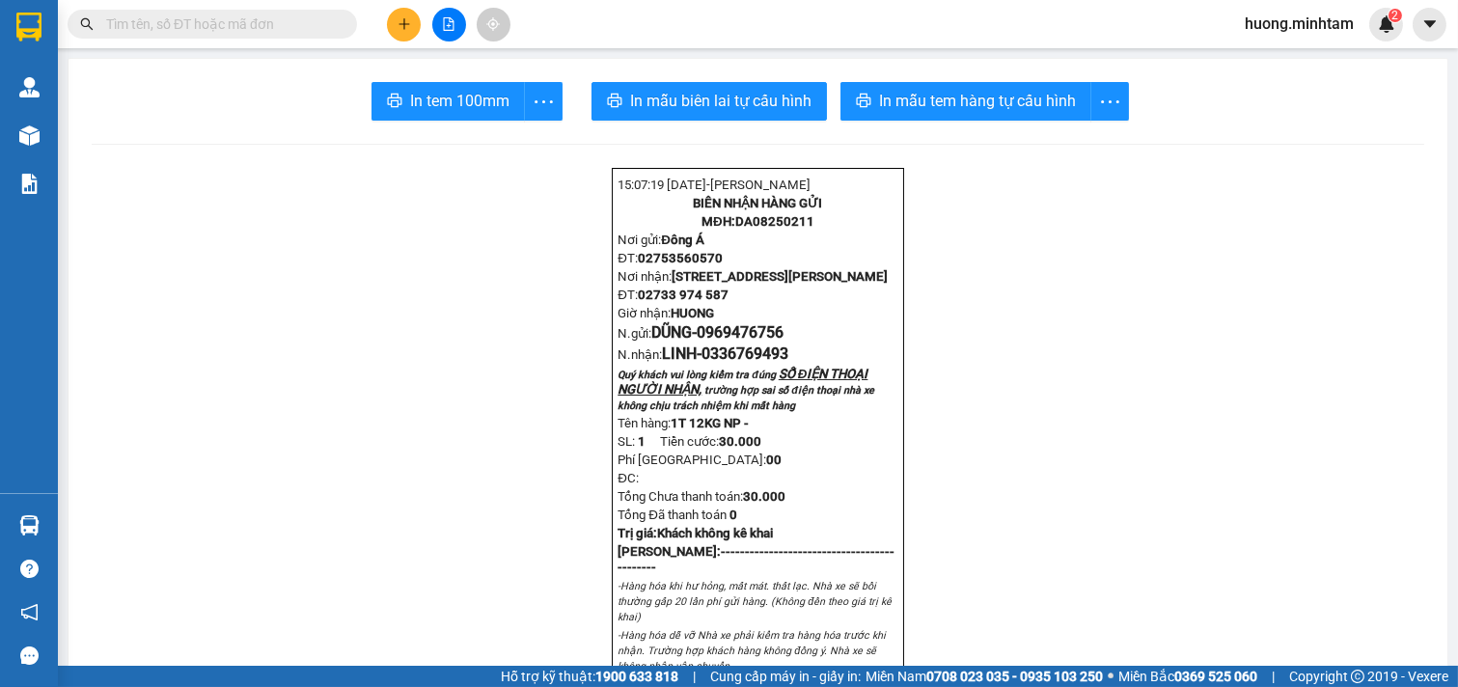
click at [459, 106] on span "In tem 100mm" at bounding box center [459, 101] width 99 height 24
click at [411, 92] on span "In tem 100mm" at bounding box center [459, 101] width 99 height 24
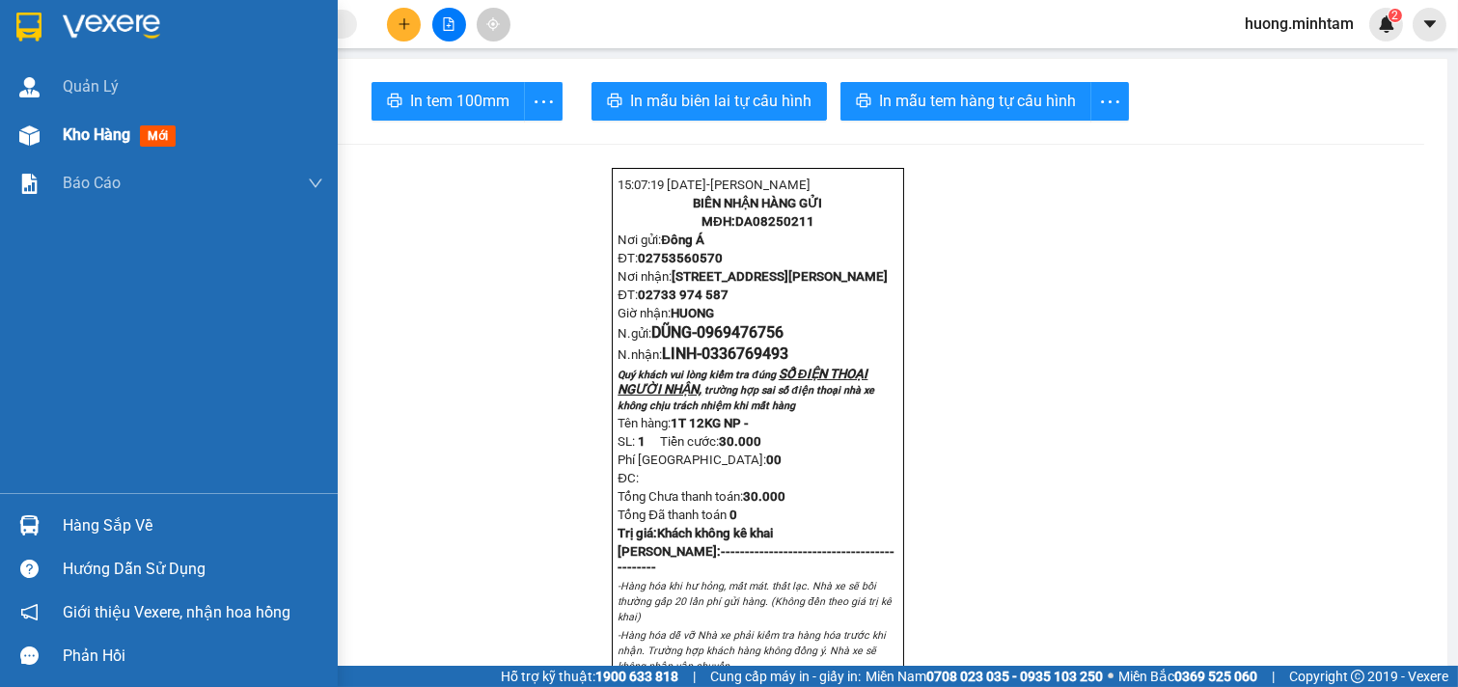
click at [137, 149] on div "Kho hàng mới" at bounding box center [193, 135] width 261 height 48
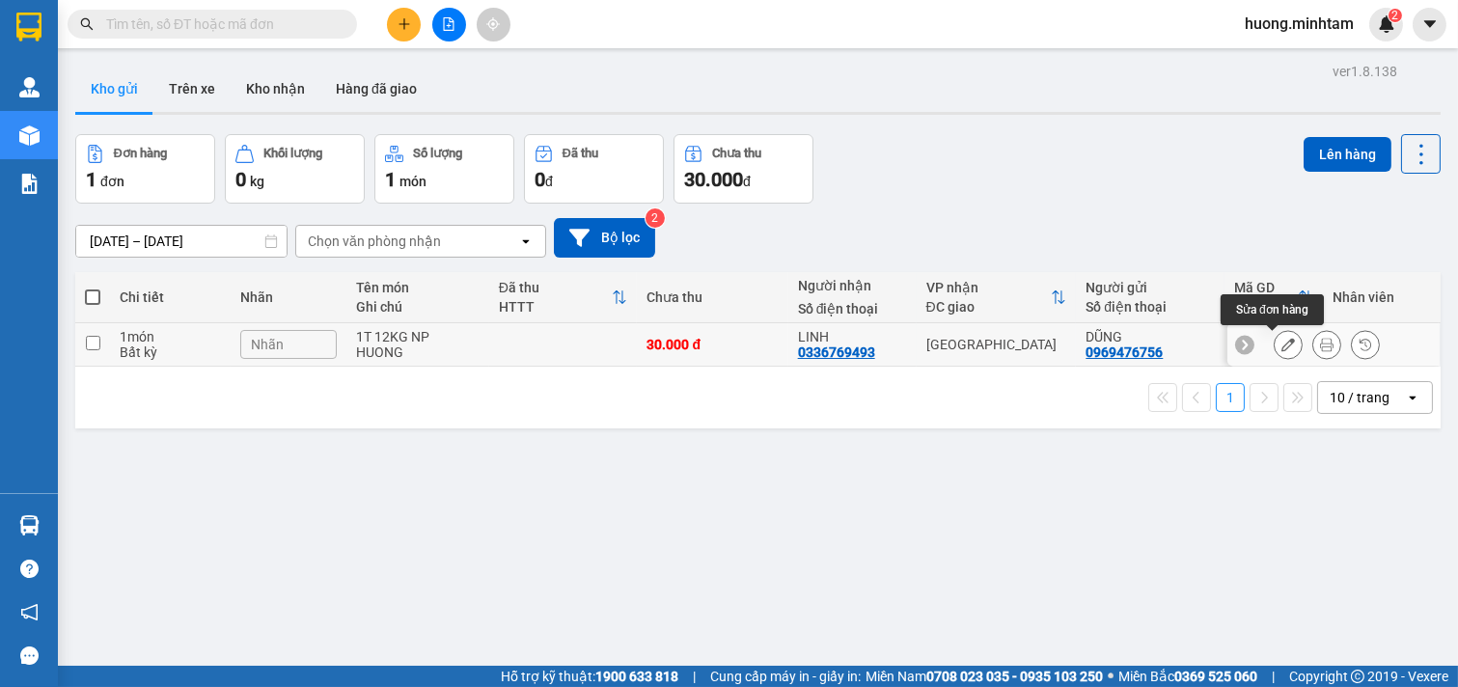
click at [1281, 348] on icon at bounding box center [1288, 345] width 14 height 14
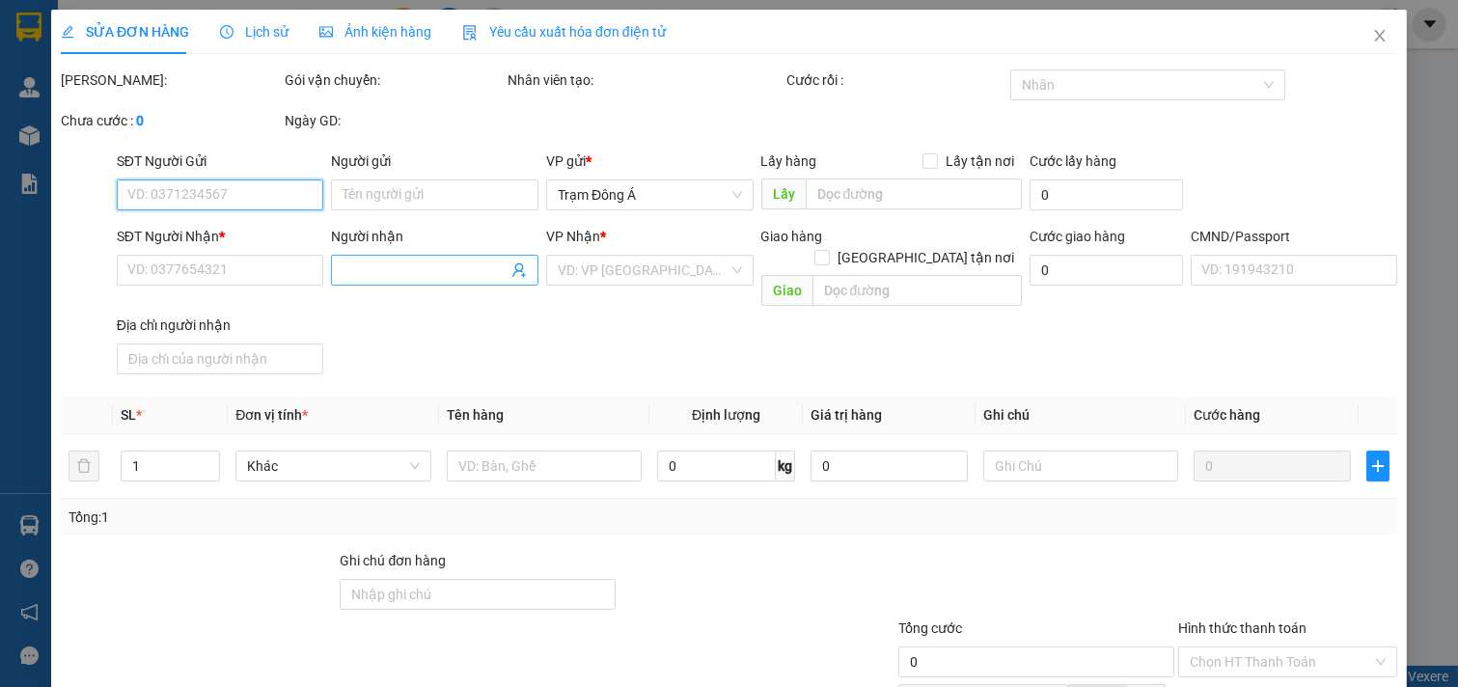
type input "0969476756"
type input "DŨNG"
type input "0336769493"
type input "LINH"
type input "30.000"
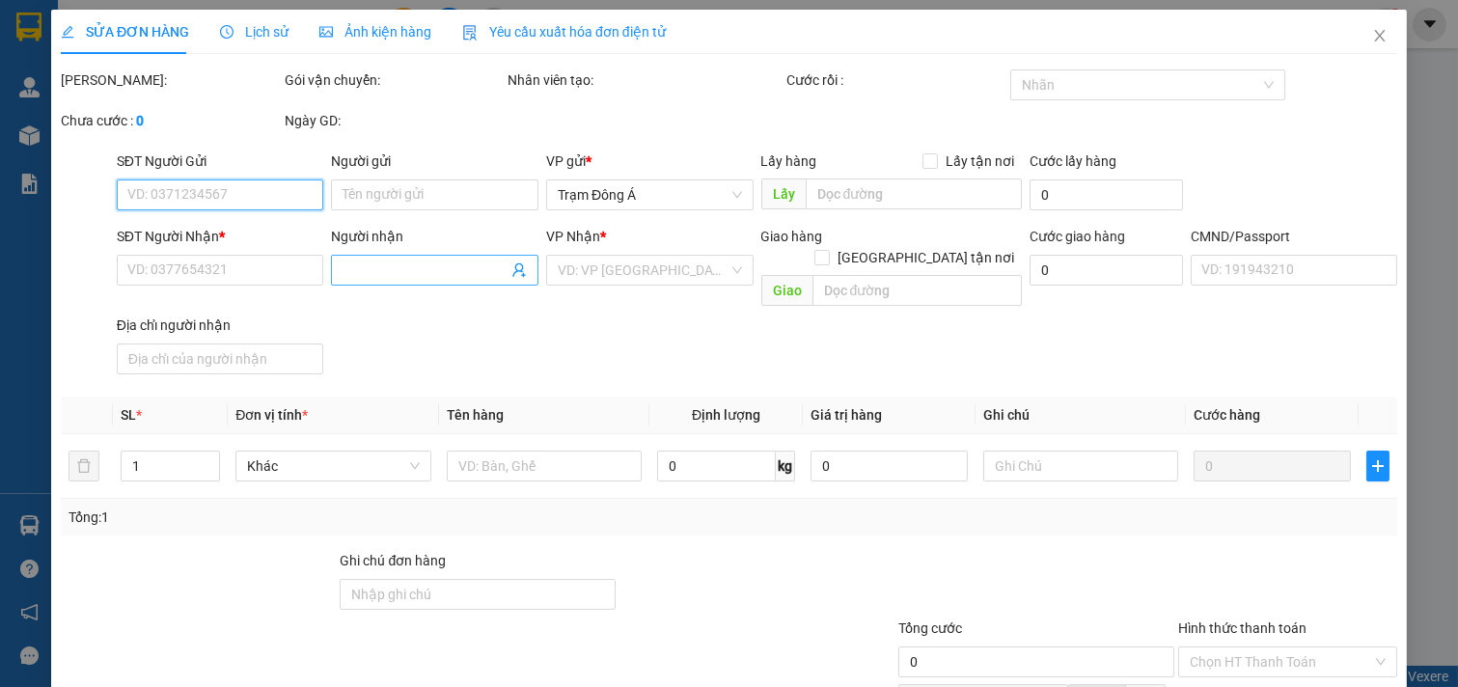
type input "30.000"
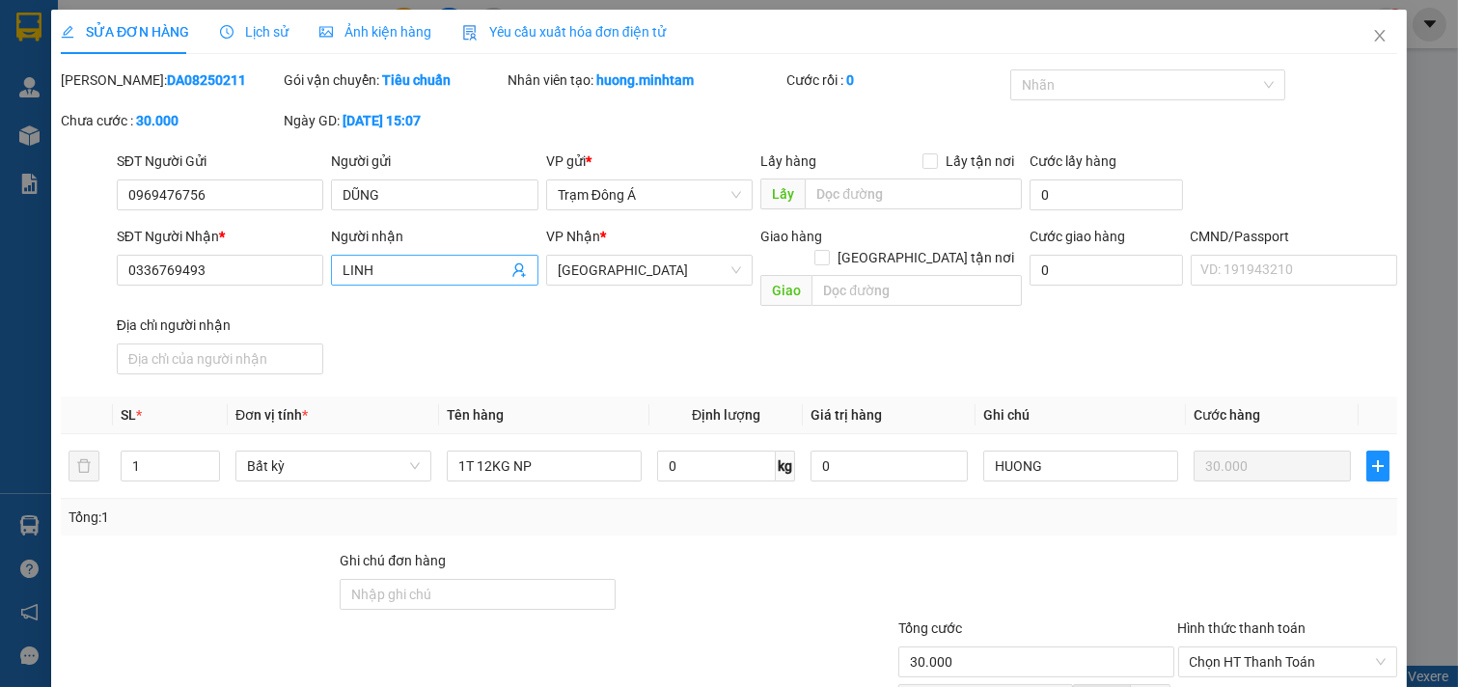
click at [427, 277] on input "LINH" at bounding box center [425, 270] width 165 height 21
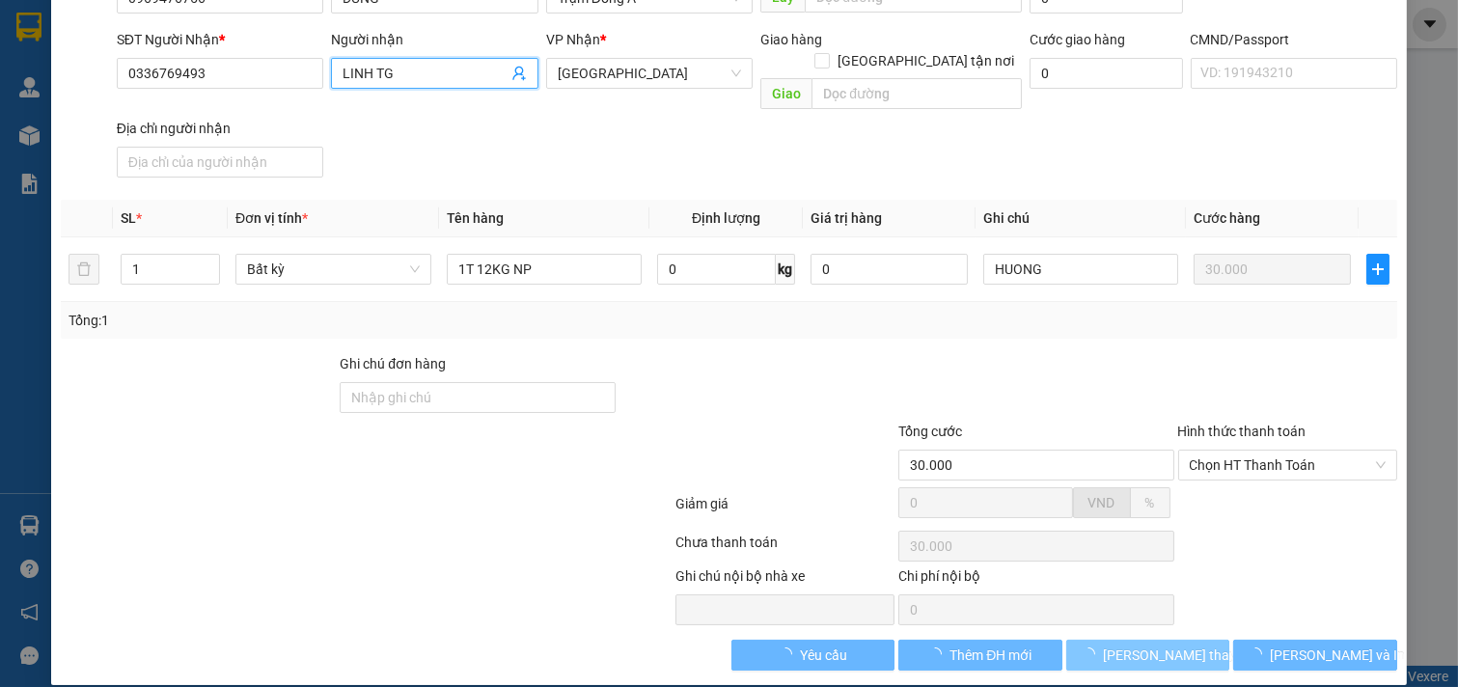
type input "LINH TG"
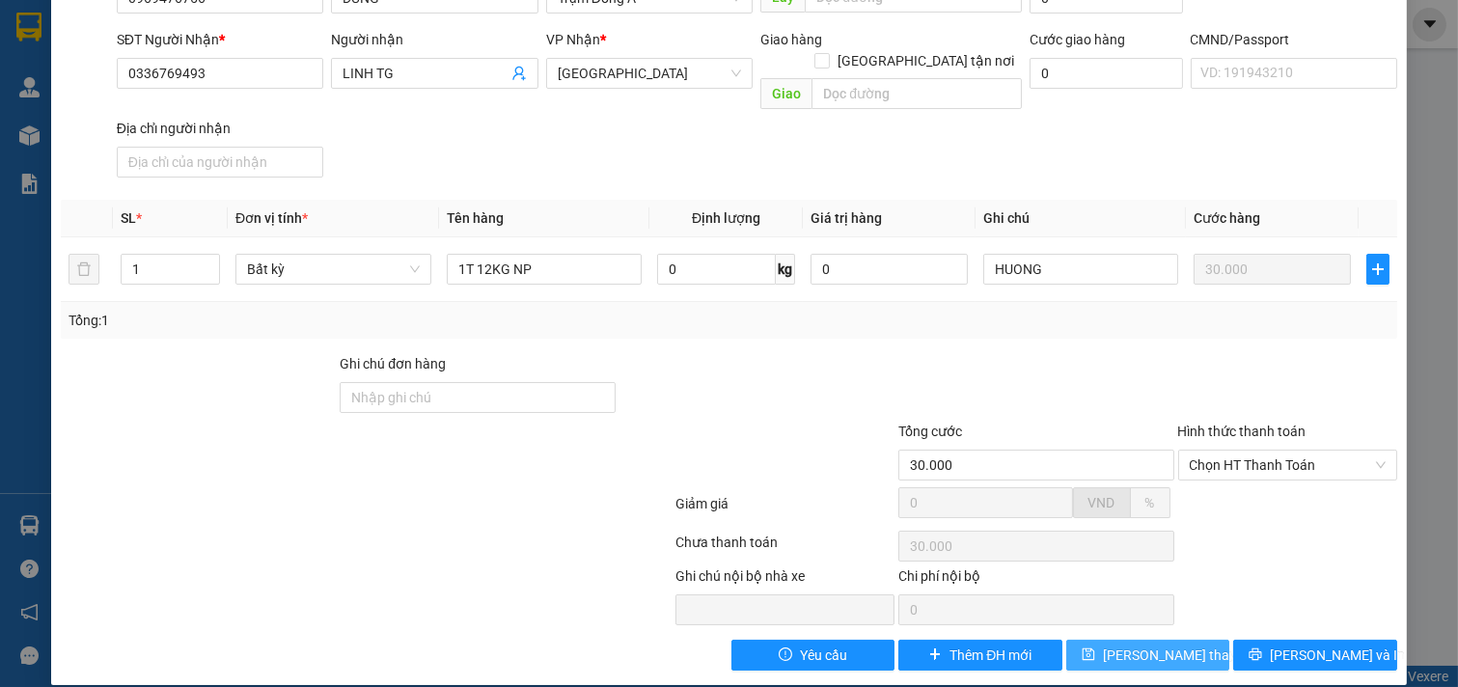
click at [1143, 645] on span "Lưu thay đổi" at bounding box center [1180, 655] width 154 height 21
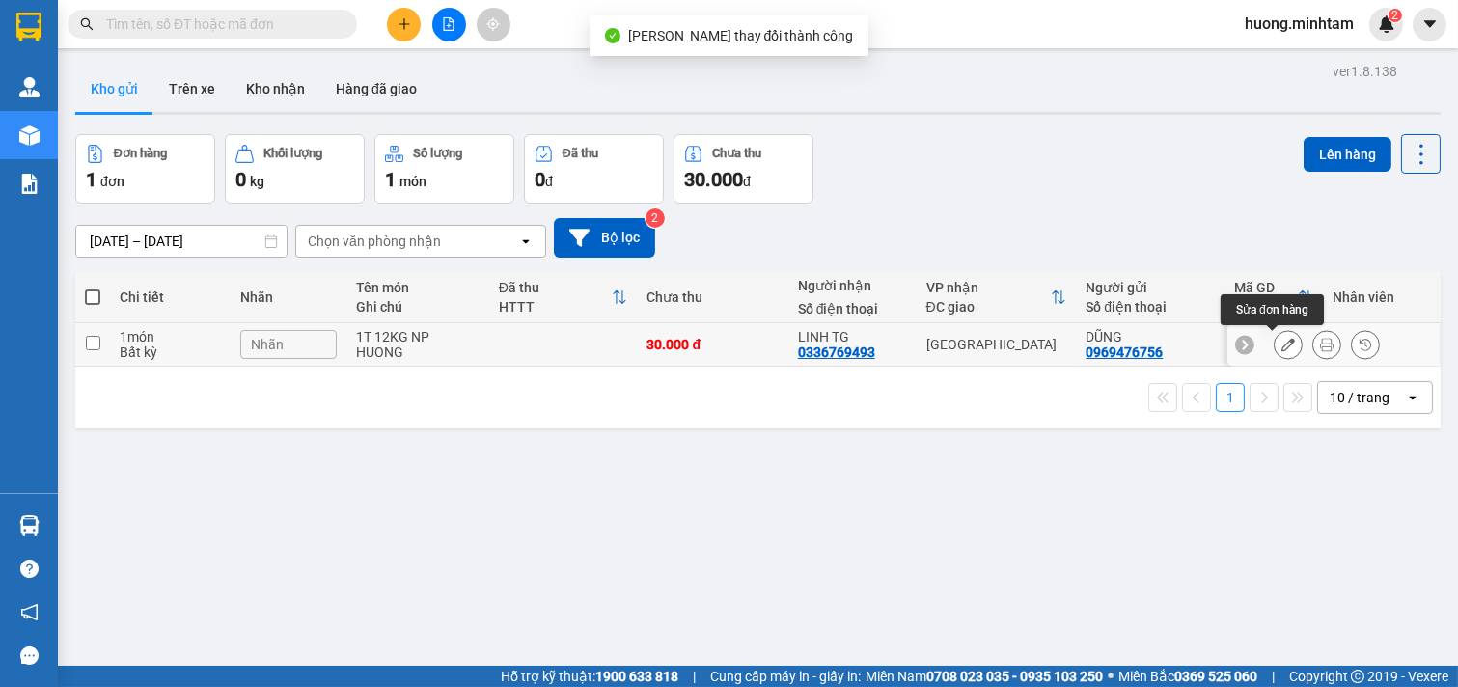
click at [1281, 348] on icon at bounding box center [1288, 345] width 14 height 14
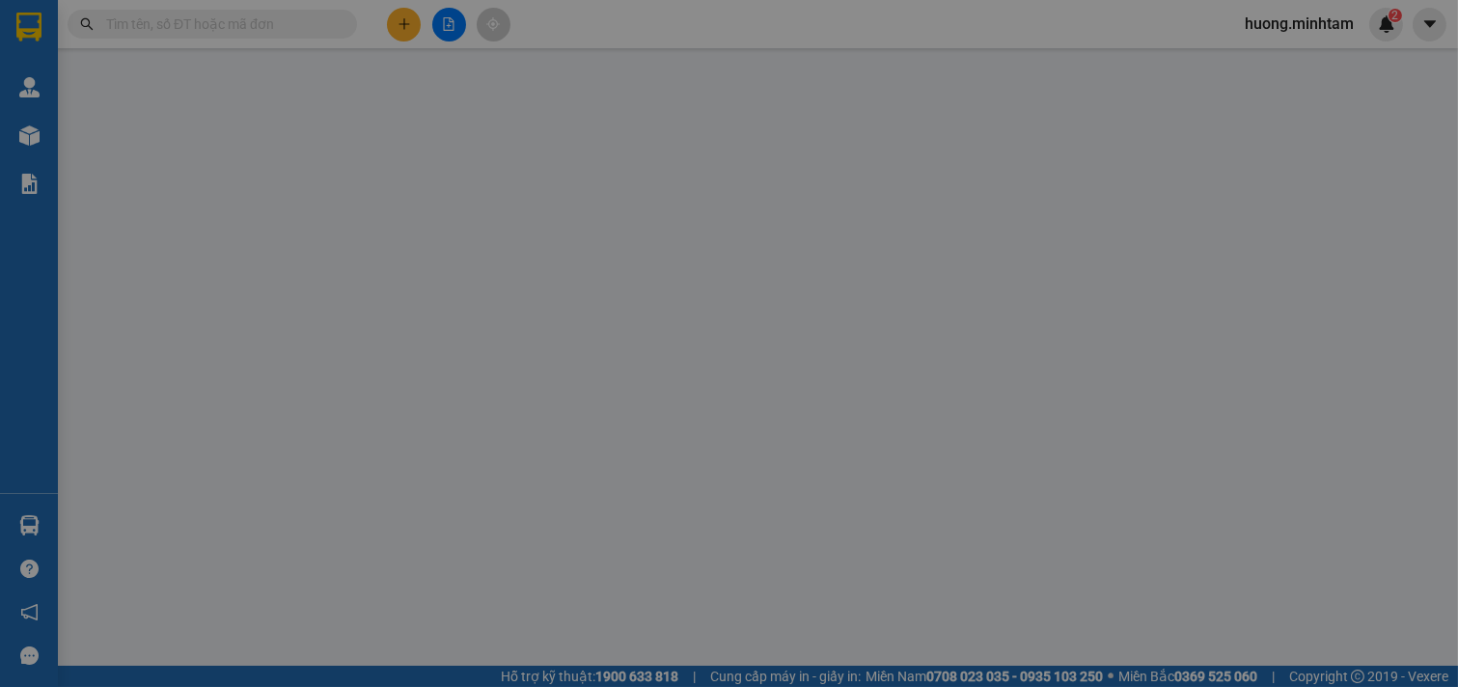
type input "0969476756"
type input "DŨNG"
type input "0336769493"
type input "LINH TG"
type input "30.000"
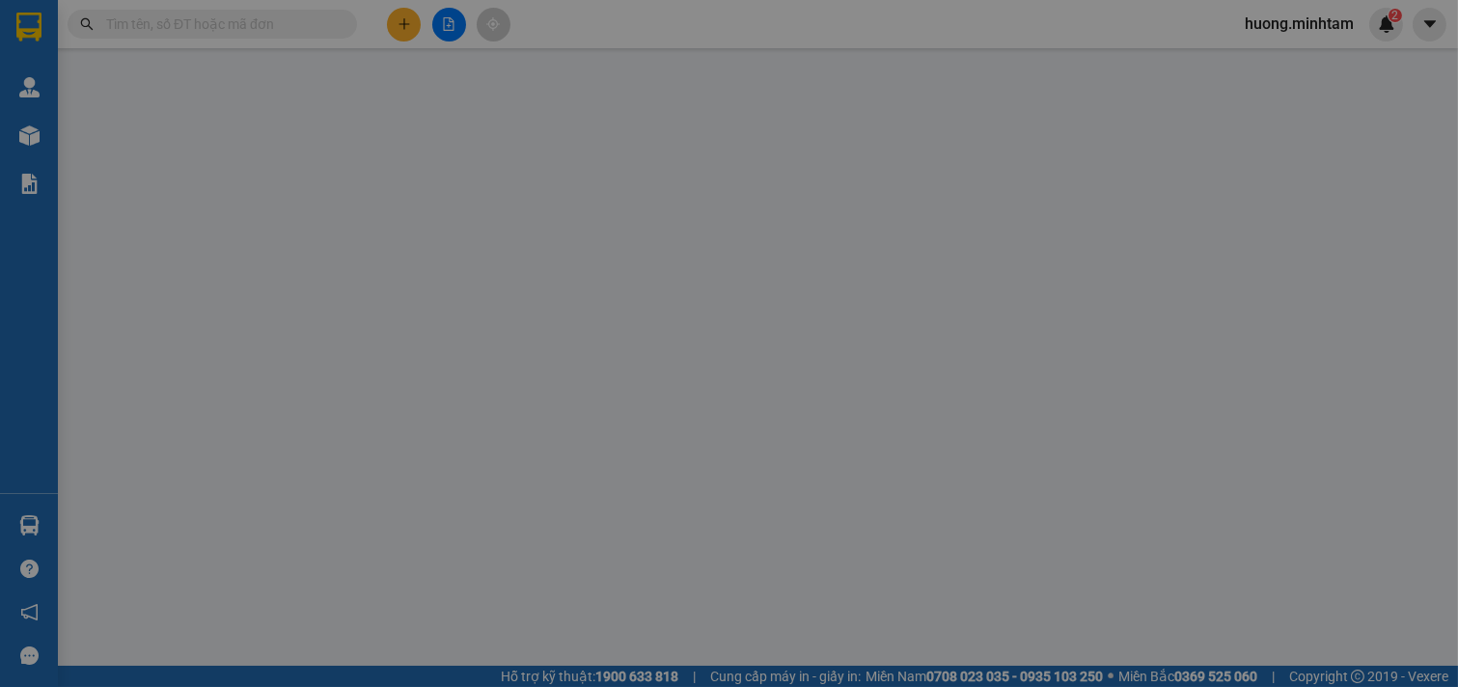
type input "30.000"
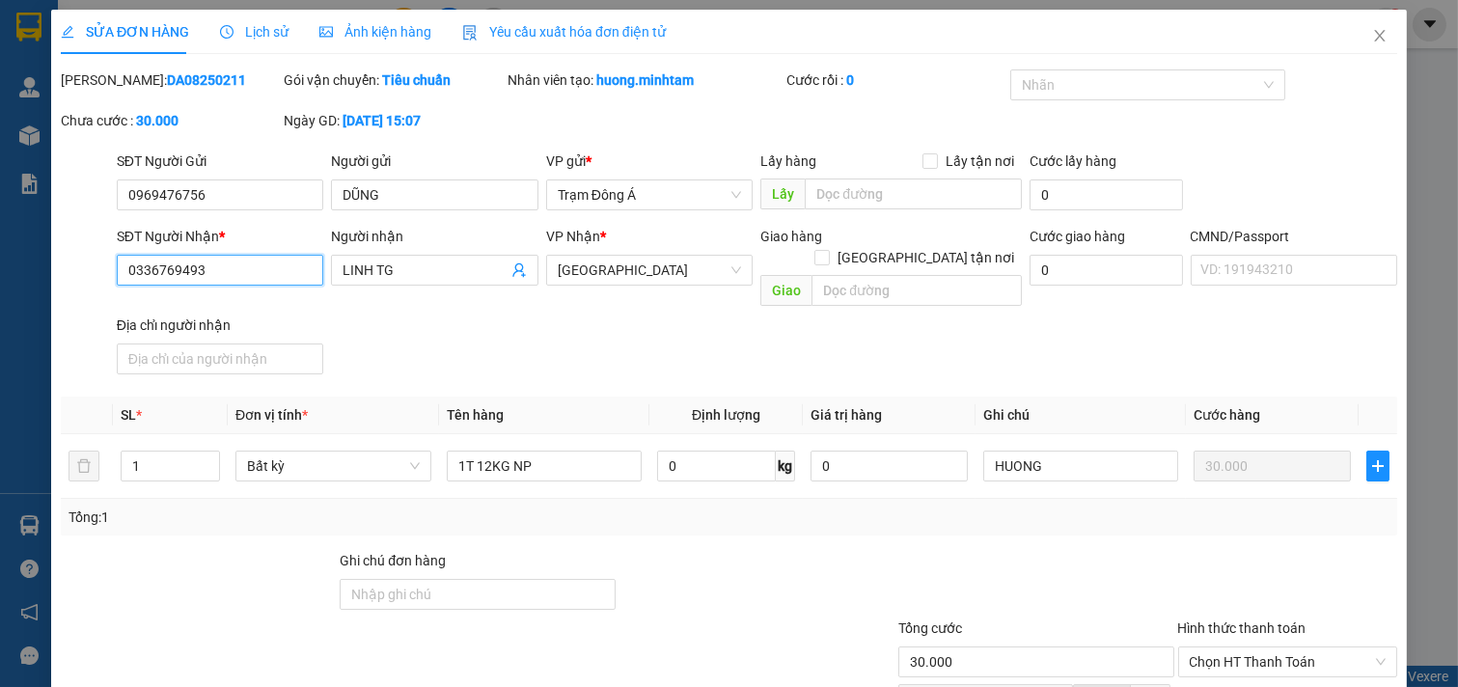
drag, startPoint x: 209, startPoint y: 265, endPoint x: 0, endPoint y: 267, distance: 209.4
click at [0, 277] on div "SỬA ĐƠN HÀNG Lịch sử Ảnh kiện hàng Yêu cầu xuất hóa đơn điện tử Total Paid Fee …" at bounding box center [729, 343] width 1458 height 687
click at [1372, 37] on icon "close" at bounding box center [1379, 35] width 15 height 15
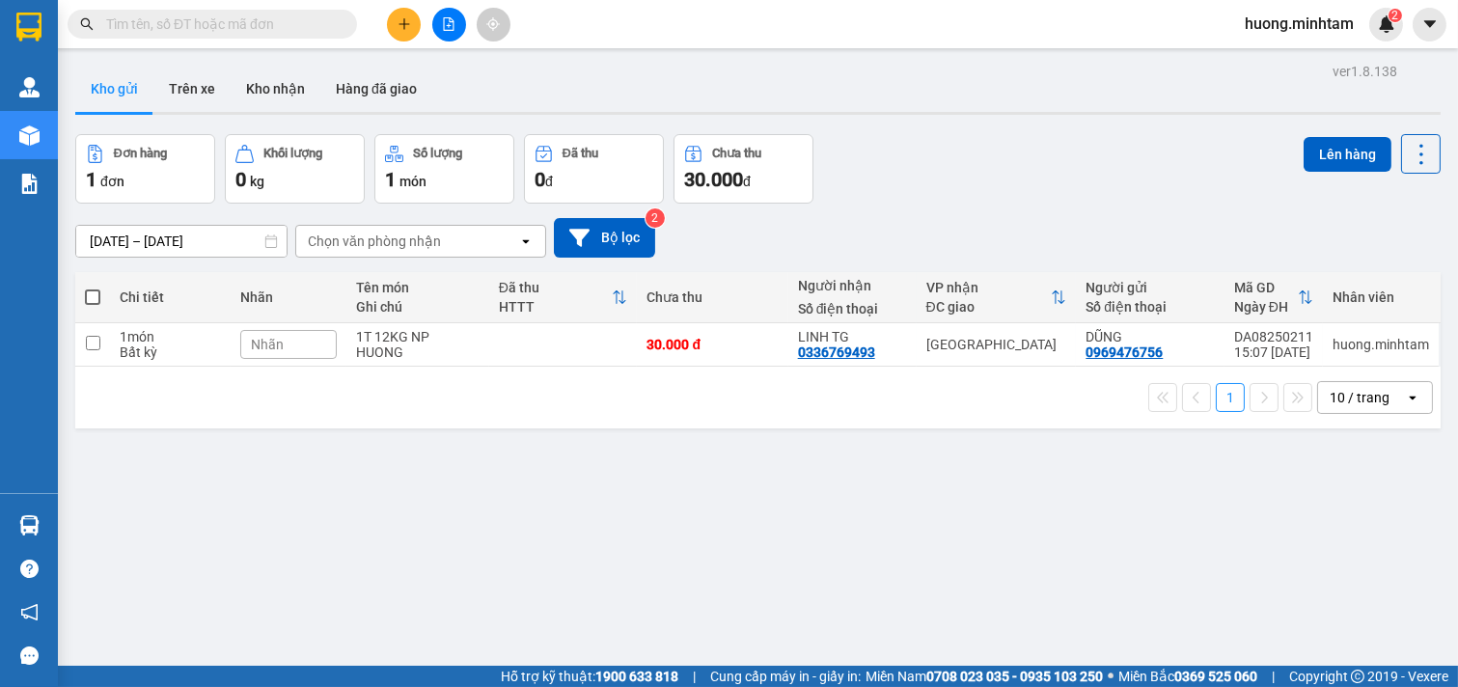
click at [242, 24] on input "text" at bounding box center [220, 24] width 228 height 21
paste input "0336769493"
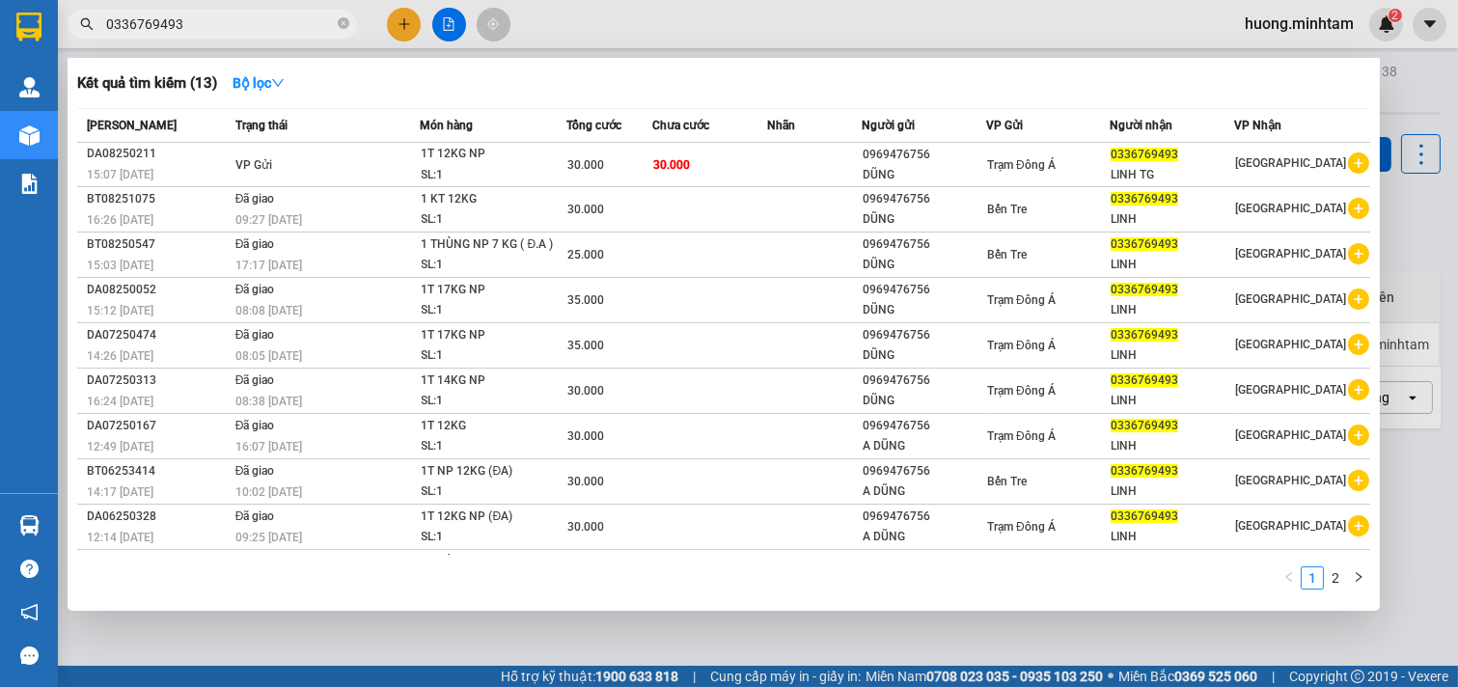
type input "0336769493"
click at [862, 632] on div at bounding box center [729, 343] width 1458 height 687
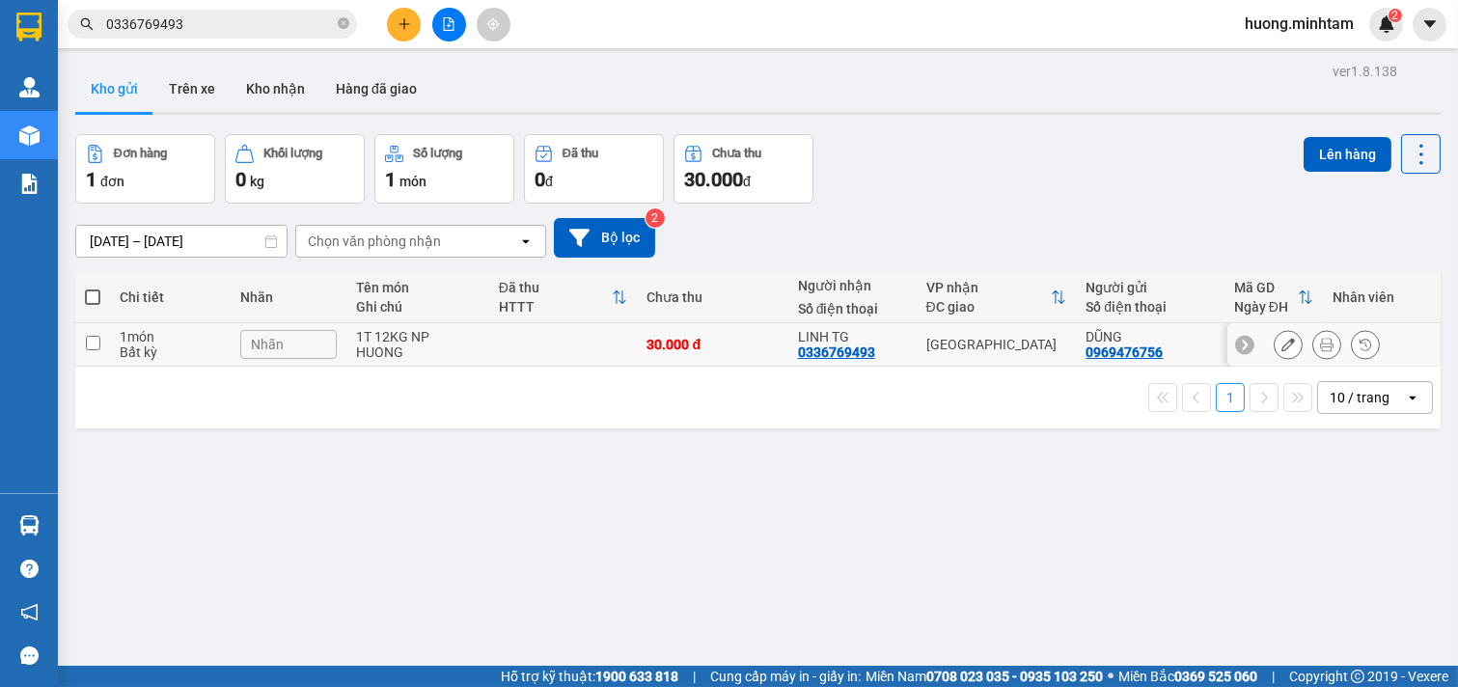
click at [107, 341] on td at bounding box center [92, 344] width 35 height 43
checkbox input "true"
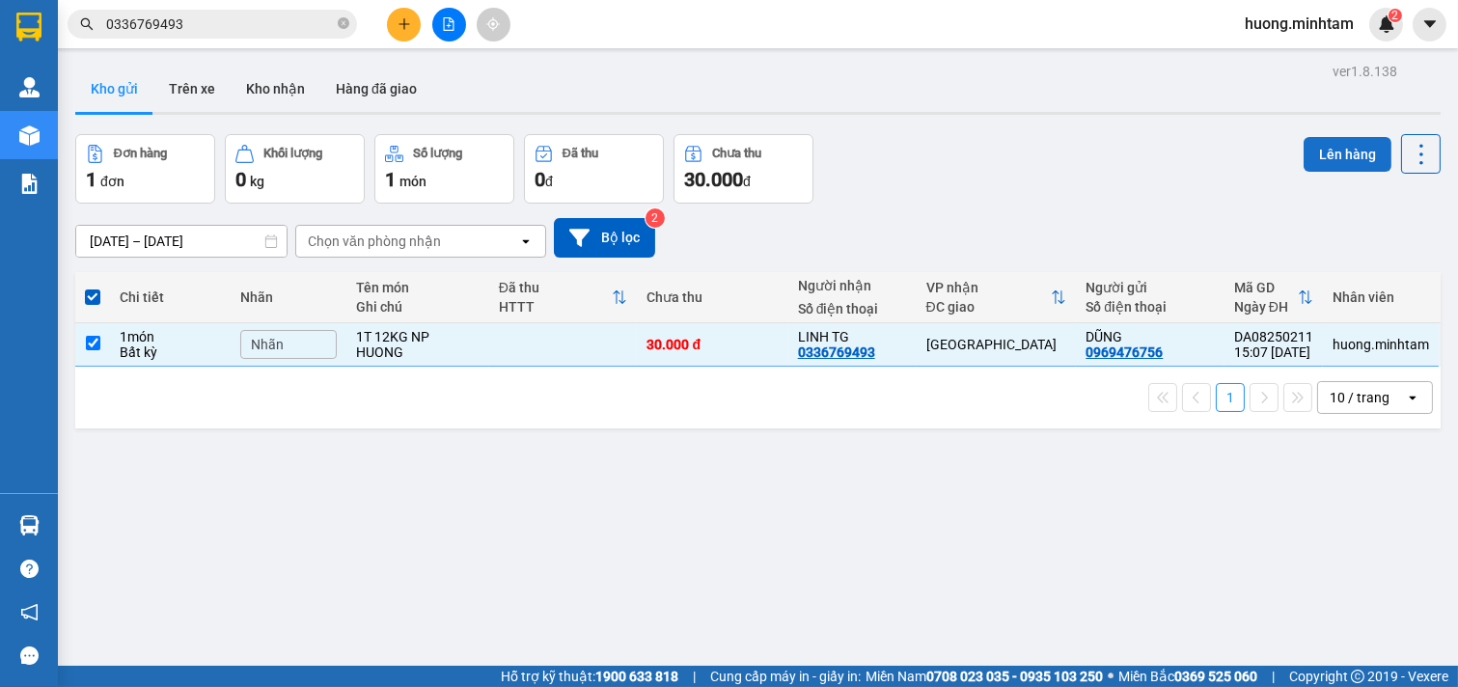
click at [1343, 148] on button "Lên hàng" at bounding box center [1348, 154] width 88 height 35
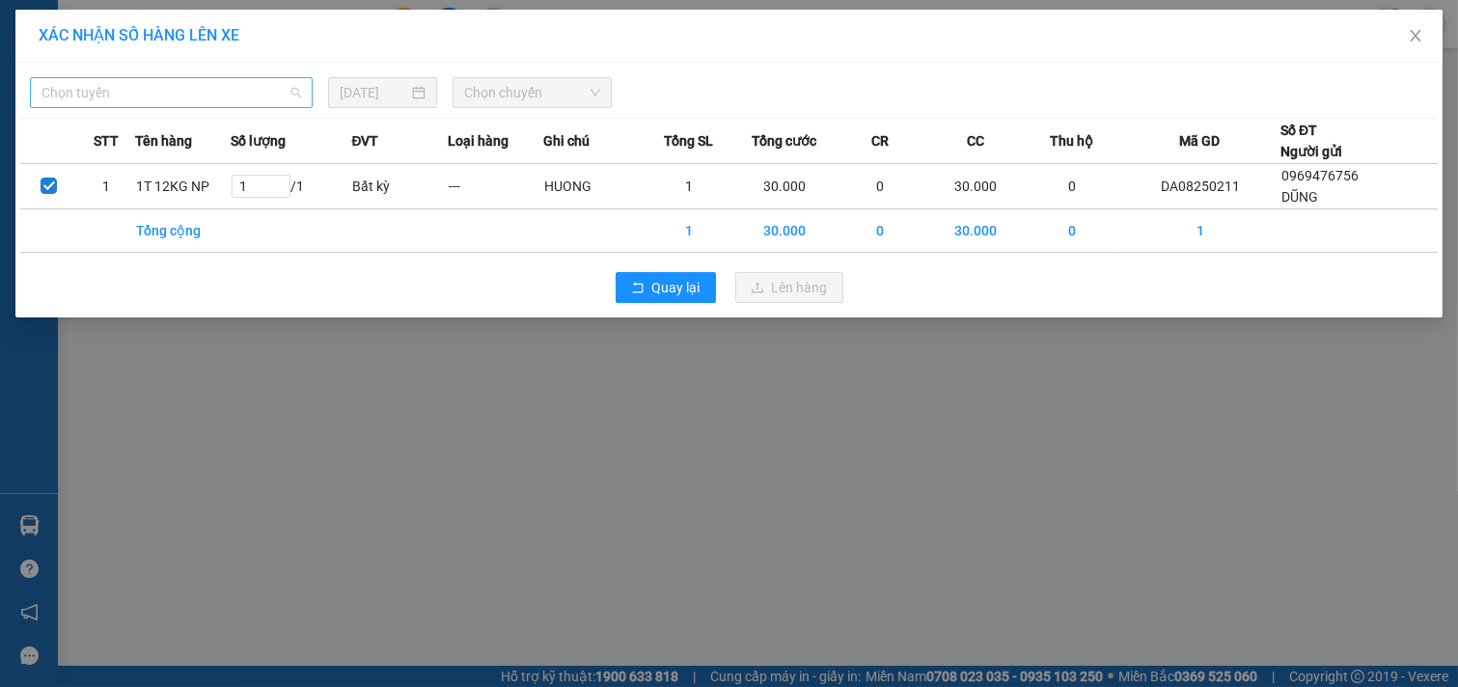
click at [267, 92] on span "Chọn tuyến" at bounding box center [171, 92] width 260 height 29
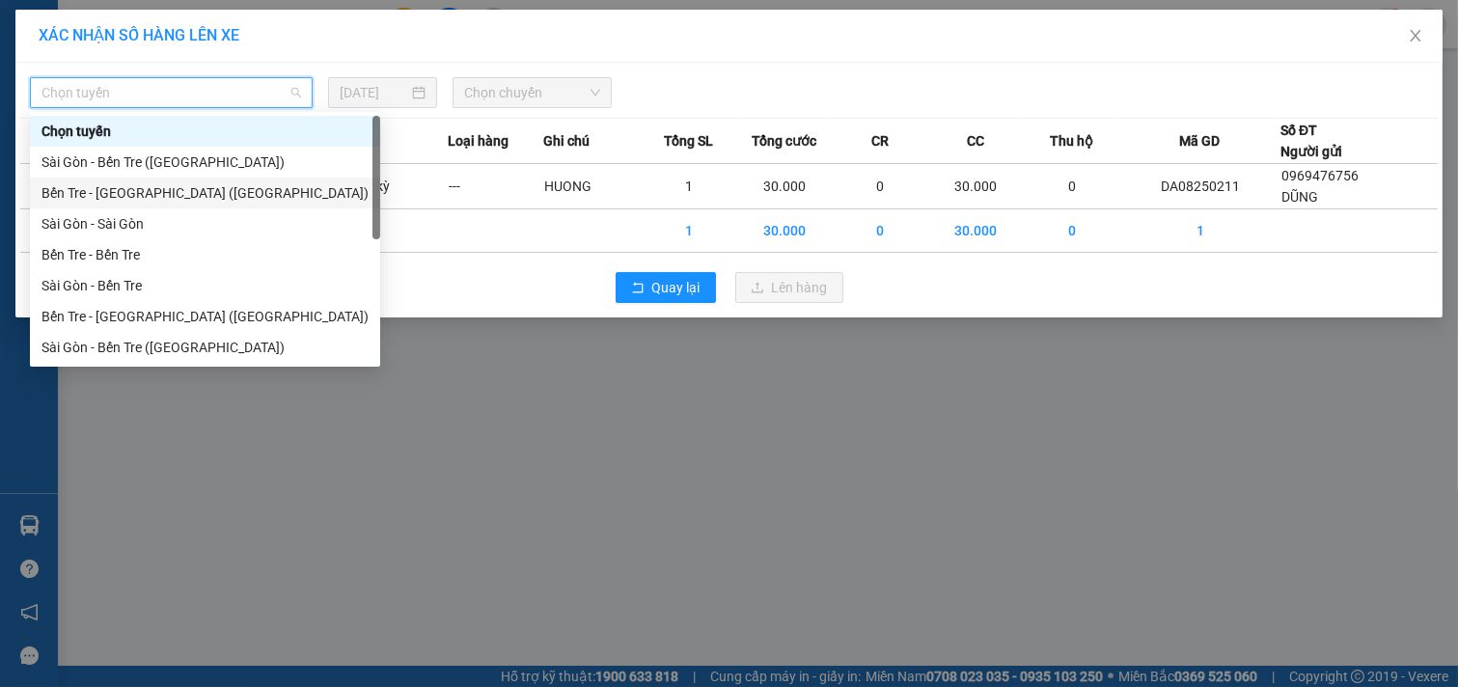
click at [220, 187] on div "Bến Tre - [GEOGRAPHIC_DATA] ([GEOGRAPHIC_DATA])" at bounding box center [204, 192] width 327 height 21
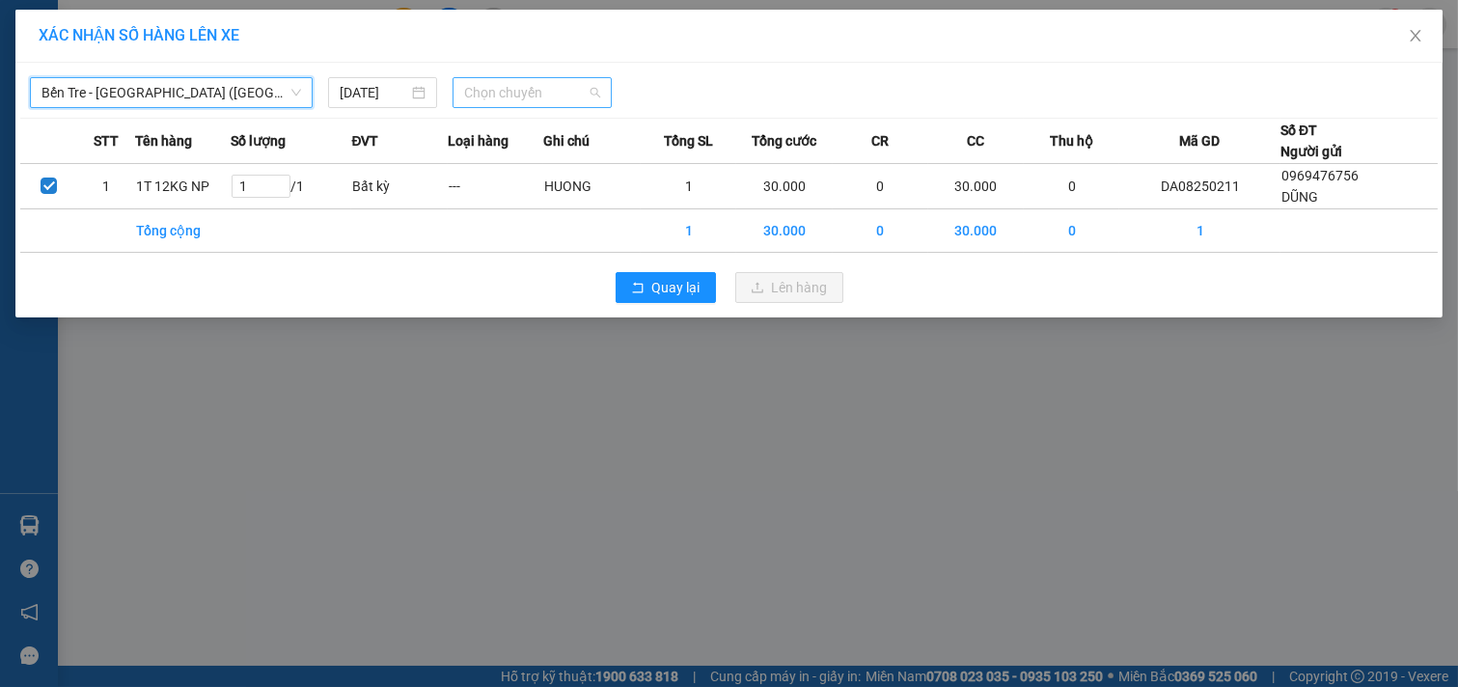
click at [569, 93] on span "Chọn chuyến" at bounding box center [532, 92] width 136 height 29
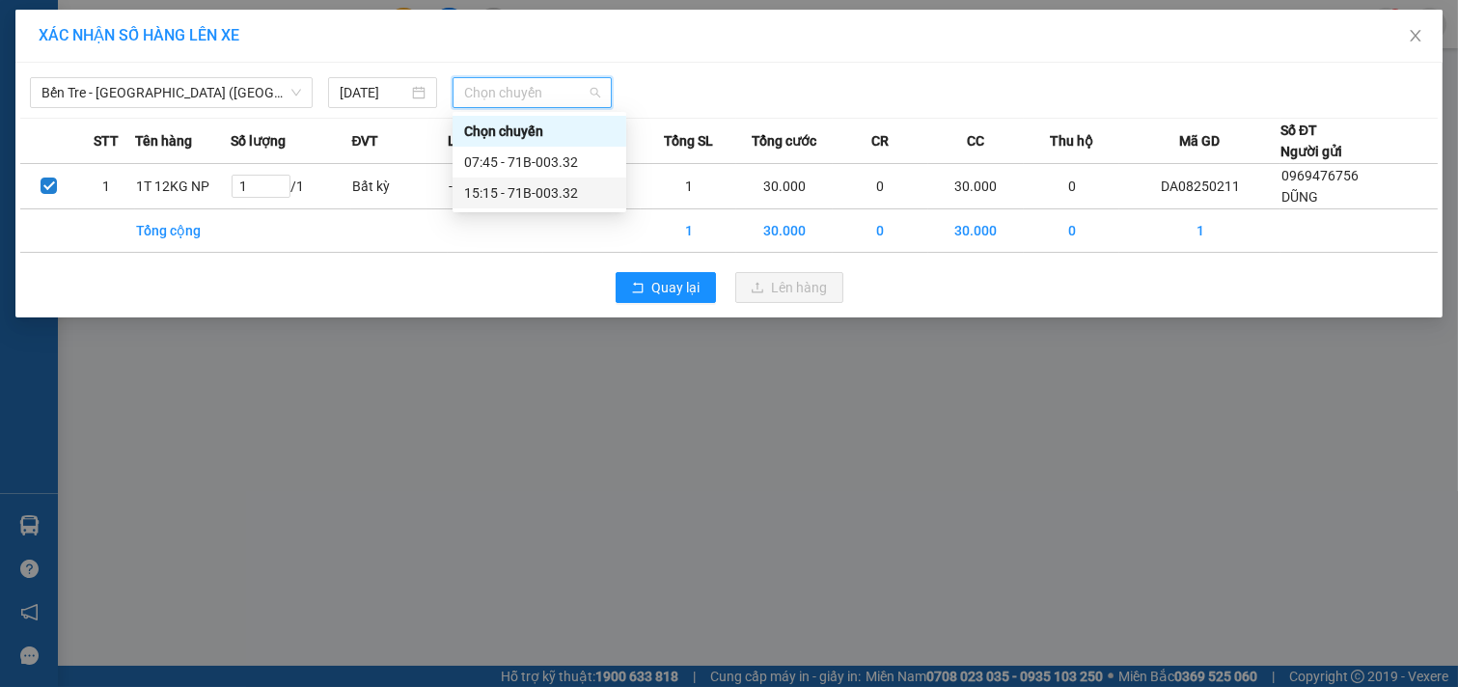
click at [569, 193] on div "15:15 - 71B-003.32" at bounding box center [539, 192] width 151 height 21
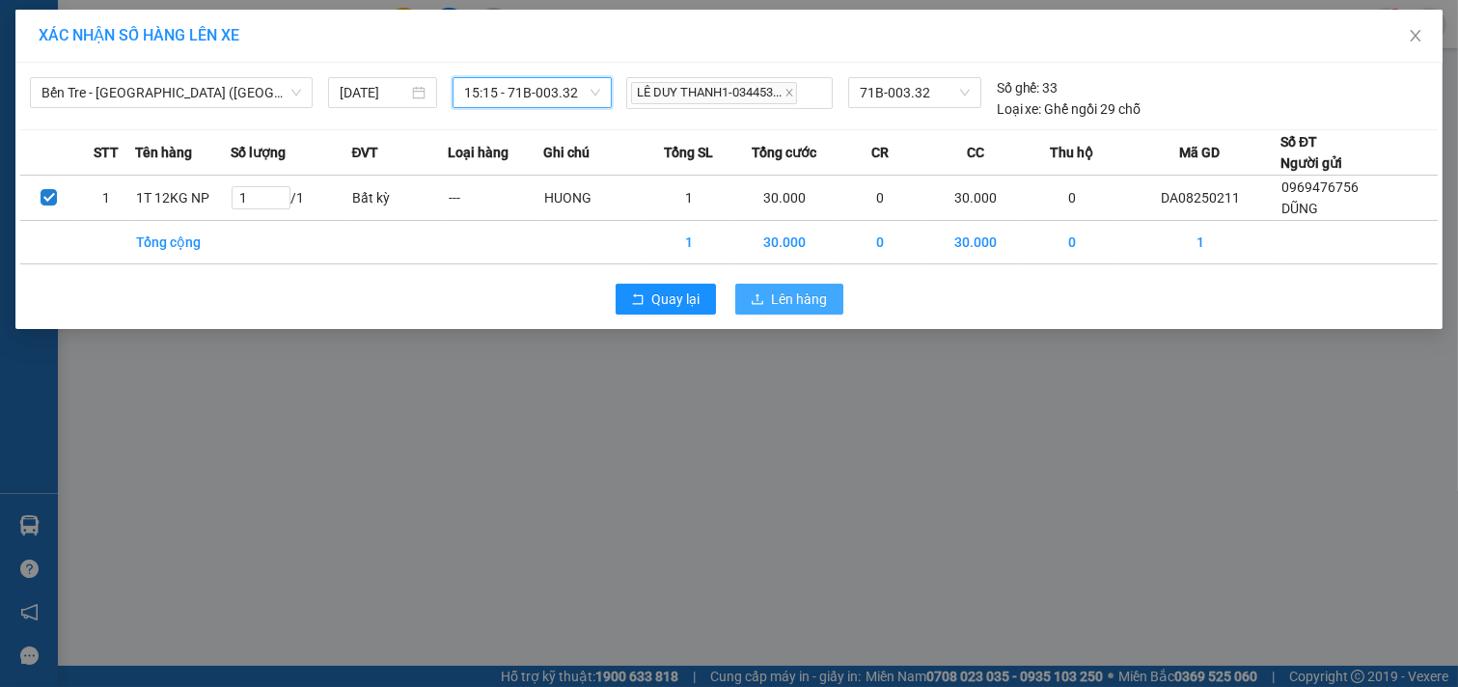
click at [815, 297] on span "Lên hàng" at bounding box center [800, 298] width 56 height 21
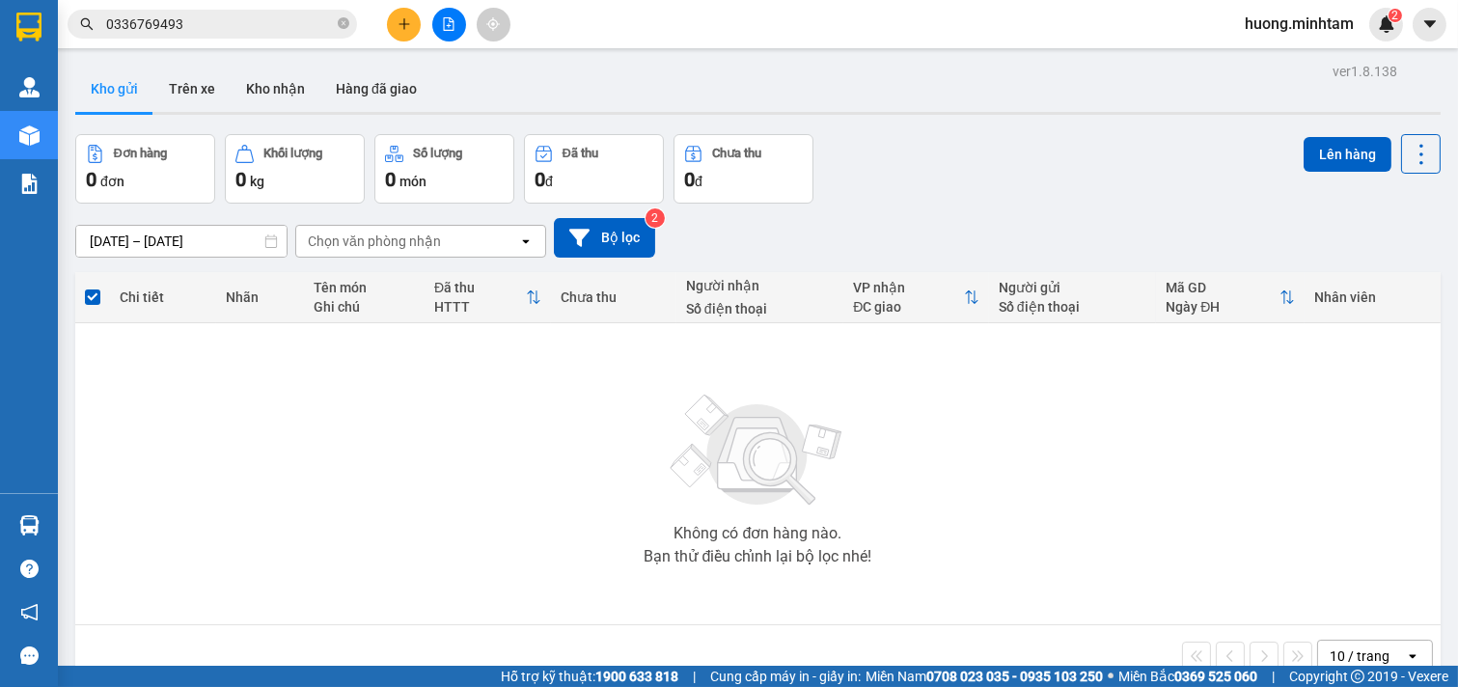
click at [341, 26] on icon "close-circle" at bounding box center [344, 23] width 12 height 12
